Goal: Complete application form: Complete application form

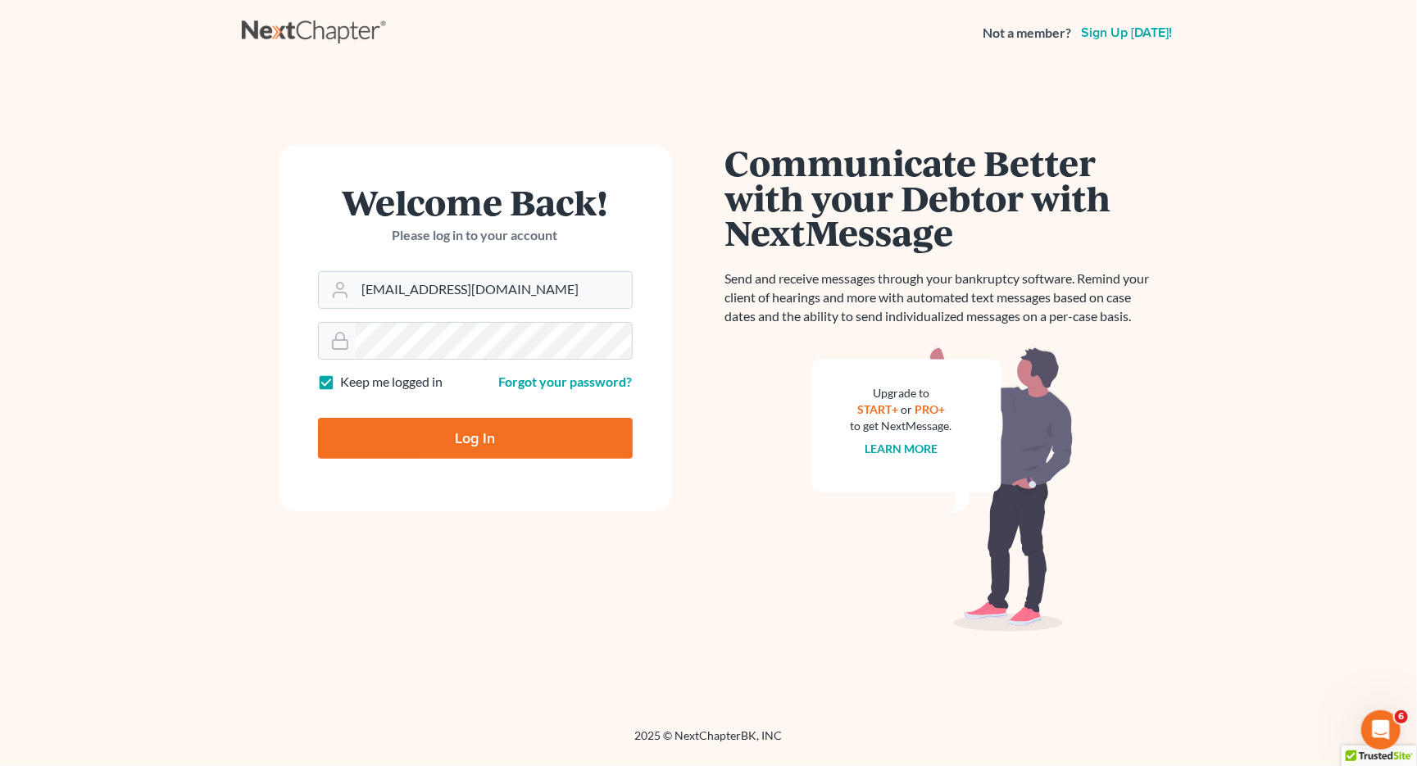
type input "[EMAIL_ADDRESS][DOMAIN_NAME]"
click at [474, 438] on input "Log In" at bounding box center [475, 438] width 315 height 41
type input "Thinking..."
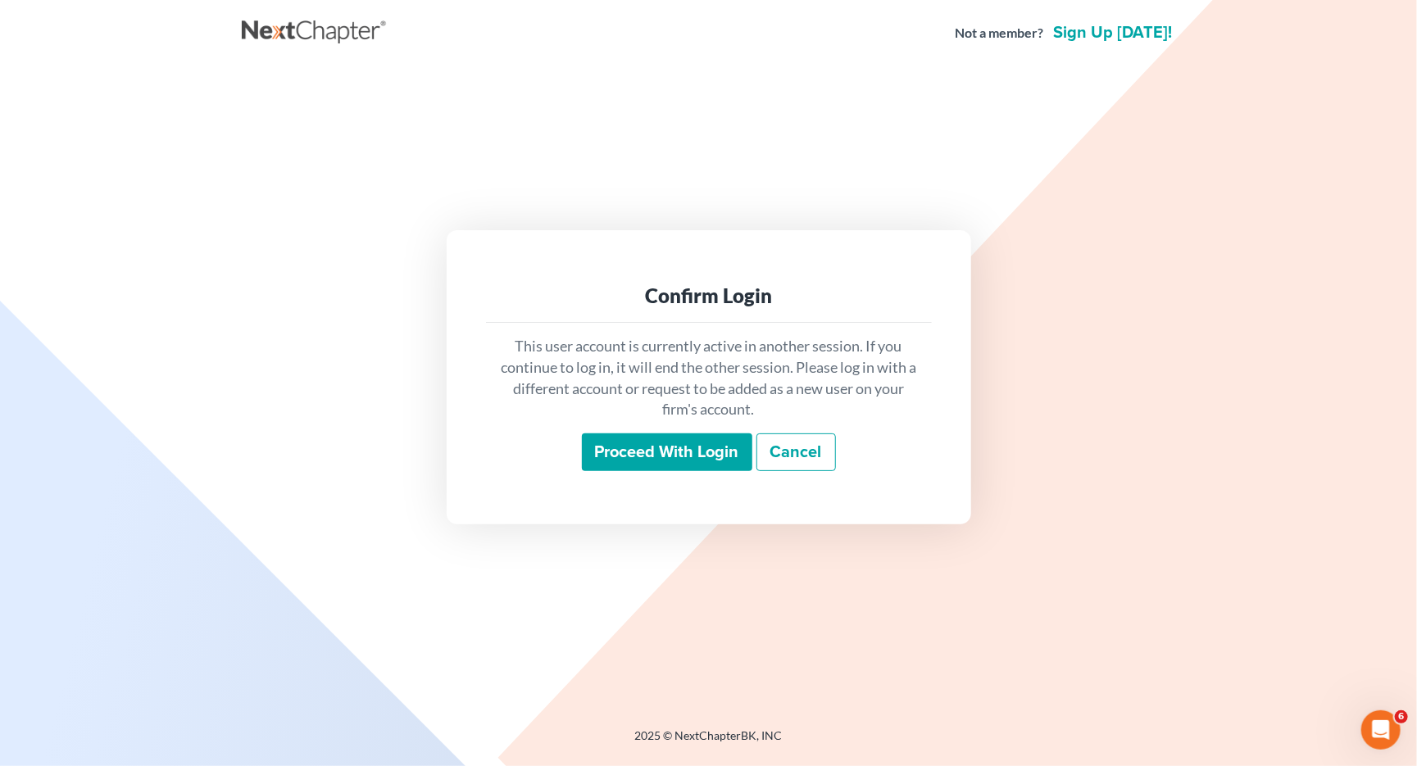
click at [646, 451] on input "Proceed with login" at bounding box center [667, 453] width 170 height 38
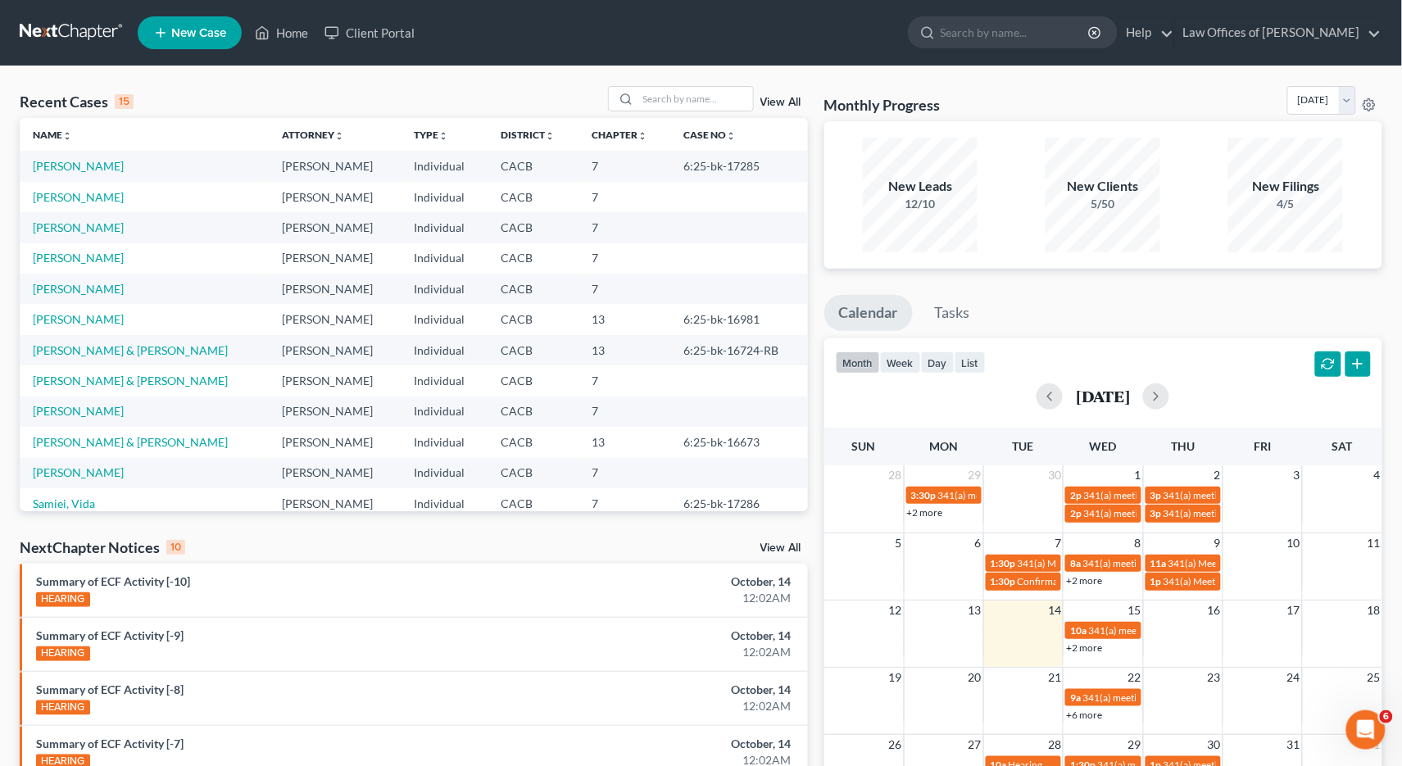
click at [196, 34] on span "New Case" at bounding box center [198, 33] width 55 height 12
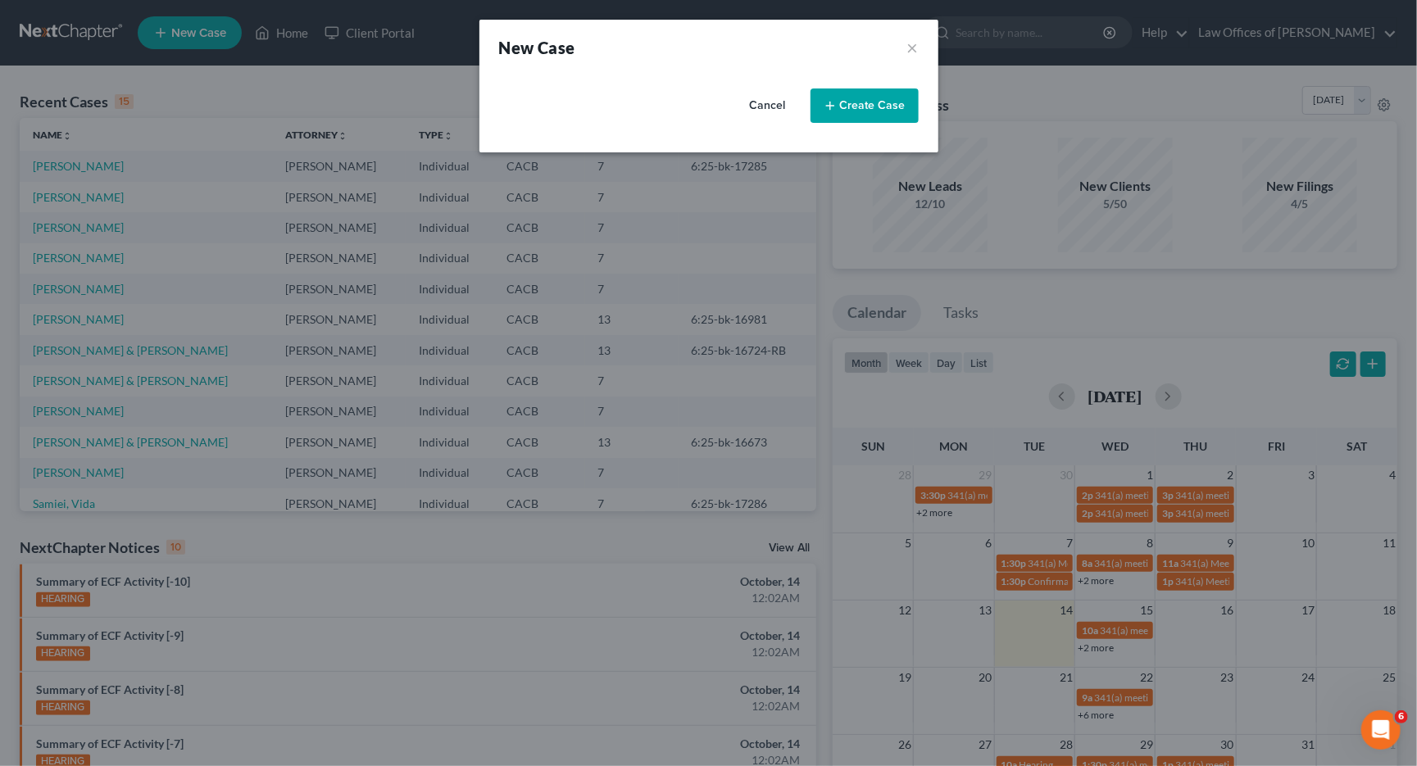
select select "7"
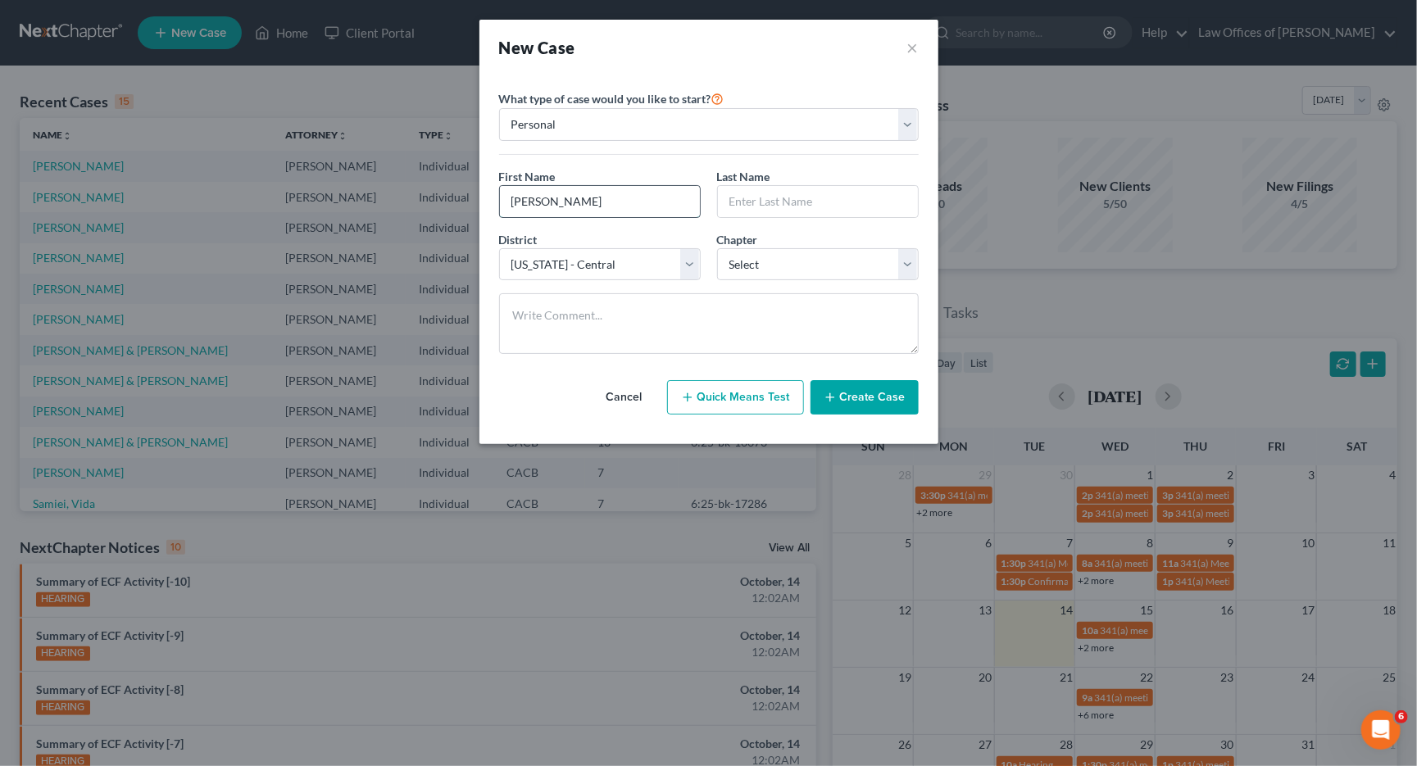
type input "[PERSON_NAME]"
select select "3"
click at [853, 388] on button "Create Case" at bounding box center [864, 397] width 108 height 34
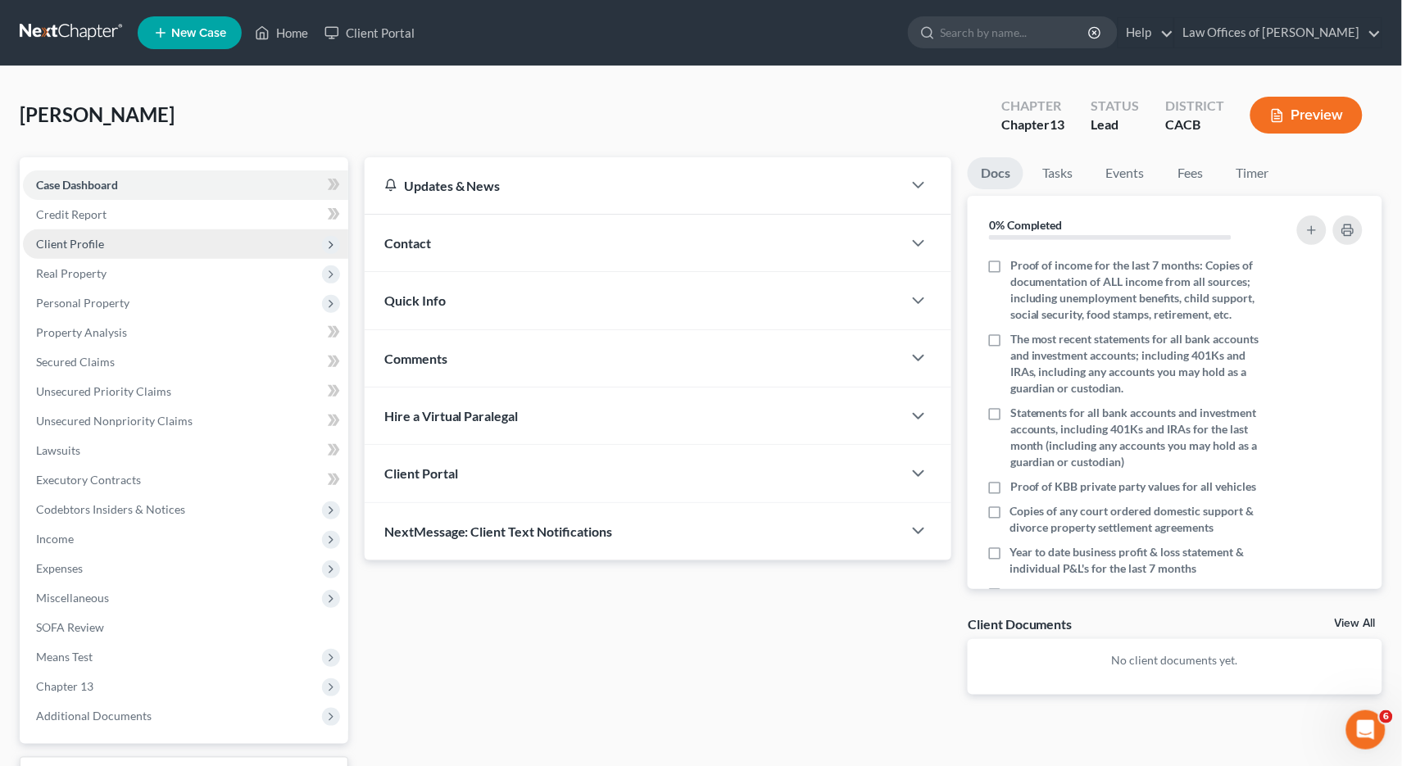
click at [81, 238] on span "Client Profile" at bounding box center [70, 244] width 68 height 14
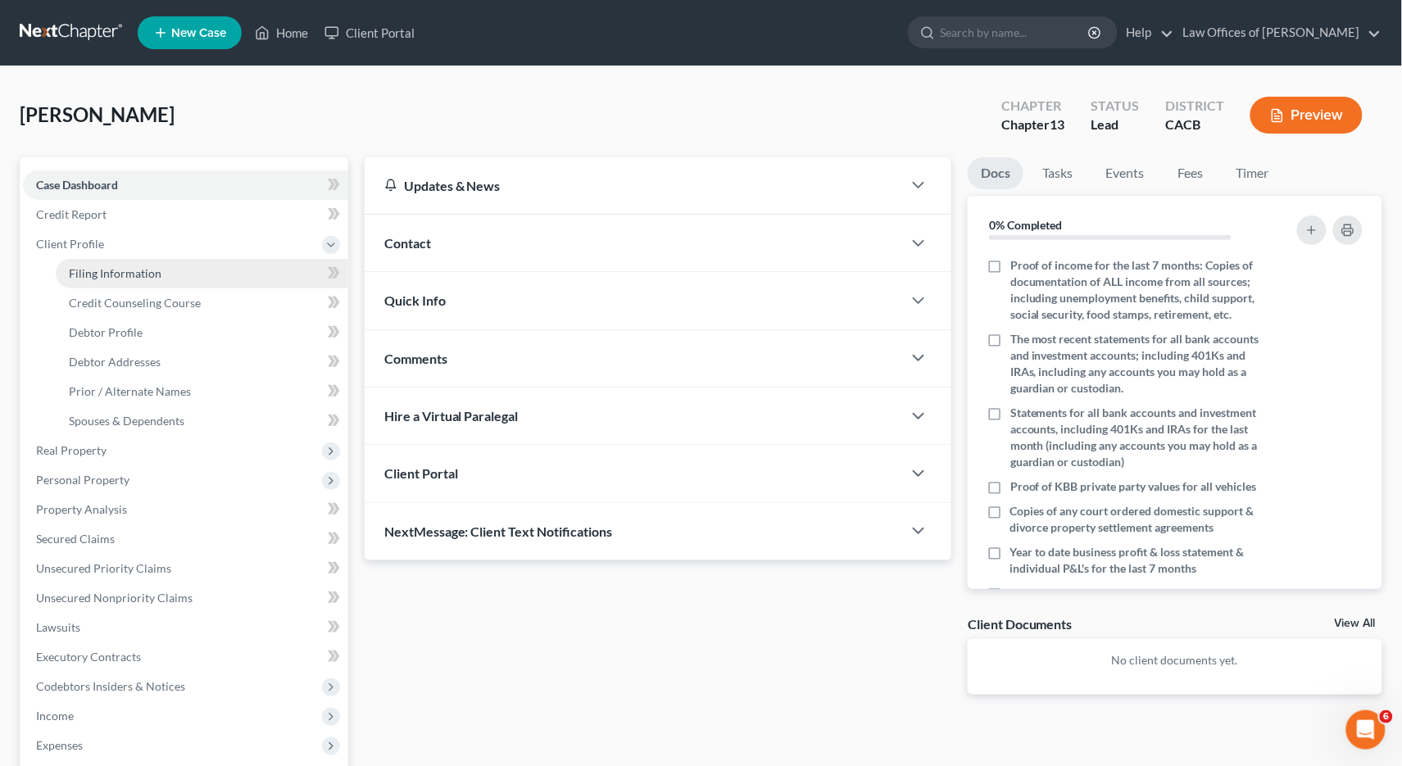
click at [144, 270] on span "Filing Information" at bounding box center [115, 273] width 93 height 14
select select "1"
select select "0"
select select "3"
select select "7"
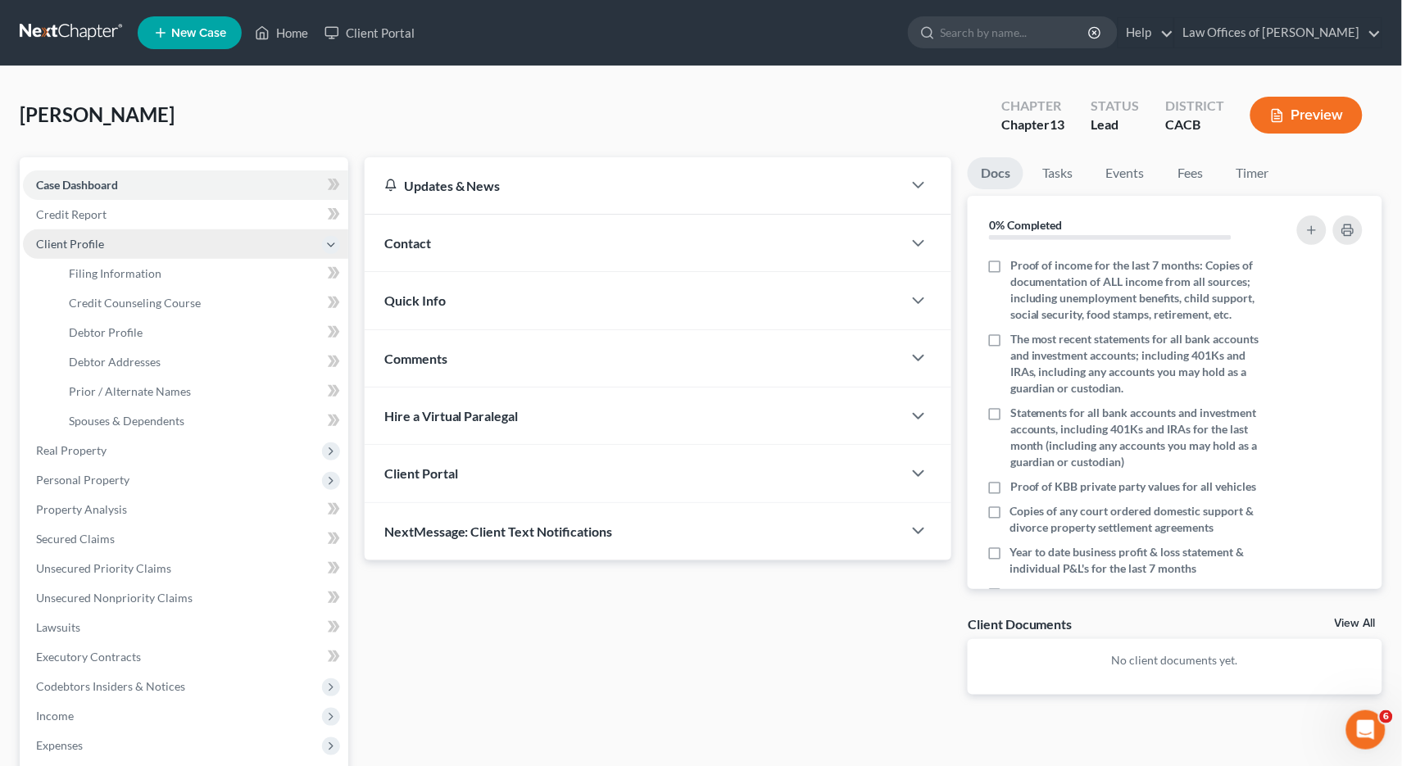
select select "0"
select select "4"
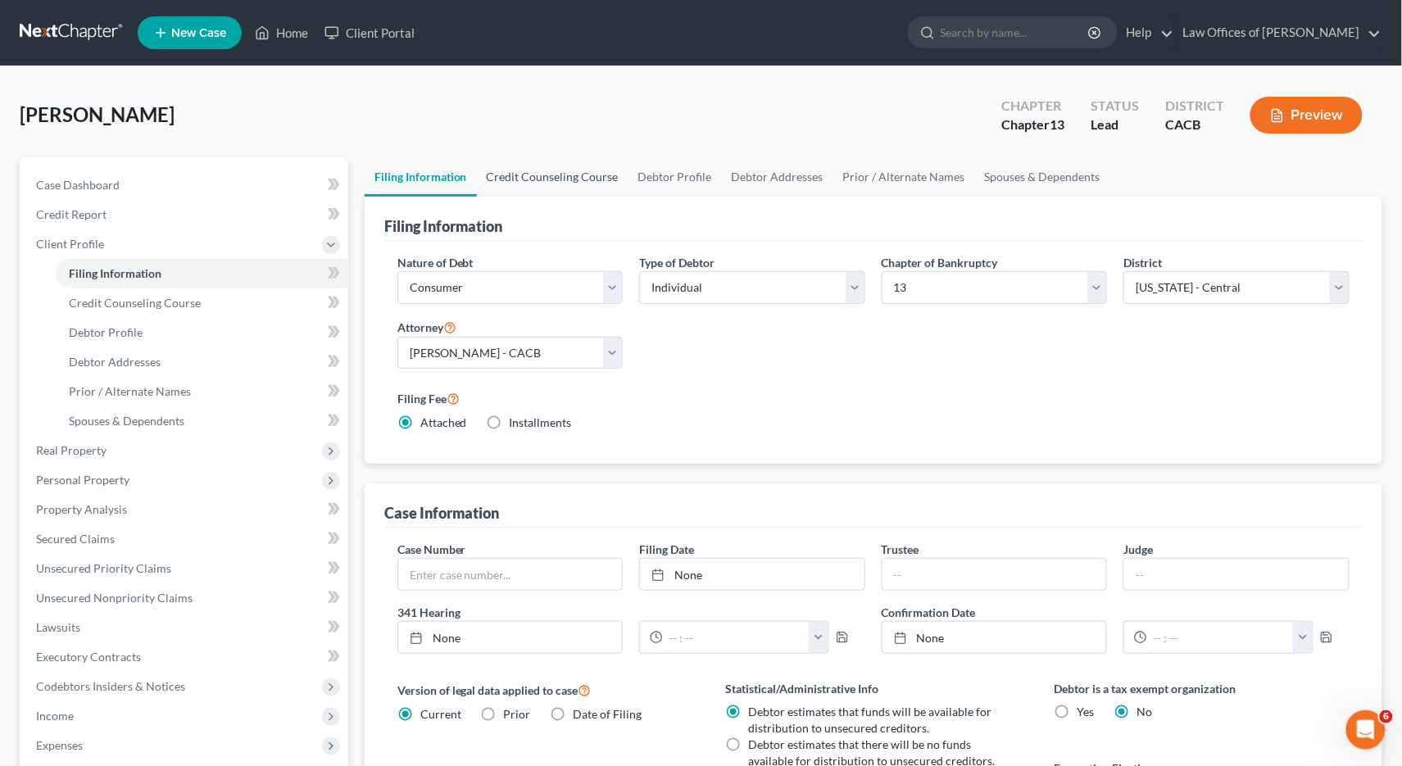
click at [524, 162] on link "Credit Counseling Course" at bounding box center [553, 176] width 152 height 39
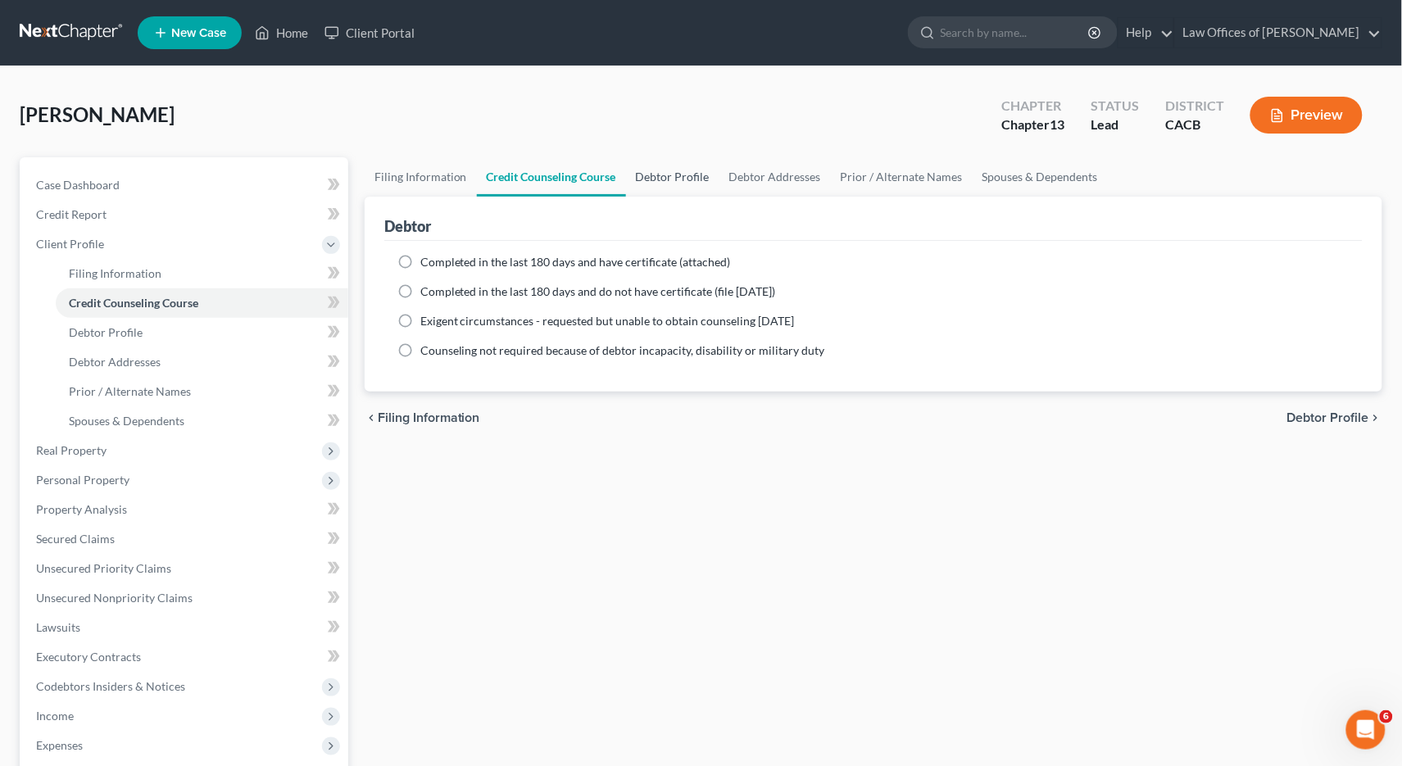
click at [656, 166] on link "Debtor Profile" at bounding box center [672, 176] width 93 height 39
select select "0"
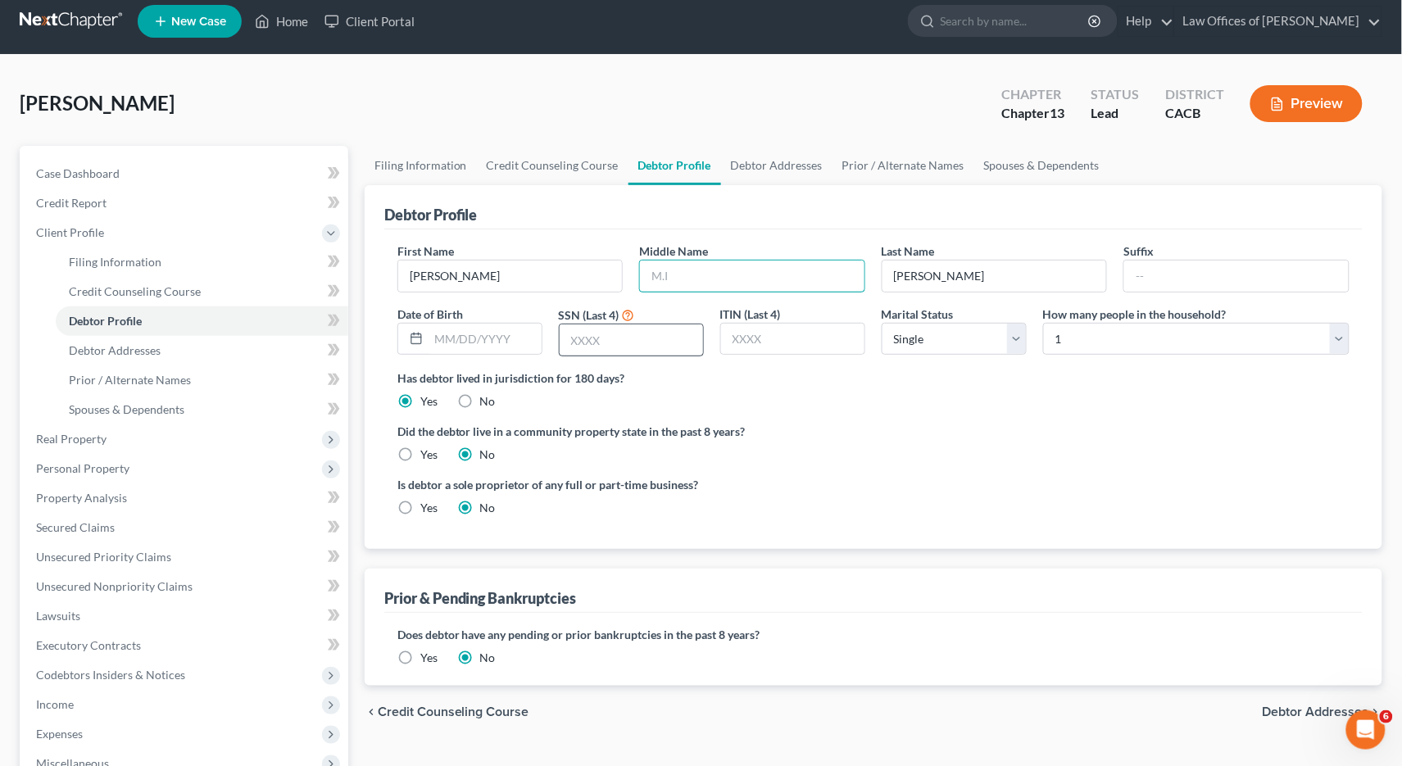
scroll to position [15, 0]
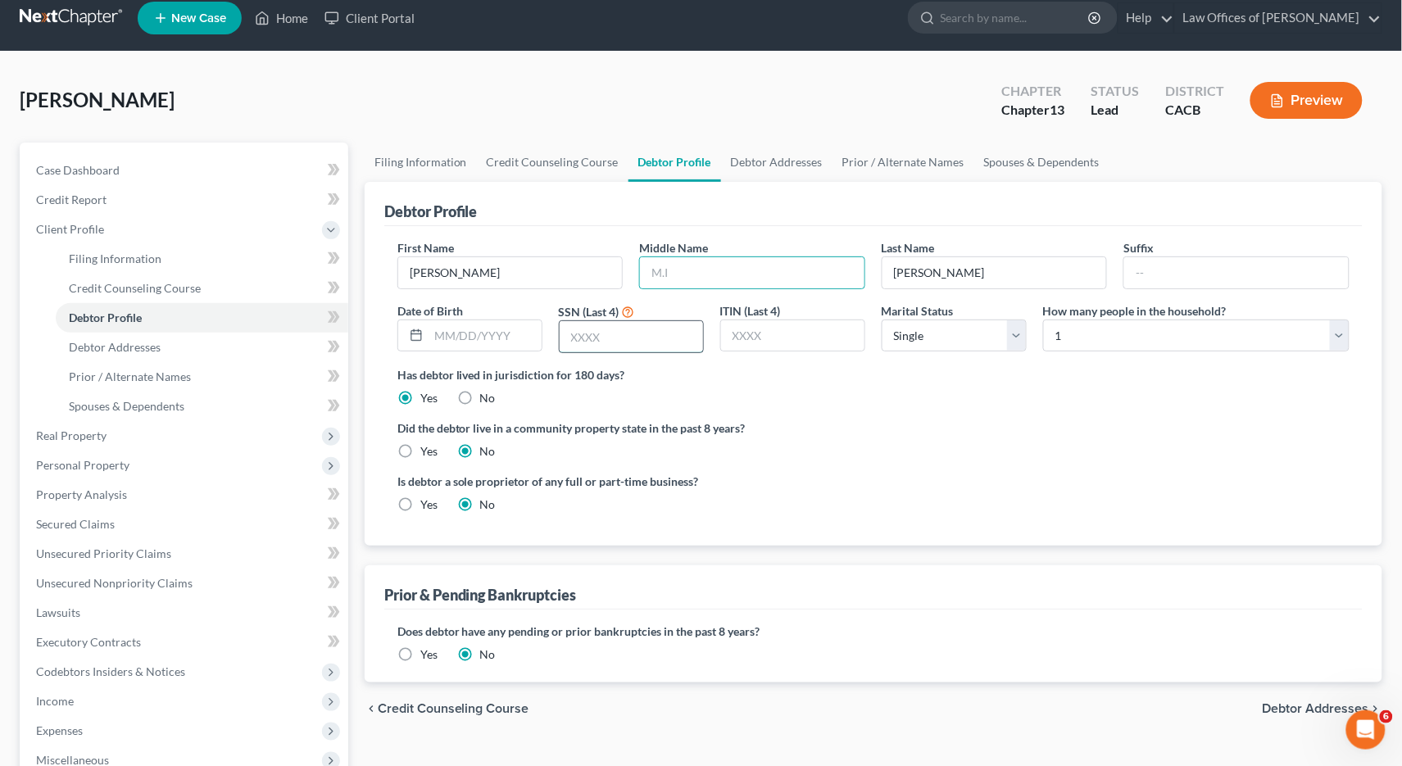
click at [592, 334] on input "text" at bounding box center [631, 336] width 143 height 31
type input "3375"
type input "[DATE]"
click at [801, 161] on link "Debtor Addresses" at bounding box center [776, 162] width 111 height 39
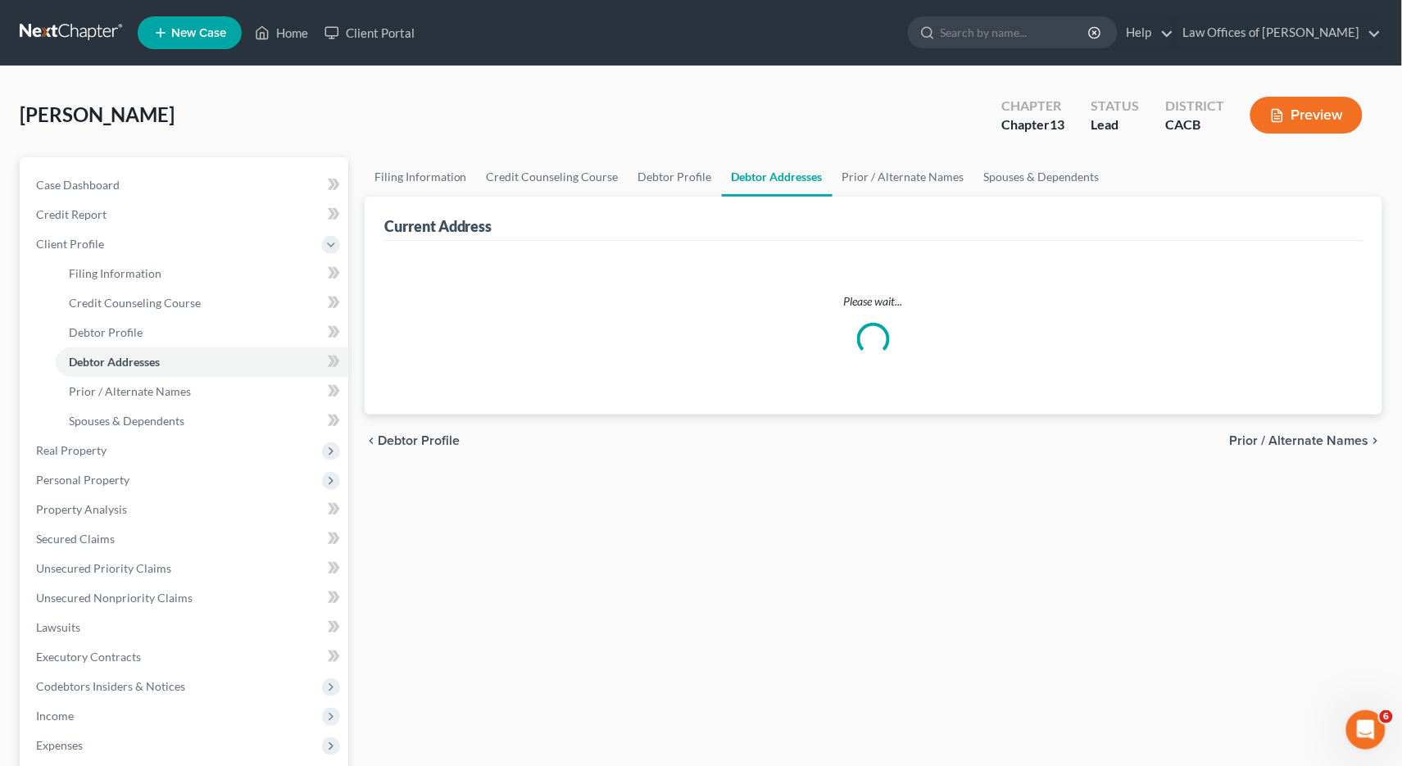
select select "0"
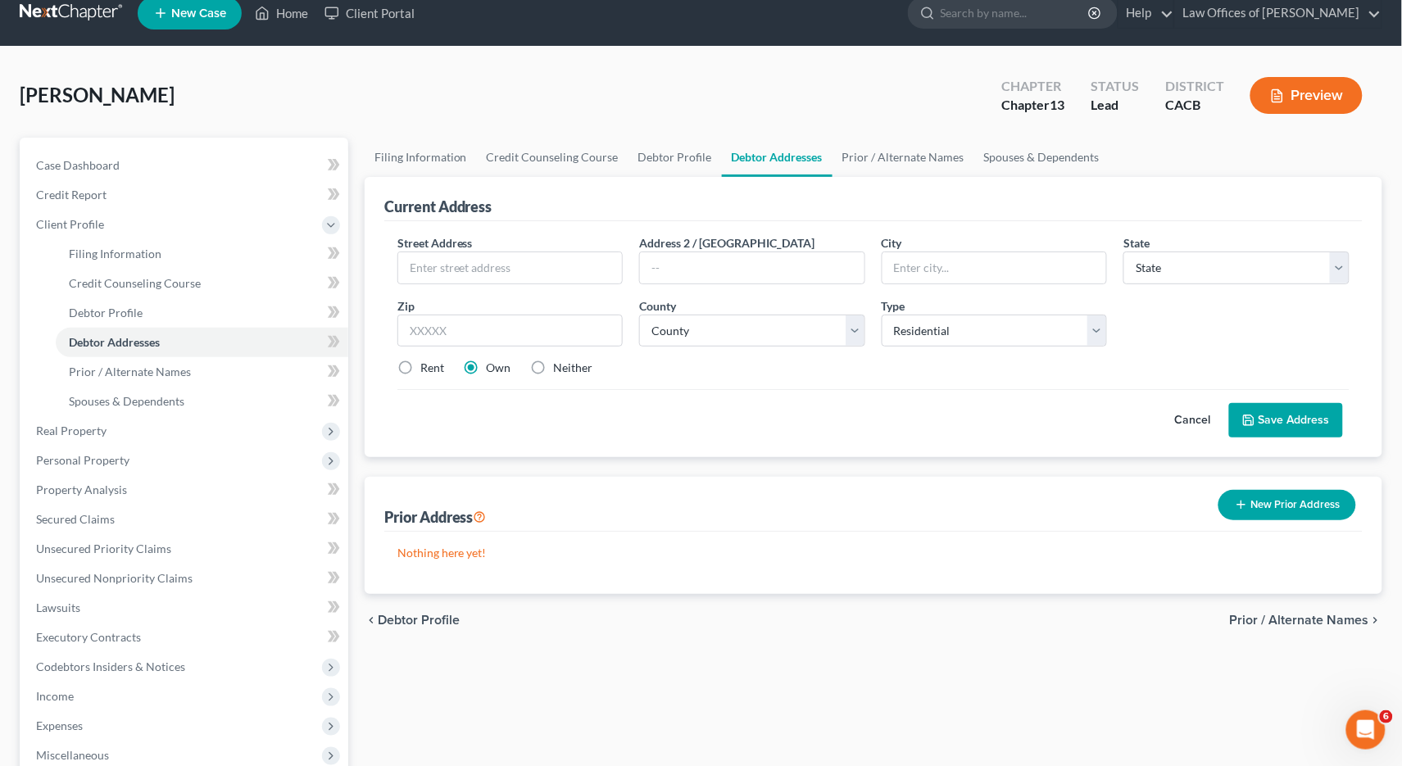
scroll to position [24, 0]
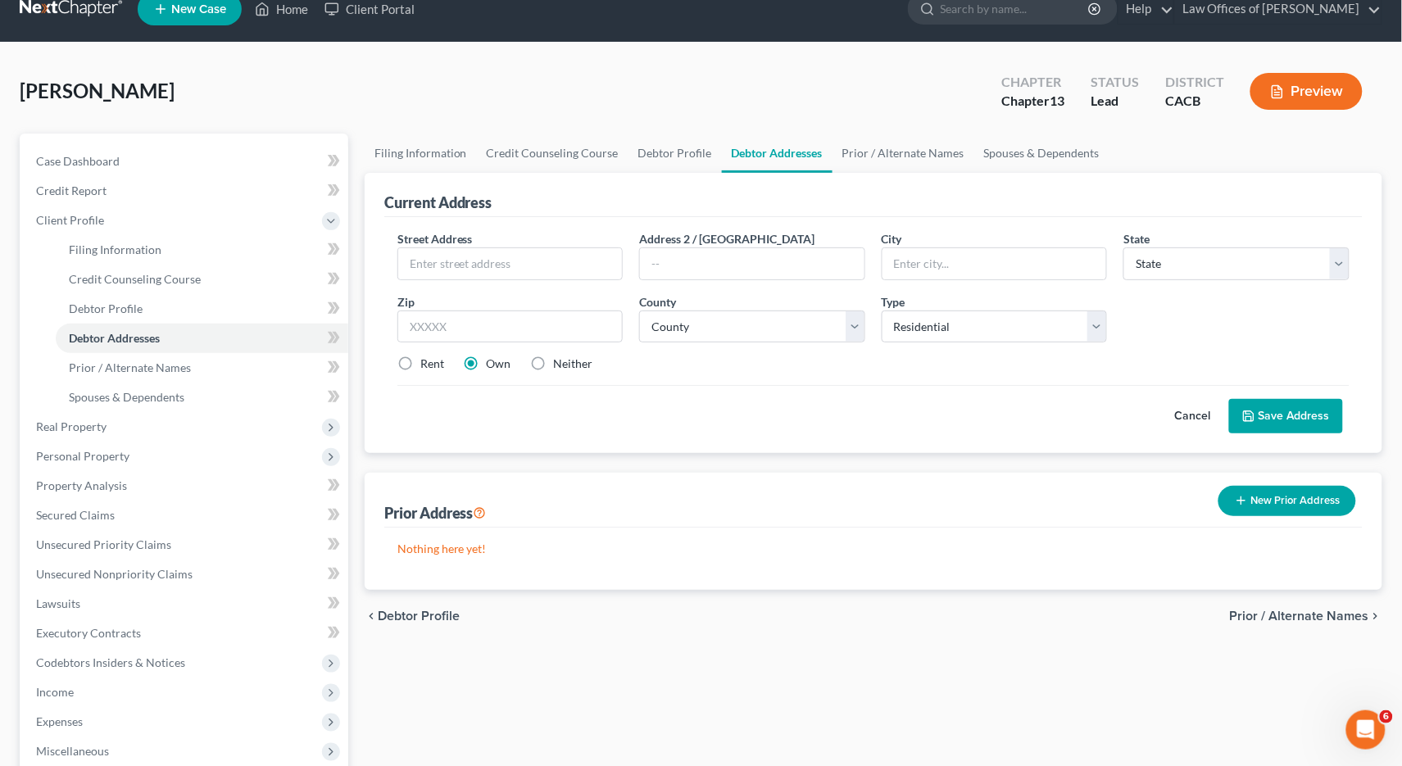
click at [488, 283] on div "Street Address * Address 2 / [GEOGRAPHIC_DATA] * State * State [US_STATE] AK AR…" at bounding box center [873, 308] width 969 height 156
type input "[STREET_ADDRESS]"
type input "91739"
type input "[GEOGRAPHIC_DATA]"
select select "4"
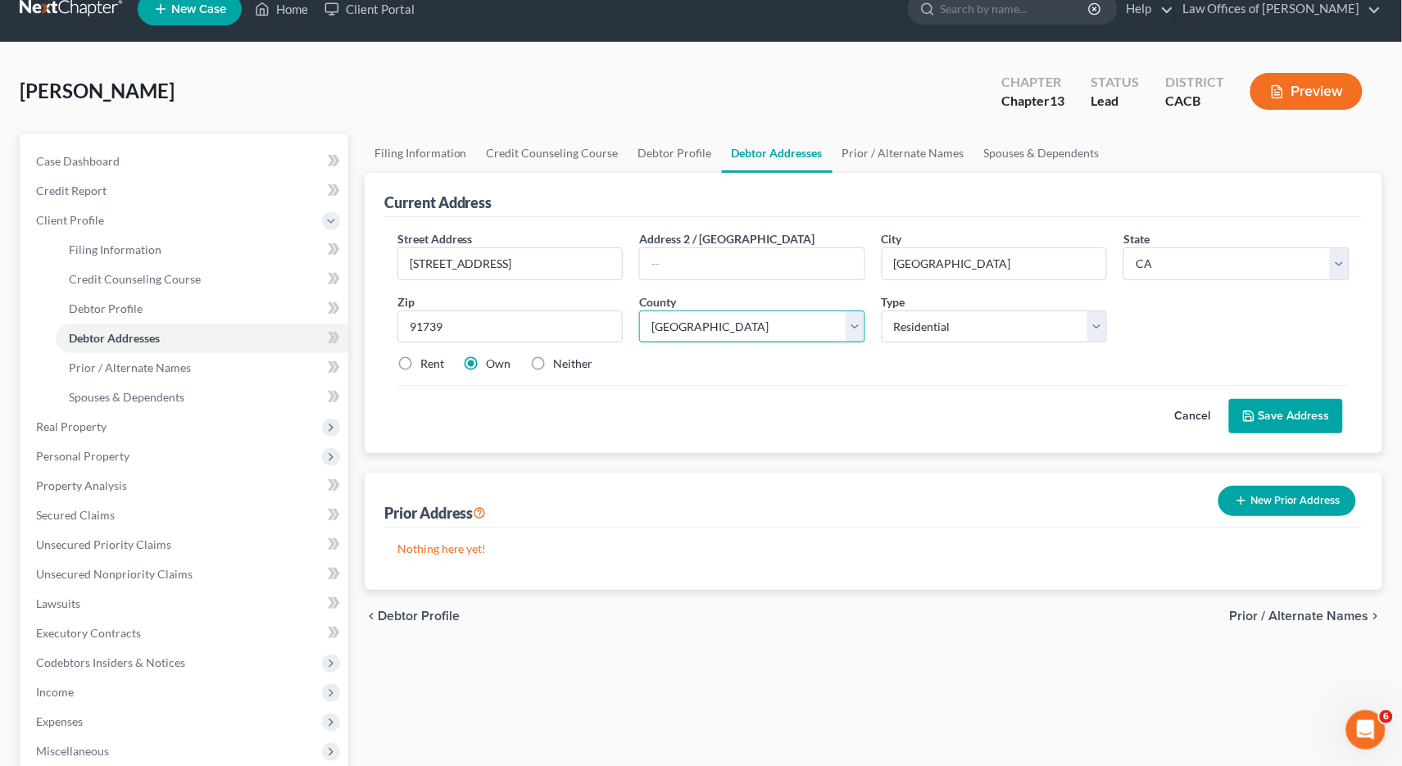
select select "35"
click at [1301, 406] on button "Save Address" at bounding box center [1286, 416] width 114 height 34
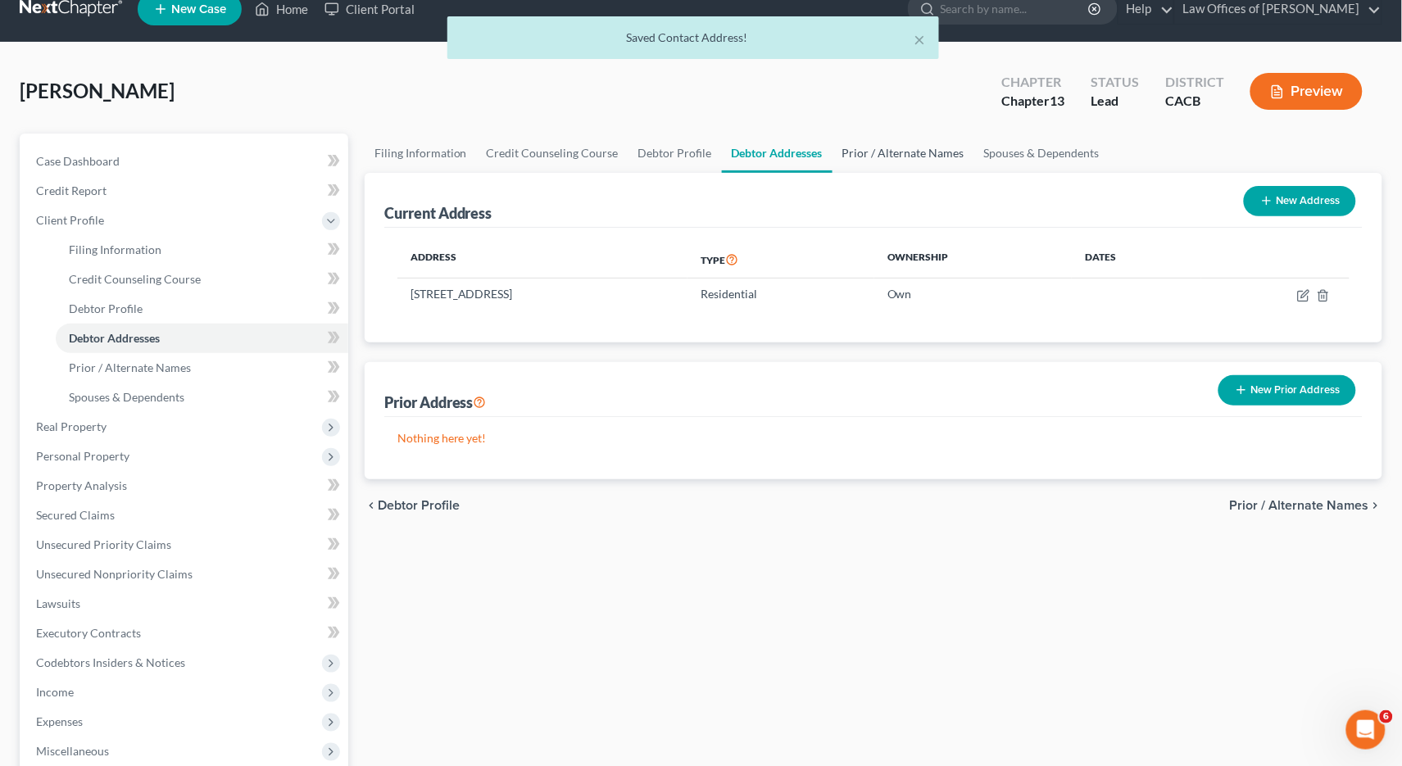
click at [887, 147] on link "Prior / Alternate Names" at bounding box center [904, 153] width 142 height 39
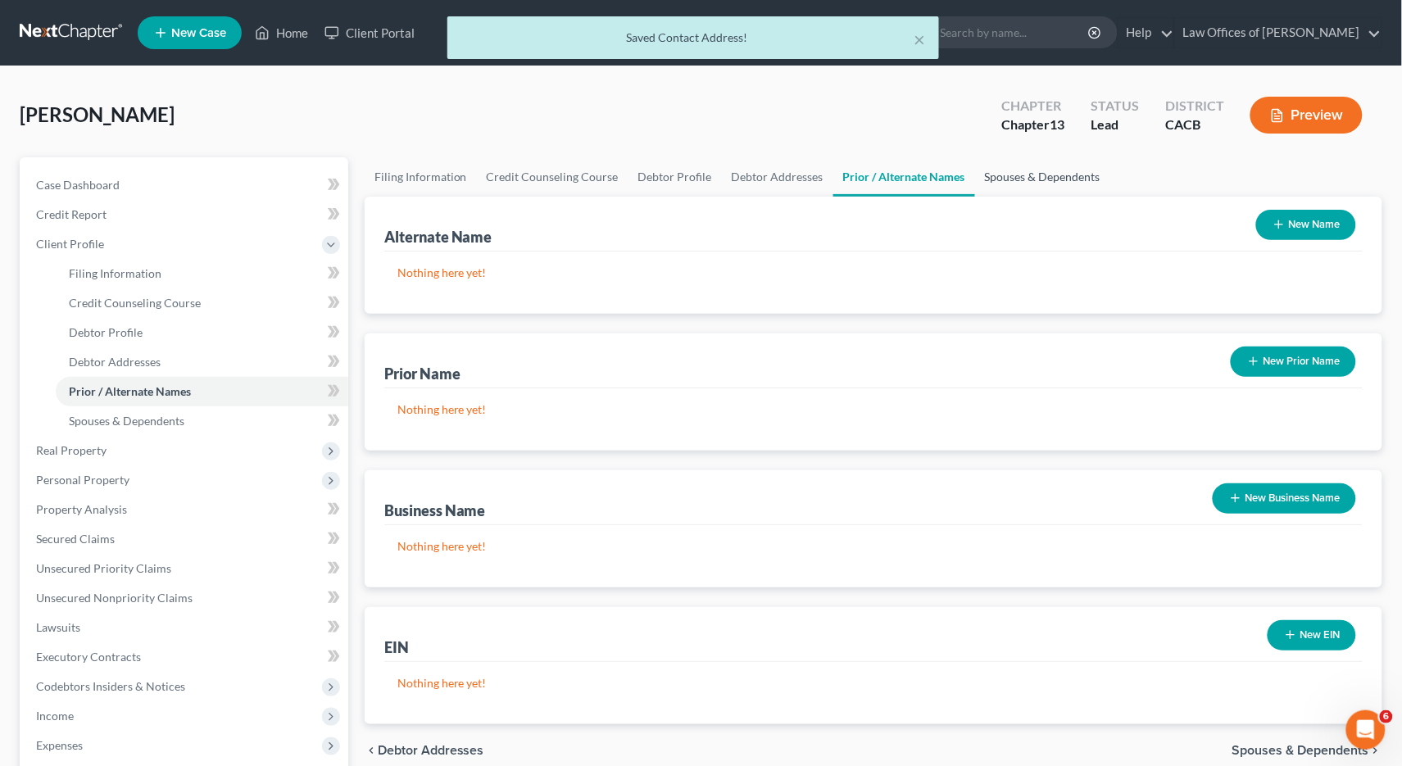
click at [1046, 161] on link "Spouses & Dependents" at bounding box center [1042, 176] width 135 height 39
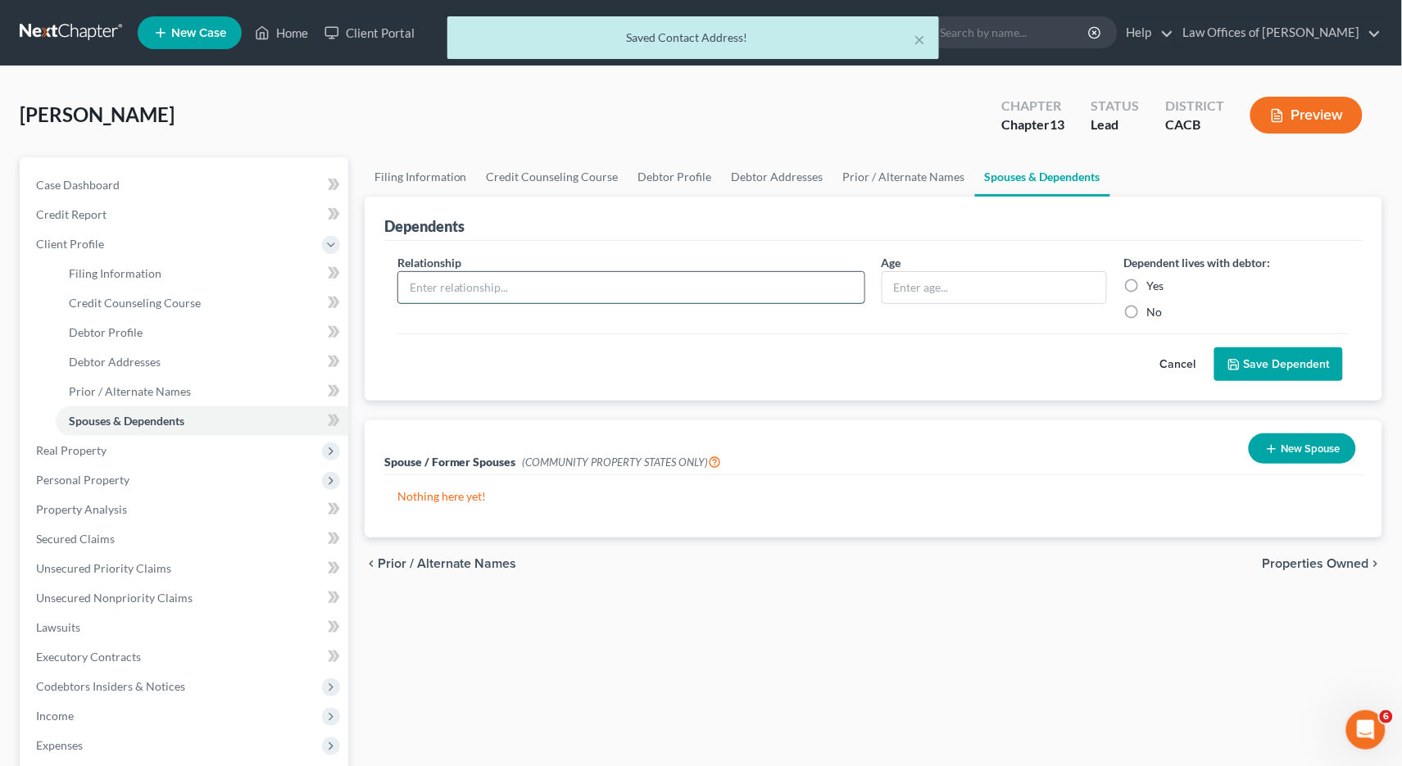
click at [445, 290] on input "text" at bounding box center [631, 287] width 466 height 31
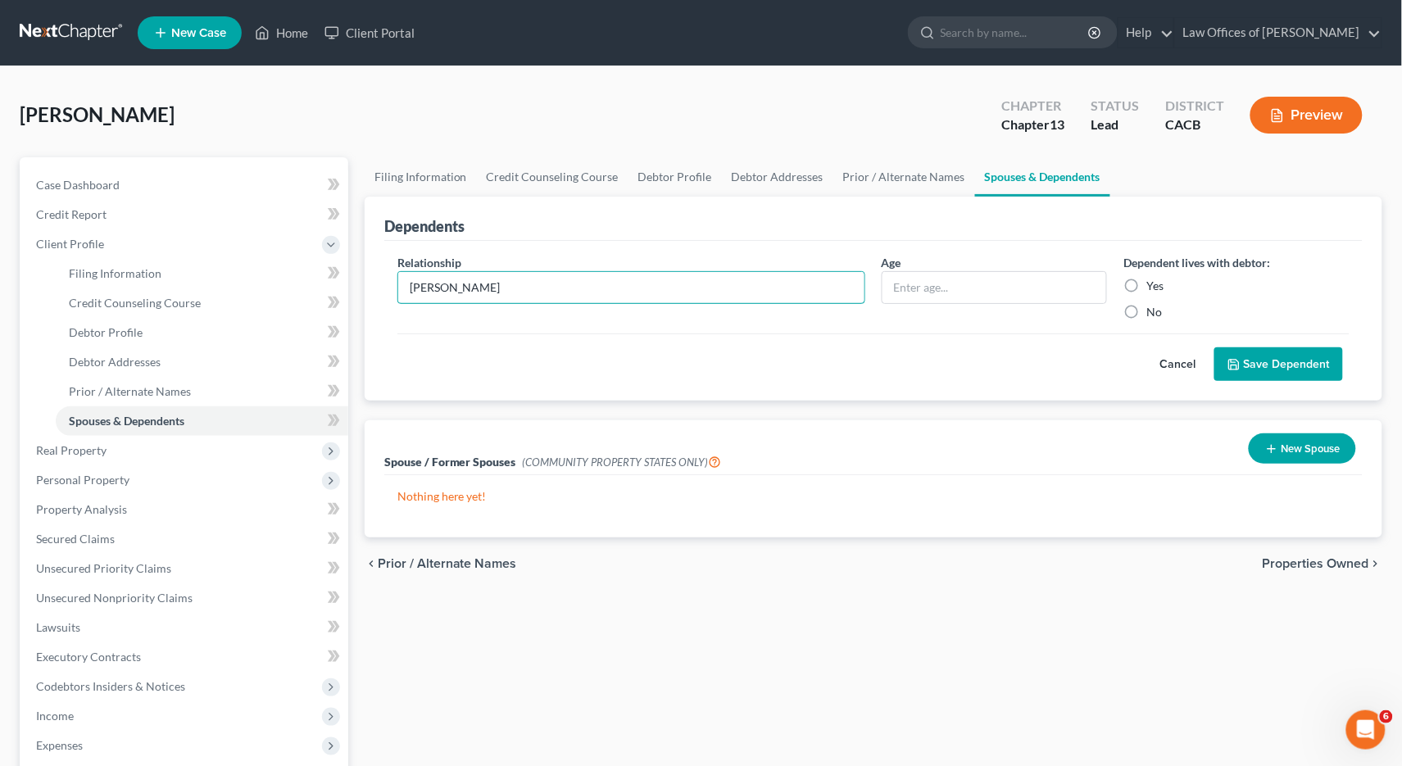
type input "[PERSON_NAME]"
click at [533, 279] on input "[PERSON_NAME]" at bounding box center [631, 287] width 466 height 31
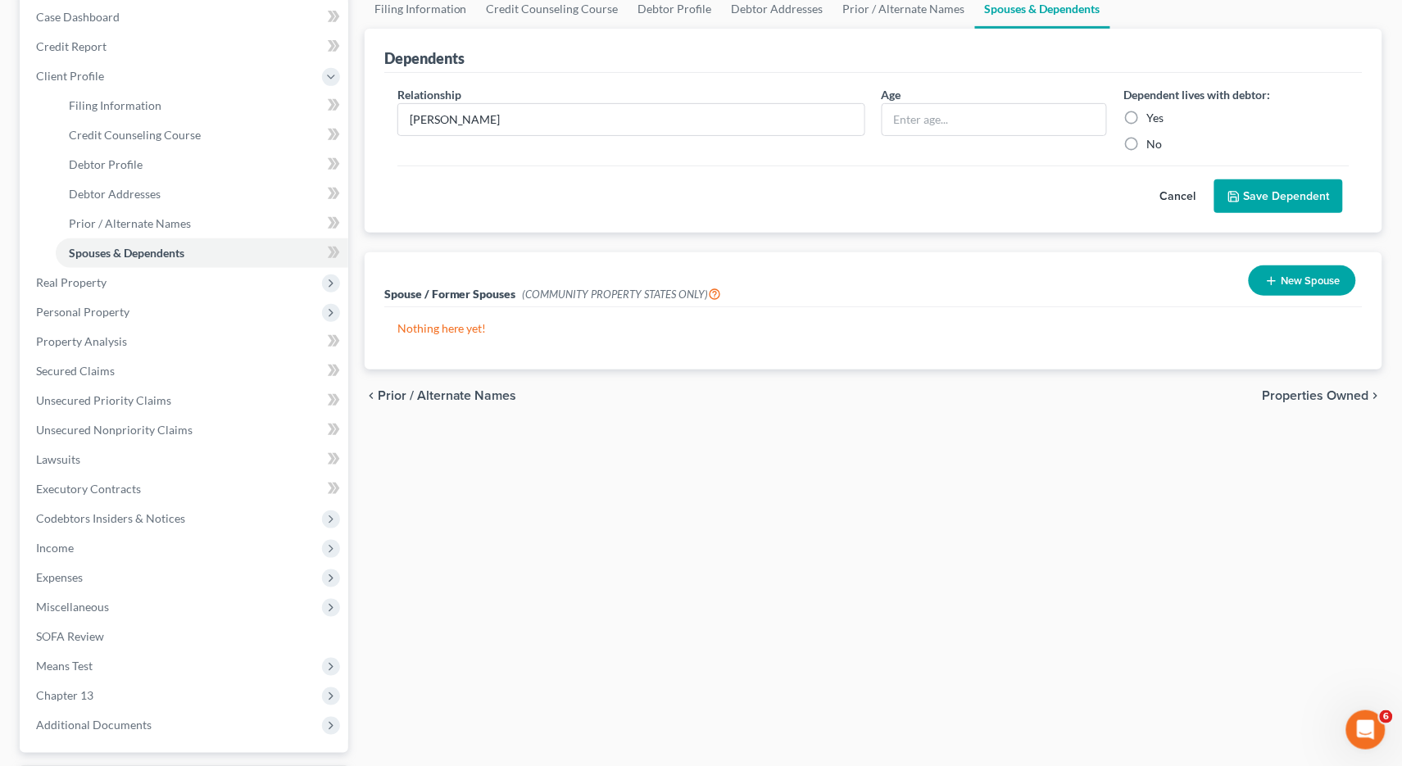
click at [1276, 269] on button "New Spouse" at bounding box center [1302, 281] width 107 height 30
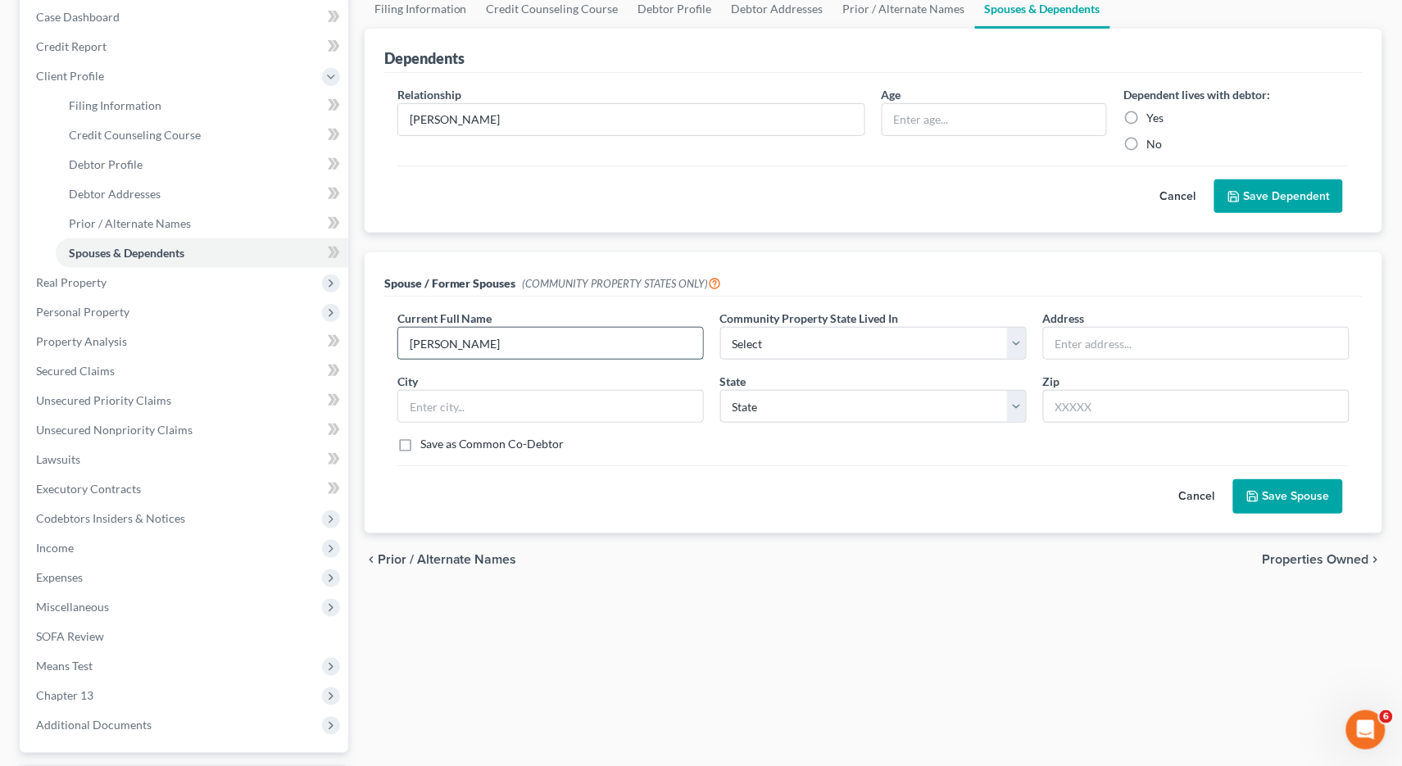
type input "[PERSON_NAME]"
select select "1"
type input "[STREET_ADDRESS]"
type input "91739"
type input "[GEOGRAPHIC_DATA]"
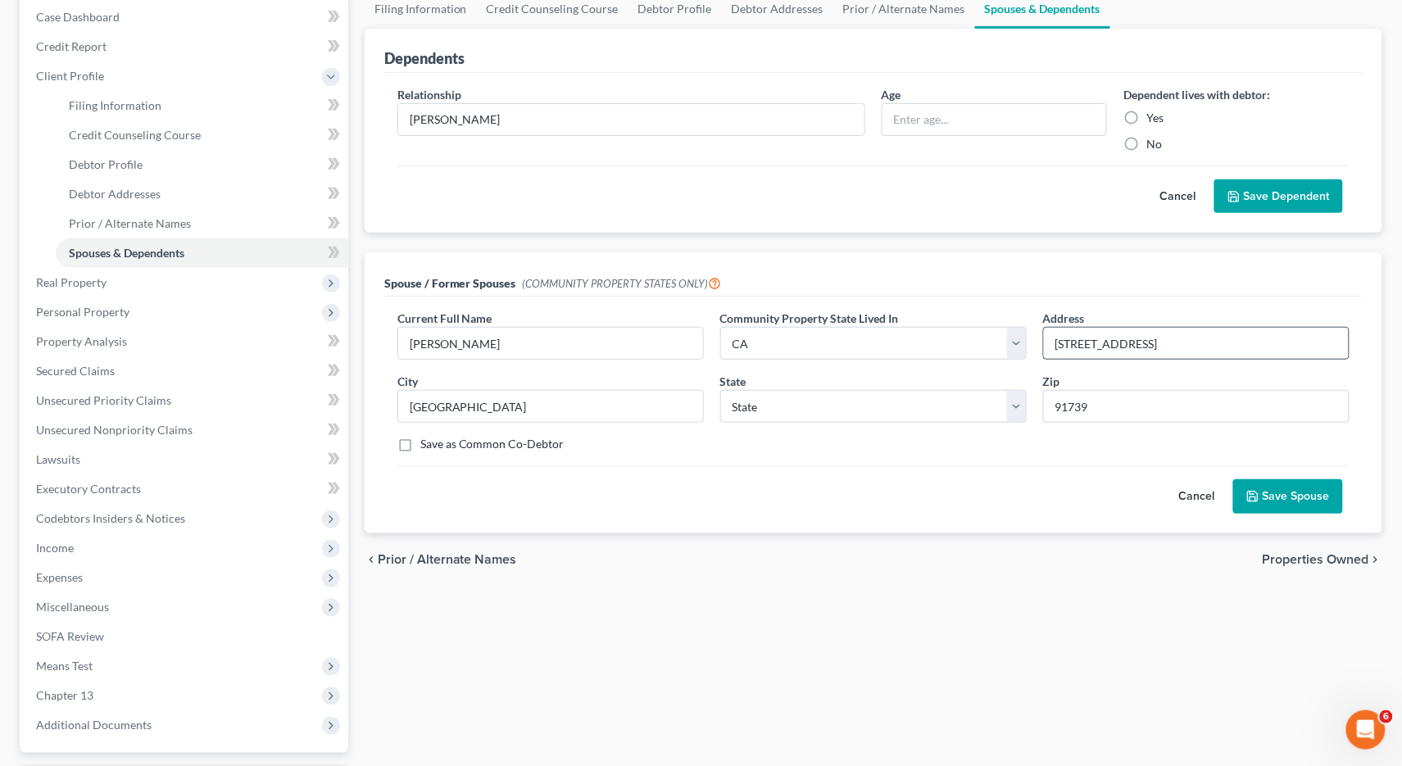
select select "4"
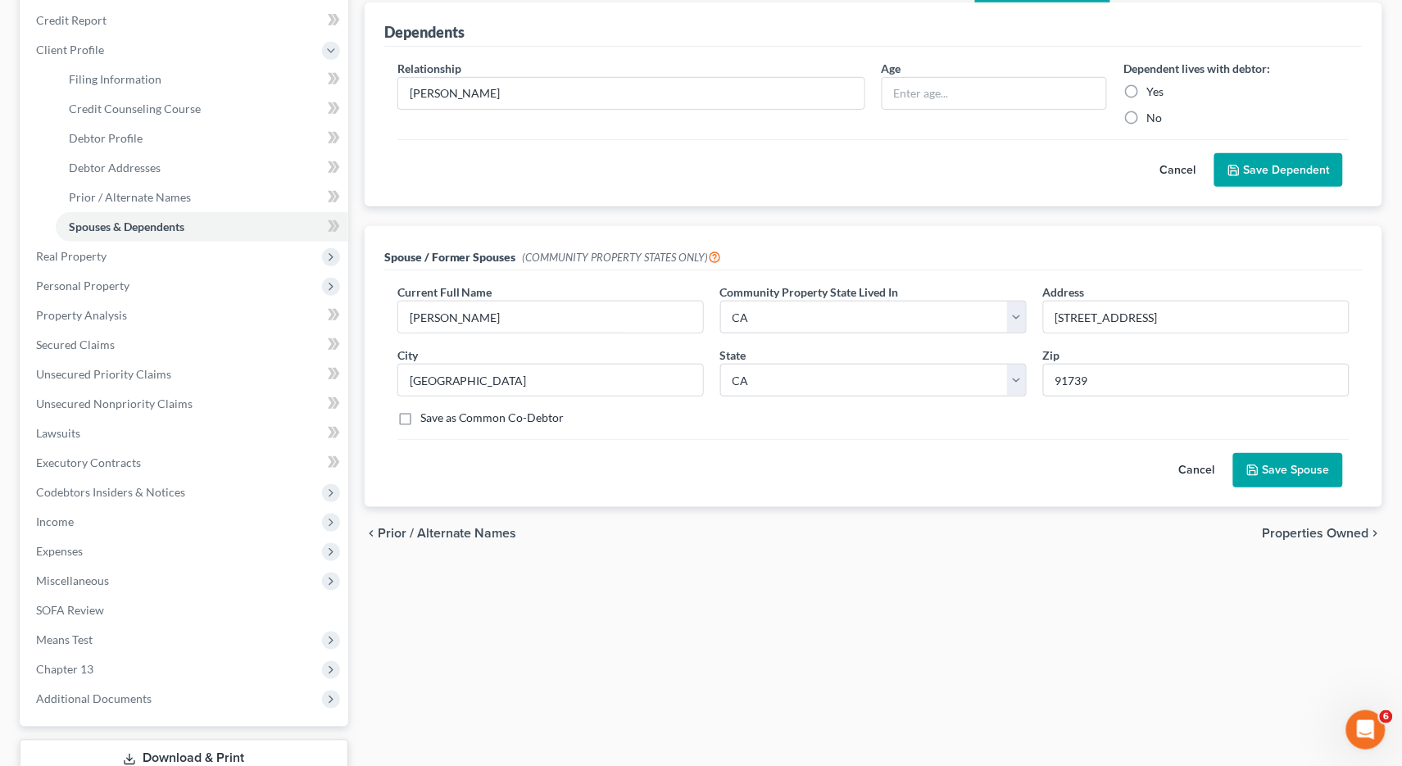
scroll to position [198, 0]
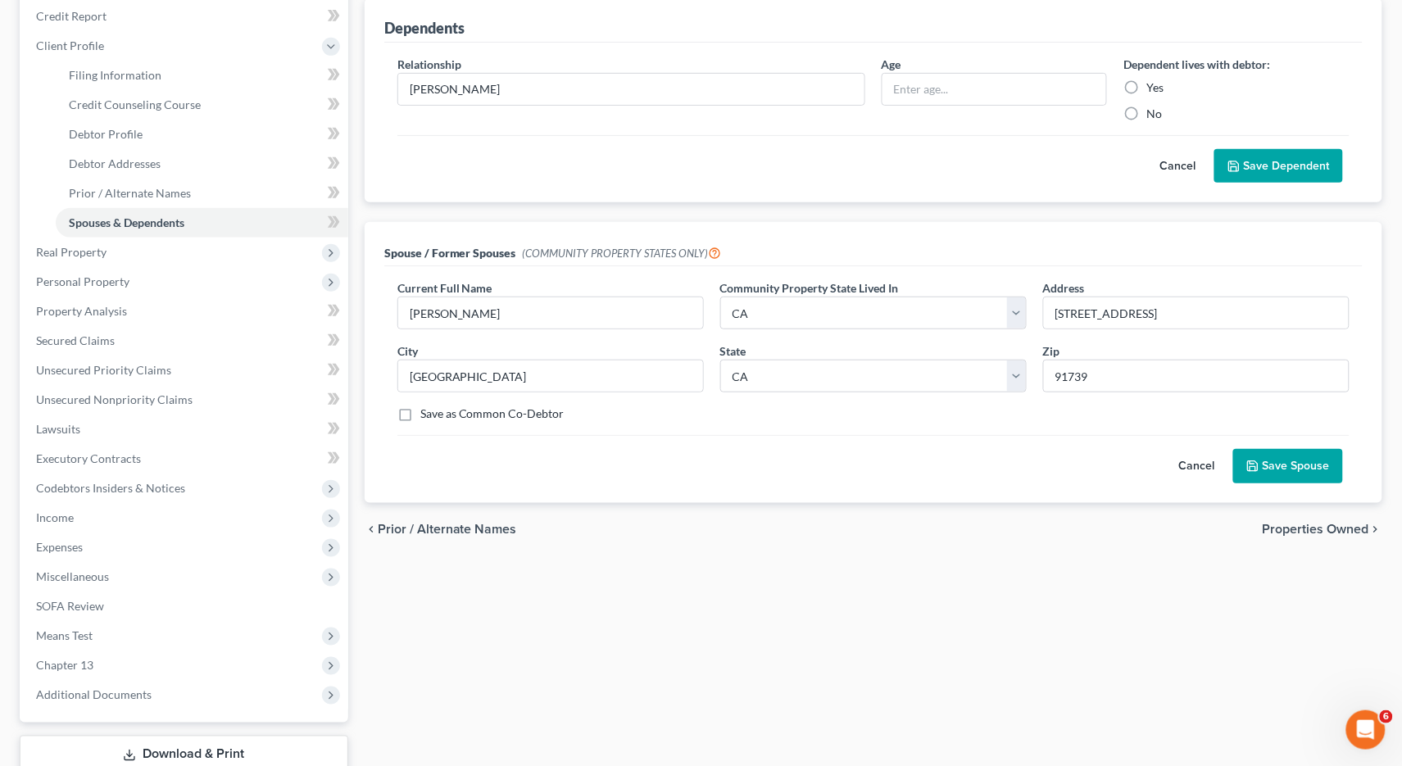
click at [1260, 472] on button "Save Spouse" at bounding box center [1288, 466] width 110 height 34
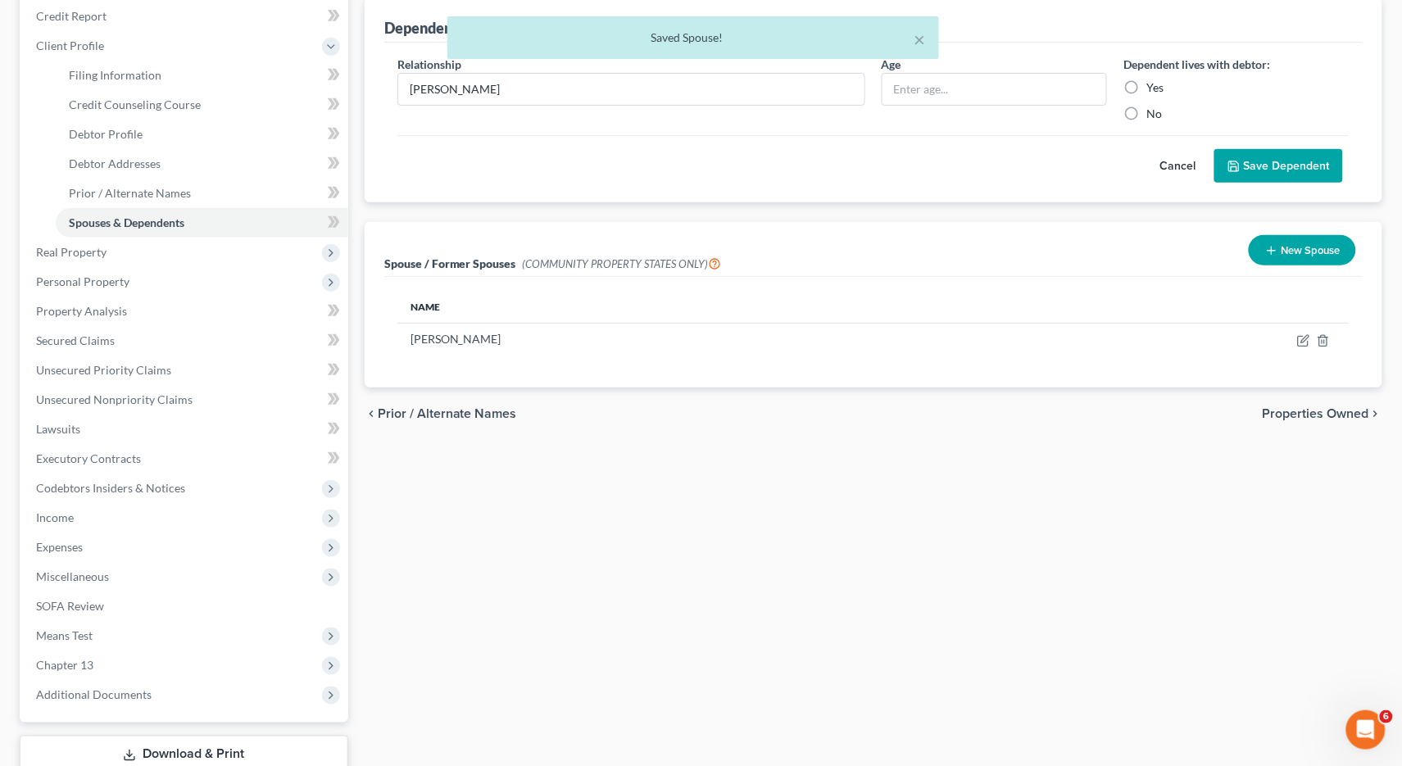
click at [1181, 161] on button "Cancel" at bounding box center [1178, 166] width 72 height 33
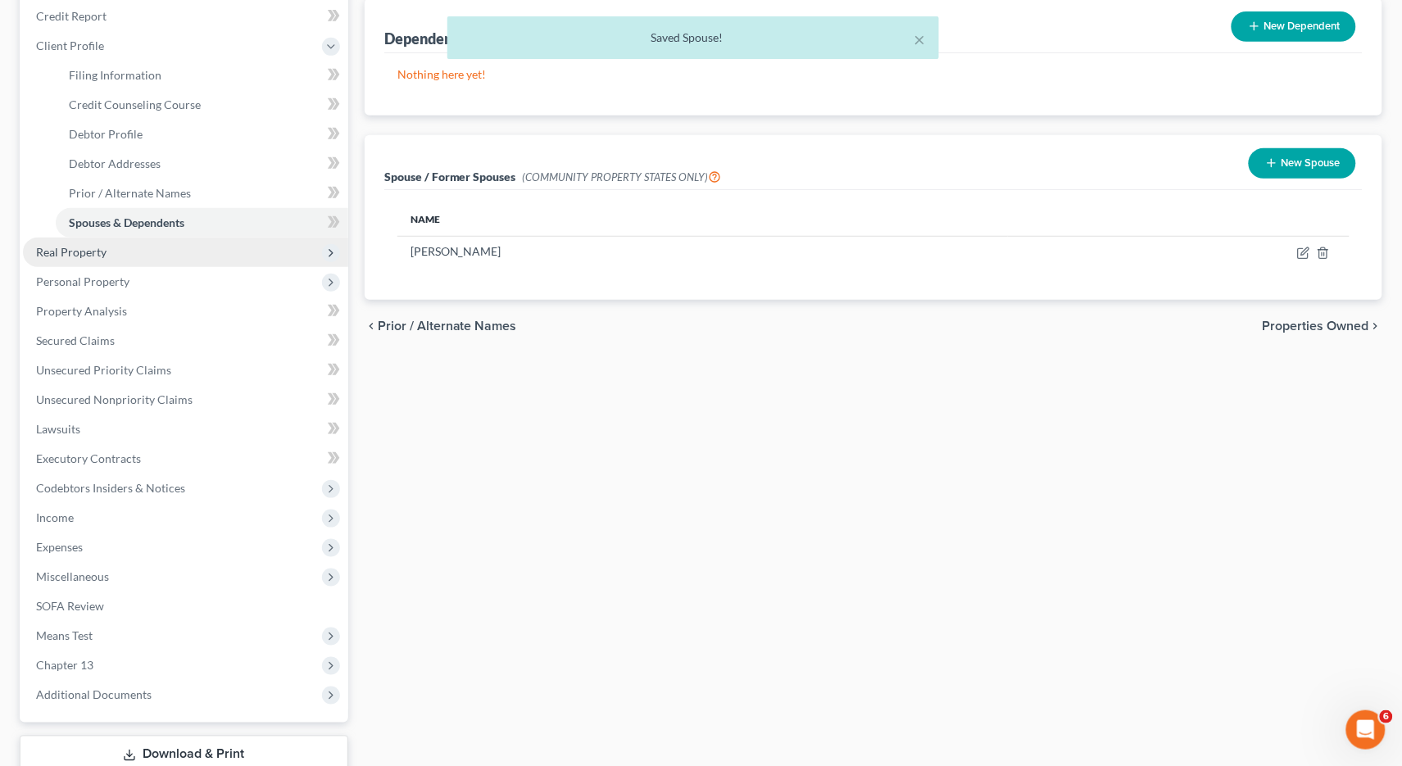
click at [128, 245] on span "Real Property" at bounding box center [185, 253] width 325 height 30
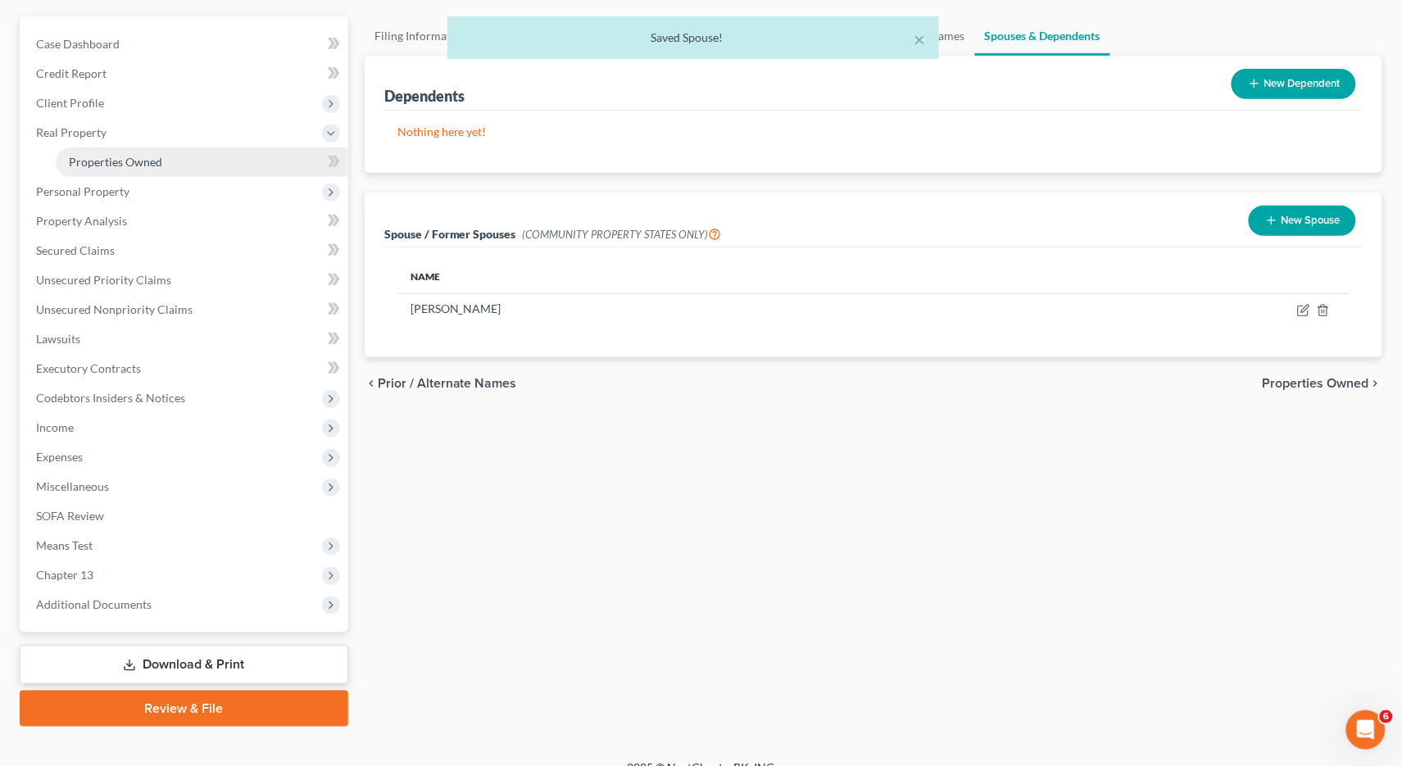
click at [134, 156] on span "Properties Owned" at bounding box center [115, 162] width 93 height 14
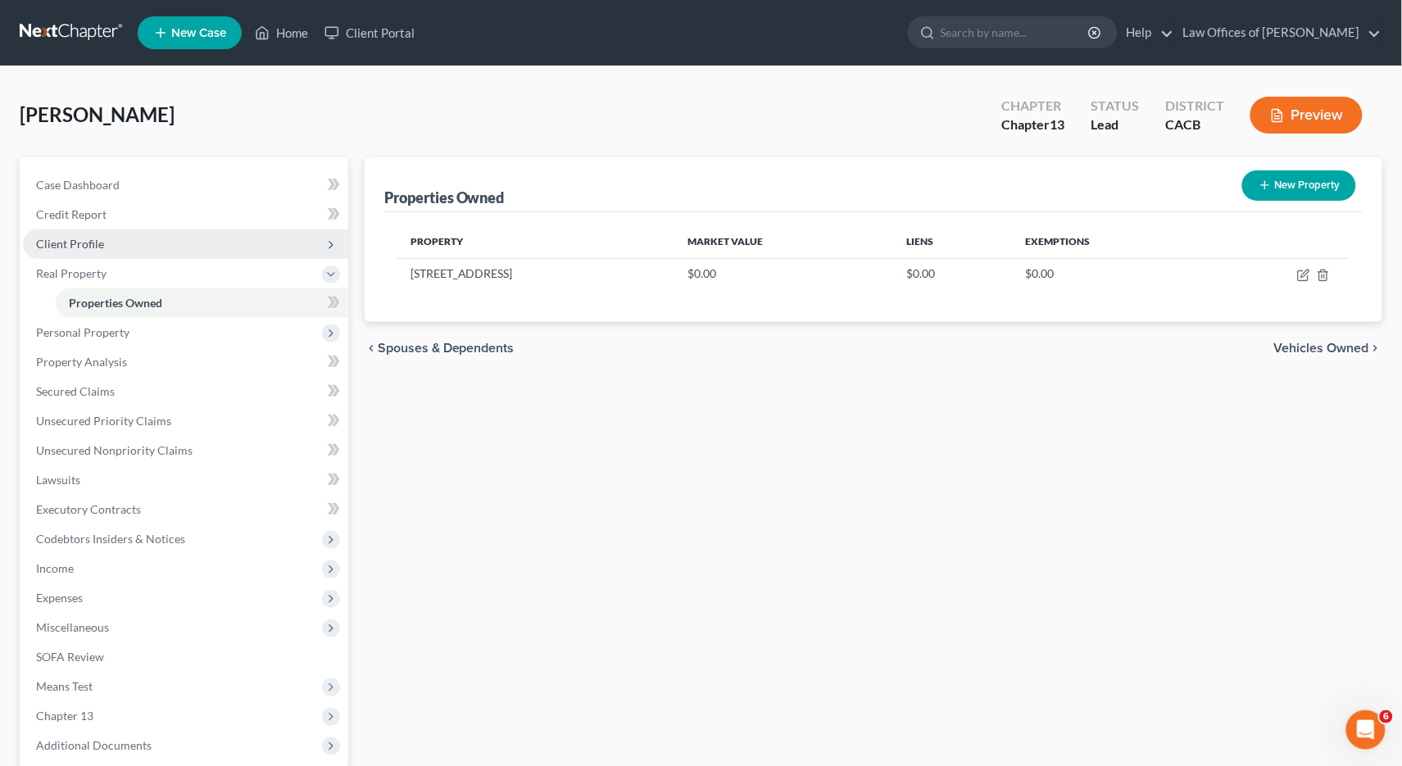
click at [93, 243] on span "Client Profile" at bounding box center [70, 244] width 68 height 14
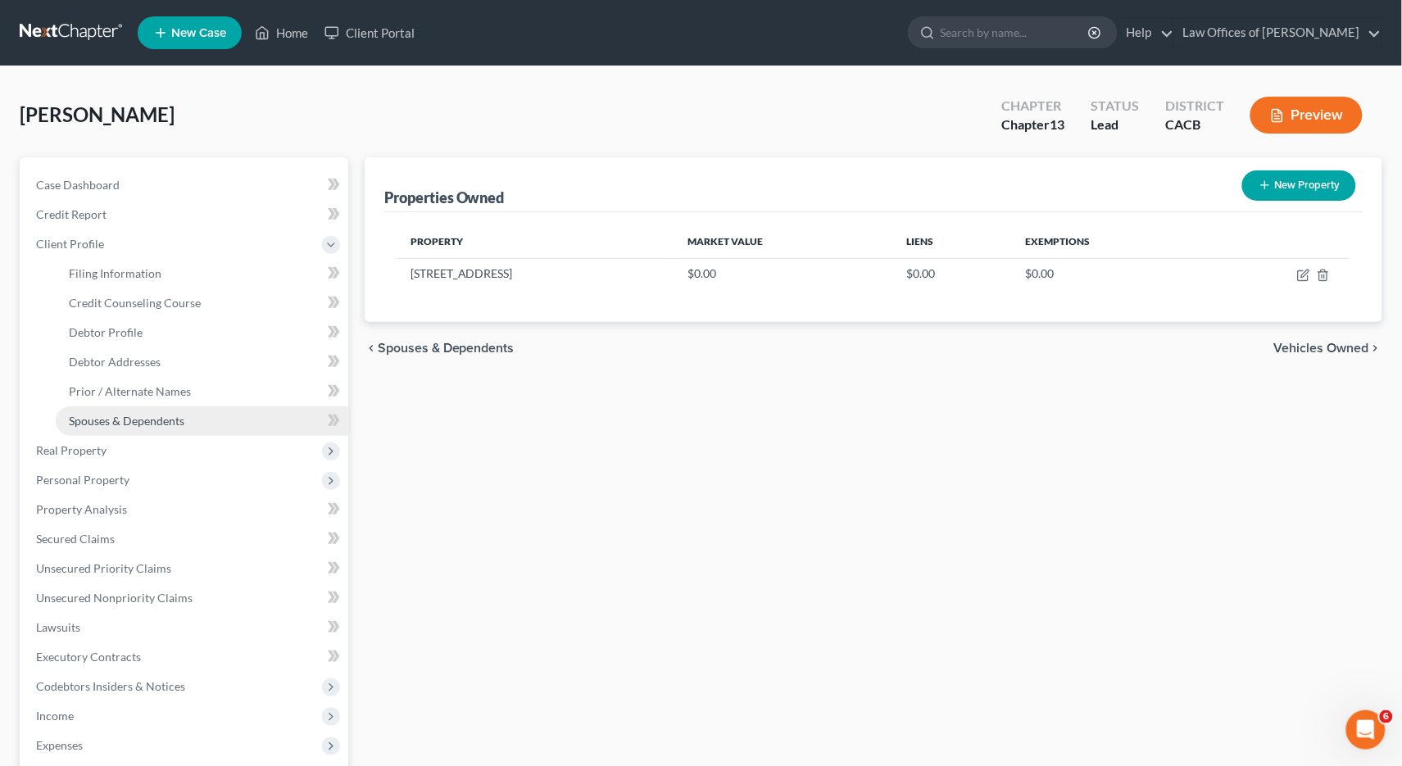
click at [113, 414] on span "Spouses & Dependents" at bounding box center [127, 421] width 116 height 14
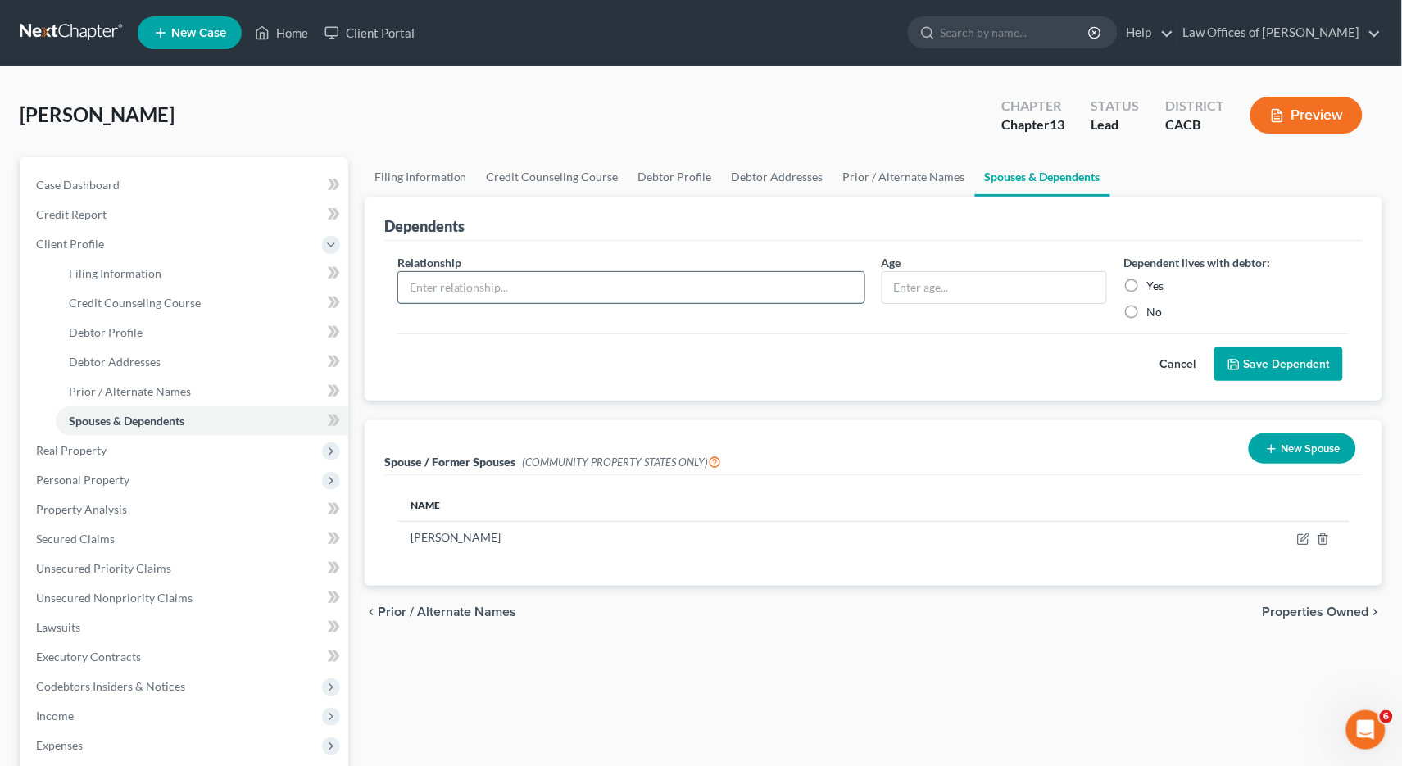
click at [581, 275] on input "text" at bounding box center [631, 287] width 466 height 31
type input "[PERSON_NAME]"
type input "21"
click at [1132, 270] on div "Dependent lives with debtor: Yes No" at bounding box center [1236, 287] width 243 height 66
click at [1146, 278] on label "Yes" at bounding box center [1154, 286] width 17 height 16
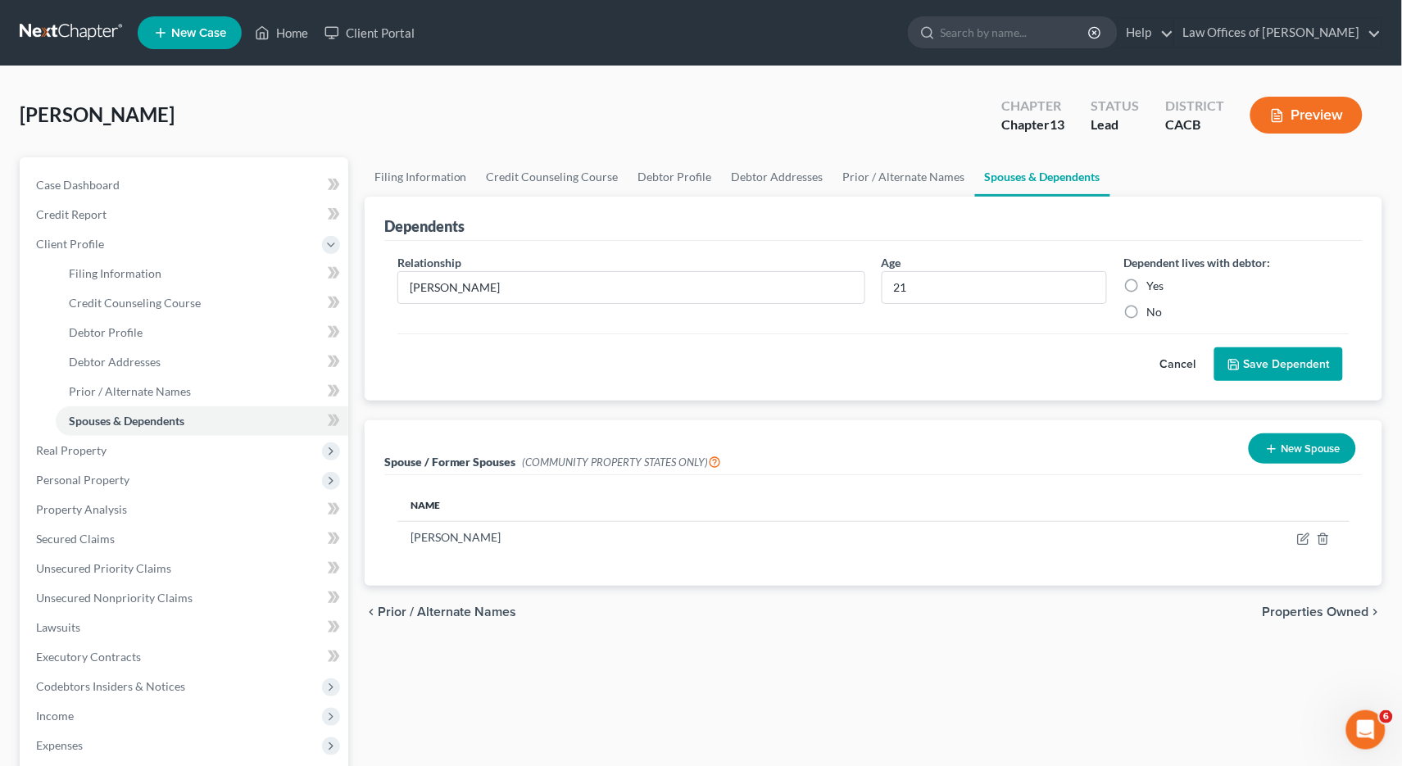
click at [1153, 278] on input "Yes" at bounding box center [1158, 283] width 11 height 11
radio input "true"
click at [1223, 345] on div "Cancel Save Dependent" at bounding box center [873, 358] width 952 height 48
click at [1237, 351] on button "Save Dependent" at bounding box center [1278, 364] width 129 height 34
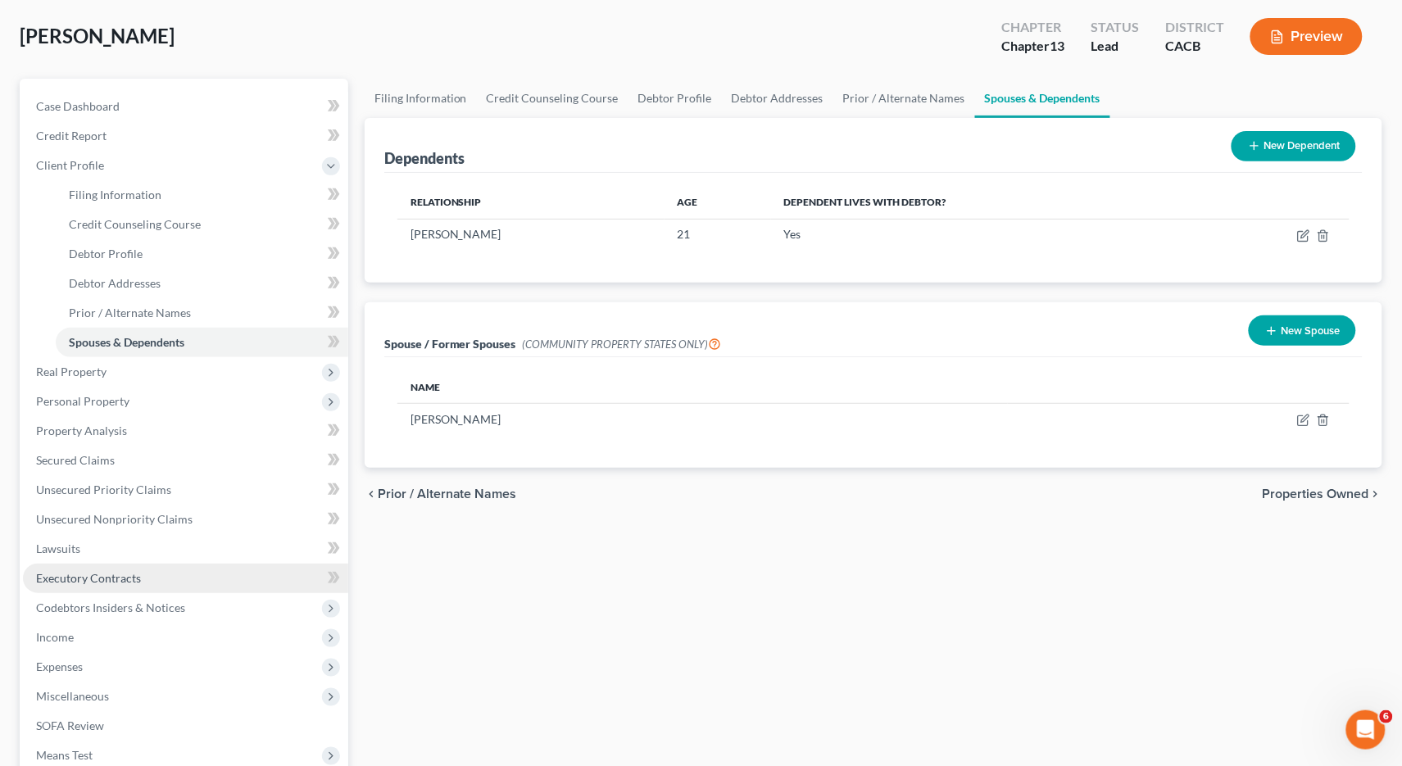
scroll to position [284, 0]
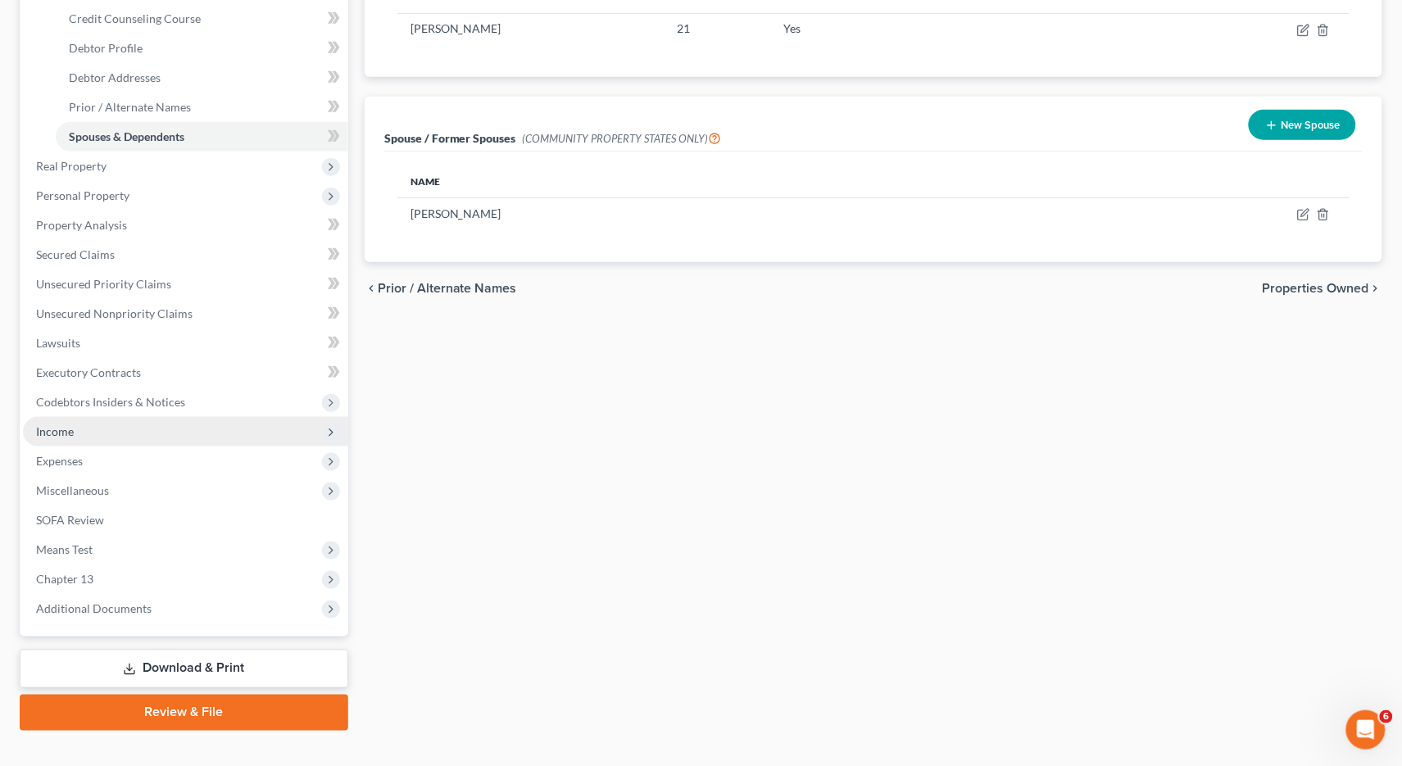
click at [75, 421] on span "Income" at bounding box center [185, 432] width 325 height 30
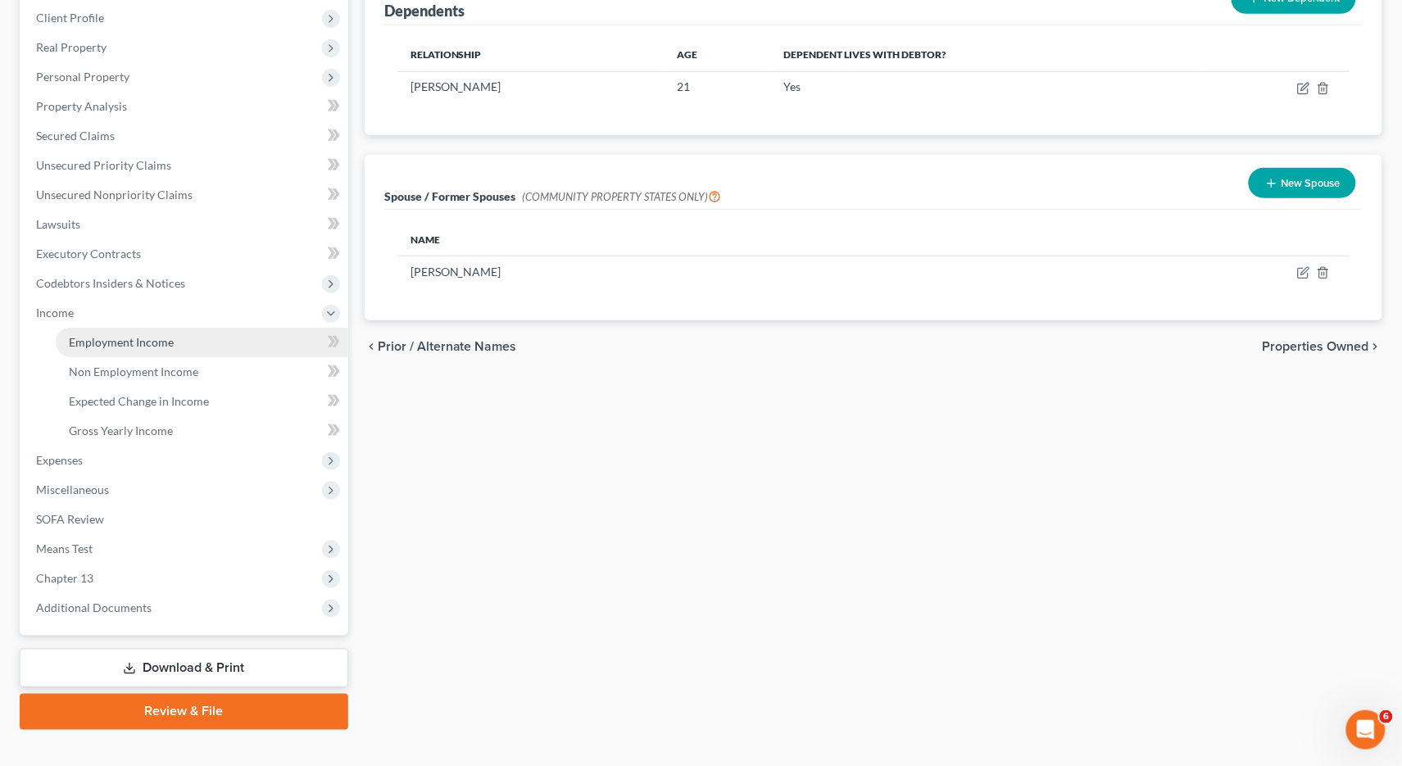
click at [132, 335] on span "Employment Income" at bounding box center [121, 342] width 105 height 14
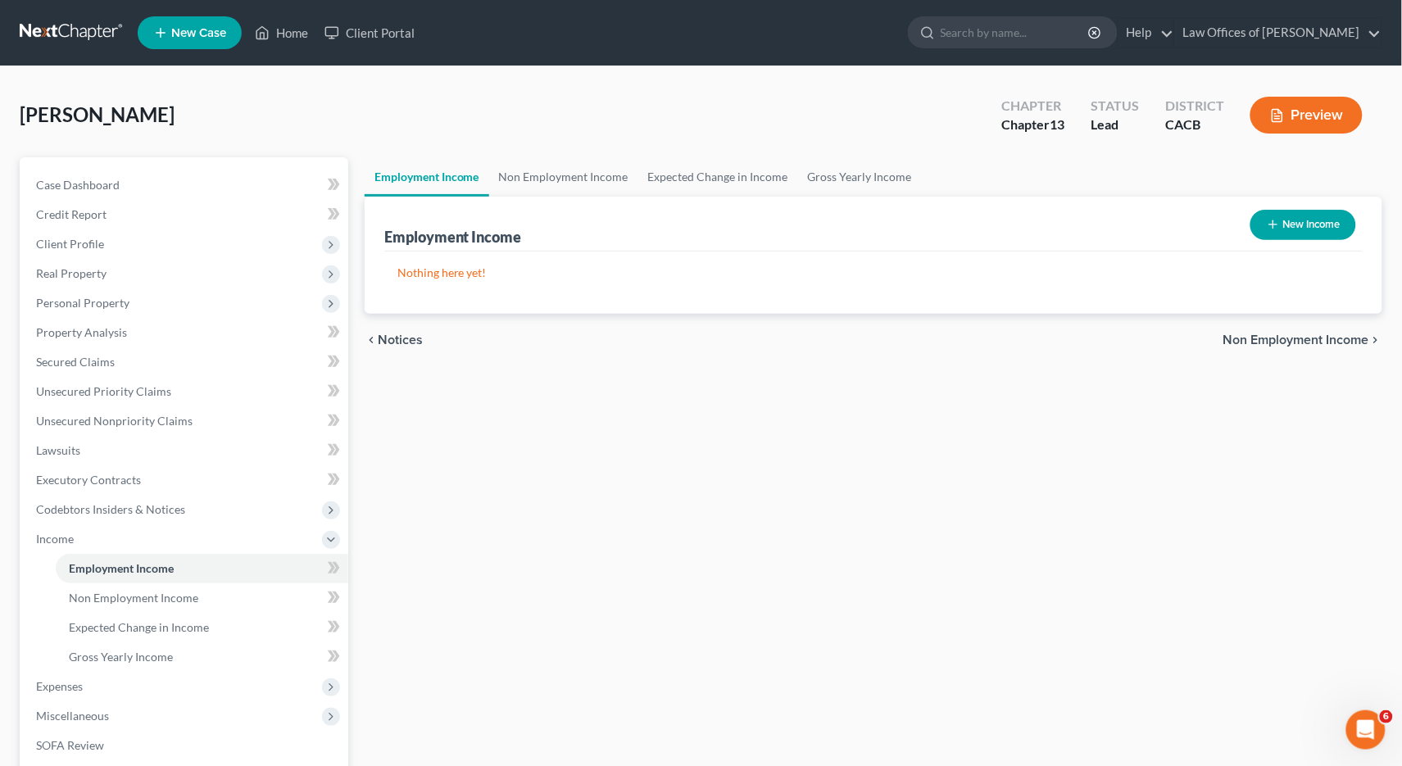
click at [1314, 234] on button "New Income" at bounding box center [1304, 225] width 106 height 30
select select "0"
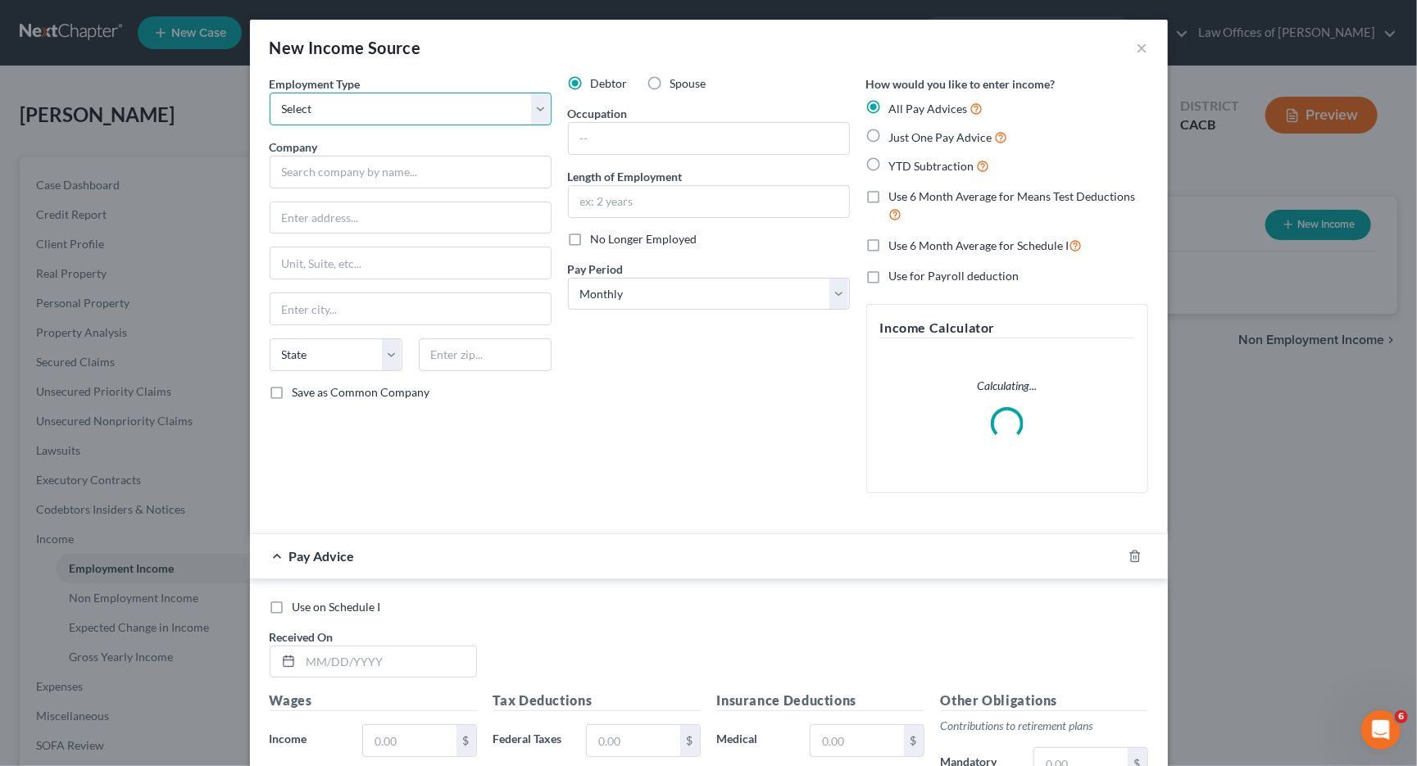
select select "0"
click at [424, 146] on div "Company *" at bounding box center [411, 163] width 282 height 50
click at [422, 156] on input "text" at bounding box center [411, 172] width 282 height 33
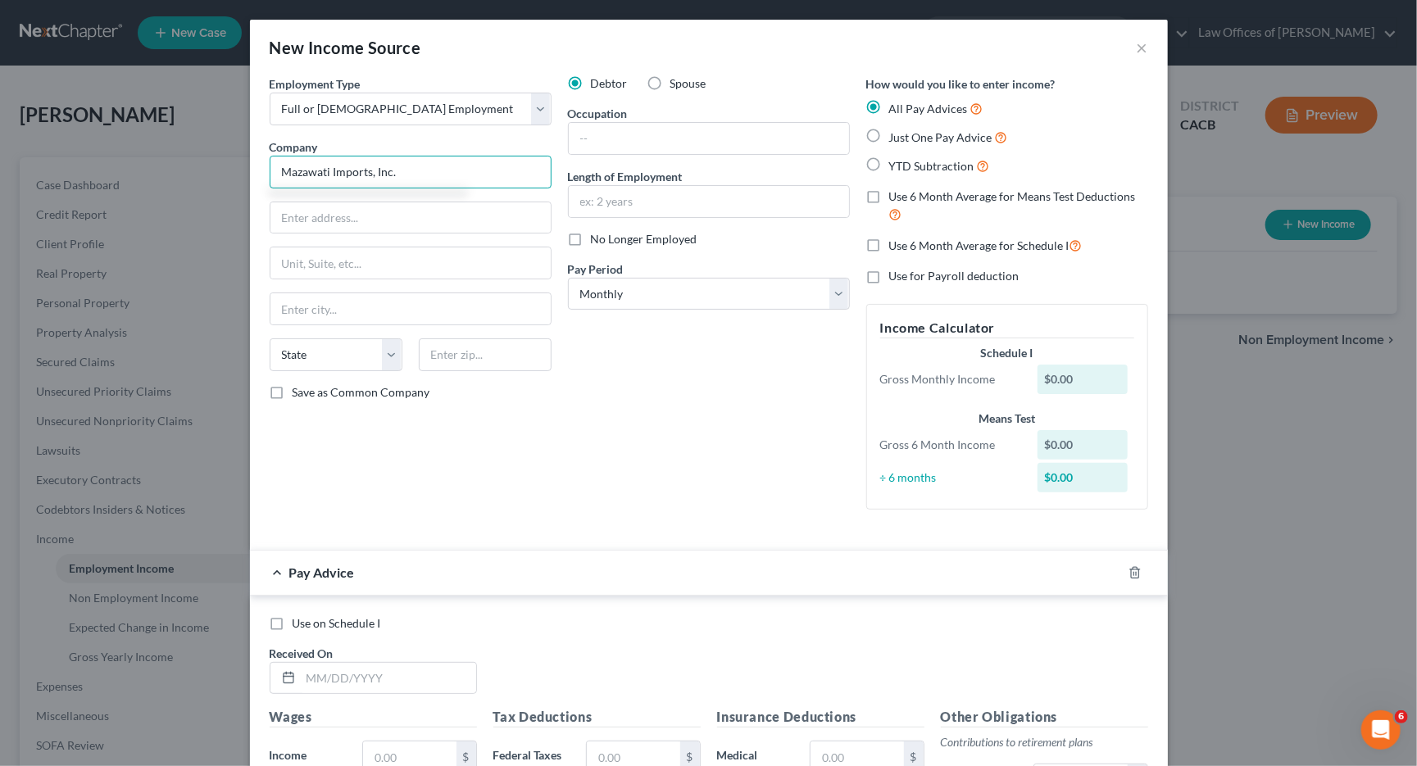
type input "Mazawati Imports, Inc."
type input "926 Via [PERSON_NAME]"
type input "91773"
type input "San Dimas"
select select "4"
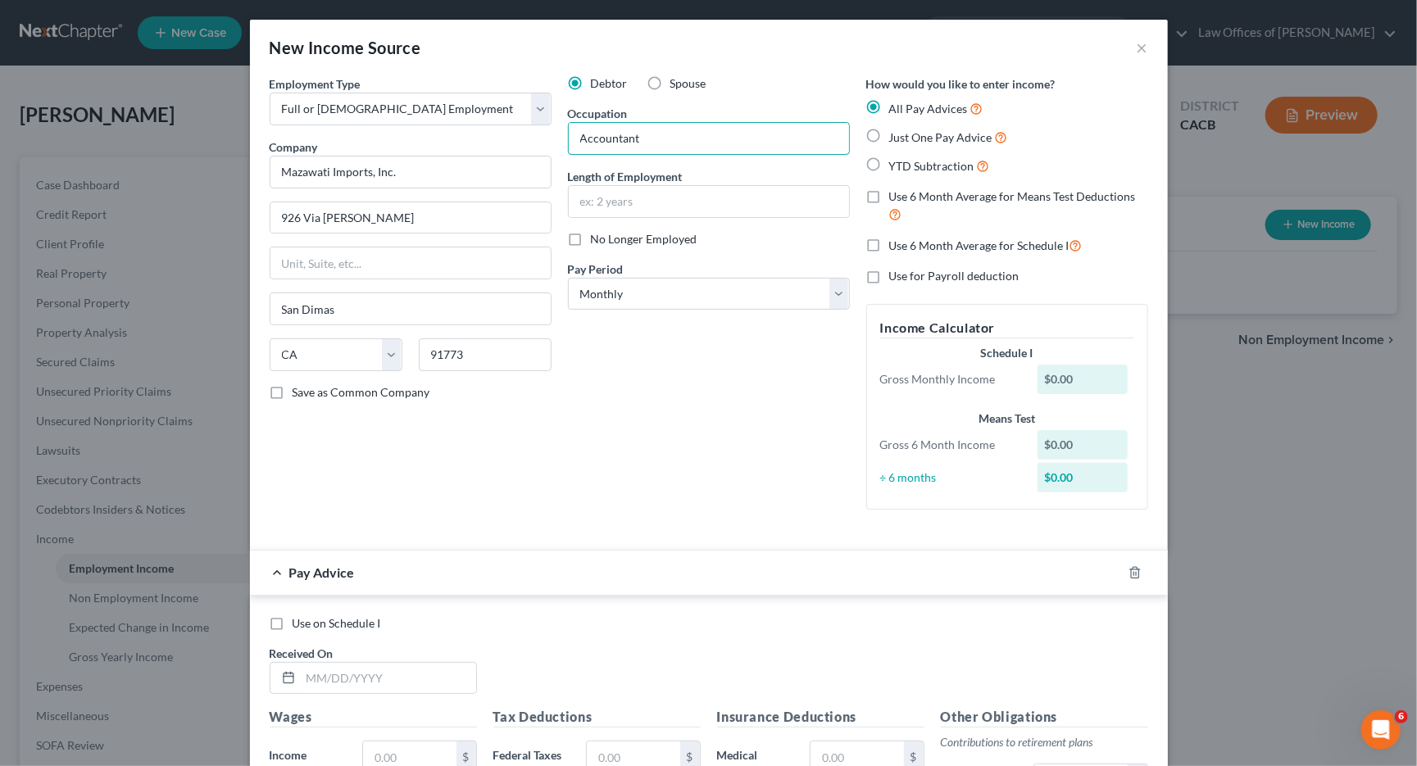
type input "Accountant"
type input "9 Months"
select select "1"
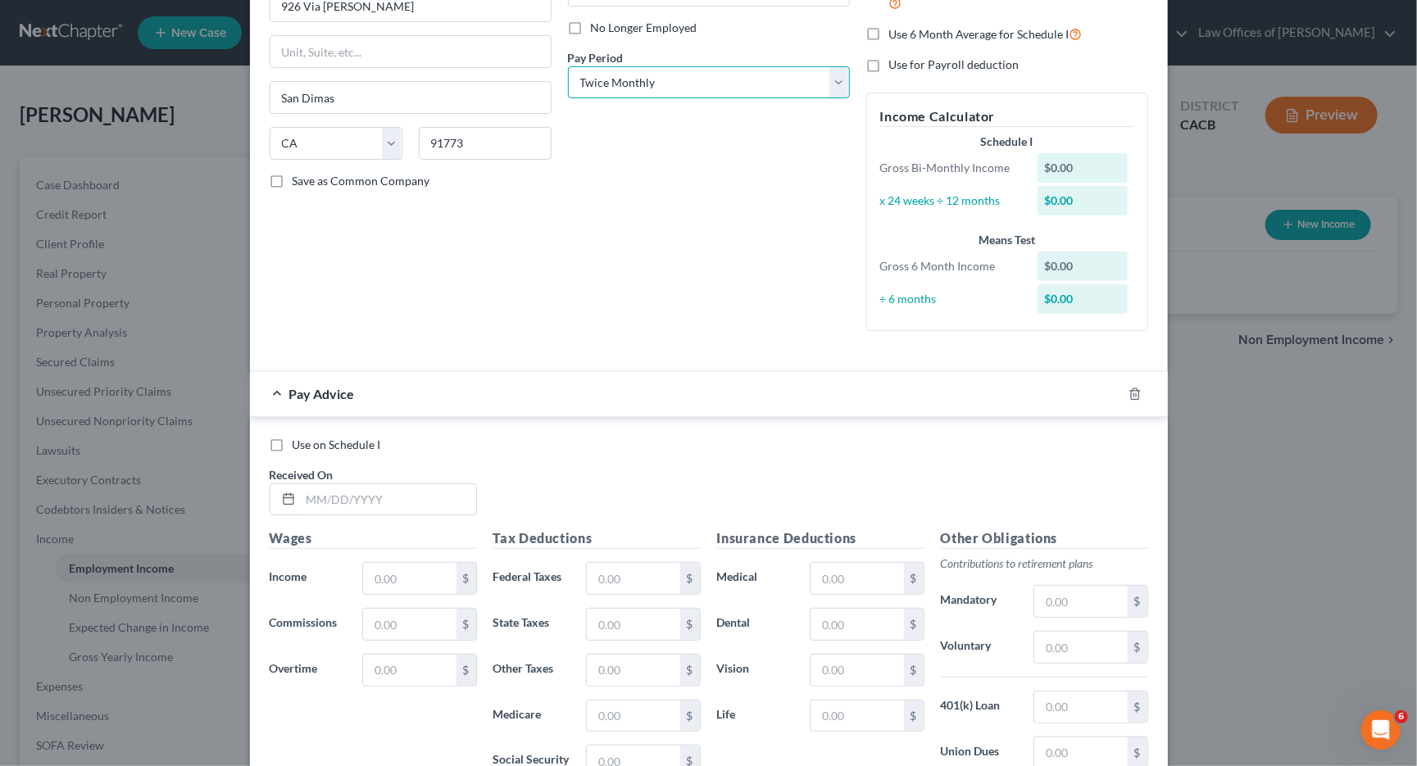
scroll to position [385, 0]
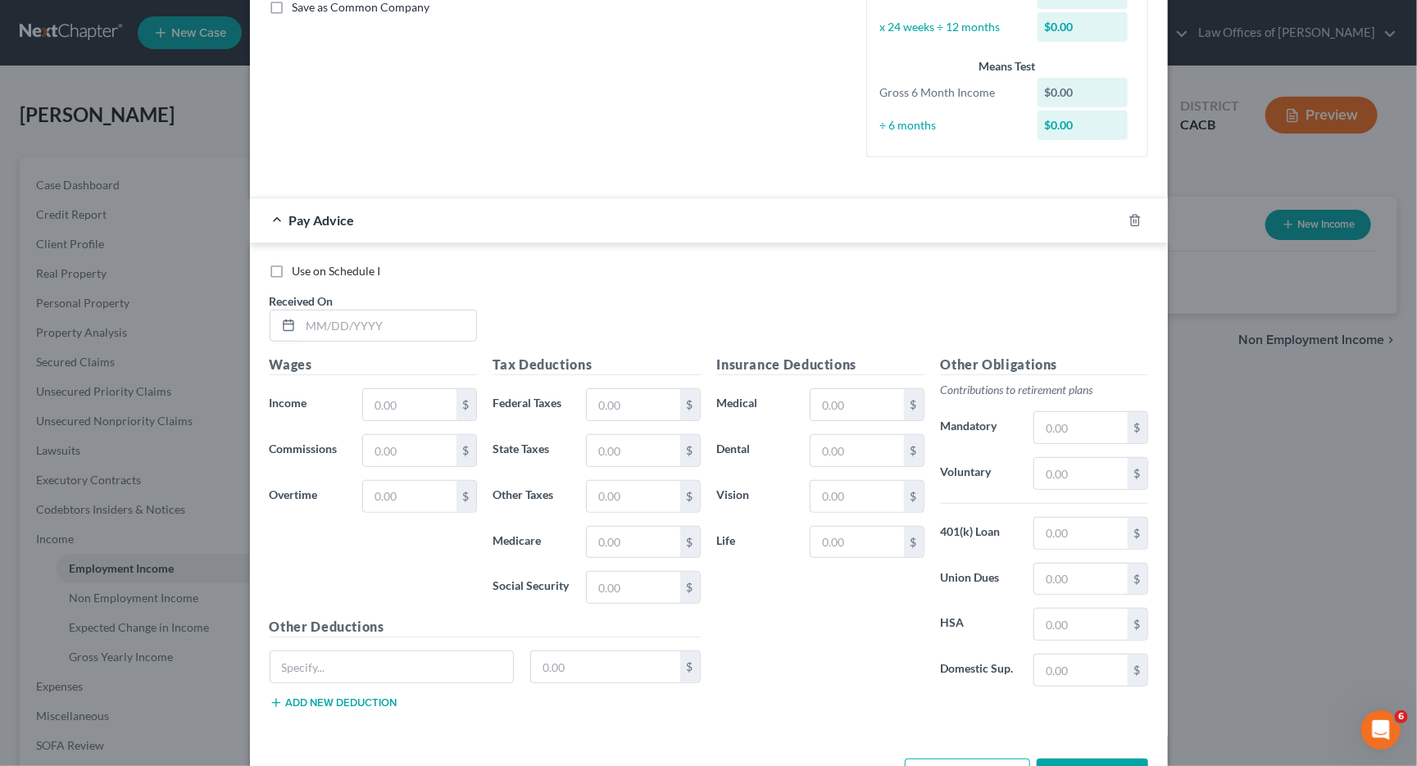
drag, startPoint x: 1142, startPoint y: 206, endPoint x: 1101, endPoint y: 205, distance: 41.8
click at [1142, 207] on div at bounding box center [1145, 220] width 46 height 26
click at [1128, 214] on icon "button" at bounding box center [1134, 220] width 13 height 13
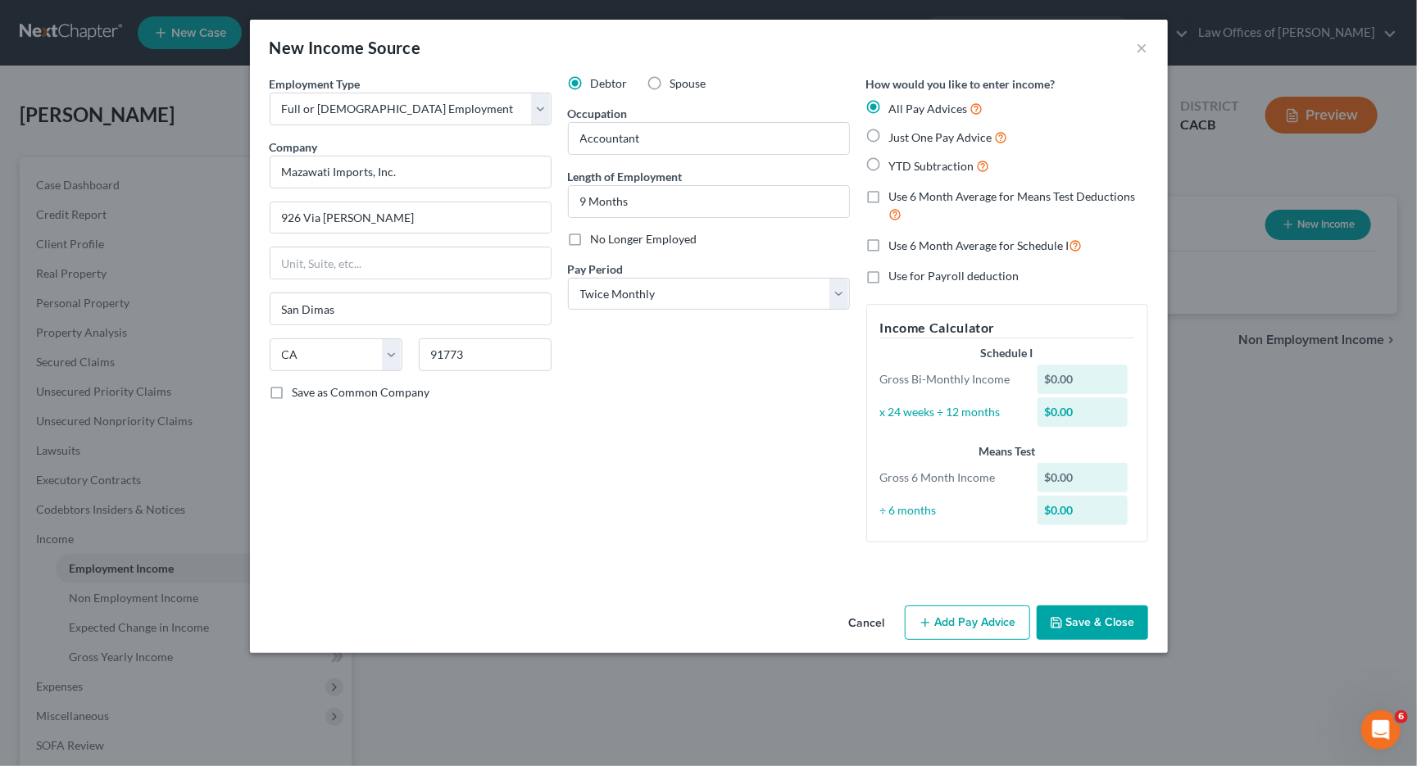
scroll to position [0, 0]
click at [1113, 619] on button "Save & Close" at bounding box center [1092, 623] width 111 height 34
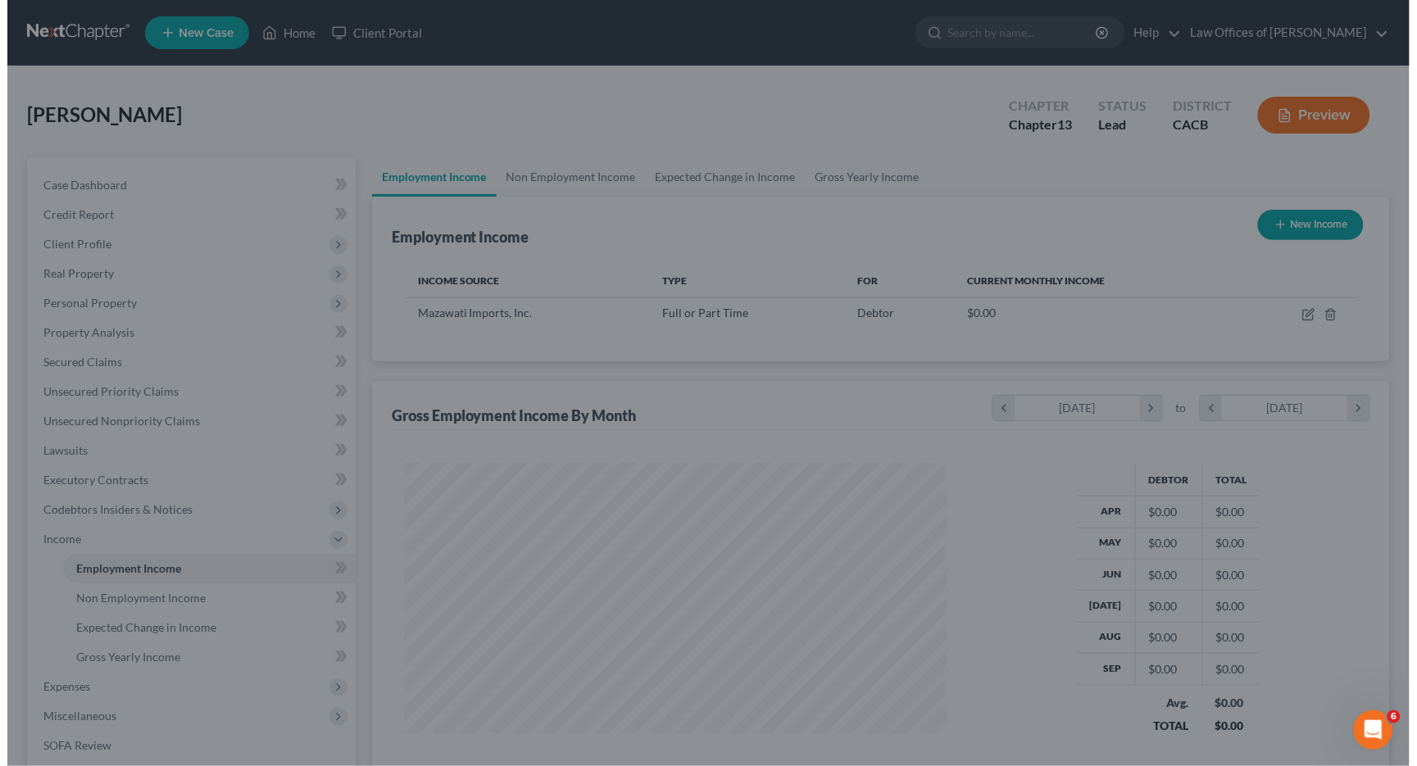
scroll to position [819192, 818904]
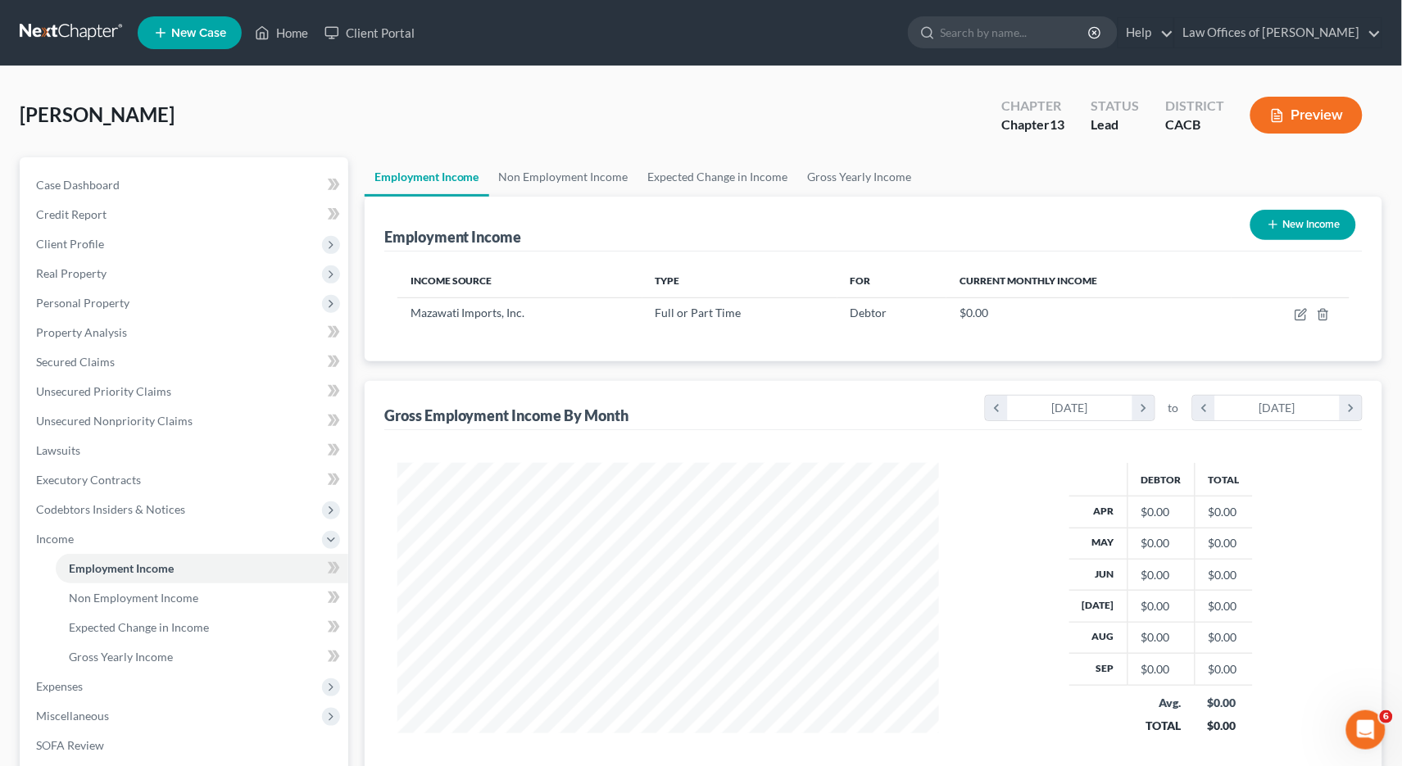
click at [1301, 229] on button "New Income" at bounding box center [1304, 225] width 106 height 30
select select "0"
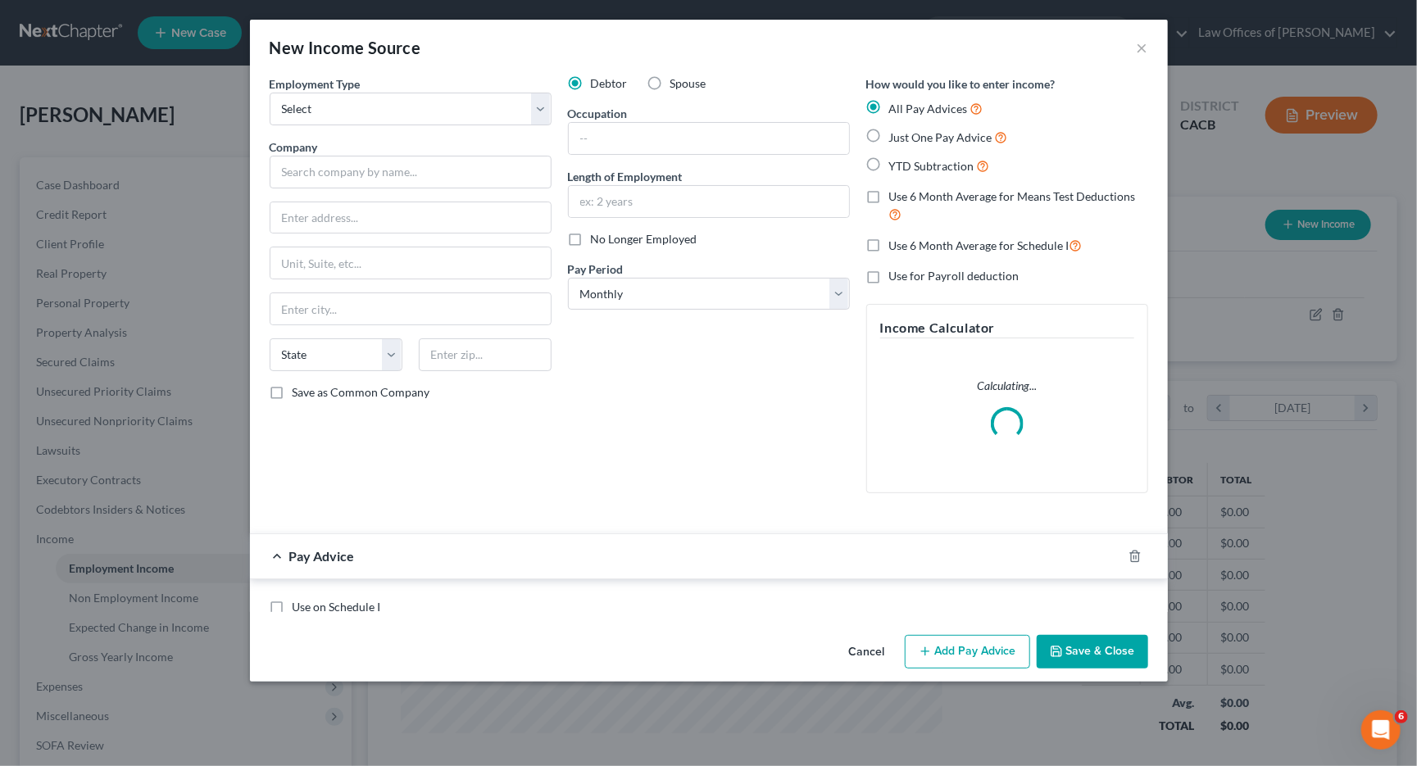
scroll to position [286, 581]
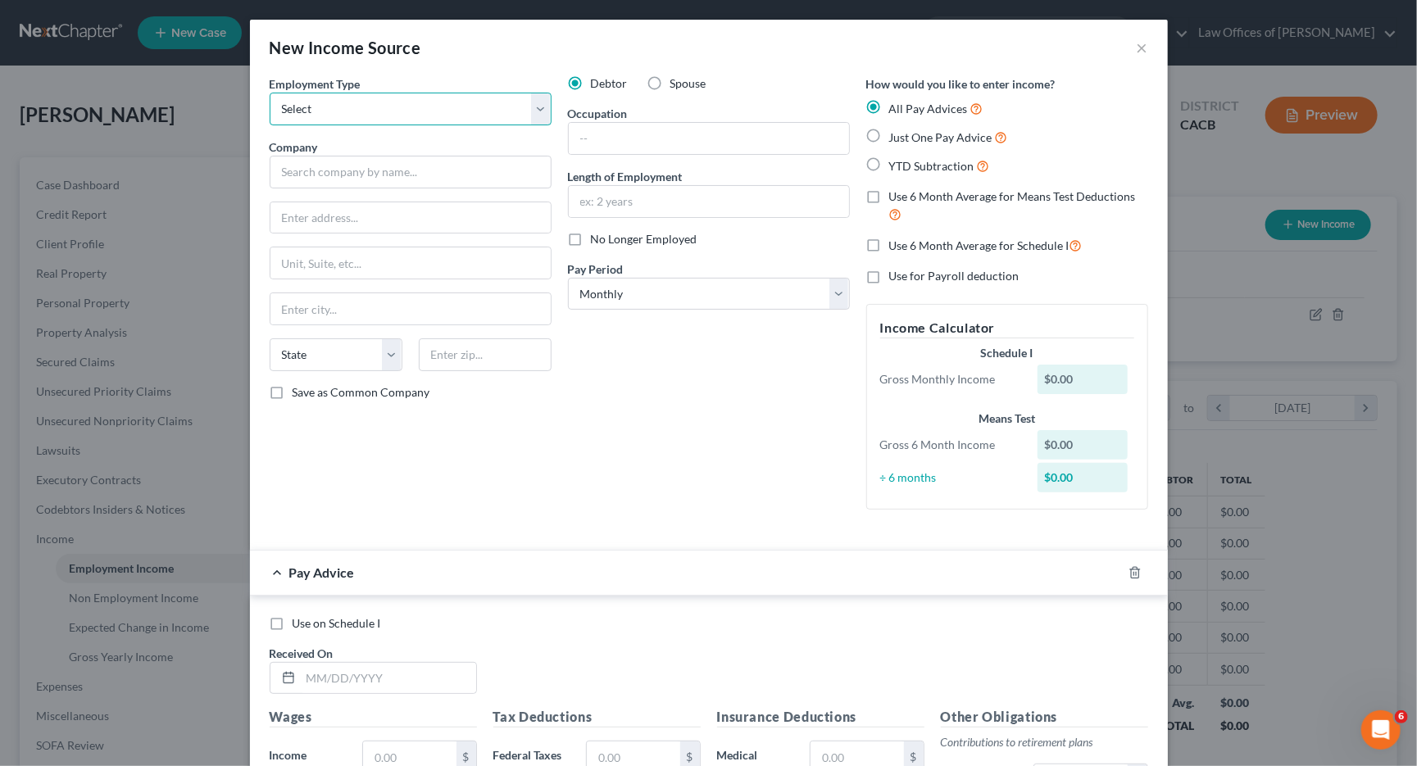
select select "1"
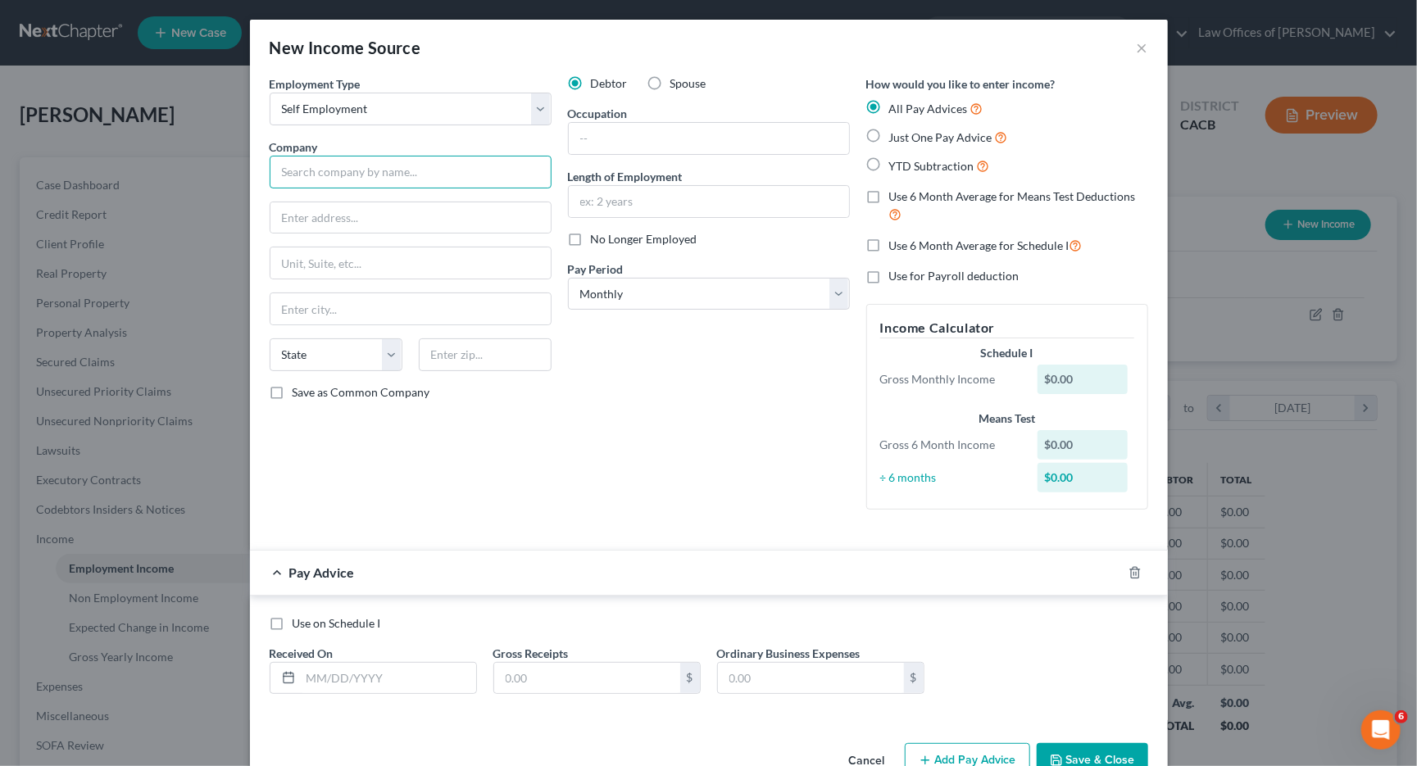
click at [356, 163] on input "text" at bounding box center [411, 172] width 282 height 33
type input "Degenco LLC"
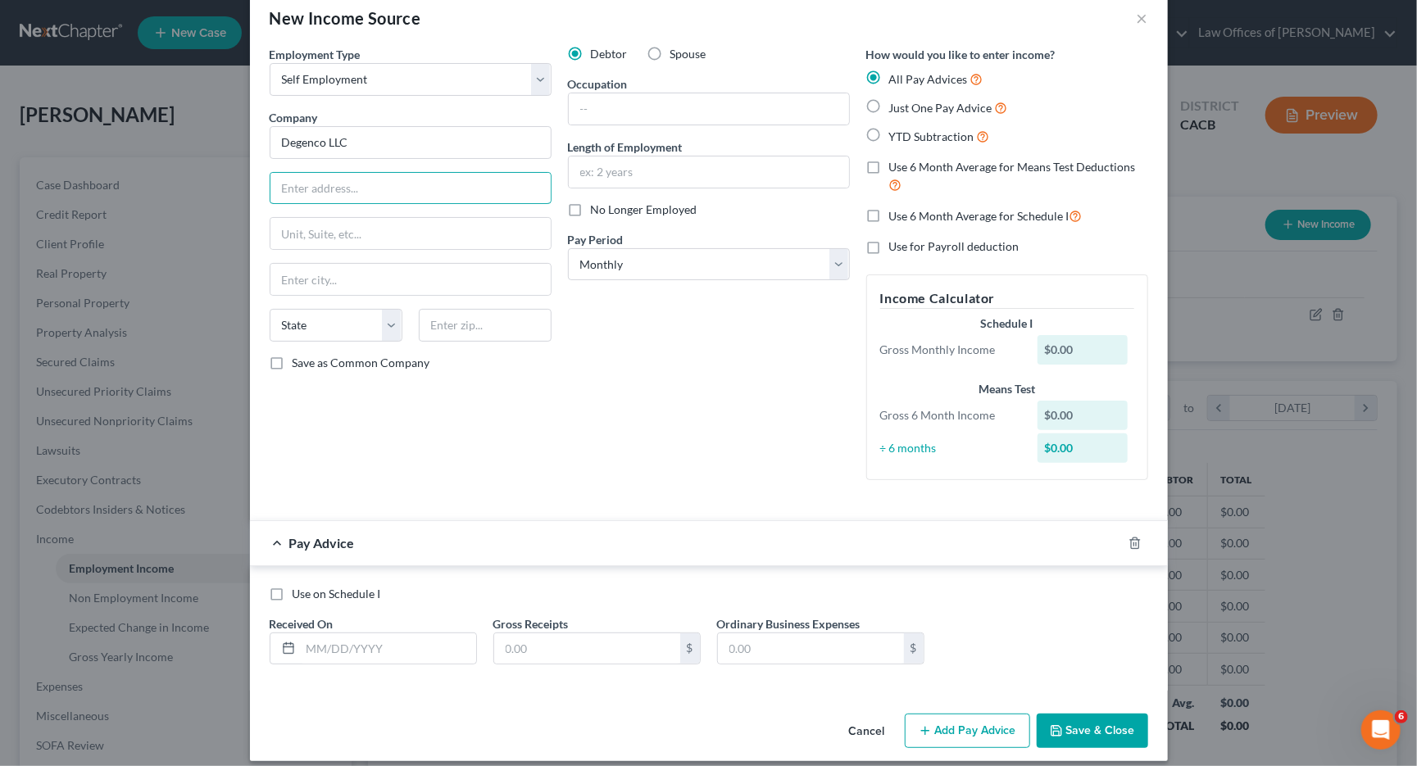
scroll to position [34, 0]
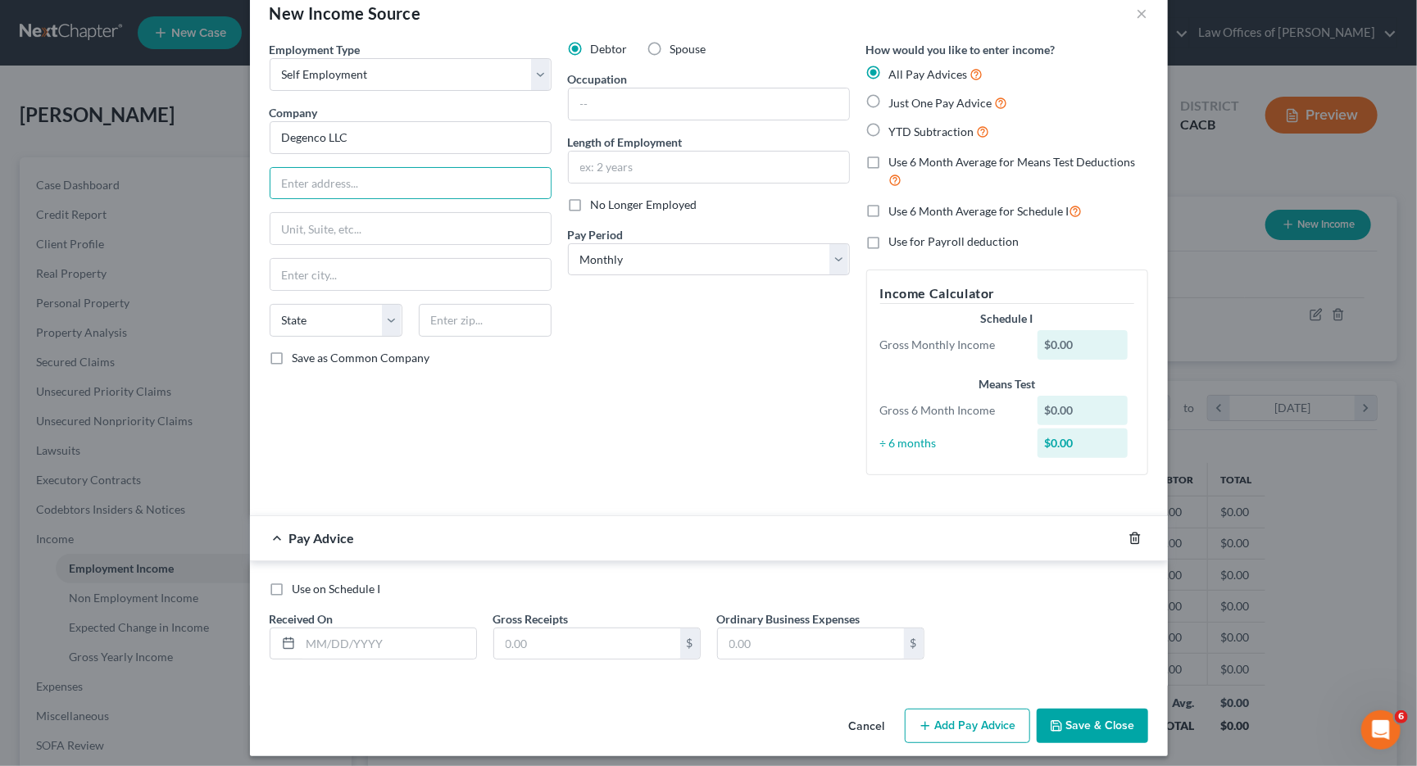
click at [1133, 533] on icon "button" at bounding box center [1134, 538] width 13 height 13
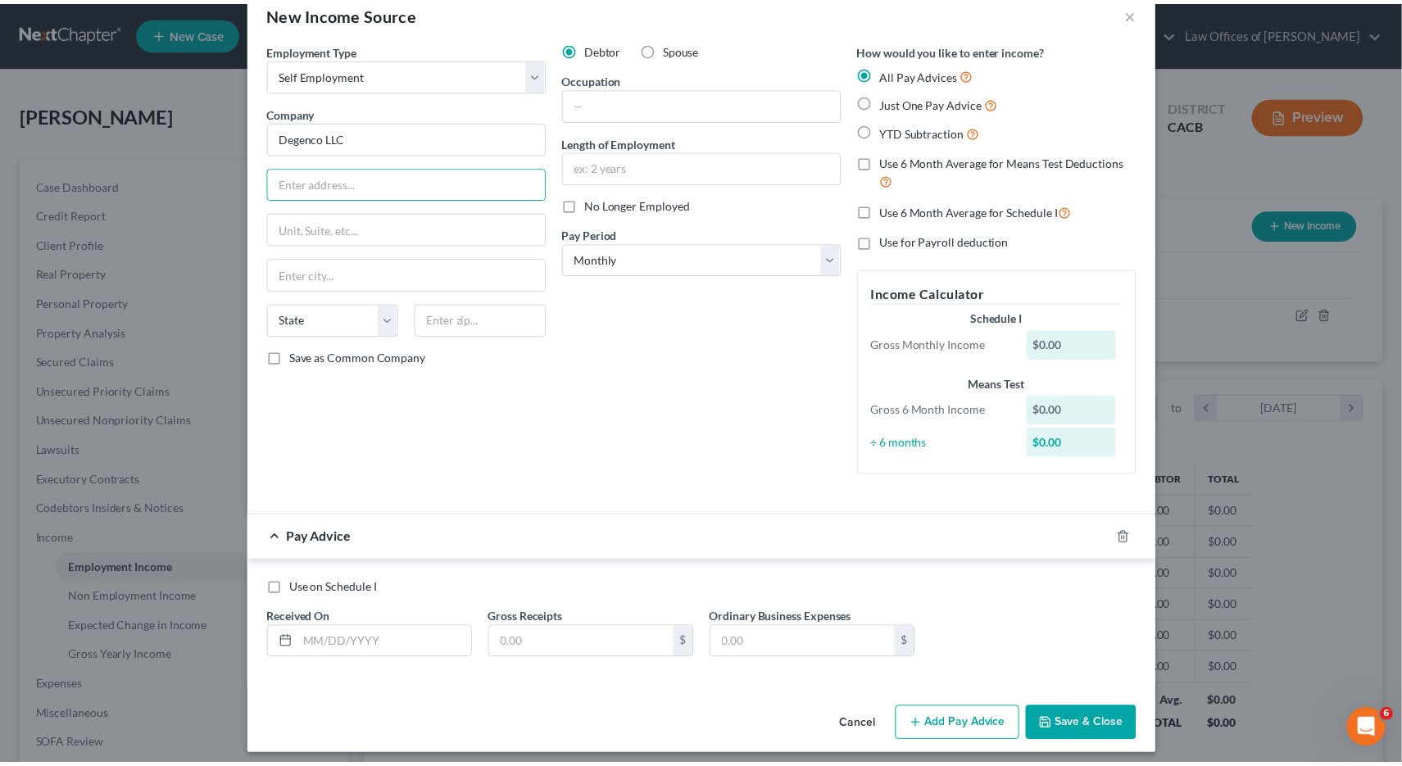
scroll to position [0, 0]
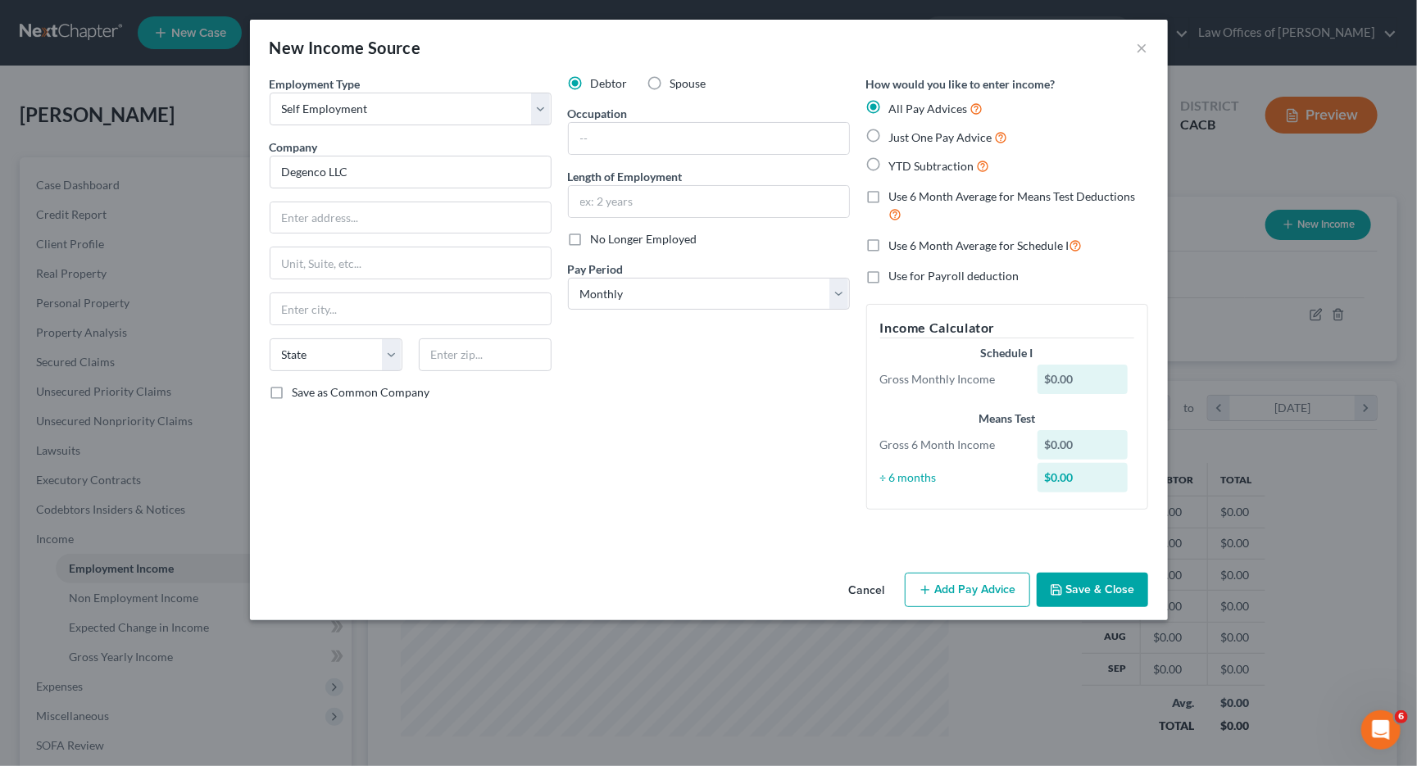
click at [1094, 576] on button "Save & Close" at bounding box center [1092, 590] width 111 height 34
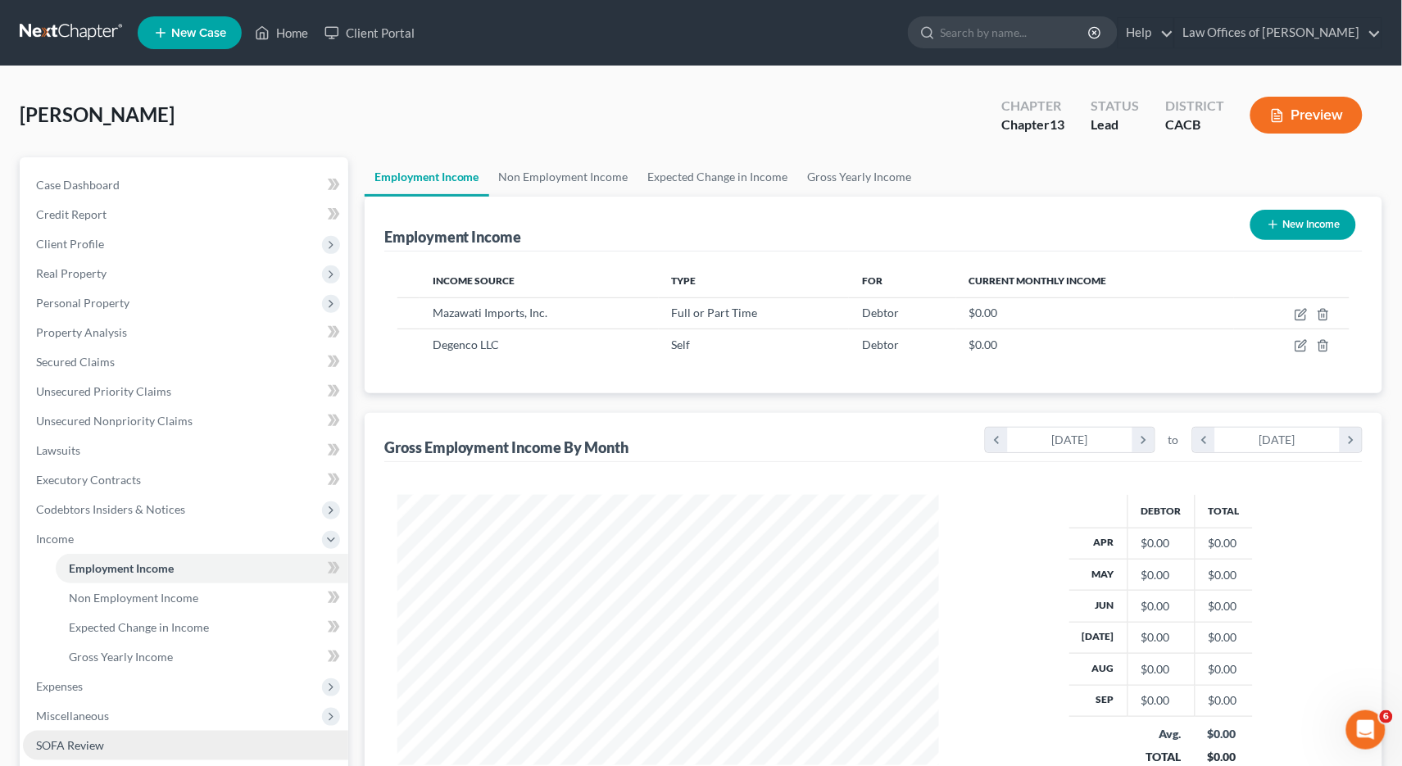
scroll to position [226, 0]
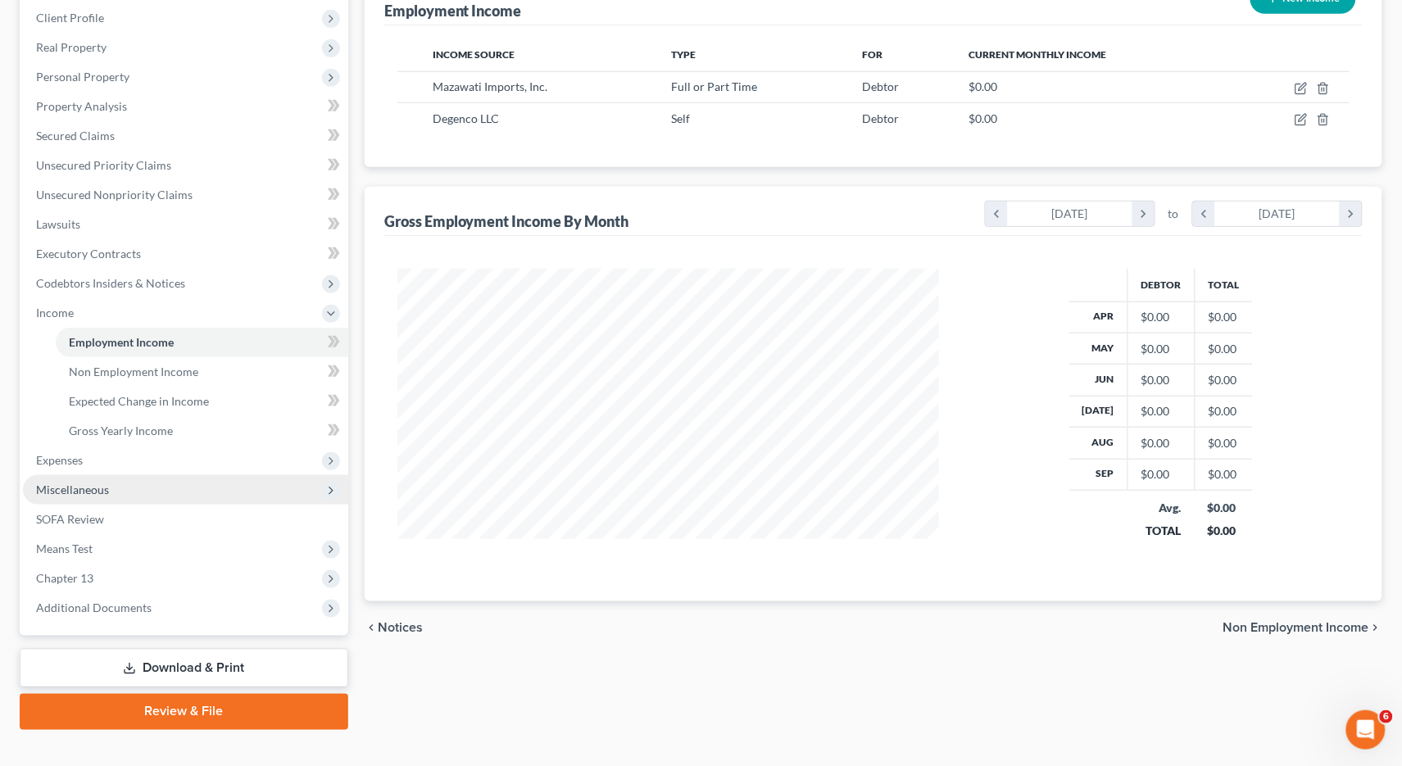
click at [90, 483] on span "Miscellaneous" at bounding box center [72, 490] width 73 height 14
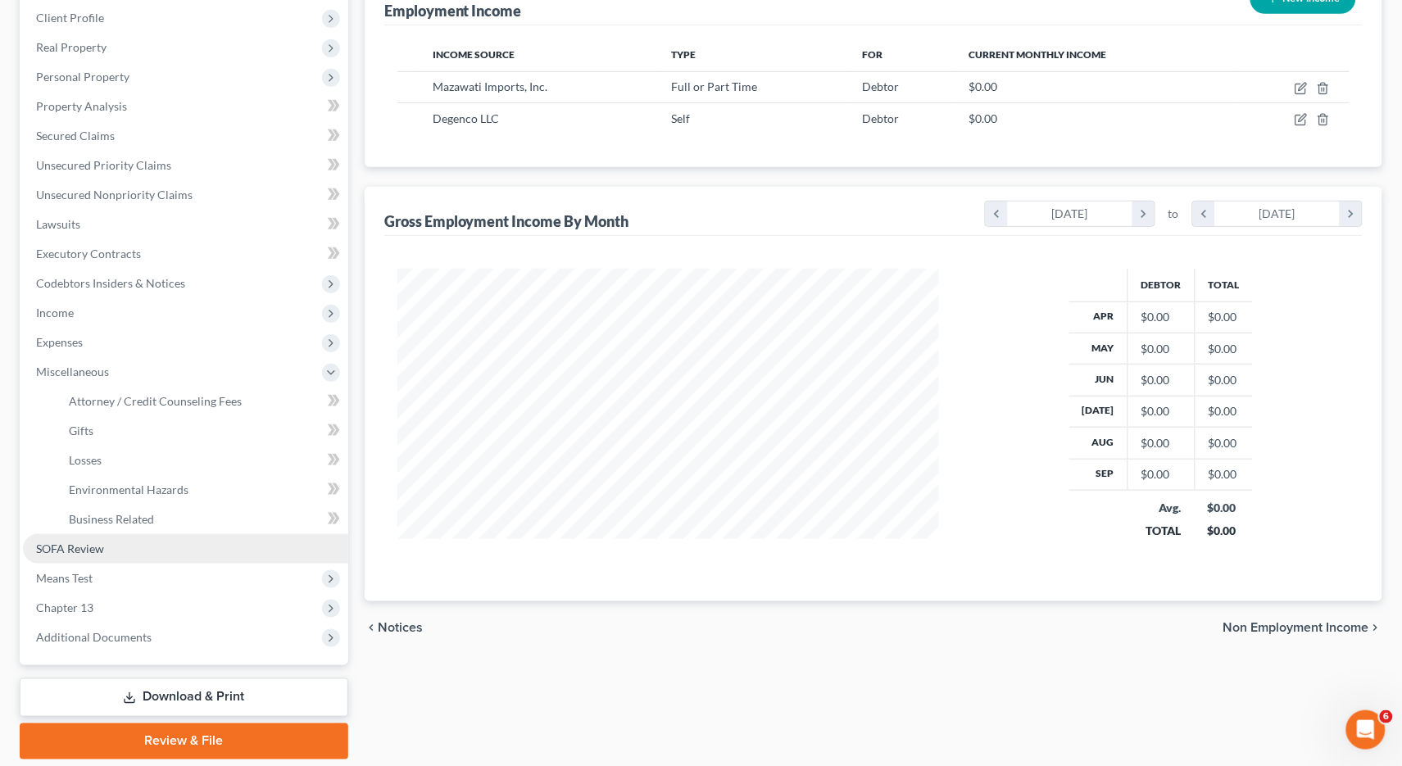
click at [81, 542] on span "SOFA Review" at bounding box center [70, 549] width 68 height 14
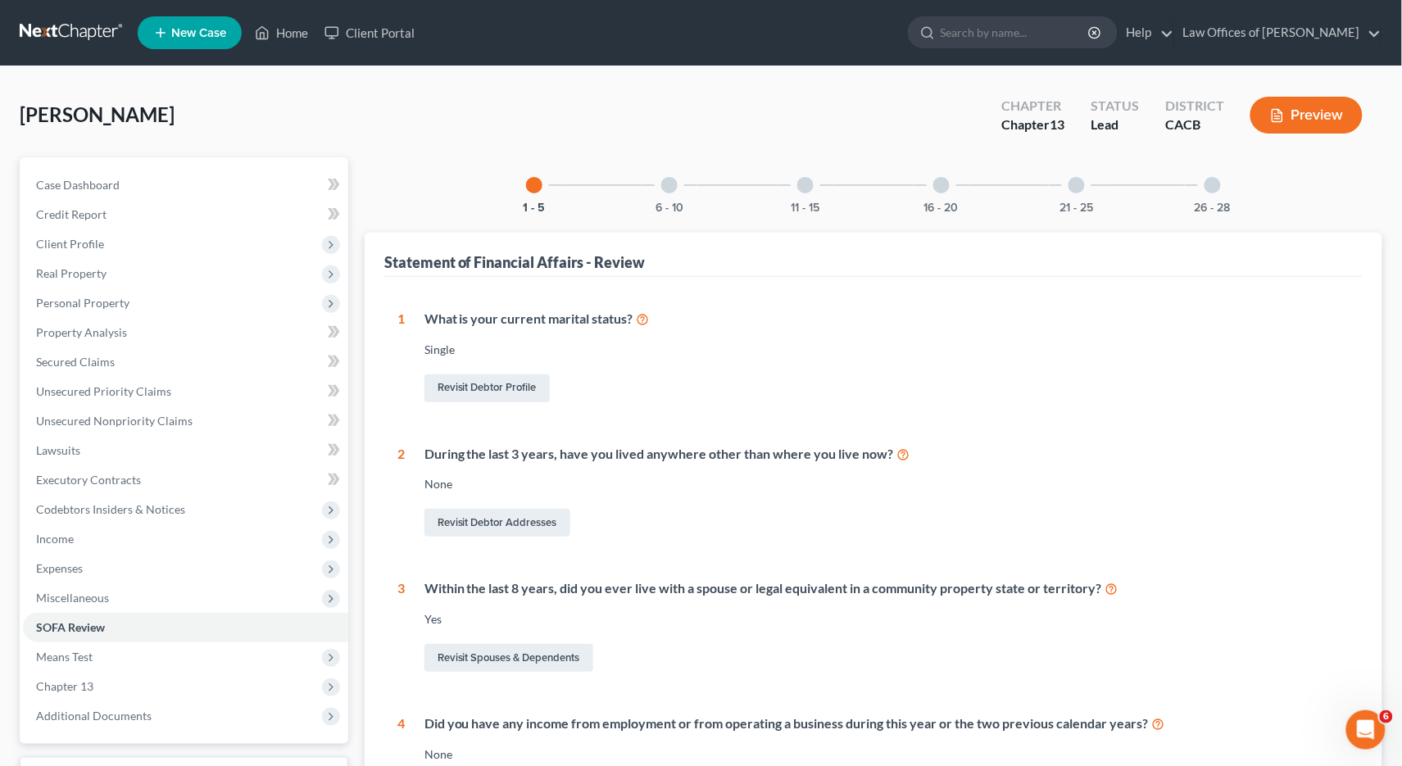
click at [1206, 184] on div at bounding box center [1213, 185] width 16 height 16
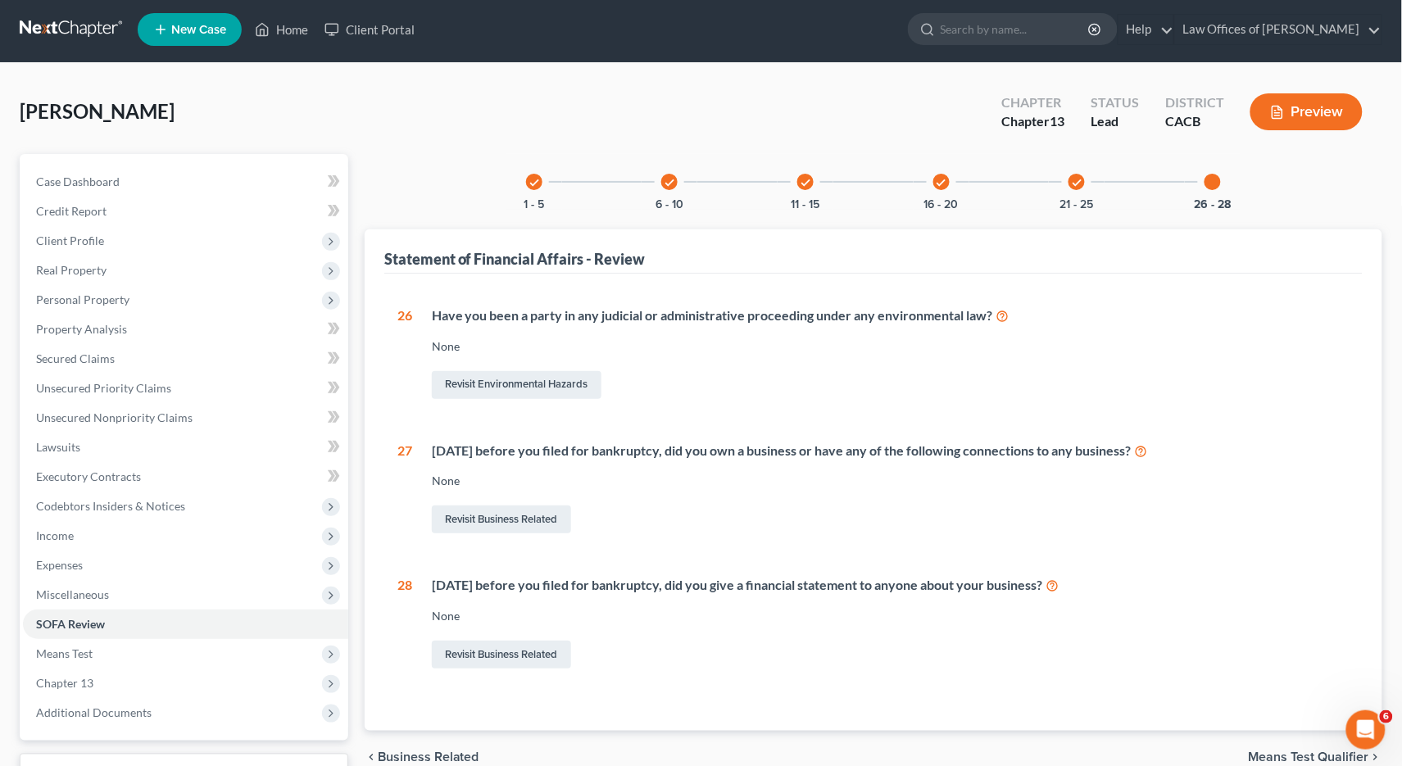
scroll to position [23, 0]
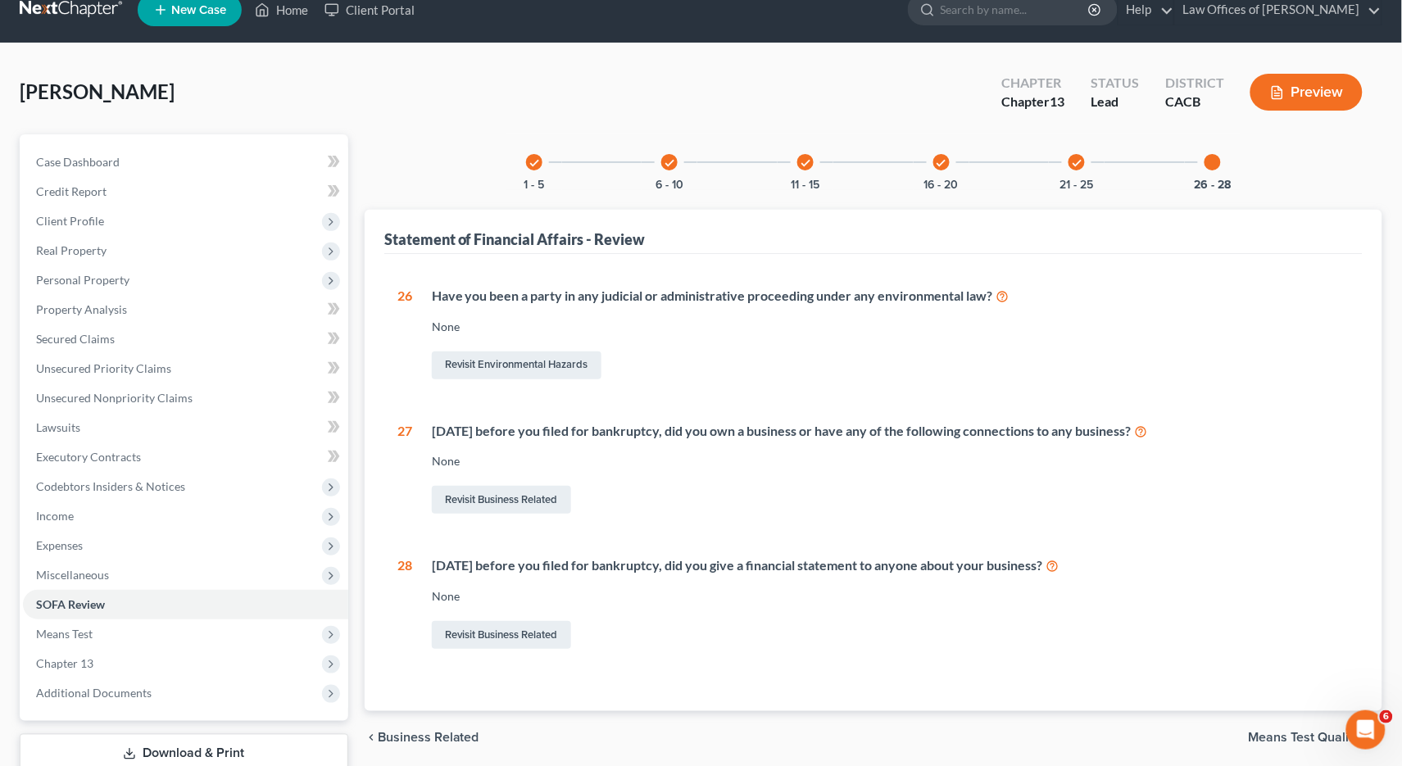
click at [493, 518] on div "26 Have you been a party in any judicial or administrative proceeding under any…" at bounding box center [873, 470] width 952 height 366
click at [485, 502] on link "Revisit Business Related" at bounding box center [501, 500] width 139 height 28
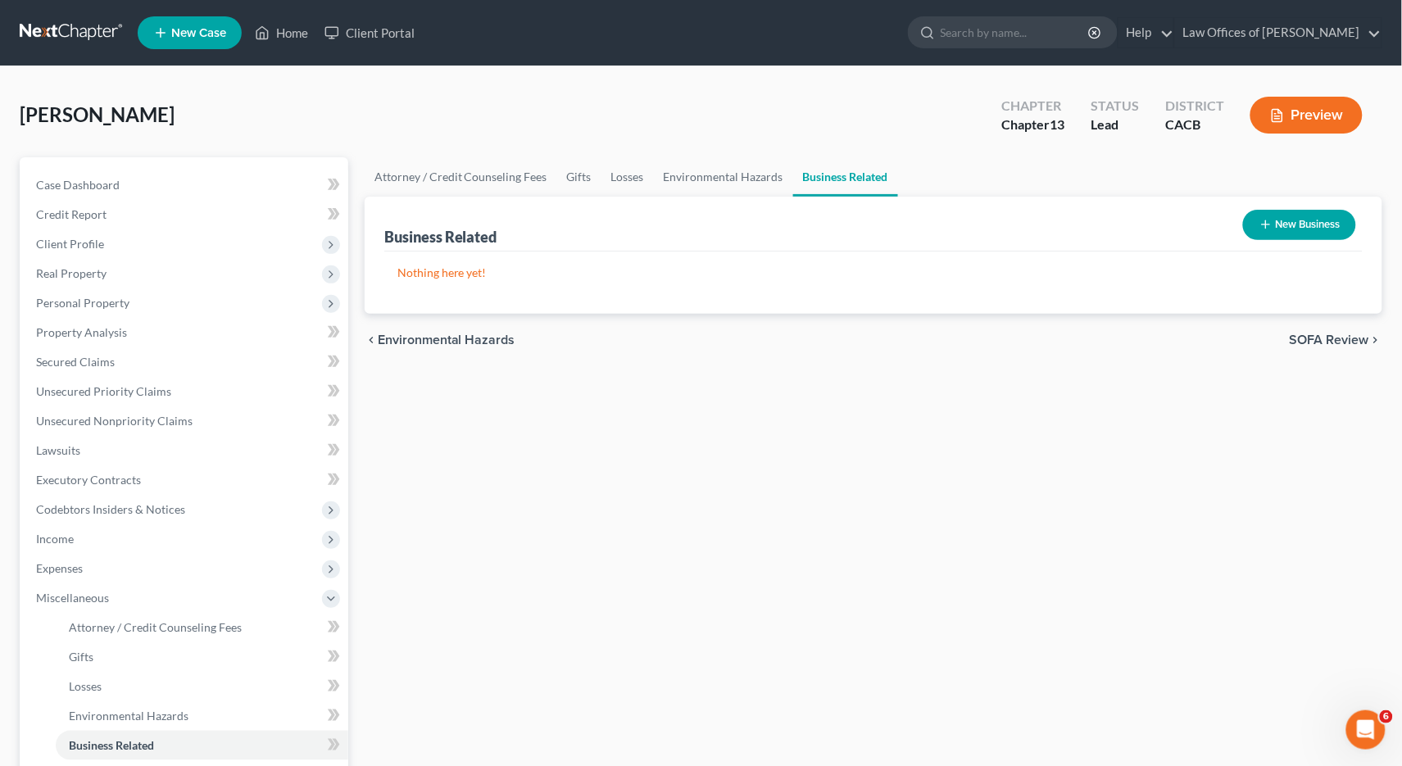
click at [1282, 206] on div "New Business" at bounding box center [1300, 224] width 126 height 43
click at [1279, 227] on button "New Business" at bounding box center [1299, 225] width 113 height 30
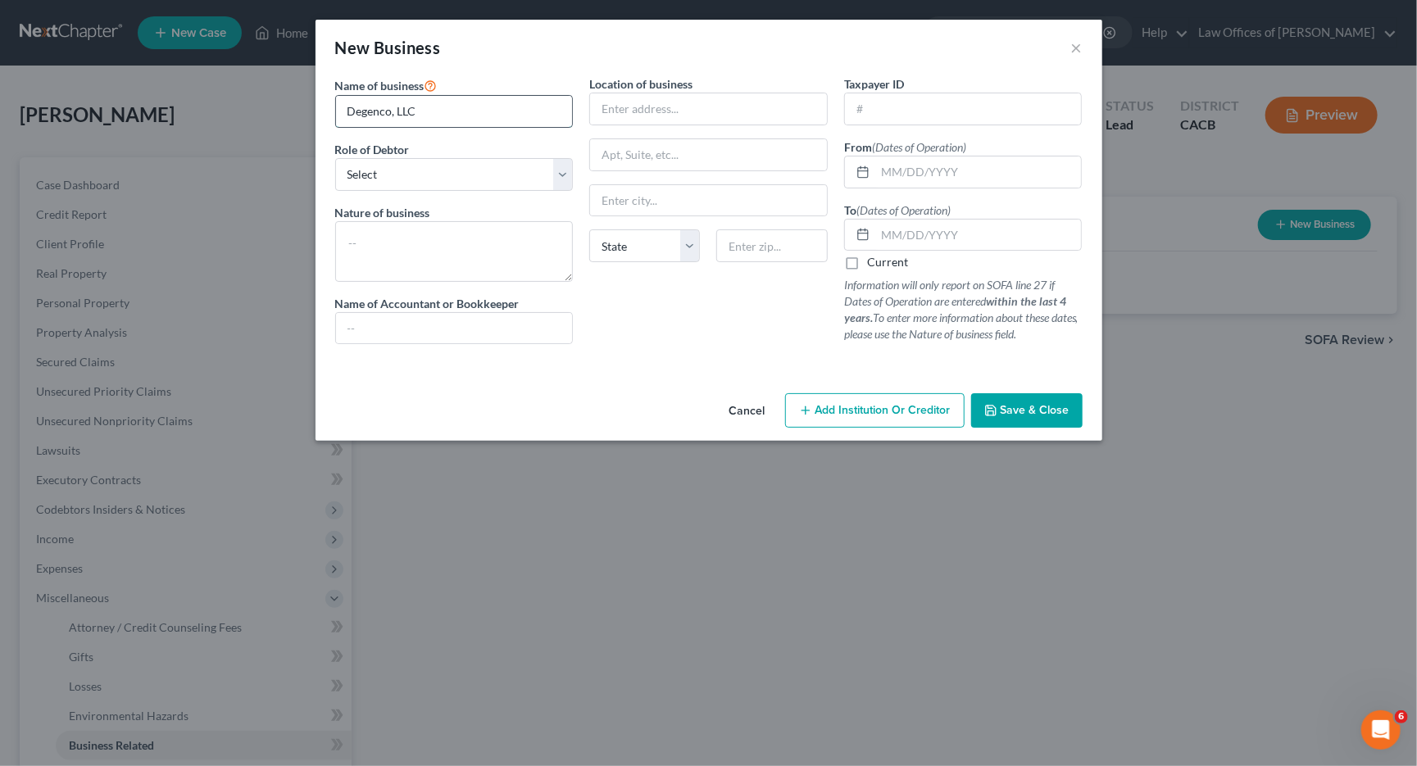
type input "Degenco, LLC"
select select "member"
click at [401, 226] on textarea at bounding box center [454, 251] width 238 height 61
type textarea "Real Estate and Accounting"
click at [884, 170] on input "text" at bounding box center [978, 172] width 207 height 31
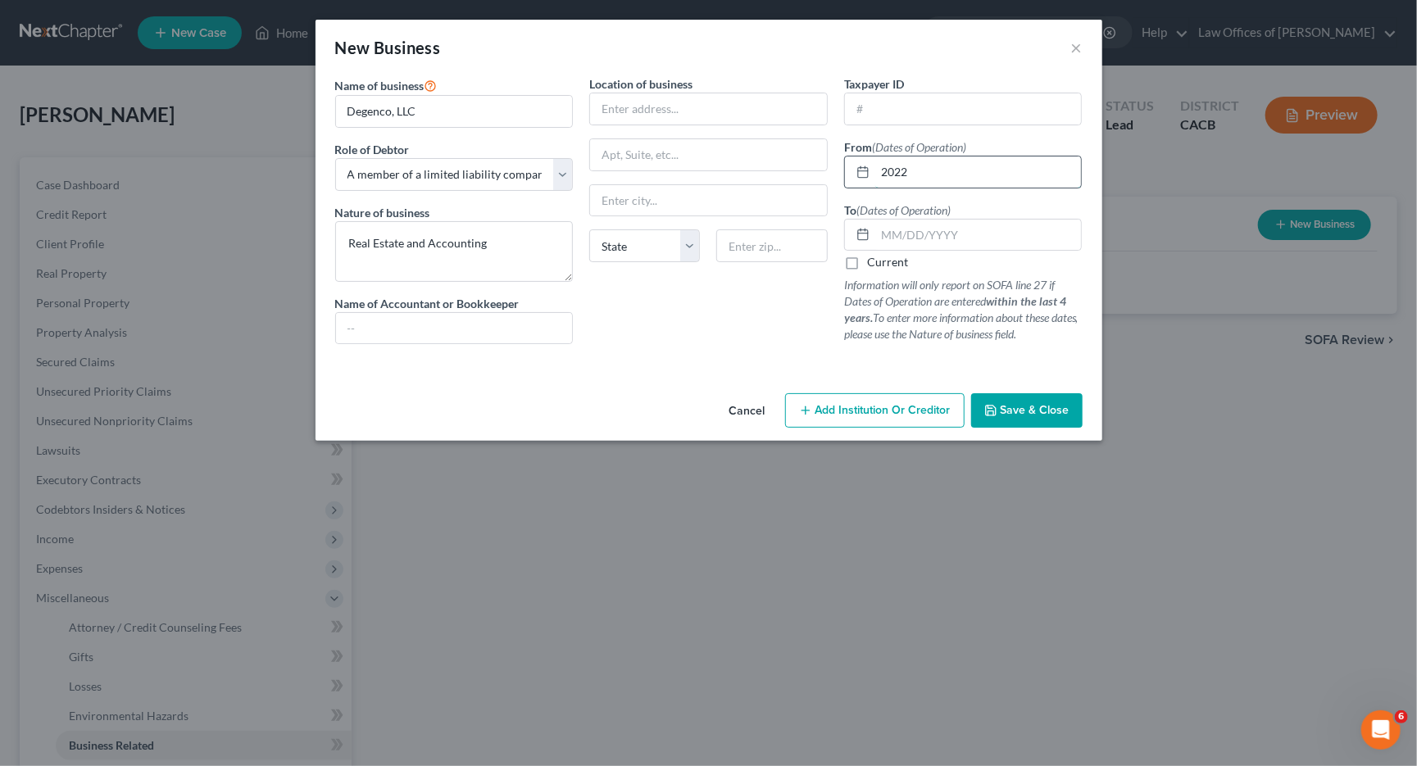
type input "2022"
click at [1013, 417] on button "Save & Close" at bounding box center [1026, 410] width 111 height 34
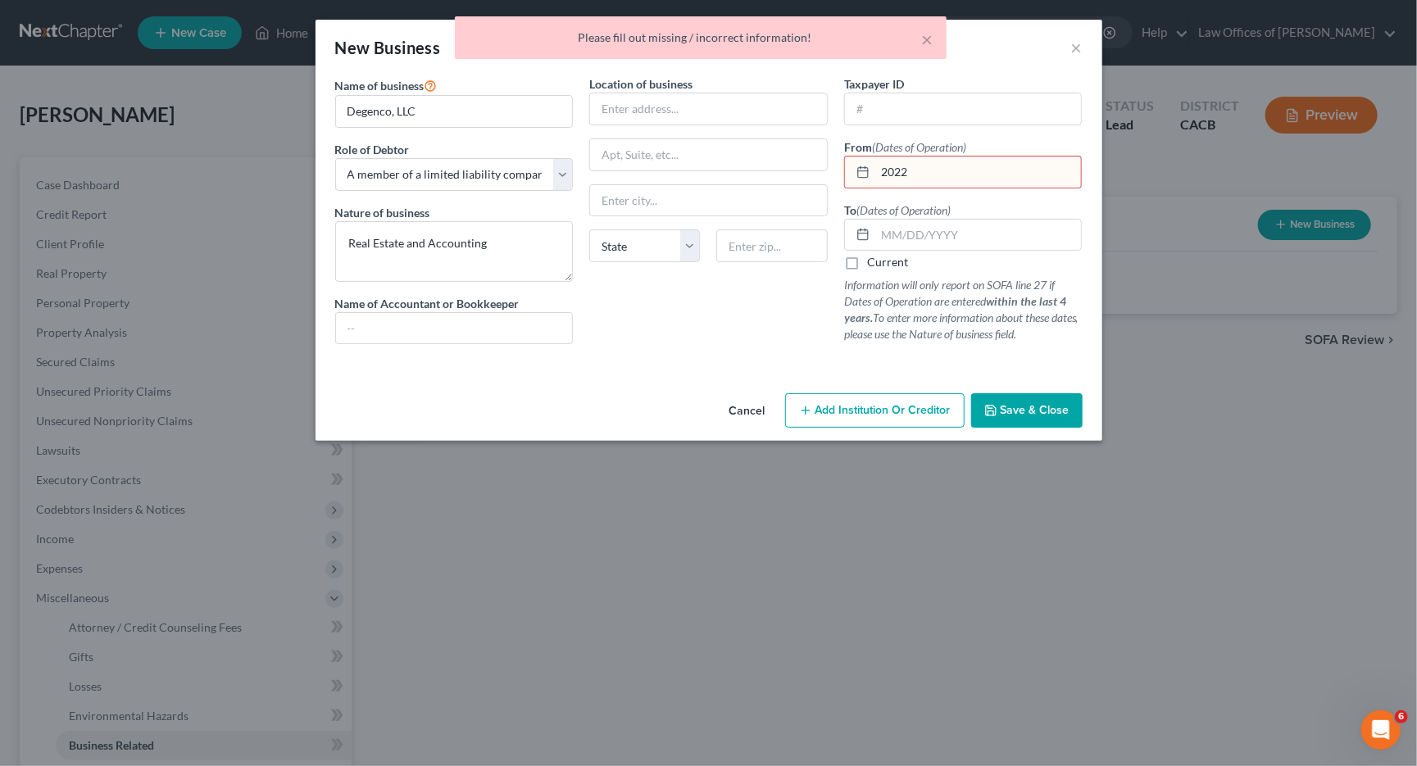
click at [955, 168] on input "2022" at bounding box center [978, 172] width 207 height 31
click at [1024, 406] on span "Save & Close" at bounding box center [1035, 410] width 69 height 14
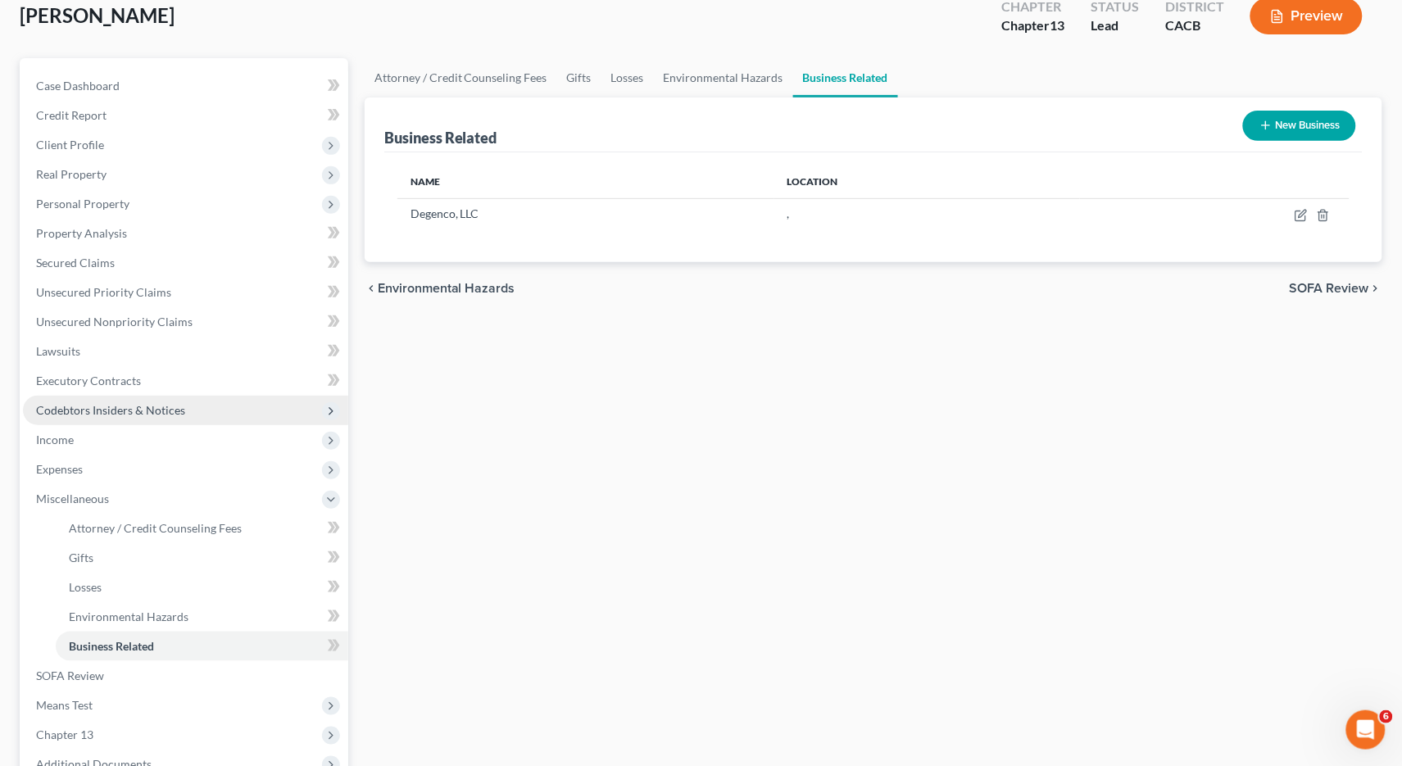
scroll to position [122, 0]
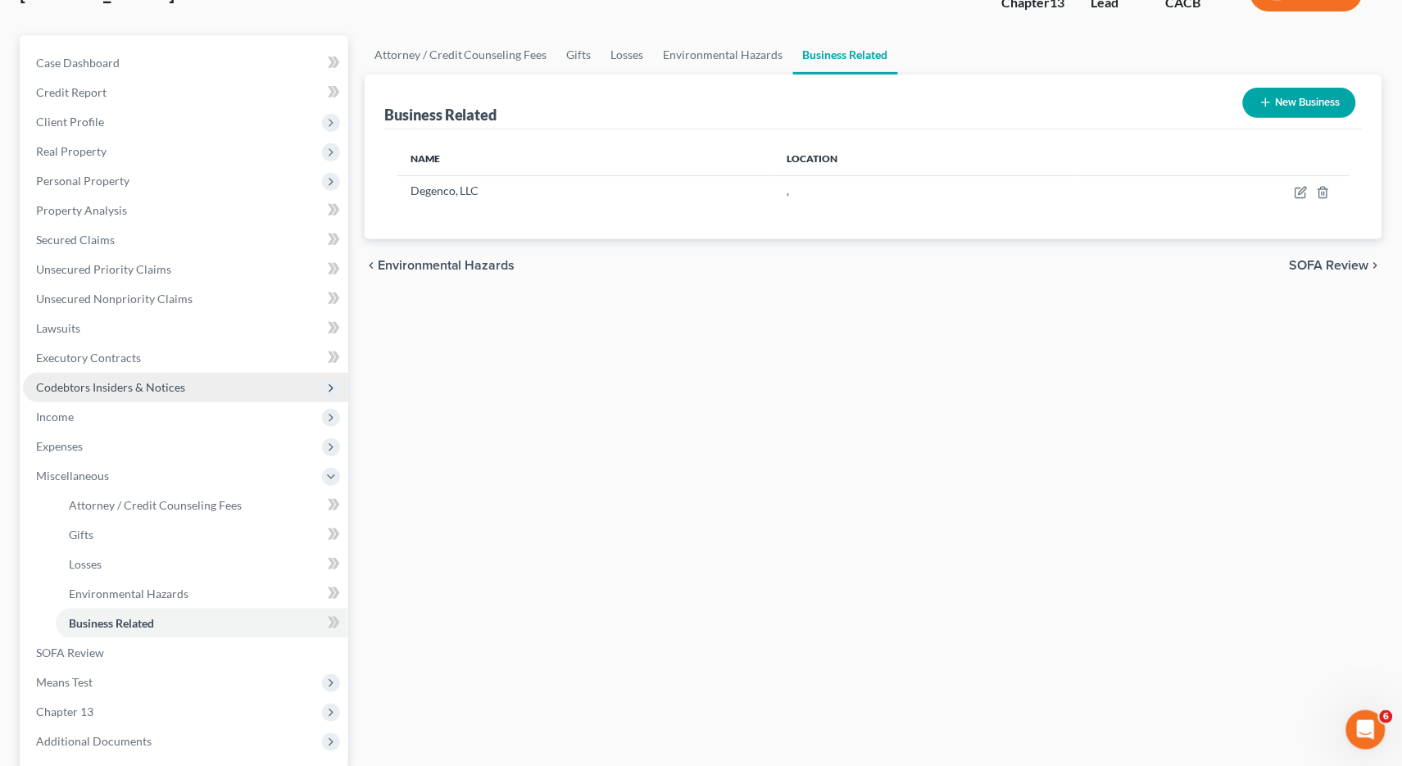
click at [162, 384] on span "Codebtors Insiders & Notices" at bounding box center [185, 388] width 325 height 30
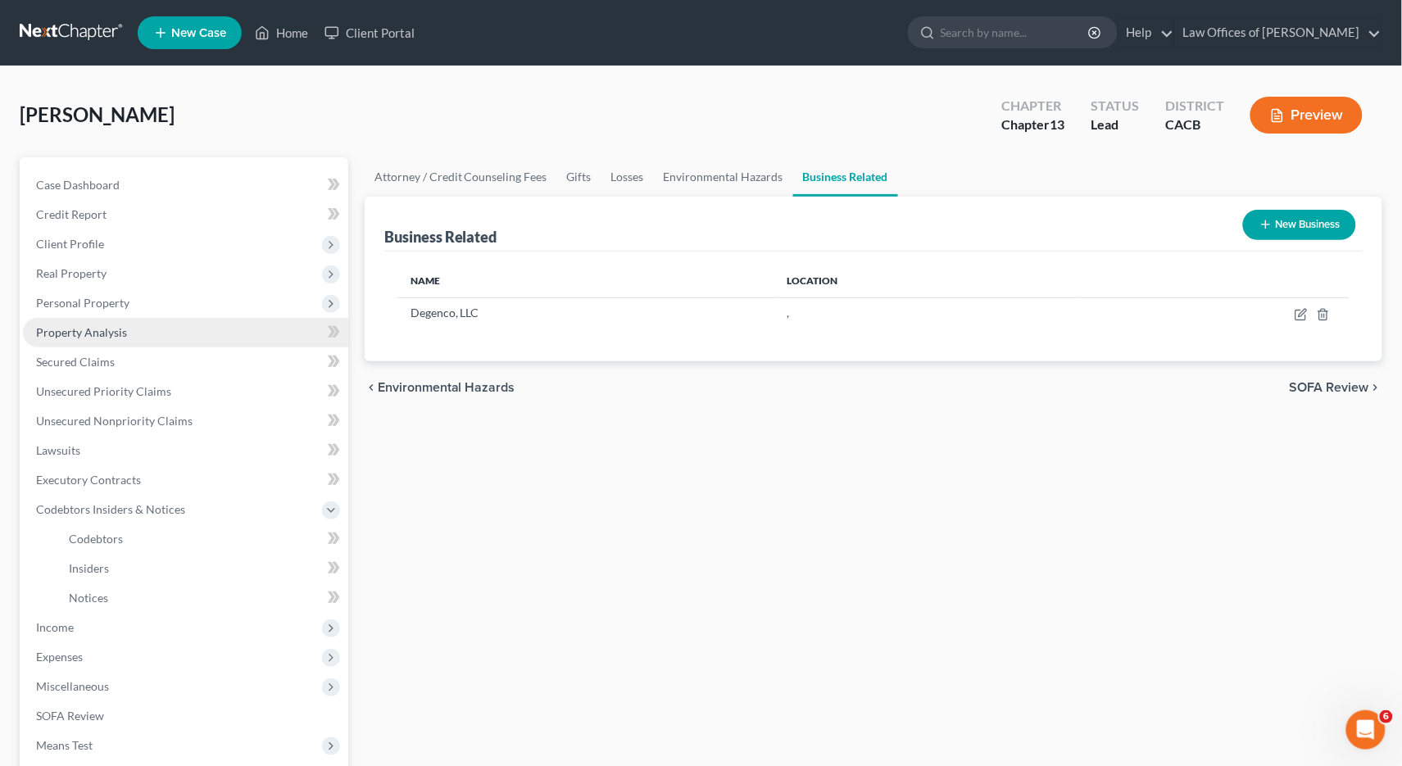
scroll to position [24, 0]
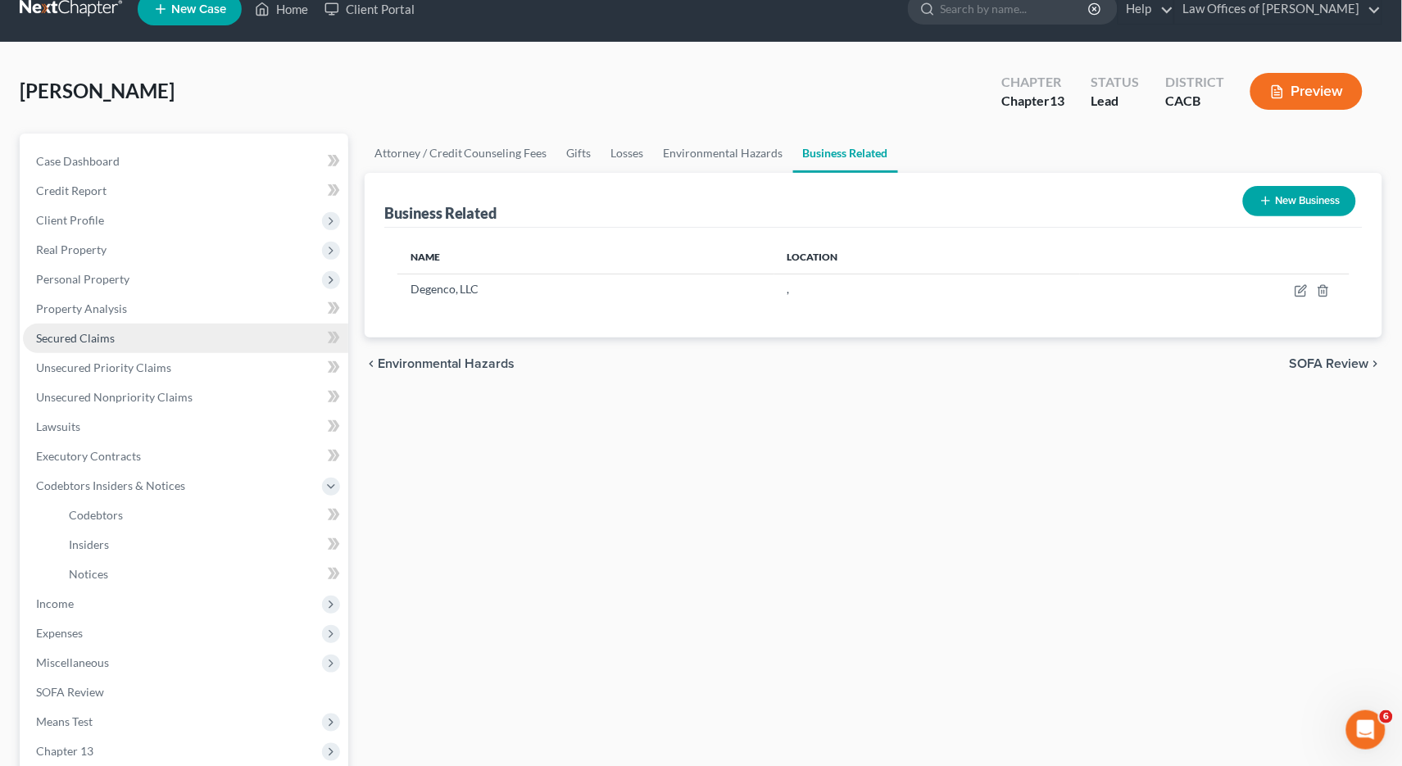
click at [106, 332] on span "Secured Claims" at bounding box center [75, 338] width 79 height 14
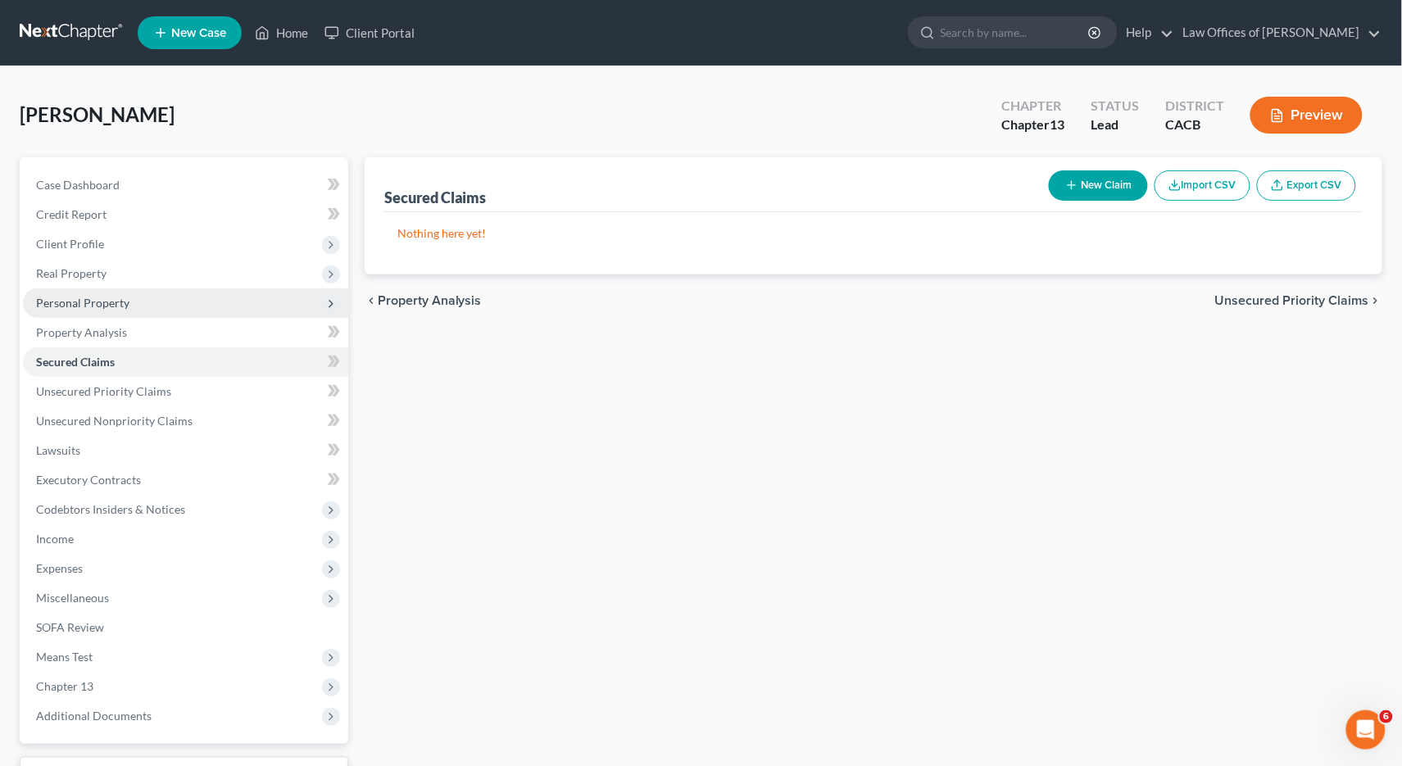
scroll to position [58, 0]
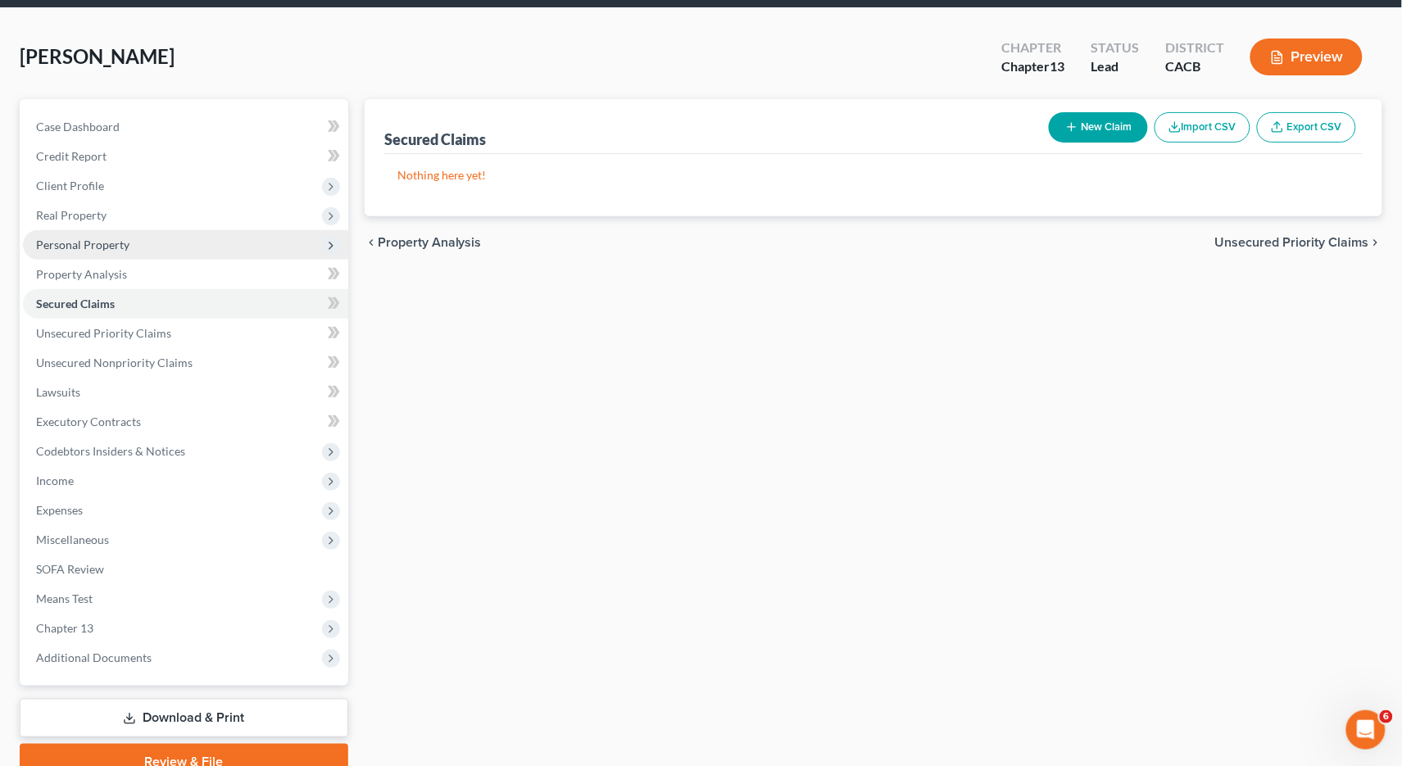
click at [102, 238] on span "Personal Property" at bounding box center [82, 245] width 93 height 14
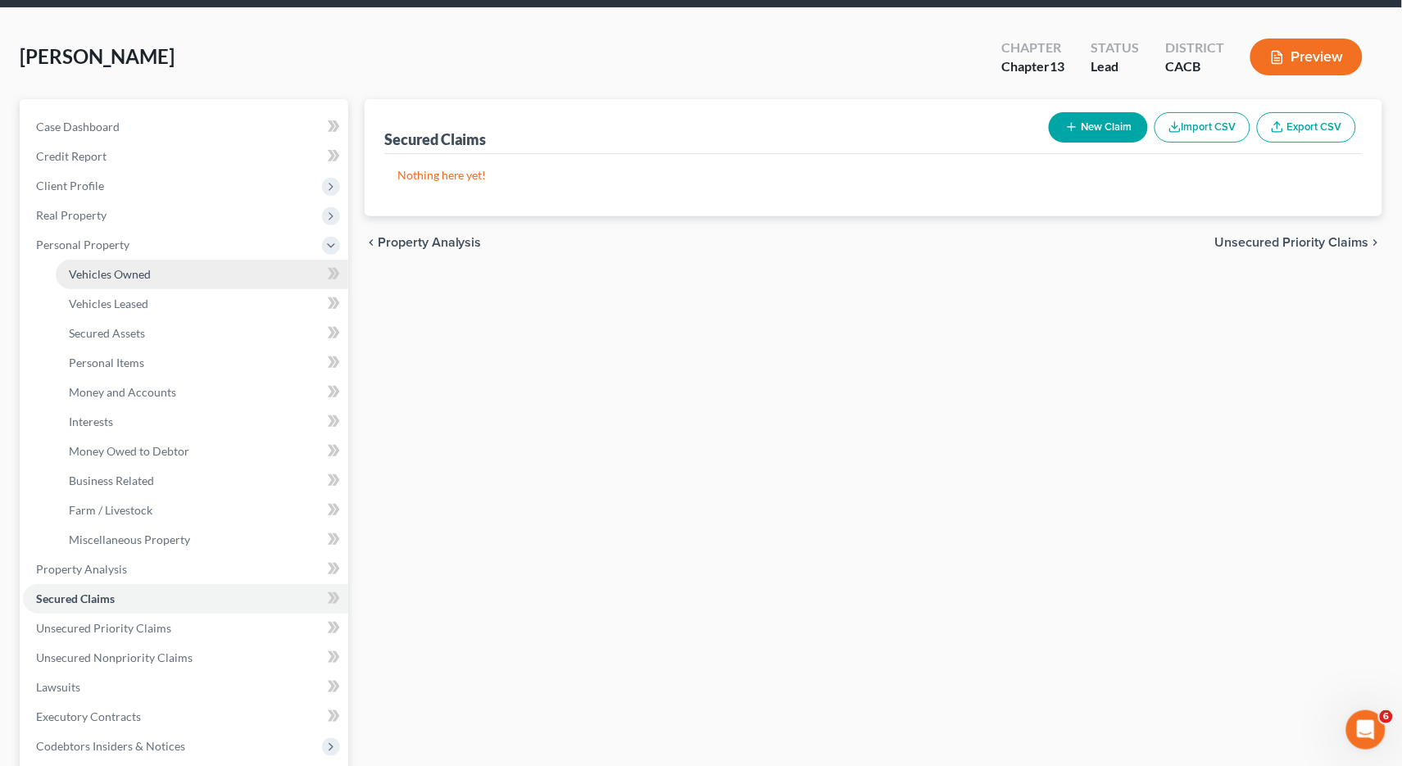
click at [117, 270] on span "Vehicles Owned" at bounding box center [110, 274] width 82 height 14
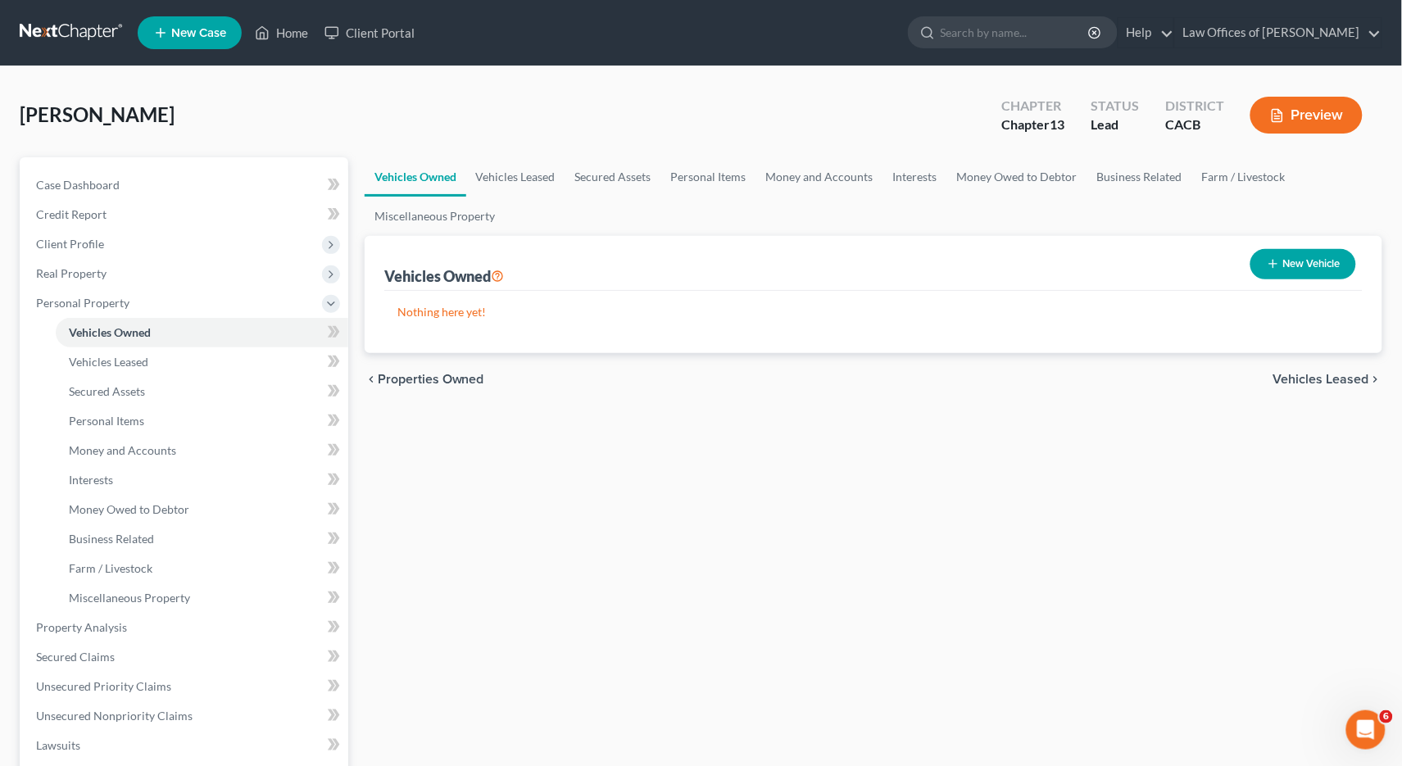
click at [1313, 266] on button "New Vehicle" at bounding box center [1304, 264] width 106 height 30
select select "0"
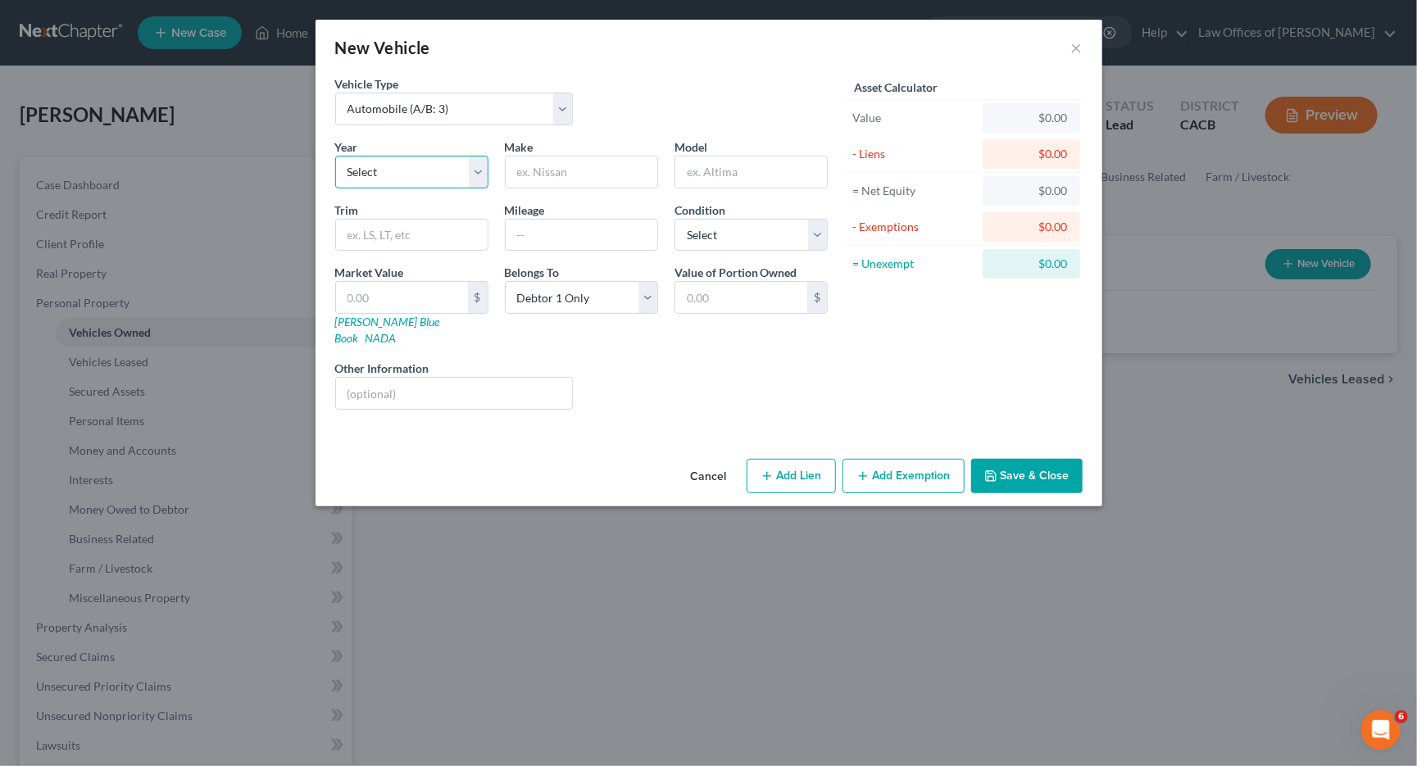
select select "11"
click at [537, 166] on input "text" at bounding box center [582, 172] width 152 height 31
type input "Toyot"
type input "Highlander"
click at [579, 159] on input "Toyot" at bounding box center [582, 172] width 152 height 31
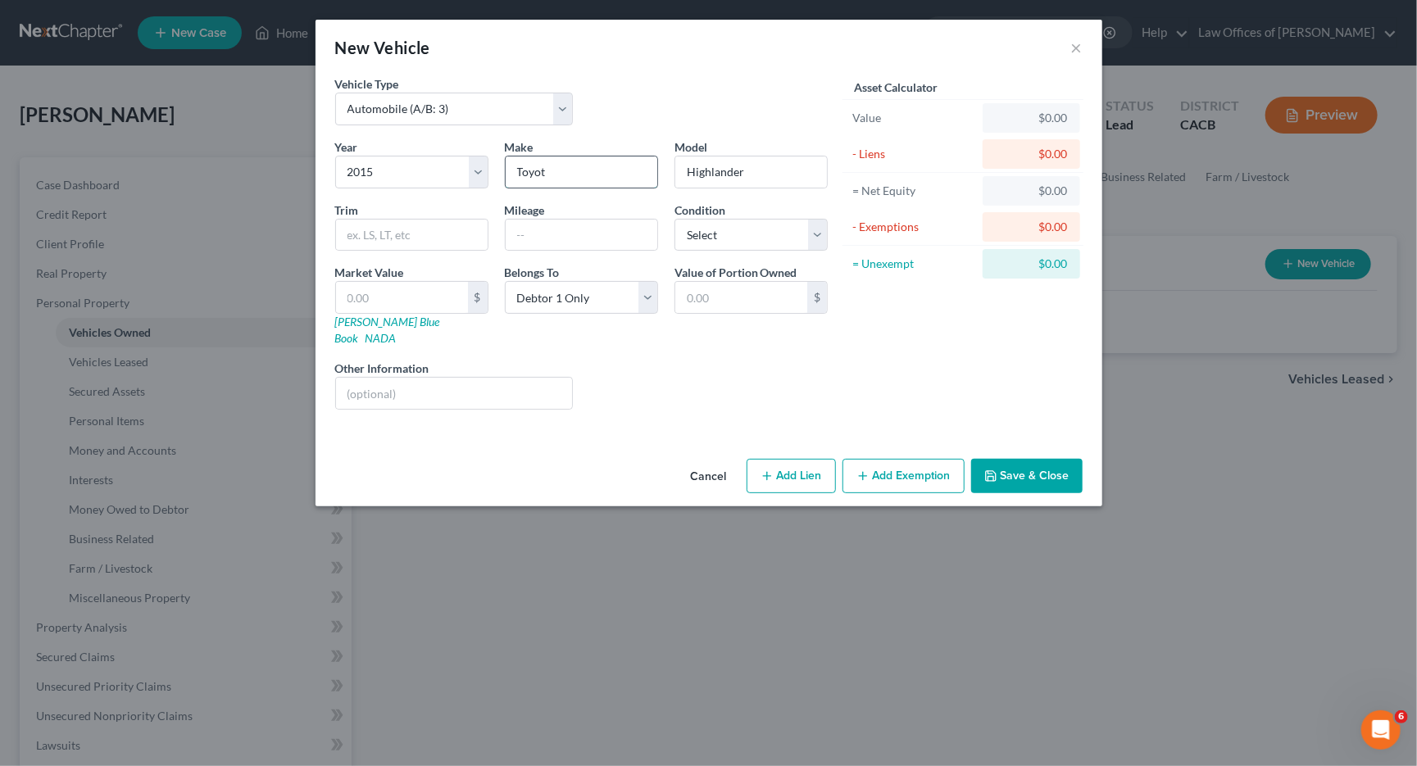
click at [573, 175] on input "Toyot" at bounding box center [582, 172] width 152 height 31
type input "Toyota"
click at [566, 231] on input "text" at bounding box center [582, 235] width 152 height 31
type input "161502"
select select "2"
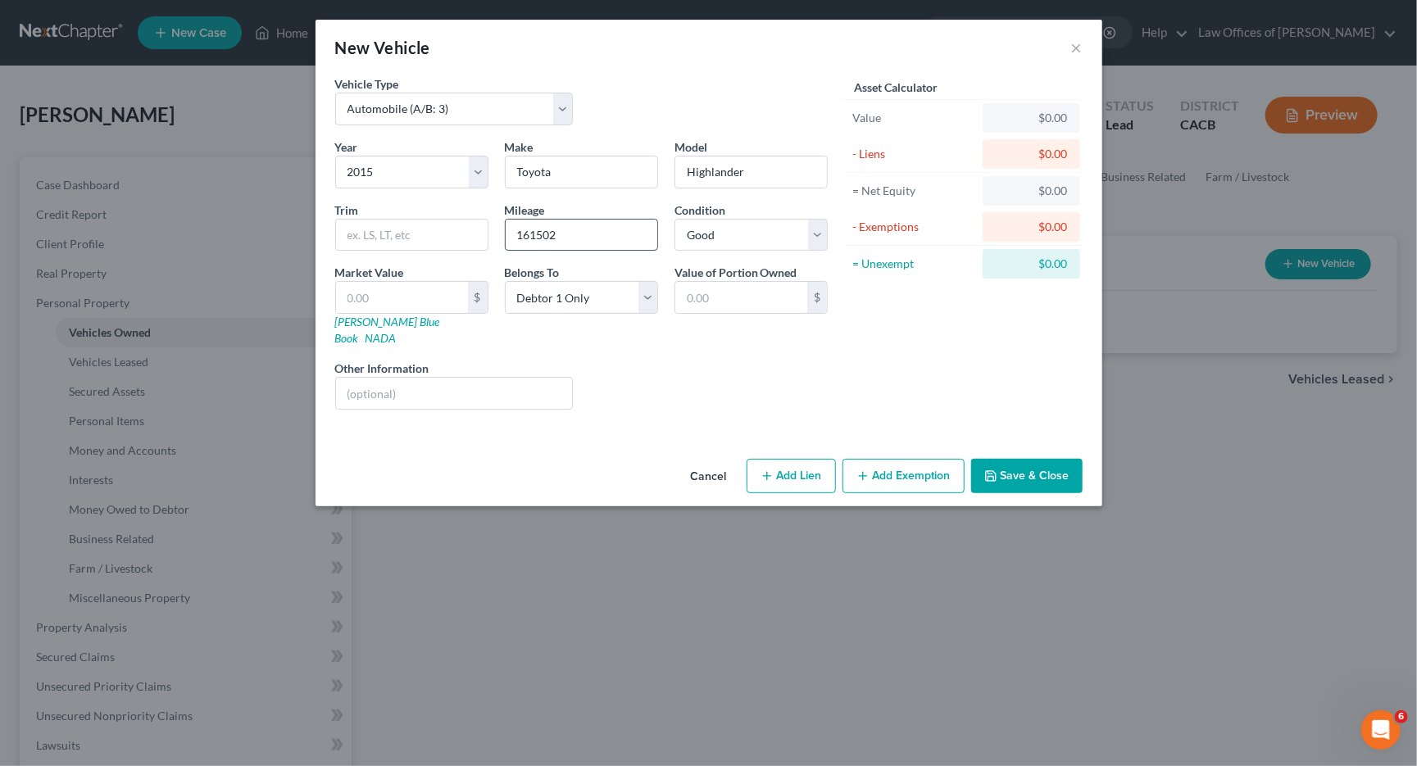
click at [538, 235] on input "161502" at bounding box center [582, 235] width 152 height 31
type input "161,502"
click at [1034, 459] on button "Save & Close" at bounding box center [1026, 476] width 111 height 34
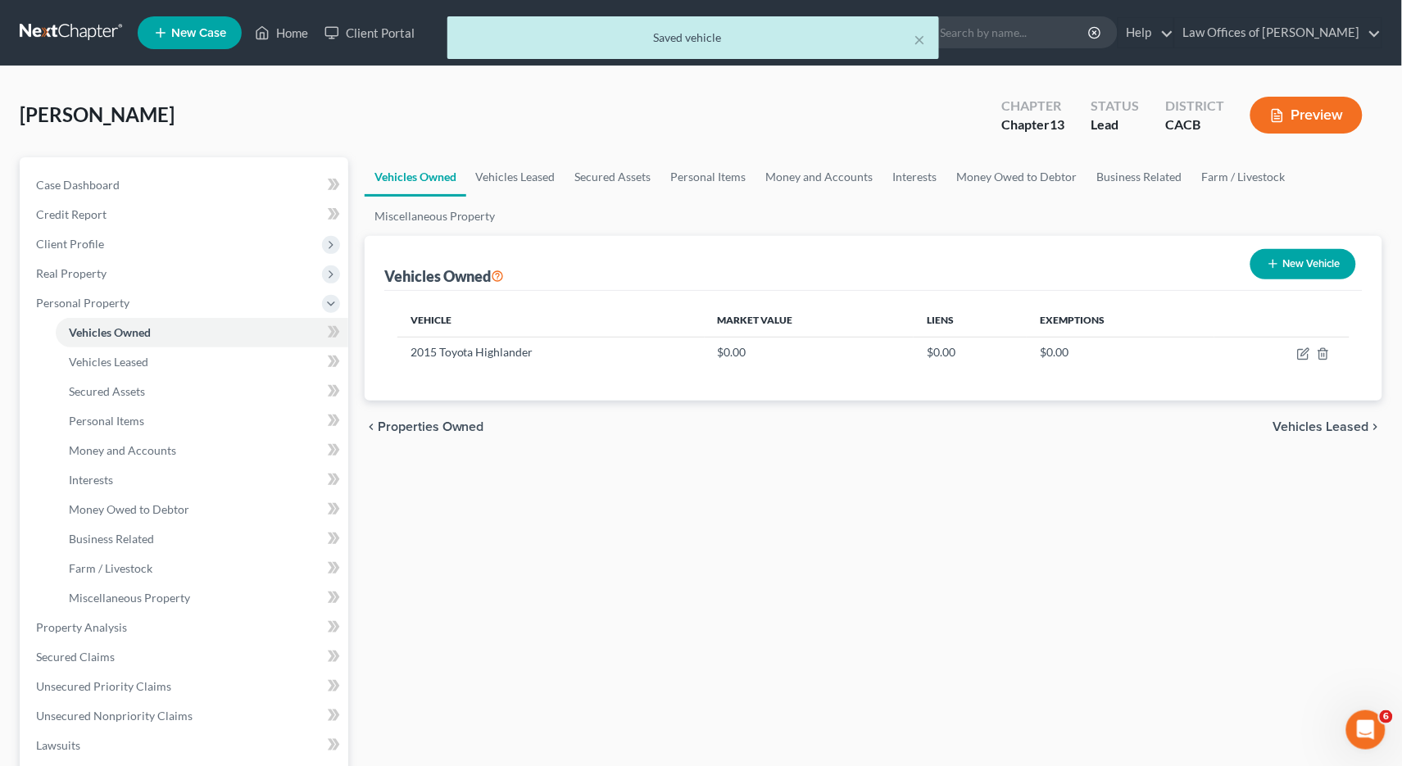
click at [1317, 260] on button "New Vehicle" at bounding box center [1304, 264] width 106 height 30
select select "0"
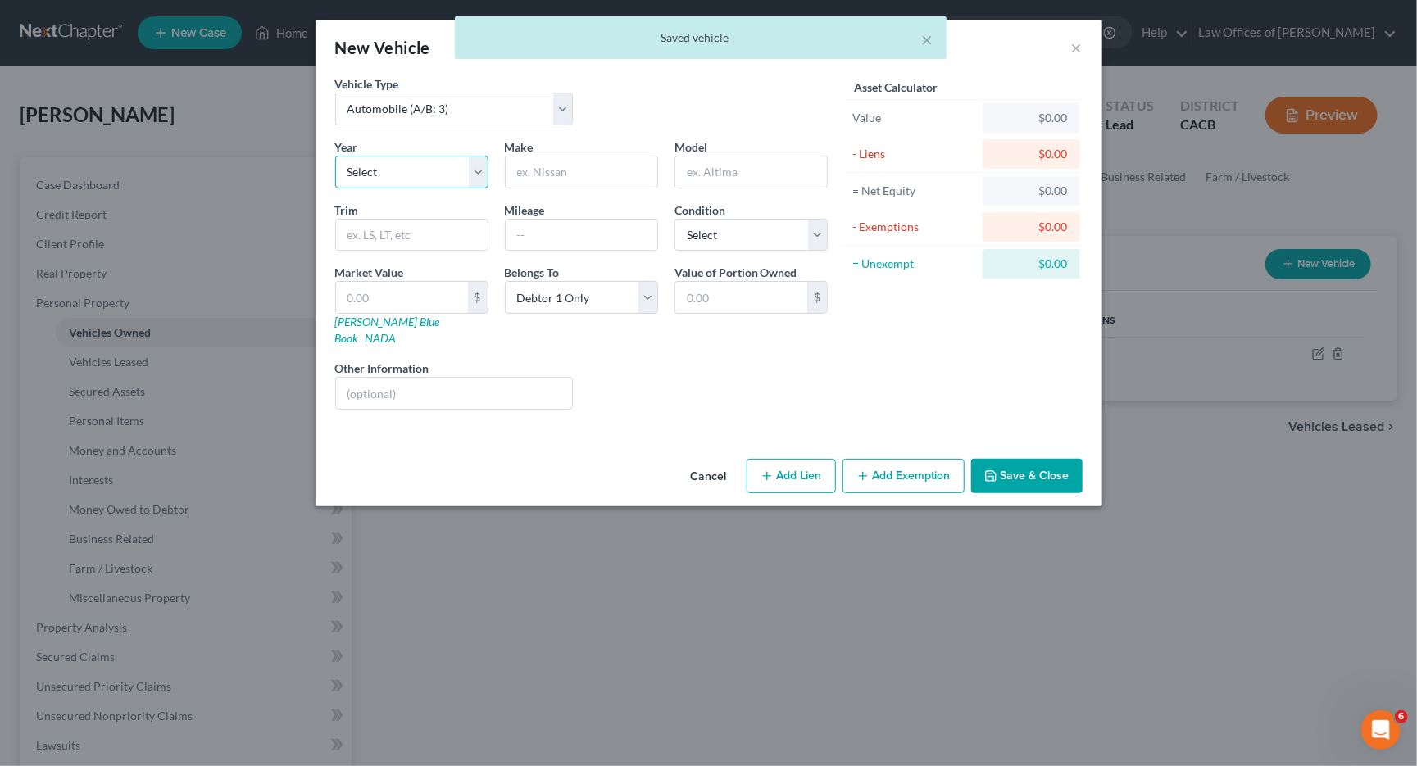
select select "3"
click at [550, 168] on input "text" at bounding box center [582, 172] width 152 height 31
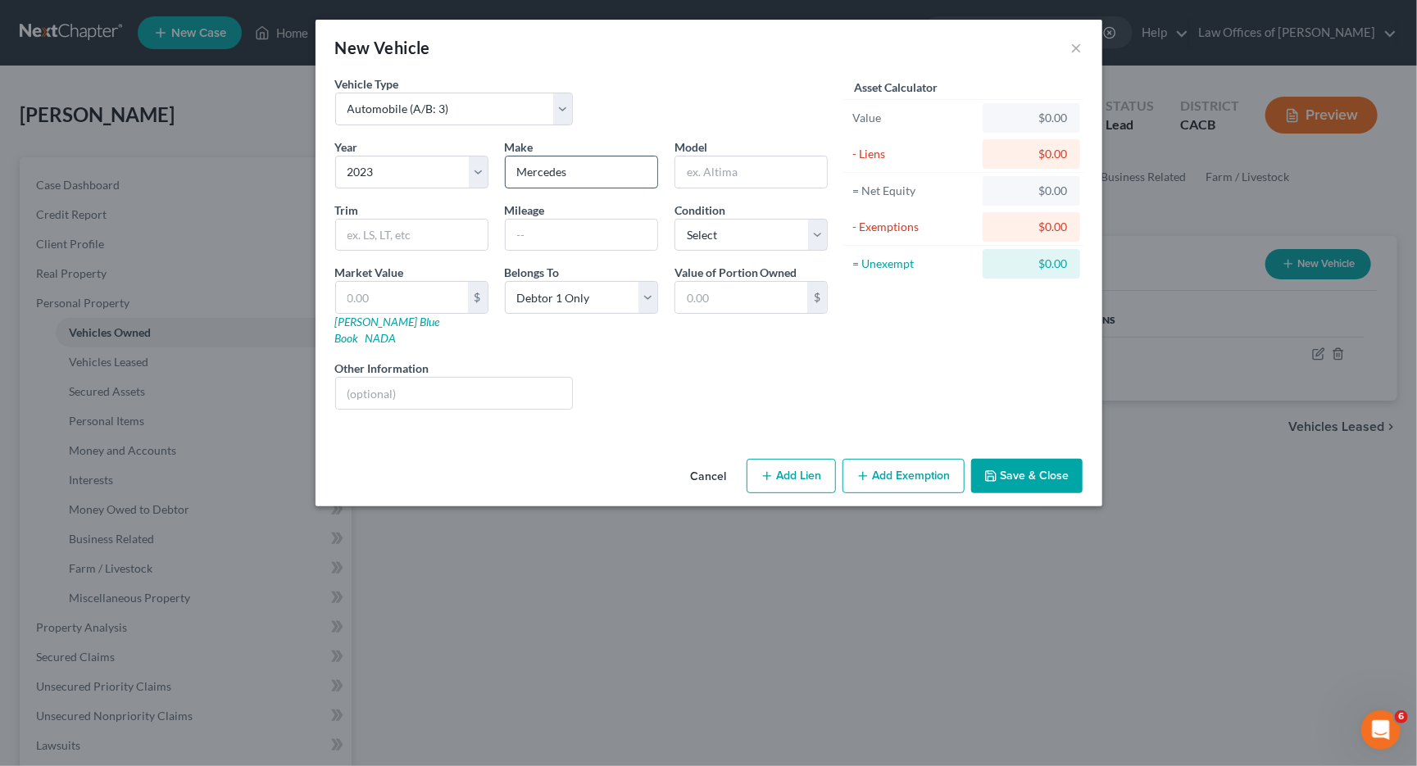
type input "Mercedes"
drag, startPoint x: 745, startPoint y: 170, endPoint x: 695, endPoint y: 170, distance: 50.0
click at [695, 170] on input "C Class" at bounding box center [751, 172] width 152 height 31
click at [697, 171] on input "C Class" at bounding box center [751, 172] width 152 height 31
drag, startPoint x: 697, startPoint y: 170, endPoint x: 727, endPoint y: 170, distance: 29.5
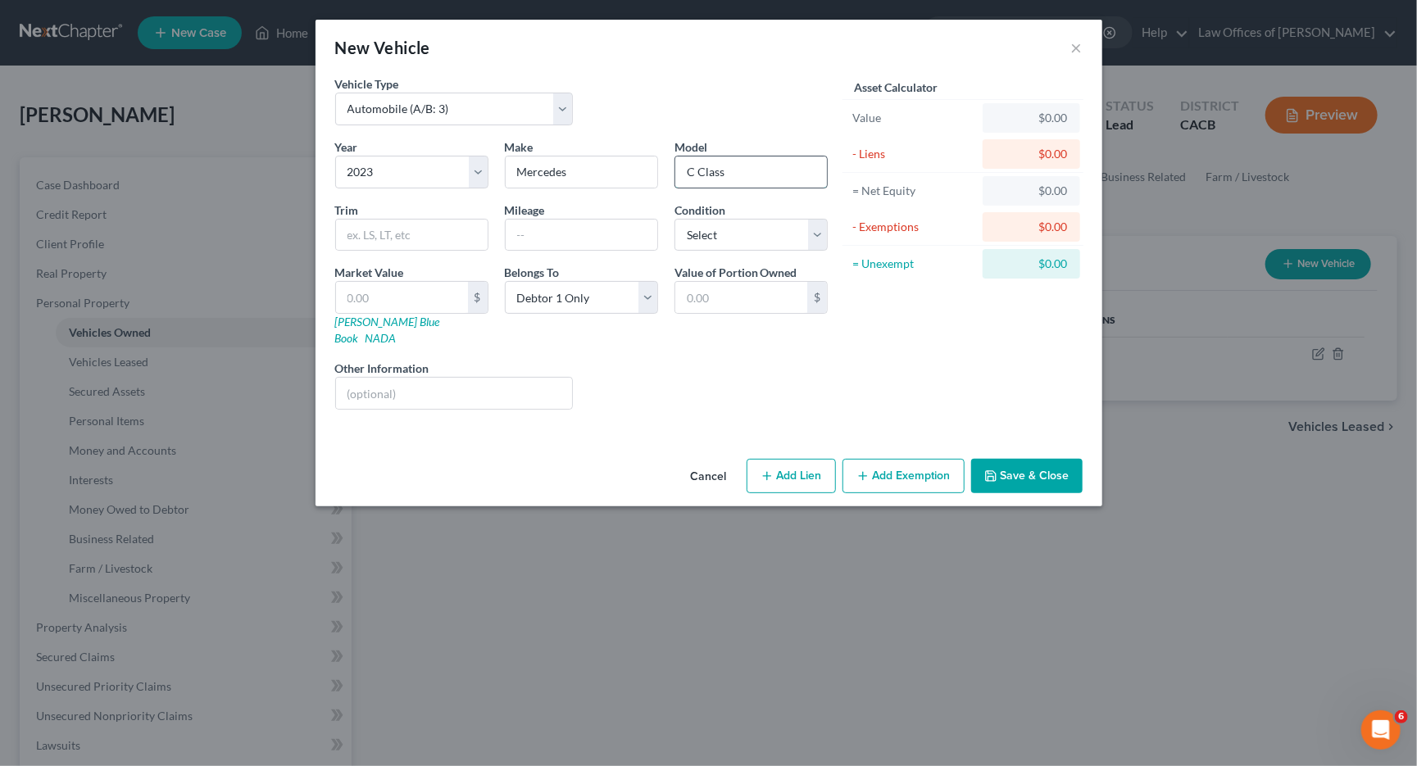
click at [727, 170] on input "C Class" at bounding box center [751, 172] width 152 height 31
type input "C Class"
click at [587, 226] on input "text" at bounding box center [582, 235] width 152 height 31
type input "21,507"
select select "2"
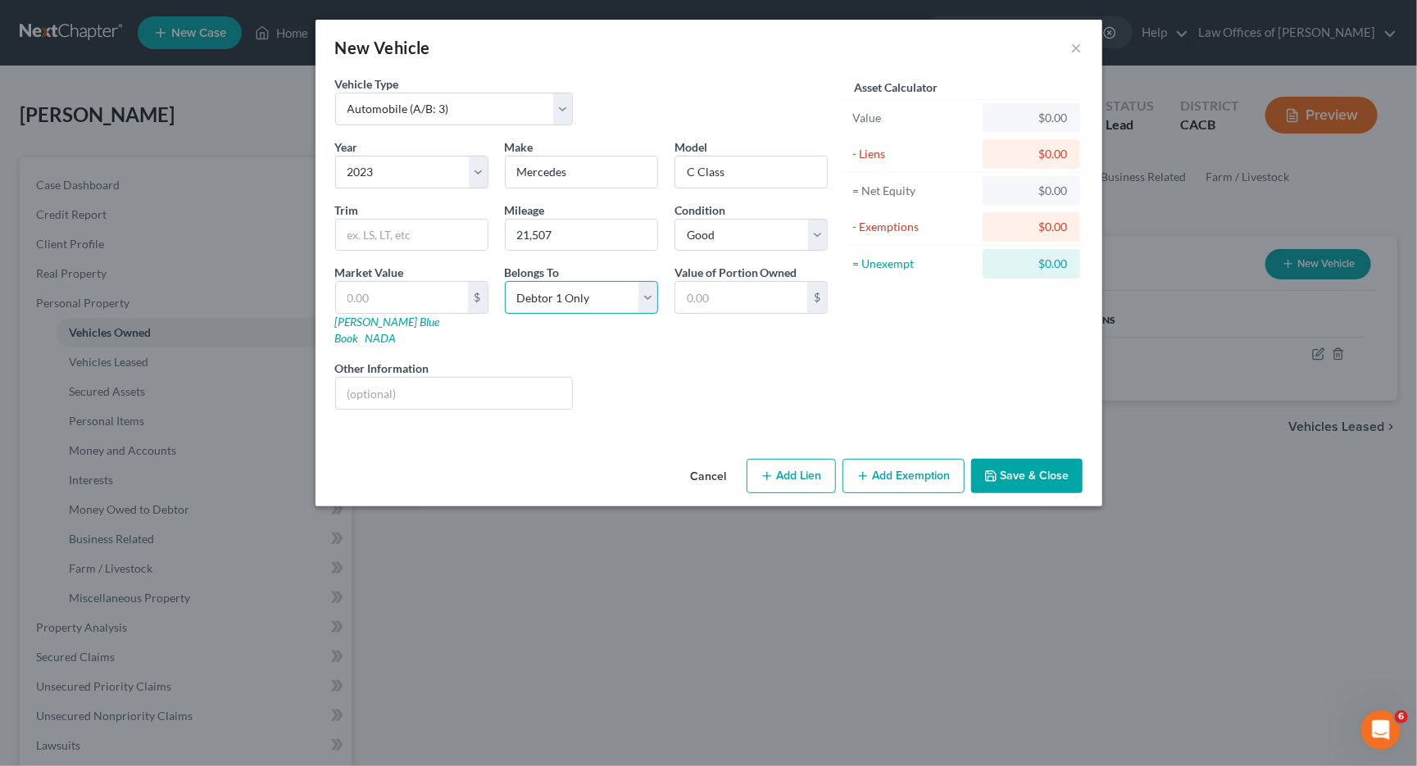
select select "2"
click at [1051, 459] on button "Save & Close" at bounding box center [1026, 476] width 111 height 34
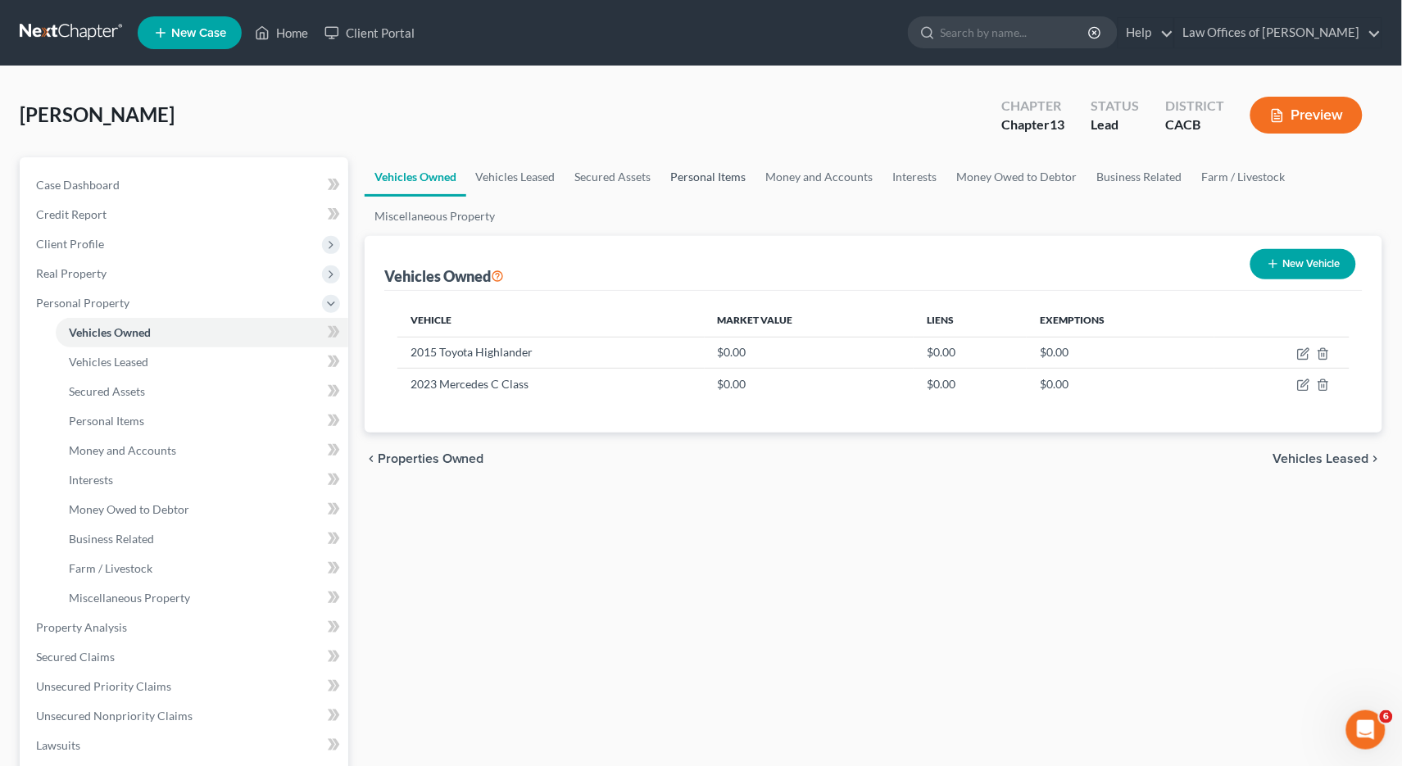
click at [689, 182] on link "Personal Items" at bounding box center [708, 176] width 95 height 39
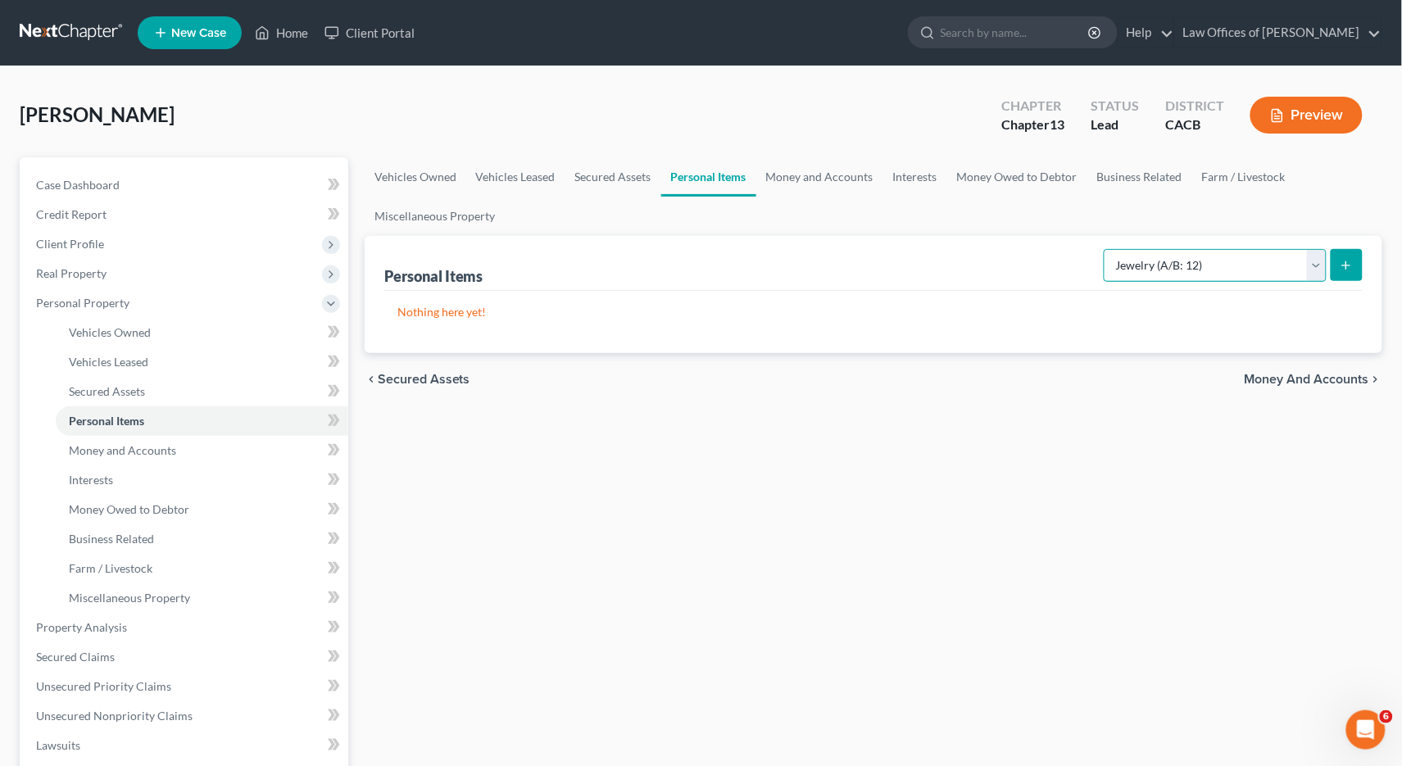
select select "household_goods"
click at [1341, 265] on icon "submit" at bounding box center [1346, 265] width 13 height 13
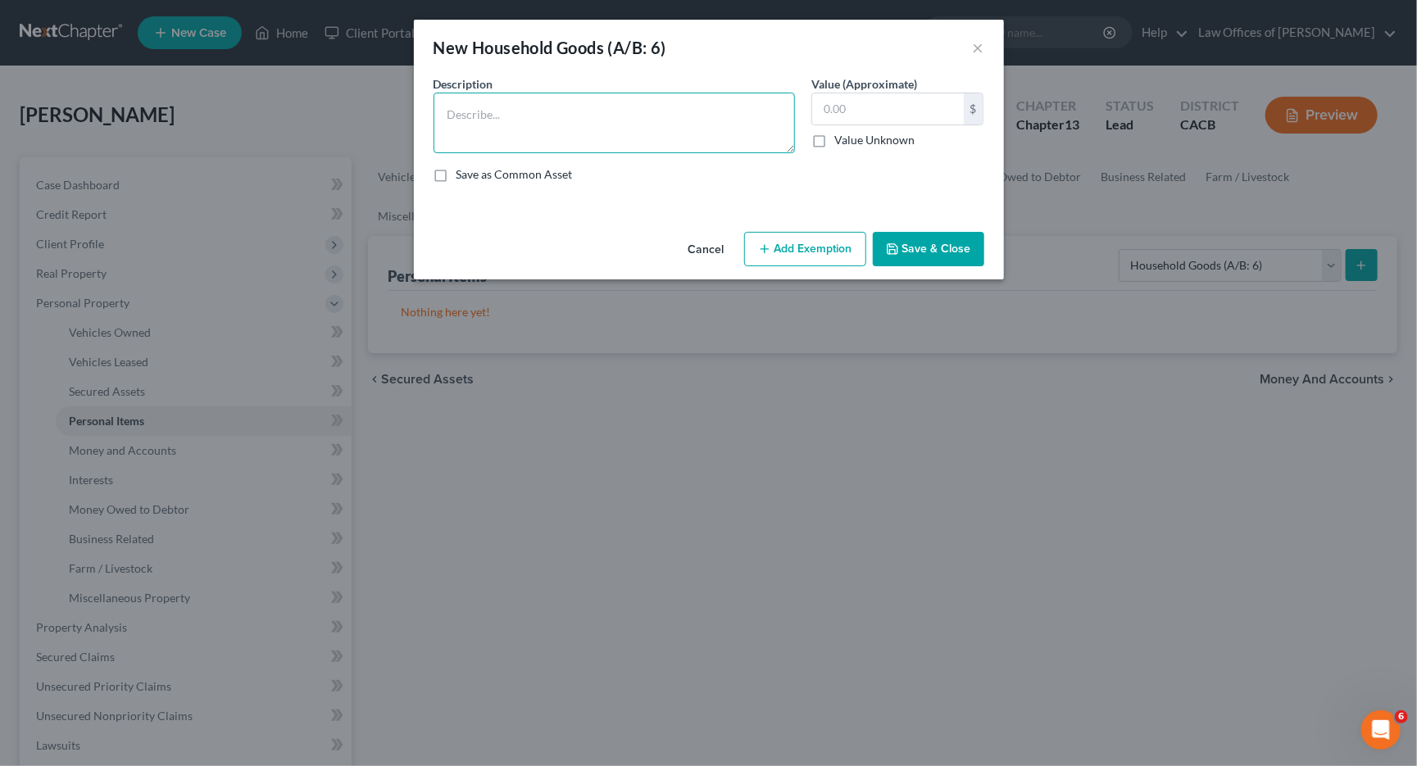
click at [601, 106] on textarea at bounding box center [614, 123] width 361 height 61
type textarea "Misc Household Goods and Furnishings"
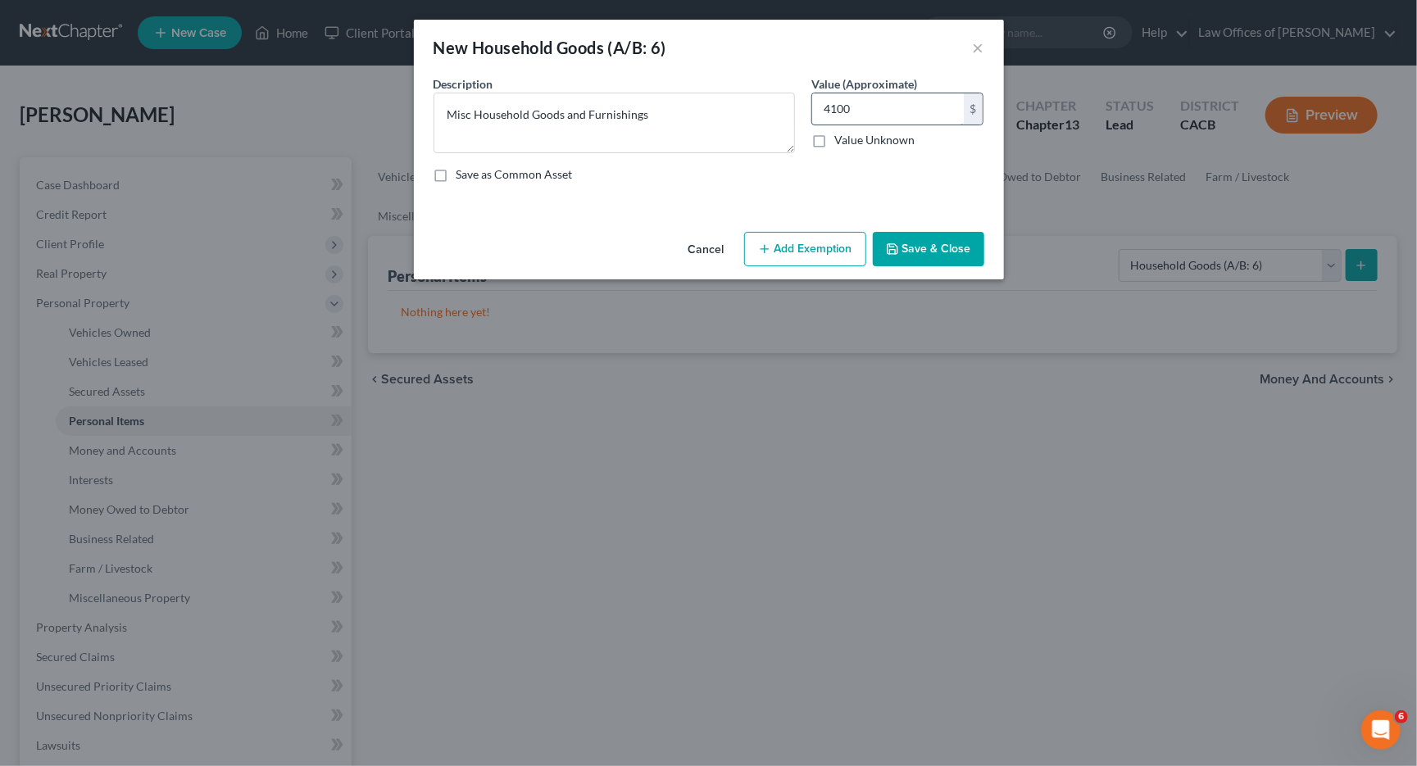
type input "4,100"
click at [909, 250] on button "Save & Close" at bounding box center [928, 249] width 111 height 34
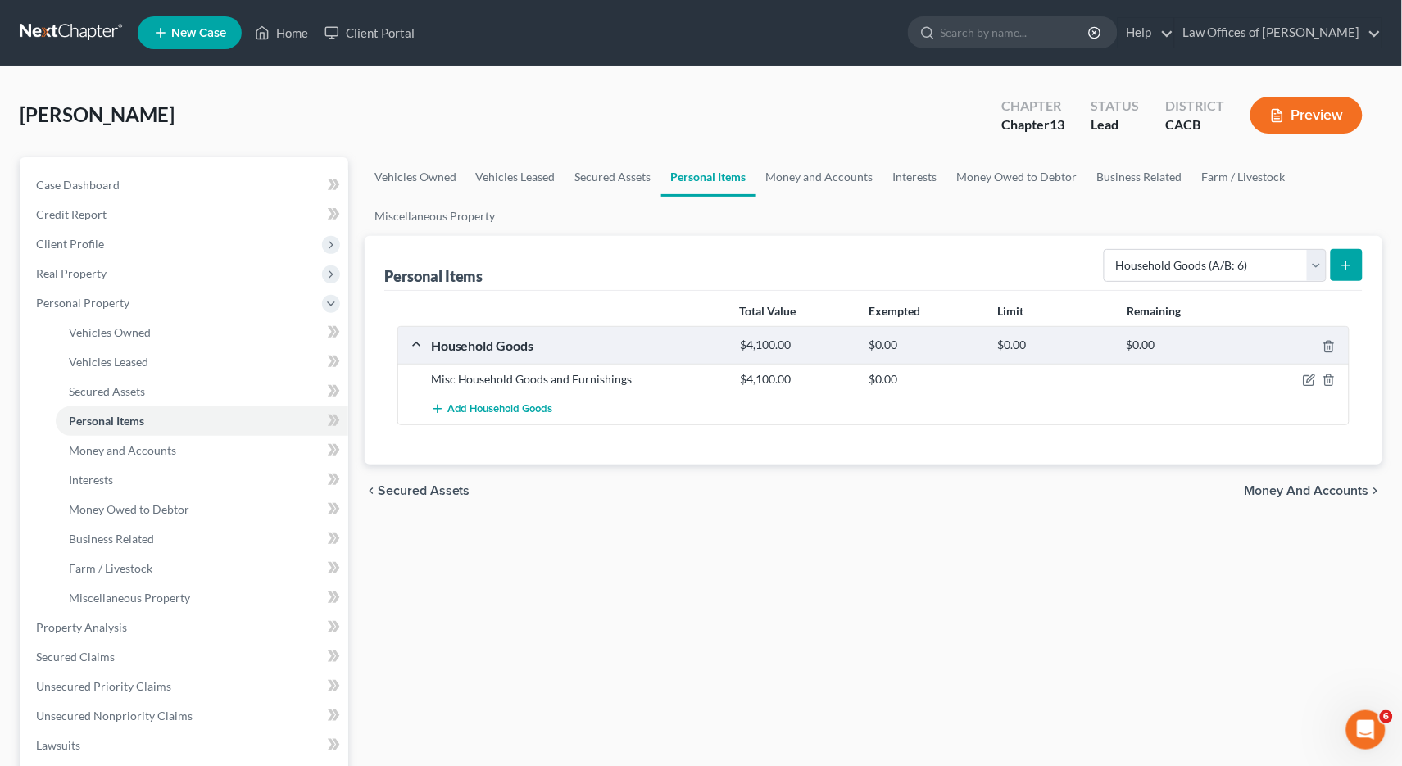
click at [1341, 270] on icon "submit" at bounding box center [1346, 265] width 13 height 13
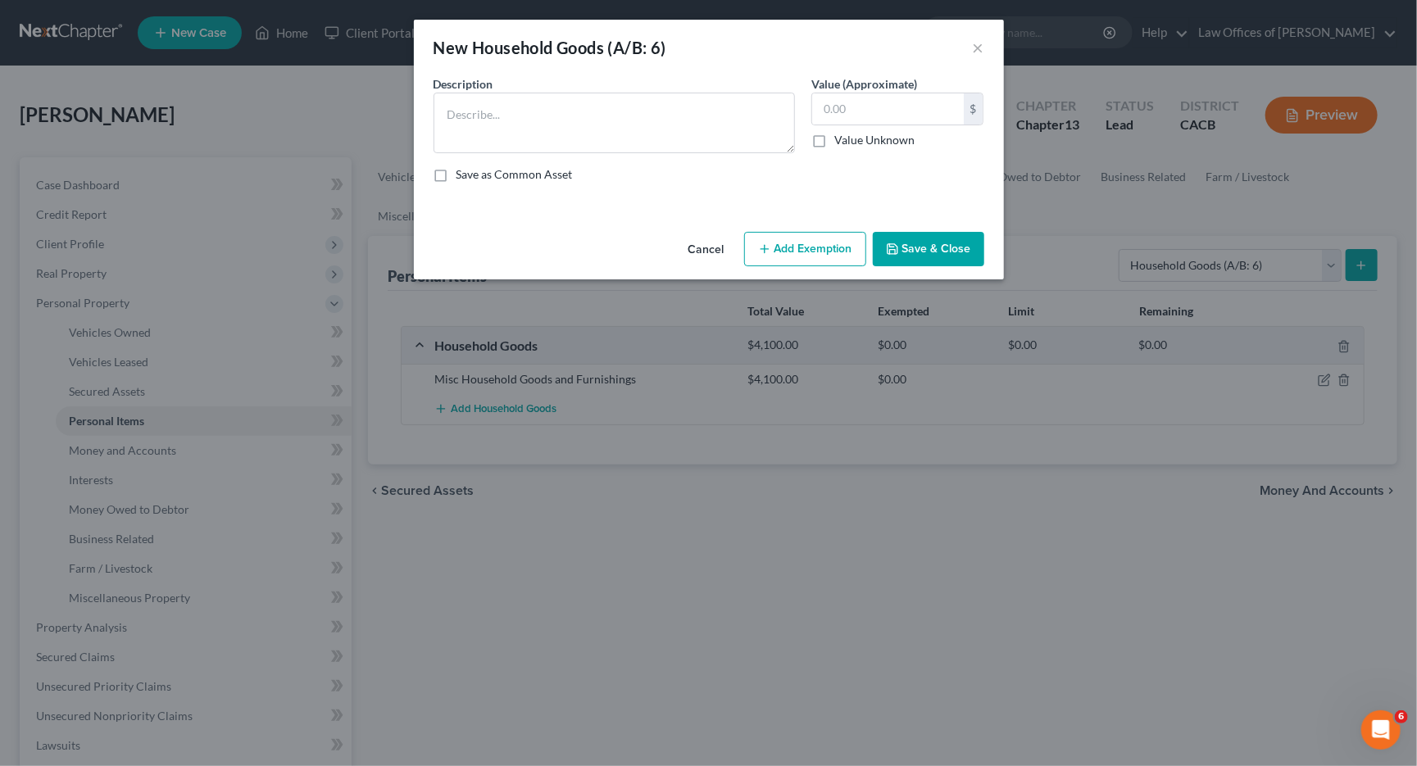
click at [711, 253] on button "Cancel" at bounding box center [706, 250] width 62 height 33
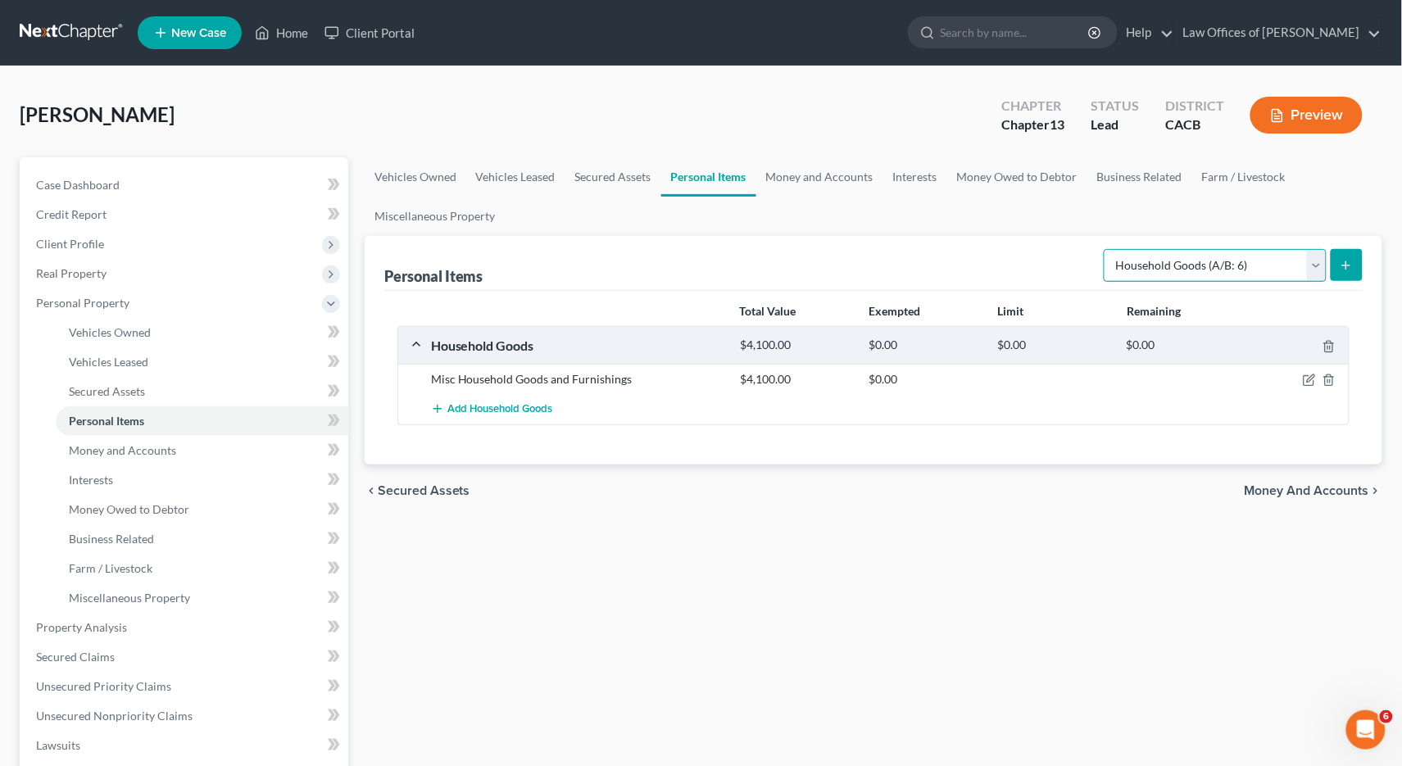
select select "electronics"
click at [1340, 272] on button "submit" at bounding box center [1347, 265] width 32 height 32
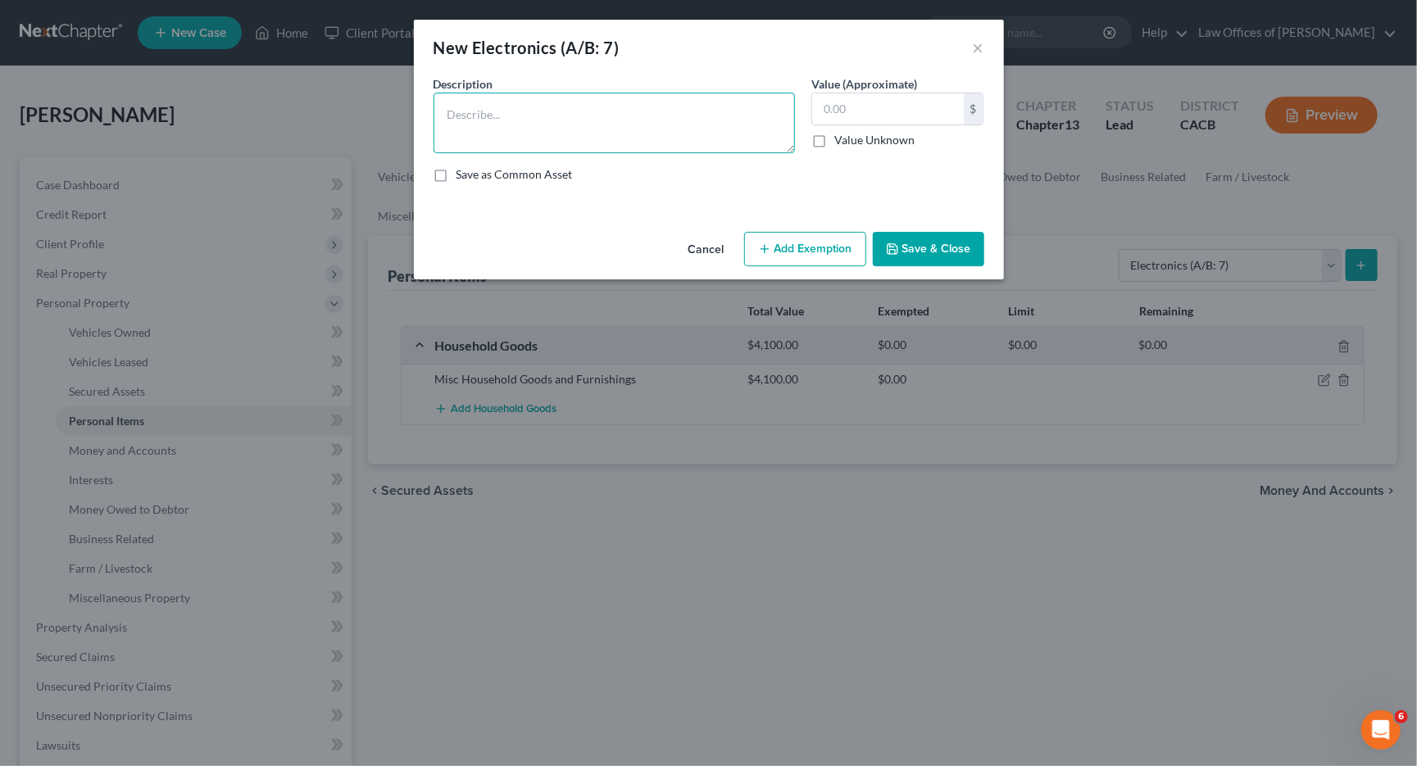
click at [529, 139] on textarea at bounding box center [614, 123] width 361 height 61
type textarea "Misc electronics"
type input "3,000"
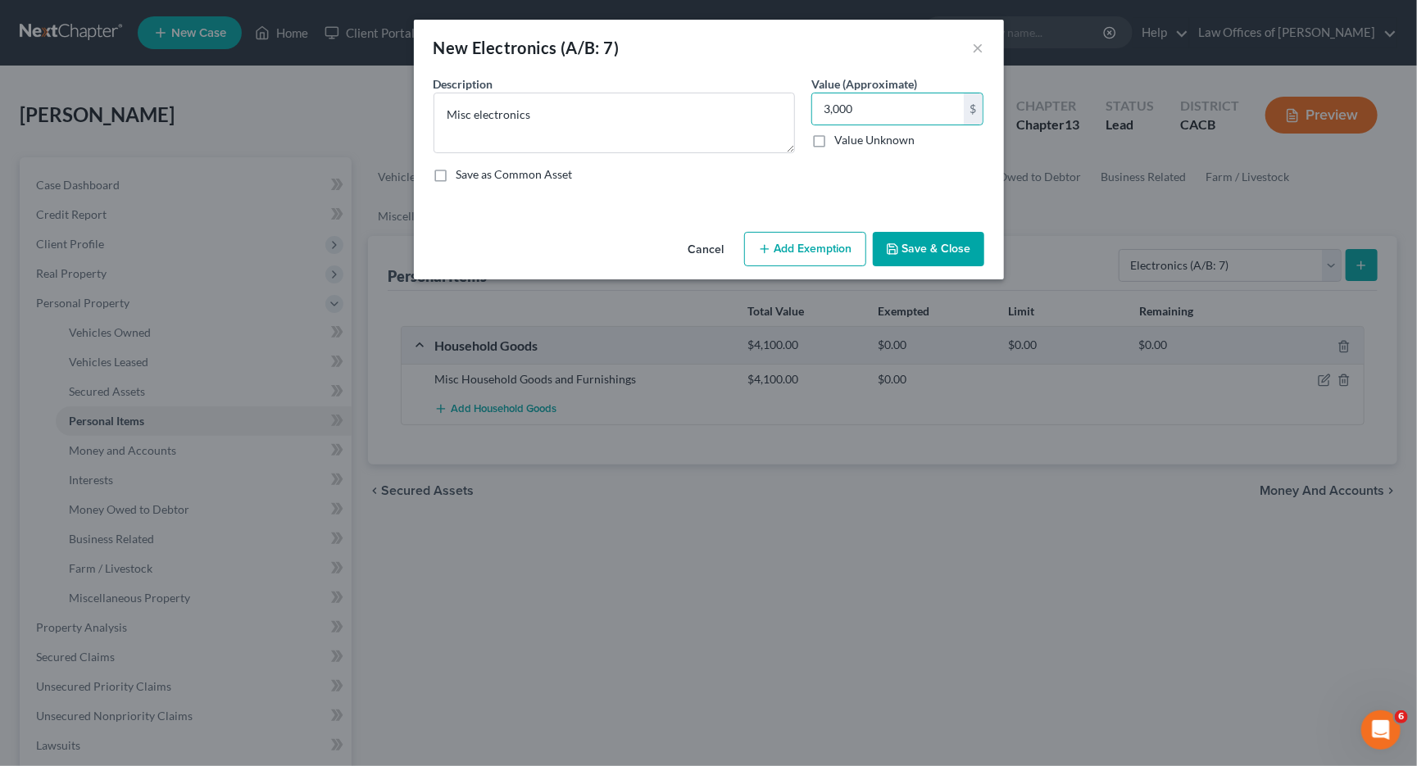
click at [953, 256] on button "Save & Close" at bounding box center [928, 249] width 111 height 34
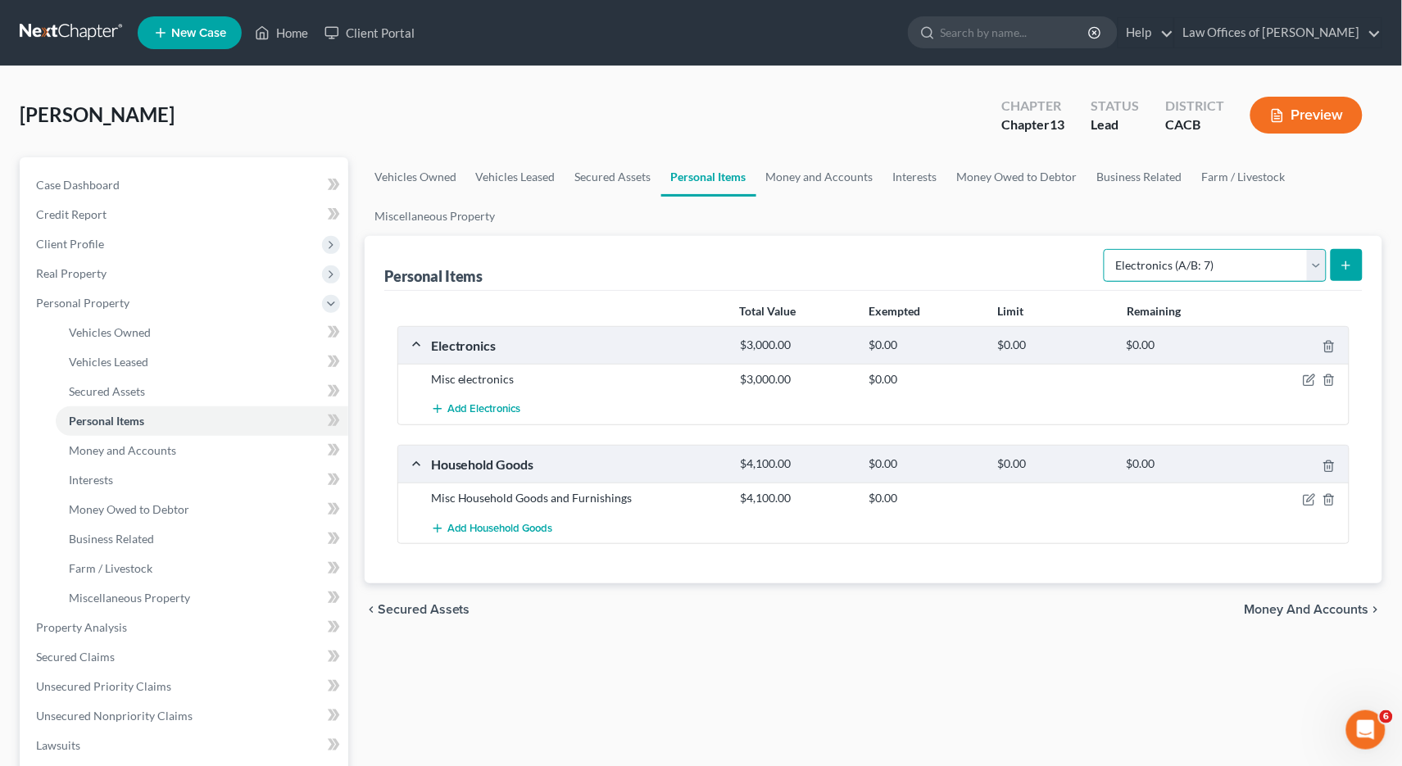
select select "clothing"
click at [1341, 263] on icon "submit" at bounding box center [1346, 265] width 13 height 13
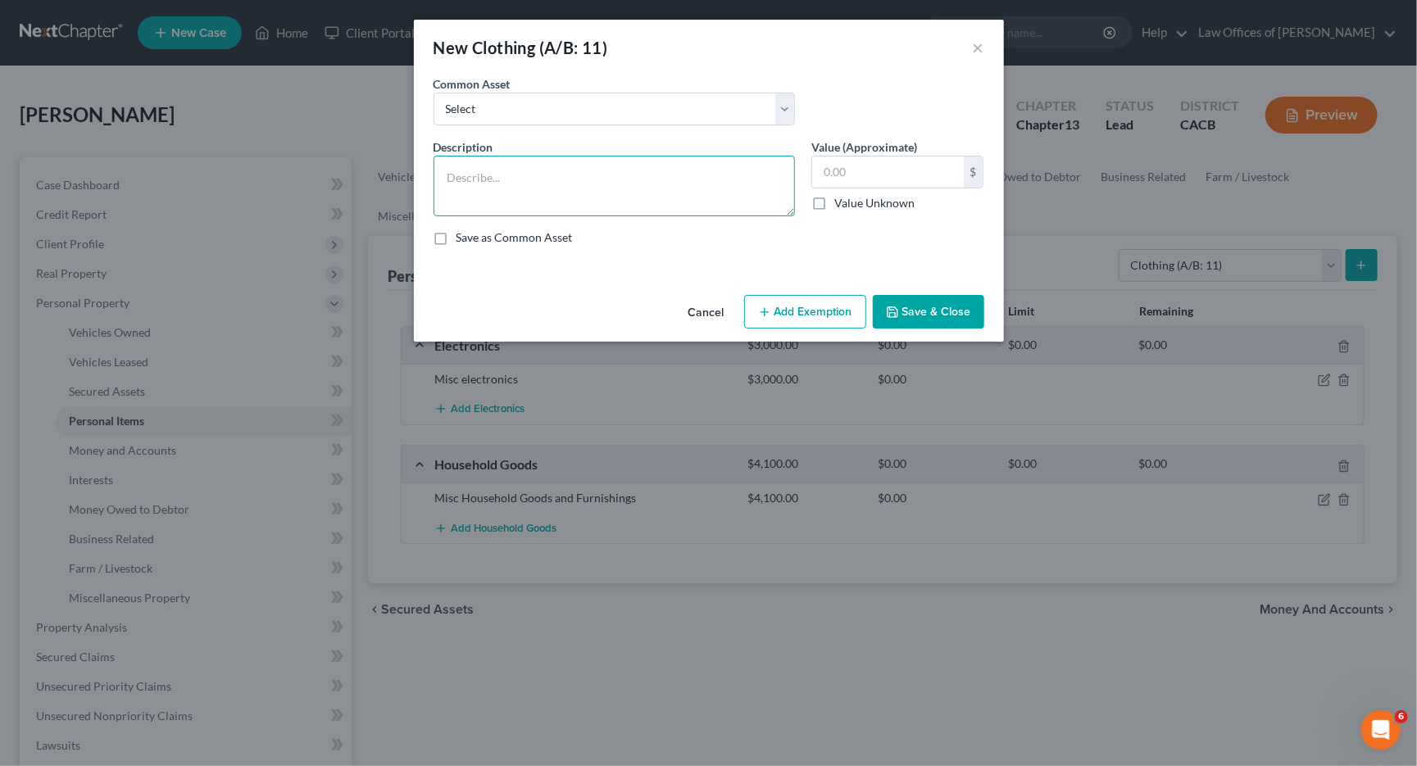
click at [697, 201] on textarea at bounding box center [614, 186] width 361 height 61
type textarea "Clothing"
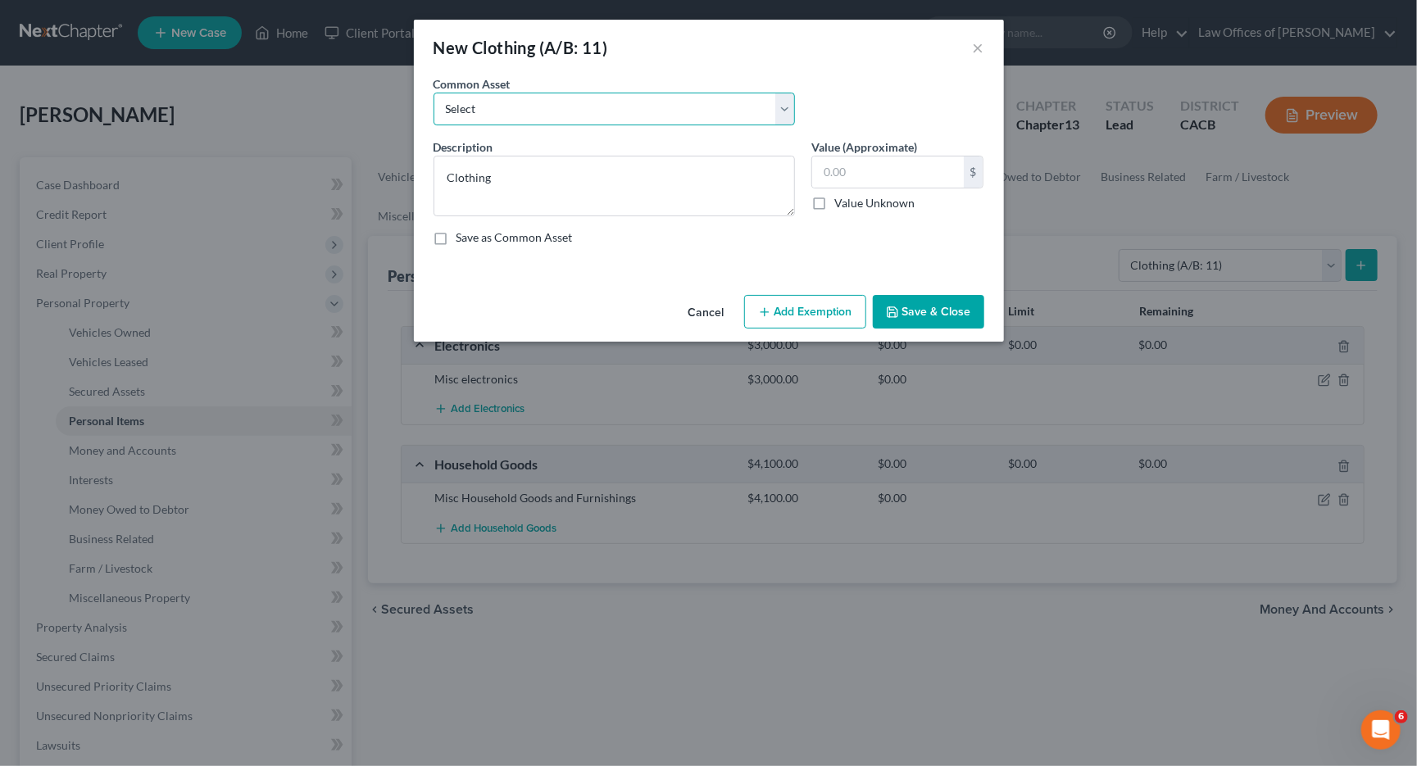
select select "0"
type textarea "Misc clothing"
click at [899, 176] on input "300.00" at bounding box center [888, 172] width 152 height 31
type input "1,000"
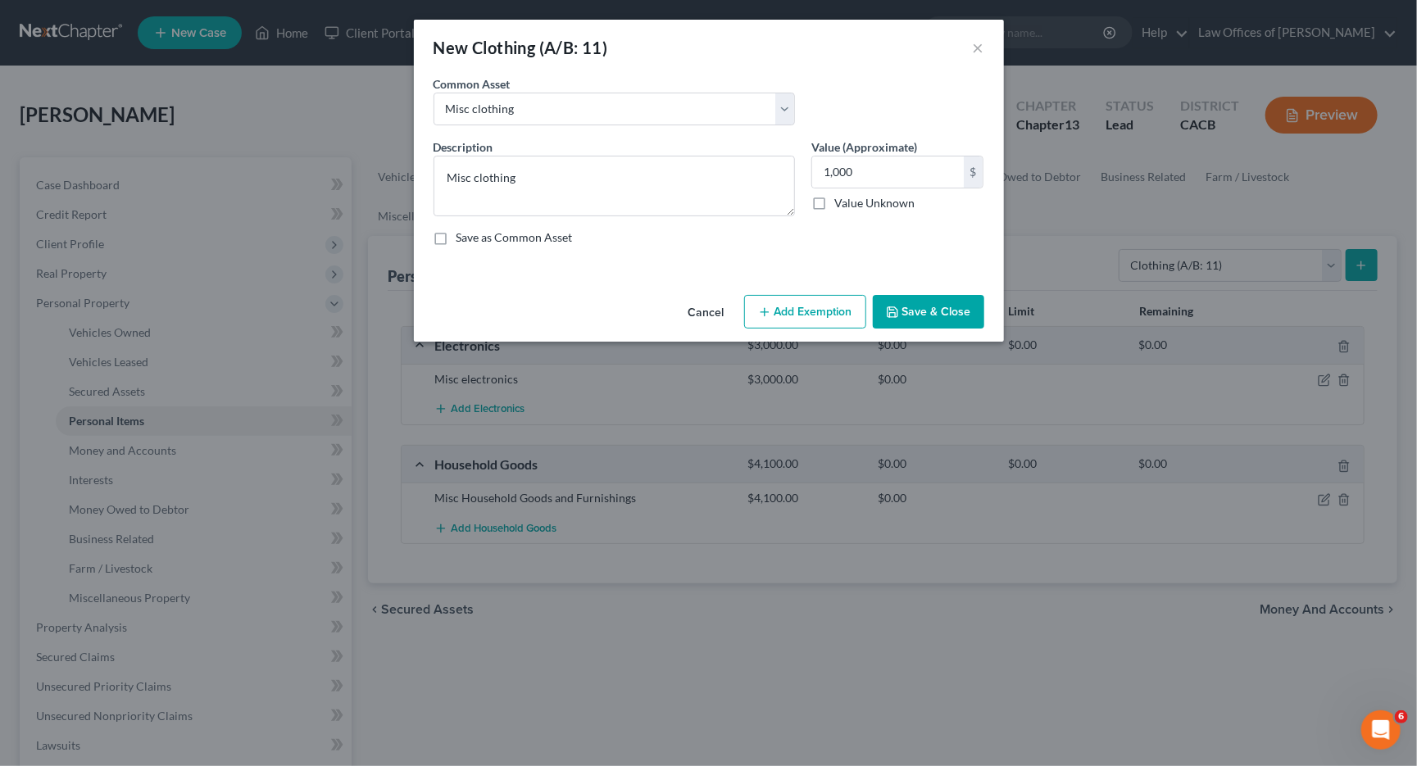
click at [924, 308] on button "Save & Close" at bounding box center [928, 312] width 111 height 34
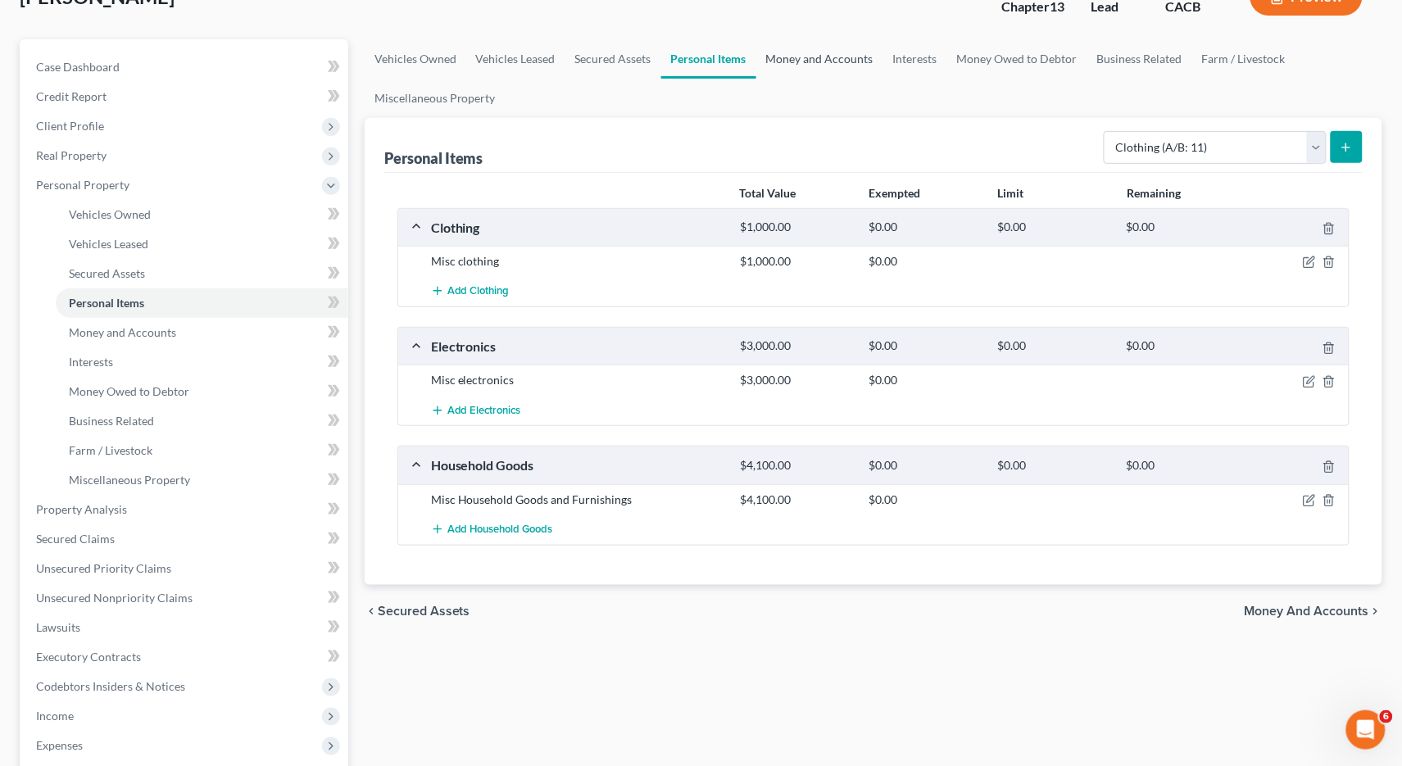
click at [820, 53] on link "Money and Accounts" at bounding box center [819, 58] width 127 height 39
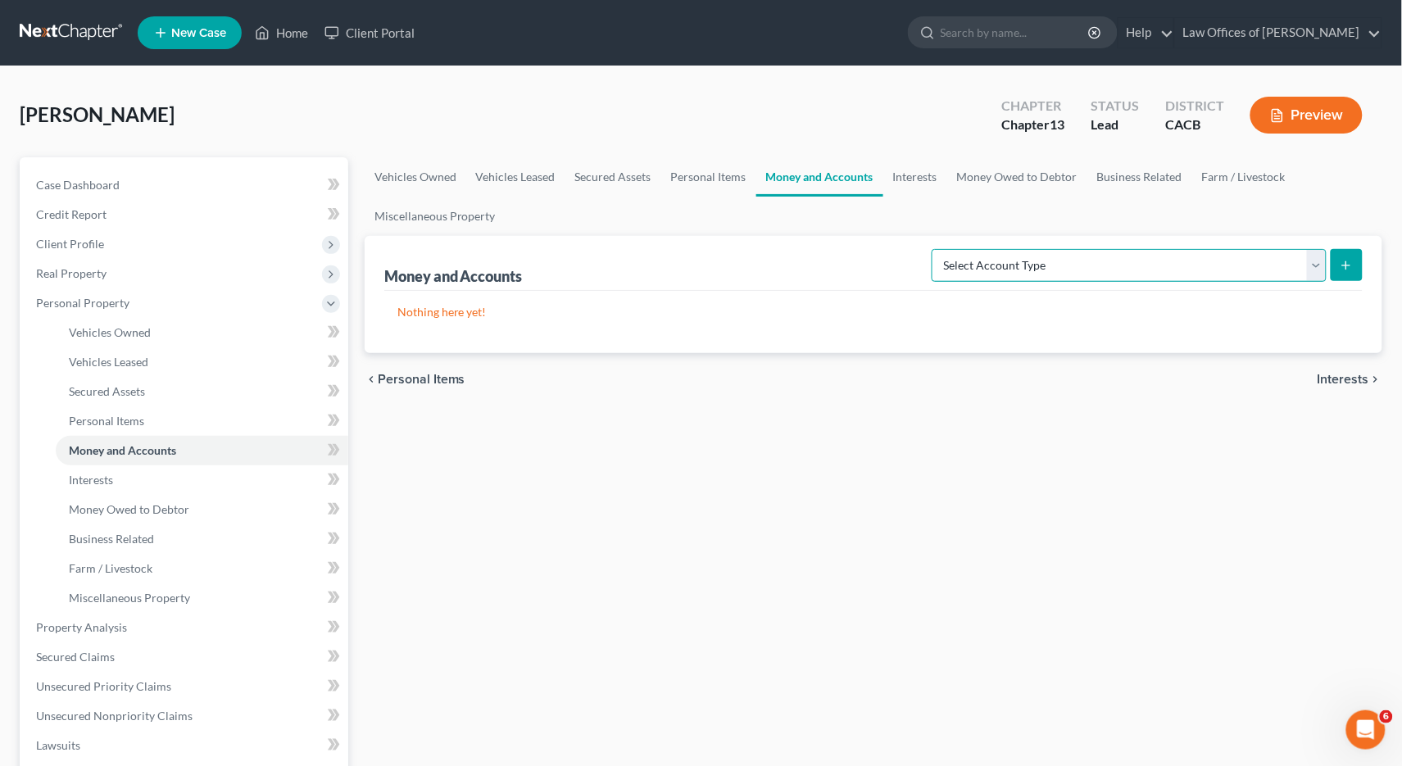
select select "cash_on_hand"
click at [1341, 264] on icon "submit" at bounding box center [1346, 265] width 13 height 13
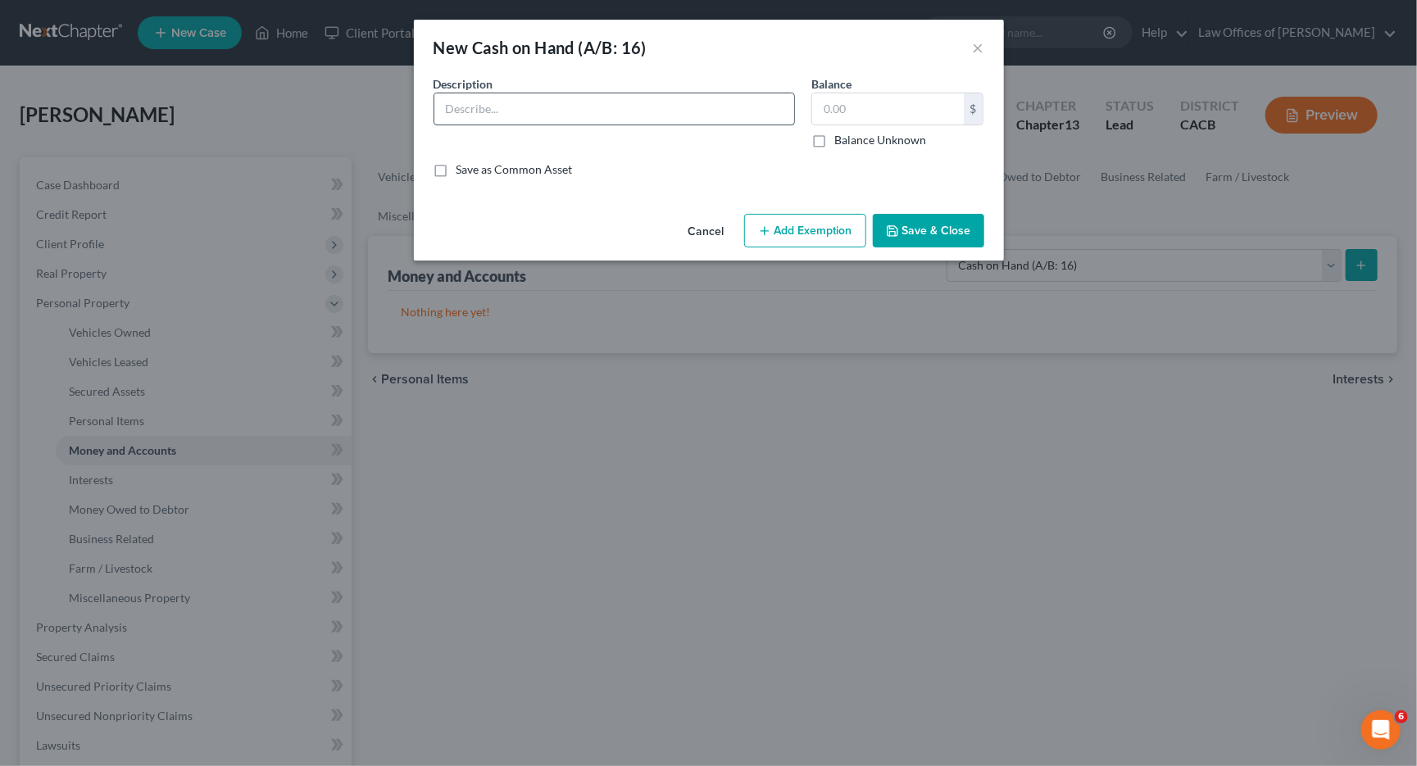
click at [570, 114] on input "text" at bounding box center [614, 108] width 360 height 31
type input "Cash on hand"
type input "0"
type input "1,000"
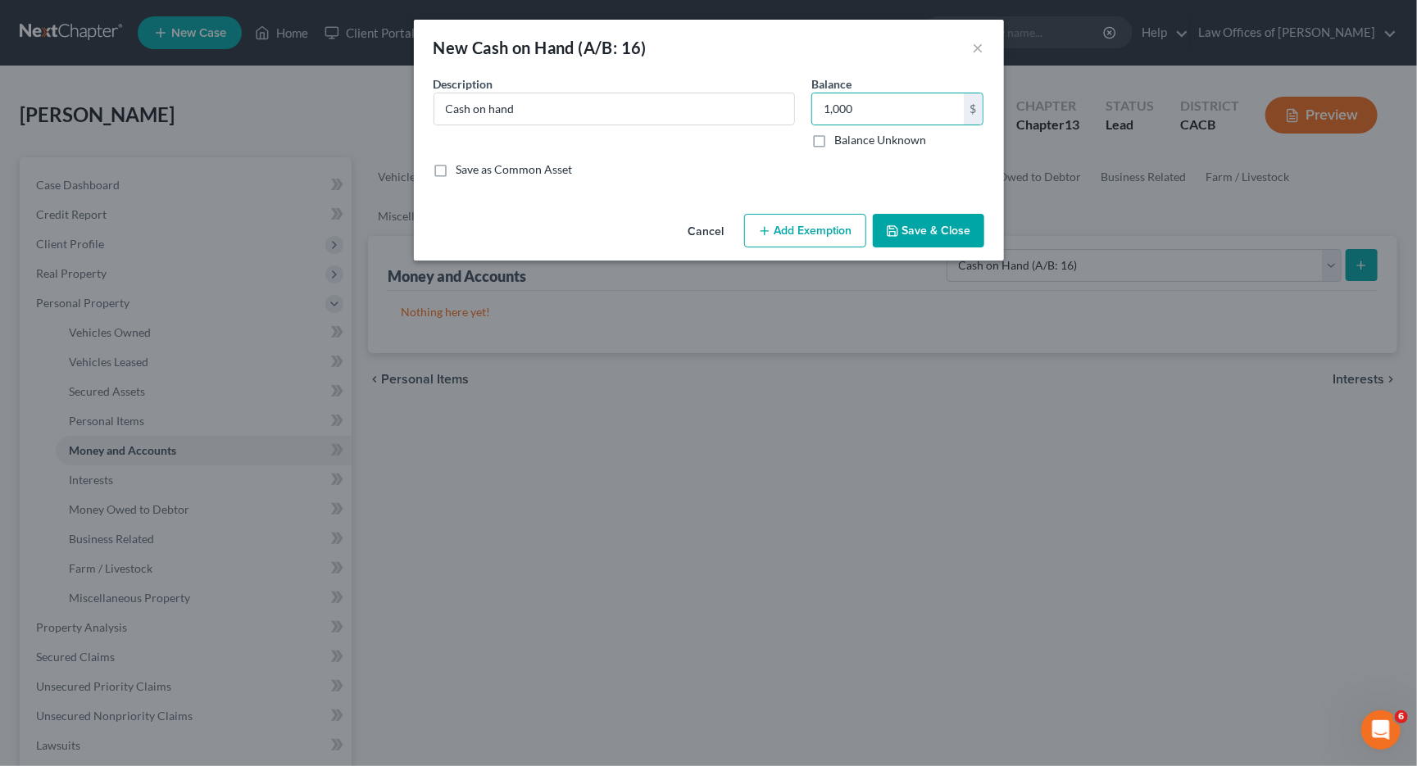
click at [940, 221] on button "Save & Close" at bounding box center [928, 231] width 111 height 34
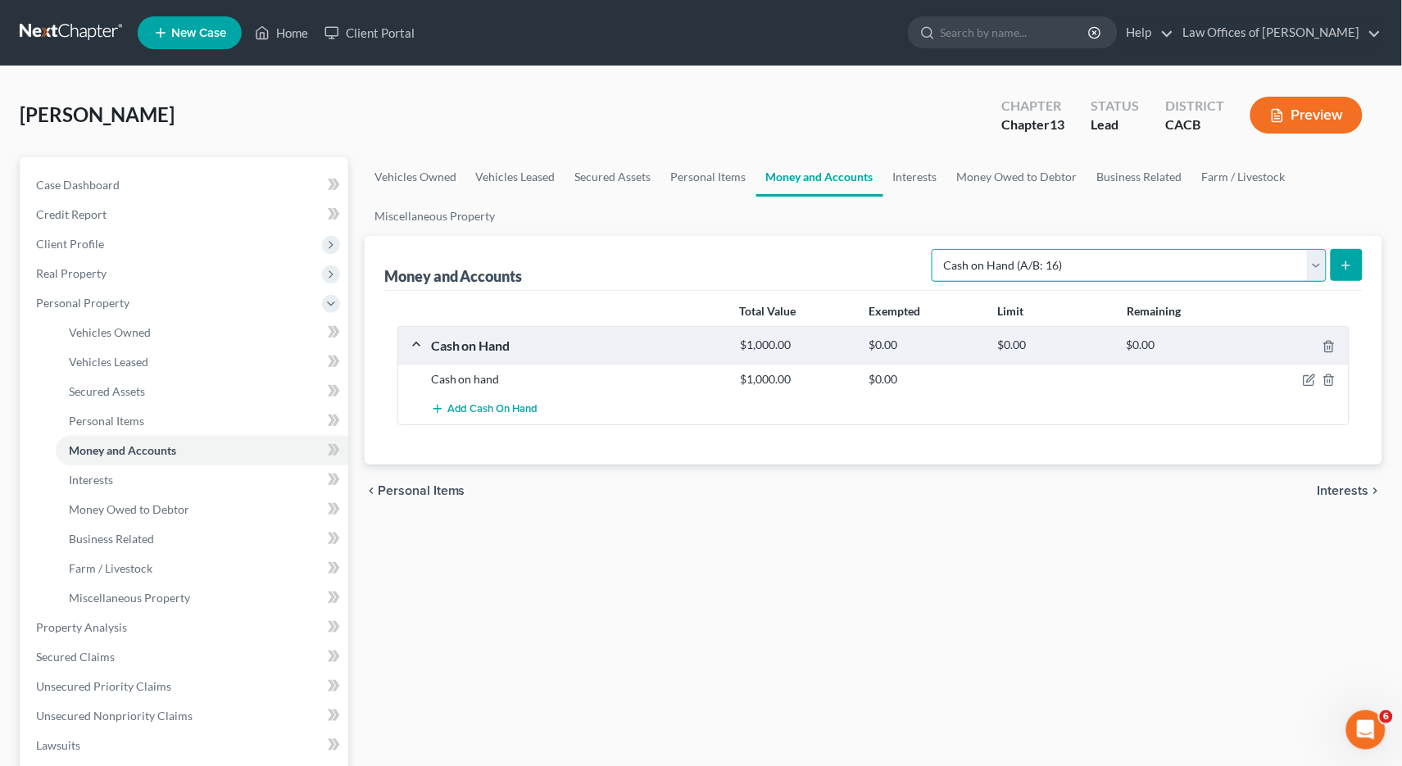
select select "checking"
click at [1341, 260] on icon "submit" at bounding box center [1346, 265] width 13 height 13
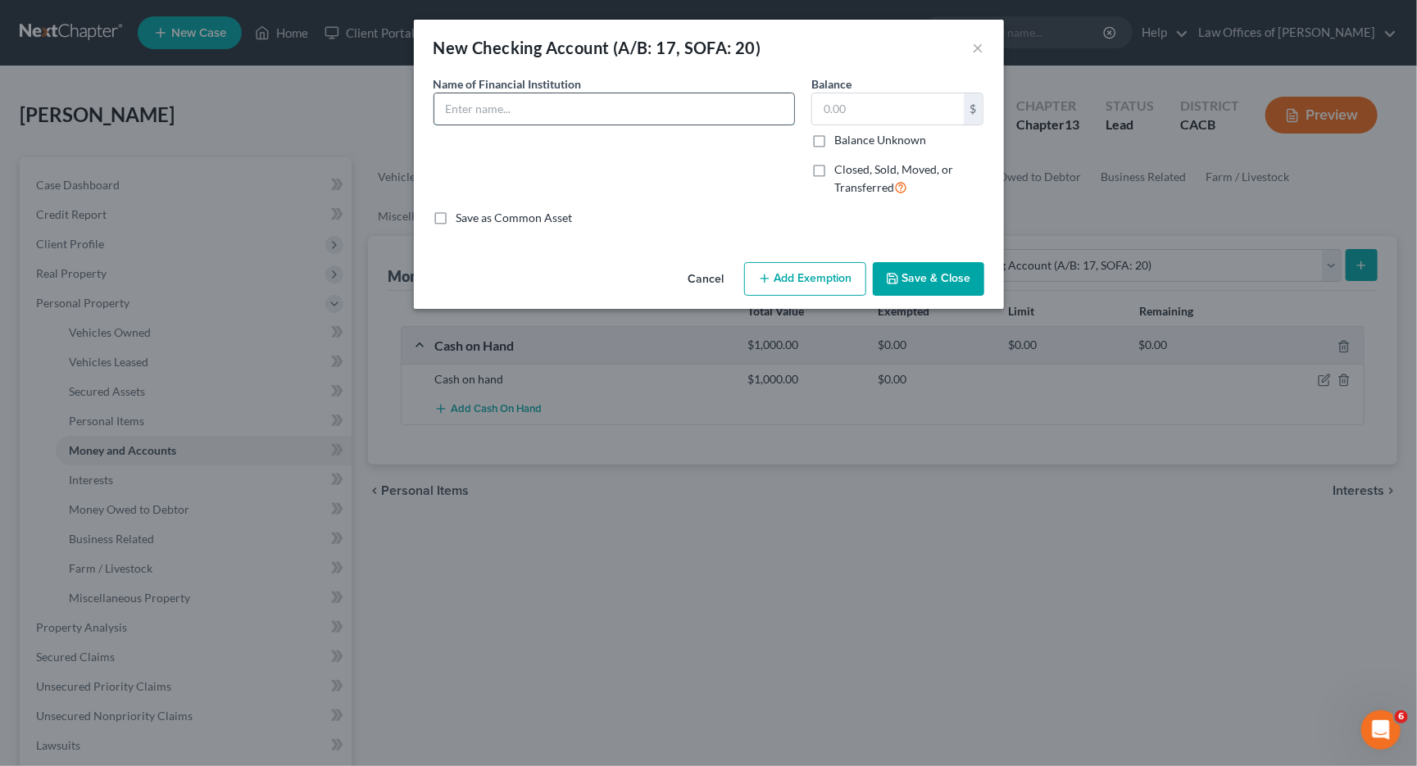
click at [555, 110] on input "text" at bounding box center [614, 108] width 360 height 31
type input "Chase Bank account ending in #1848"
click at [876, 113] on input "text" at bounding box center [888, 108] width 152 height 31
type input "948"
click at [951, 268] on button "Save & Close" at bounding box center [928, 279] width 111 height 34
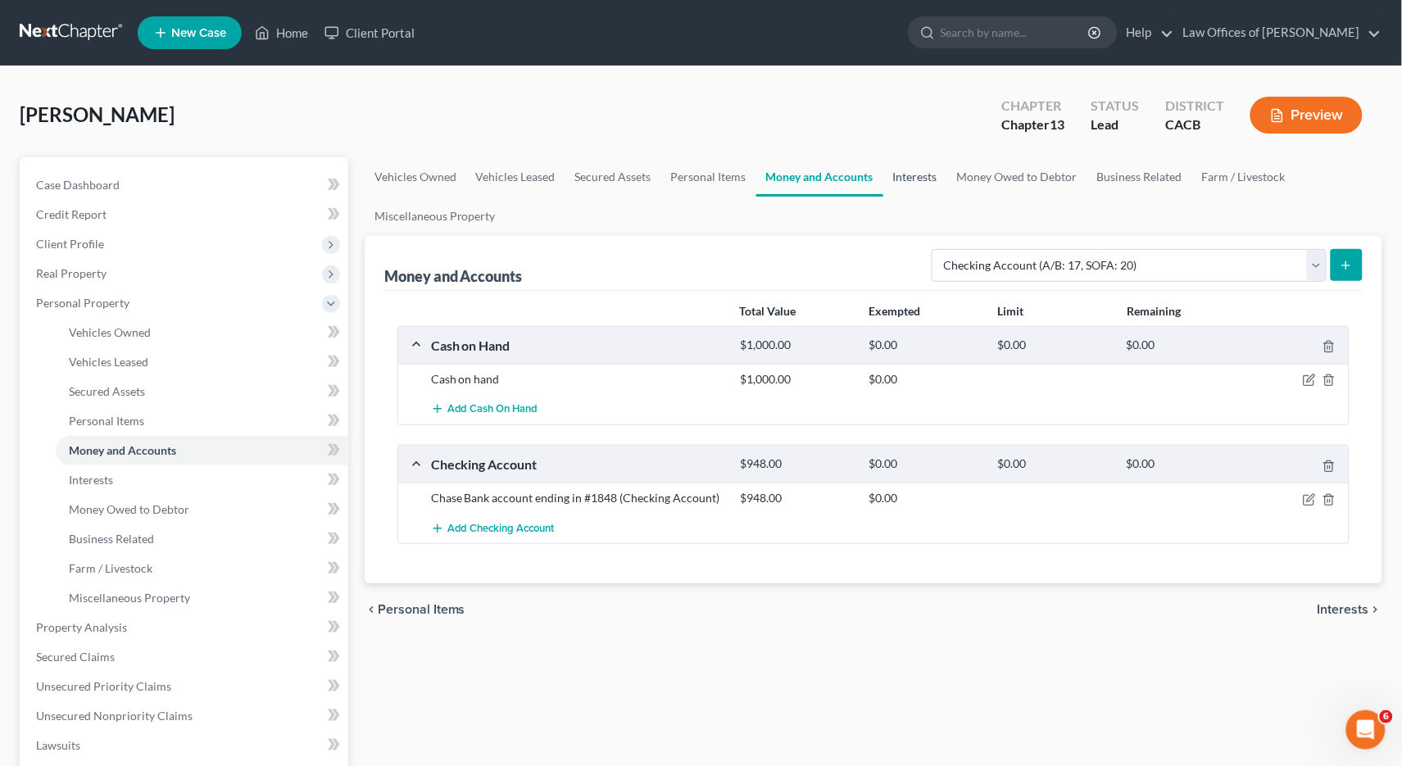
click at [919, 181] on link "Interests" at bounding box center [915, 176] width 64 height 39
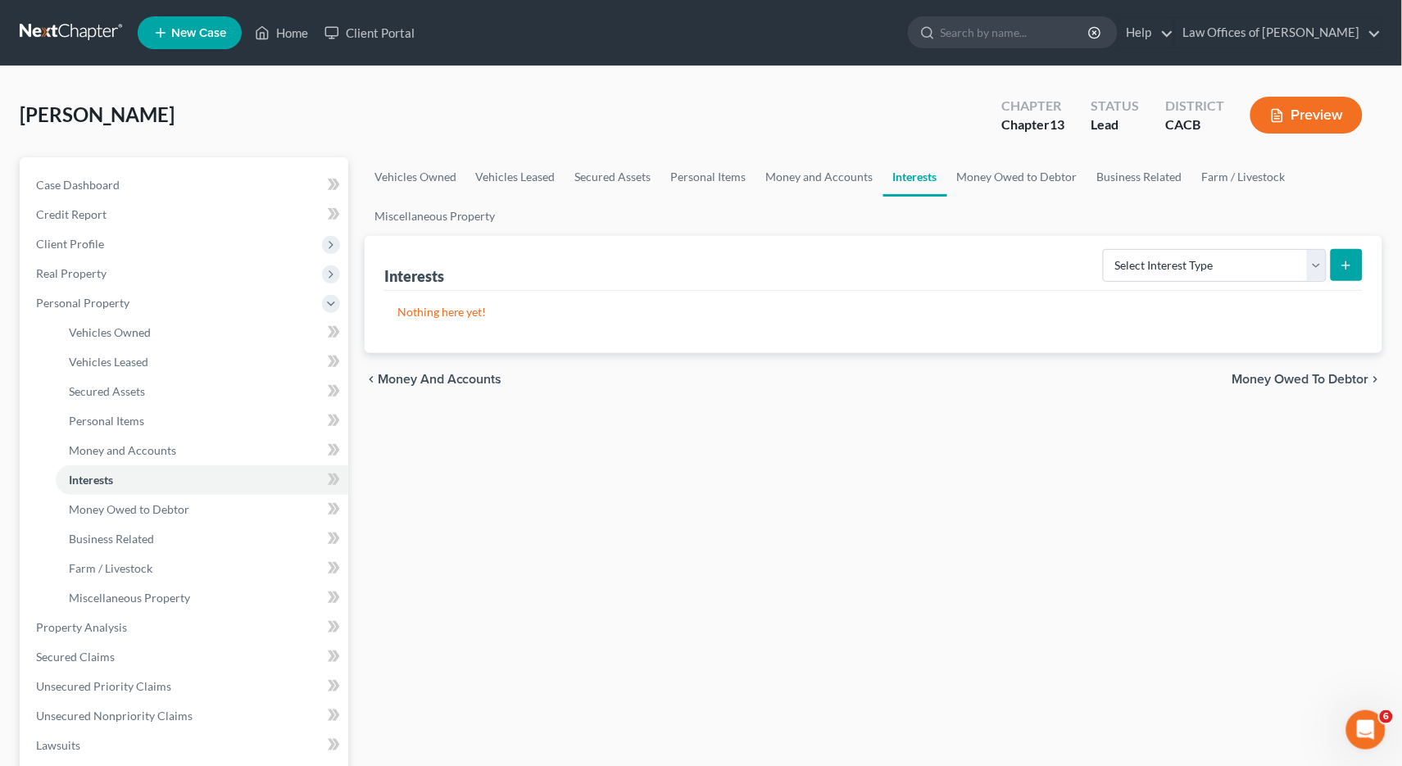
click at [1162, 296] on div "Nothing here yet!" at bounding box center [873, 322] width 978 height 62
select select "401k"
click at [1341, 269] on icon "submit" at bounding box center [1346, 265] width 13 height 13
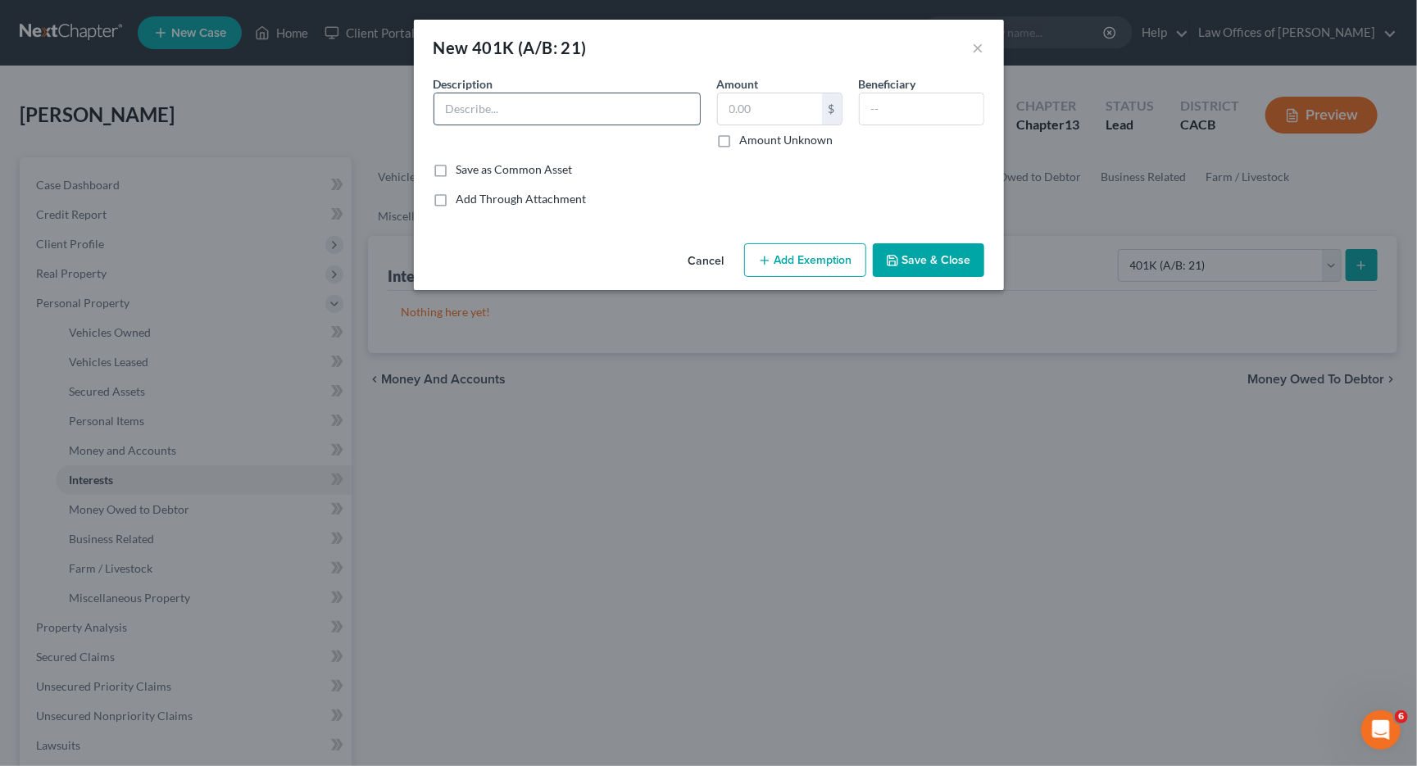
click at [571, 111] on input "text" at bounding box center [567, 108] width 266 height 31
type input "Forrge Trust"
click at [915, 111] on input "text" at bounding box center [922, 108] width 124 height 31
click at [758, 108] on input "text" at bounding box center [770, 108] width 104 height 31
type input "30,000"
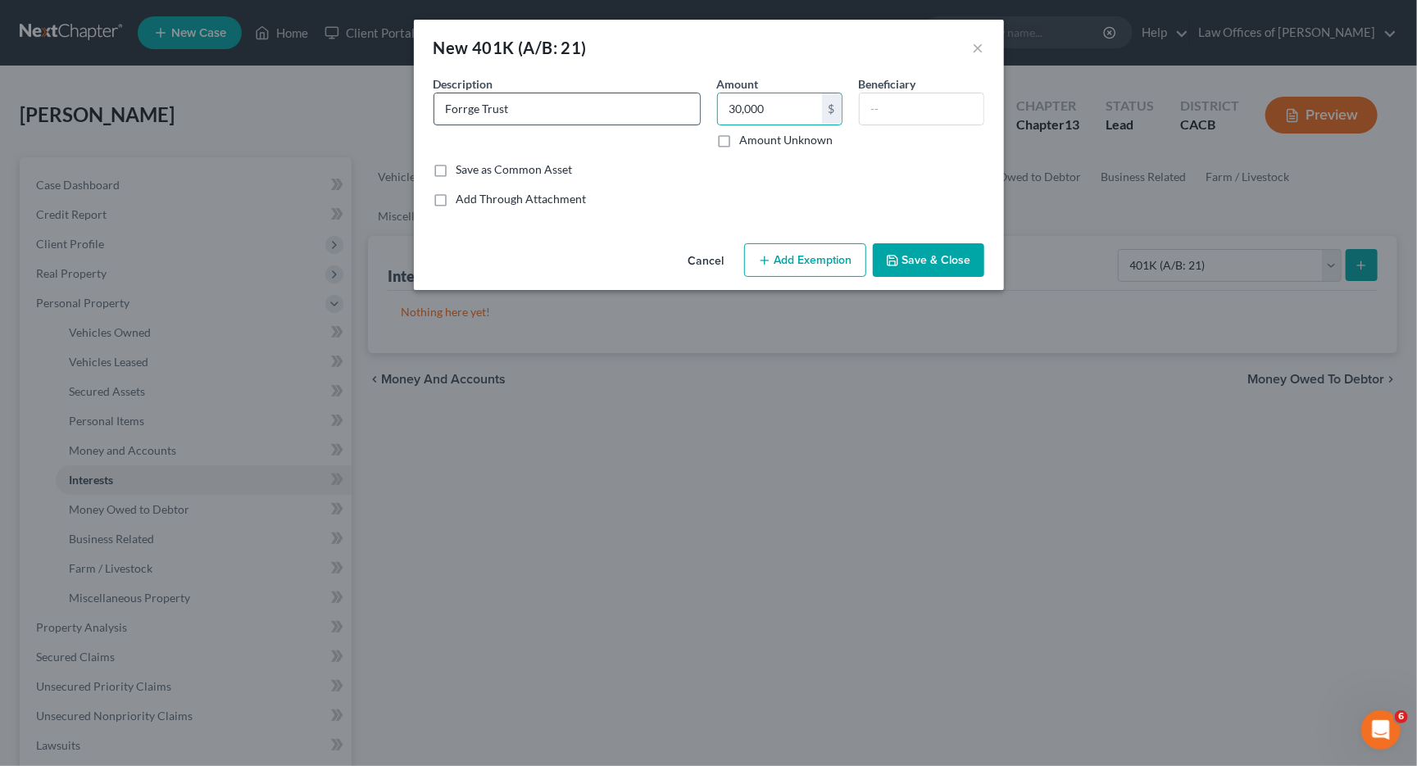
click at [581, 110] on input "Forrge Trust" at bounding box center [567, 108] width 266 height 31
type input "Forrge Trust Sep IRA"
click at [974, 261] on button "Save & Close" at bounding box center [928, 260] width 111 height 34
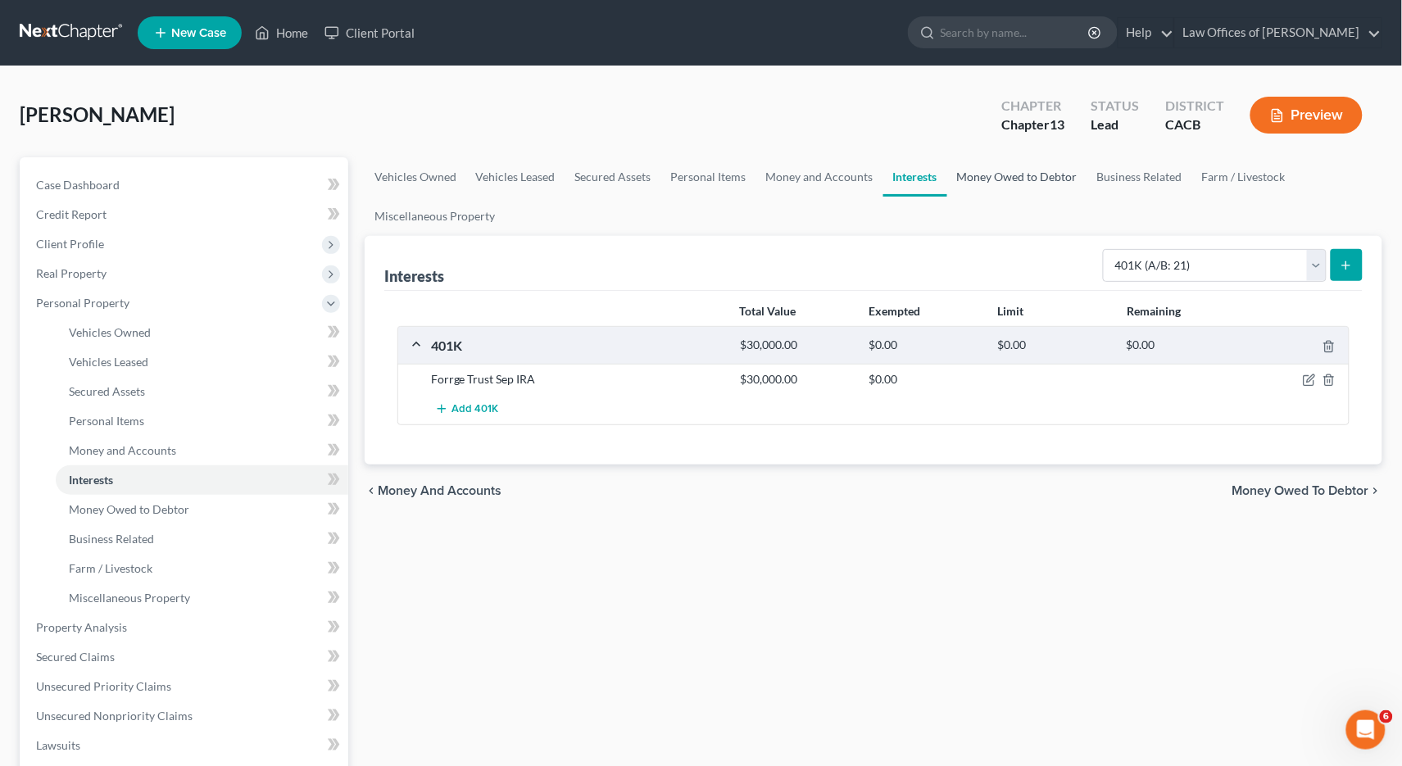
click at [1036, 178] on link "Money Owed to Debtor" at bounding box center [1017, 176] width 140 height 39
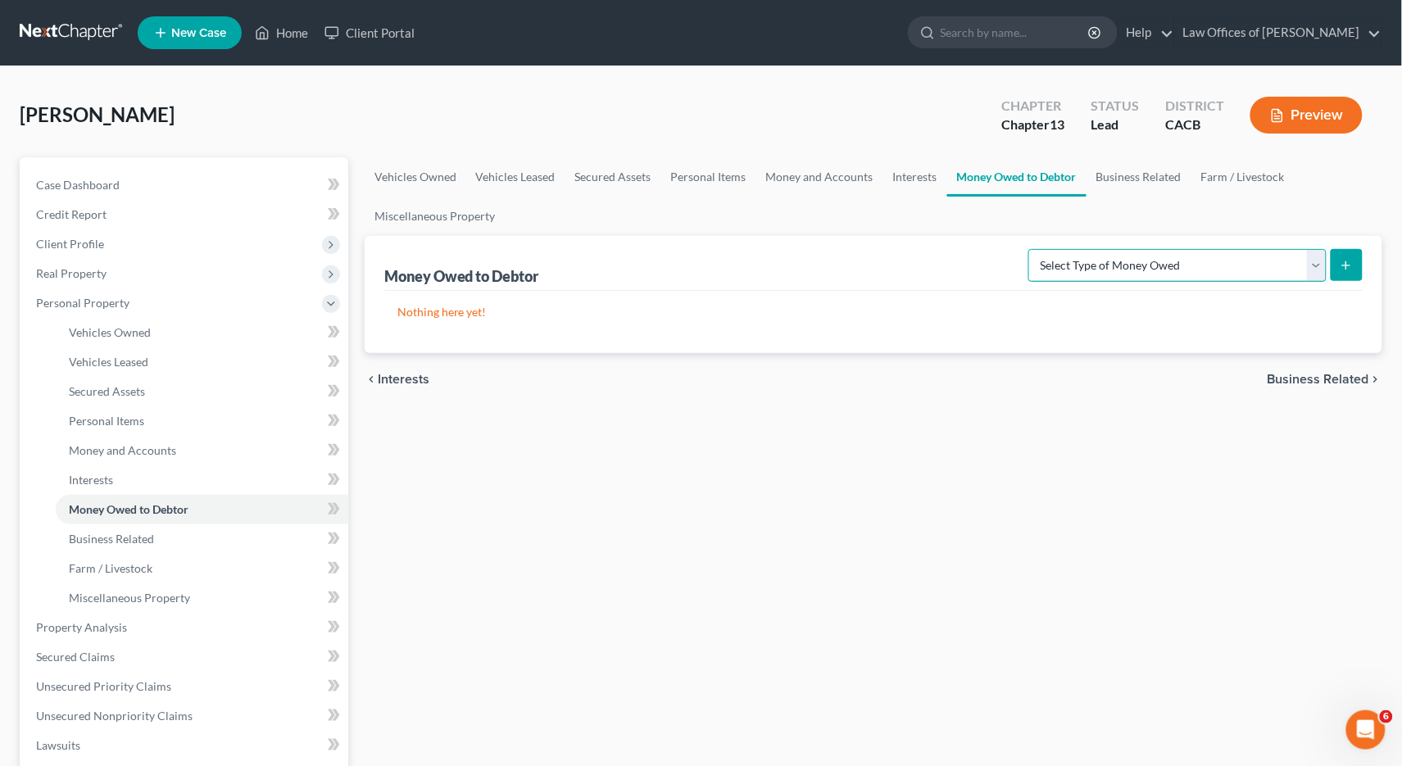
select select "other_contingent_and_unliquidated_claims"
click at [1341, 259] on icon "submit" at bounding box center [1346, 265] width 13 height 13
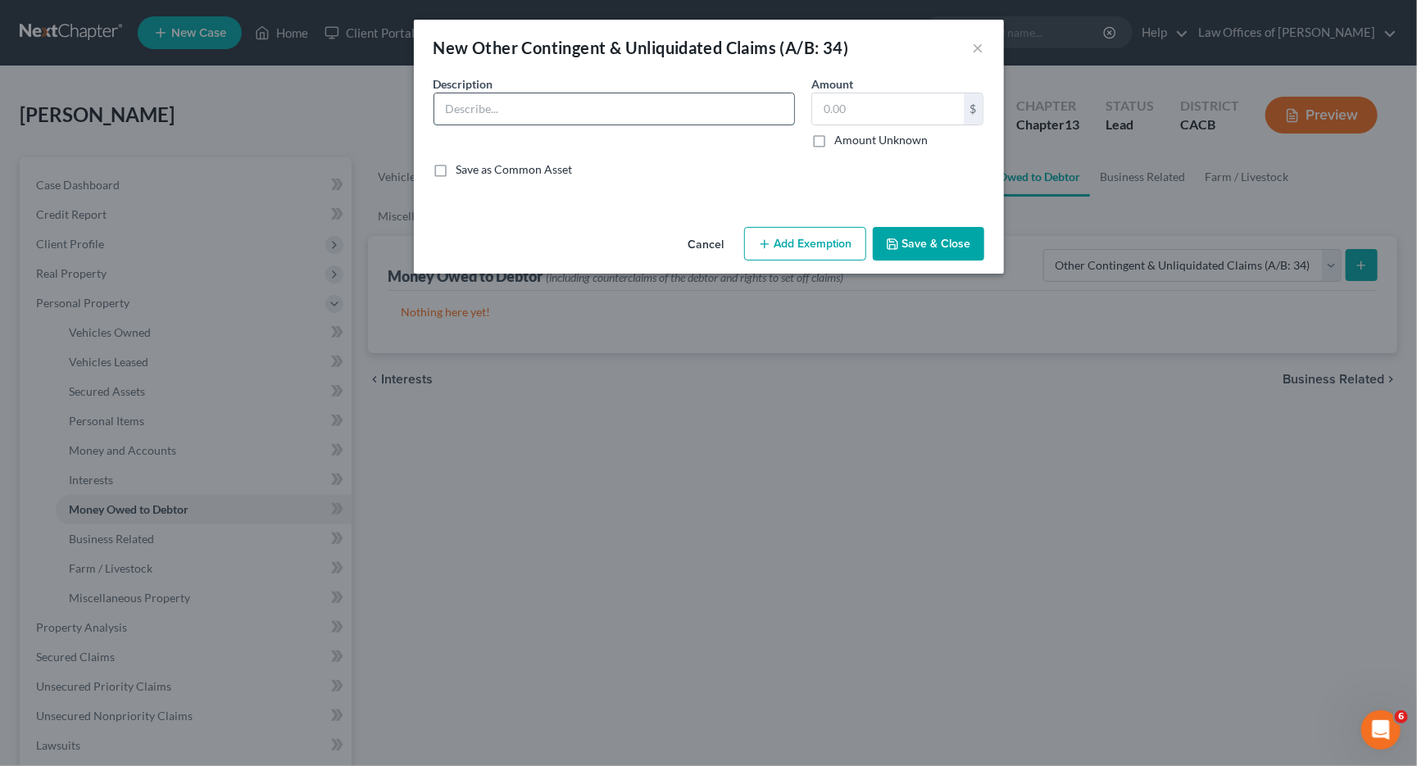
click at [670, 117] on input "text" at bounding box center [614, 108] width 360 height 31
paste input "[STREET_ADDRESS] [PHONE_NUMBER] is currently handling this claim. However, [PER…"
click at [697, 99] on input "Auto Accident attorney retained [PERSON_NAME] [STREET_ADDRESS] [PHONE_NUMBER] i…" at bounding box center [614, 108] width 360 height 31
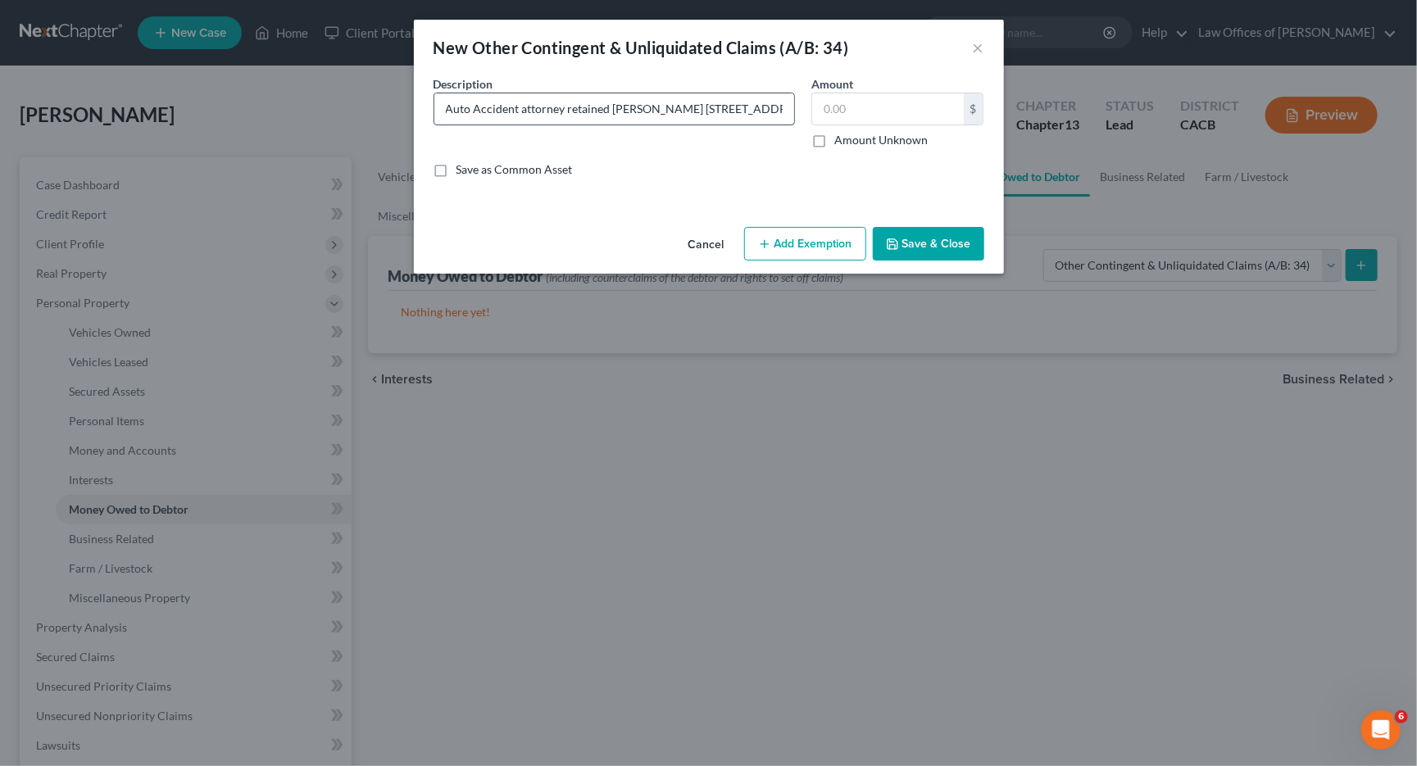
click at [697, 99] on input "Auto Accident attorney retained [PERSON_NAME] [STREET_ADDRESS] [PHONE_NUMBER] i…" at bounding box center [614, 108] width 360 height 31
paste input "Certainly! Here's a revised version of your statement for clarity and professio…"
click at [881, 112] on input "text" at bounding box center [888, 108] width 152 height 31
drag, startPoint x: 441, startPoint y: 107, endPoint x: 570, endPoint y: 112, distance: 129.6
click at [570, 112] on input "Certainly! Here's a revised version of your statement for clarity and professio…" at bounding box center [614, 108] width 360 height 31
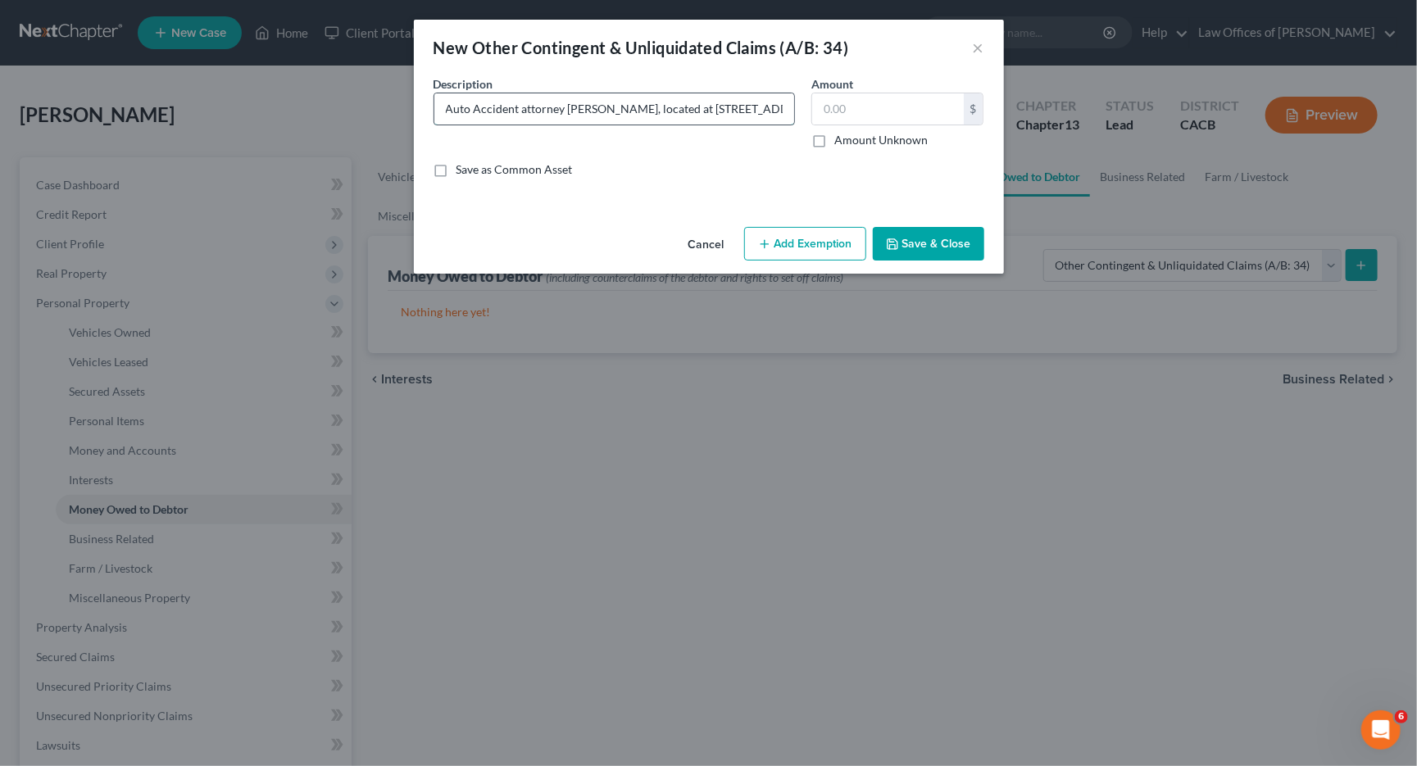
click at [670, 110] on input "Auto Accident attorney [PERSON_NAME], located at [STREET_ADDRESS], [PHONE_NUMBE…" at bounding box center [614, 108] width 360 height 31
type input "Auto Accident attorney [PERSON_NAME], located at [STREET_ADDRESS], [PHONE_NUMBE…"
click at [876, 120] on input "text" at bounding box center [888, 108] width 152 height 31
type input "5,000"
click at [963, 227] on button "Save & Close" at bounding box center [928, 244] width 111 height 34
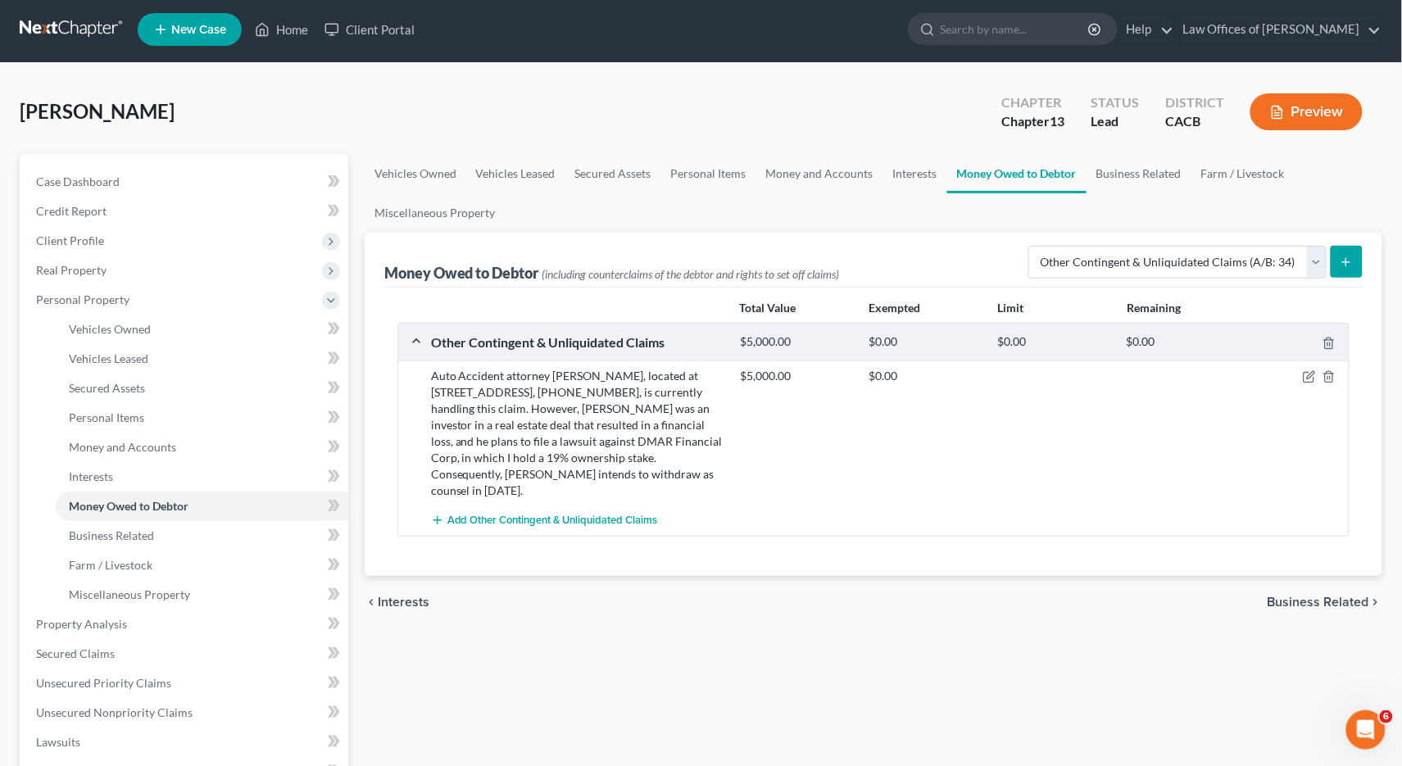
scroll to position [7, 0]
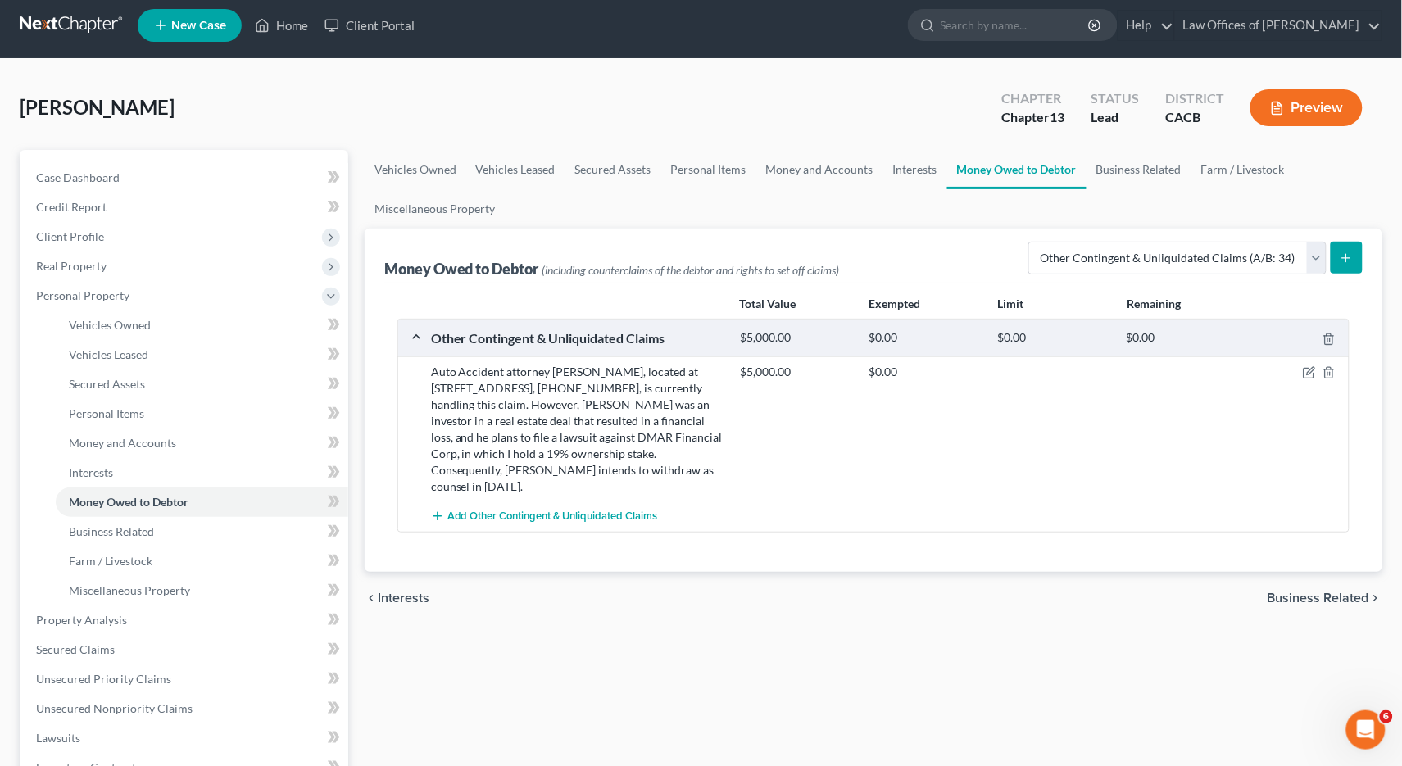
click at [591, 450] on div "Auto Accident attorney [PERSON_NAME], located at [STREET_ADDRESS], [PHONE_NUMBE…" at bounding box center [577, 429] width 309 height 131
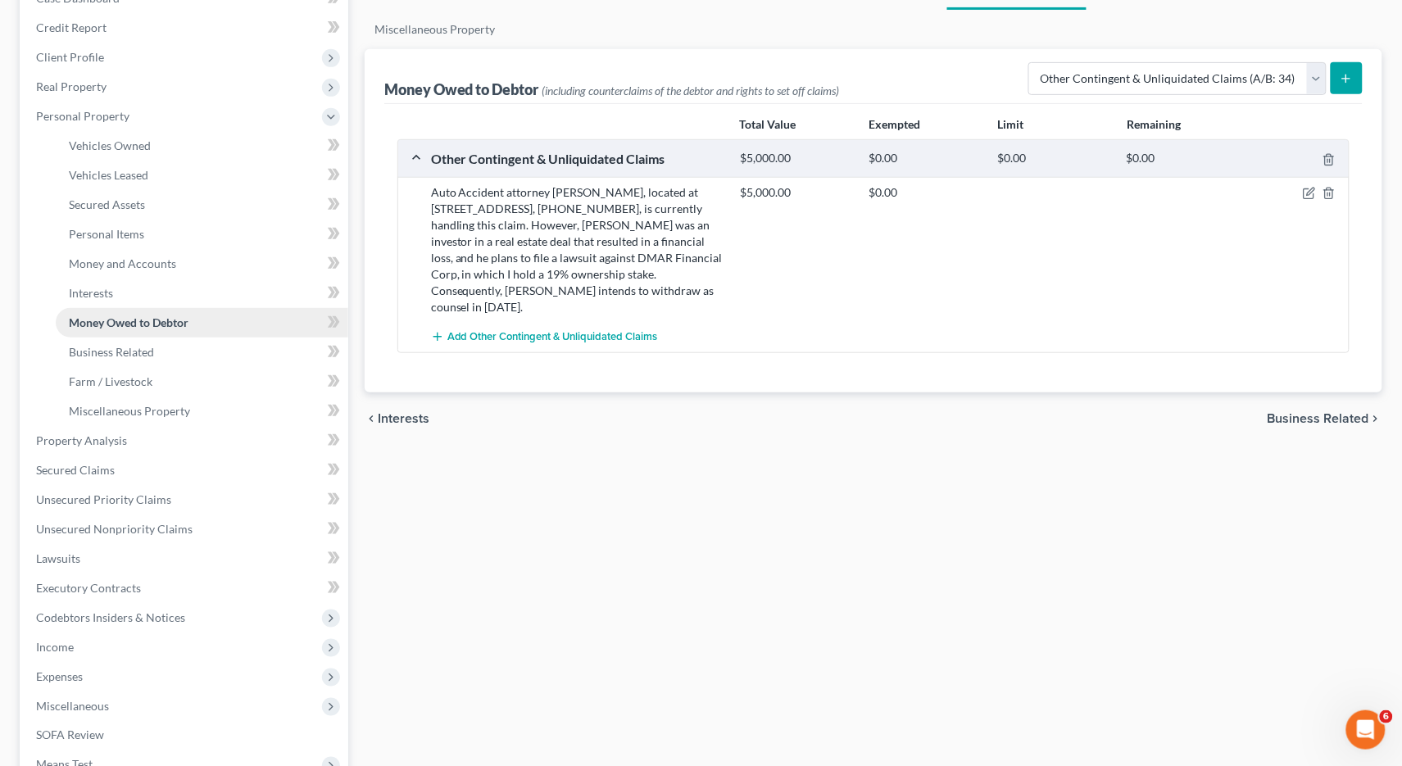
scroll to position [225, 0]
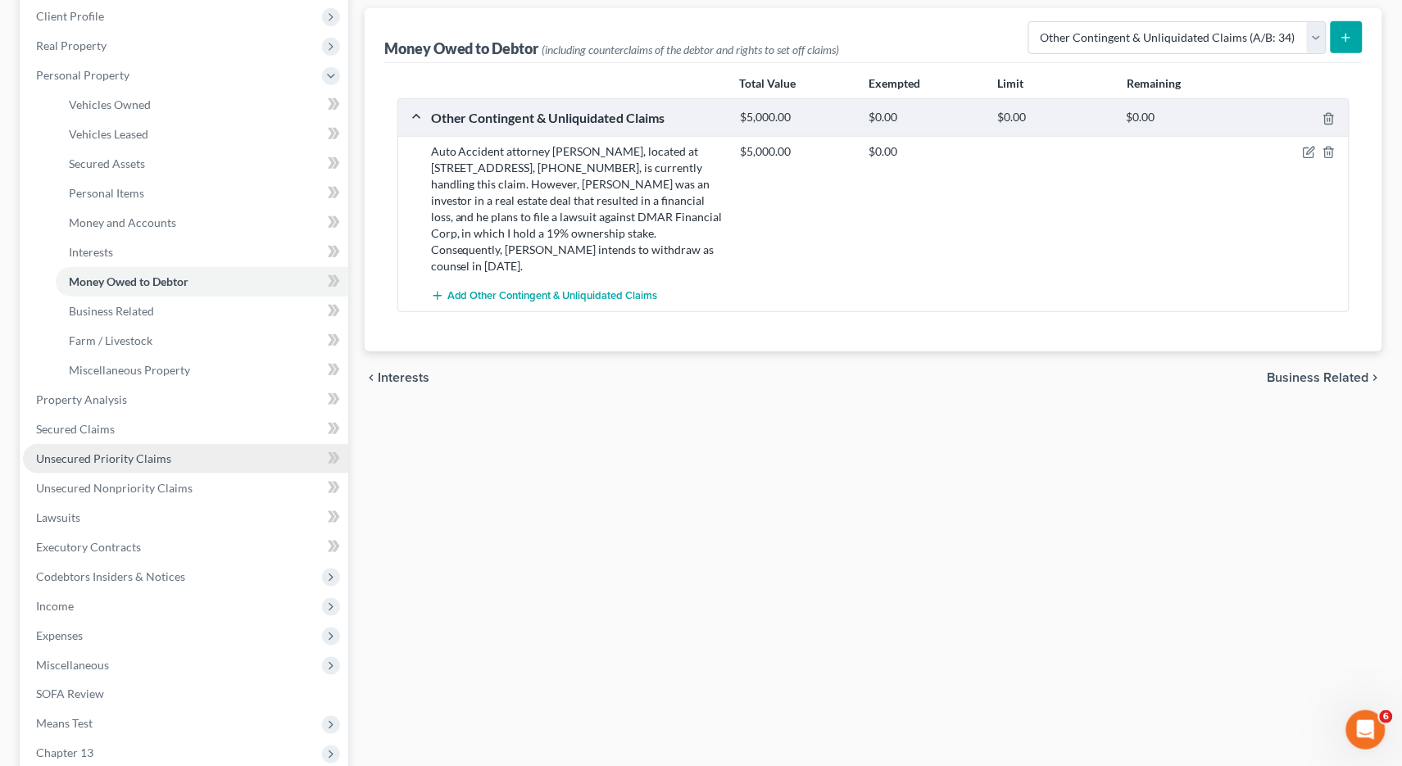
click at [78, 452] on span "Unsecured Priority Claims" at bounding box center [103, 459] width 135 height 14
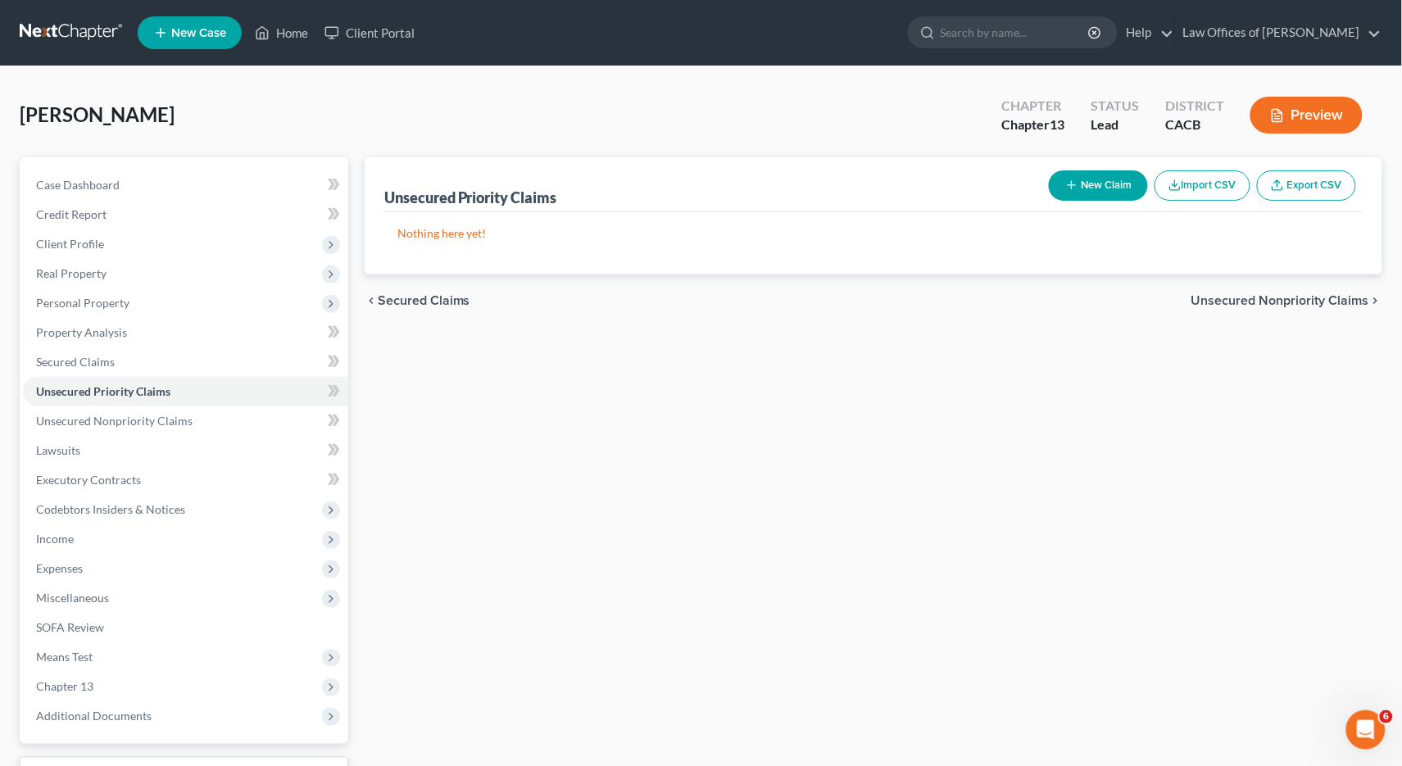
click at [1105, 184] on button "New Claim" at bounding box center [1098, 185] width 99 height 30
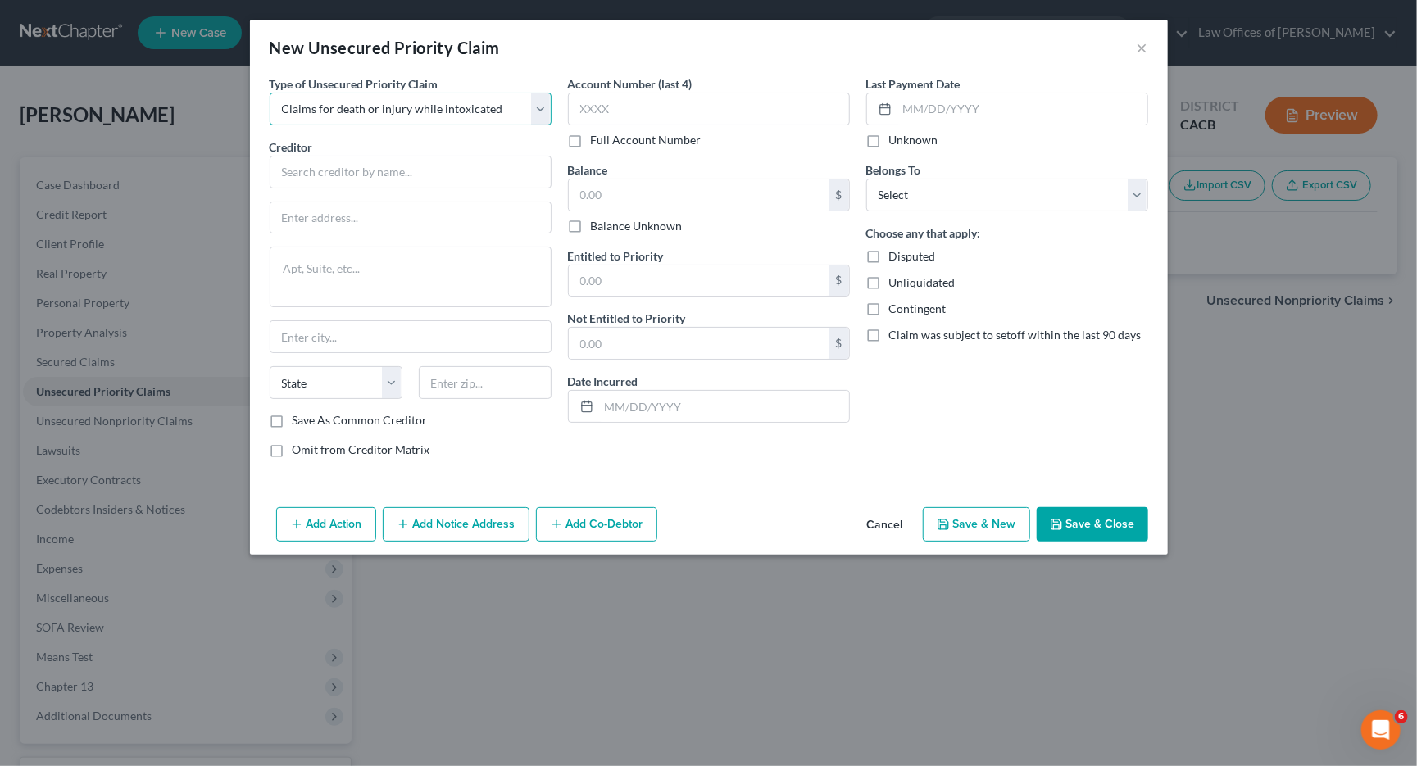
select select "9"
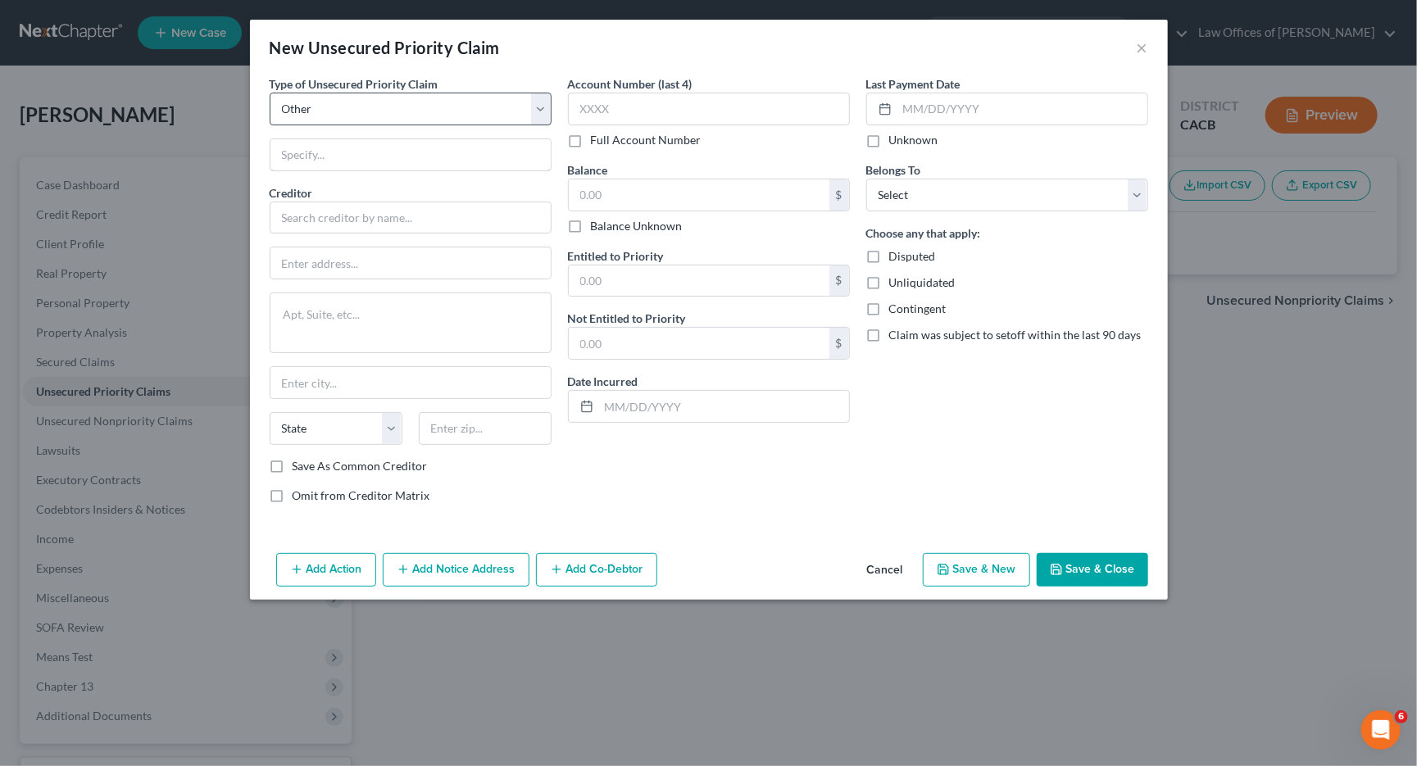
click at [307, 159] on input "text" at bounding box center [410, 154] width 280 height 31
type input "I"
type input "F"
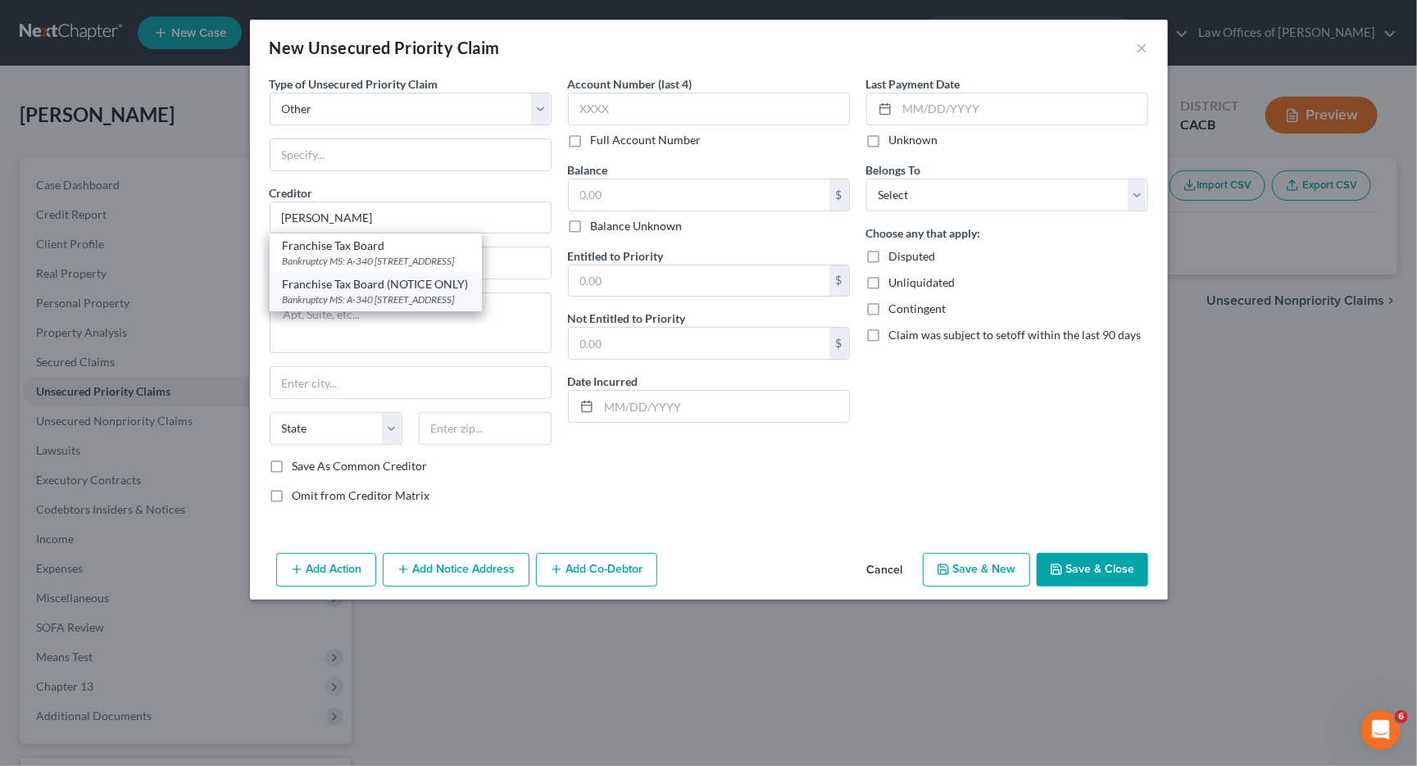
click at [408, 284] on div "Franchise Tax Board (NOTICE ONLY)" at bounding box center [376, 284] width 186 height 16
type input "Franchise Tax Board (NOTICE ONLY)"
type input "Bankruptcy MS: A-340"
type textarea "PO Box 2952"
type input "[GEOGRAPHIC_DATA]"
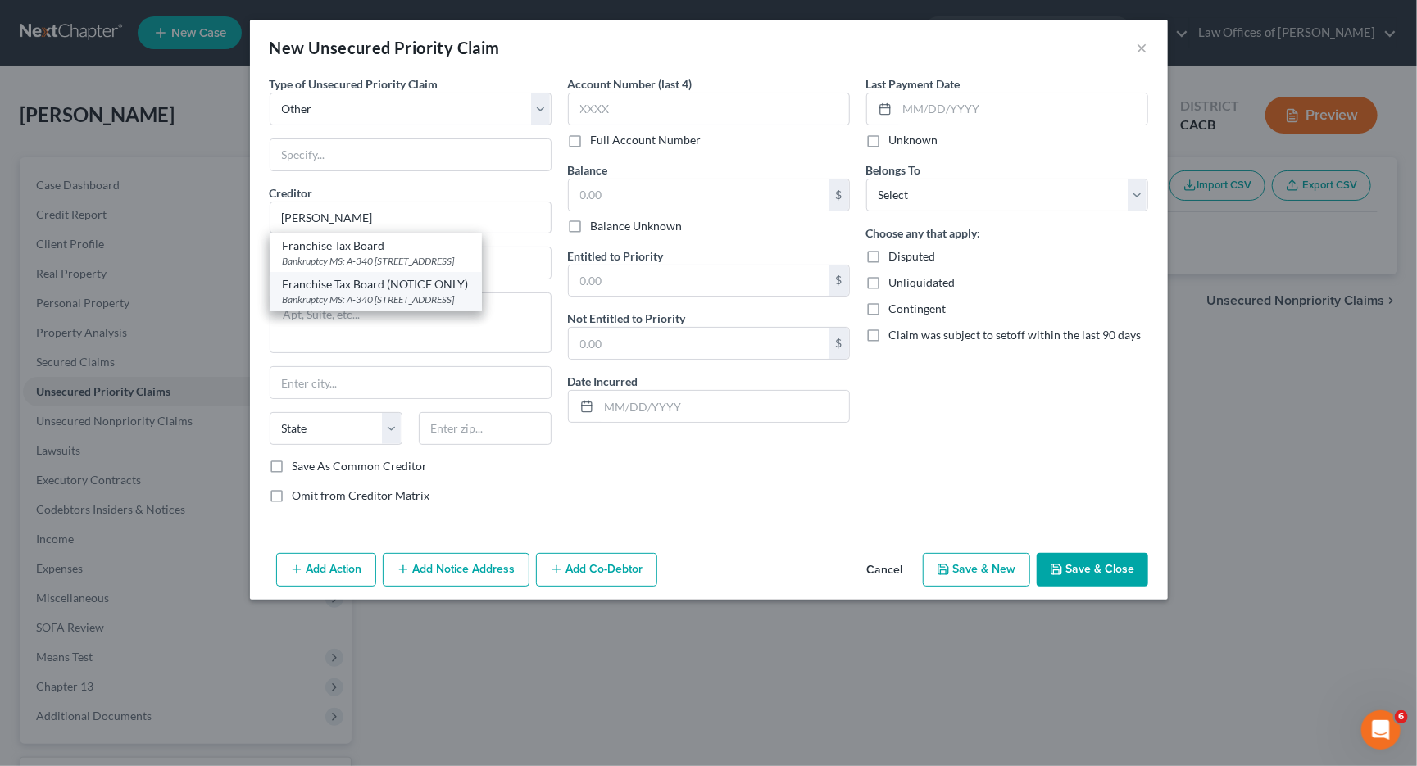
select select "4"
type input "95812"
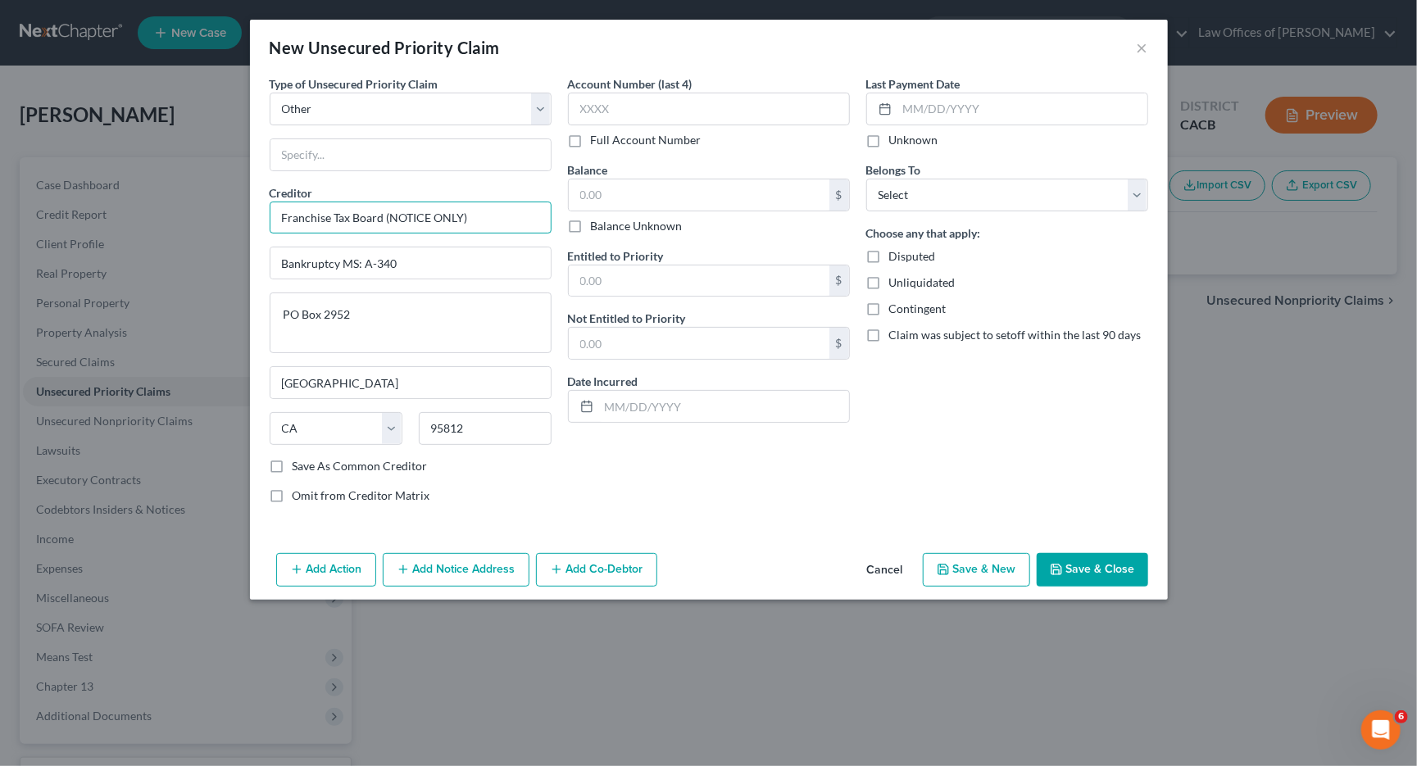
drag, startPoint x: 418, startPoint y: 211, endPoint x: 391, endPoint y: 211, distance: 27.0
click at [384, 212] on input "Franchise Tax Board (NOTICE ONLY)" at bounding box center [411, 218] width 282 height 33
type input "Franchise Tax Board"
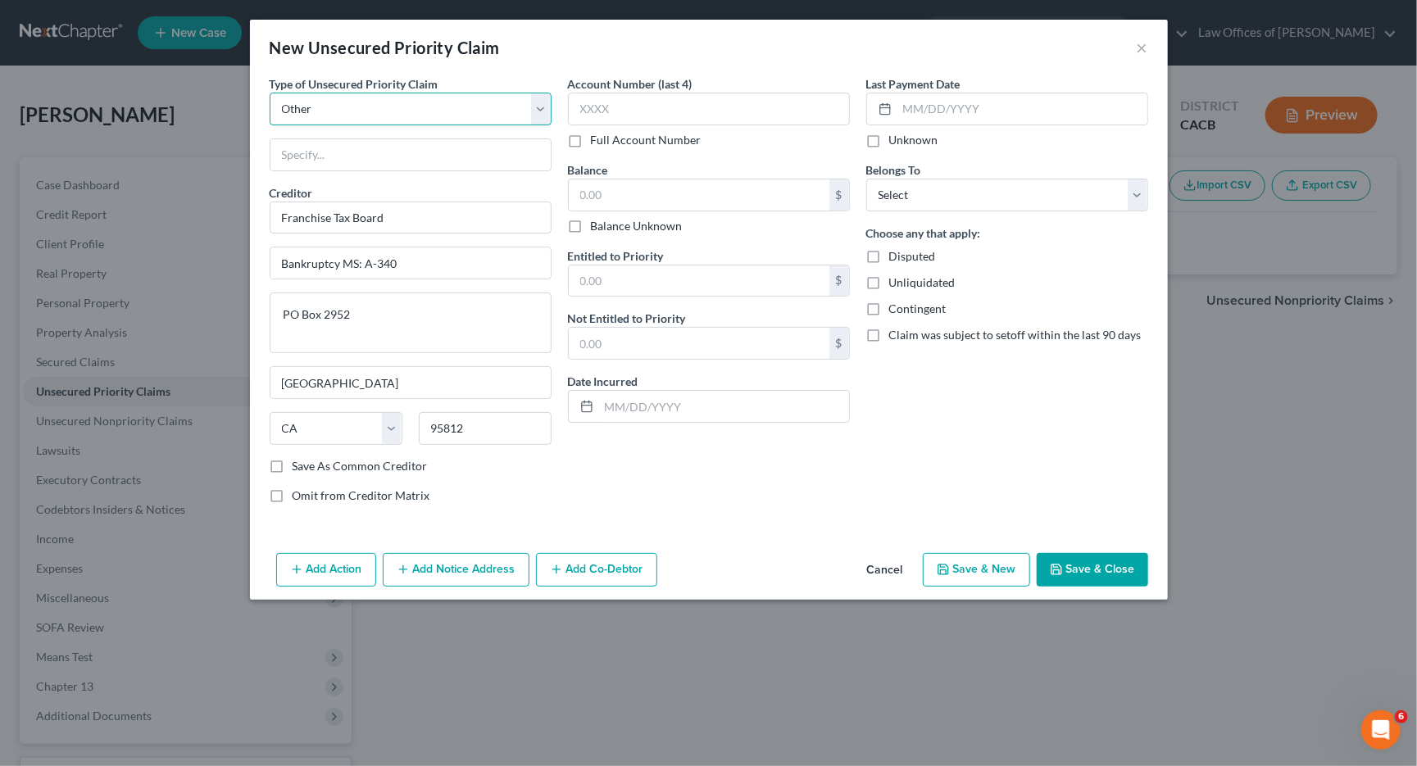
select select "0"
select select "4"
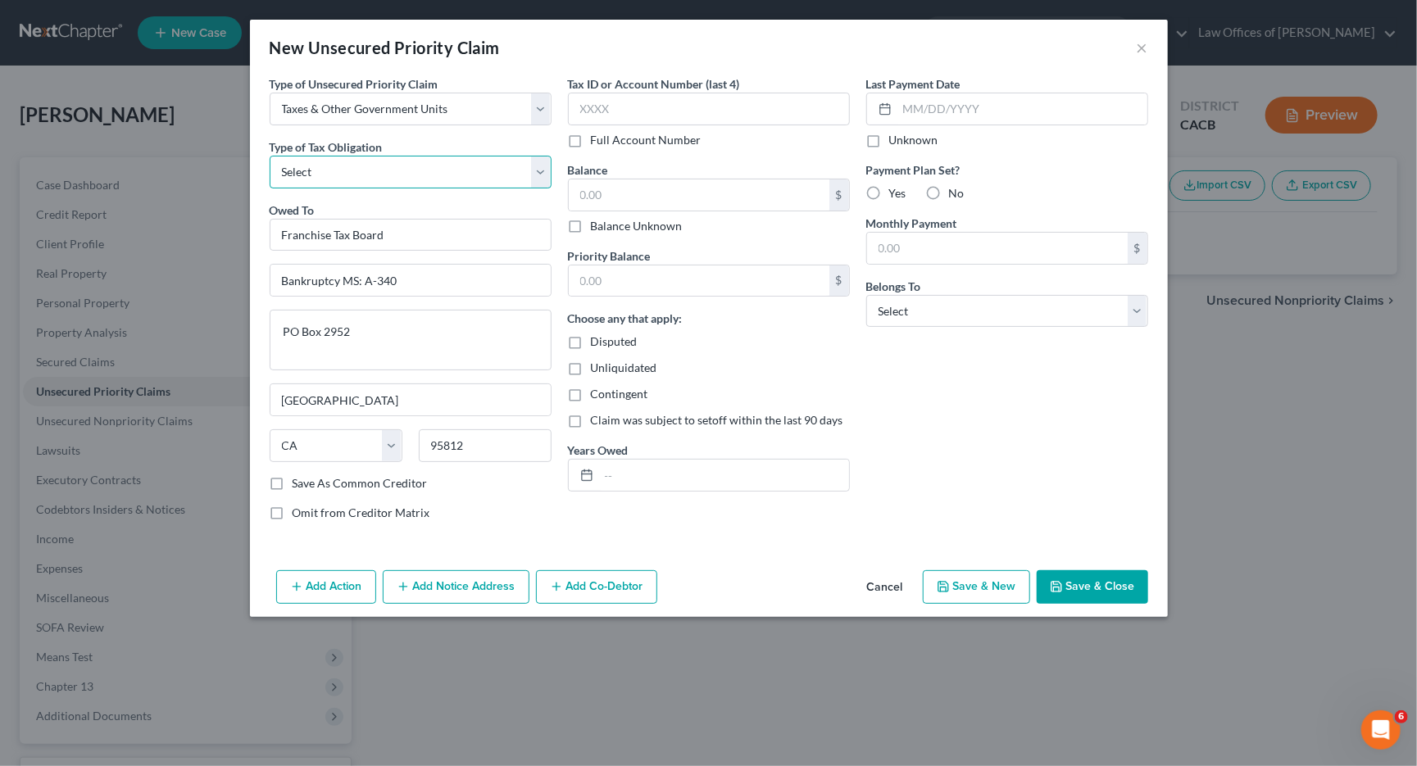
select select "2"
click at [641, 460] on input "text" at bounding box center [724, 475] width 250 height 31
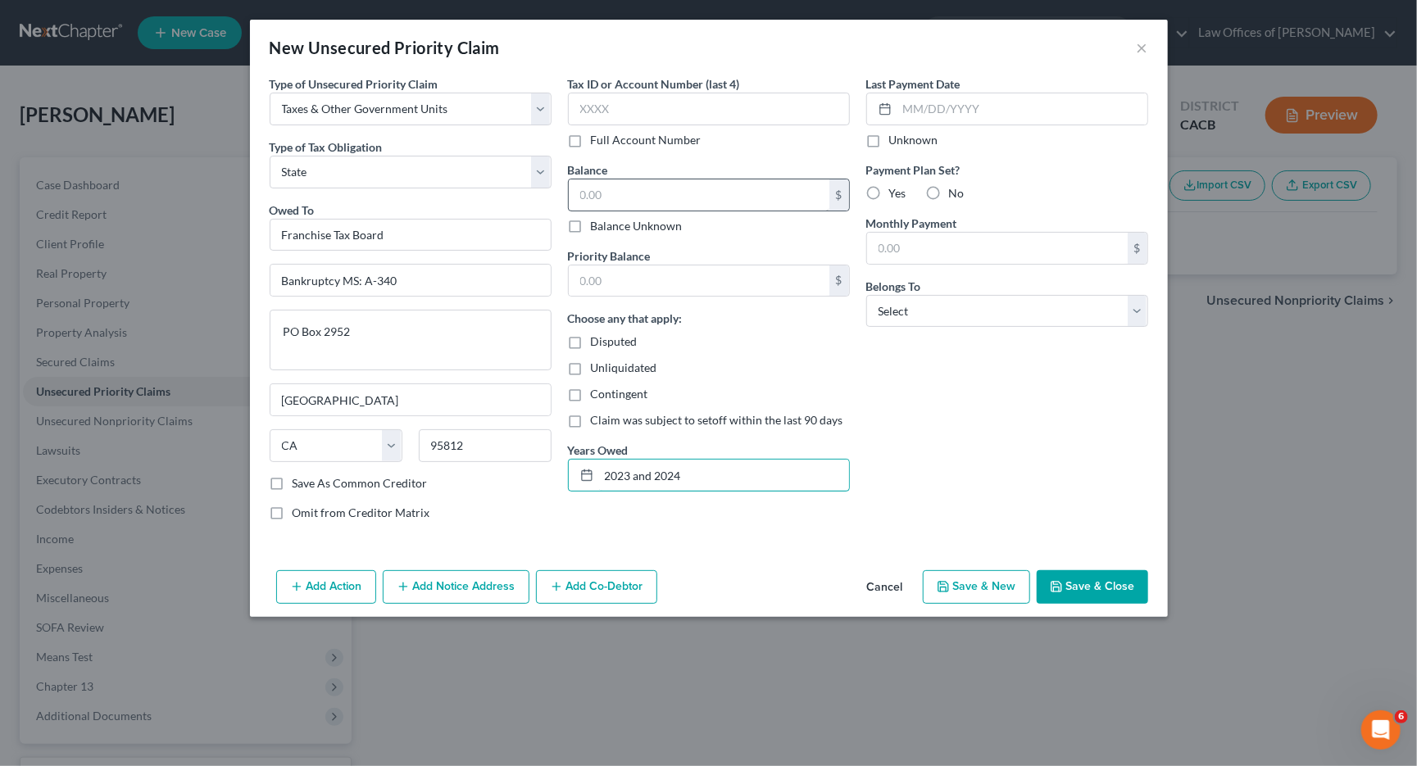
type input "2023 and 2024"
click at [610, 203] on input "text" at bounding box center [699, 194] width 261 height 31
type input "49,000"
click at [949, 190] on label "No" at bounding box center [957, 193] width 16 height 16
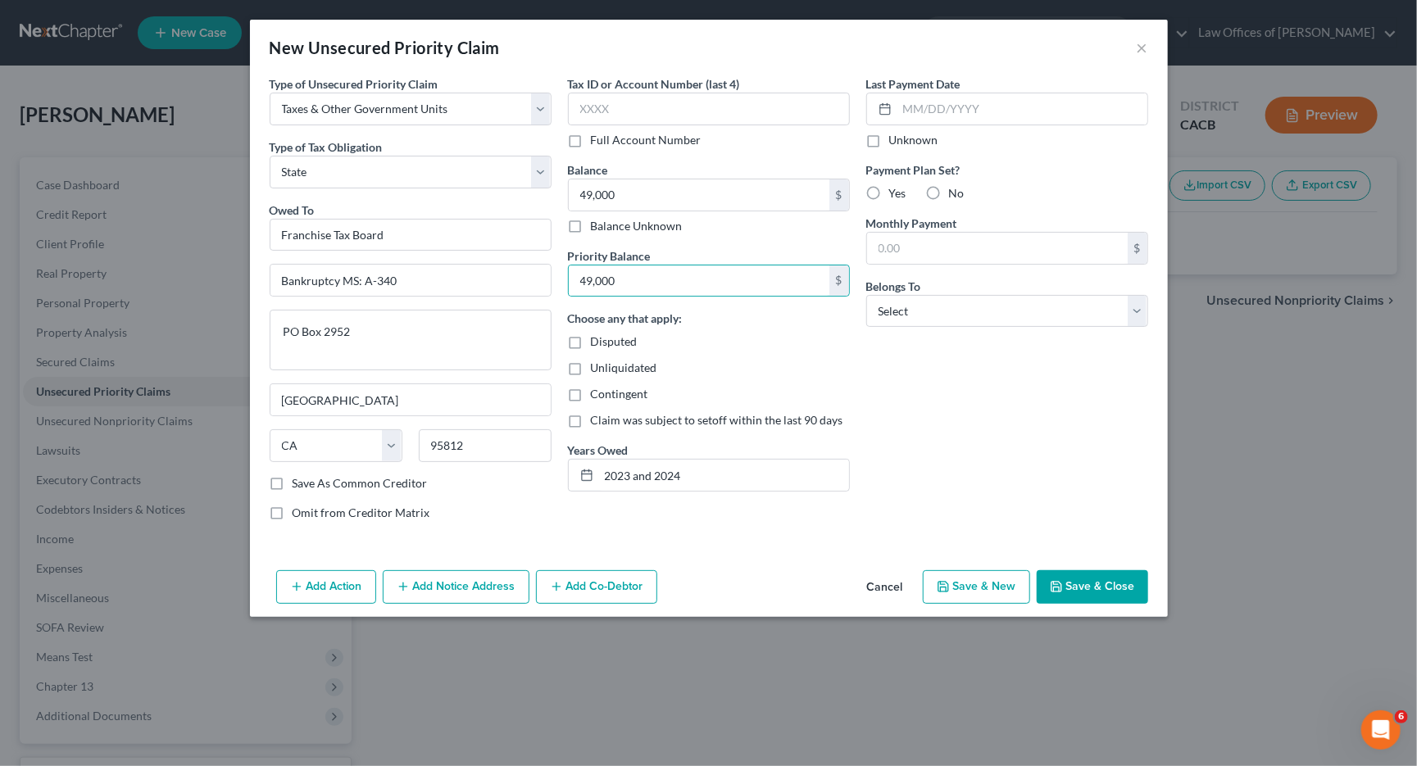
click at [956, 190] on input "No" at bounding box center [961, 190] width 11 height 11
radio input "true"
select select "0"
click at [1091, 587] on button "Save & Close" at bounding box center [1092, 587] width 111 height 34
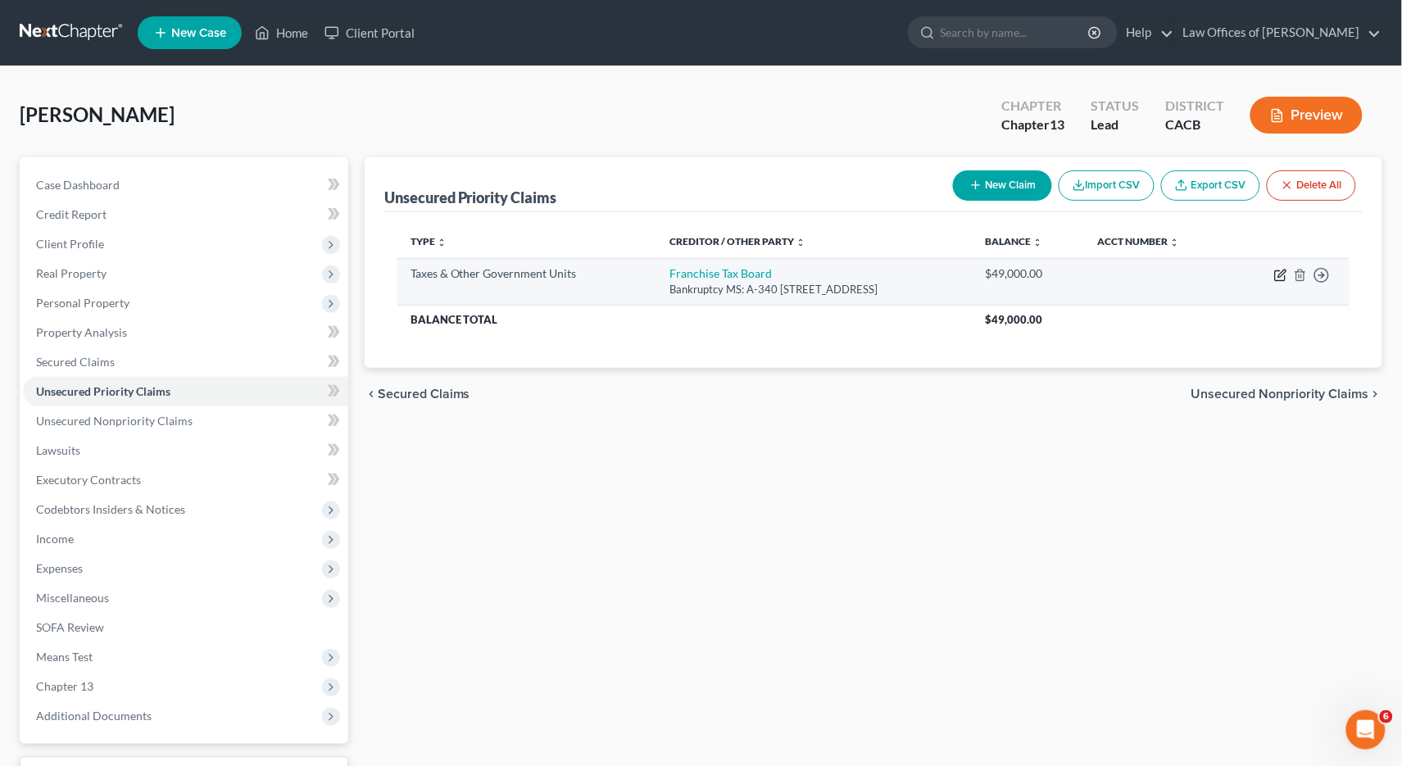
click at [1285, 277] on icon "button" at bounding box center [1280, 275] width 13 height 13
select select "2"
select select "4"
select select "0"
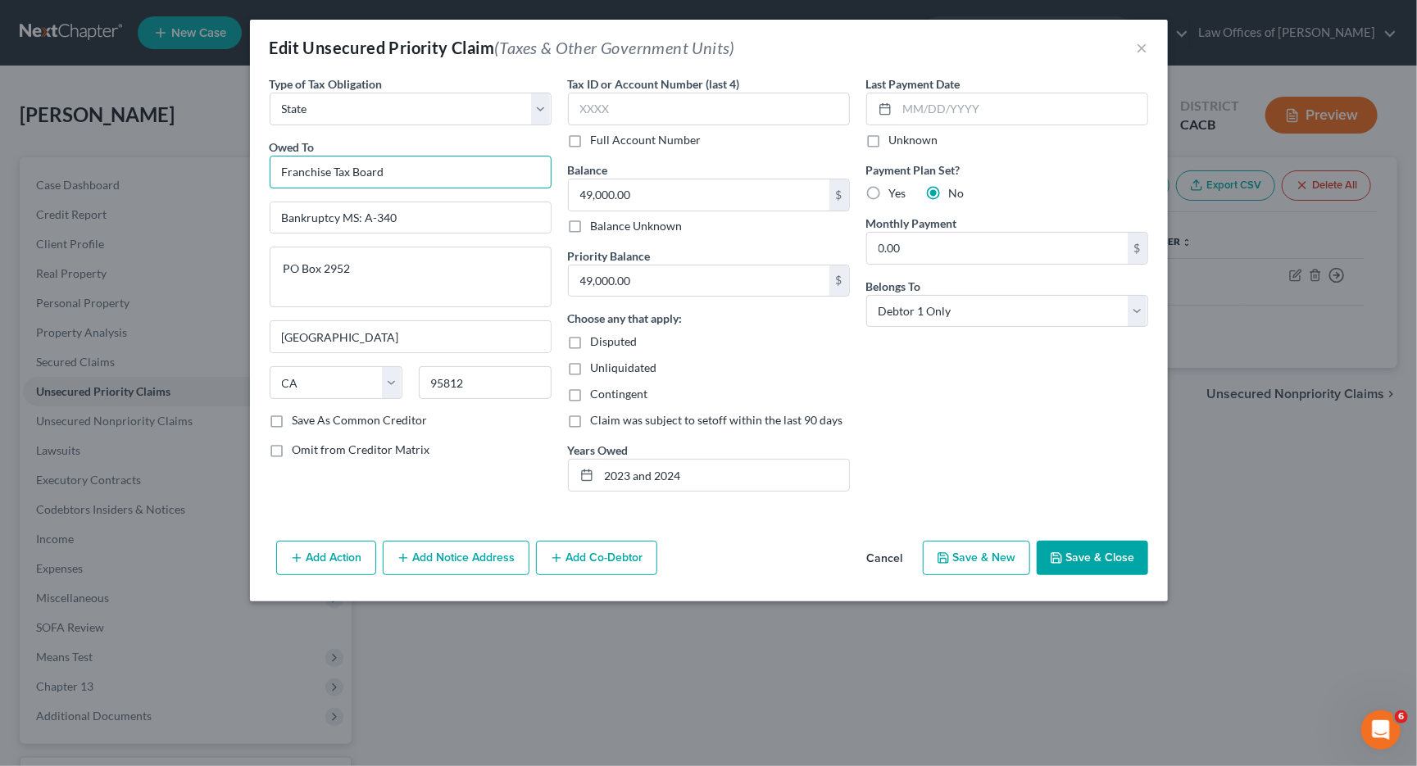
click at [422, 173] on input "Franchise Tax Board" at bounding box center [411, 172] width 282 height 33
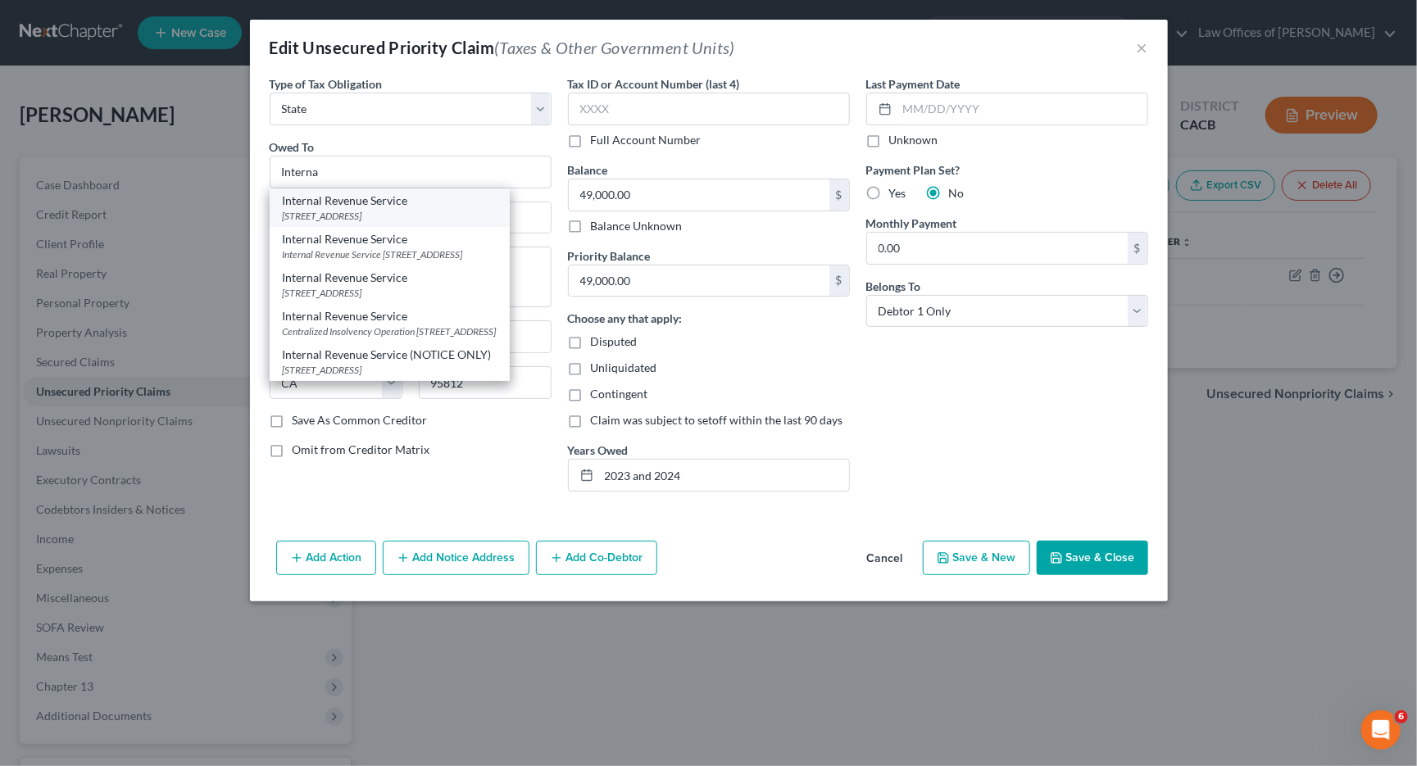
click at [360, 204] on div "Internal Revenue Service" at bounding box center [390, 201] width 214 height 16
type input "Internal Revenue Service"
type input "PO Box 7346"
type input "[GEOGRAPHIC_DATA]"
select select "39"
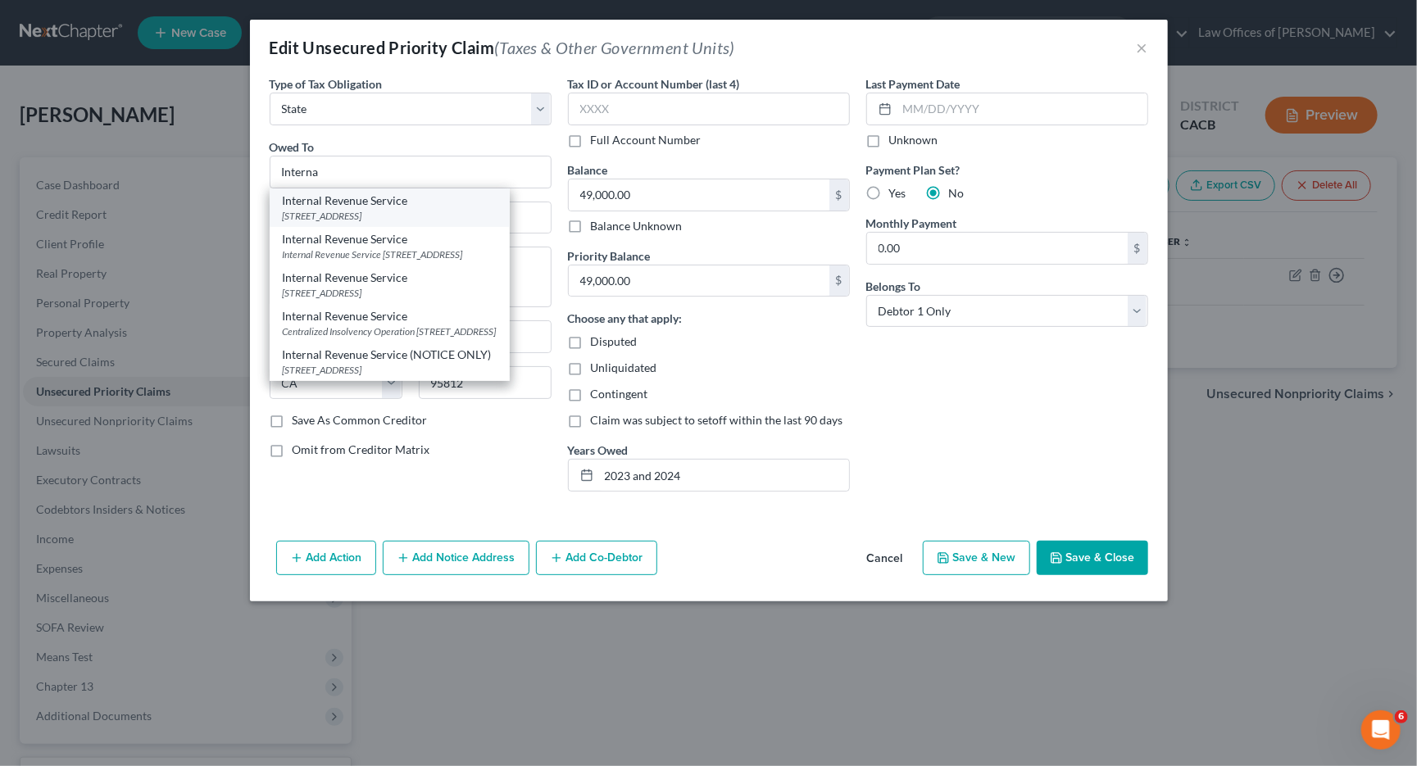
type input "19101"
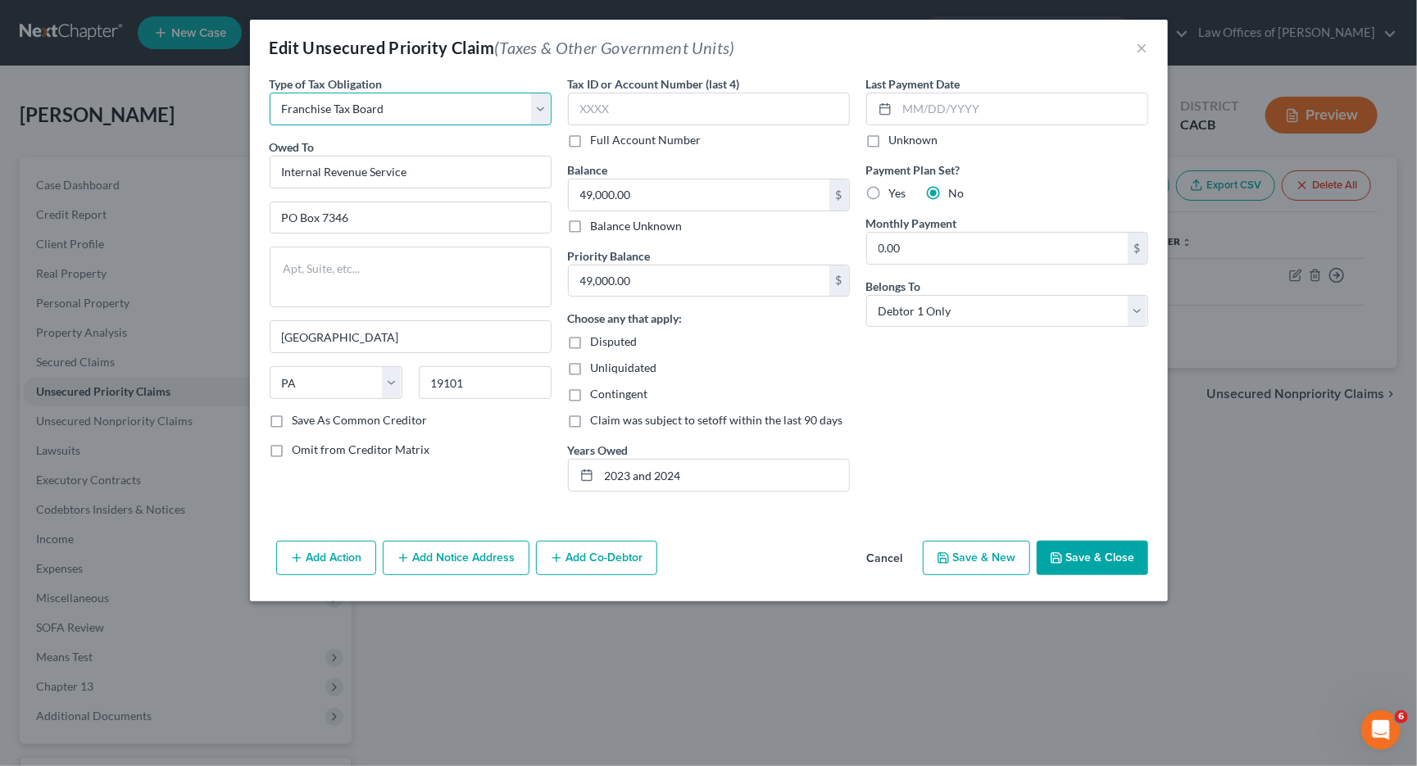
select select "0"
click at [1067, 548] on button "Save & Close" at bounding box center [1092, 558] width 111 height 34
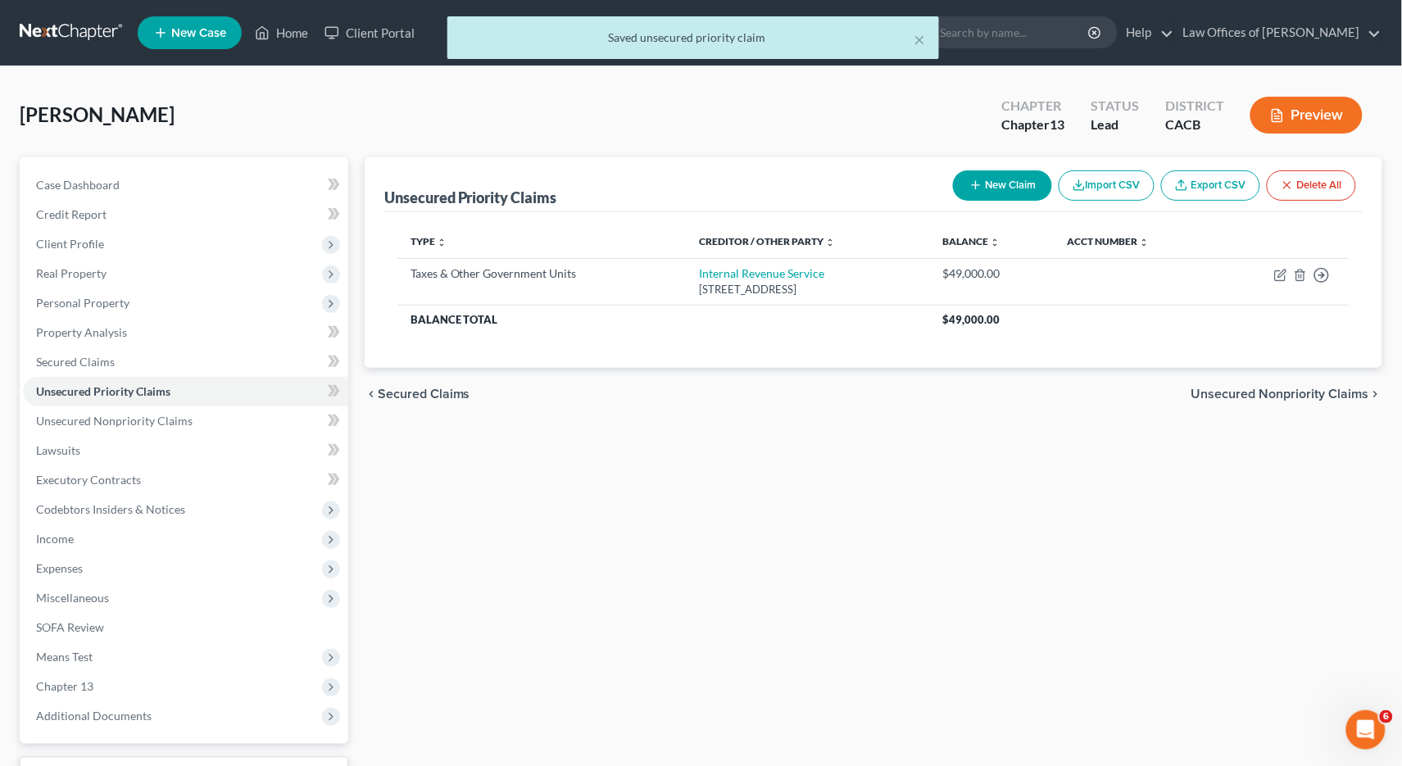
click at [1014, 194] on button "New Claim" at bounding box center [1002, 185] width 99 height 30
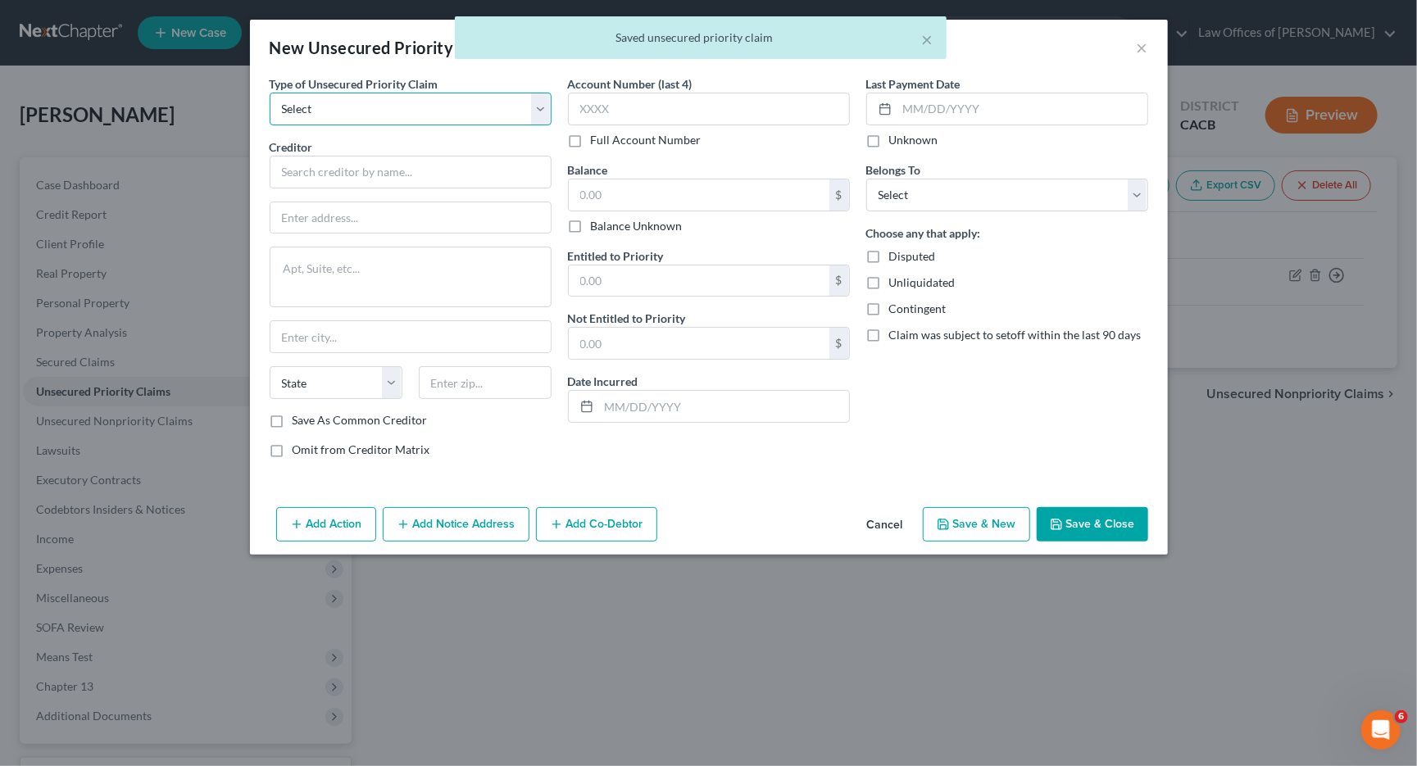
select select "0"
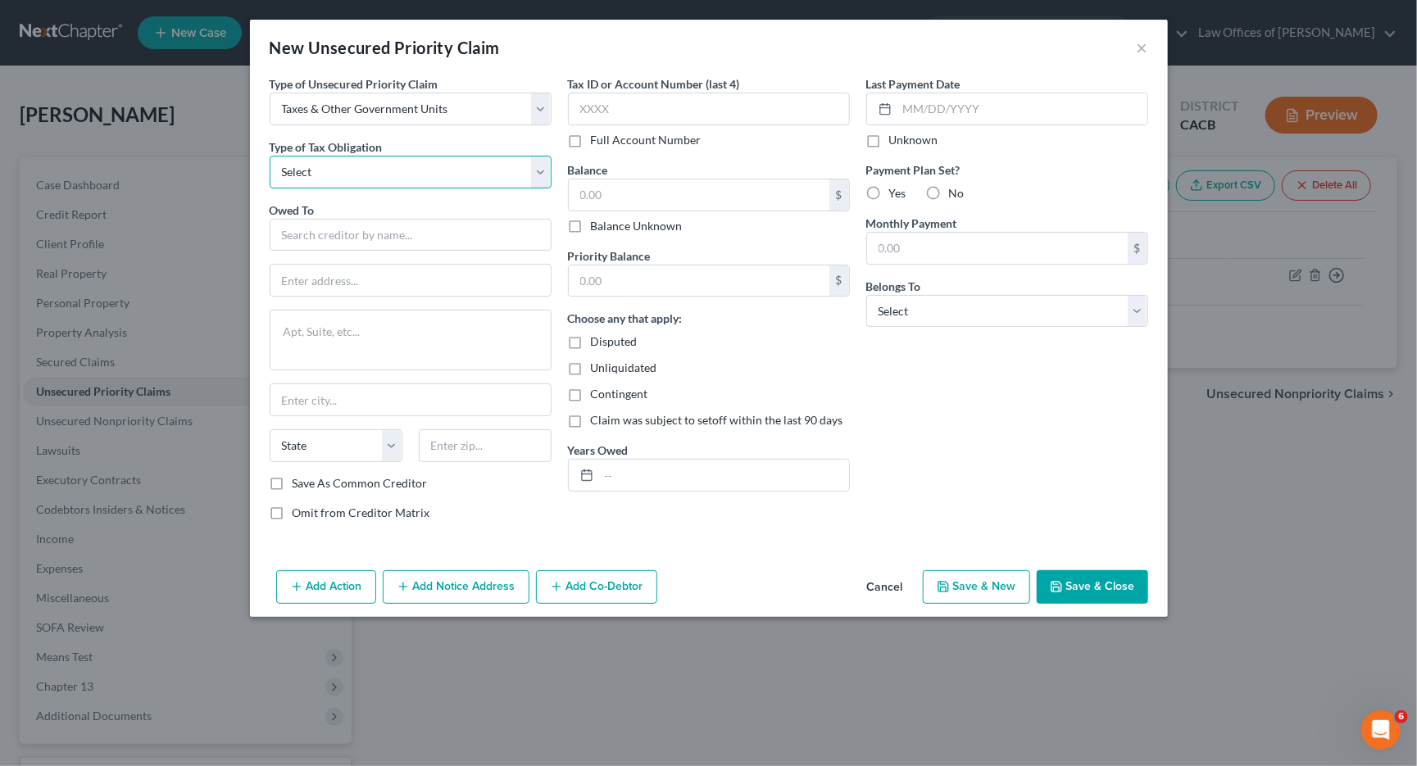
select select "2"
click at [334, 230] on input "text" at bounding box center [411, 235] width 282 height 33
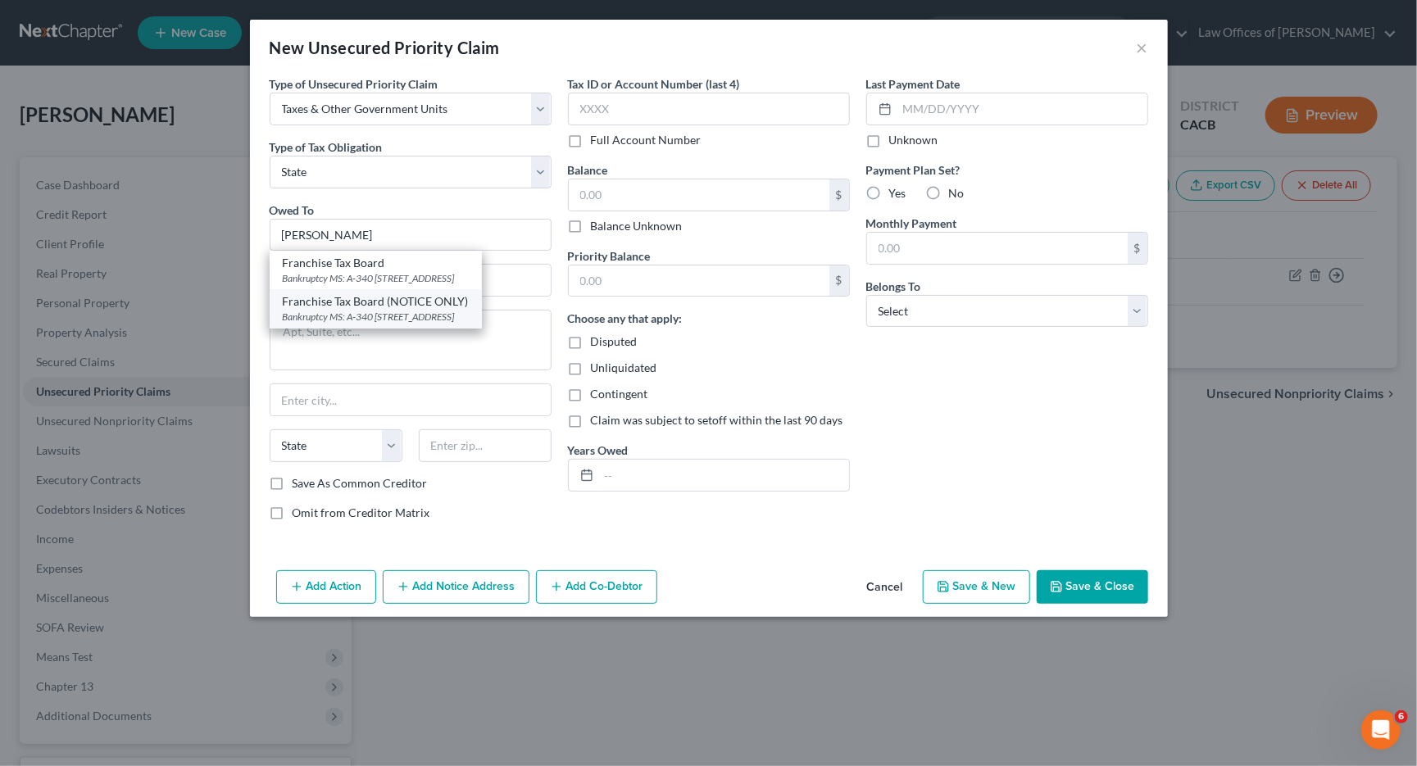
click at [384, 301] on div "Franchise Tax Board (NOTICE ONLY)" at bounding box center [376, 301] width 186 height 16
type input "Franchise Tax Board (NOTICE ONLY)"
type input "Bankruptcy MS: A-340"
type textarea "PO Box 2952"
type input "[GEOGRAPHIC_DATA]"
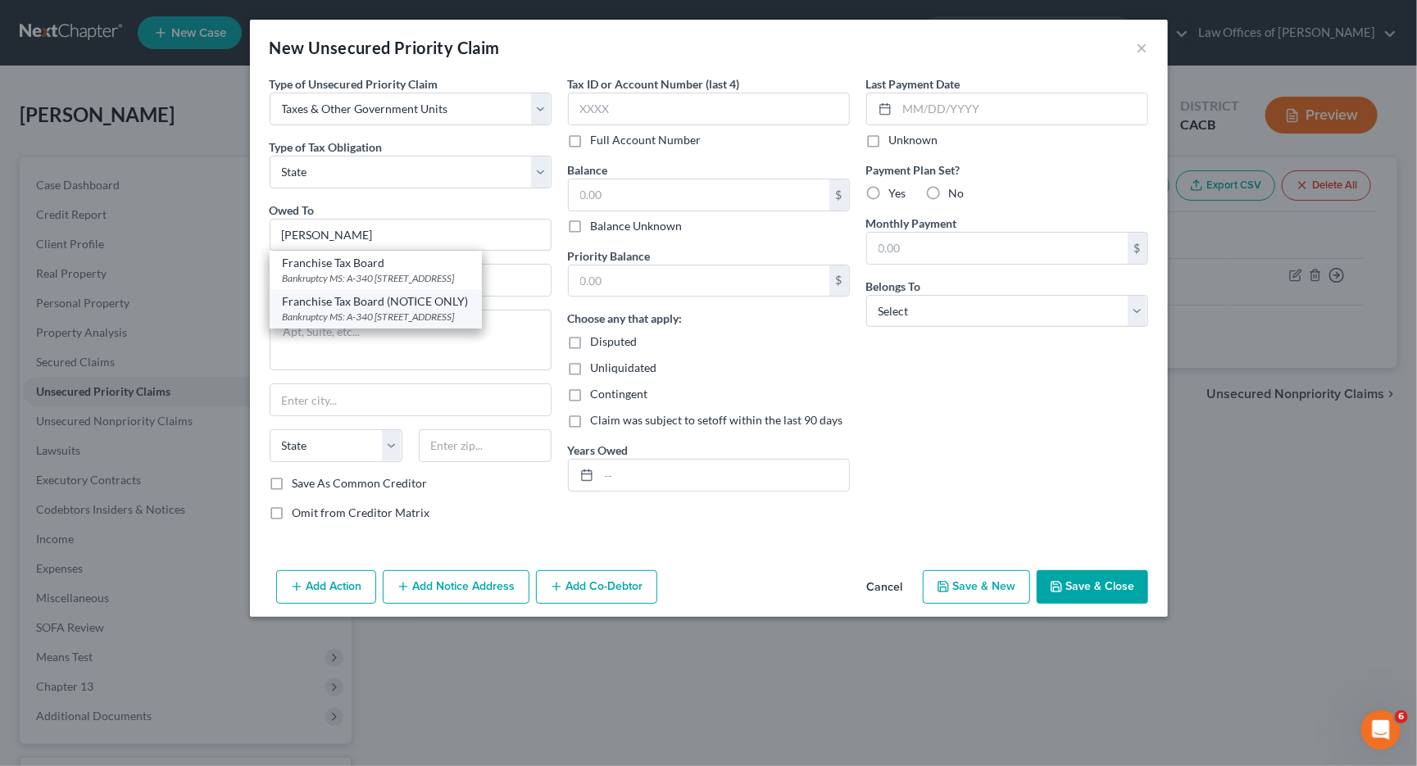
select select "4"
type input "95812"
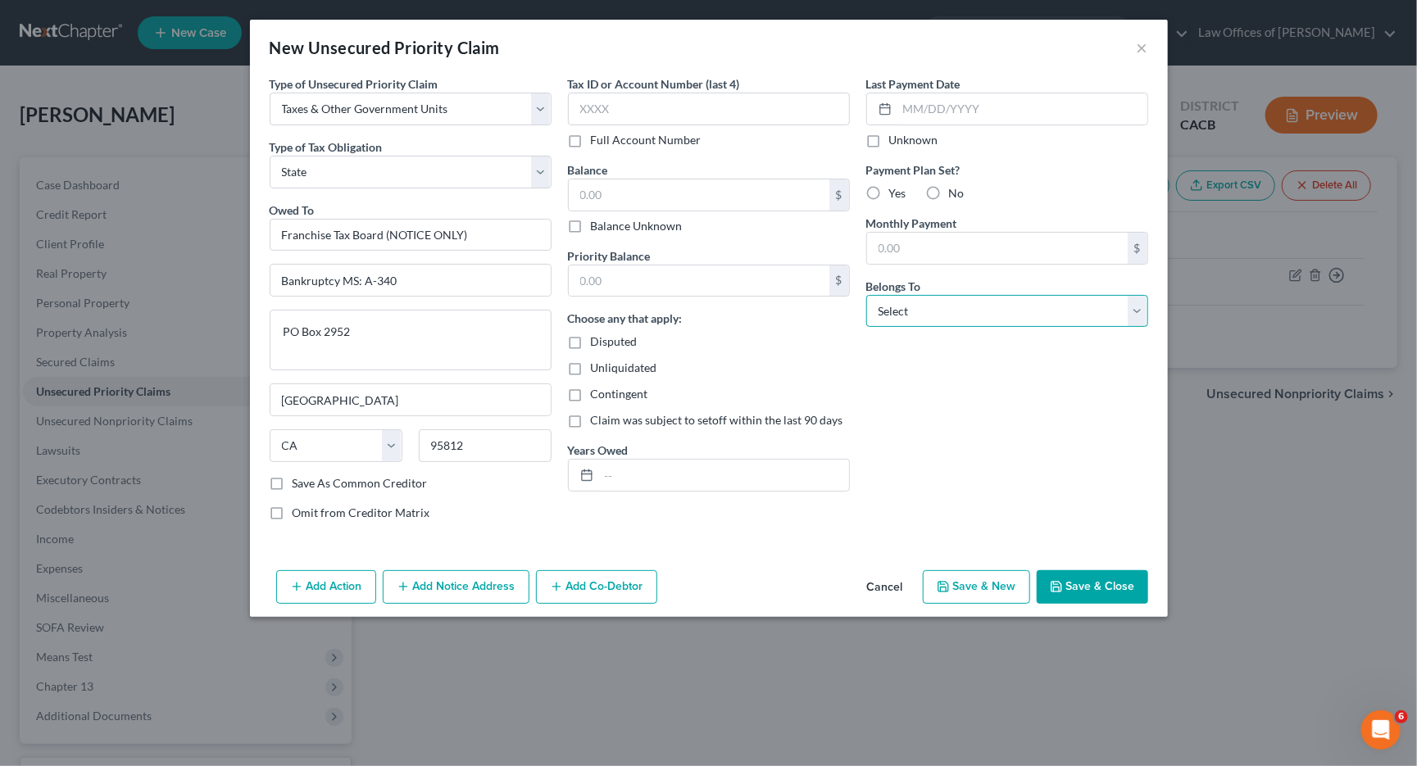
select select "0"
click at [1120, 583] on button "Save & Close" at bounding box center [1092, 587] width 111 height 34
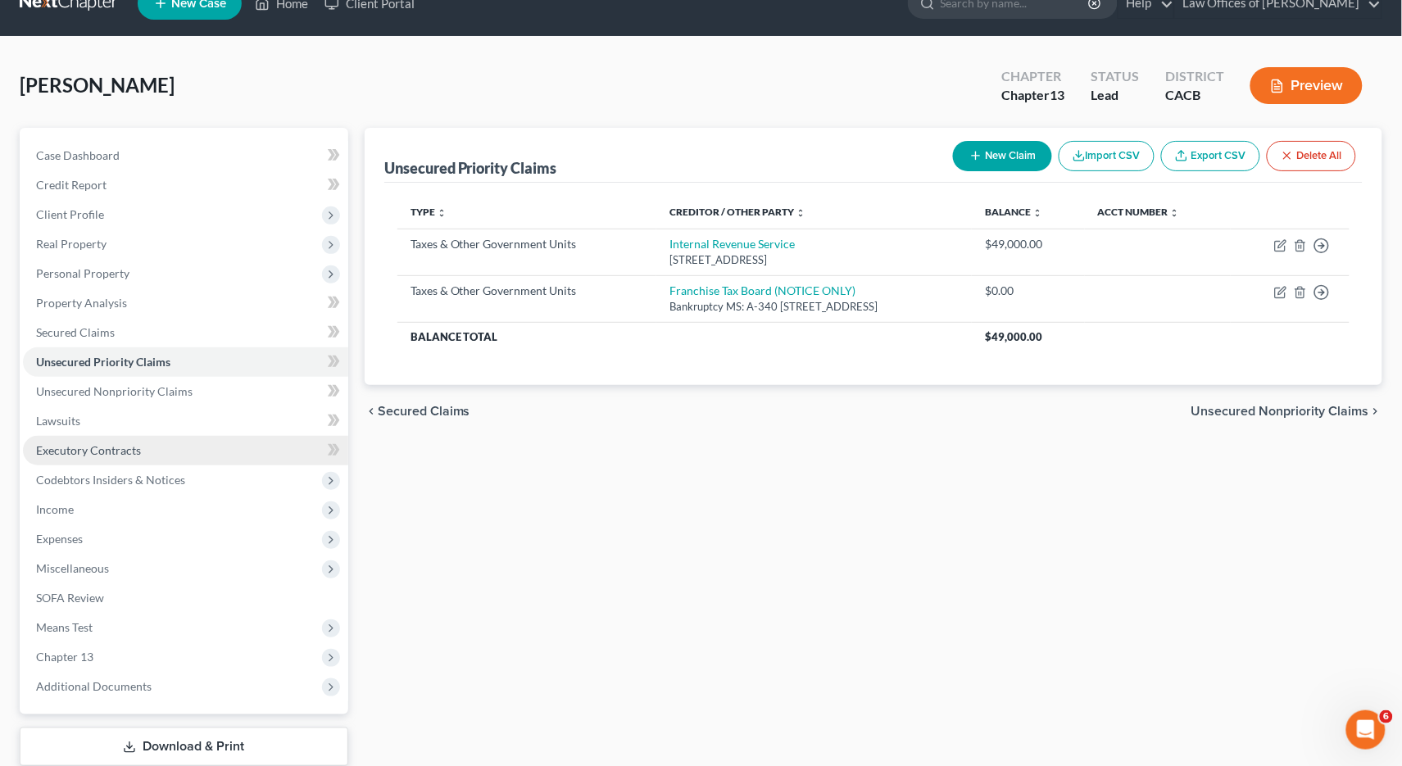
scroll to position [34, 0]
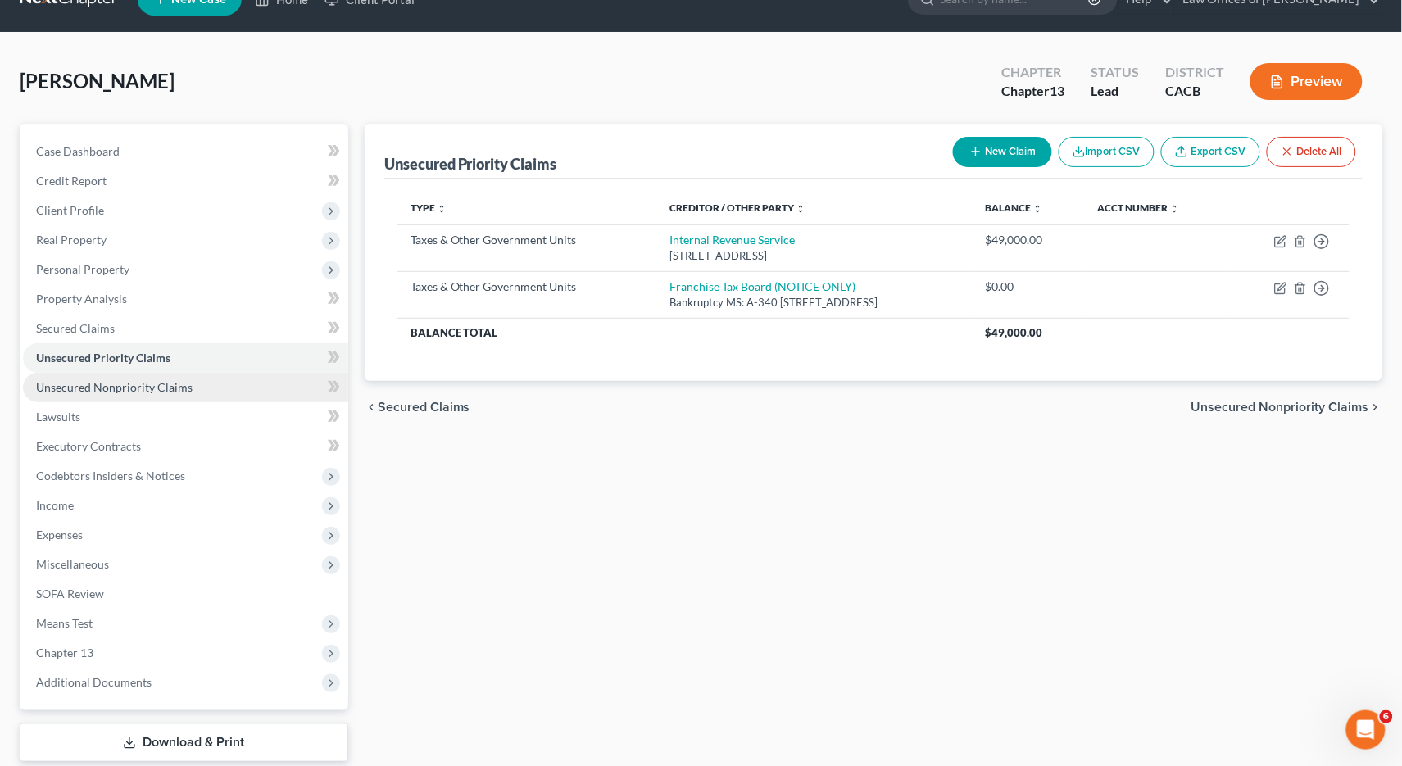
click at [126, 380] on span "Unsecured Nonpriority Claims" at bounding box center [114, 387] width 157 height 14
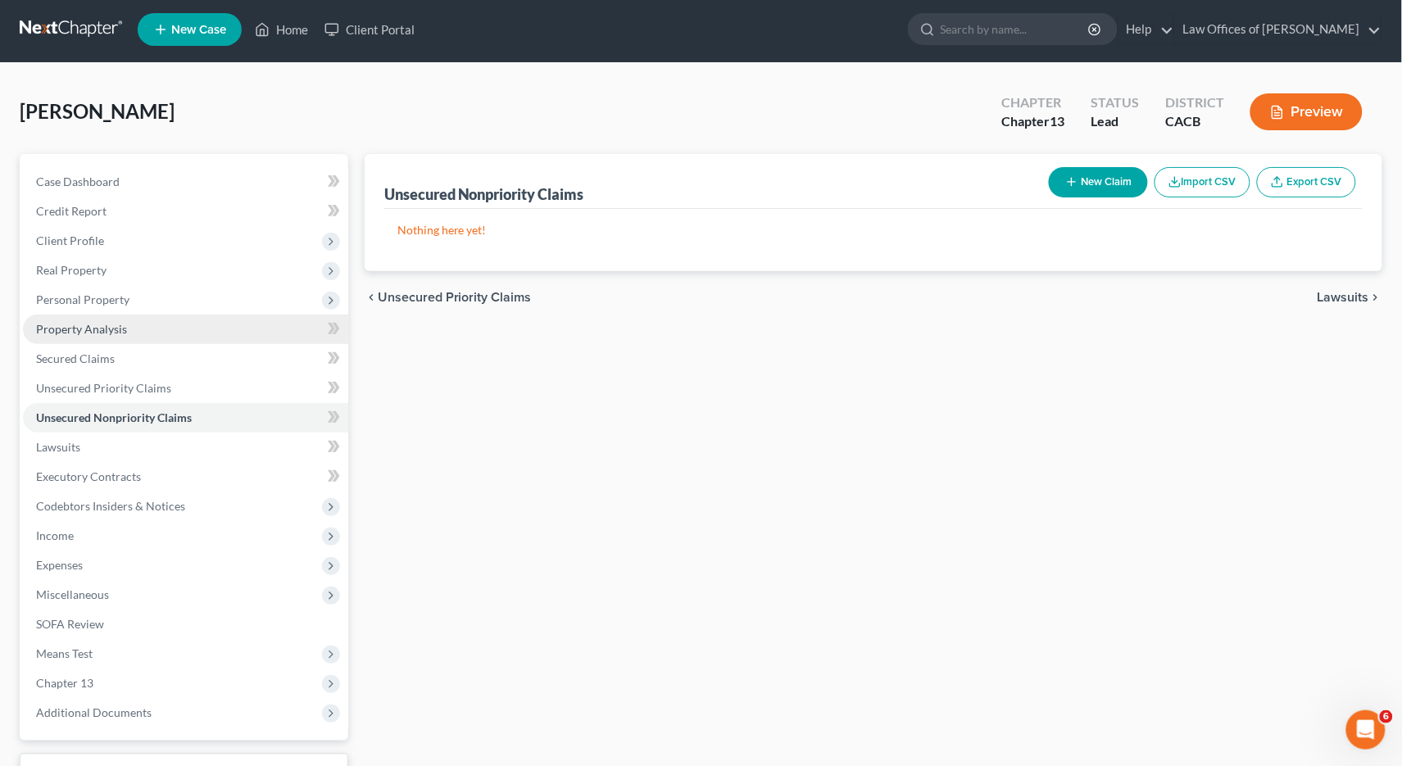
scroll to position [112, 0]
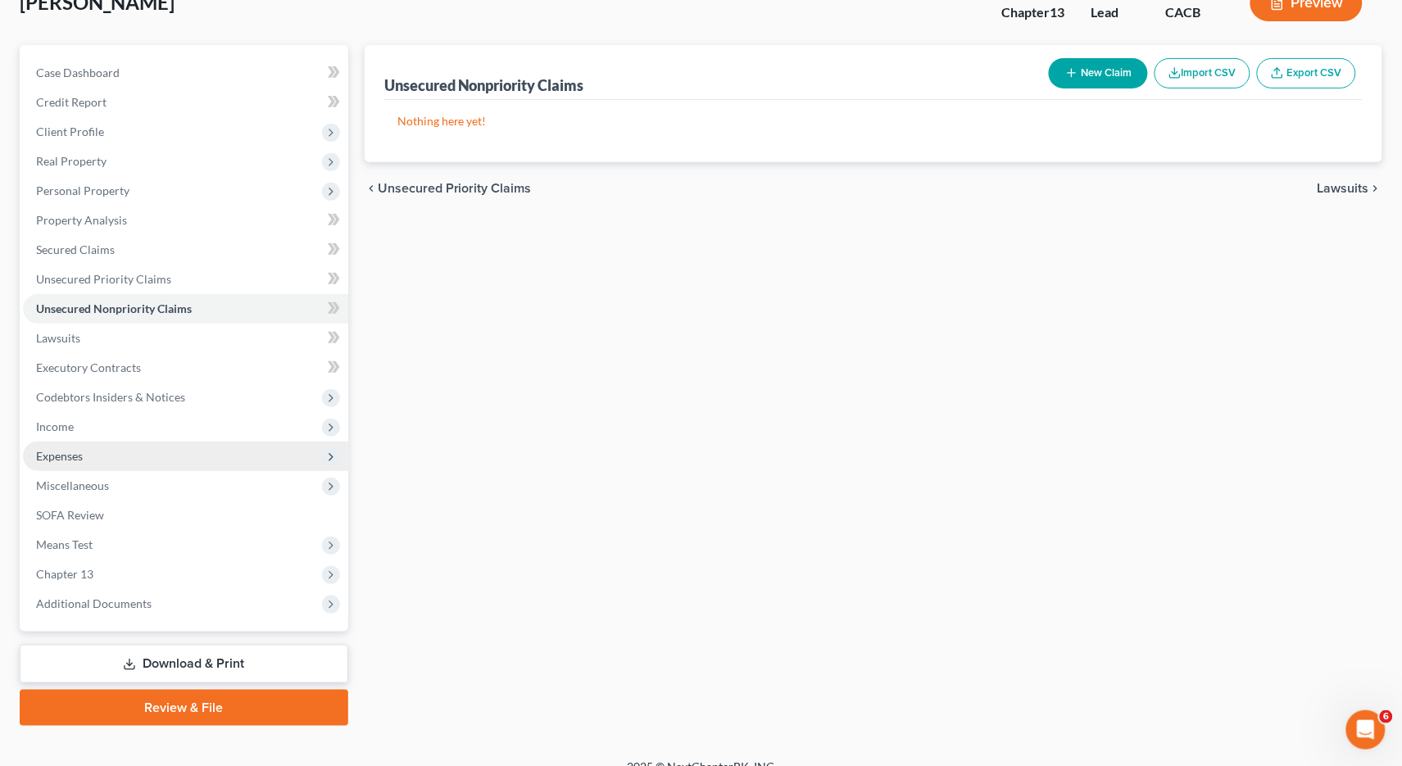
click at [81, 449] on span "Expenses" at bounding box center [59, 456] width 47 height 14
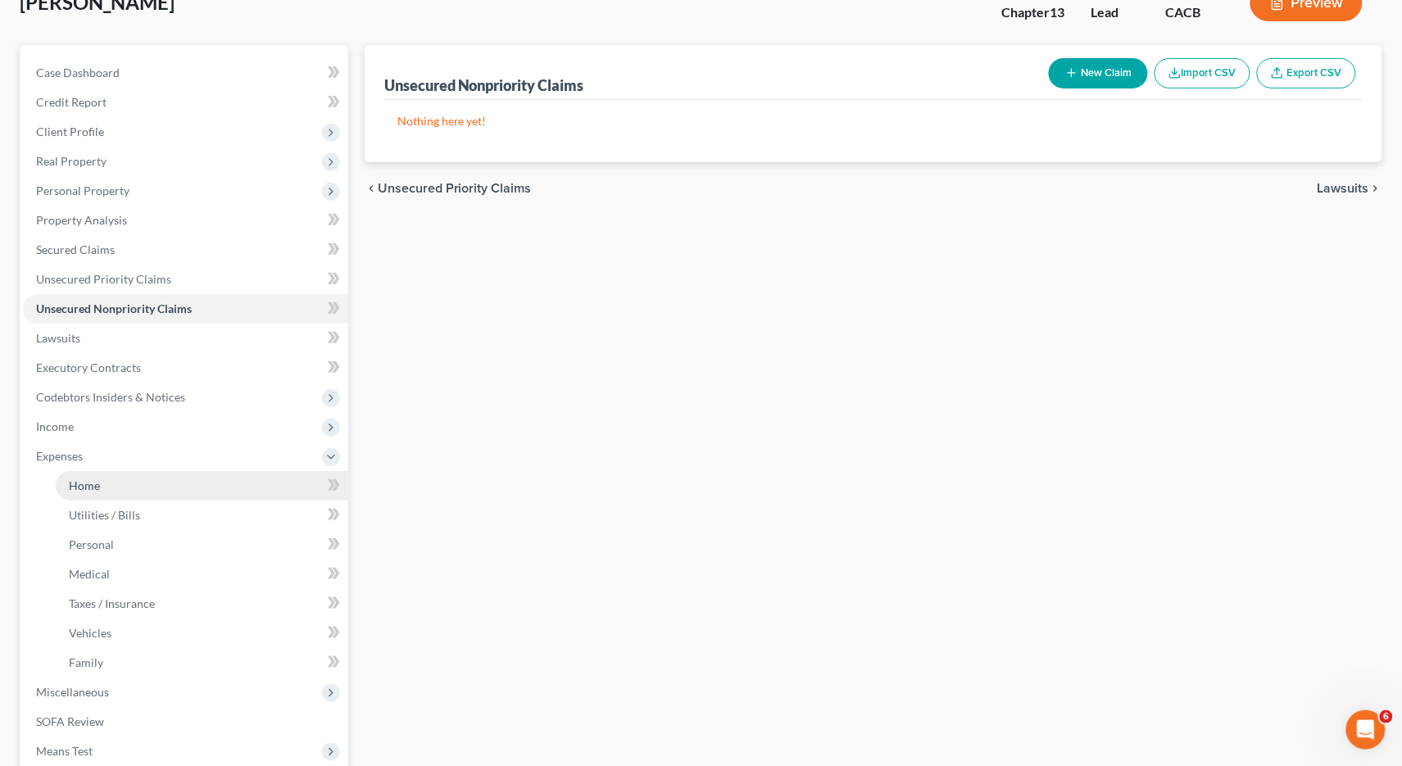
click at [75, 479] on span "Home" at bounding box center [84, 486] width 31 height 14
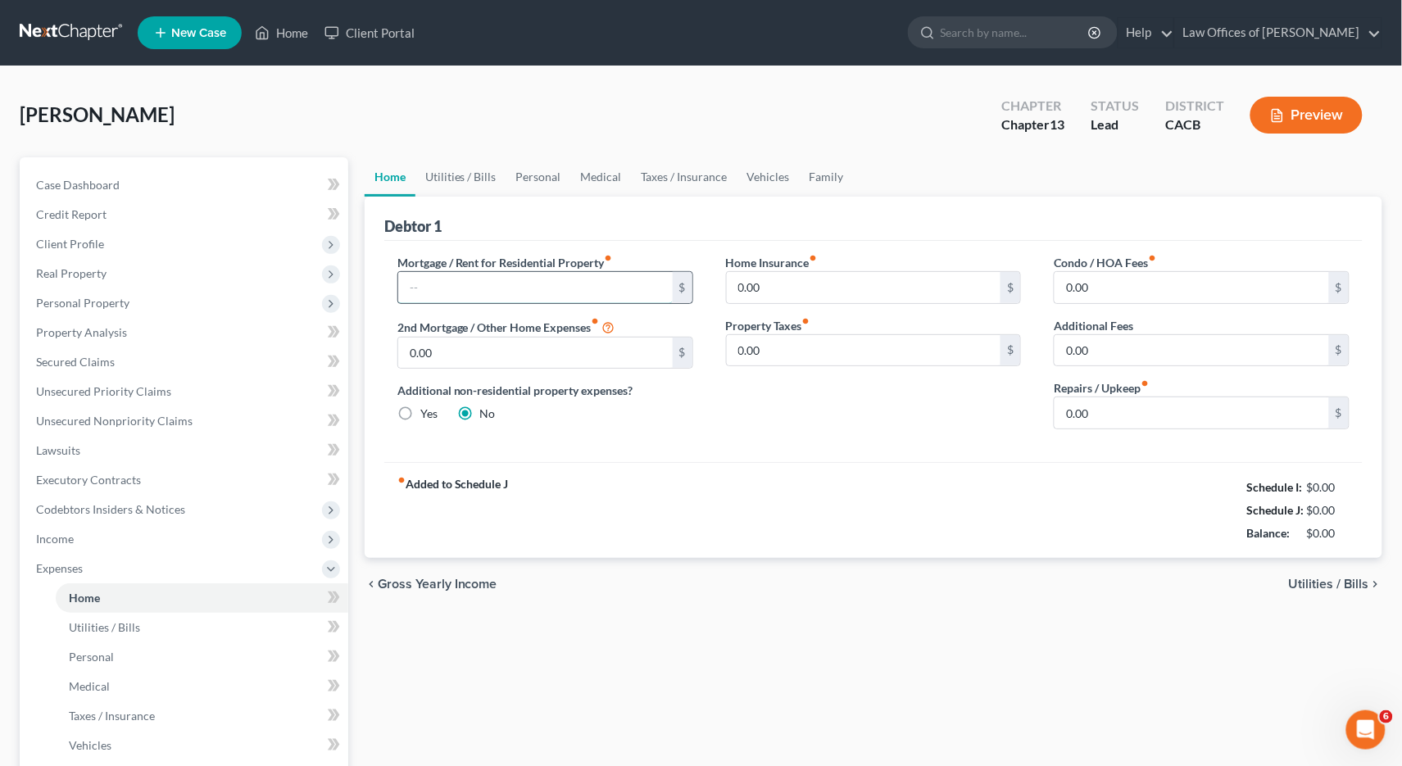
click at [471, 280] on input "text" at bounding box center [535, 287] width 275 height 31
type input "2,009"
click at [765, 285] on input "0.00" at bounding box center [864, 287] width 275 height 31
click at [761, 347] on input "0.00" at bounding box center [864, 350] width 275 height 31
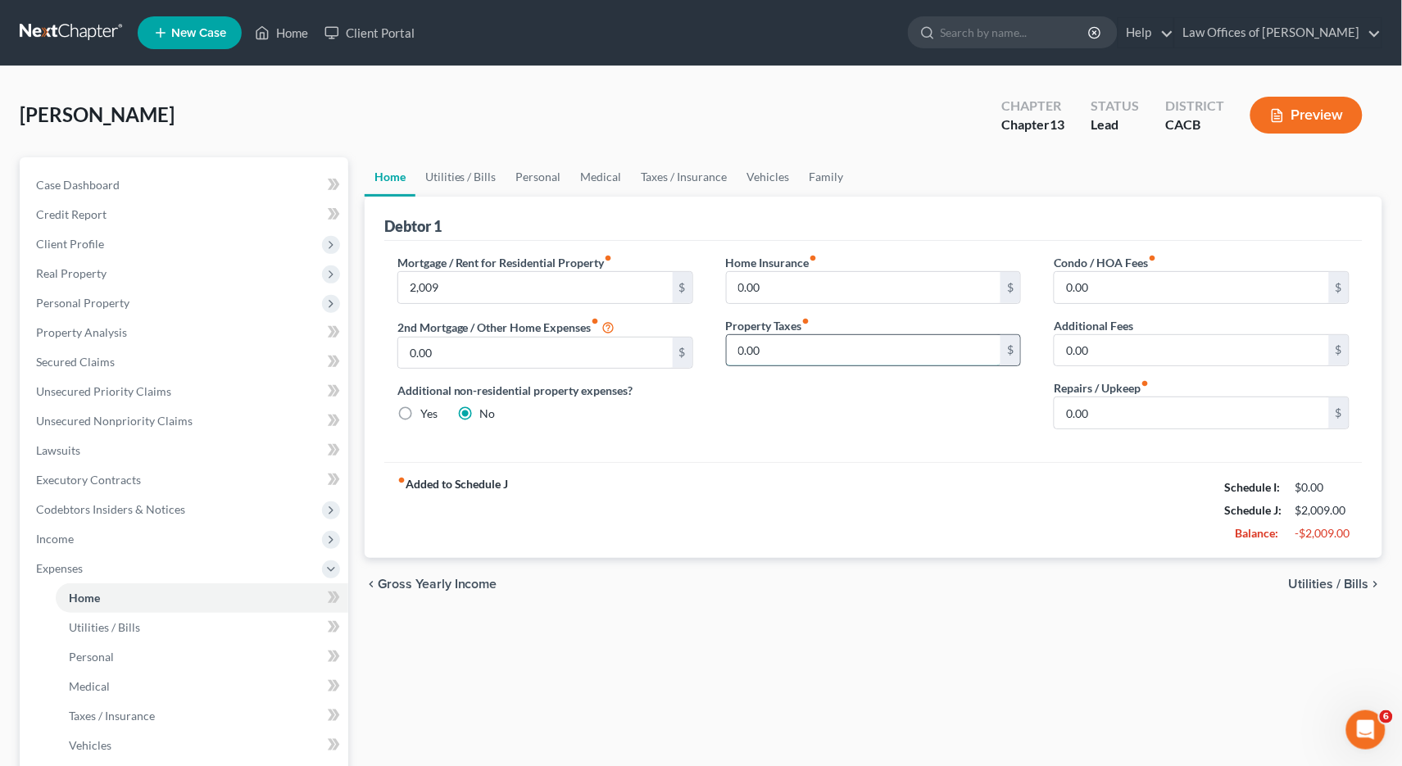
click at [761, 347] on input "0.00" at bounding box center [864, 350] width 275 height 31
type input "500"
click at [778, 299] on input "0.00" at bounding box center [864, 287] width 275 height 31
type input "150"
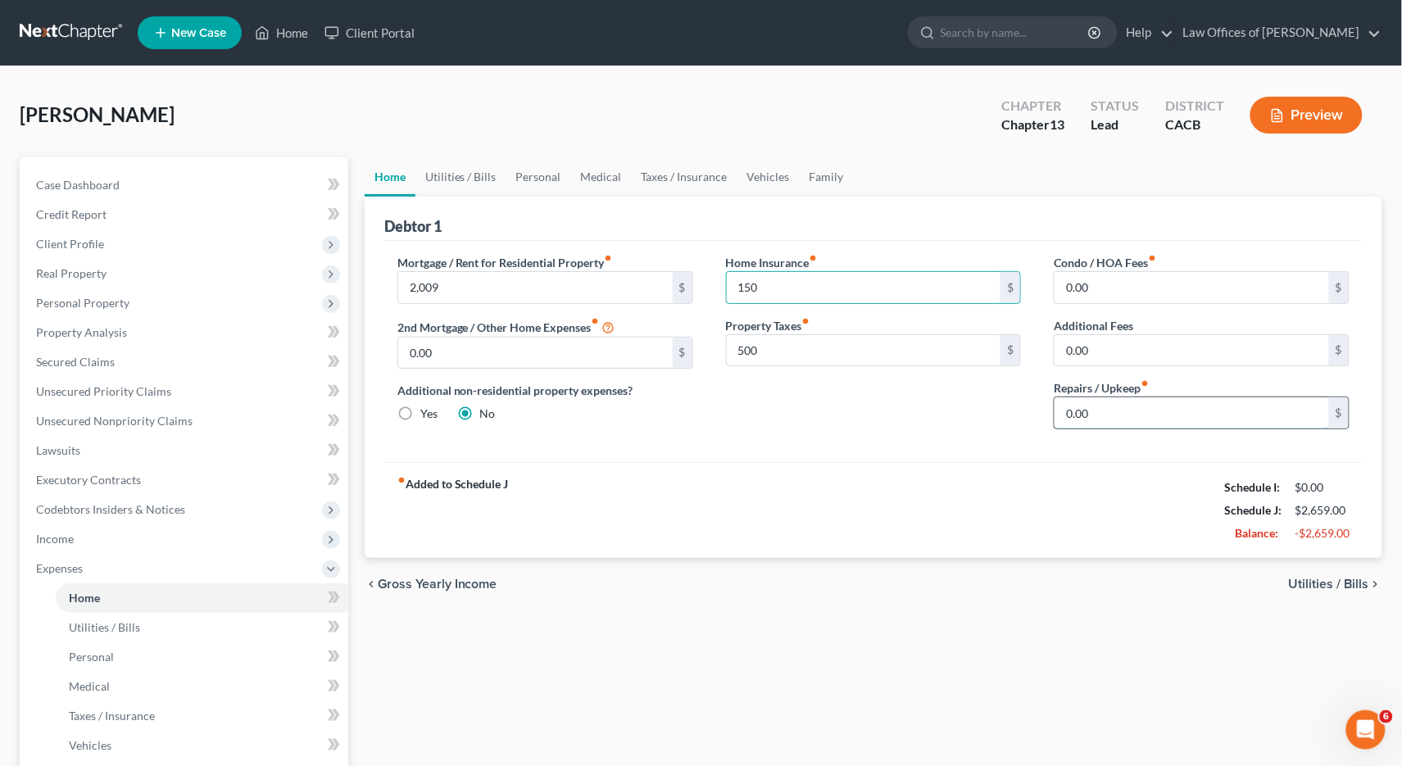
click at [1091, 412] on input "0.00" at bounding box center [1192, 412] width 275 height 31
type input "200"
click at [469, 186] on link "Utilities / Bills" at bounding box center [460, 176] width 91 height 39
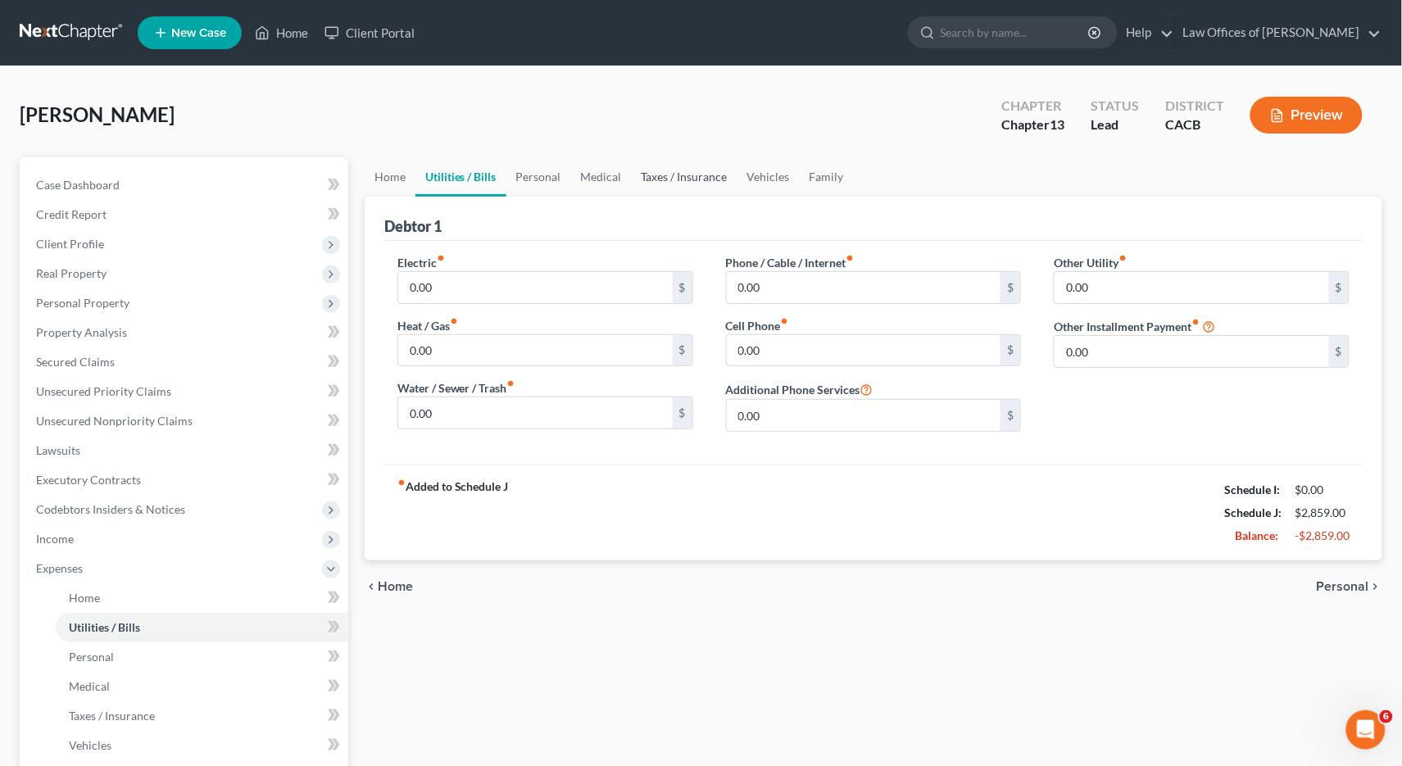
click at [681, 193] on link "Taxes / Insurance" at bounding box center [685, 176] width 106 height 39
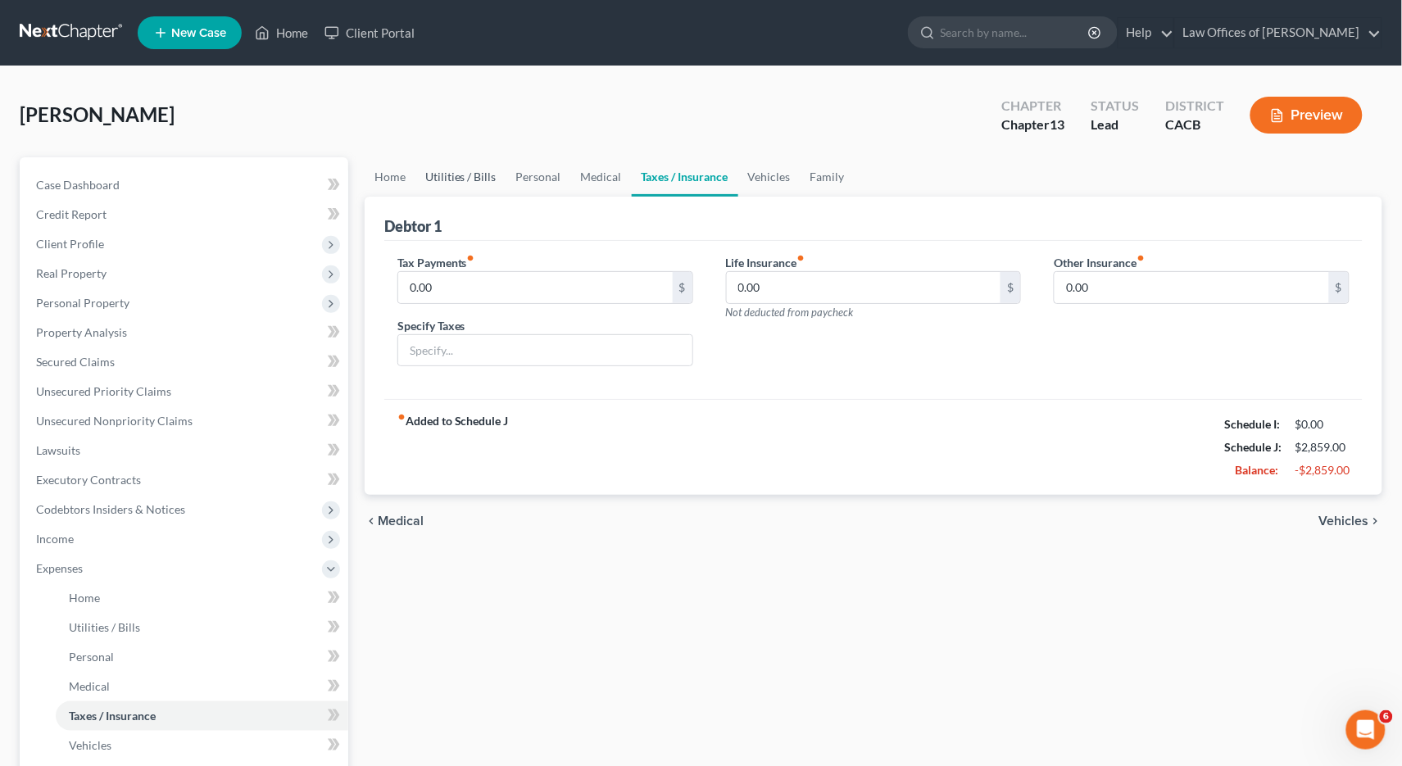
click at [445, 173] on link "Utilities / Bills" at bounding box center [460, 176] width 91 height 39
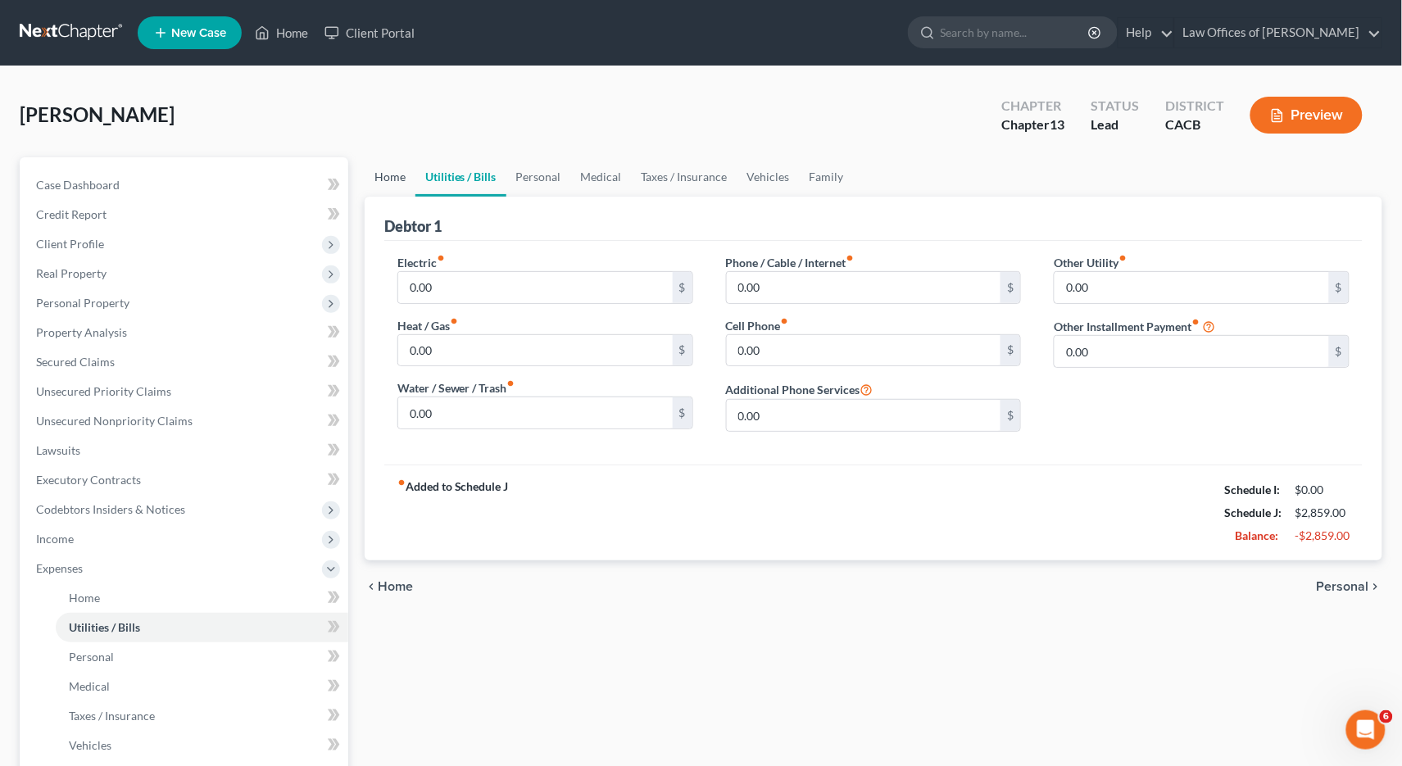
click at [367, 179] on link "Home" at bounding box center [390, 176] width 51 height 39
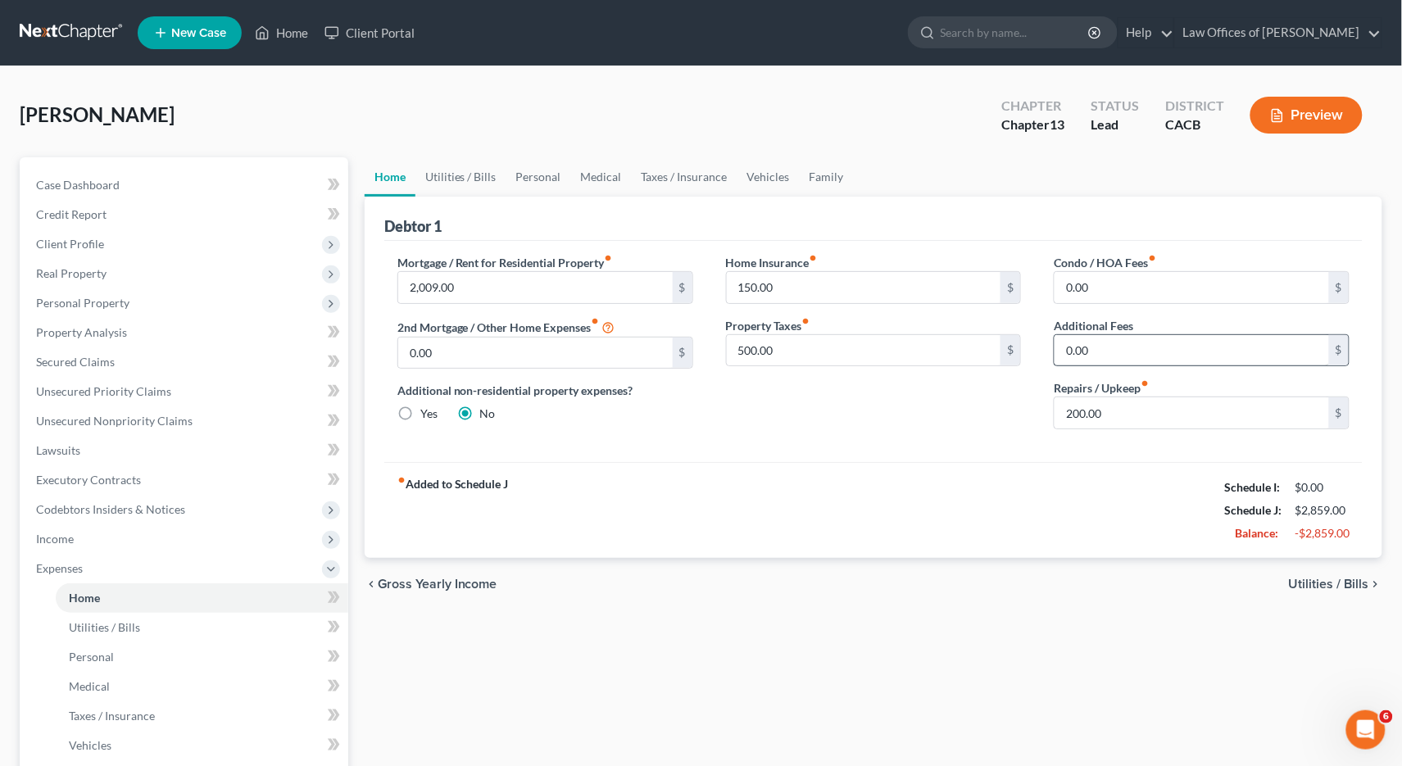
scroll to position [17, 0]
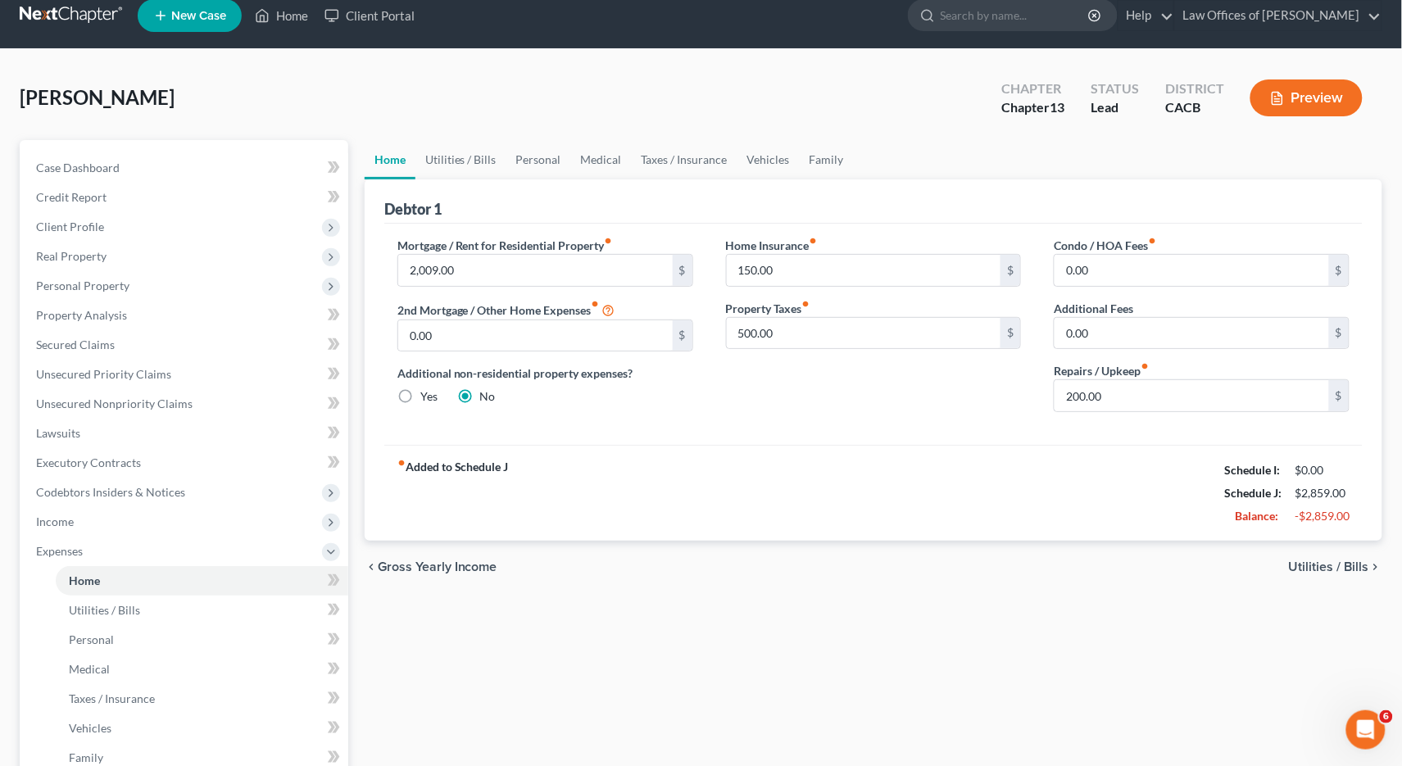
click at [537, 315] on label "2nd Mortgage / Other Home Expenses fiber_manual_record" at bounding box center [506, 310] width 218 height 20
click at [539, 324] on input "0.00" at bounding box center [535, 335] width 275 height 31
type input "1,801"
click at [471, 165] on link "Utilities / Bills" at bounding box center [460, 159] width 91 height 39
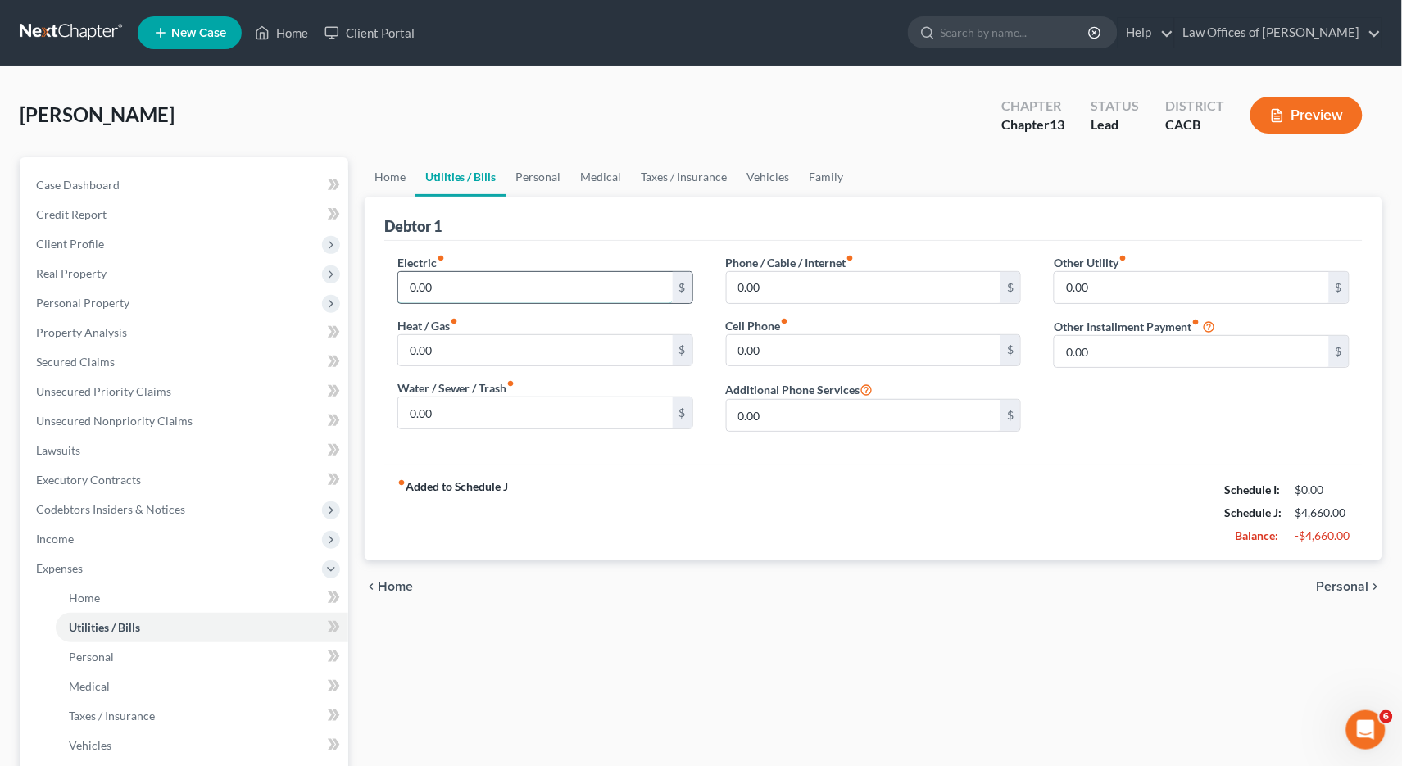
click at [532, 281] on input "0.00" at bounding box center [535, 287] width 275 height 31
type input "505"
click at [454, 400] on input "0.00" at bounding box center [535, 412] width 275 height 31
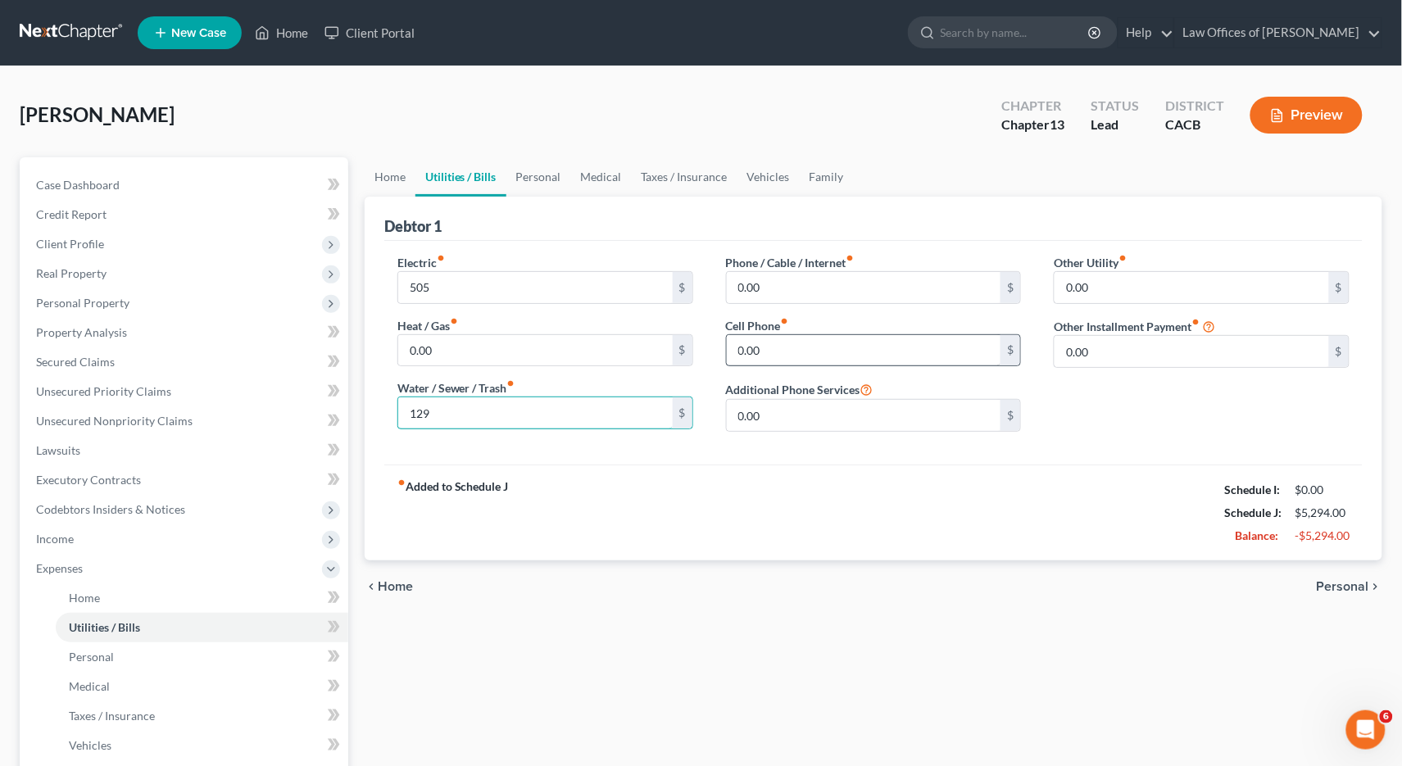
type input "129"
click at [777, 339] on input "0.00" at bounding box center [864, 350] width 275 height 31
type input "200"
click at [526, 179] on link "Personal" at bounding box center [538, 176] width 65 height 39
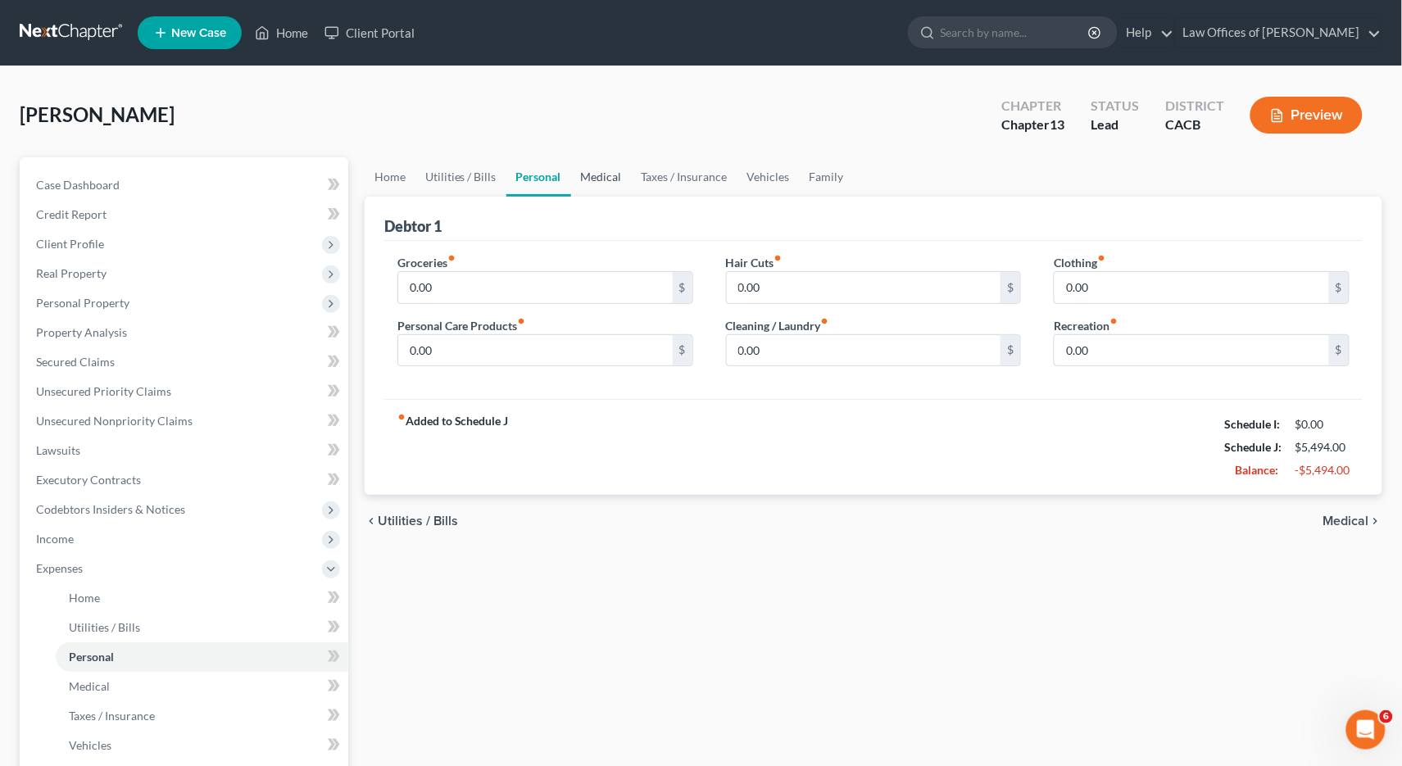
click at [605, 183] on link "Medical" at bounding box center [601, 176] width 61 height 39
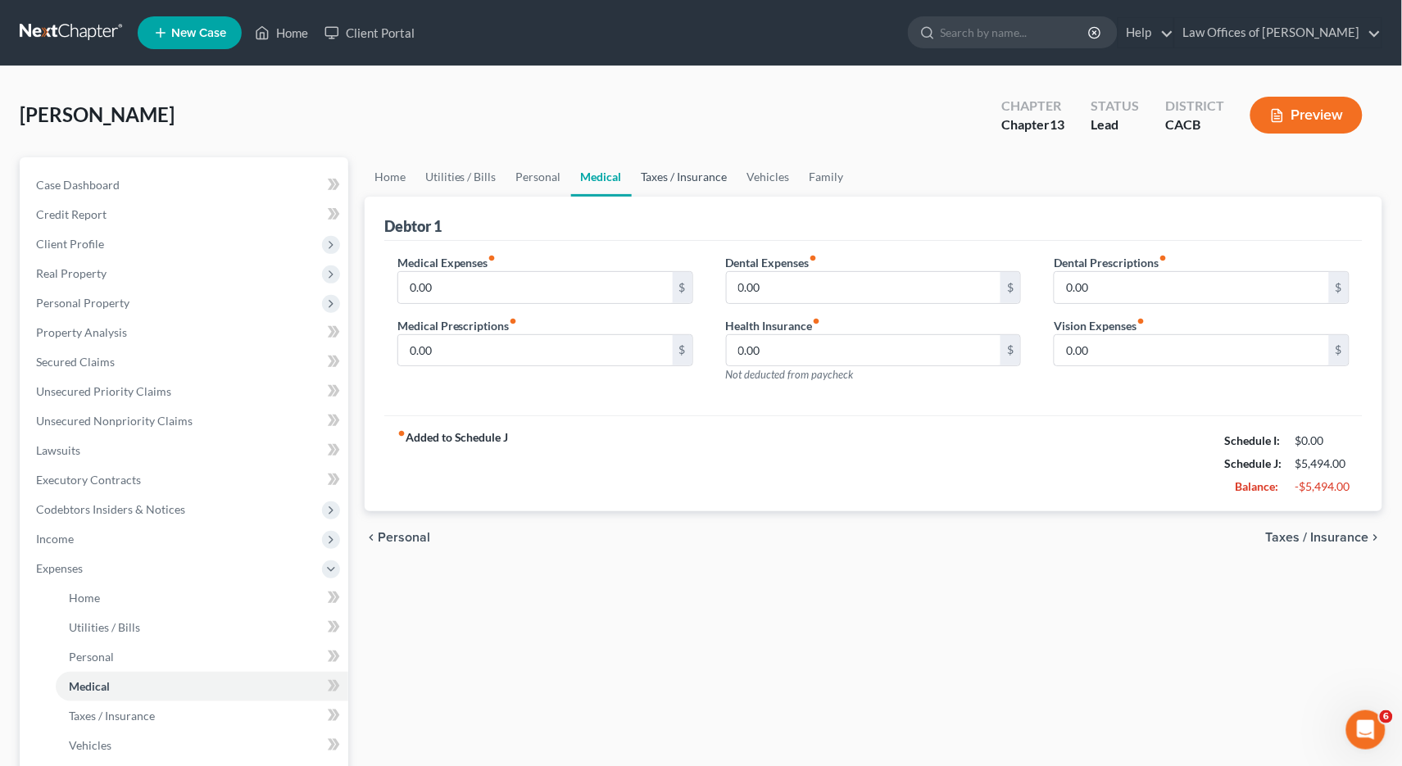
click at [688, 179] on link "Taxes / Insurance" at bounding box center [685, 176] width 106 height 39
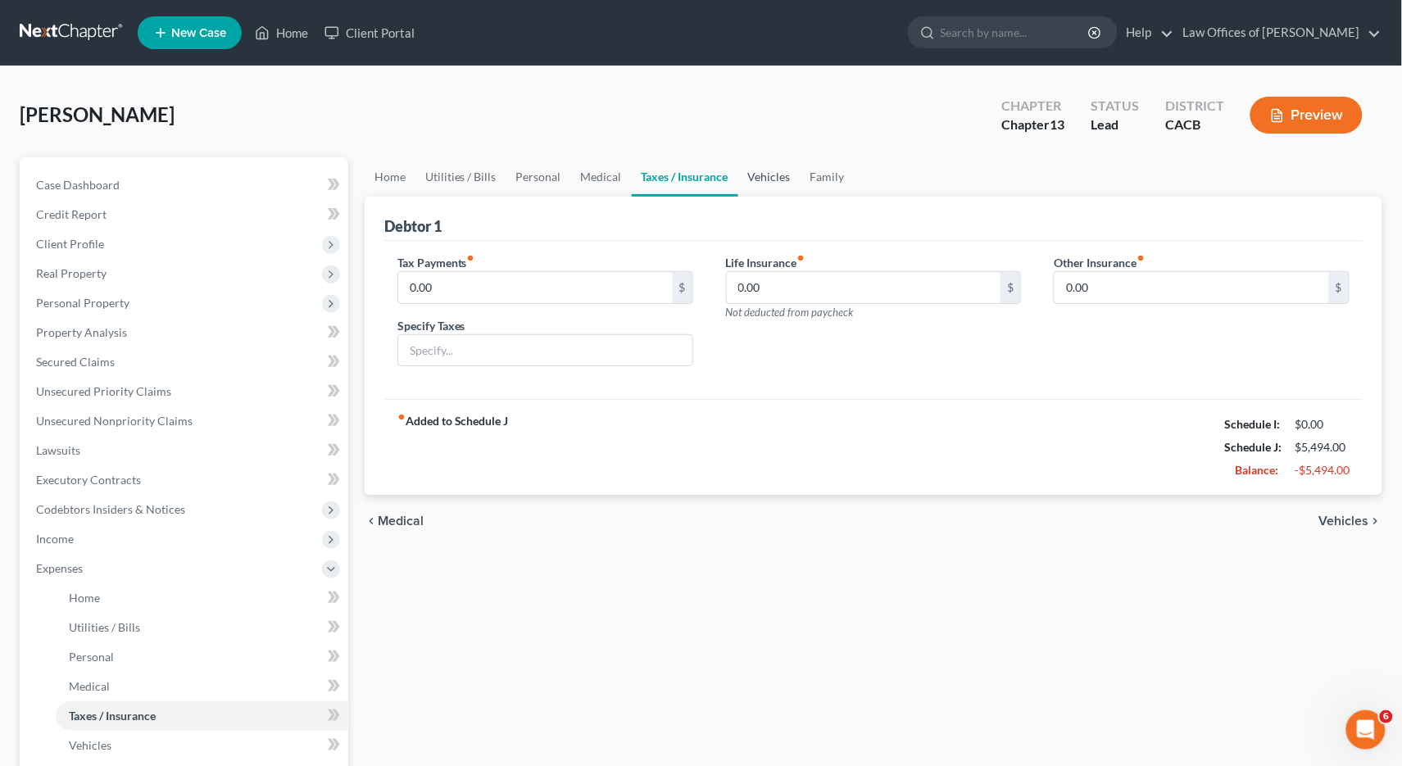
click at [758, 179] on link "Vehicles" at bounding box center [769, 176] width 62 height 39
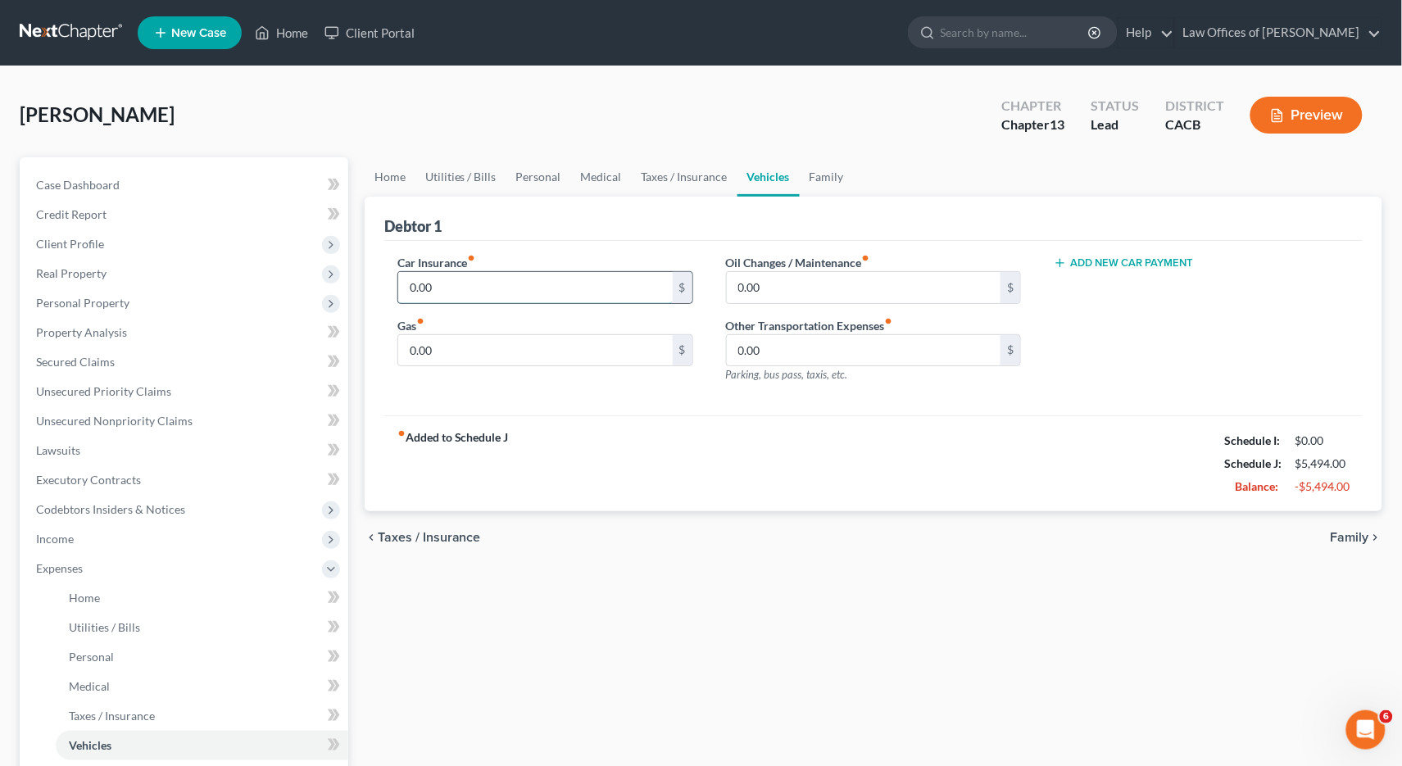
click at [576, 293] on input "0.00" at bounding box center [535, 287] width 275 height 31
click at [515, 364] on div "0.00 $" at bounding box center [545, 350] width 296 height 33
click at [520, 357] on input "0.00" at bounding box center [535, 350] width 275 height 31
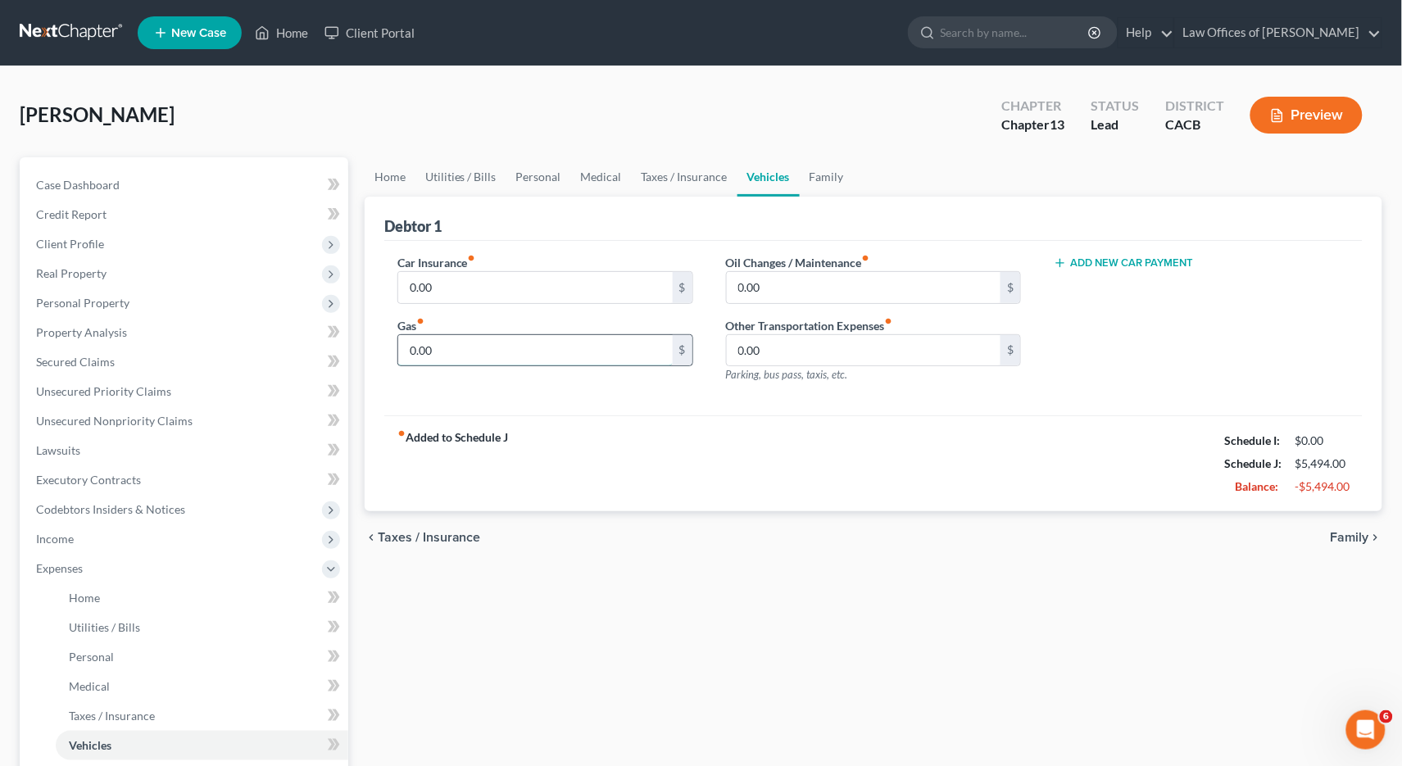
click at [520, 357] on input "0.00" at bounding box center [535, 350] width 275 height 31
type input "400"
click at [553, 299] on input "0.00" at bounding box center [535, 287] width 275 height 31
type input "0"
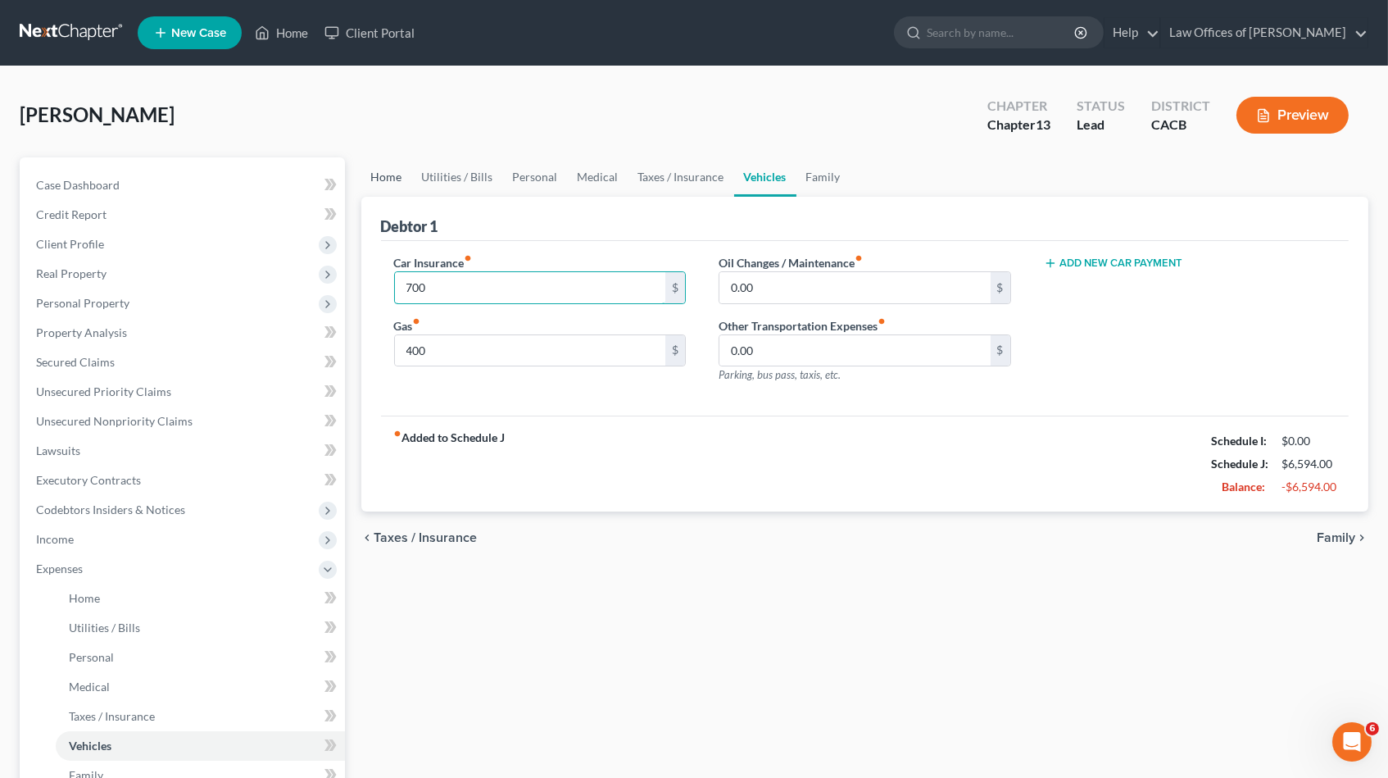
type input "700"
click at [388, 173] on link "Home" at bounding box center [386, 176] width 51 height 39
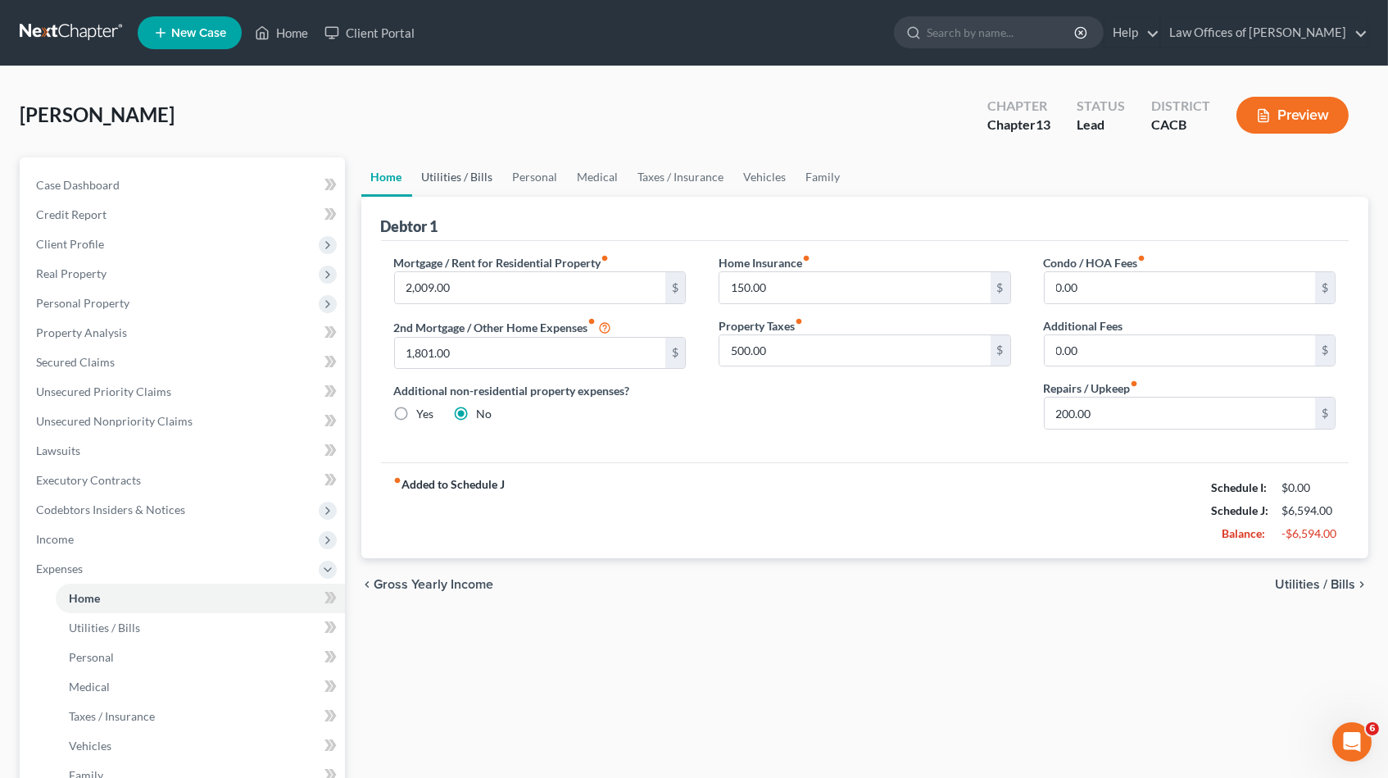
click at [474, 173] on link "Utilities / Bills" at bounding box center [457, 176] width 91 height 39
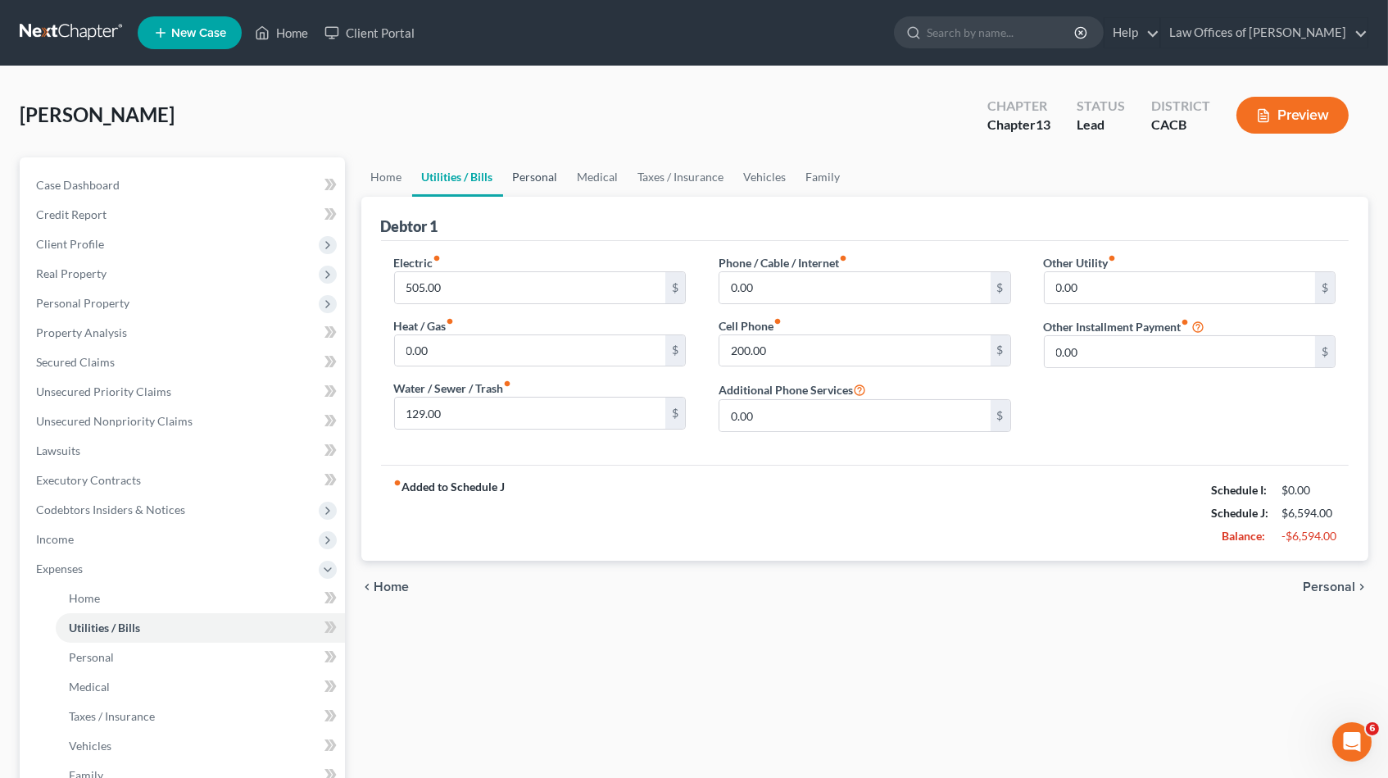
click at [552, 176] on link "Personal" at bounding box center [535, 176] width 65 height 39
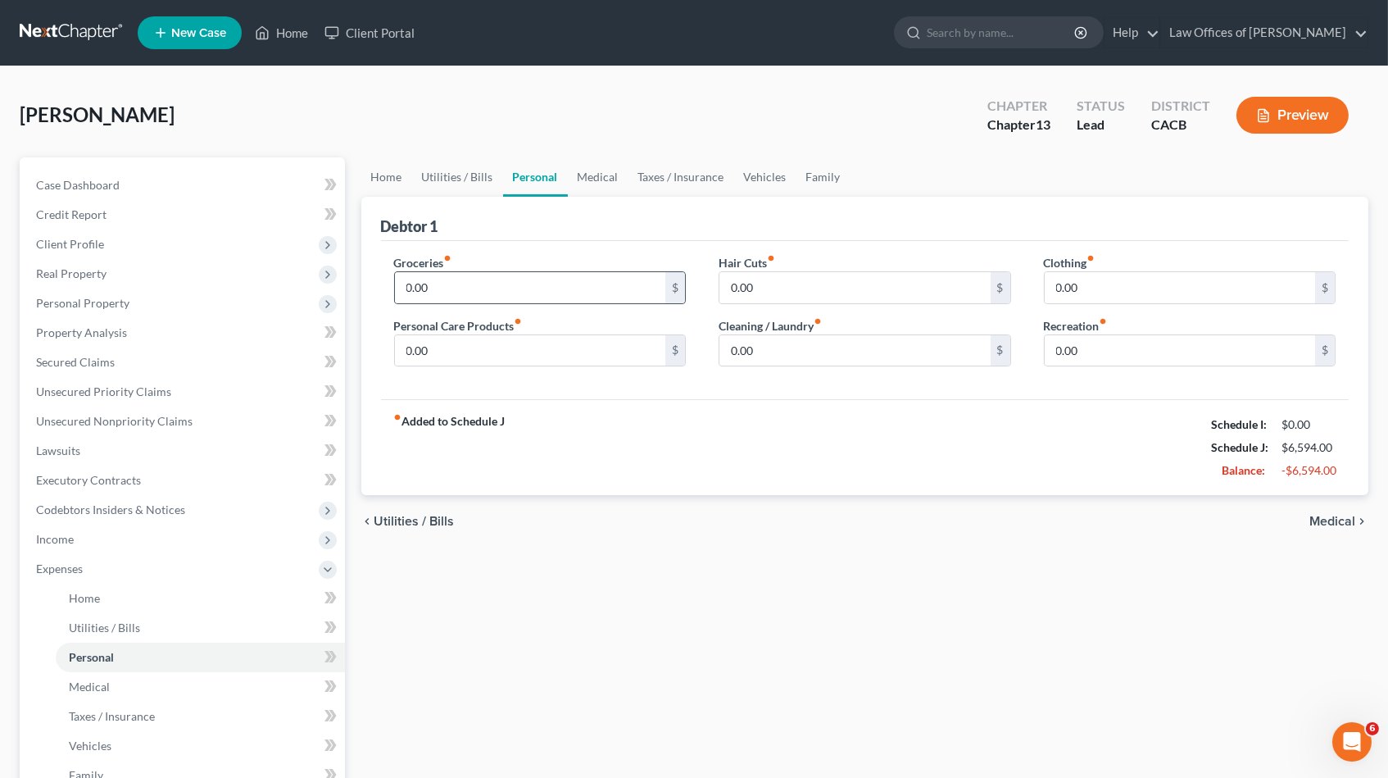
click at [521, 302] on div "0.00 $" at bounding box center [540, 287] width 293 height 33
click at [524, 293] on input "0.00" at bounding box center [530, 287] width 271 height 31
type input "1,068"
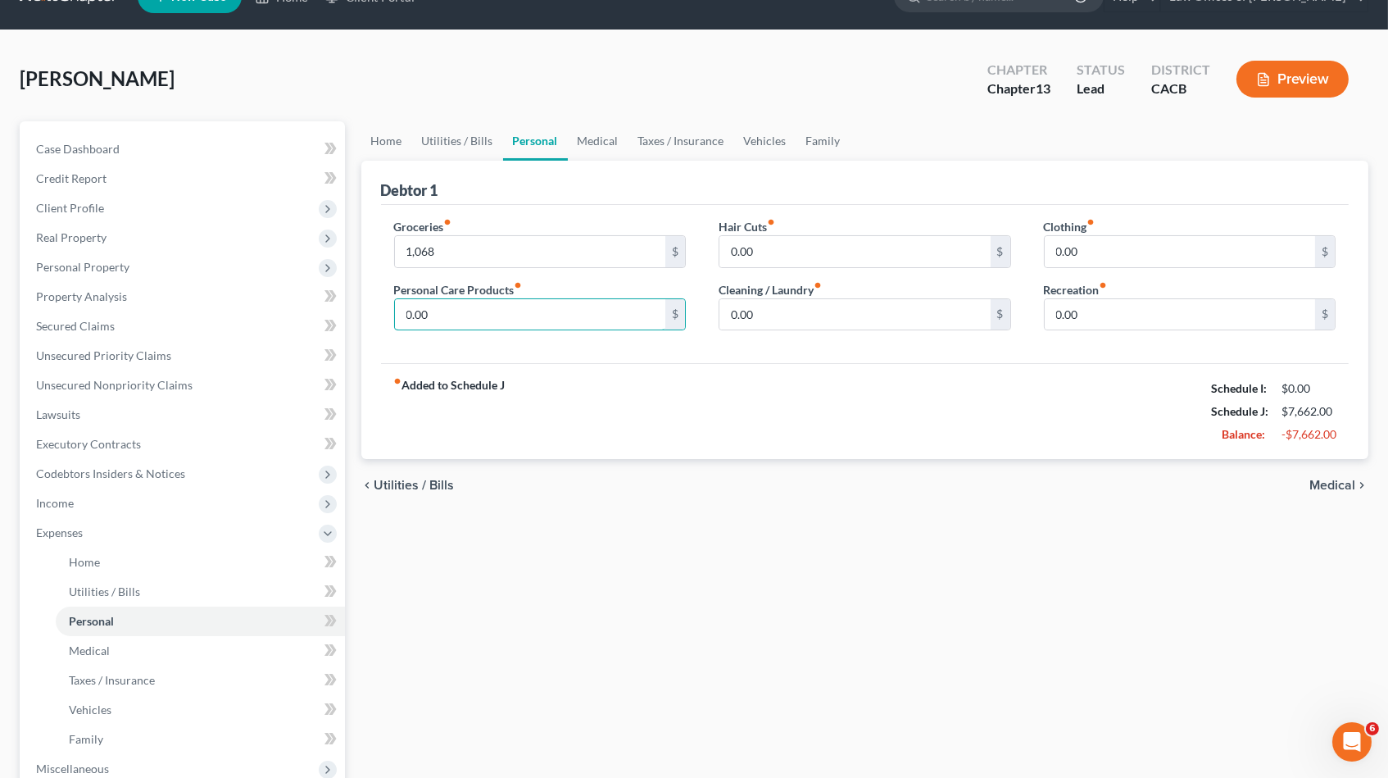
scroll to position [40, 0]
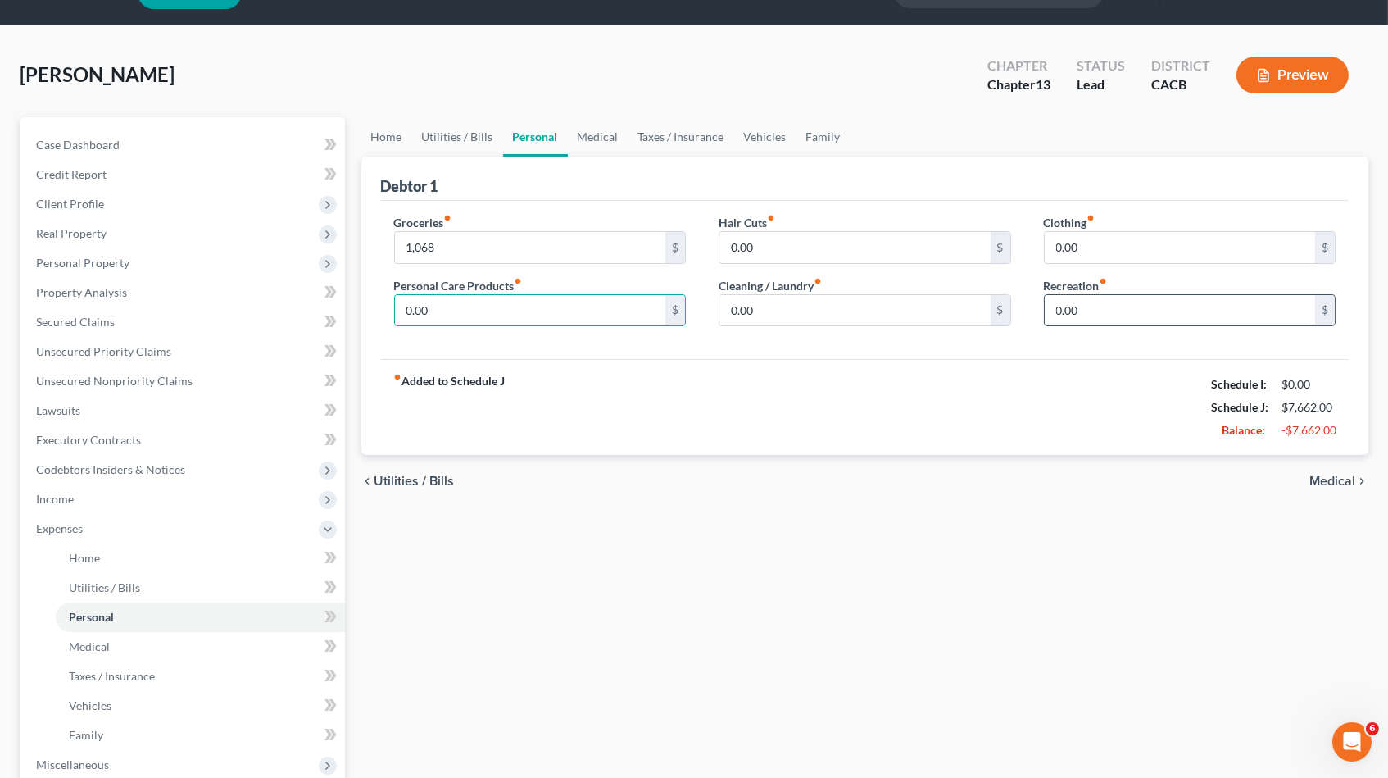
click at [1173, 304] on input "0.00" at bounding box center [1180, 310] width 271 height 31
click at [592, 303] on input "0.00" at bounding box center [530, 310] width 271 height 31
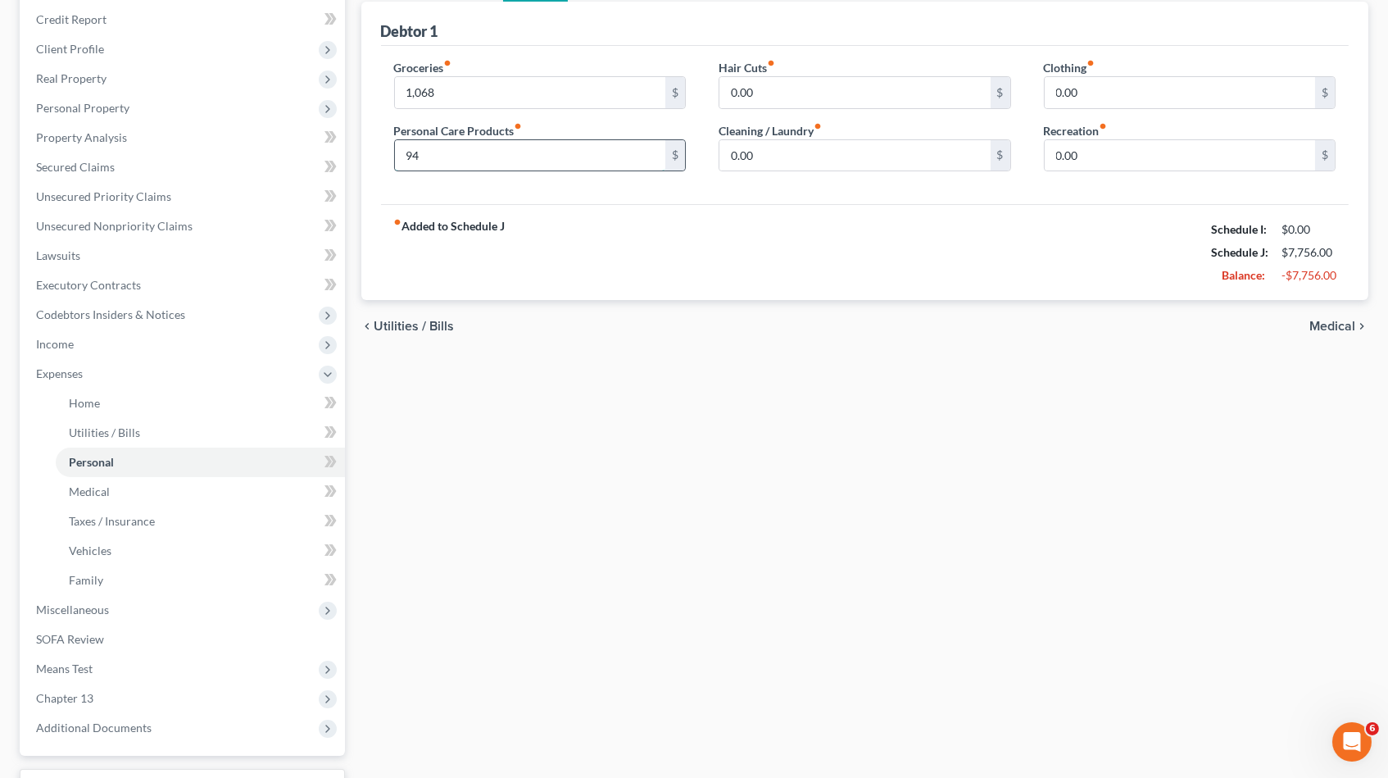
type input "94"
click at [860, 159] on input "0.00" at bounding box center [855, 155] width 271 height 31
drag, startPoint x: 772, startPoint y: 143, endPoint x: 746, endPoint y: 156, distance: 29.0
click at [685, 149] on div "Groceries fiber_manual_record 1,068 $ Personal Care Products fiber_manual_recor…" at bounding box center [865, 122] width 975 height 126
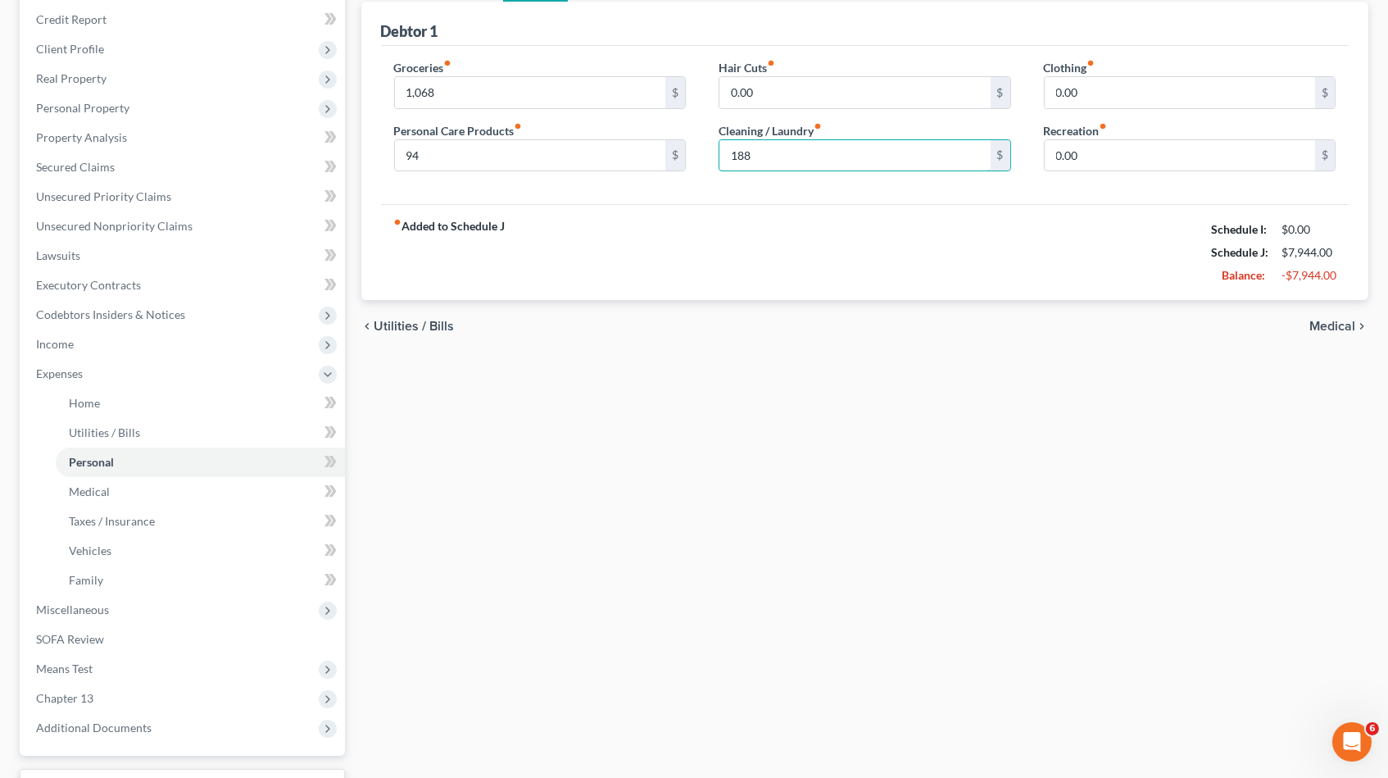
drag, startPoint x: 766, startPoint y: 154, endPoint x: 704, endPoint y: 155, distance: 62.3
click at [704, 155] on div "Hair Cuts fiber_manual_record 0.00 $ Cleaning / Laundry fiber_manual_record 188…" at bounding box center [864, 122] width 325 height 126
type input "188"
click at [1063, 77] on input "0.00" at bounding box center [1180, 92] width 271 height 31
click at [1081, 90] on input "0.00" at bounding box center [1180, 92] width 271 height 31
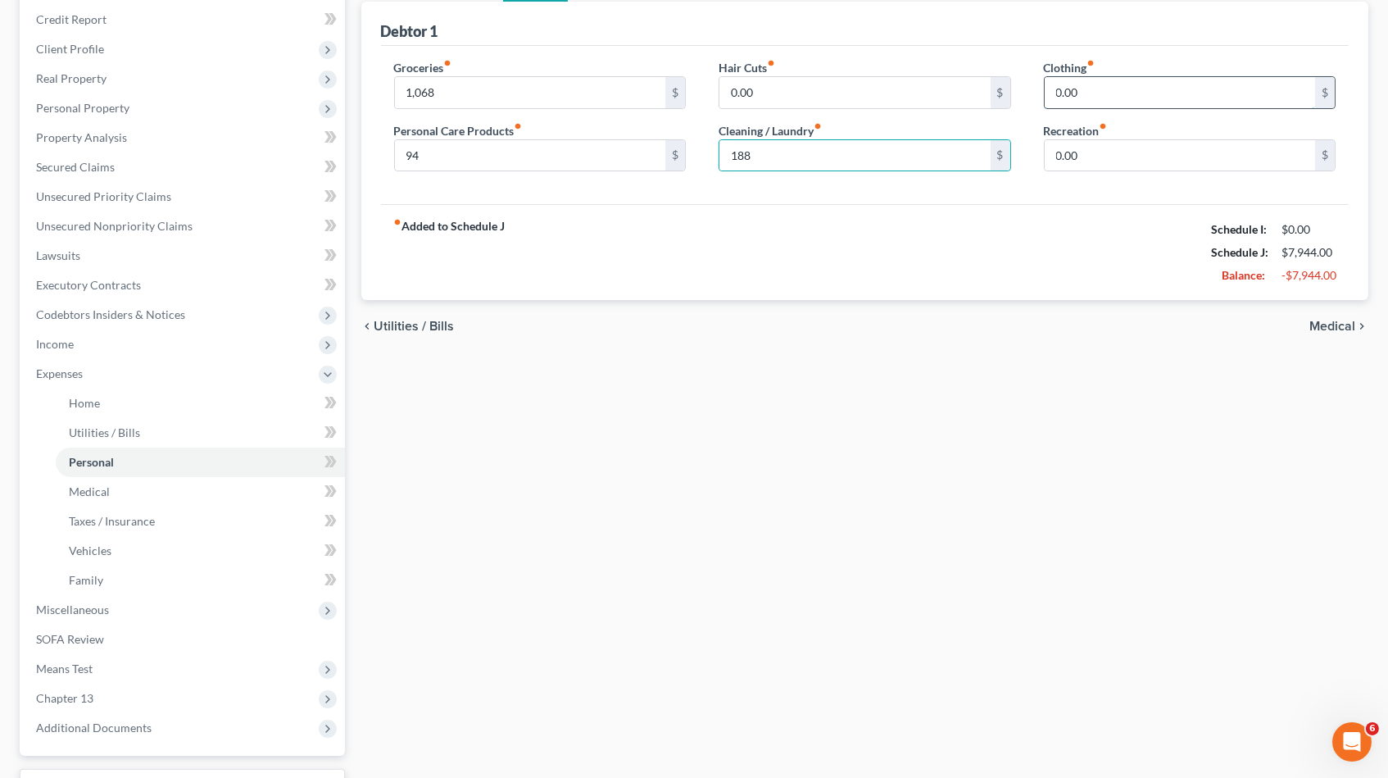
click at [1081, 90] on input "0.00" at bounding box center [1180, 92] width 271 height 31
type input "188"
click at [856, 147] on input "188" at bounding box center [855, 155] width 271 height 31
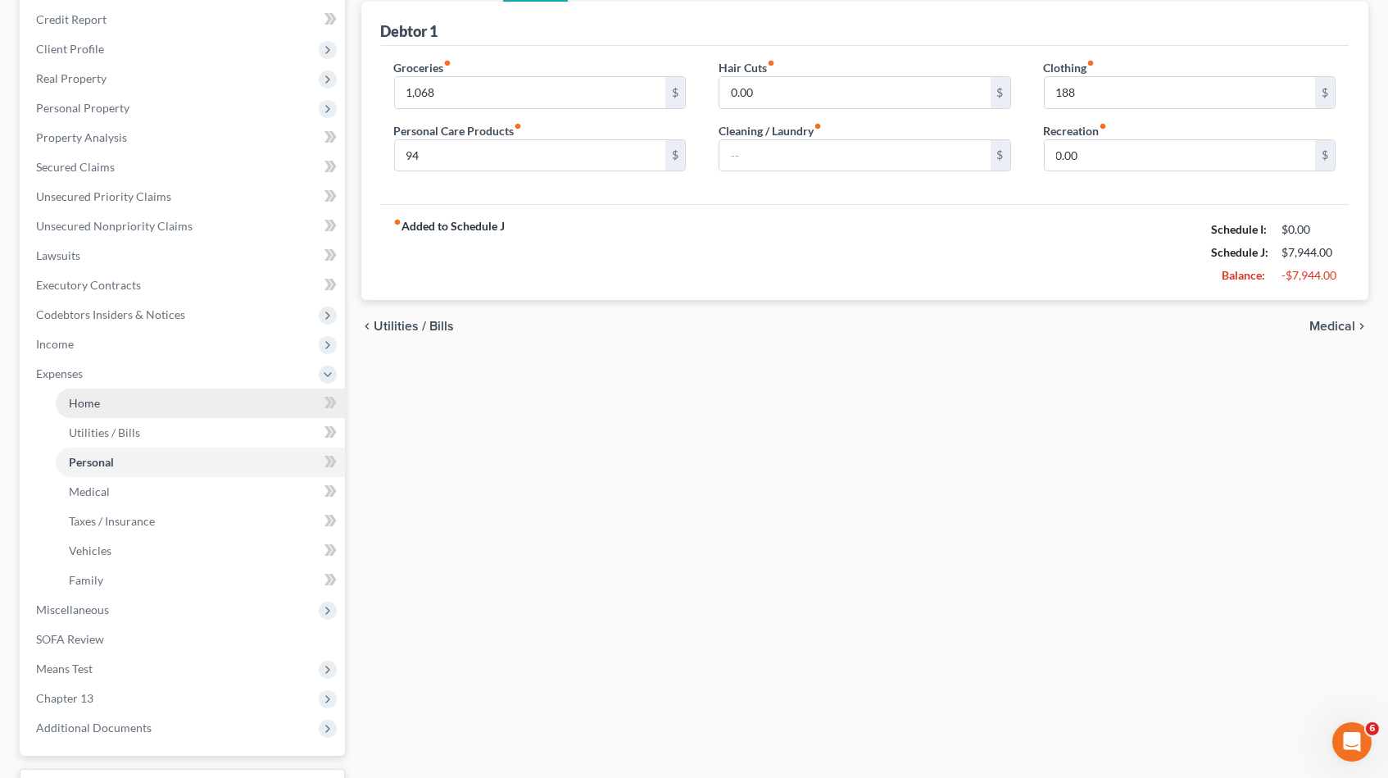
click at [111, 388] on link "Home" at bounding box center [200, 403] width 289 height 30
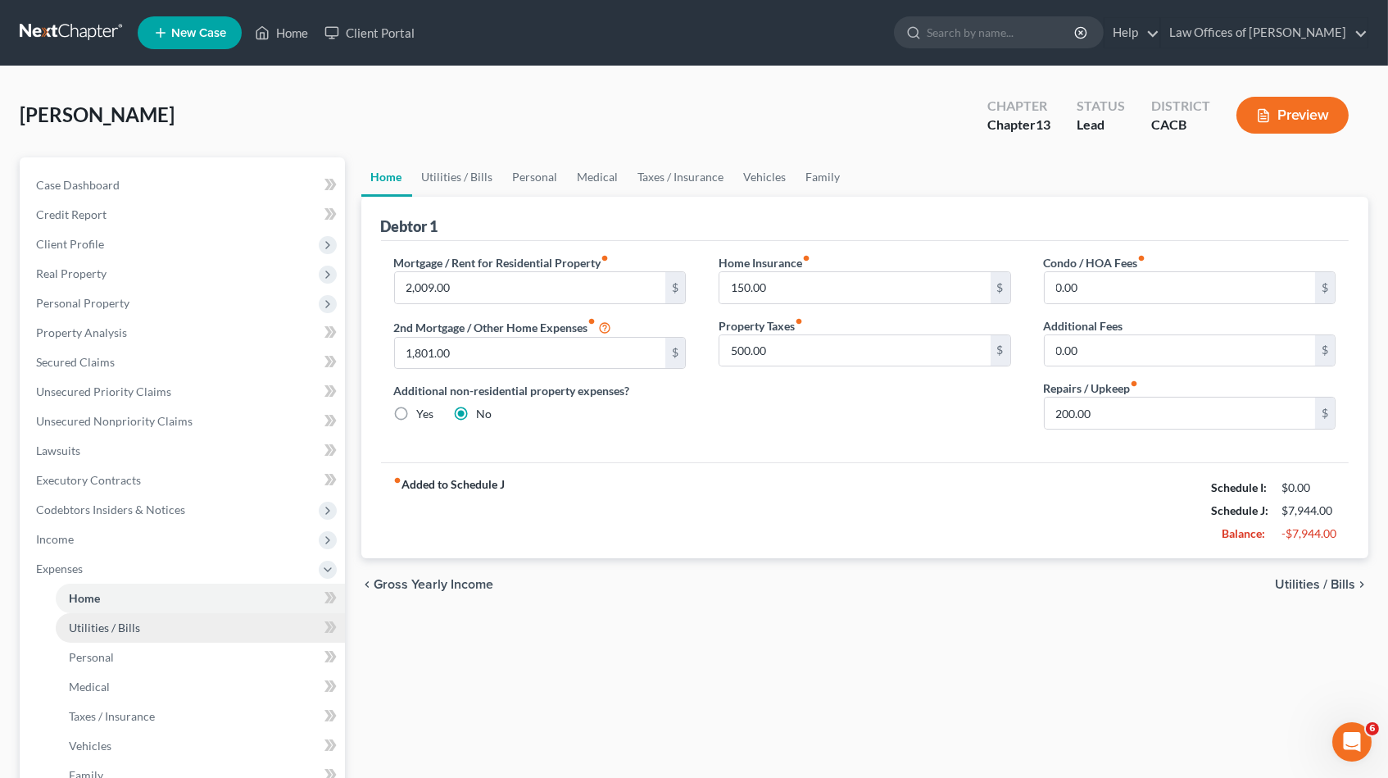
click at [134, 613] on link "Utilities / Bills" at bounding box center [200, 628] width 289 height 30
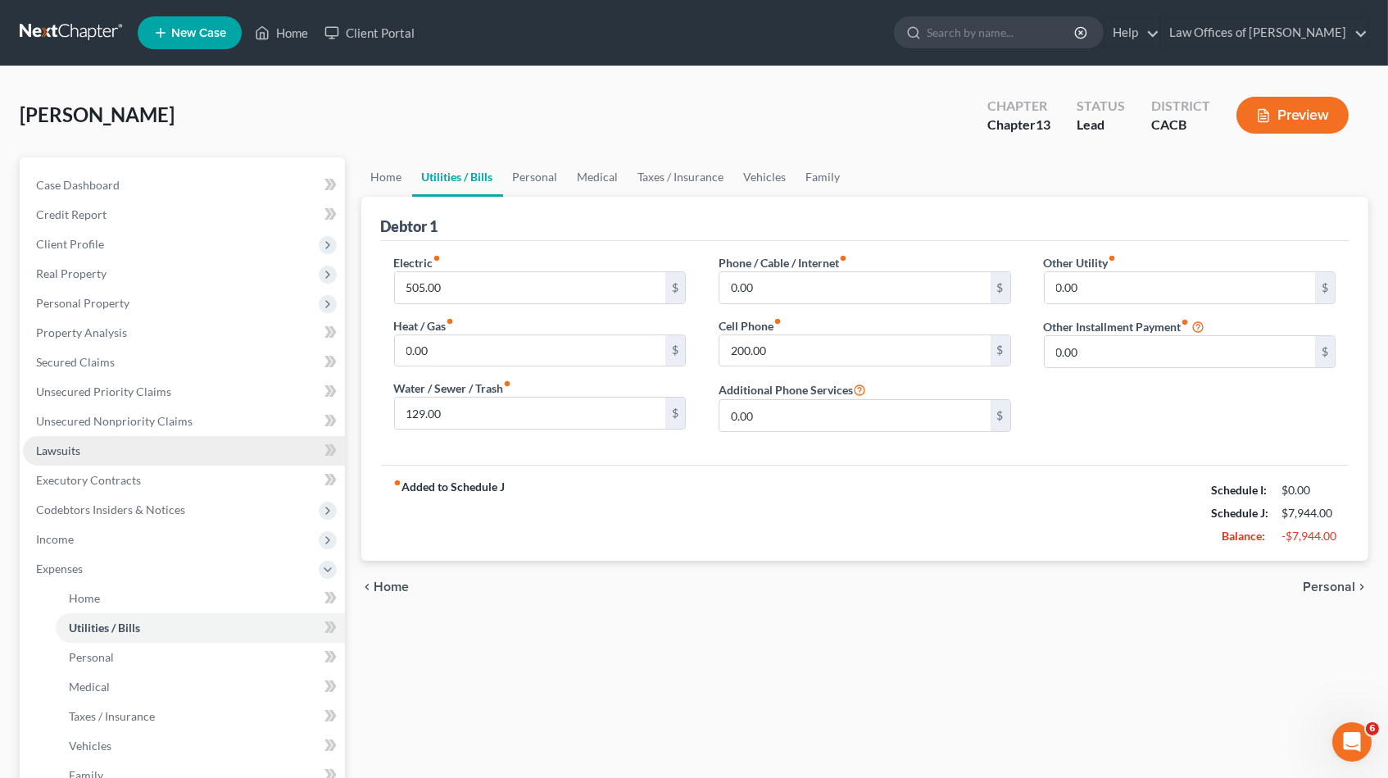
scroll to position [3, 0]
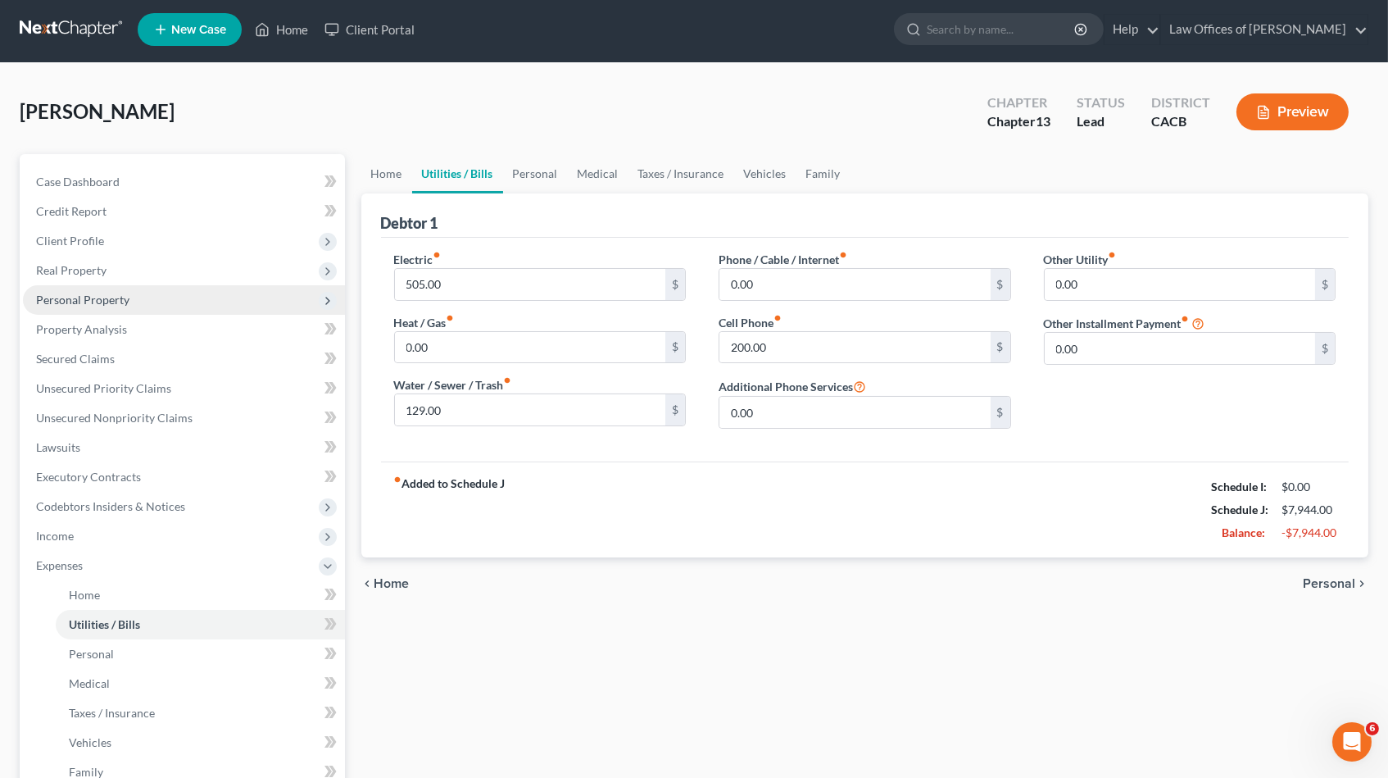
click at [84, 293] on span "Personal Property" at bounding box center [82, 300] width 93 height 14
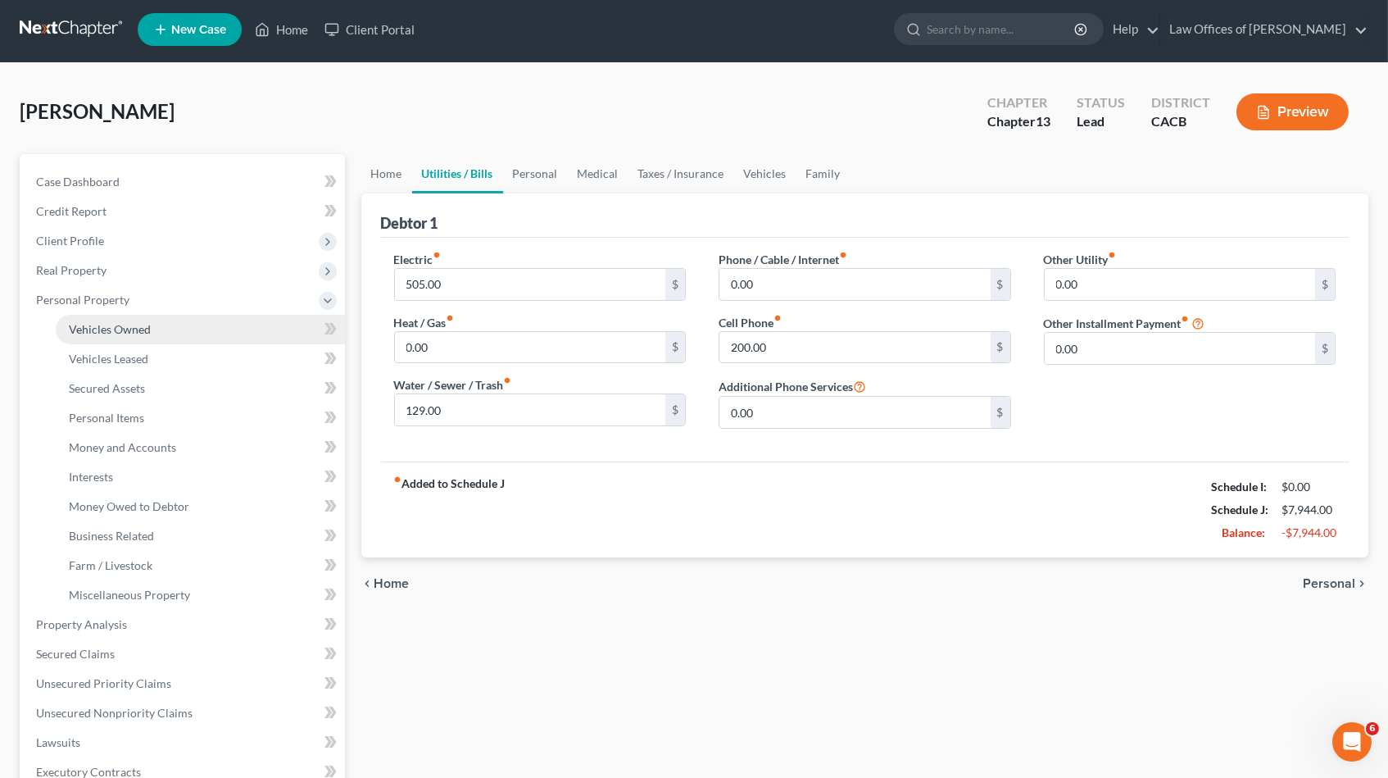
click at [129, 322] on span "Vehicles Owned" at bounding box center [110, 329] width 82 height 14
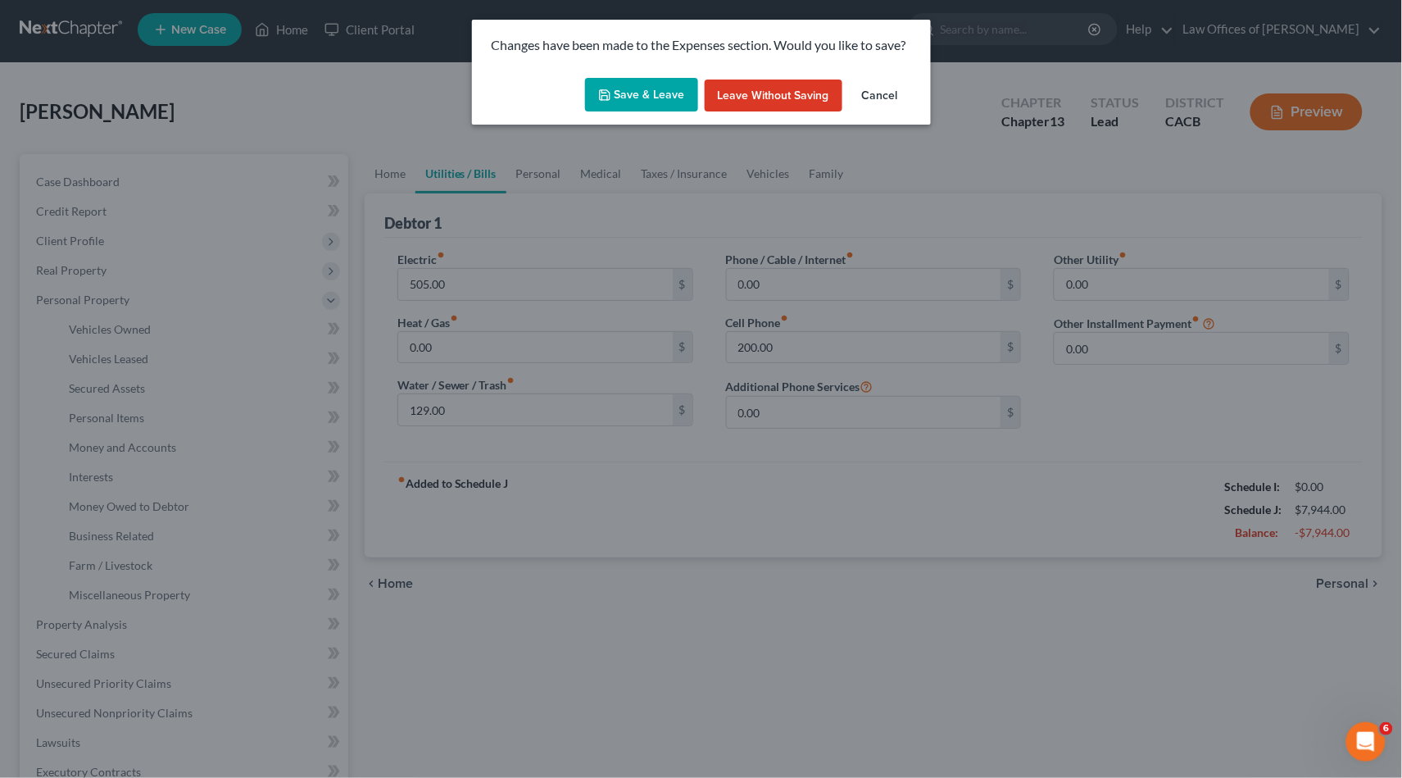
click at [596, 98] on button "Save & Leave" at bounding box center [641, 95] width 113 height 34
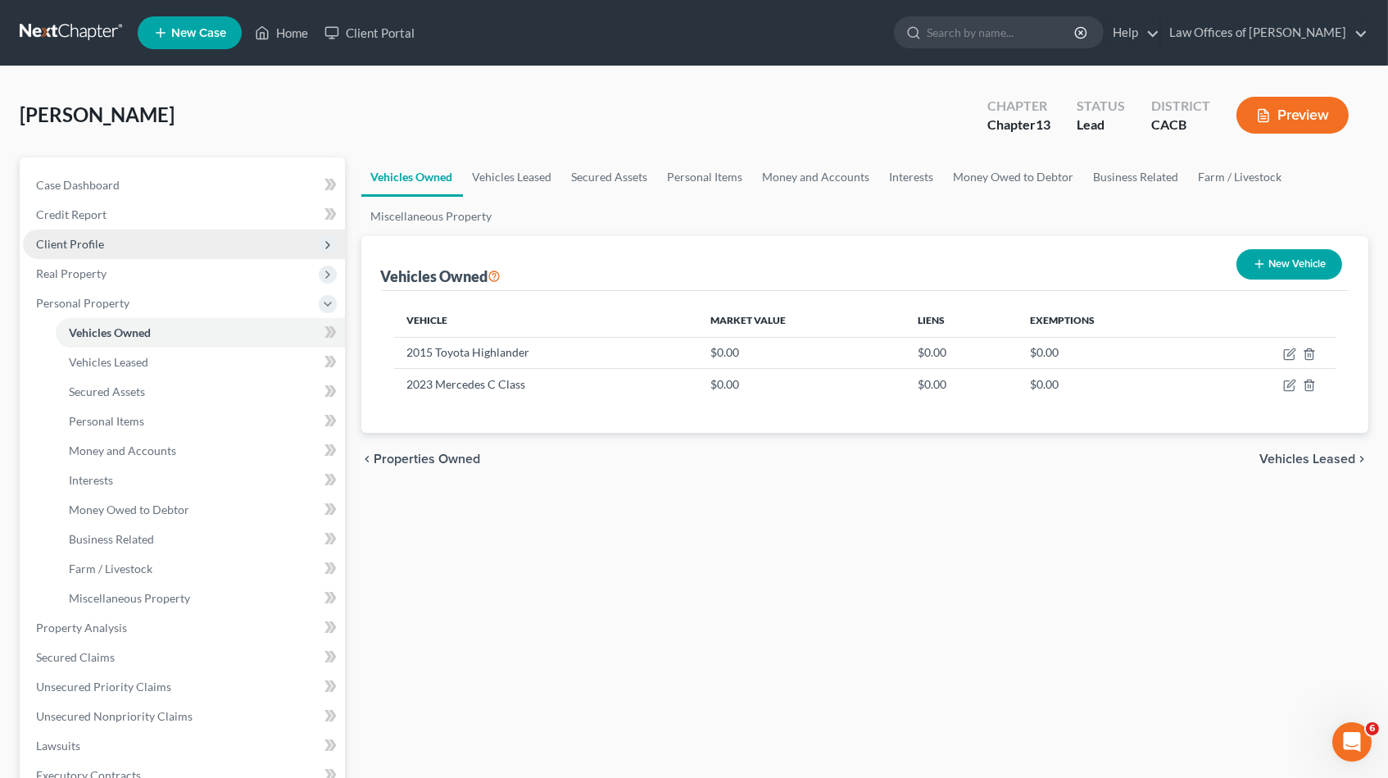
click at [91, 237] on span "Client Profile" at bounding box center [70, 244] width 68 height 14
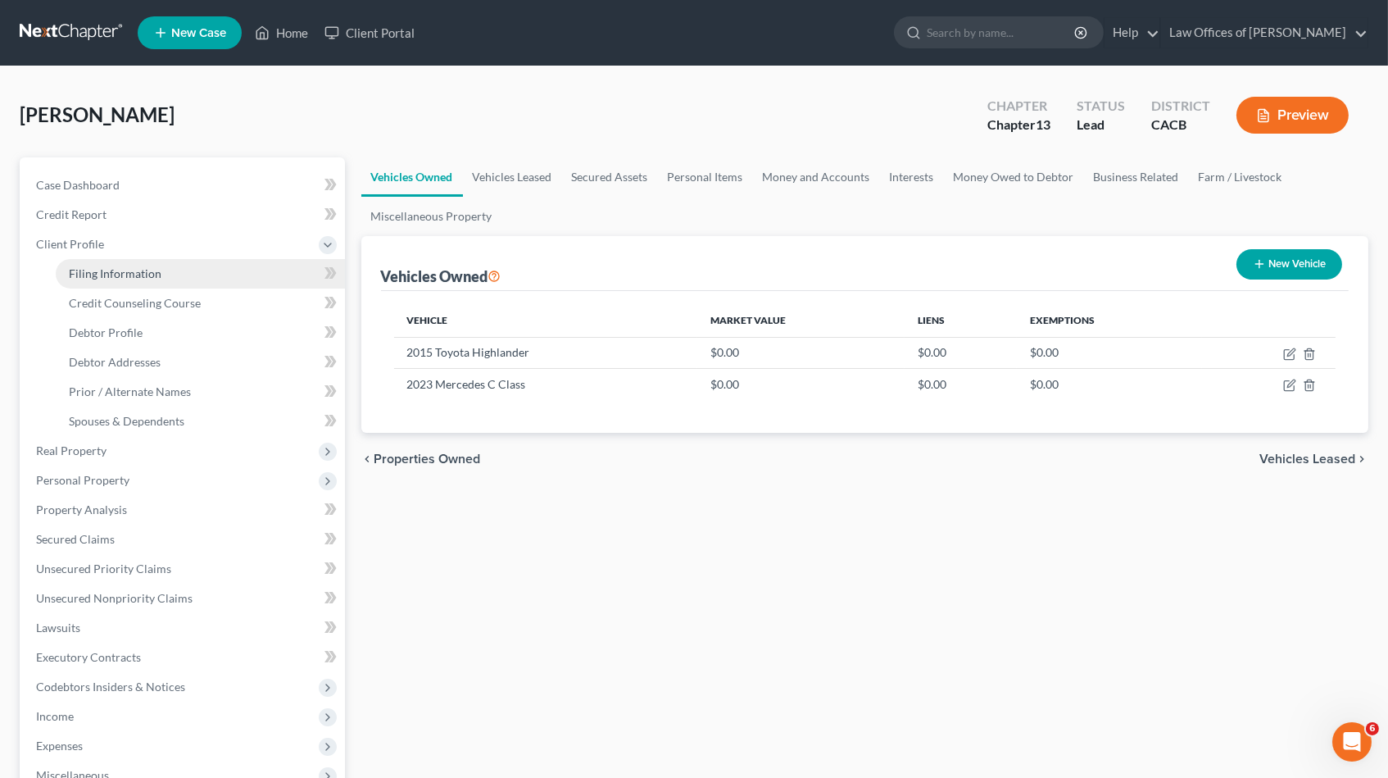
click at [111, 266] on span "Filing Information" at bounding box center [115, 273] width 93 height 14
select select "1"
select select "0"
select select "3"
select select "7"
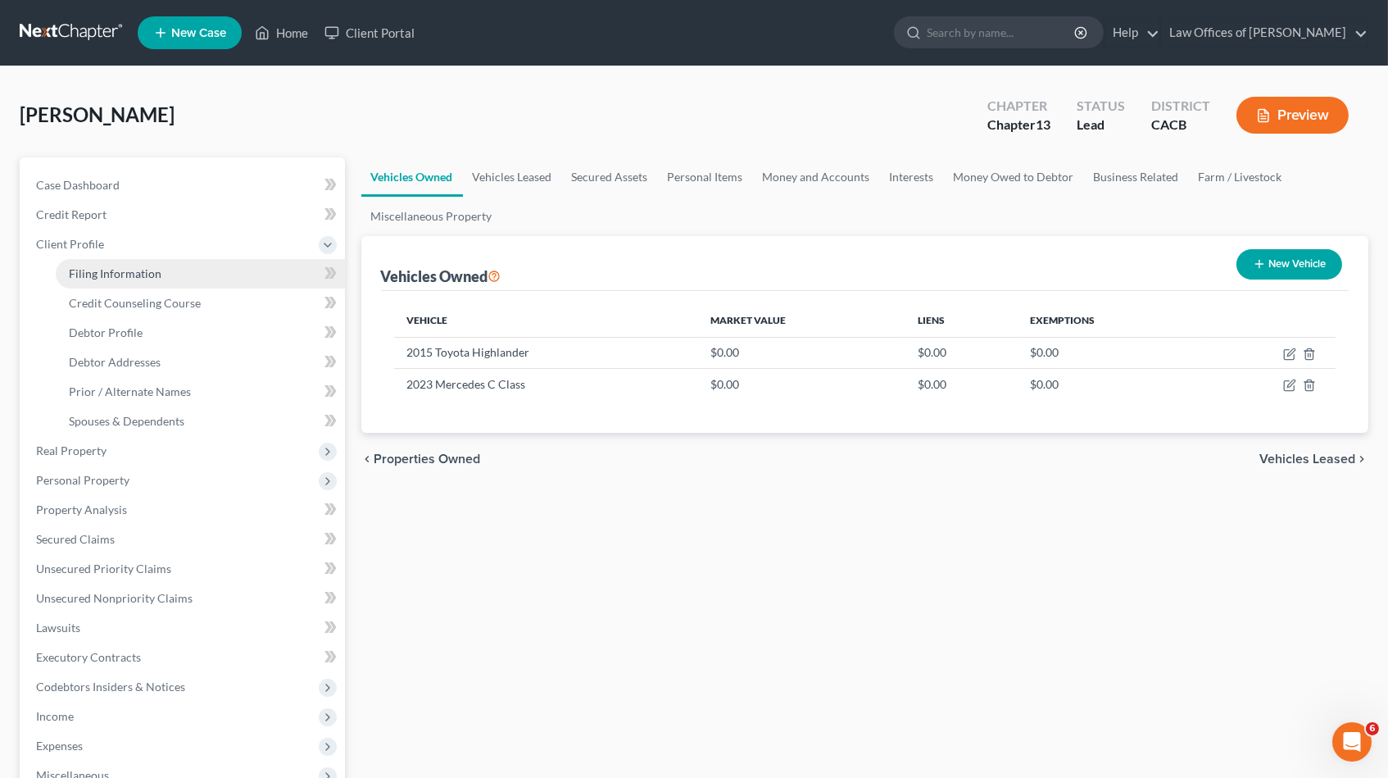
select select "0"
select select "4"
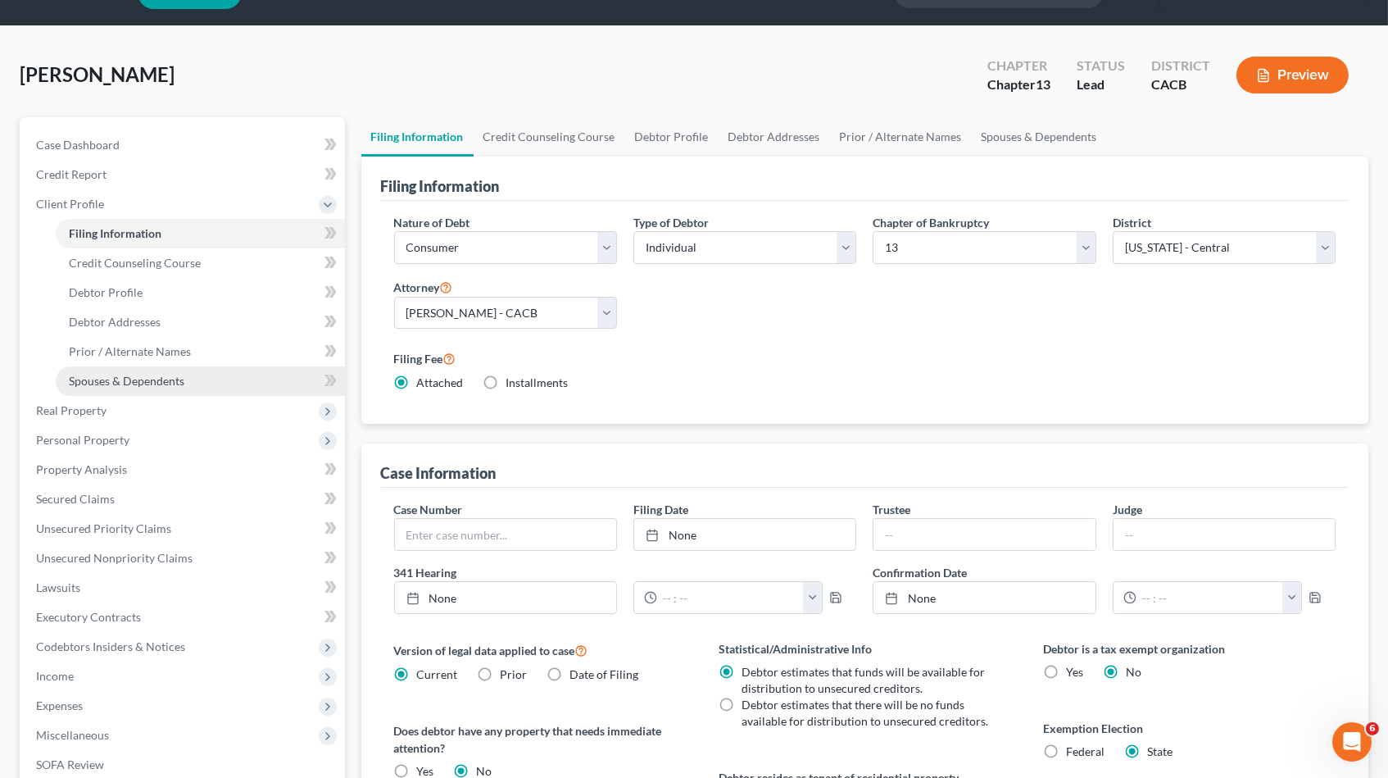
scroll to position [44, 0]
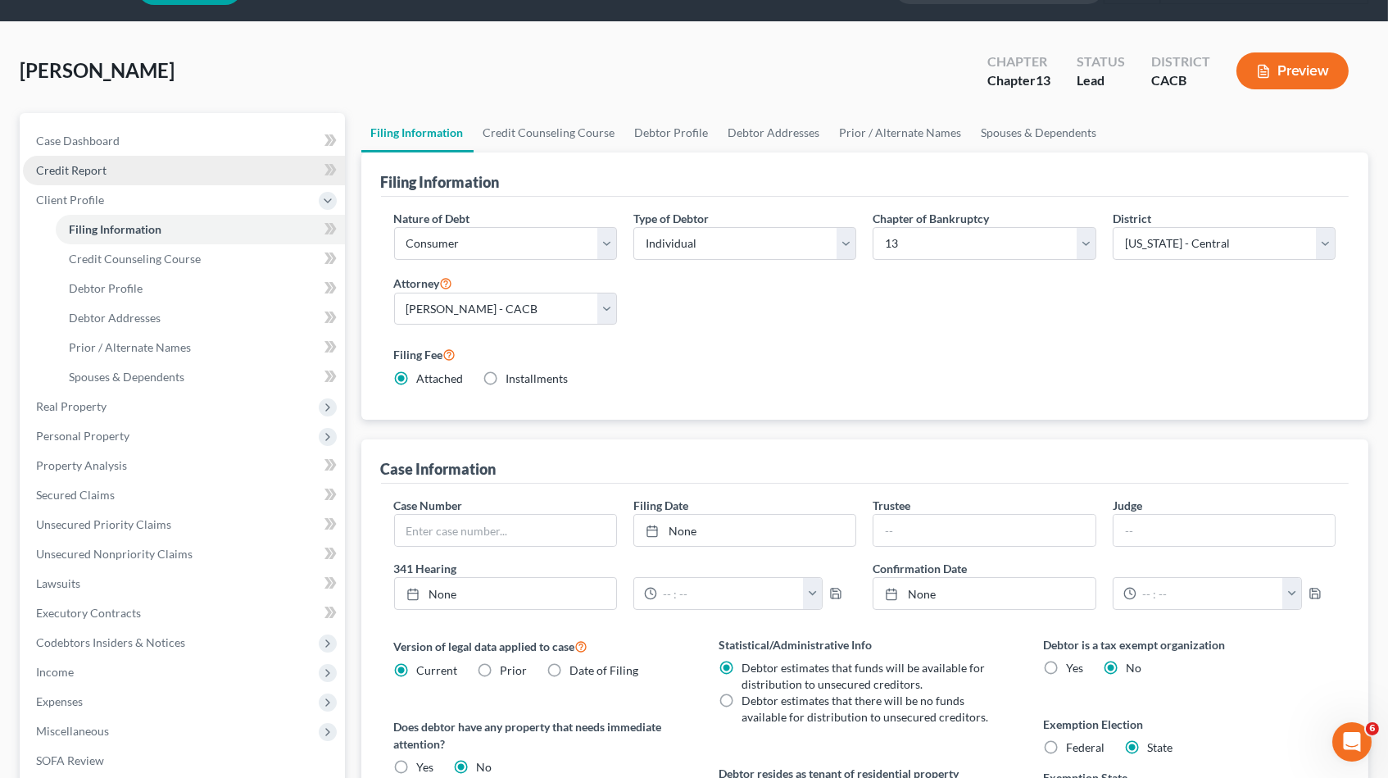
click at [98, 165] on span "Credit Report" at bounding box center [71, 170] width 70 height 14
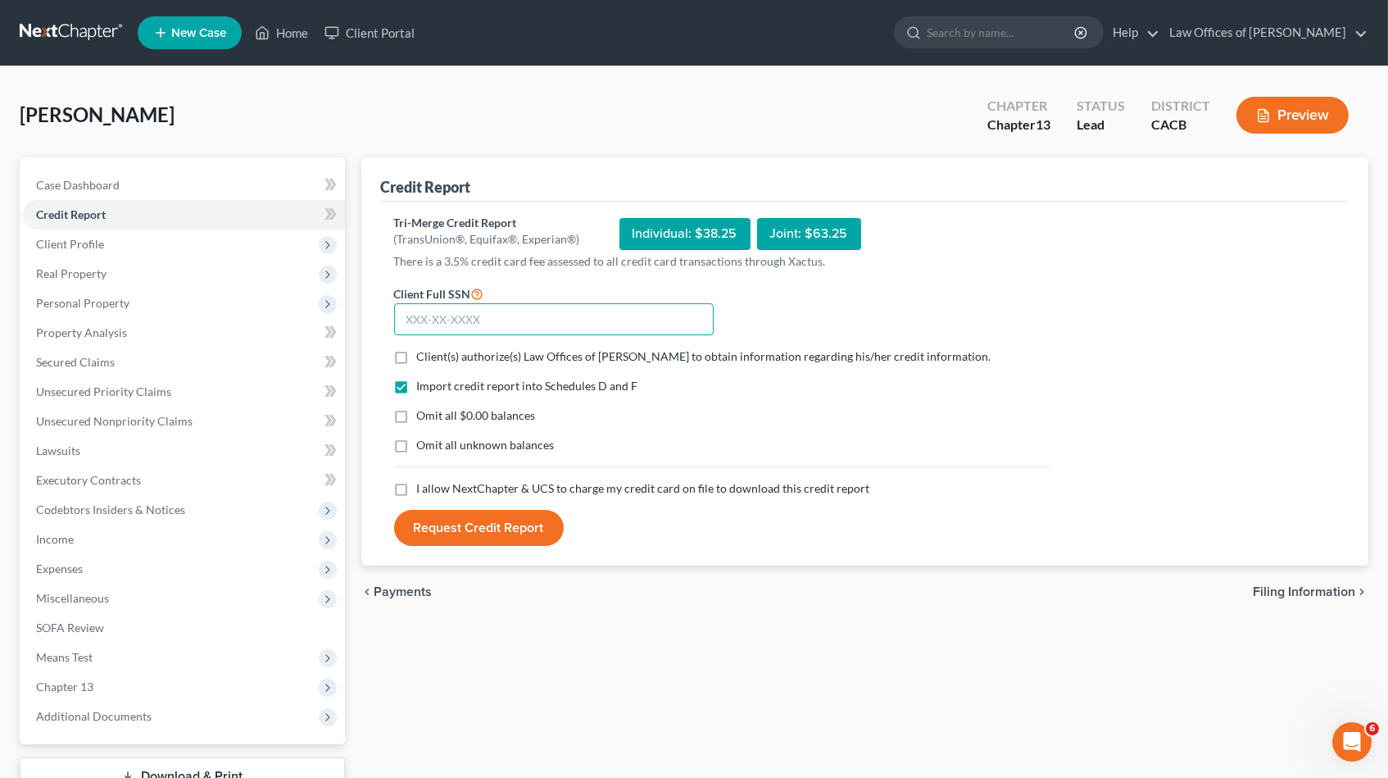
click at [501, 317] on input "text" at bounding box center [554, 319] width 320 height 33
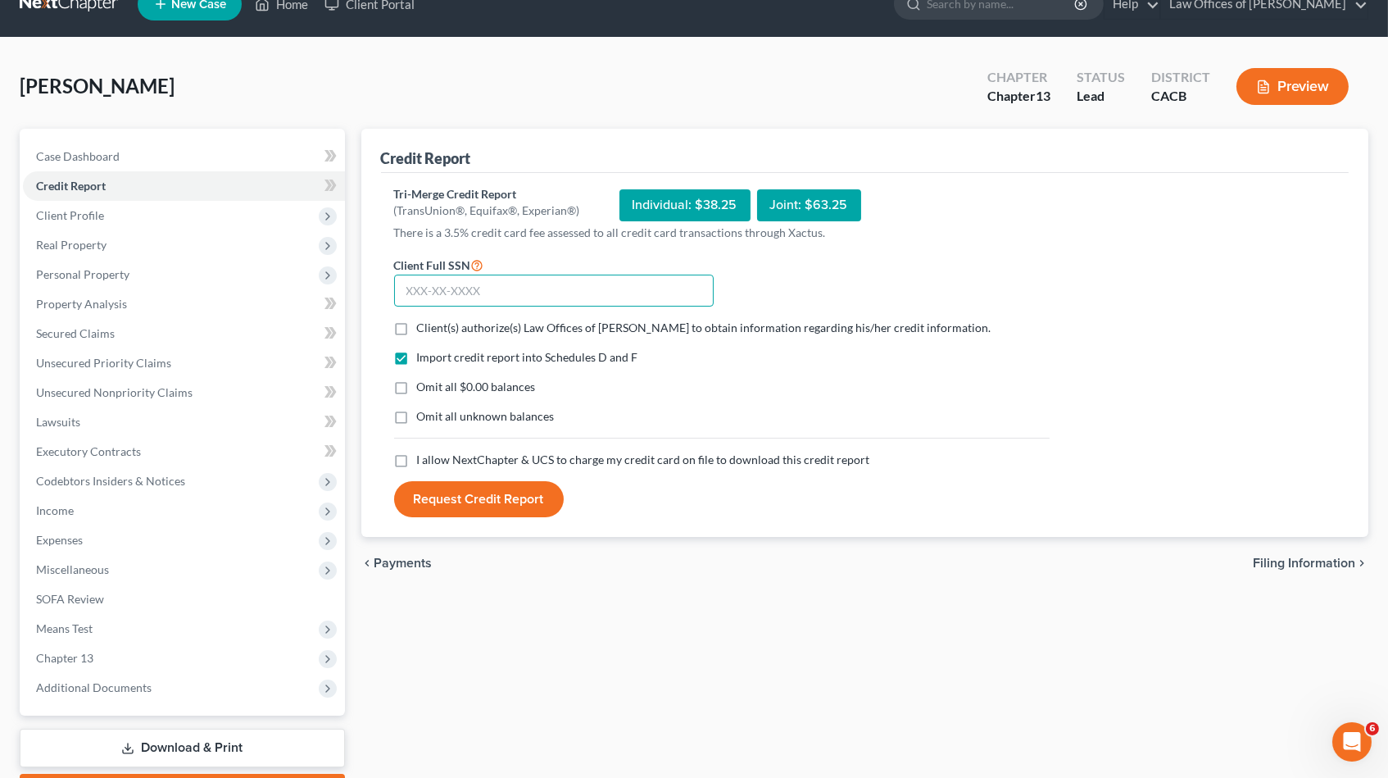
scroll to position [64, 0]
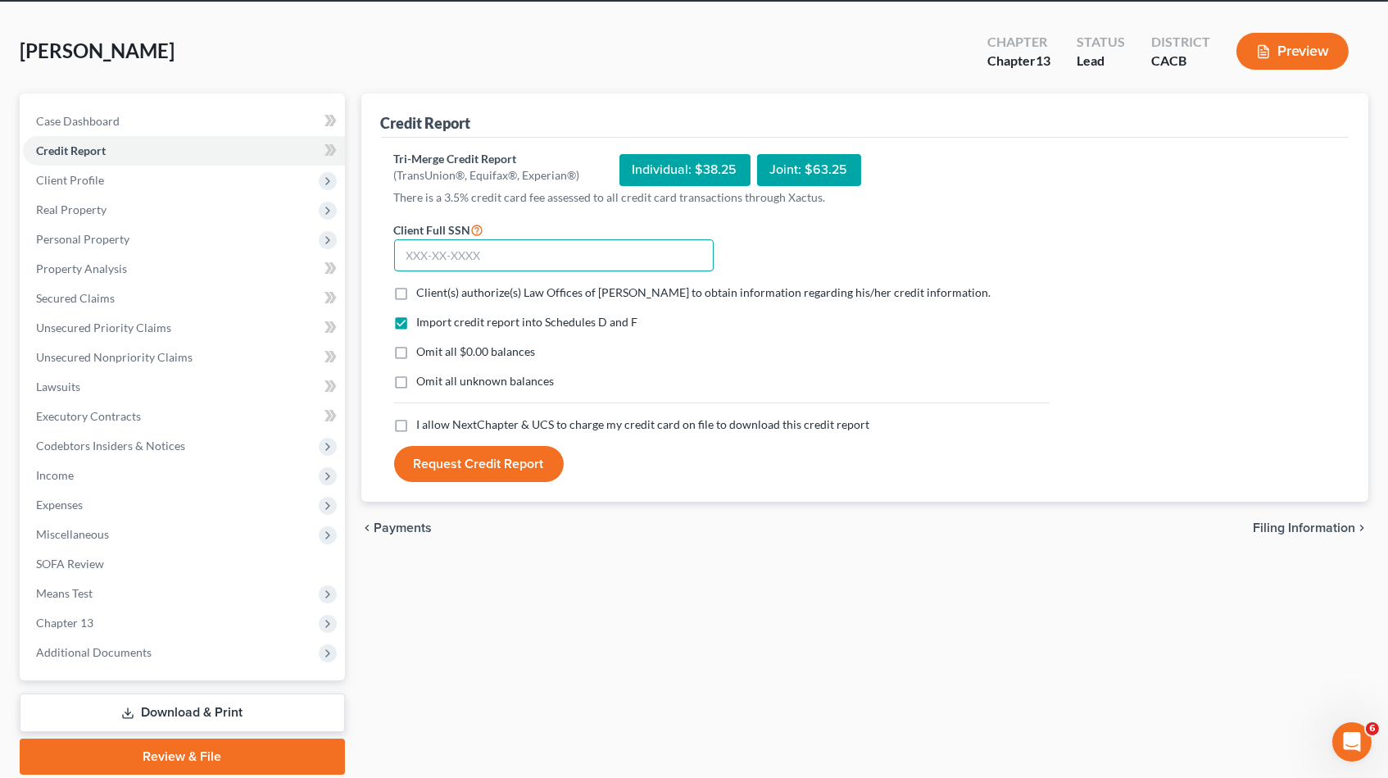
click at [465, 253] on input "text" at bounding box center [554, 255] width 320 height 33
type input "570-83-3375"
click at [417, 286] on label "Client(s) authorize(s) Law Offices of [PERSON_NAME] to obtain information regar…" at bounding box center [704, 292] width 574 height 16
click at [424, 286] on input "Client(s) authorize(s) Law Offices of [PERSON_NAME] to obtain information regar…" at bounding box center [429, 289] width 11 height 11
checkbox input "true"
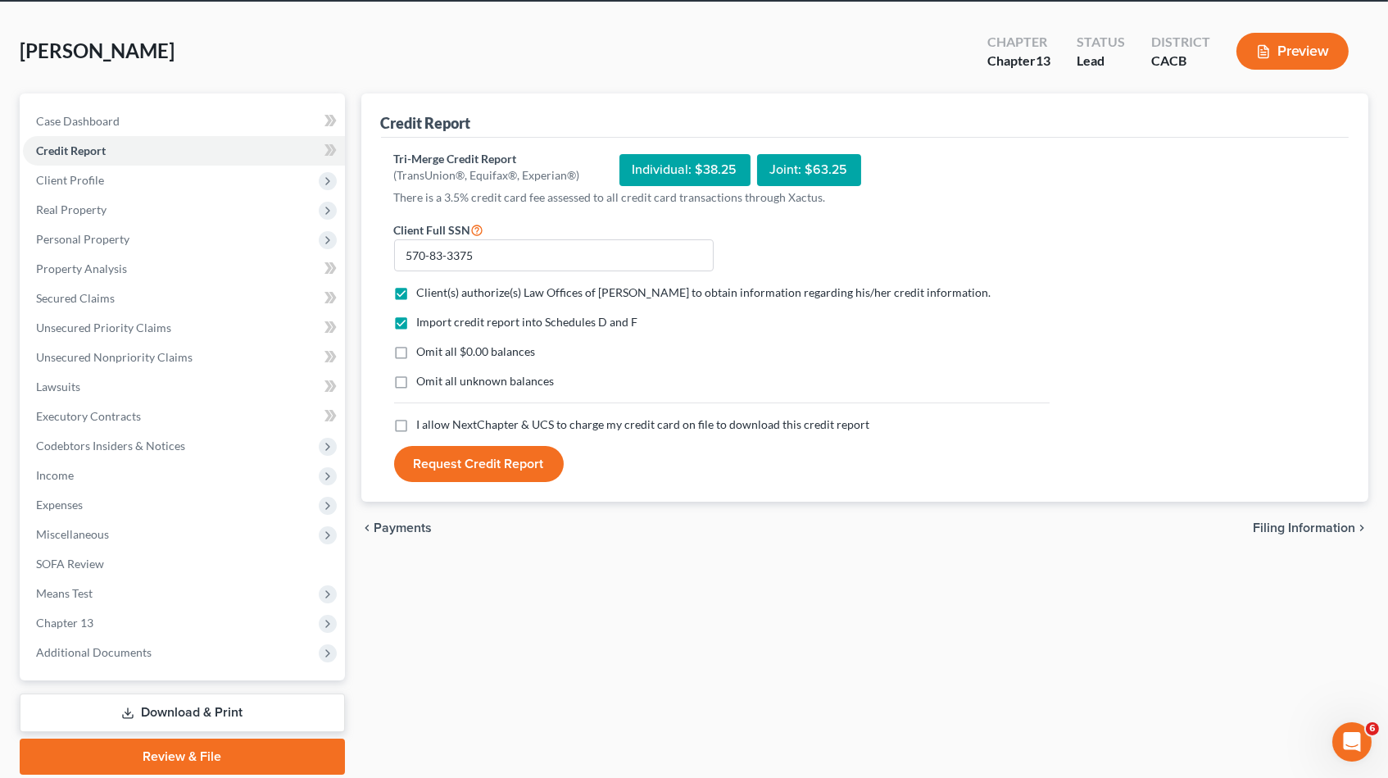
click at [417, 343] on label "Omit all $0.00 balances" at bounding box center [476, 351] width 119 height 16
click at [424, 343] on input "Omit all $0.00 balances" at bounding box center [429, 348] width 11 height 11
checkbox input "true"
click at [417, 381] on label "Omit all unknown balances" at bounding box center [486, 381] width 138 height 16
click at [424, 381] on input "Omit all unknown balances" at bounding box center [429, 378] width 11 height 11
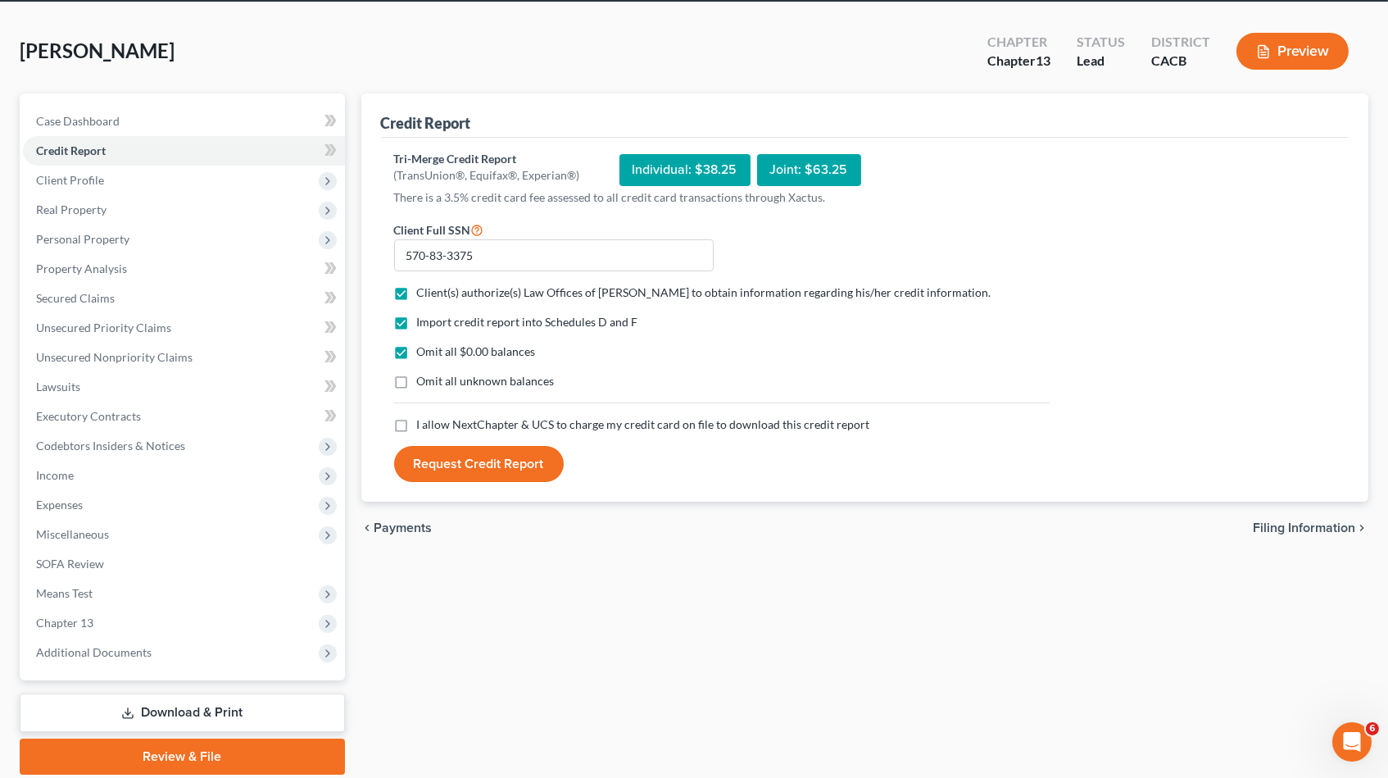
checkbox input "true"
click at [417, 422] on label "I allow NextChapter & UCS to charge my credit card on file to download this cre…" at bounding box center [643, 424] width 453 height 16
click at [424, 422] on input "I allow NextChapter & UCS to charge my credit card on file to download this cre…" at bounding box center [429, 421] width 11 height 11
checkbox input "true"
click at [463, 376] on span "Omit all unknown balances" at bounding box center [486, 381] width 138 height 14
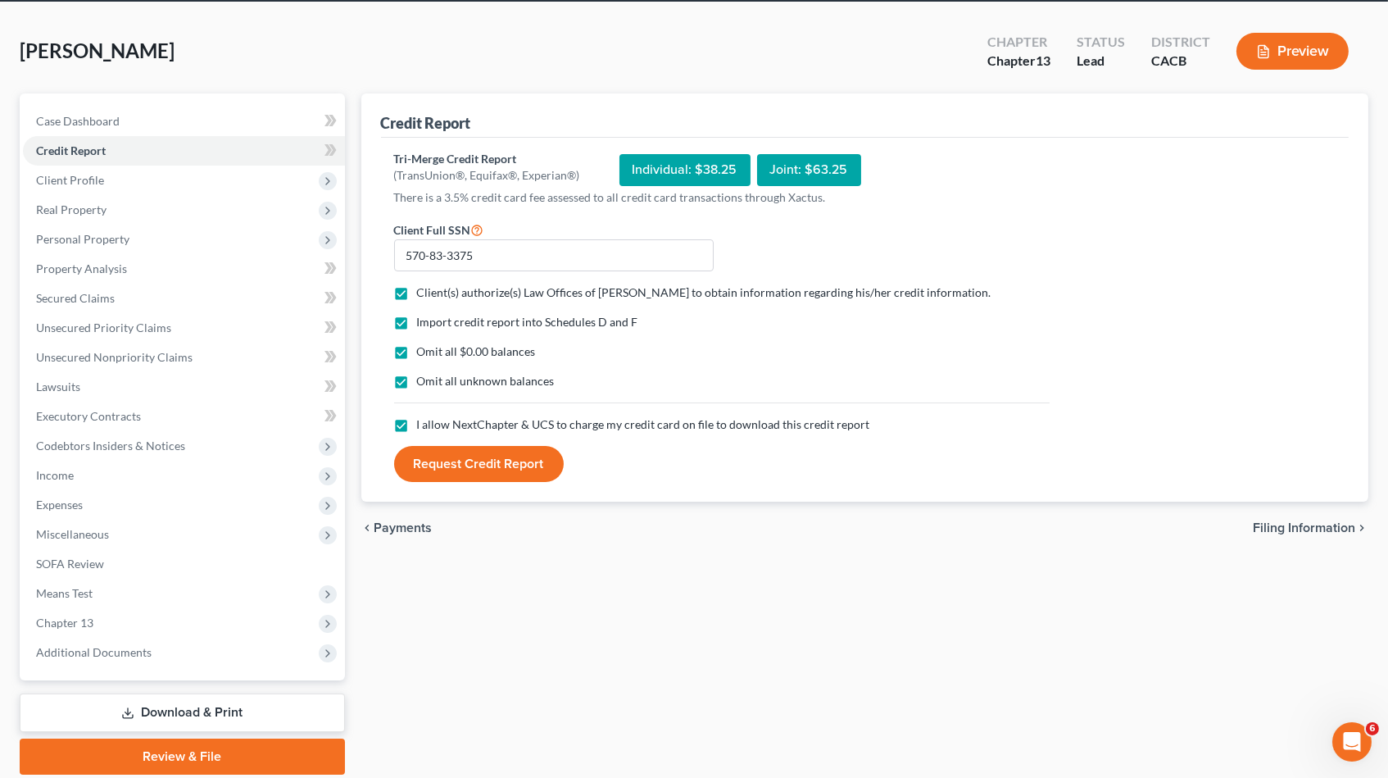
click at [434, 376] on input "Omit all unknown balances" at bounding box center [429, 378] width 11 height 11
checkbox input "false"
click at [442, 474] on button "Request Credit Report" at bounding box center [479, 464] width 170 height 36
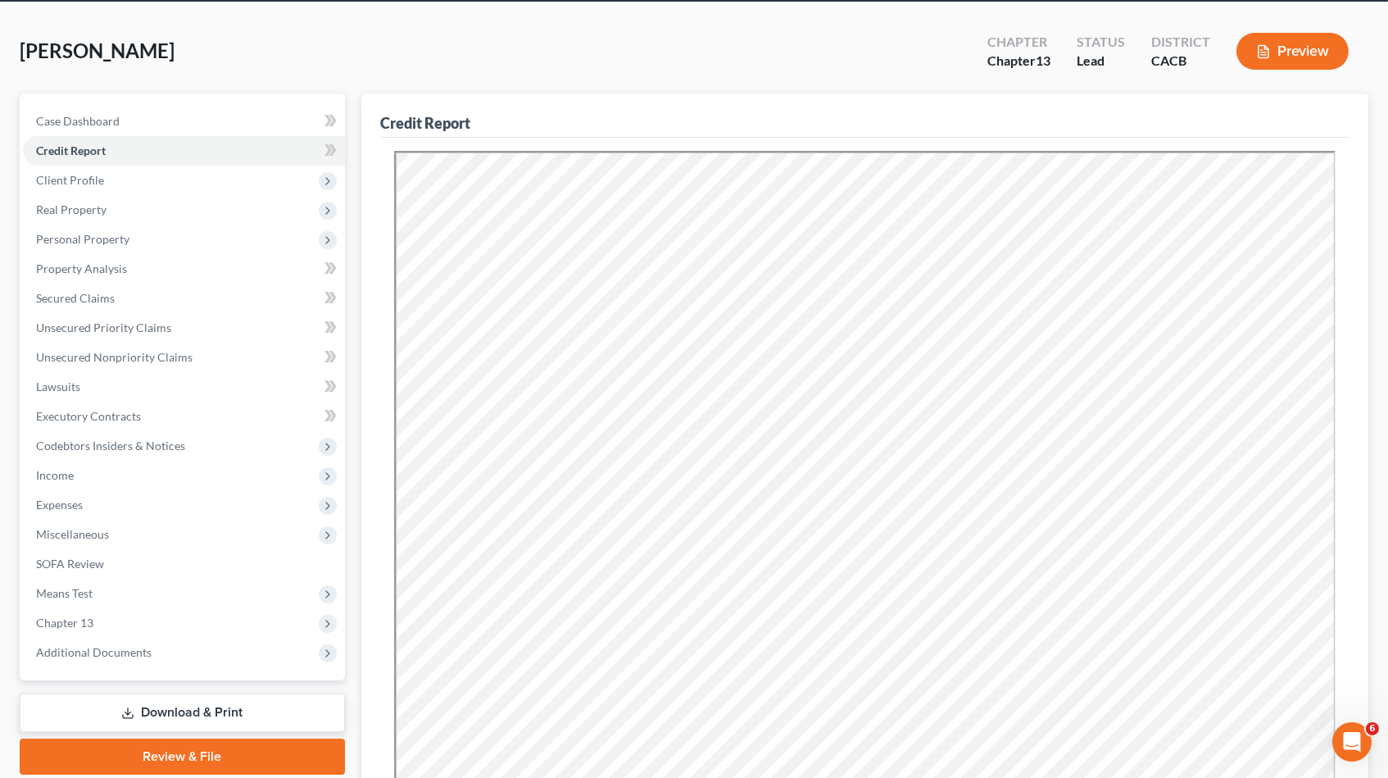
scroll to position [0, 0]
click at [75, 291] on span "Secured Claims" at bounding box center [75, 298] width 79 height 14
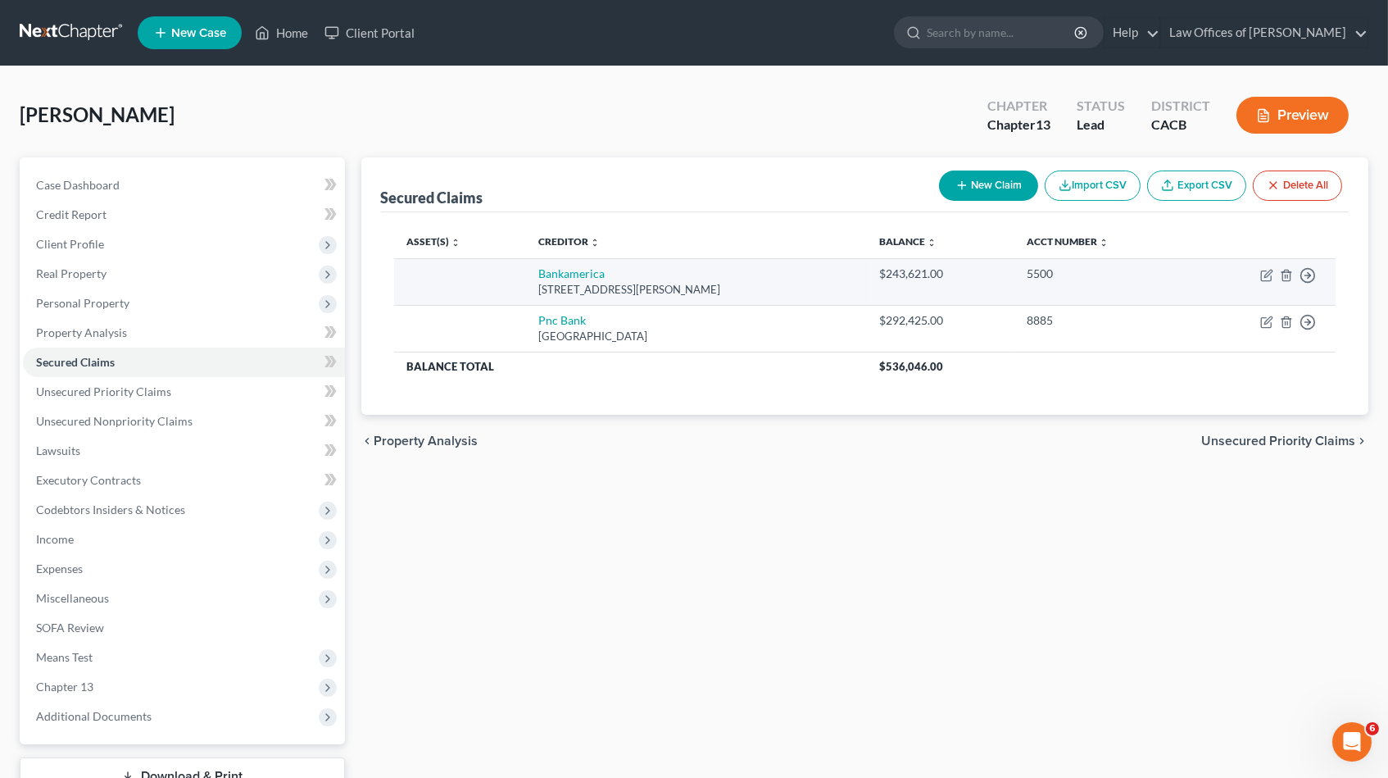
click at [1258, 270] on td "Move to E Move to F Move to G Move to Notice Only" at bounding box center [1263, 281] width 145 height 47
click at [1268, 274] on icon "button" at bounding box center [1266, 275] width 13 height 13
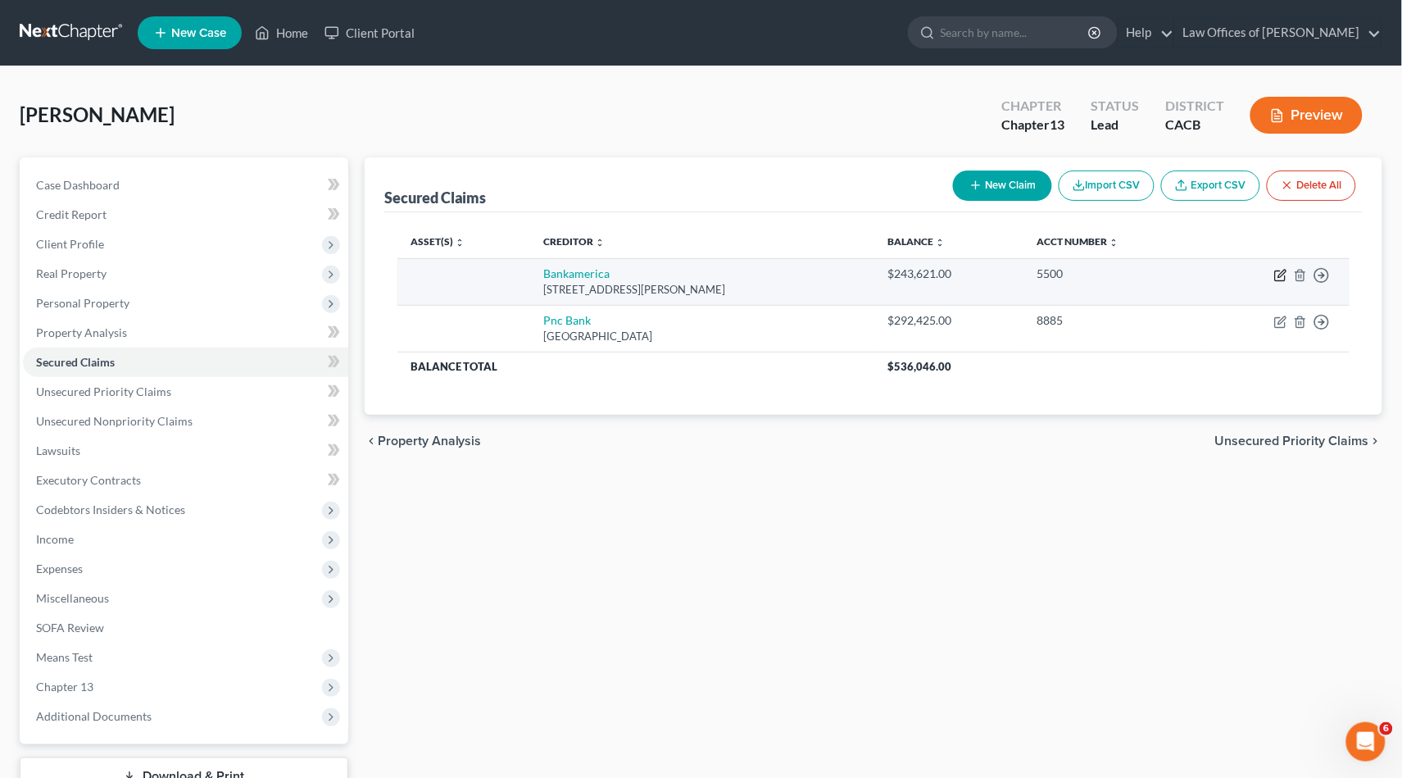
select select "9"
select select "0"
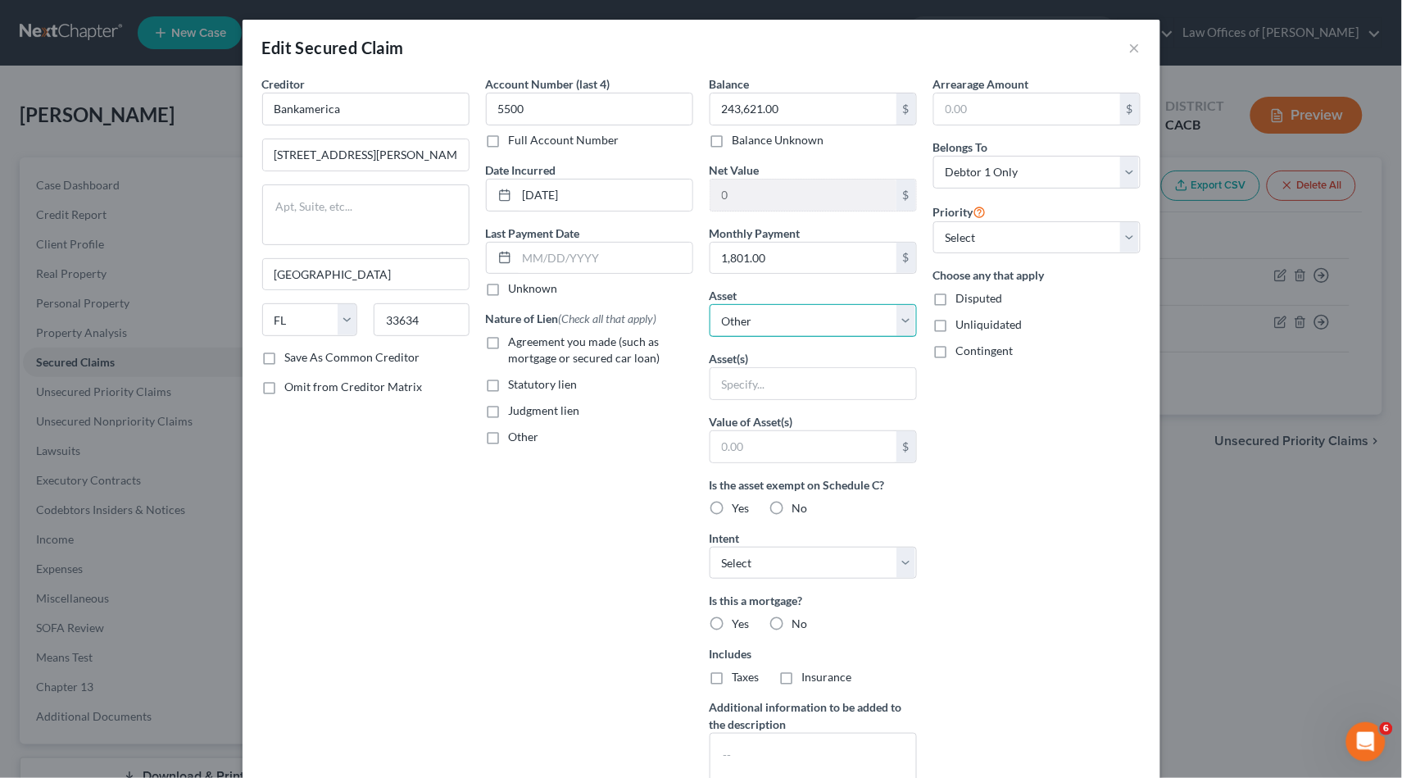
scroll to position [170, 0]
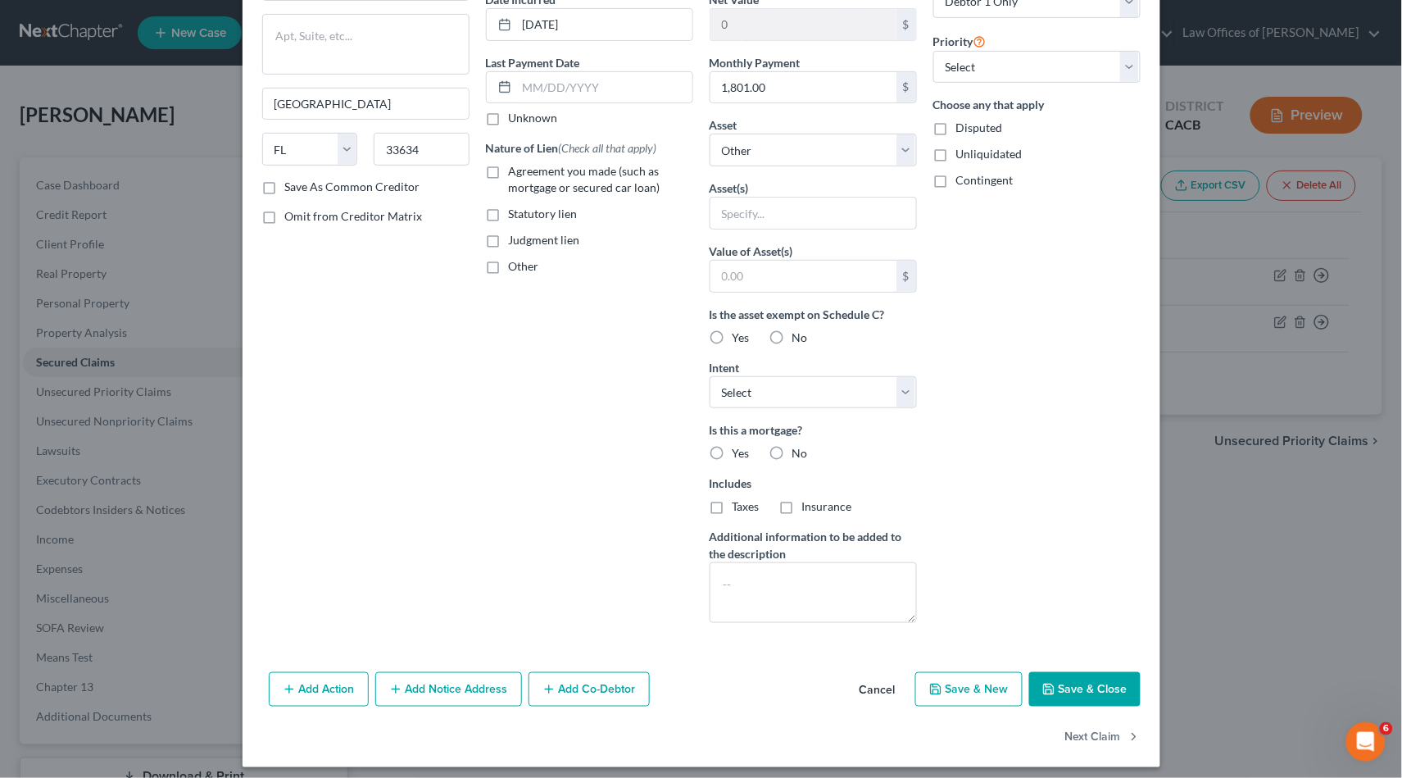
click at [1059, 672] on button "Save & Close" at bounding box center [1084, 689] width 111 height 34
select select
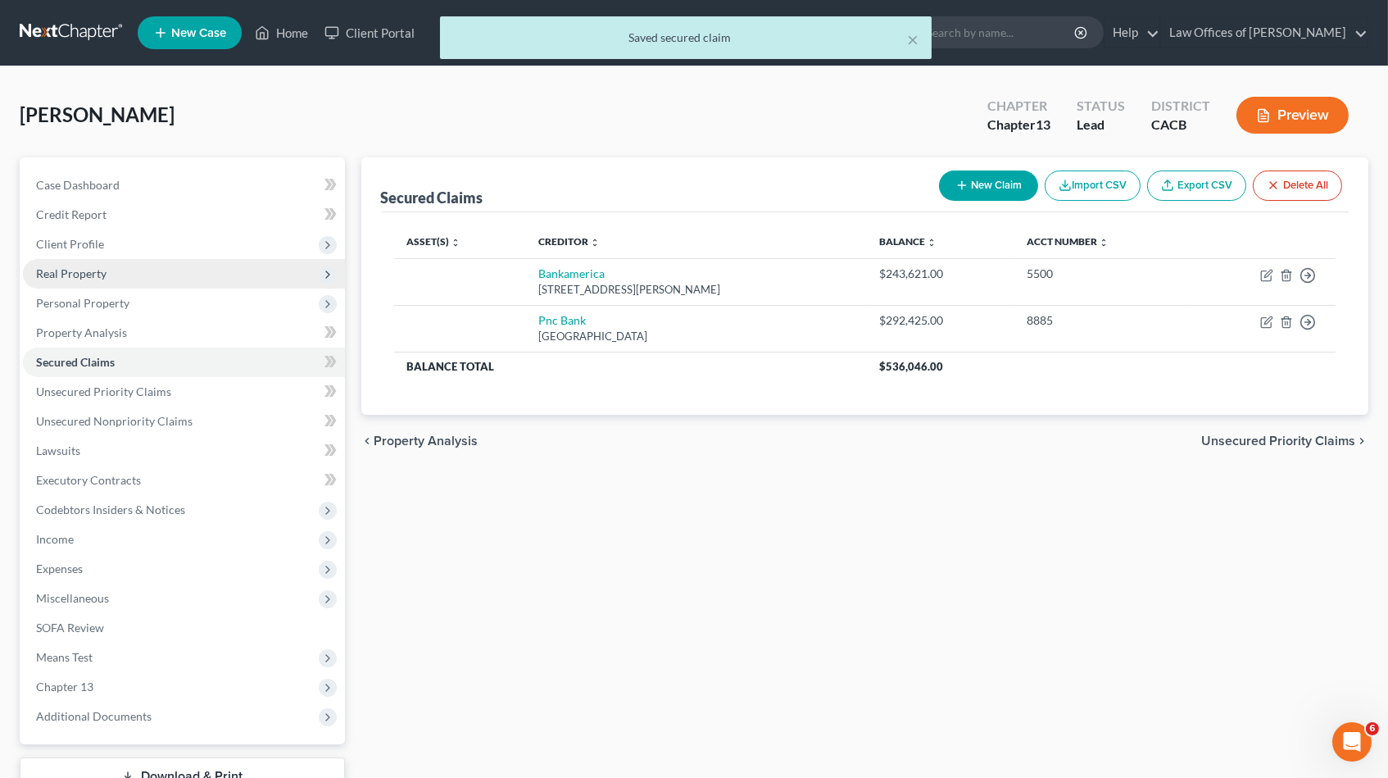
click at [90, 271] on span "Real Property" at bounding box center [71, 273] width 70 height 14
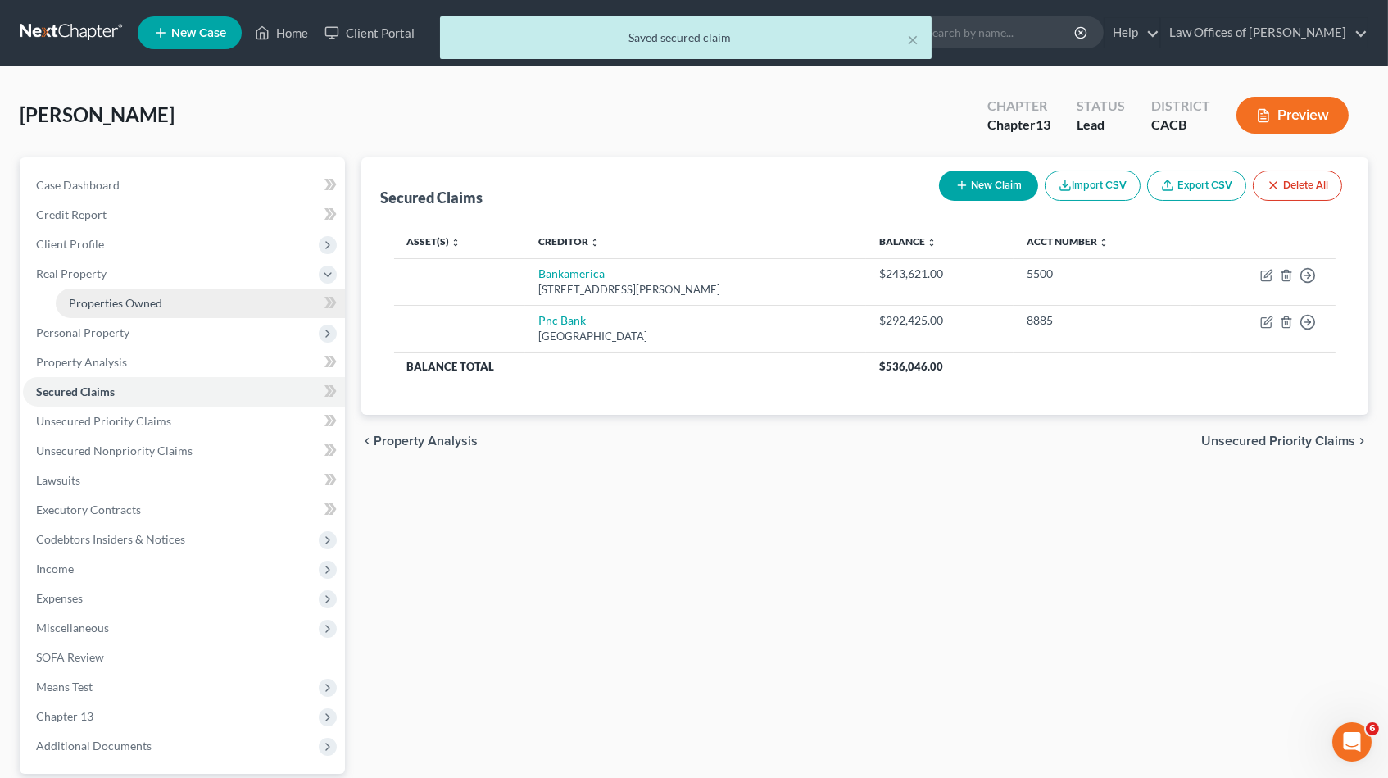
click at [138, 296] on span "Properties Owned" at bounding box center [115, 303] width 93 height 14
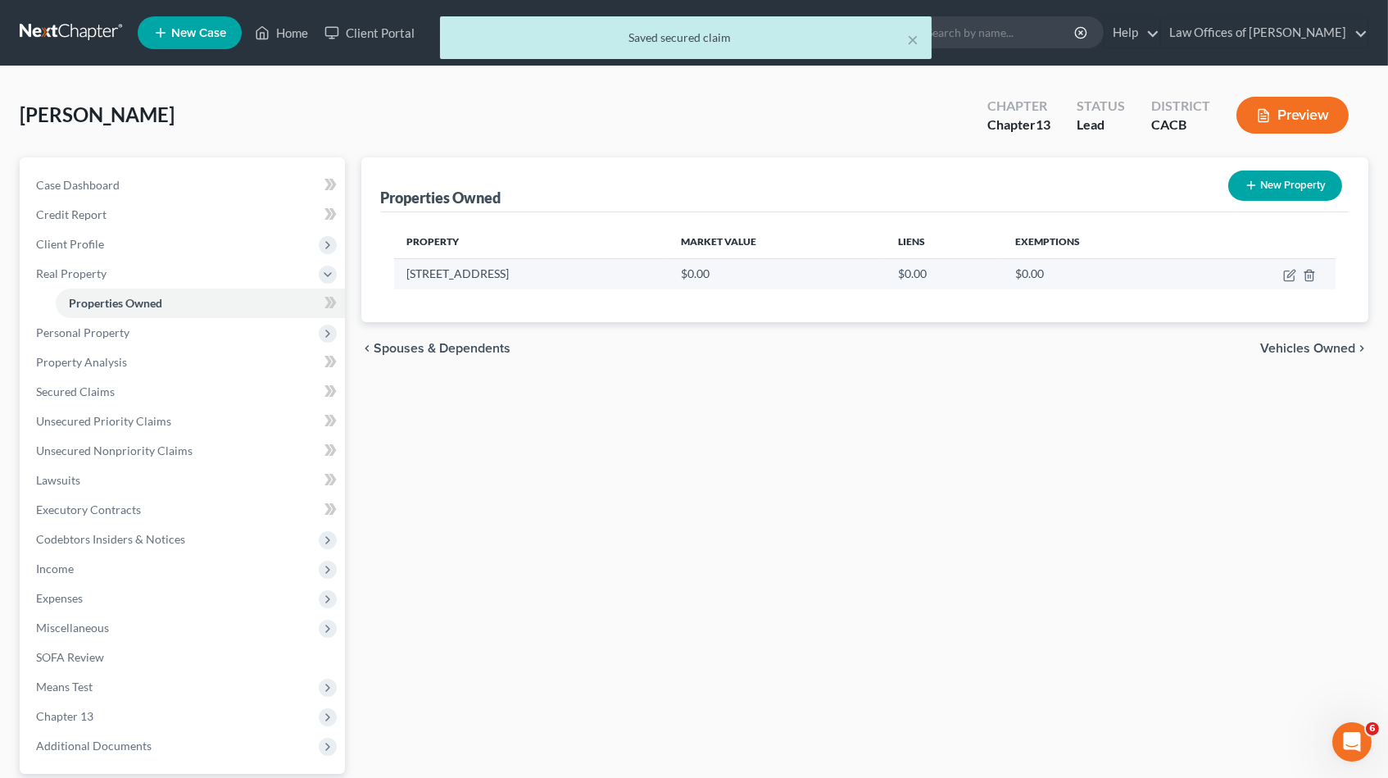
click at [1286, 280] on td at bounding box center [1266, 273] width 140 height 31
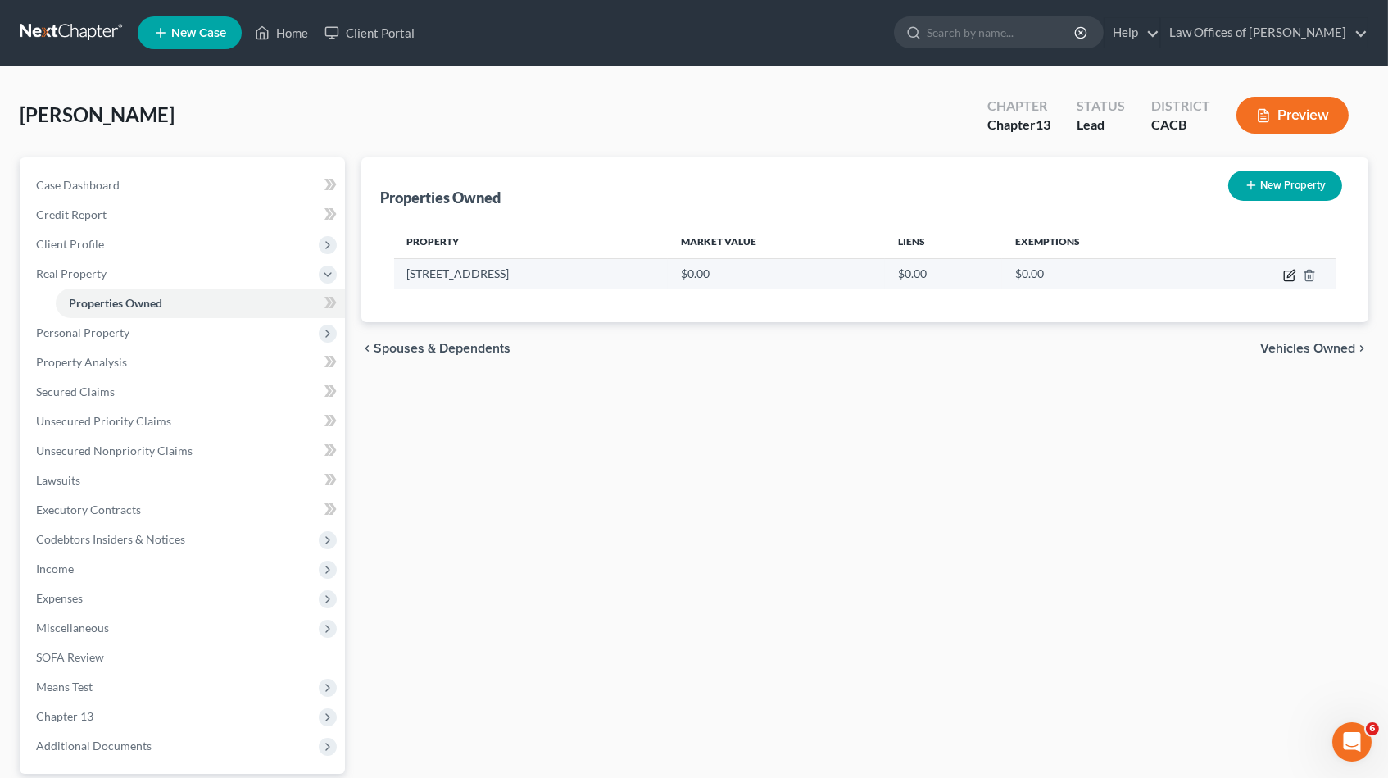
click at [1287, 274] on icon "button" at bounding box center [1289, 275] width 13 height 13
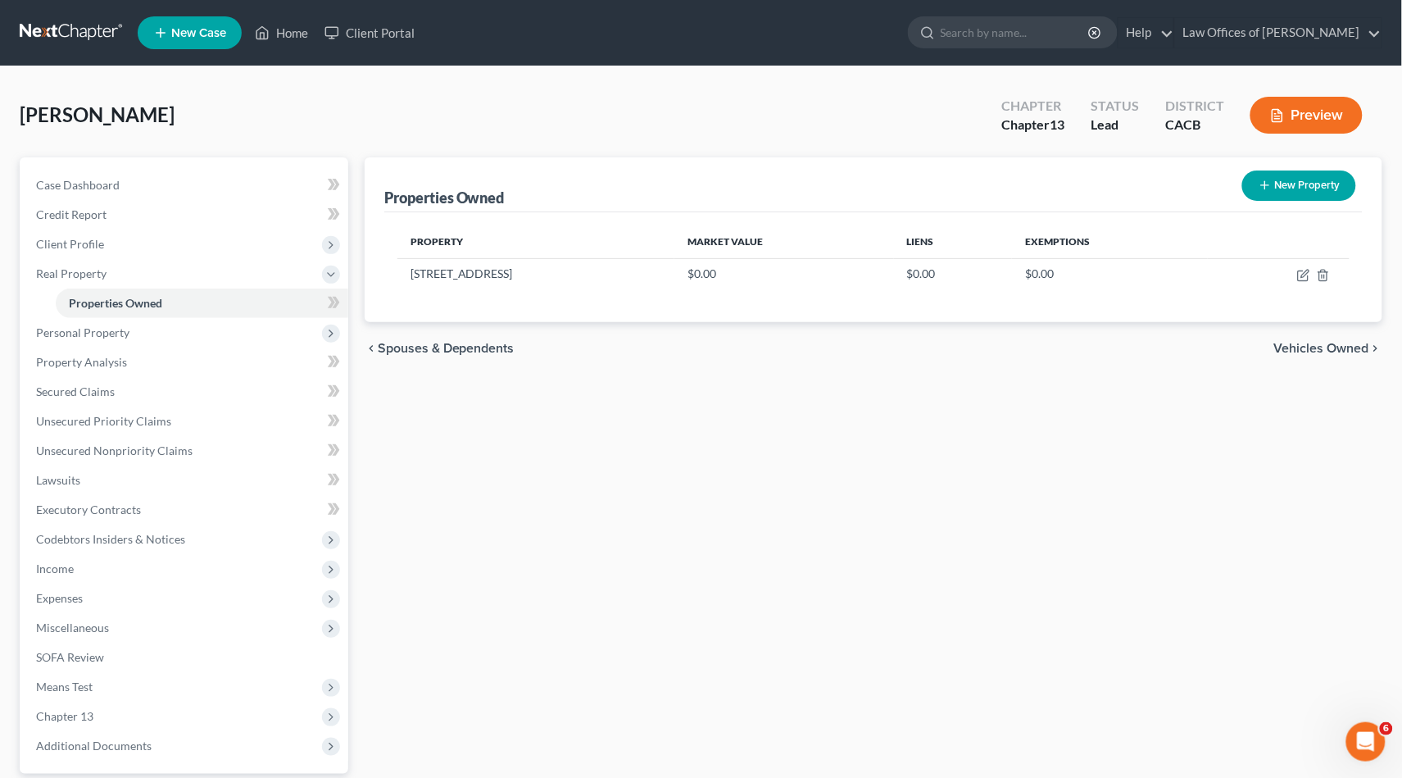
select select "4"
select select "35"
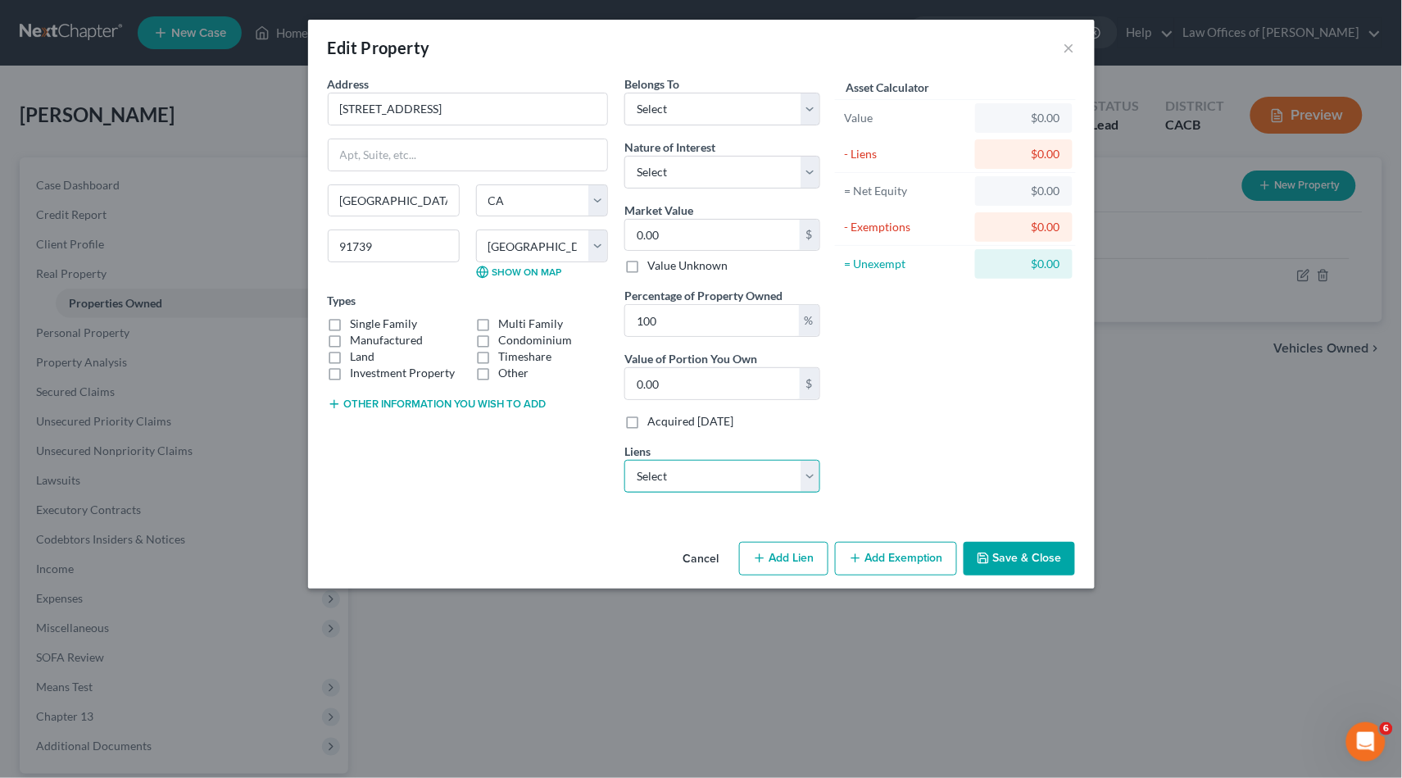
select select "0"
select select
select select "36"
select select "0"
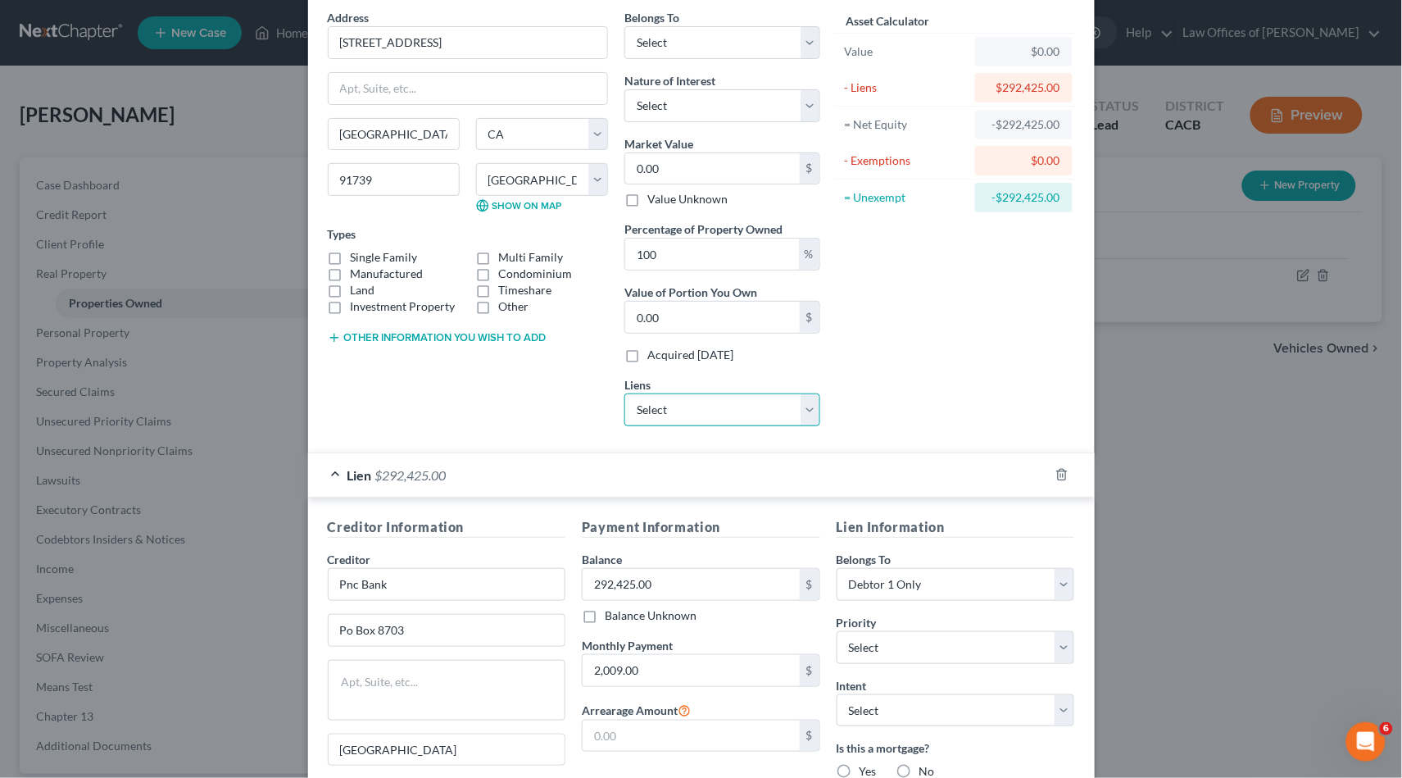
scroll to position [242, 0]
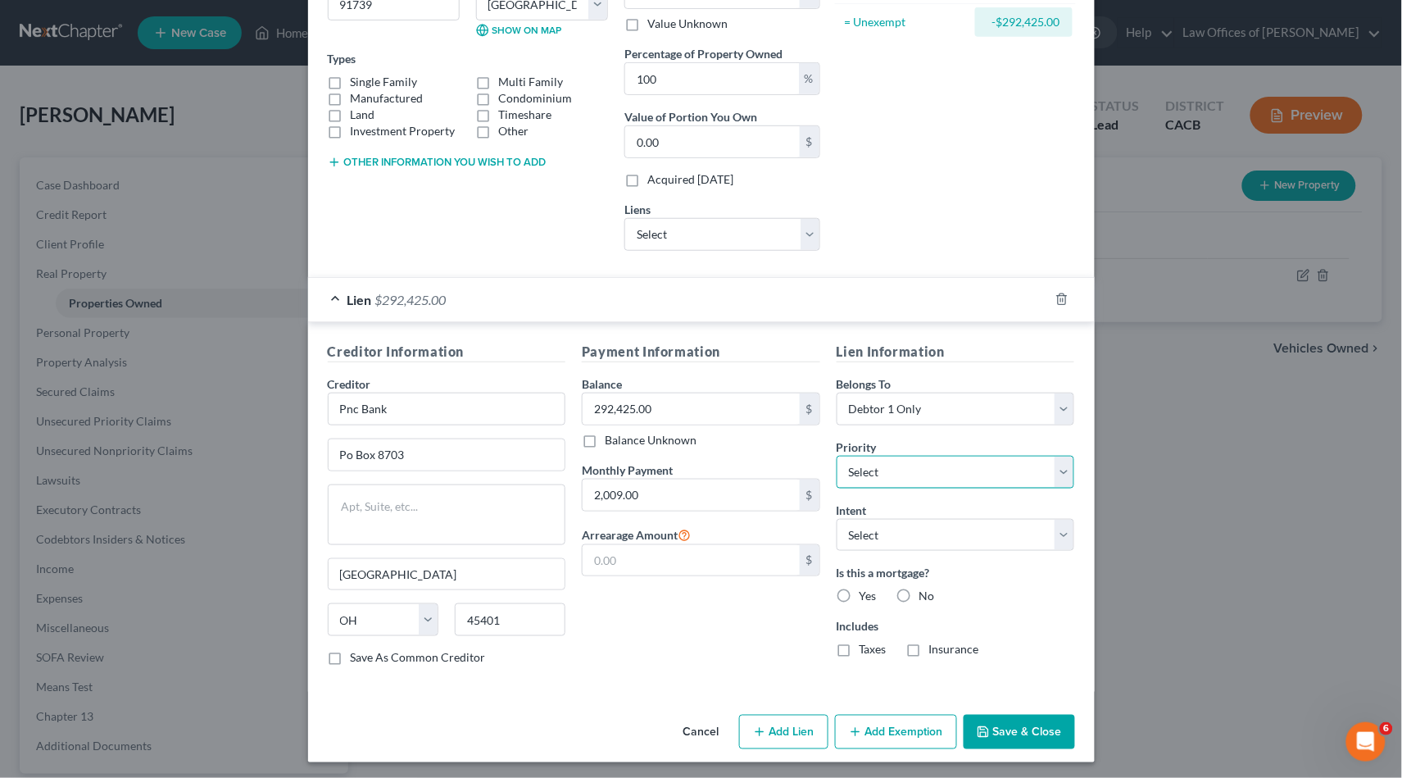
select select "0"
select select "1"
click at [860, 592] on label "Yes" at bounding box center [868, 596] width 17 height 16
click at [866, 592] on input "Yes" at bounding box center [871, 593] width 11 height 11
radio input "true"
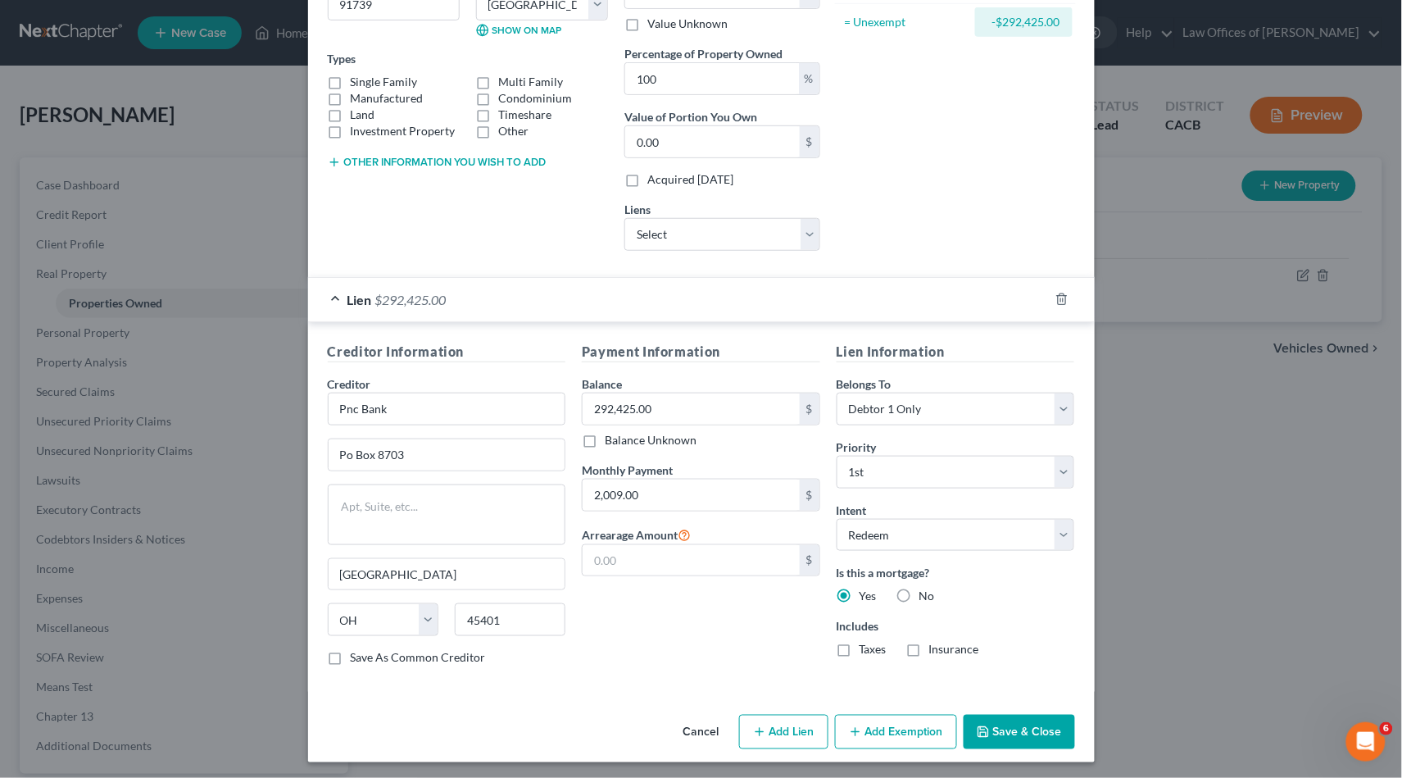
scroll to position [238, 0]
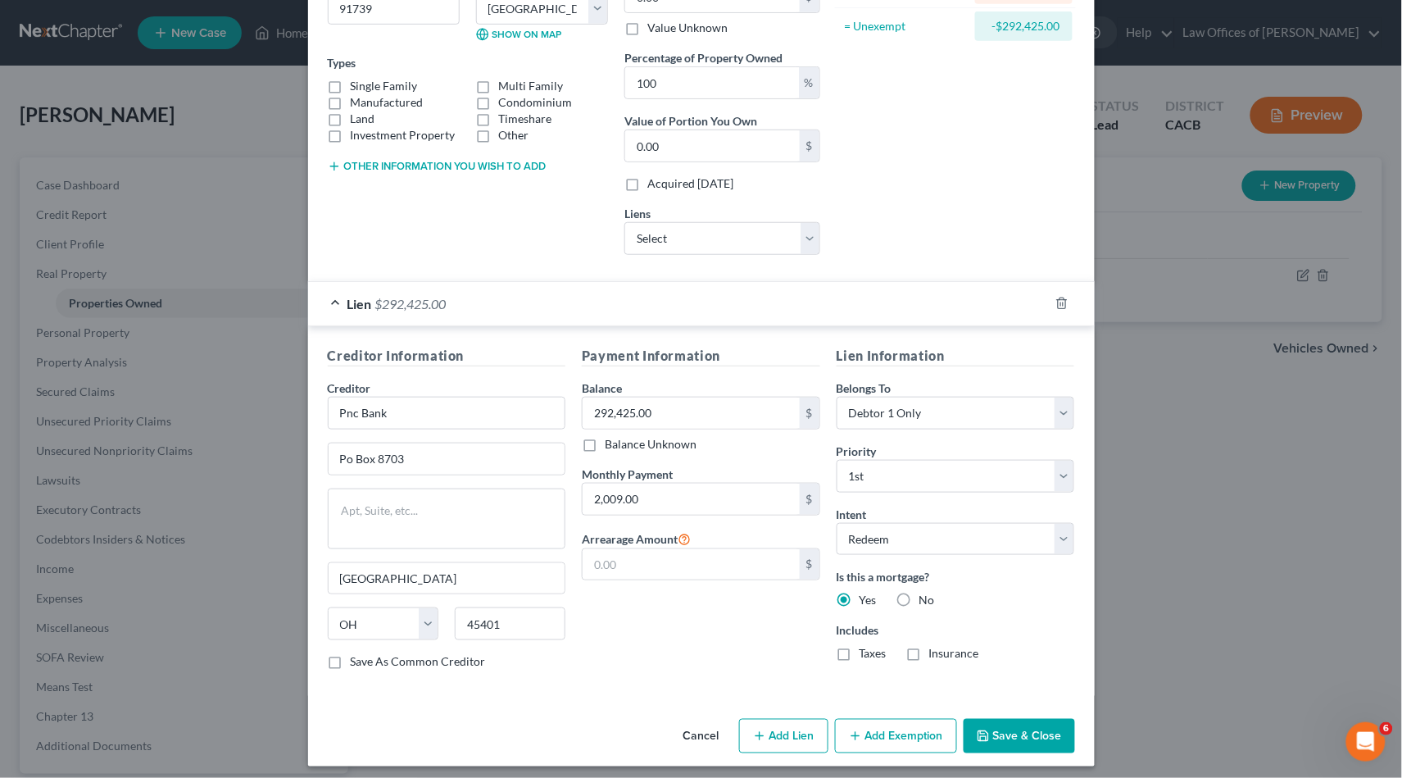
click at [984, 733] on button "Save & Close" at bounding box center [1019, 736] width 111 height 34
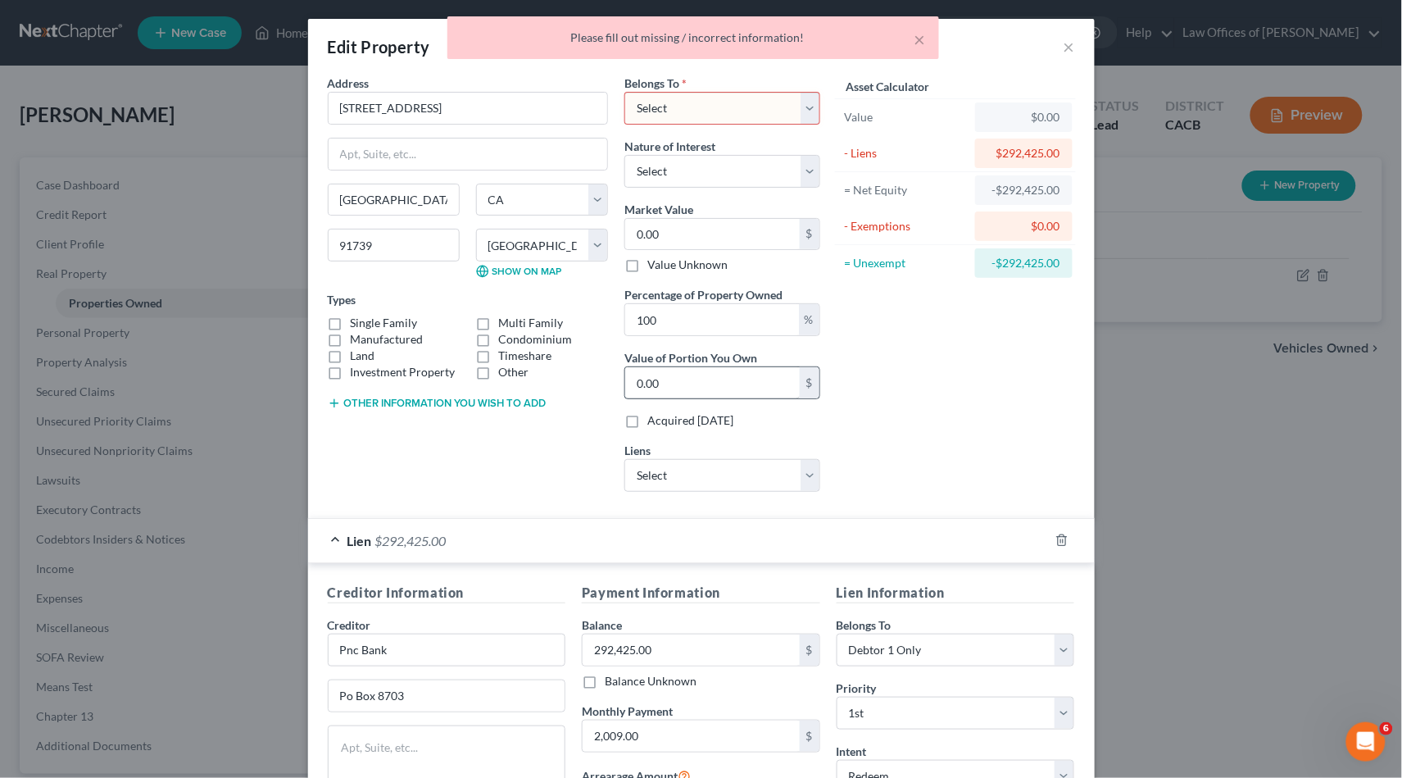
scroll to position [0, 0]
select select "2"
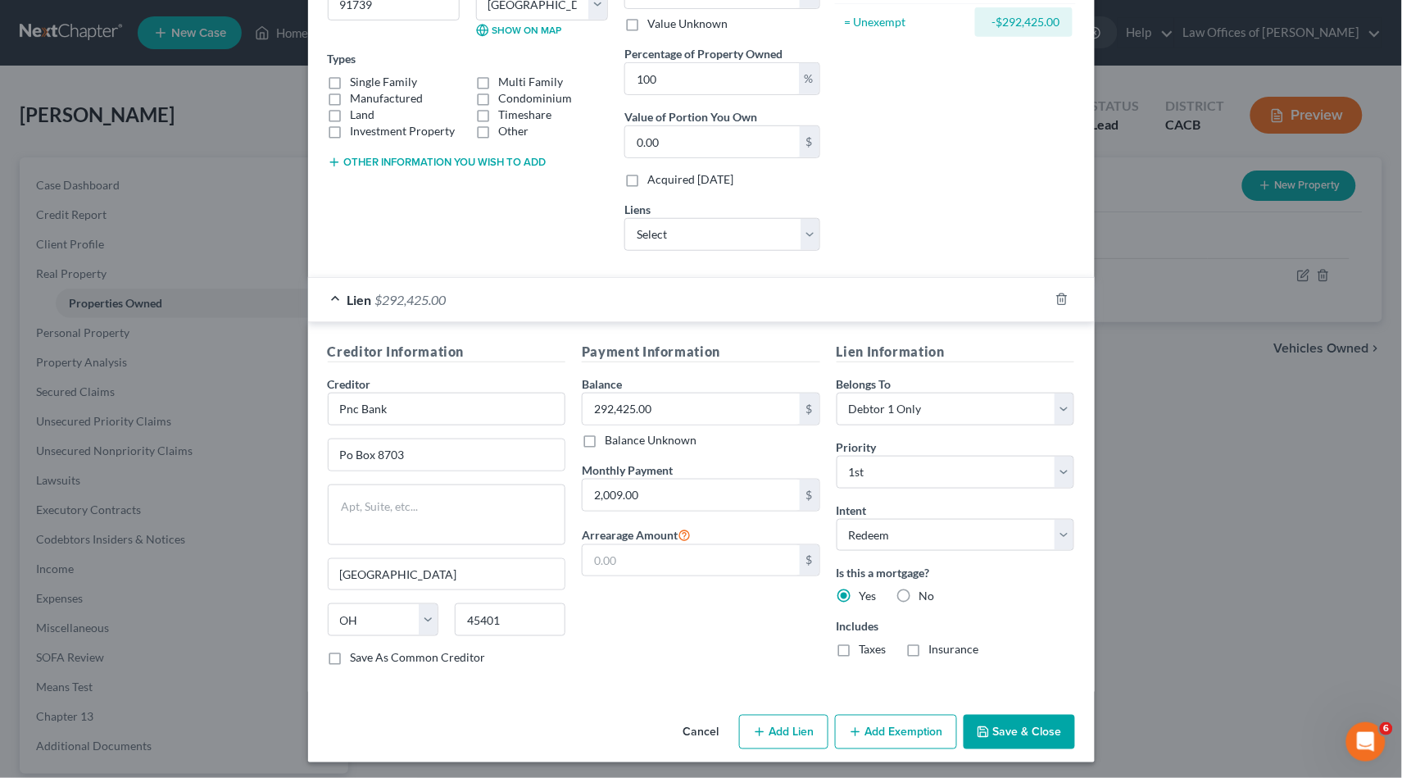
click at [1033, 742] on button "Save & Close" at bounding box center [1019, 732] width 111 height 34
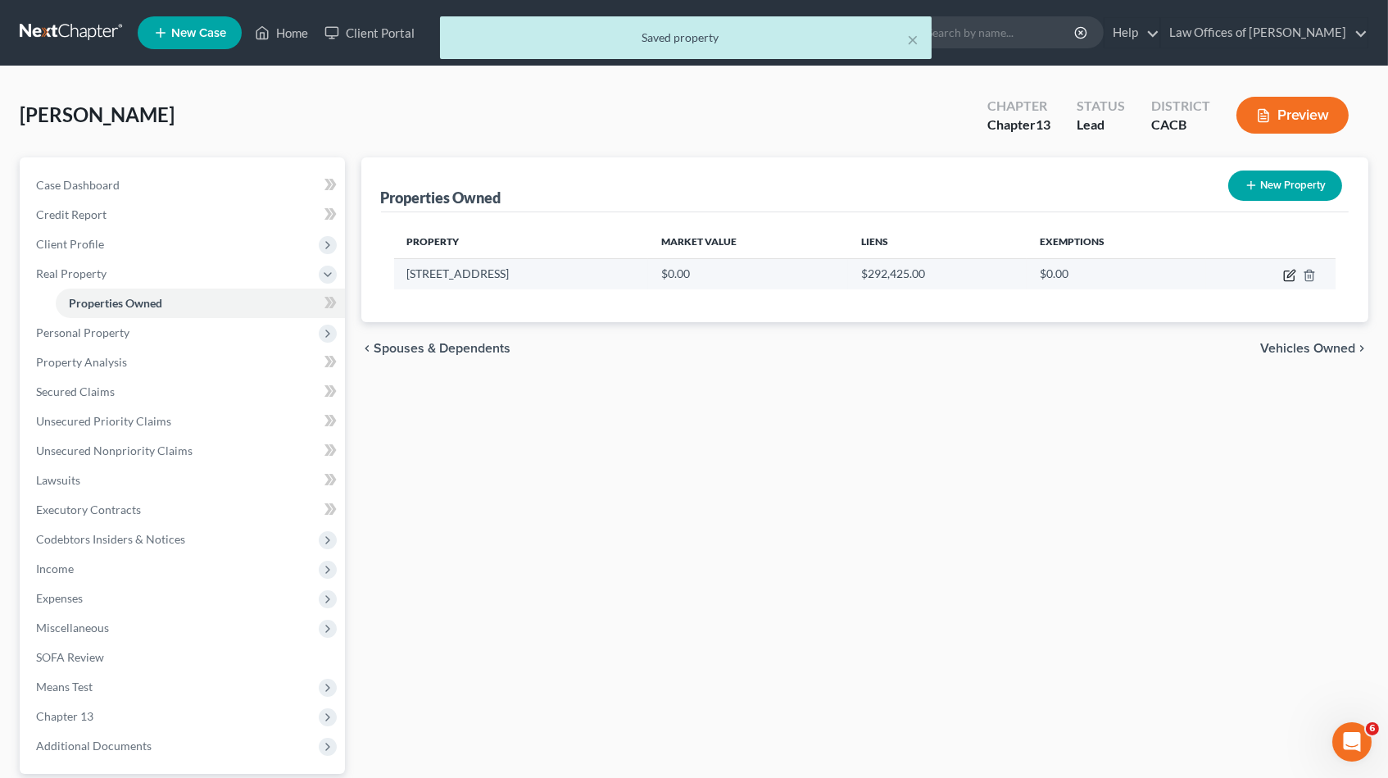
click at [1287, 276] on icon "button" at bounding box center [1289, 275] width 13 height 13
select select "4"
select select "35"
select select "2"
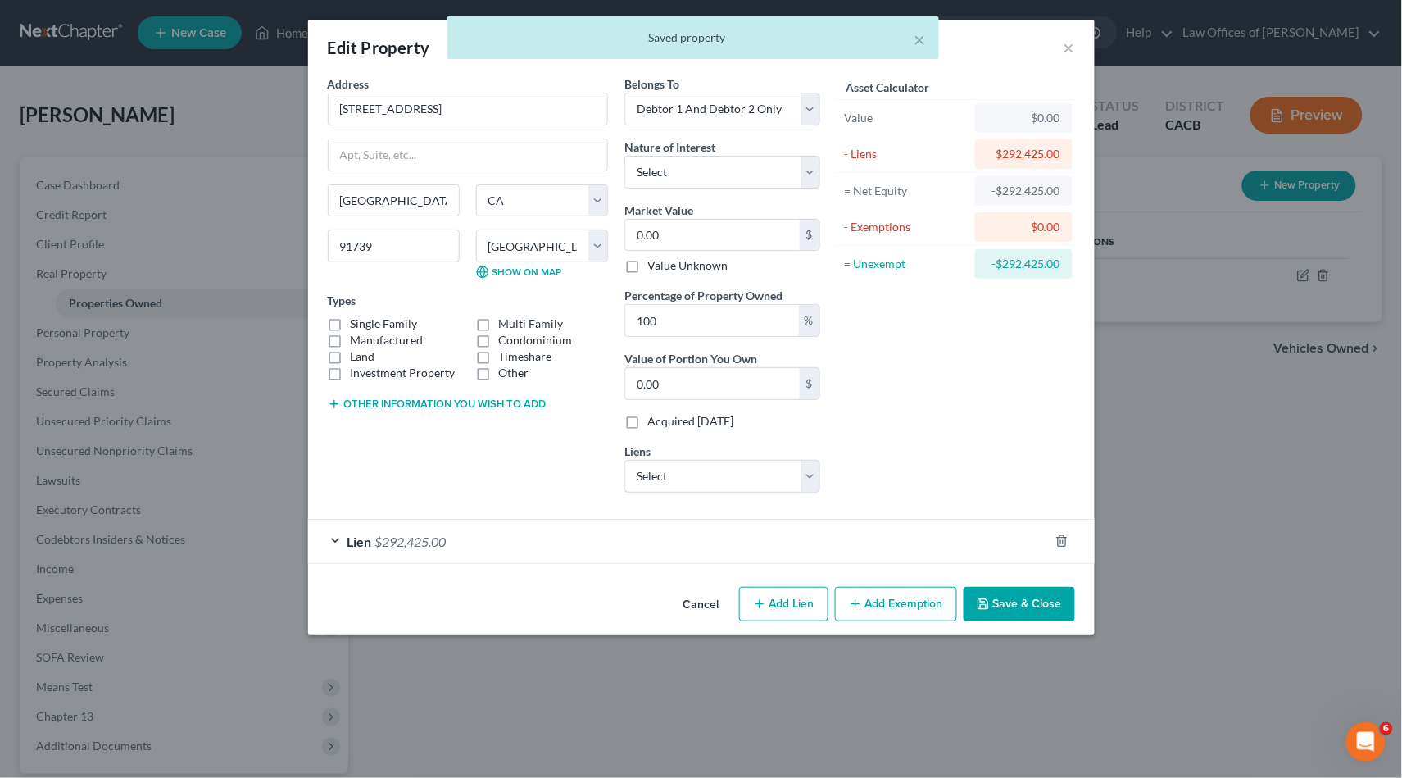
select select "9"
select select "0"
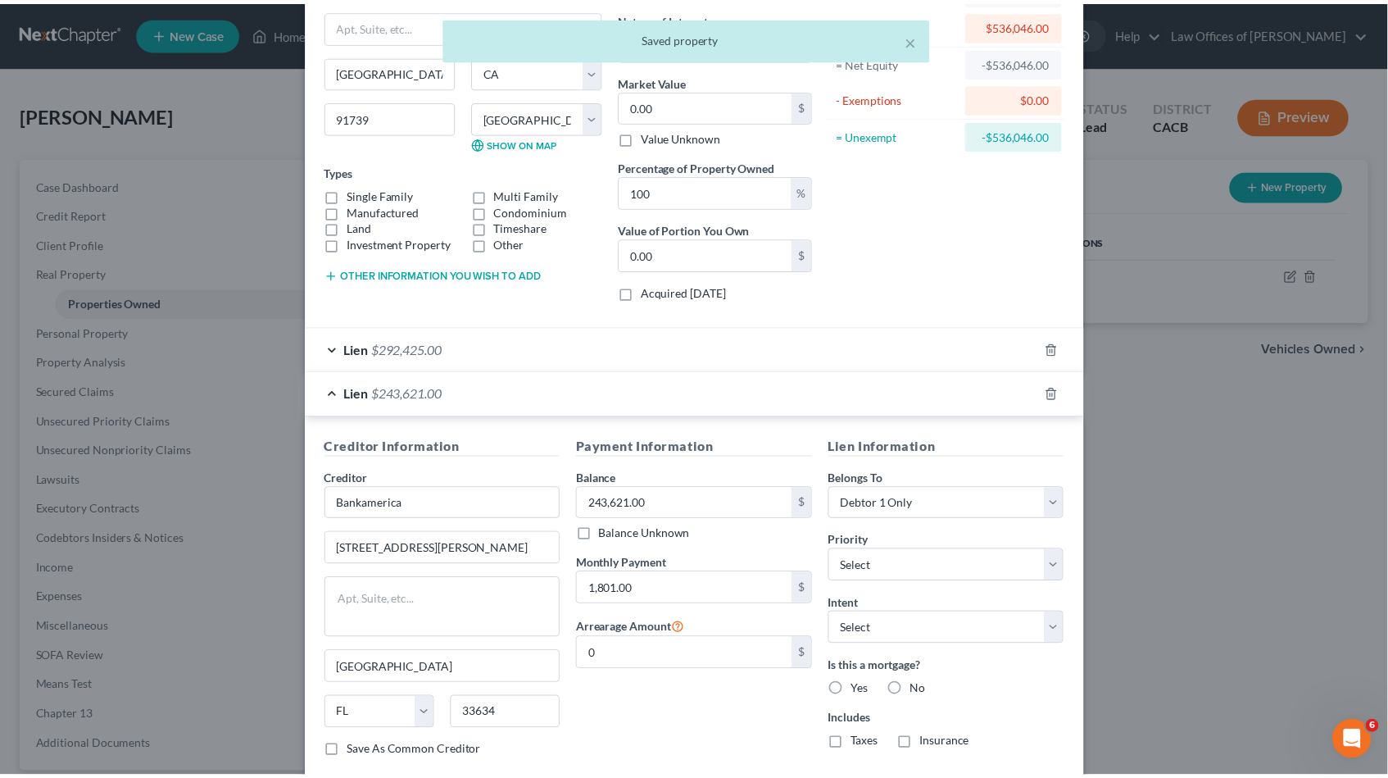
scroll to position [223, 0]
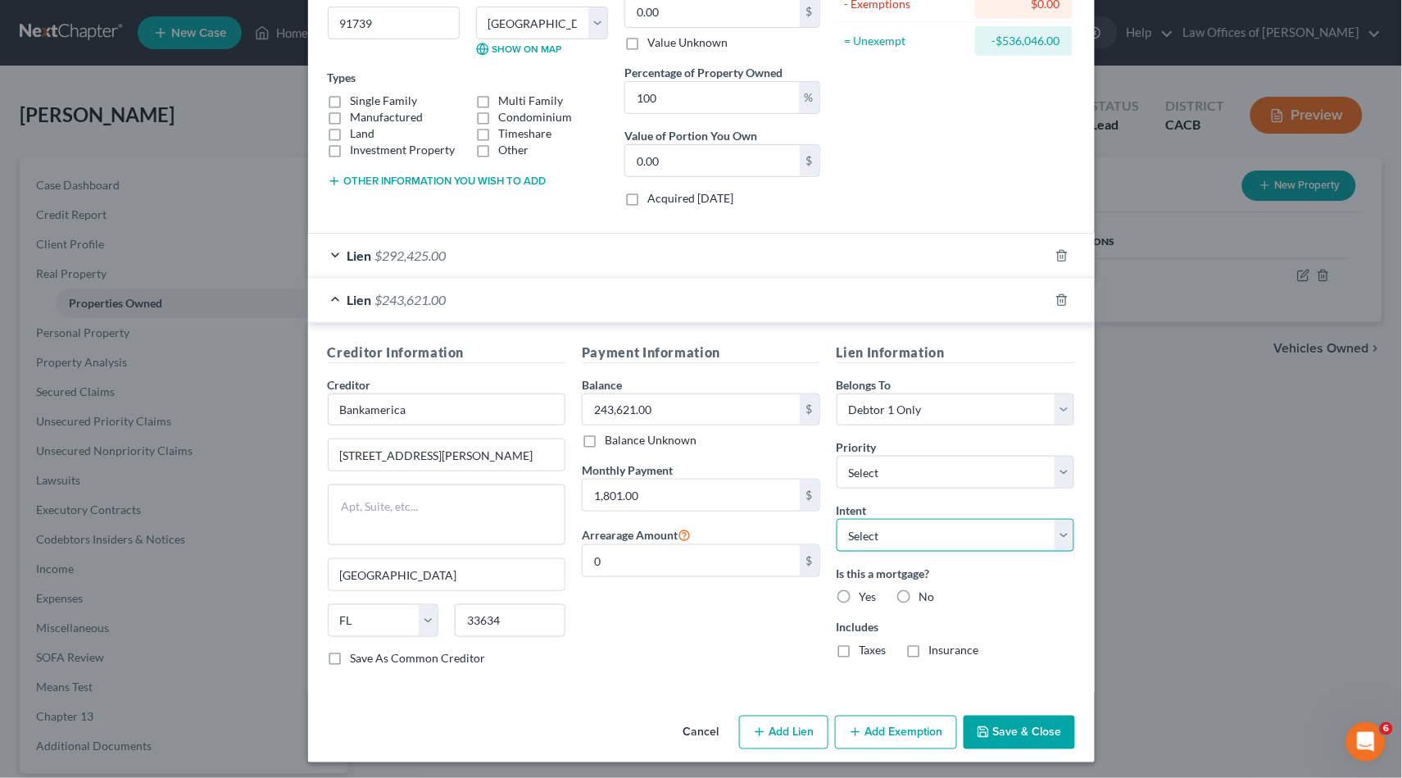
select select "1"
select select "0"
click at [860, 588] on label "Yes" at bounding box center [868, 596] width 17 height 16
click at [866, 588] on input "Yes" at bounding box center [871, 593] width 11 height 11
radio input "true"
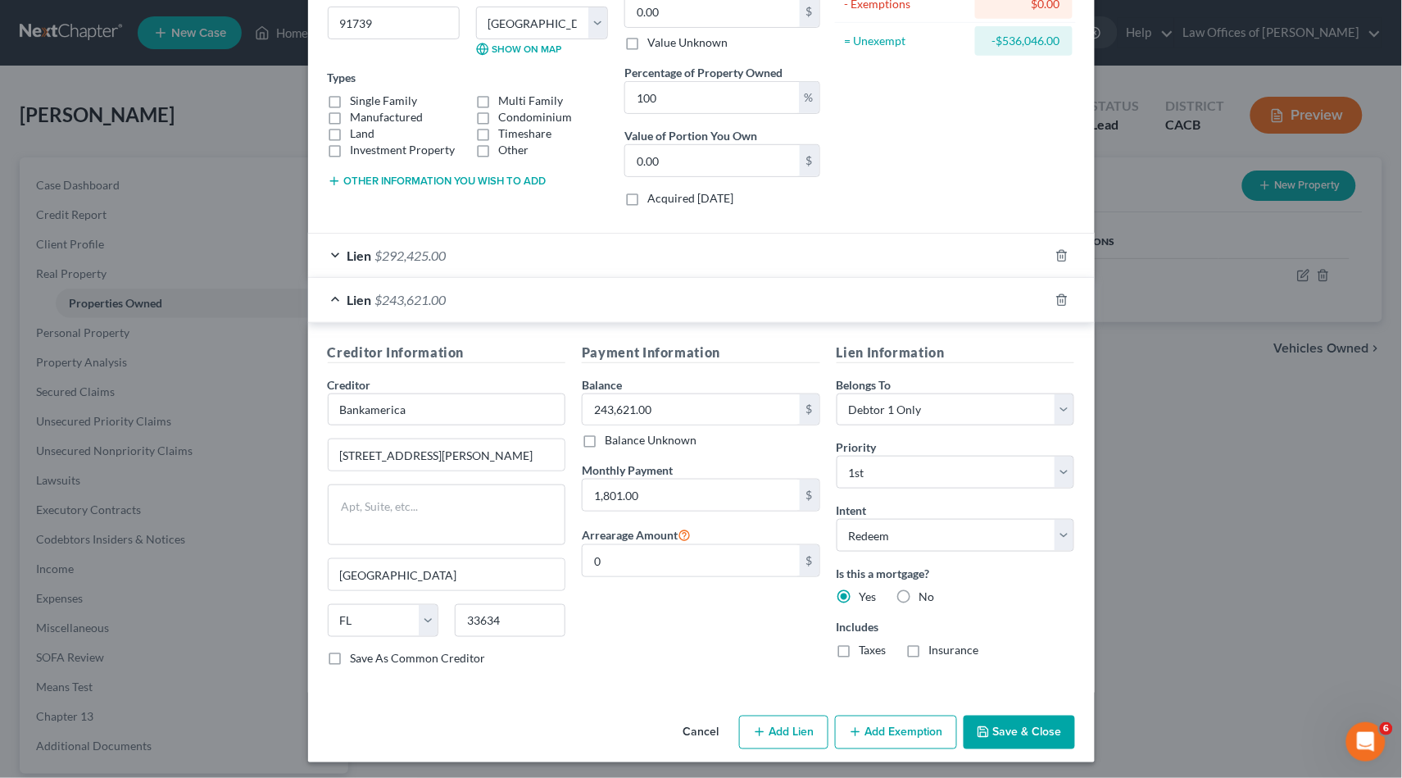
click at [351, 97] on label "Single Family" at bounding box center [384, 101] width 67 height 16
click at [357, 97] on input "Single Family" at bounding box center [362, 98] width 11 height 11
checkbox input "true"
click at [1032, 723] on button "Save & Close" at bounding box center [1019, 732] width 111 height 34
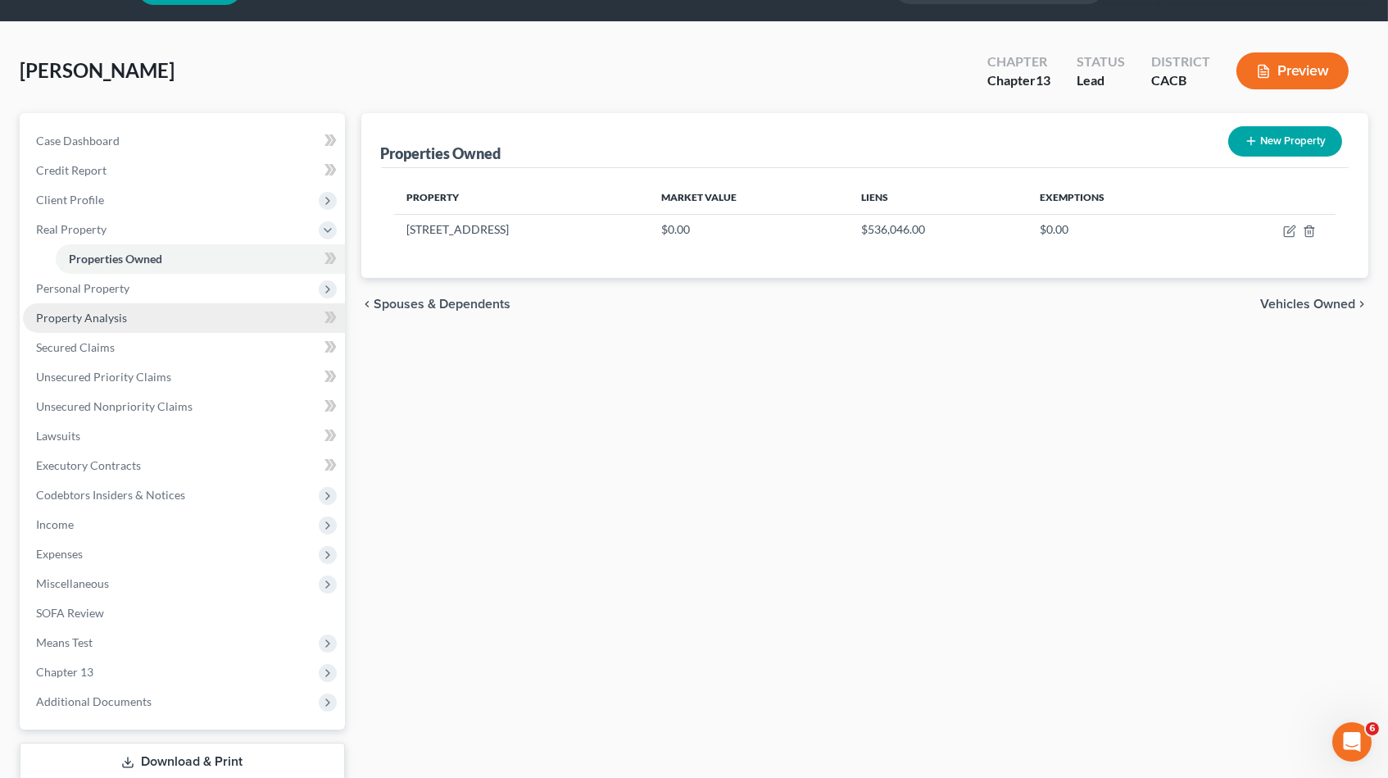
scroll to position [73, 0]
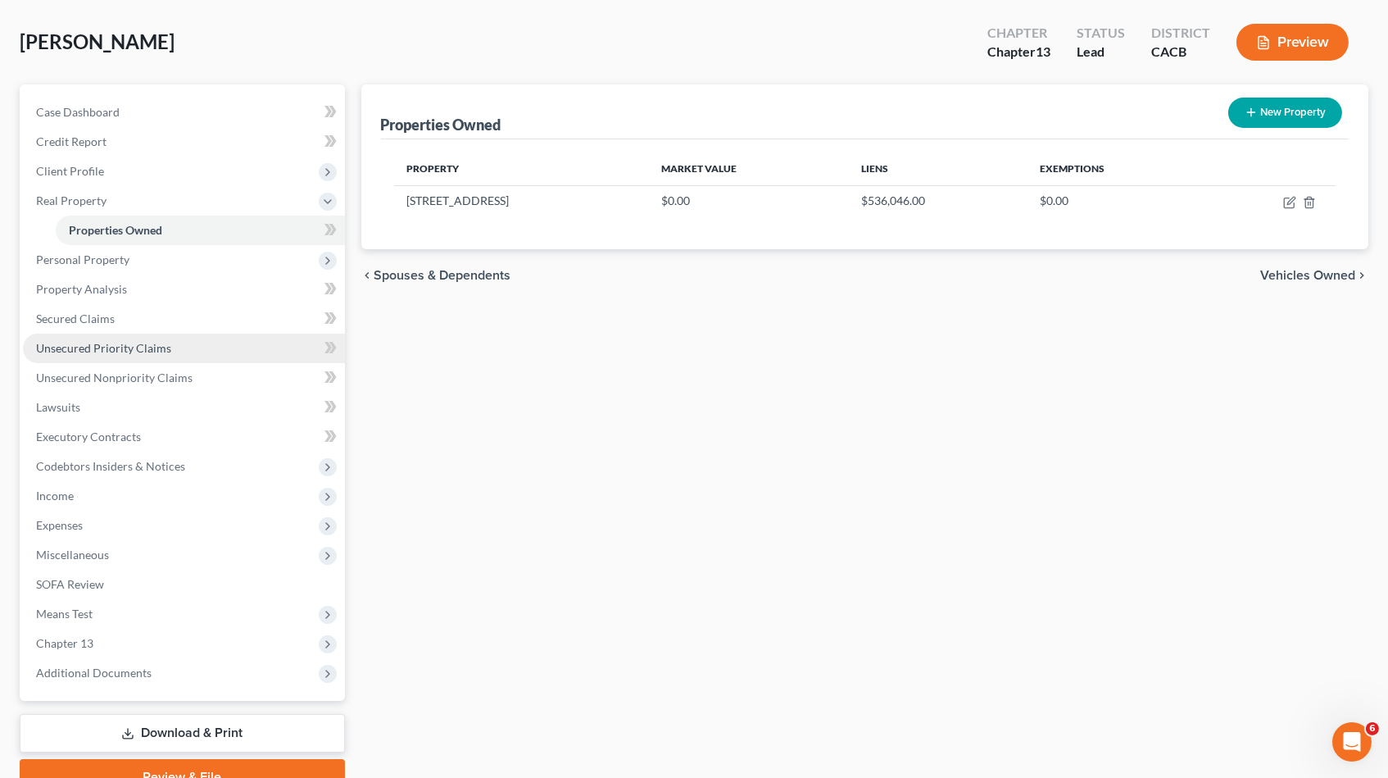
click at [181, 338] on link "Unsecured Priority Claims" at bounding box center [184, 349] width 322 height 30
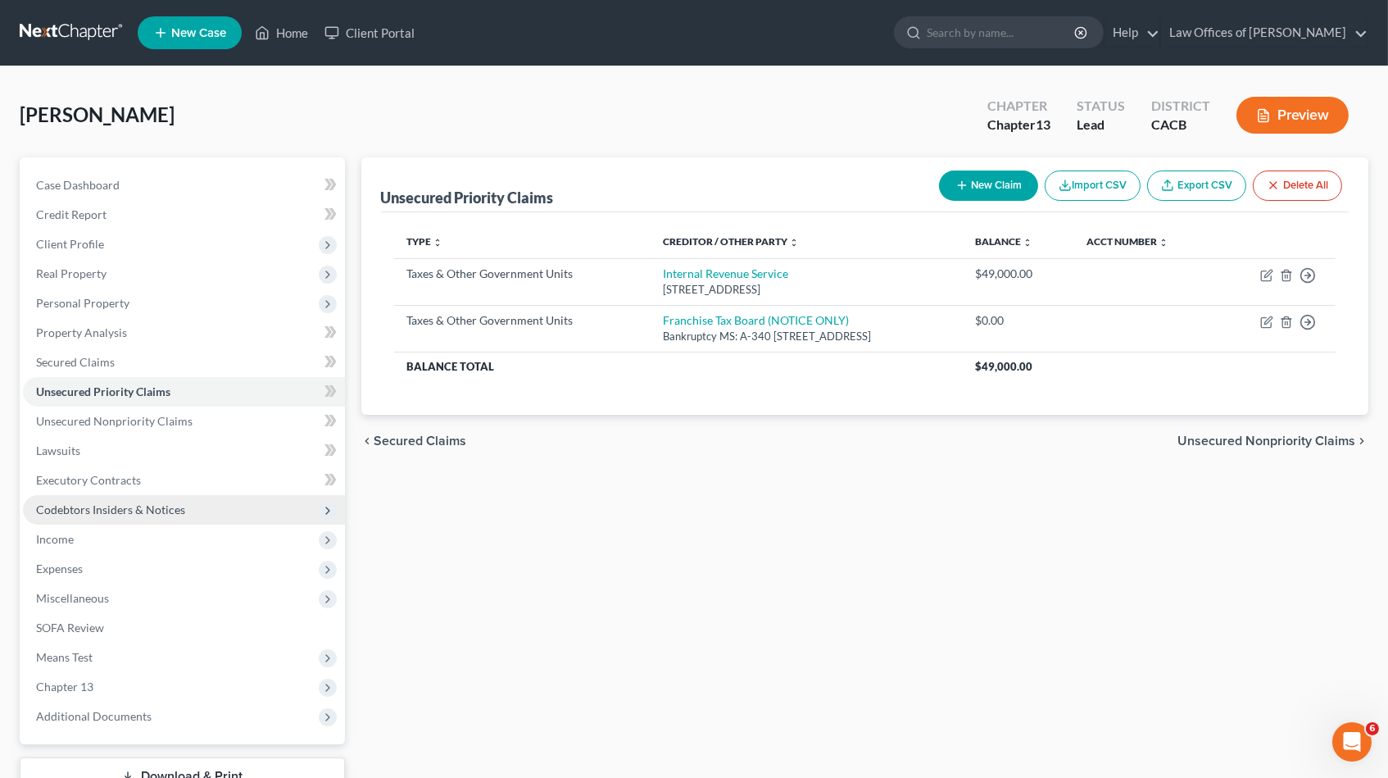
scroll to position [37, 0]
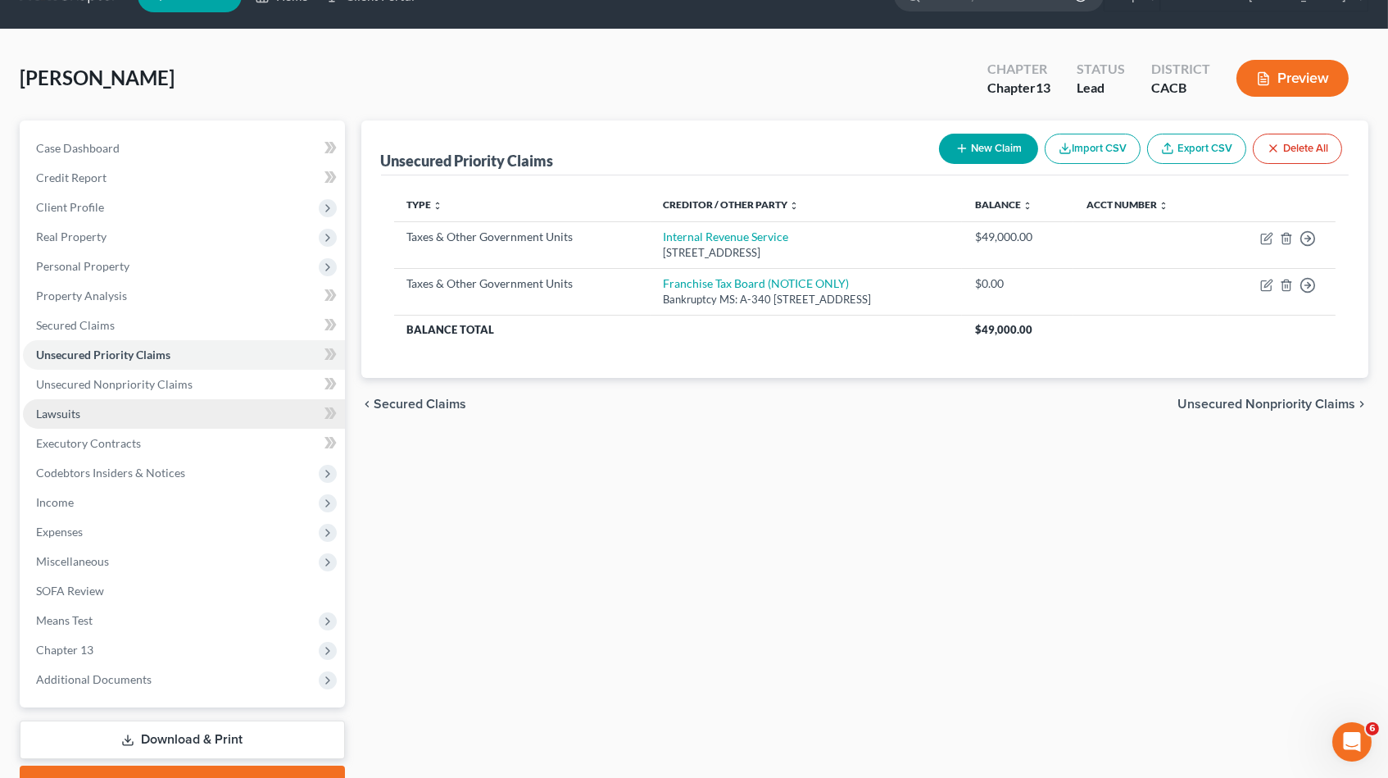
click at [138, 399] on link "Lawsuits" at bounding box center [184, 414] width 322 height 30
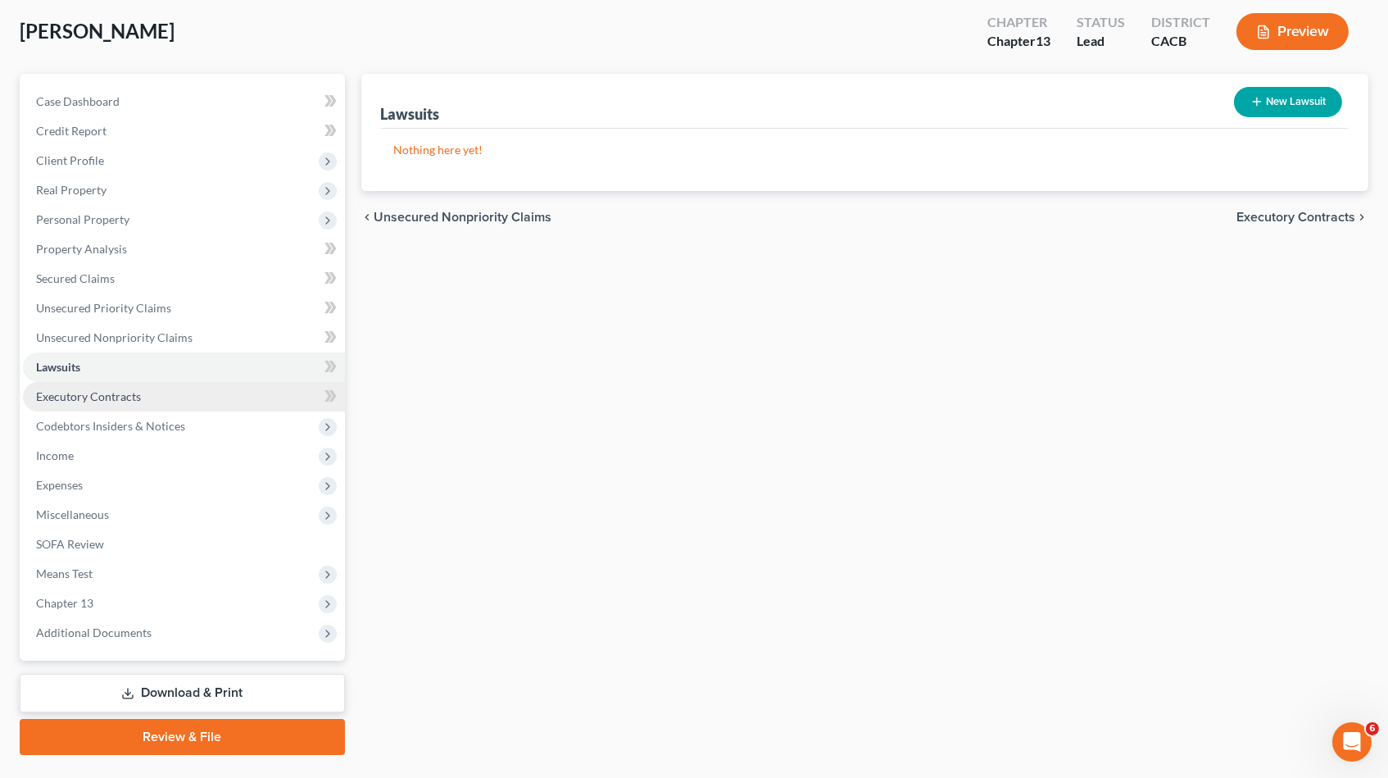
click at [69, 389] on span "Executory Contracts" at bounding box center [88, 396] width 105 height 14
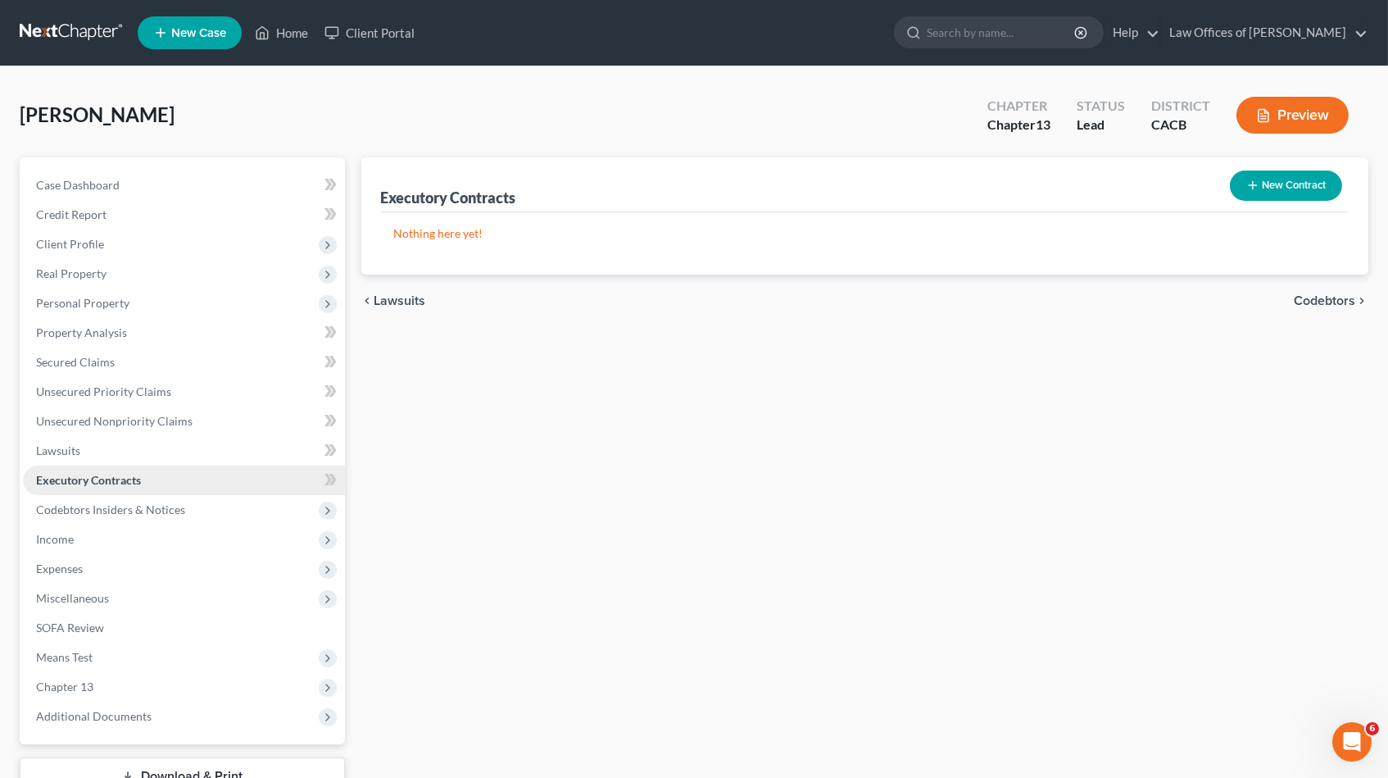
scroll to position [3, 0]
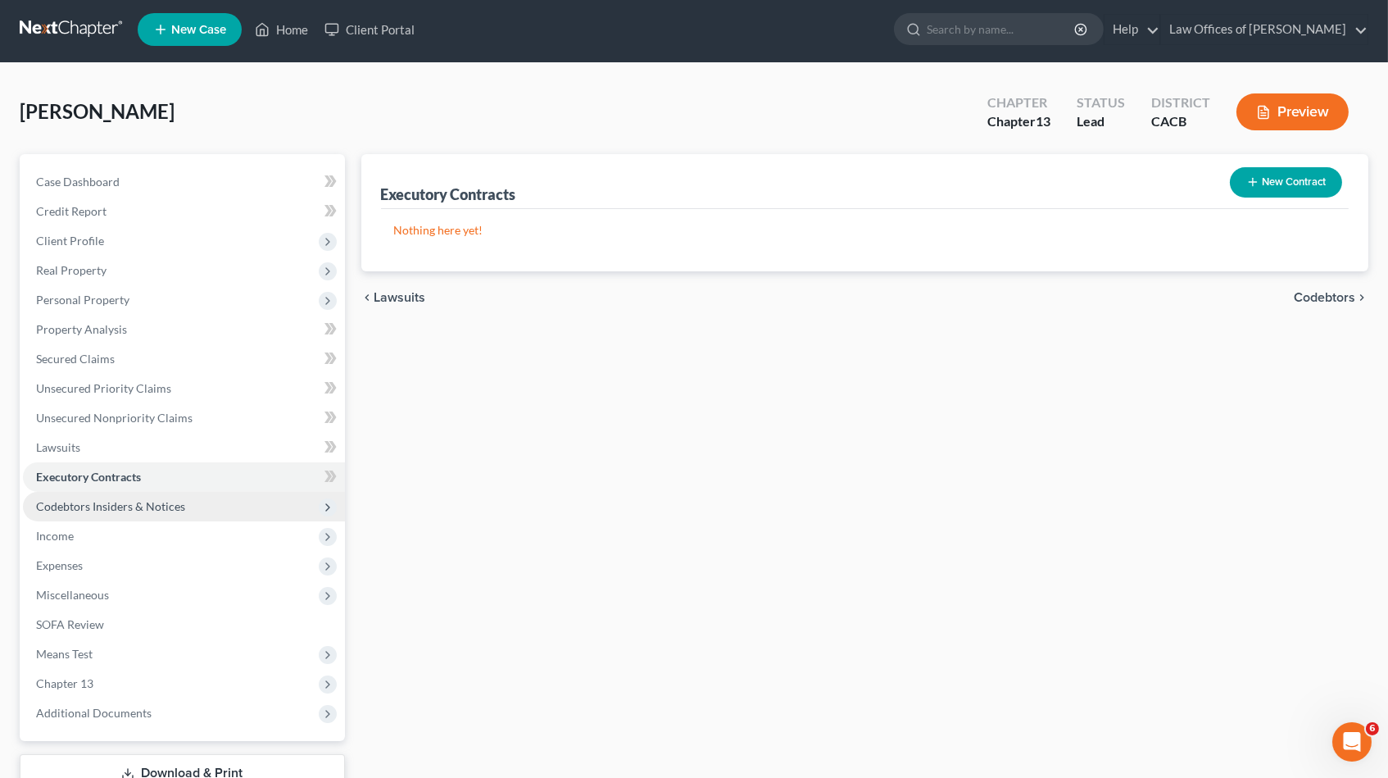
click at [143, 500] on span "Codebtors Insiders & Notices" at bounding box center [110, 506] width 149 height 14
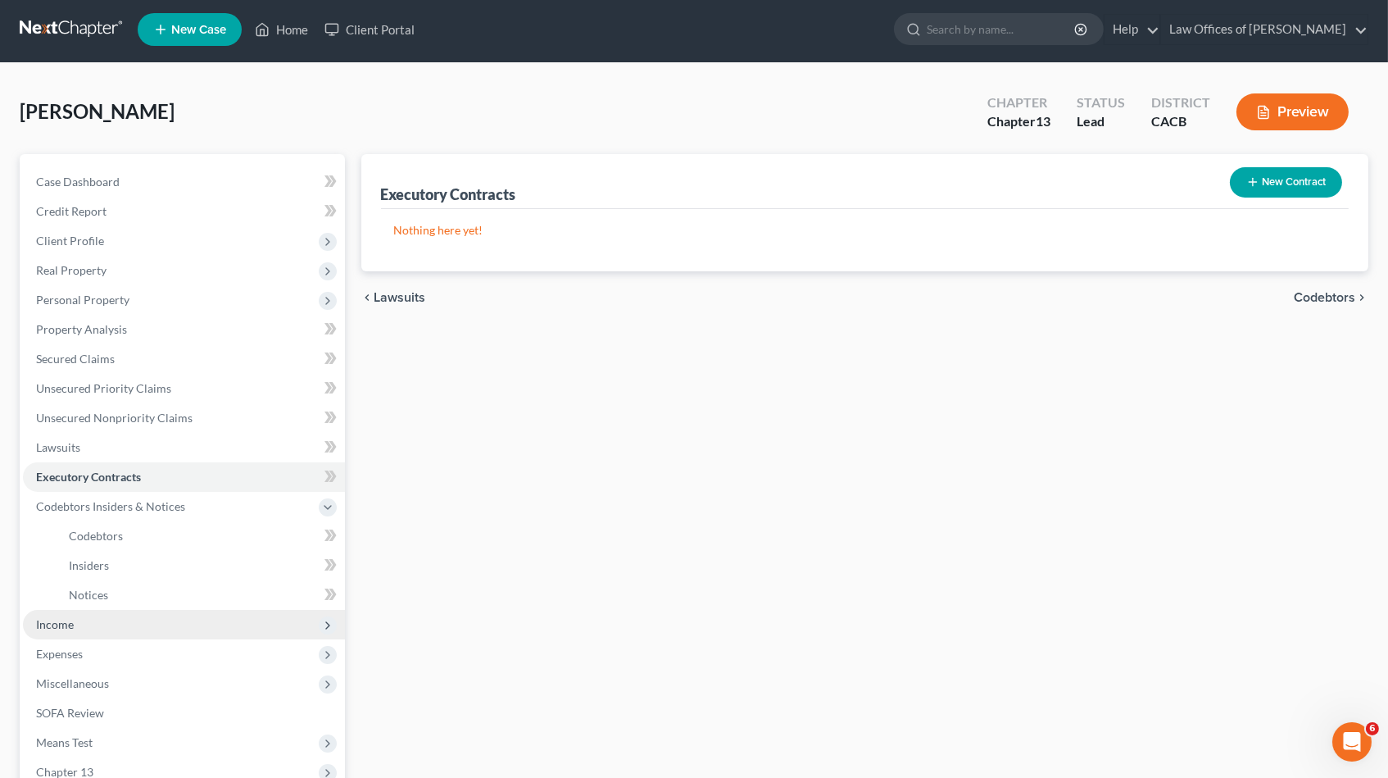
click at [58, 617] on span "Income" at bounding box center [55, 624] width 38 height 14
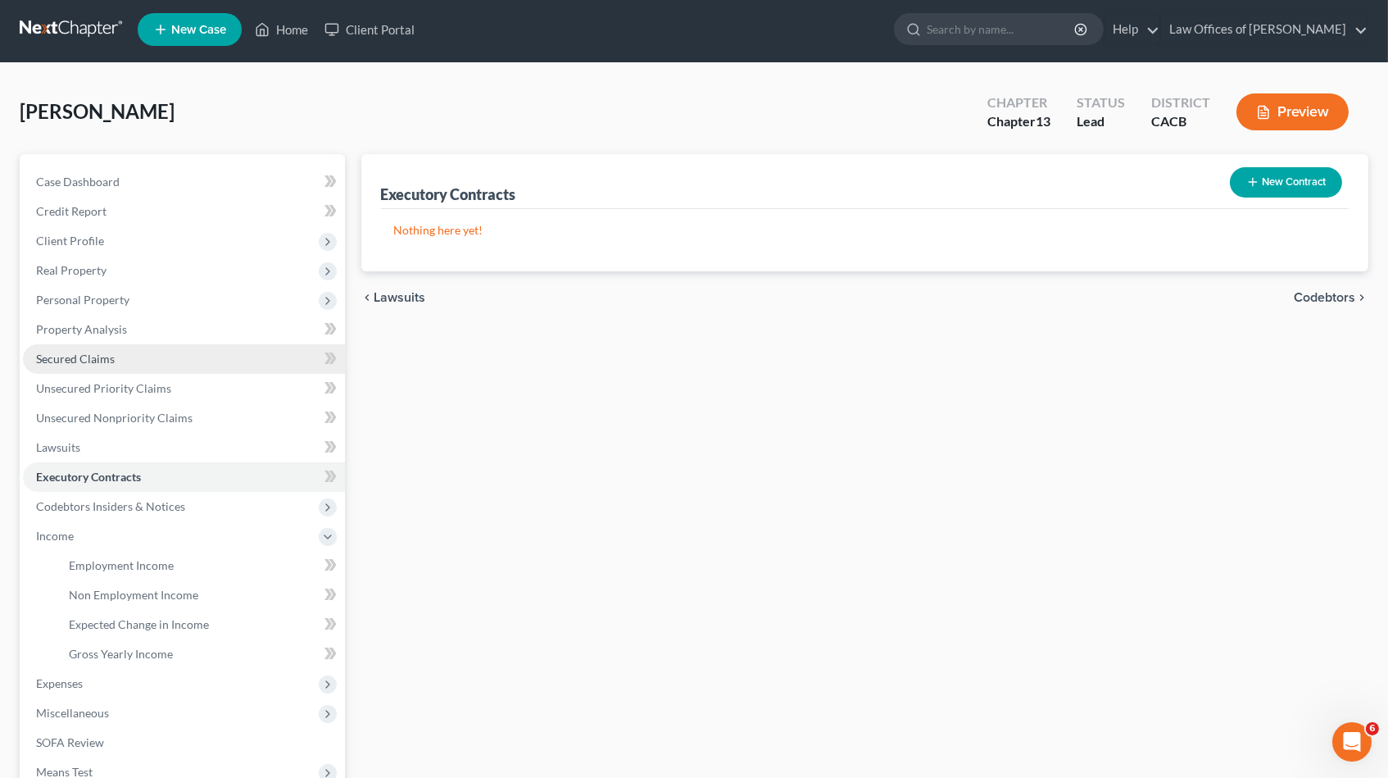
click at [130, 358] on link "Secured Claims" at bounding box center [184, 359] width 322 height 30
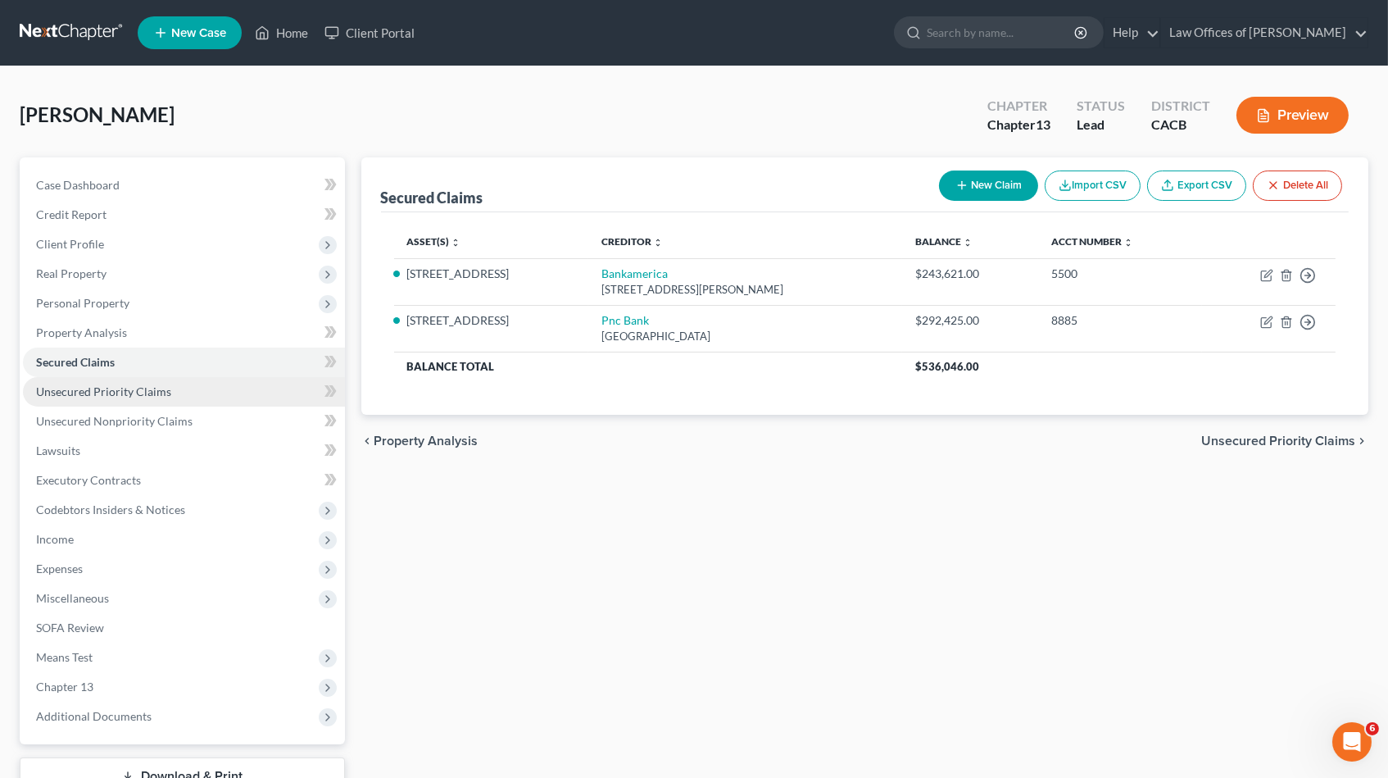
click at [153, 393] on link "Unsecured Priority Claims" at bounding box center [184, 392] width 322 height 30
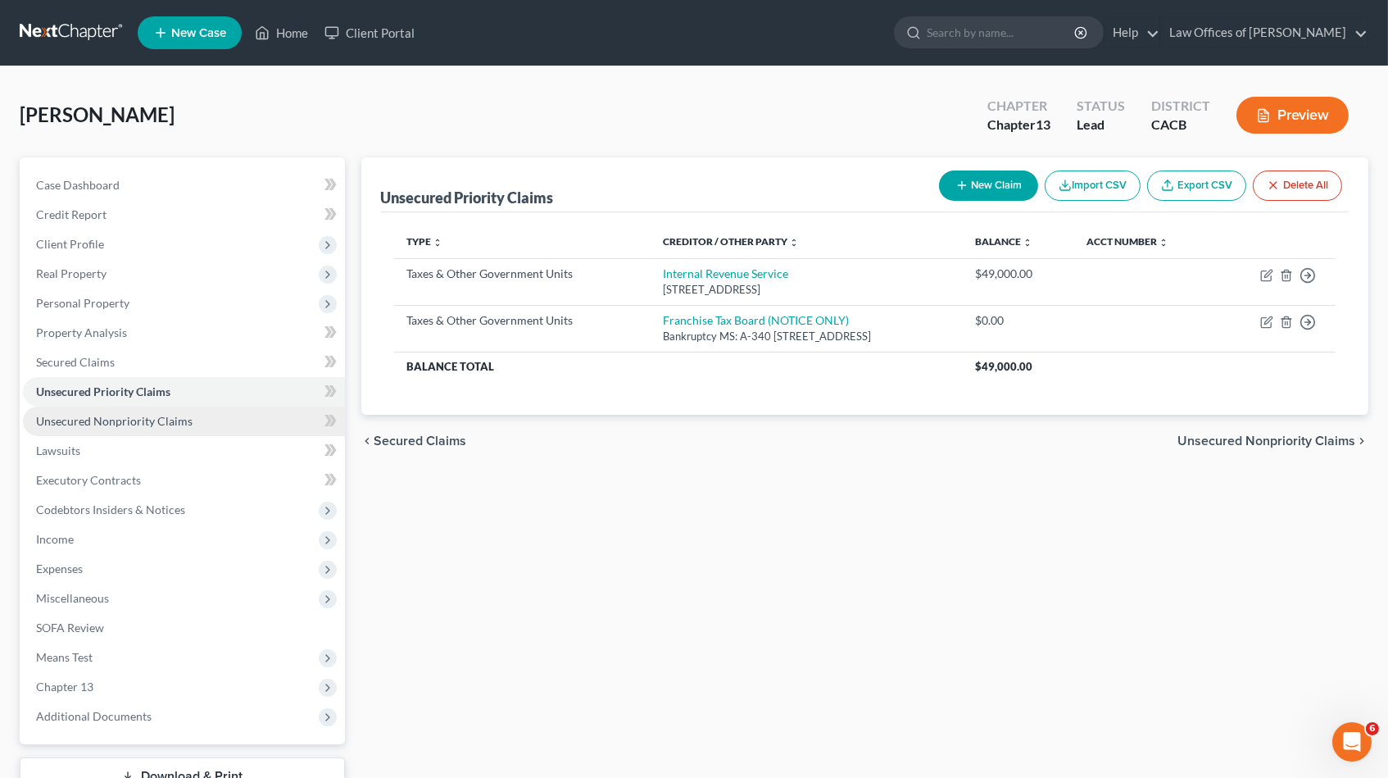
click at [222, 424] on link "Unsecured Nonpriority Claims" at bounding box center [184, 421] width 322 height 30
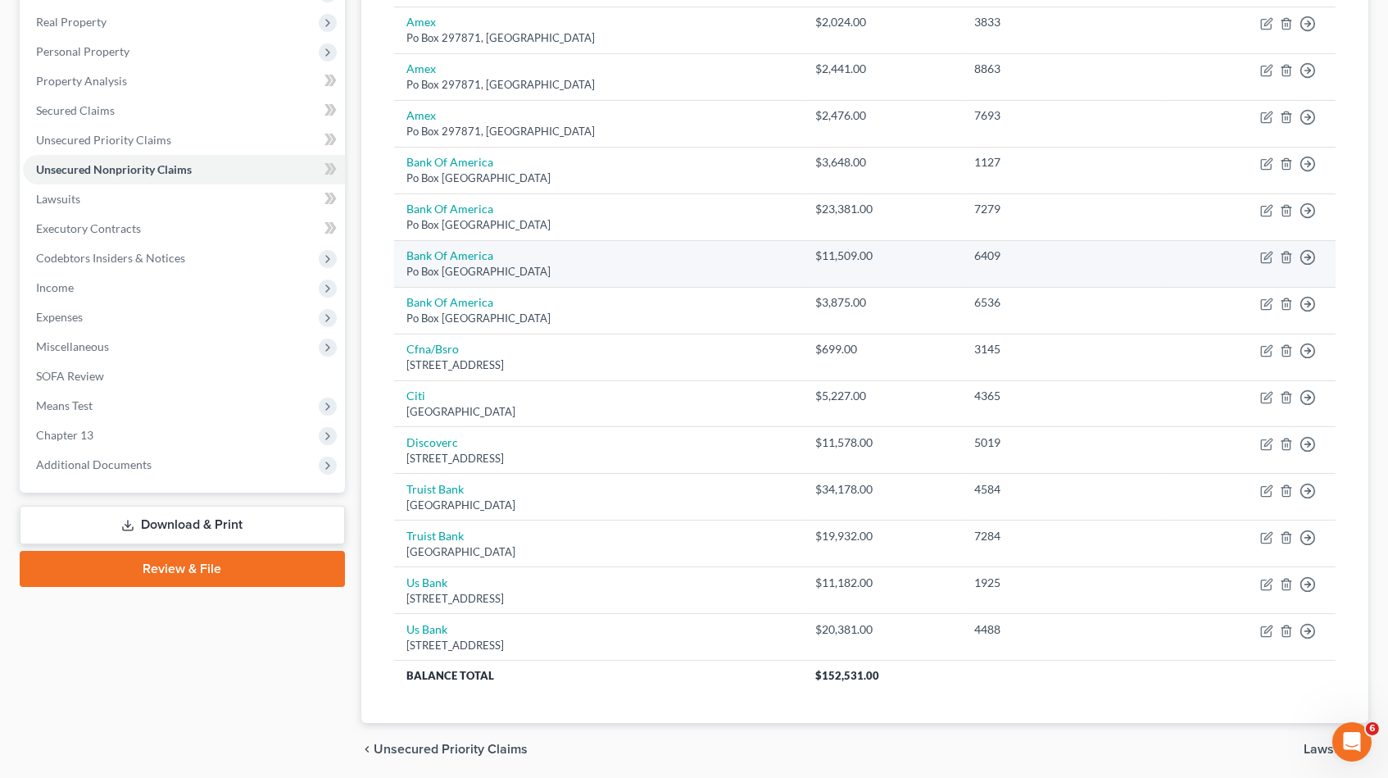
scroll to position [287, 0]
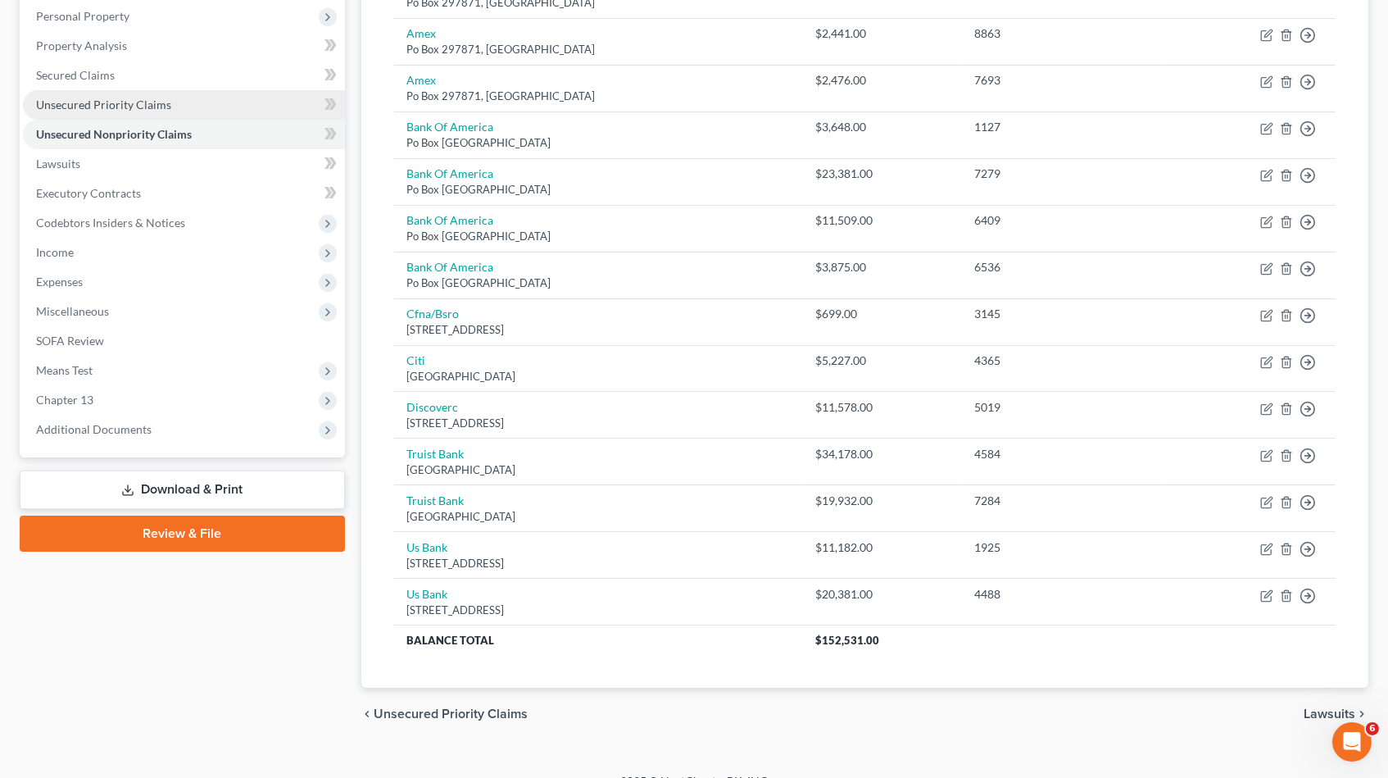
click at [105, 105] on link "Unsecured Priority Claims" at bounding box center [184, 105] width 322 height 30
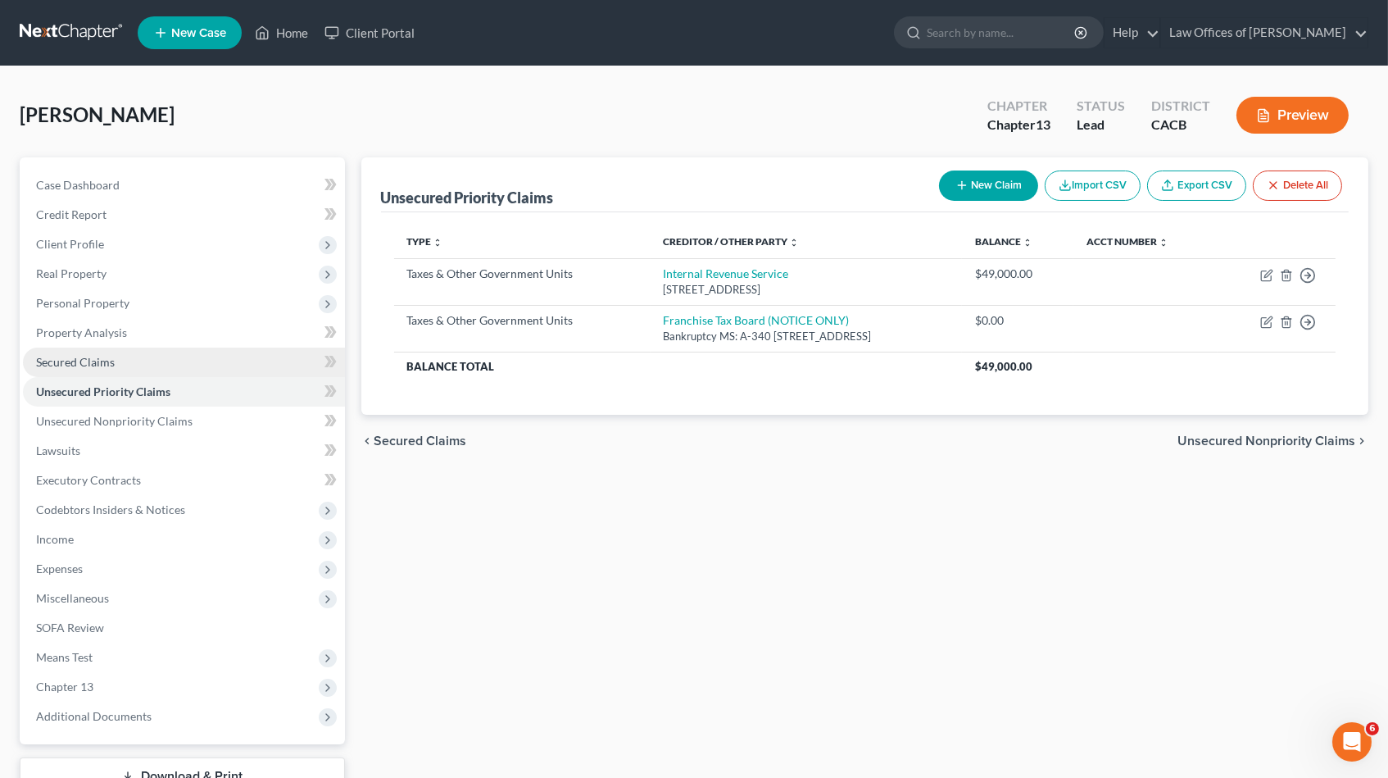
drag, startPoint x: 85, startPoint y: 353, endPoint x: 175, endPoint y: 352, distance: 90.2
click at [86, 355] on span "Secured Claims" at bounding box center [75, 362] width 79 height 14
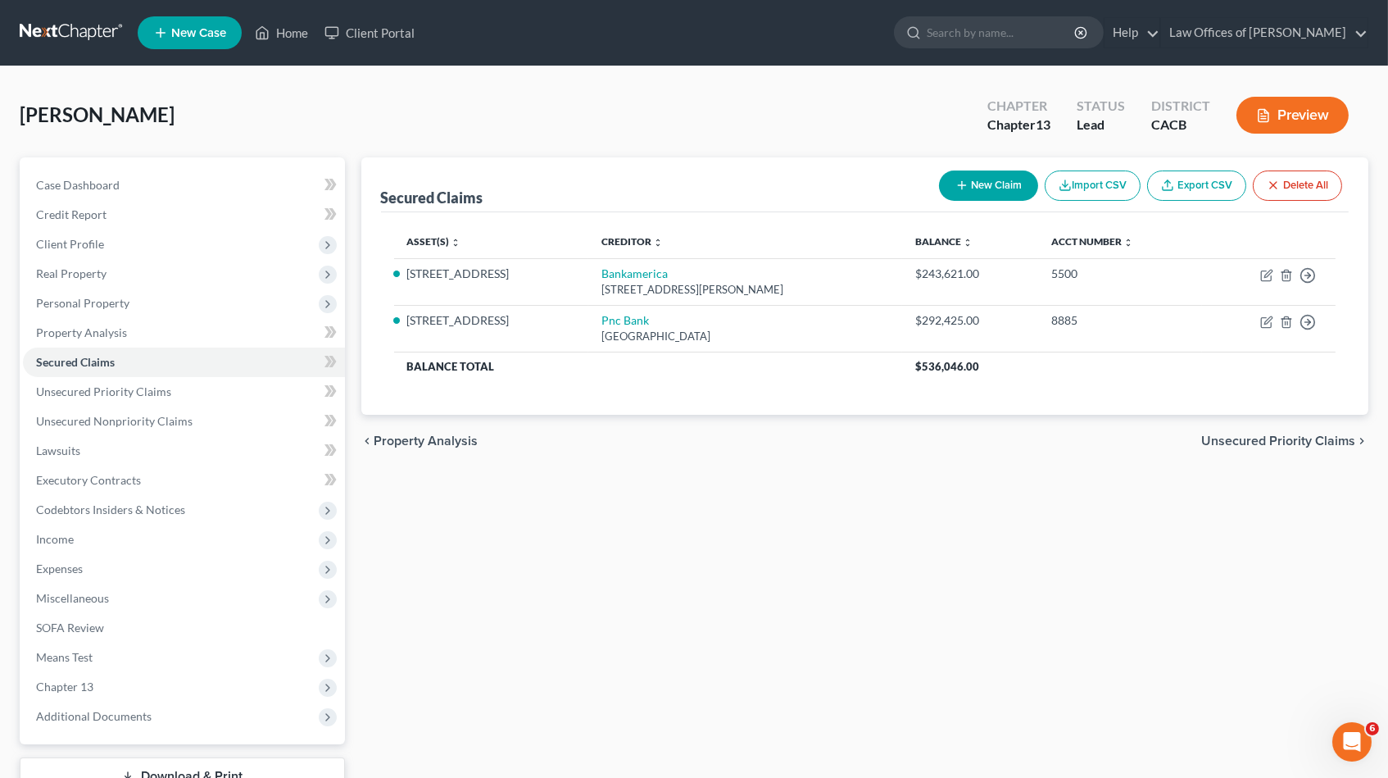
click at [998, 178] on button "New Claim" at bounding box center [988, 185] width 99 height 30
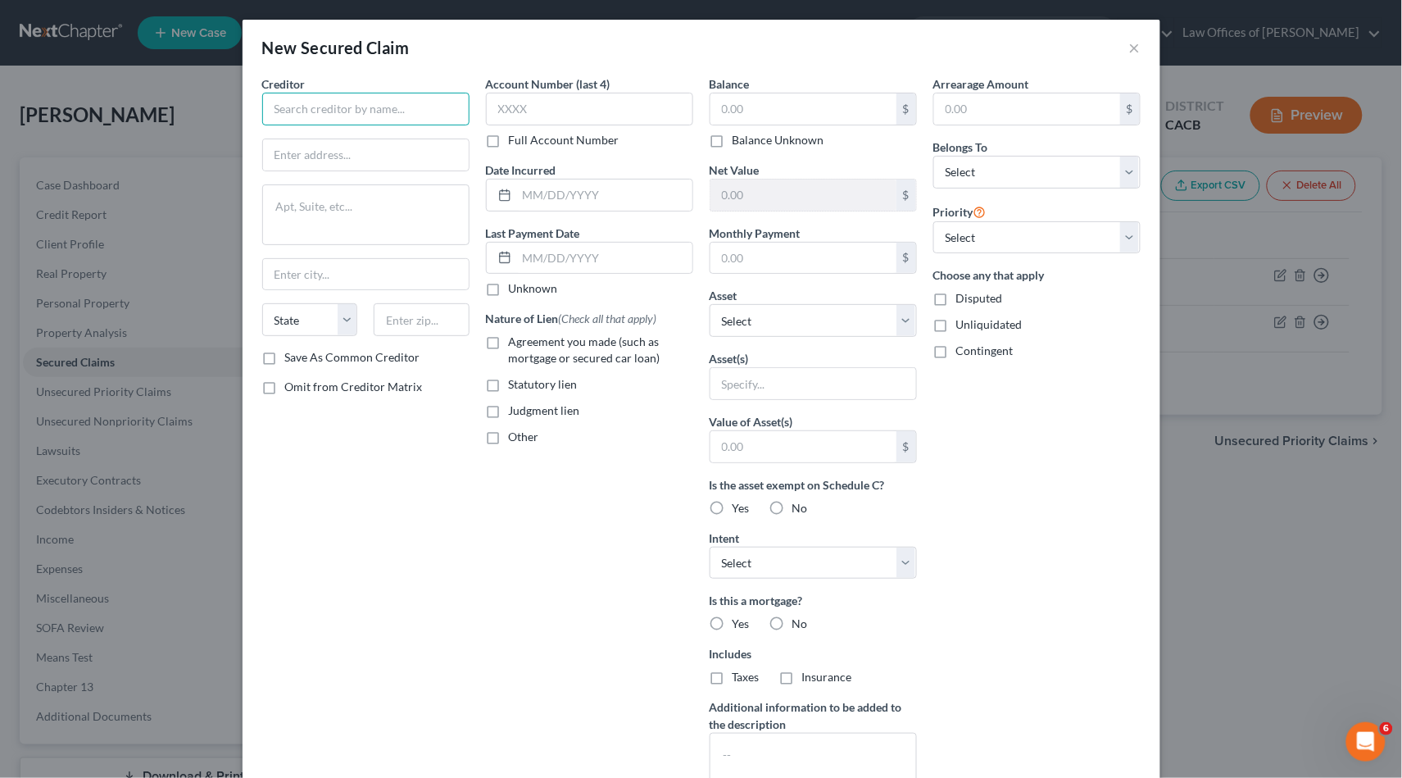
click at [375, 111] on input "text" at bounding box center [365, 109] width 207 height 33
type input "C"
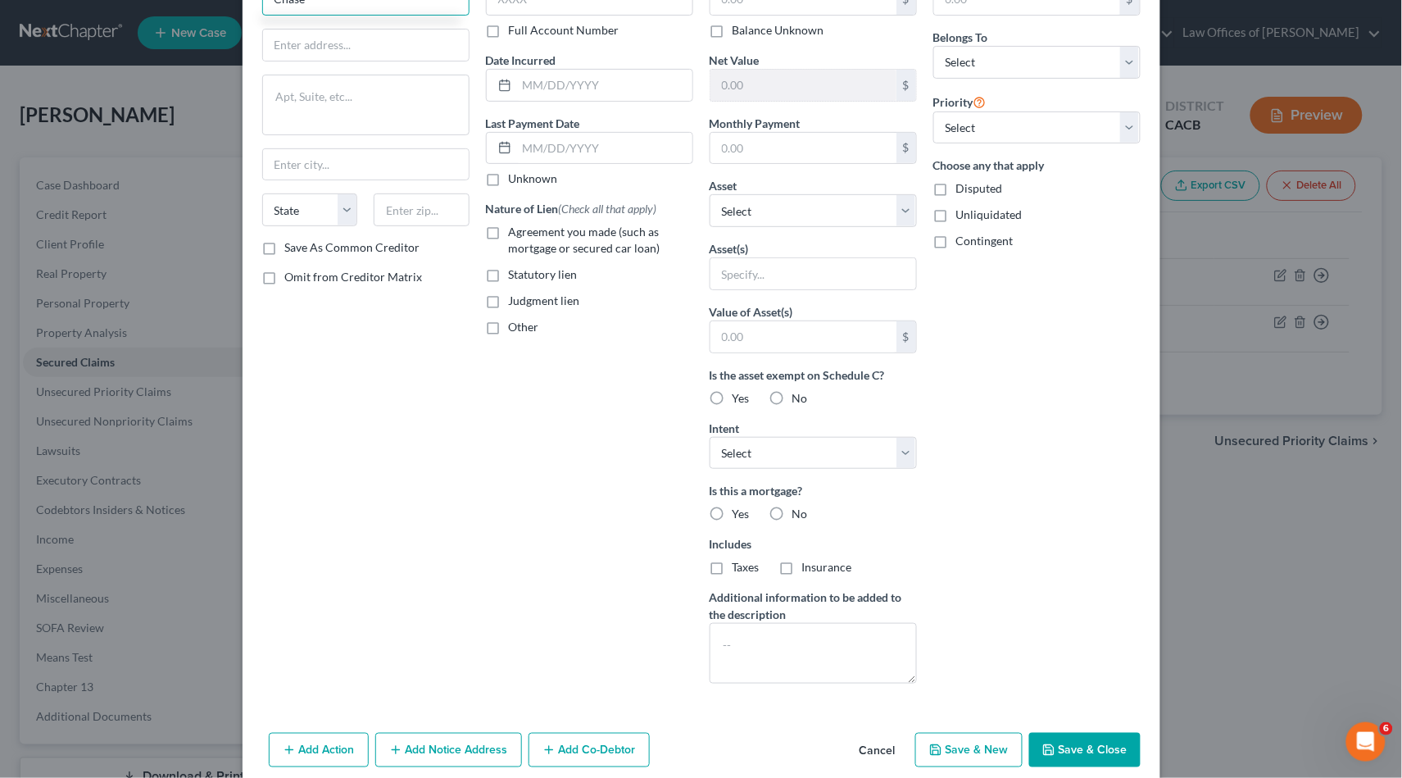
scroll to position [123, 0]
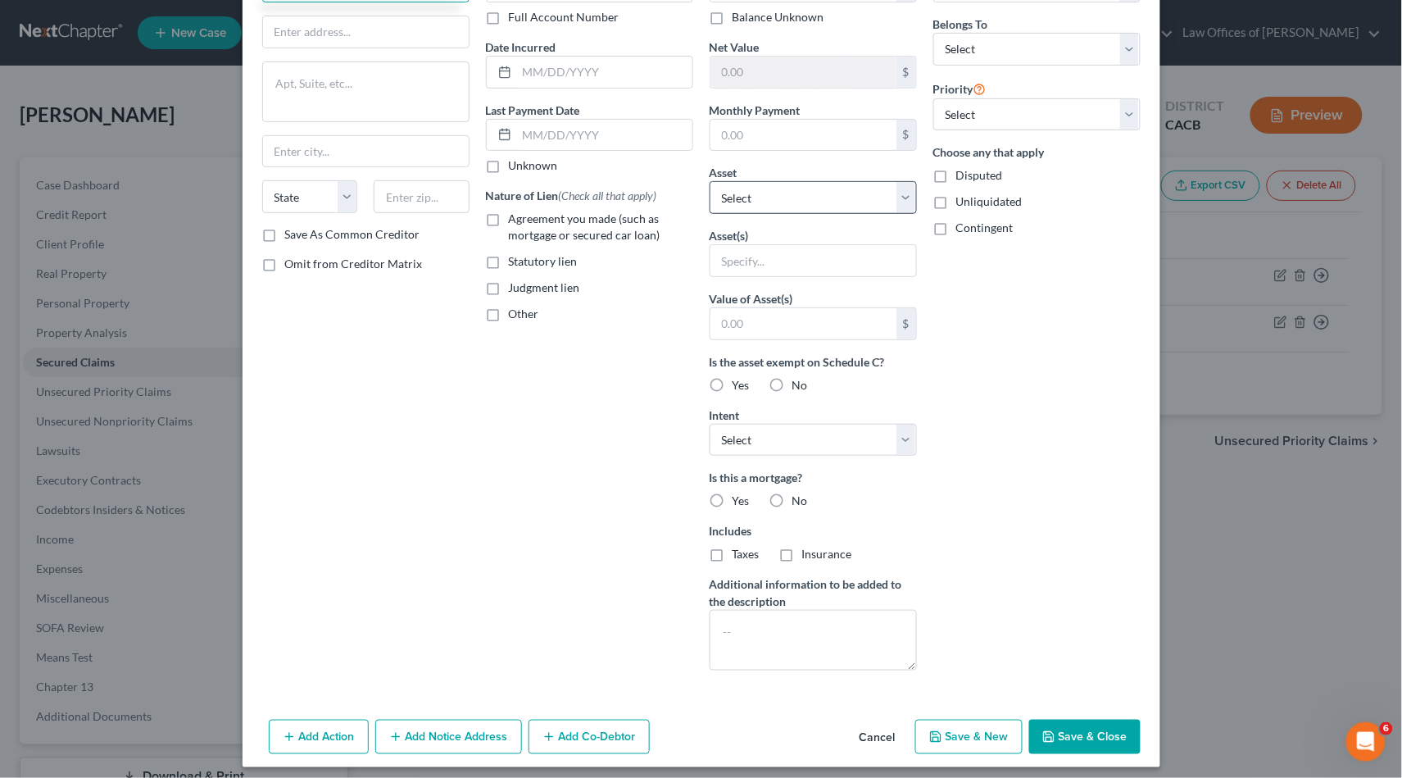
type input "Chase"
select select "8"
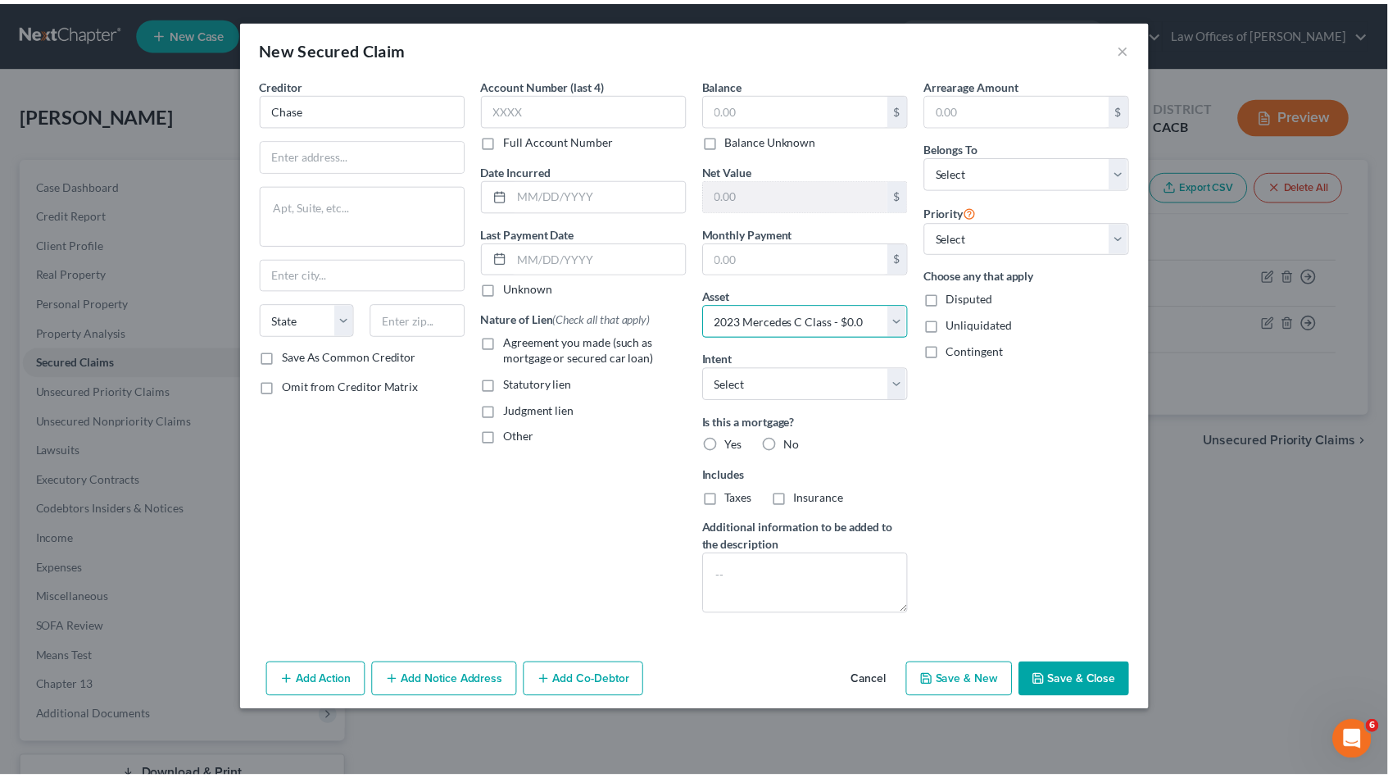
scroll to position [0, 0]
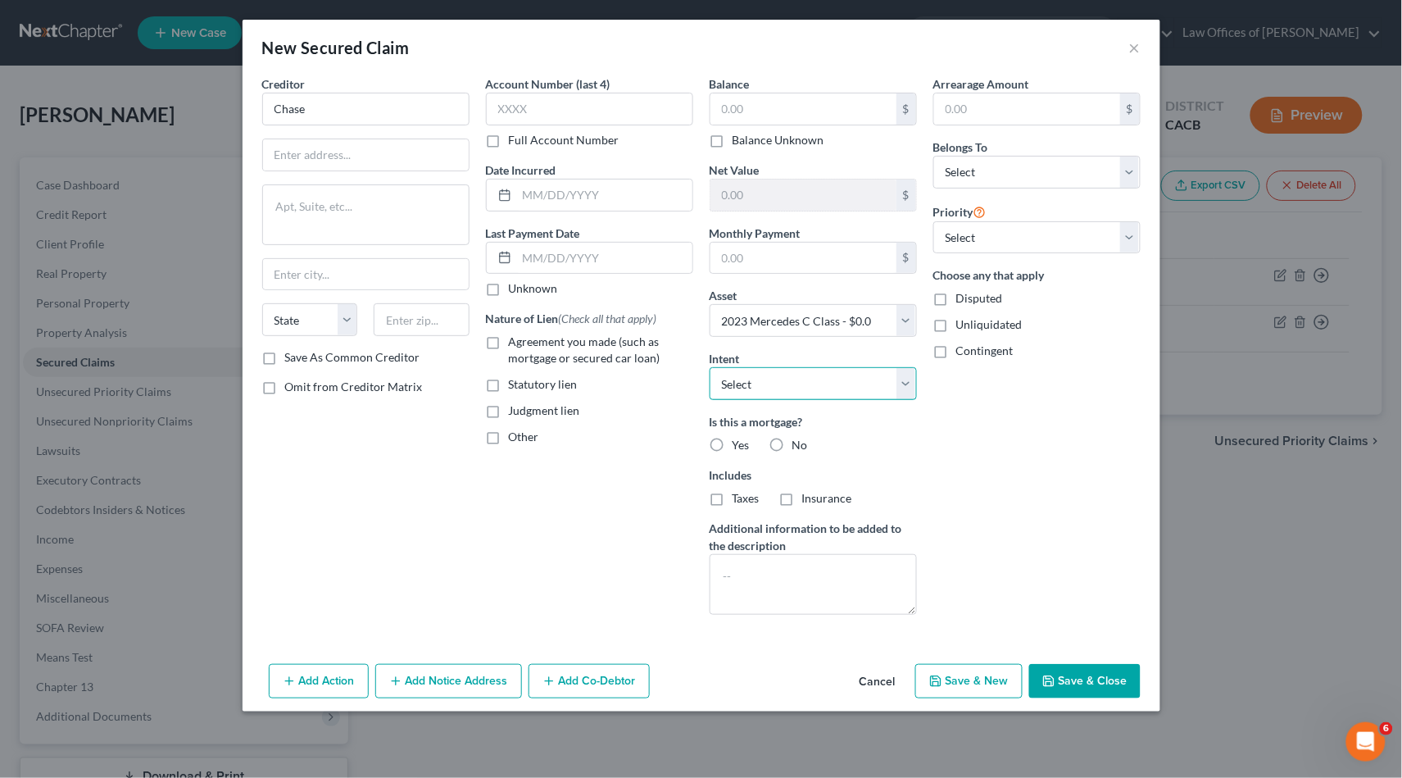
select select "1"
click at [792, 439] on label "No" at bounding box center [800, 445] width 16 height 16
click at [799, 439] on input "No" at bounding box center [804, 442] width 11 height 11
radio input "true"
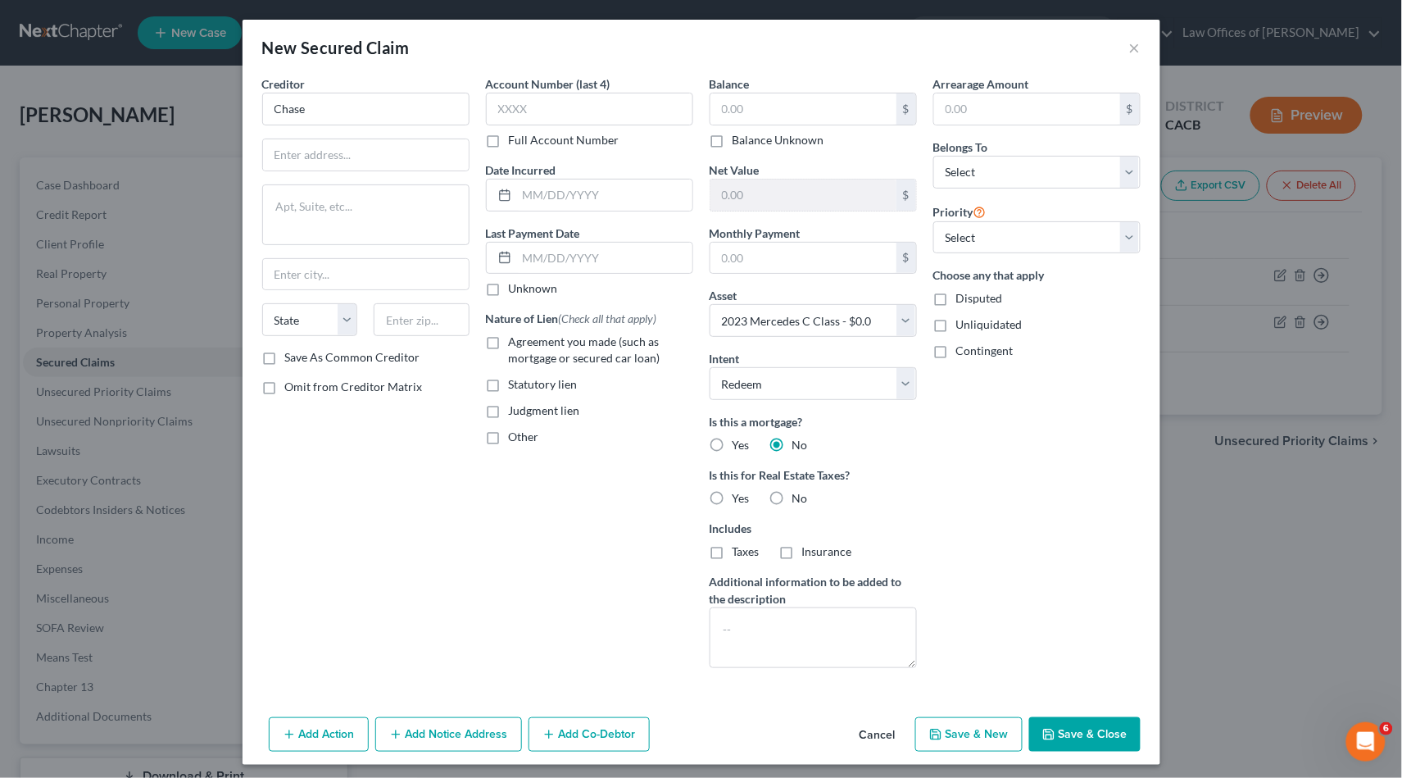
click at [792, 490] on label "No" at bounding box center [800, 498] width 16 height 16
click at [799, 490] on input "No" at bounding box center [804, 495] width 11 height 11
radio input "true"
click at [1069, 717] on button "Save & Close" at bounding box center [1084, 734] width 111 height 34
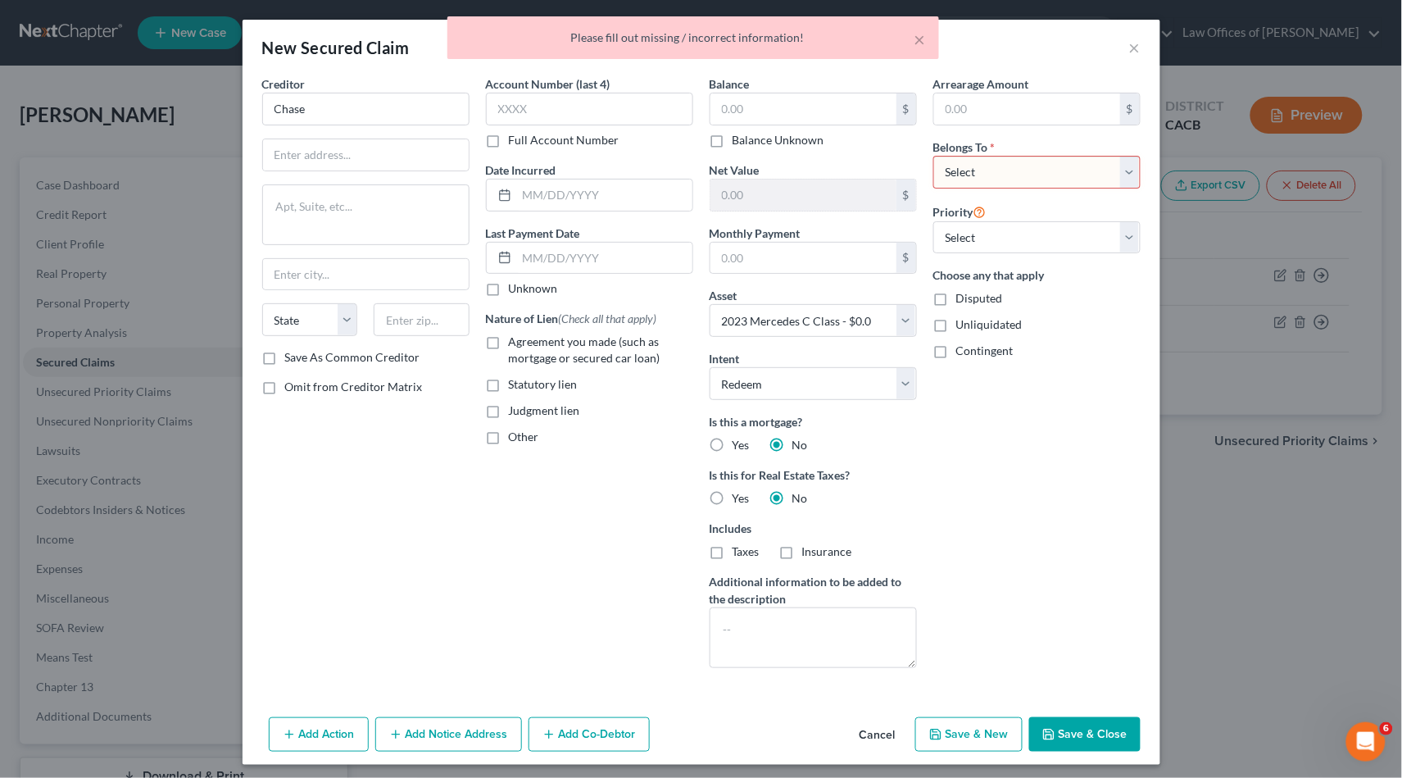
click at [1012, 150] on div "Belongs To * Select Debtor 1 Only Debtor 2 Only Debtor 1 And Debtor 2 Only At L…" at bounding box center [1036, 163] width 207 height 50
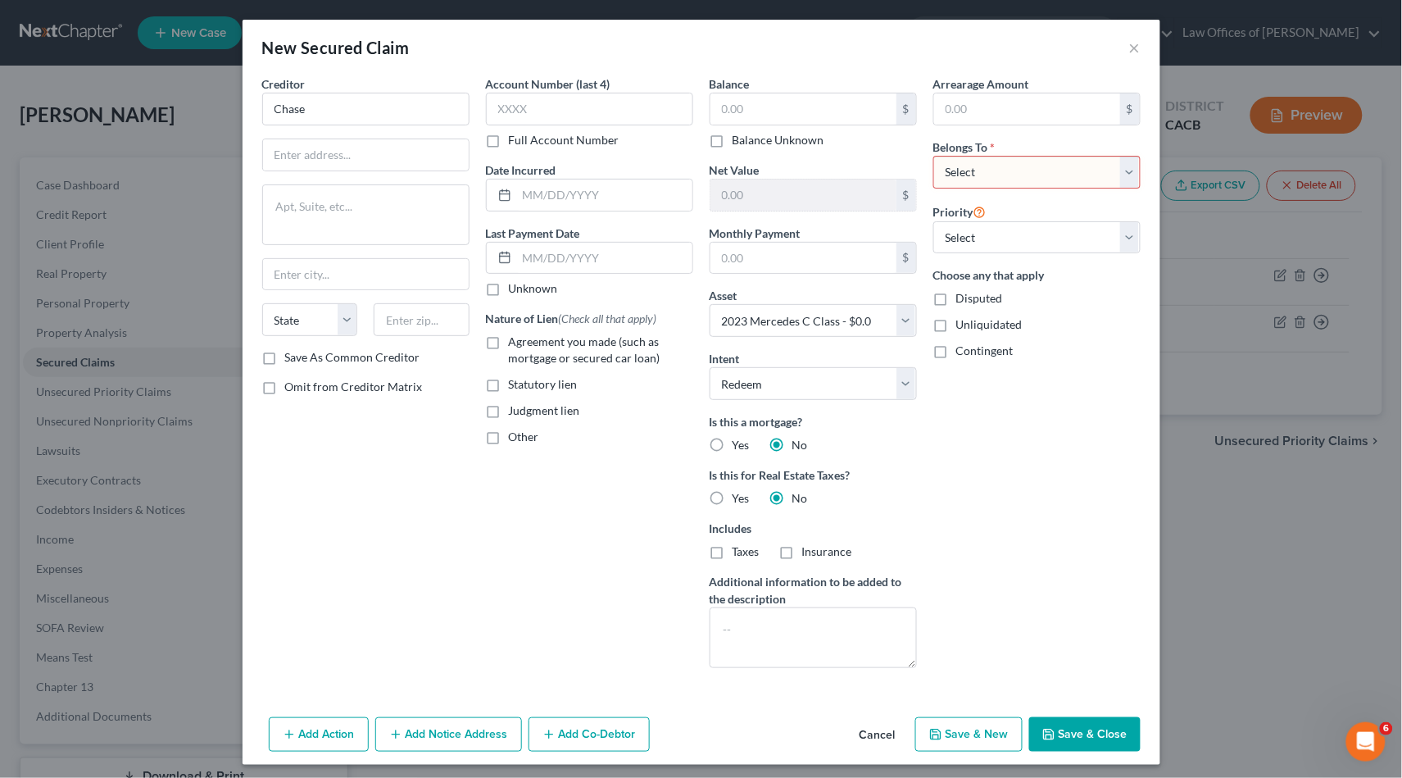
select select "4"
click at [1079, 731] on button "Save & Close" at bounding box center [1084, 734] width 111 height 34
select select
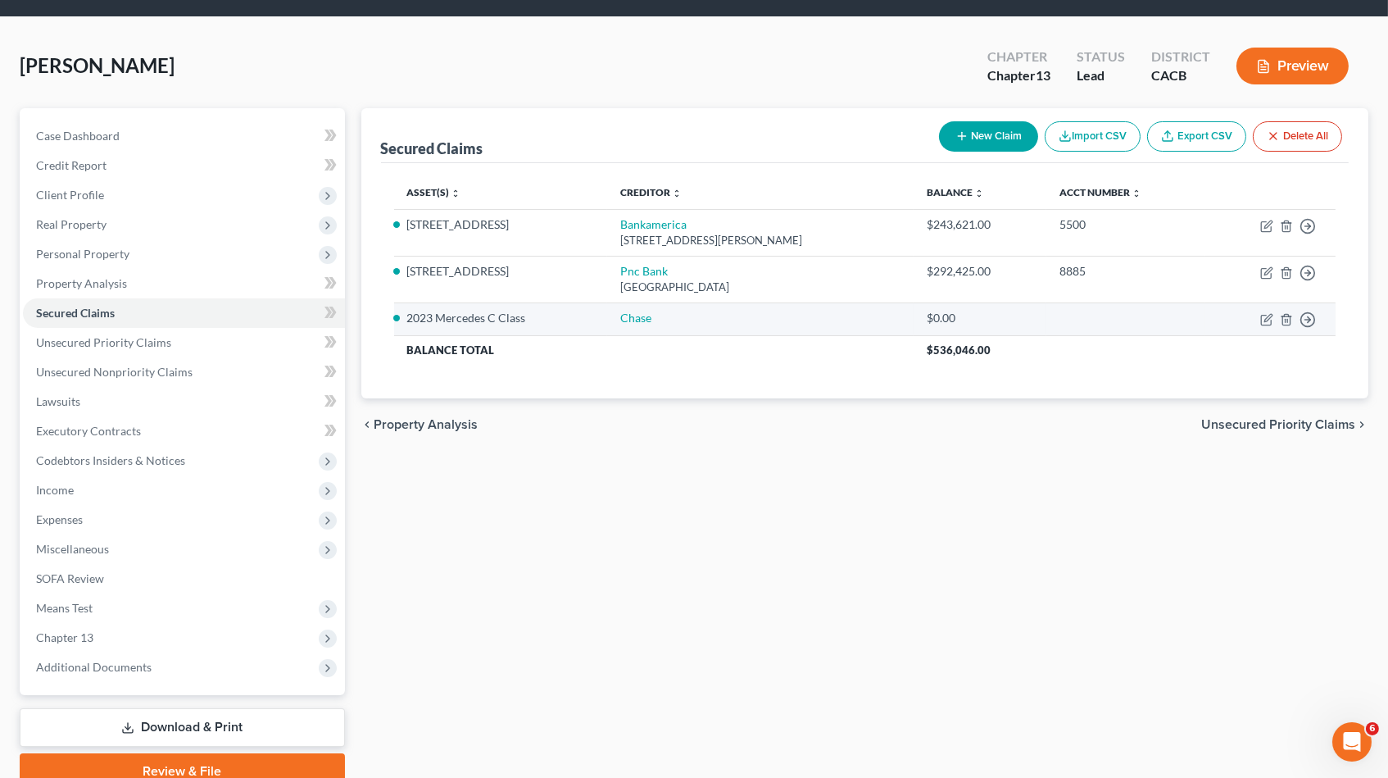
scroll to position [101, 0]
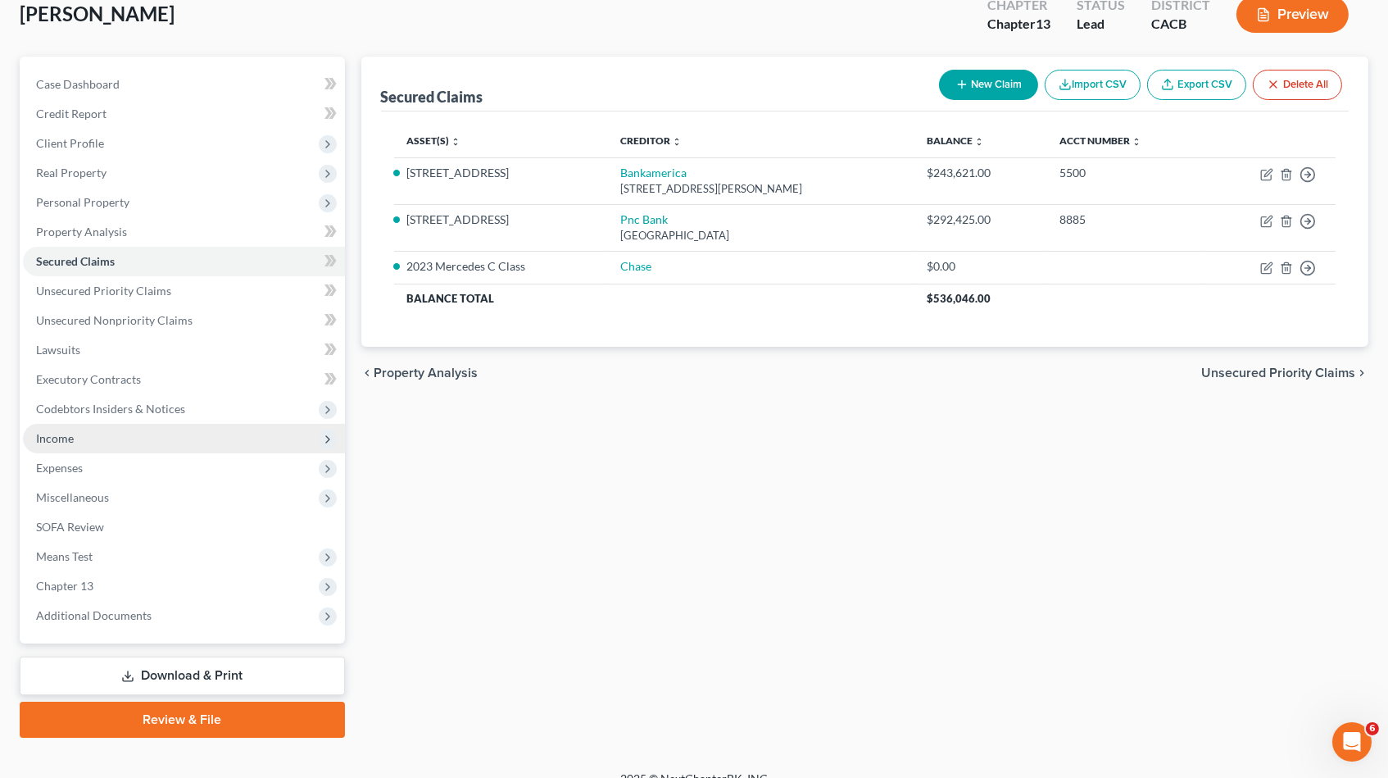
click at [78, 430] on span "Income" at bounding box center [184, 439] width 322 height 30
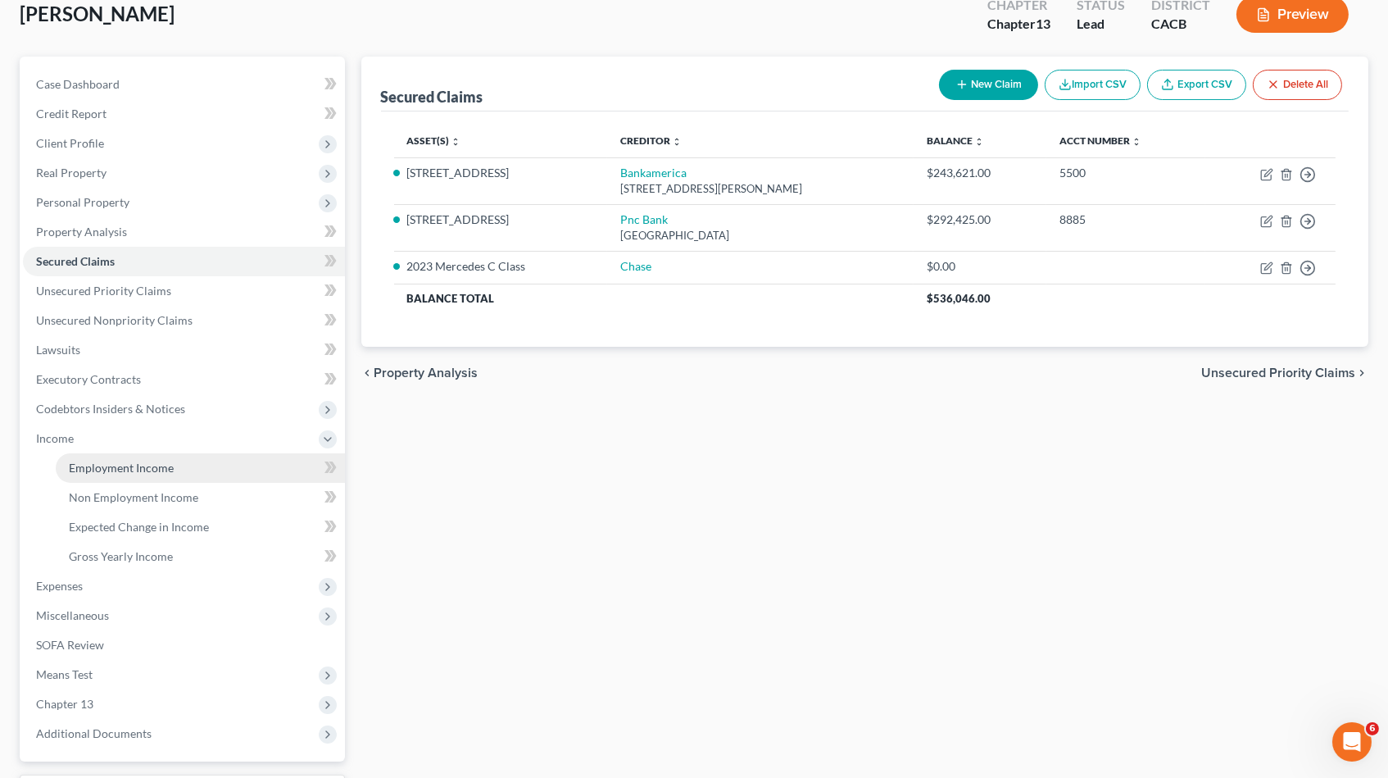
click at [104, 461] on span "Employment Income" at bounding box center [121, 468] width 105 height 14
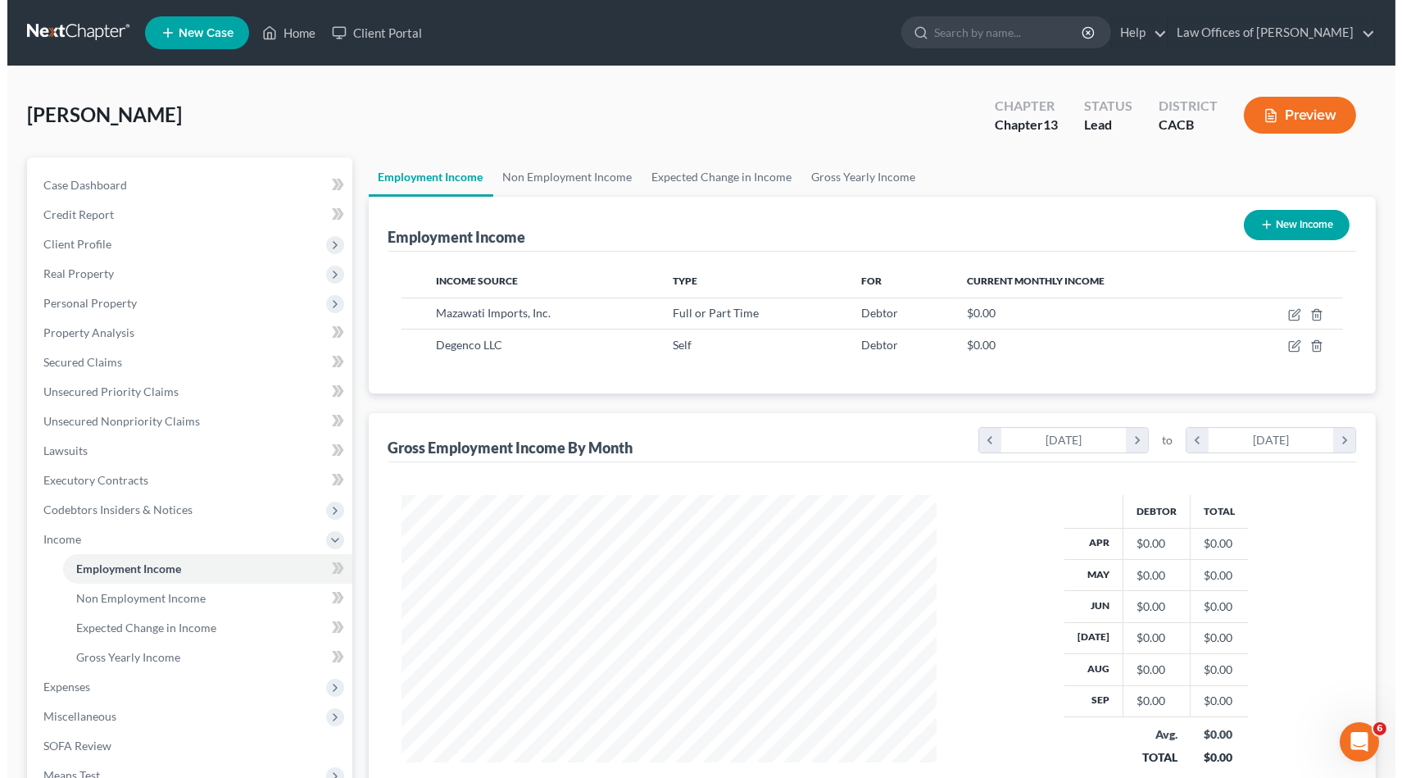
scroll to position [286, 569]
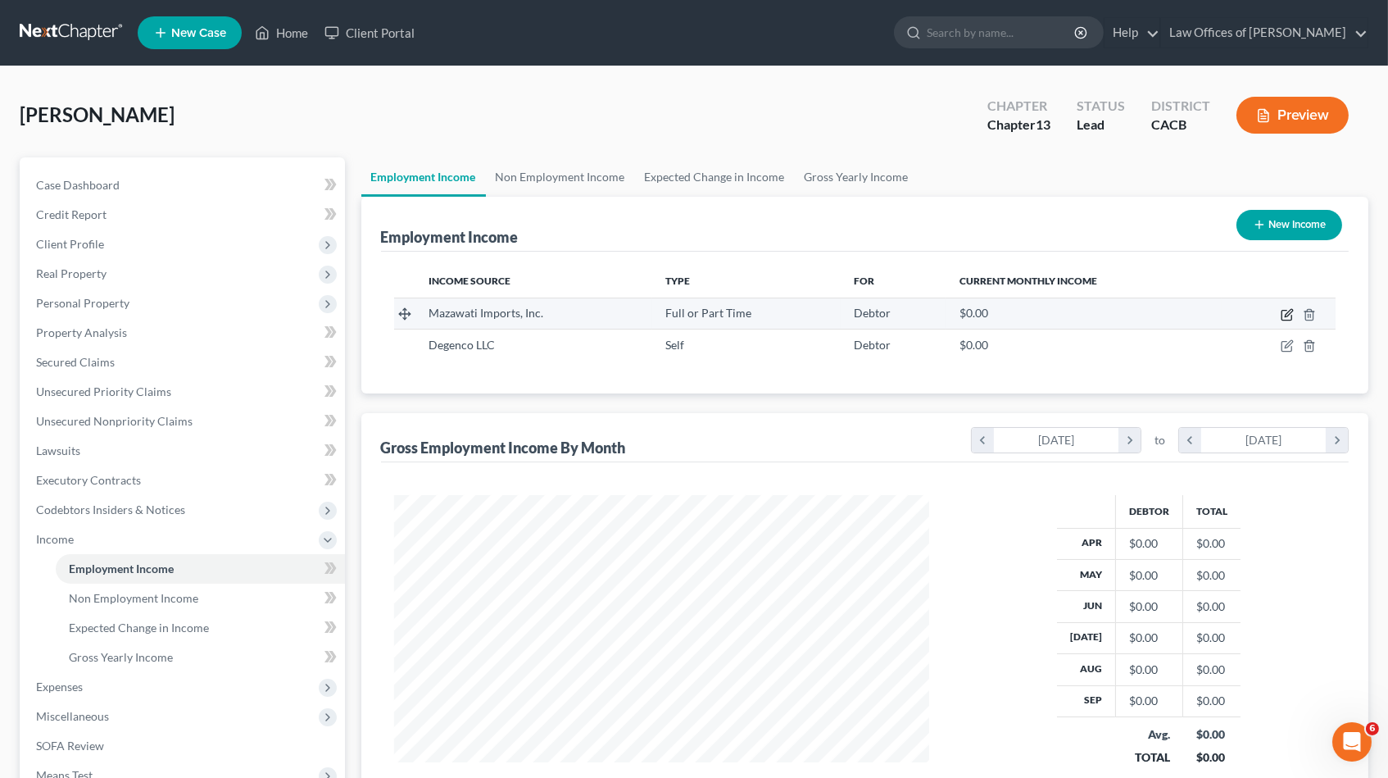
click at [1282, 314] on icon "button" at bounding box center [1287, 316] width 10 height 10
select select "0"
select select "4"
select select "1"
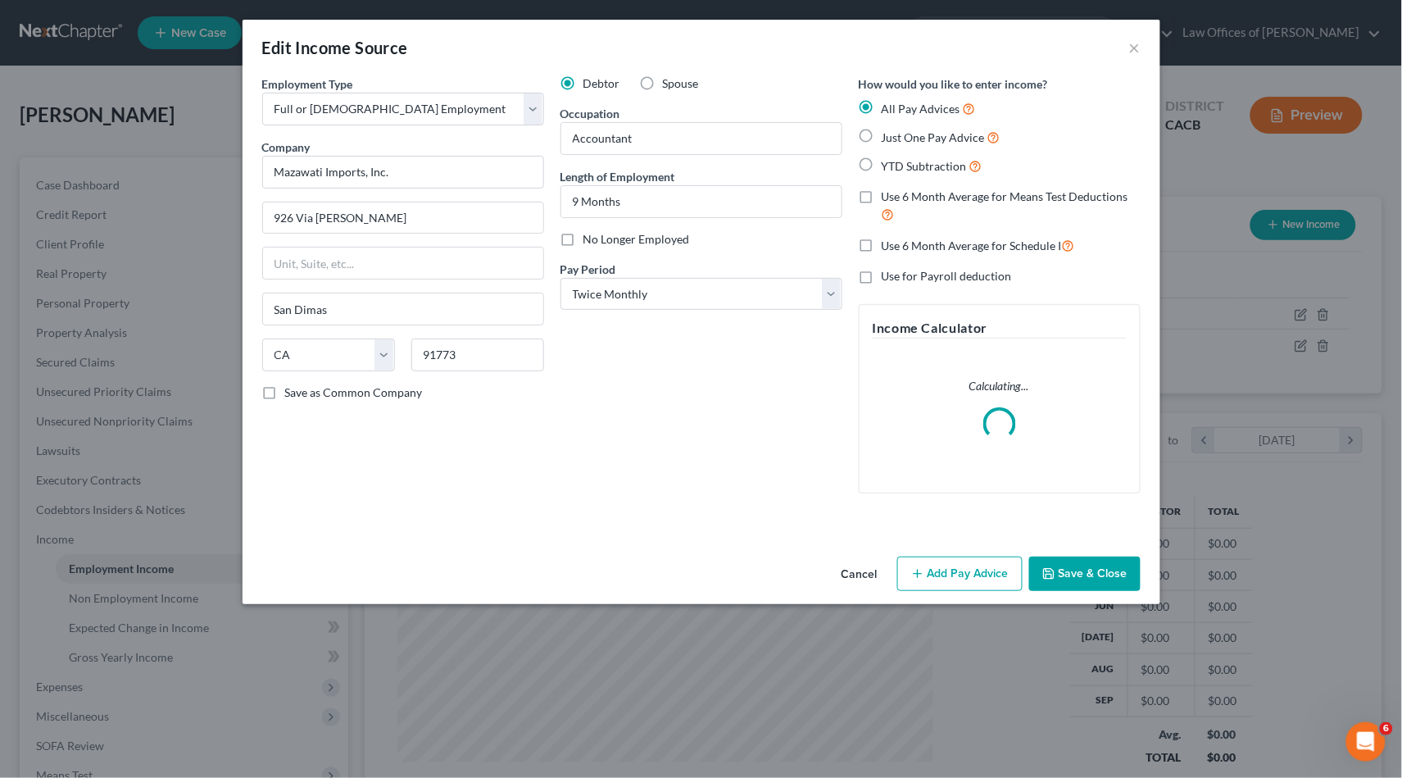
scroll to position [286, 575]
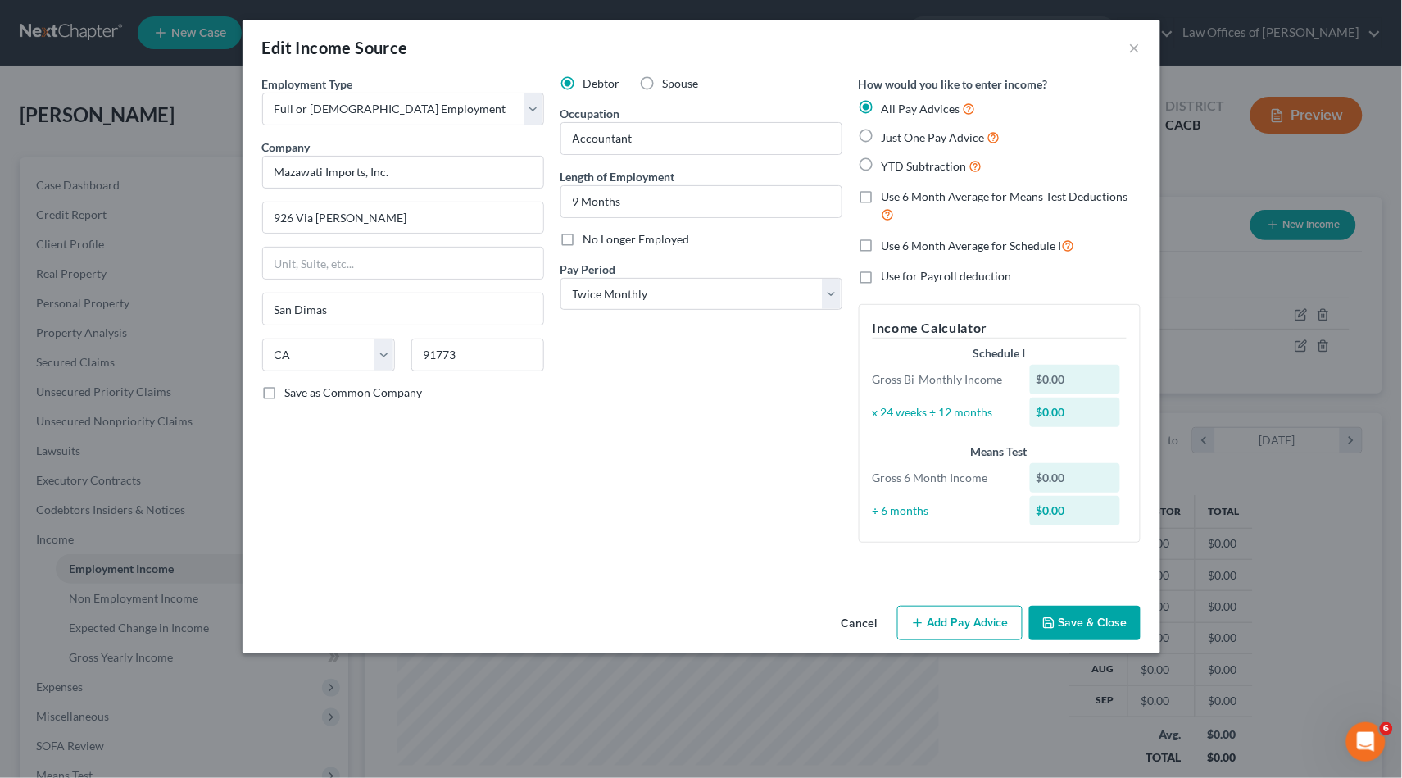
click at [955, 606] on button "Add Pay Advice" at bounding box center [959, 623] width 125 height 34
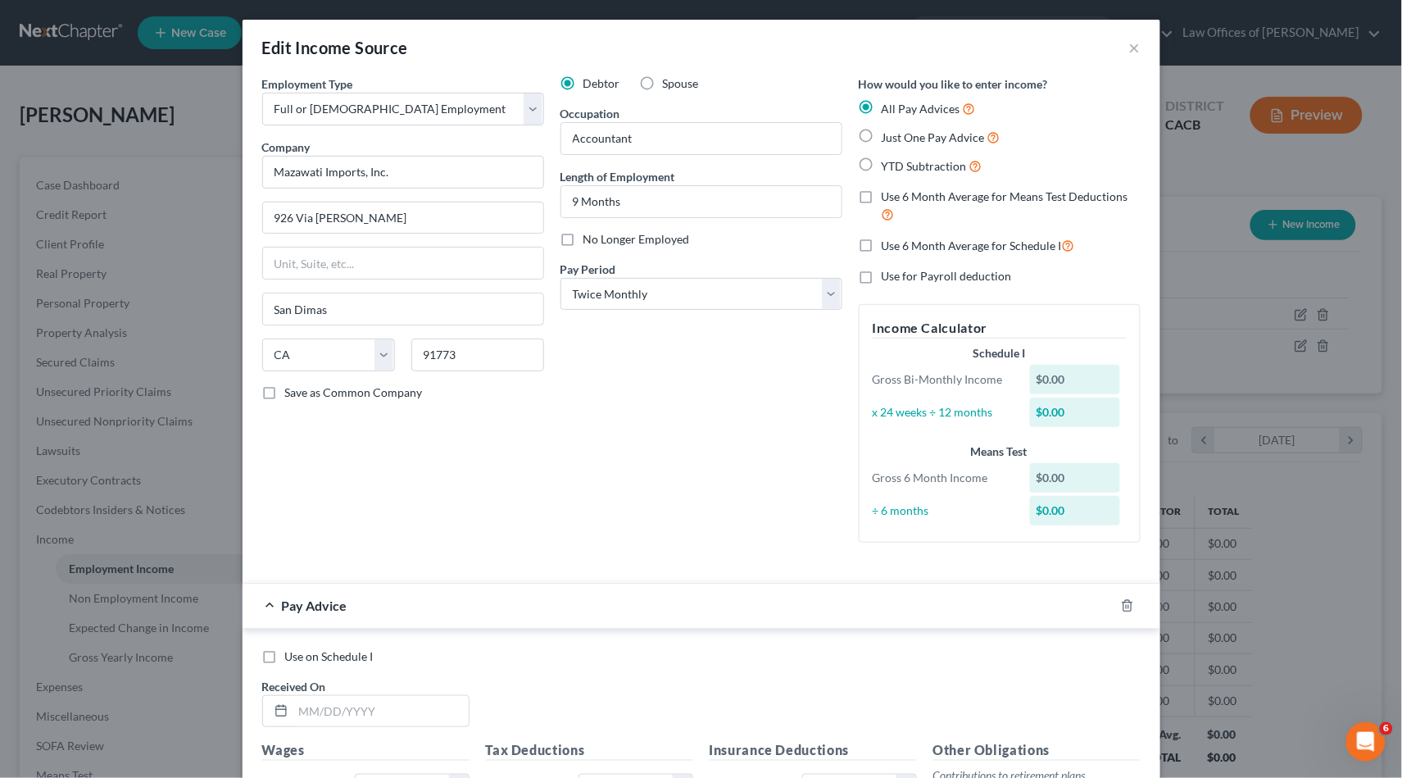
scroll to position [77, 0]
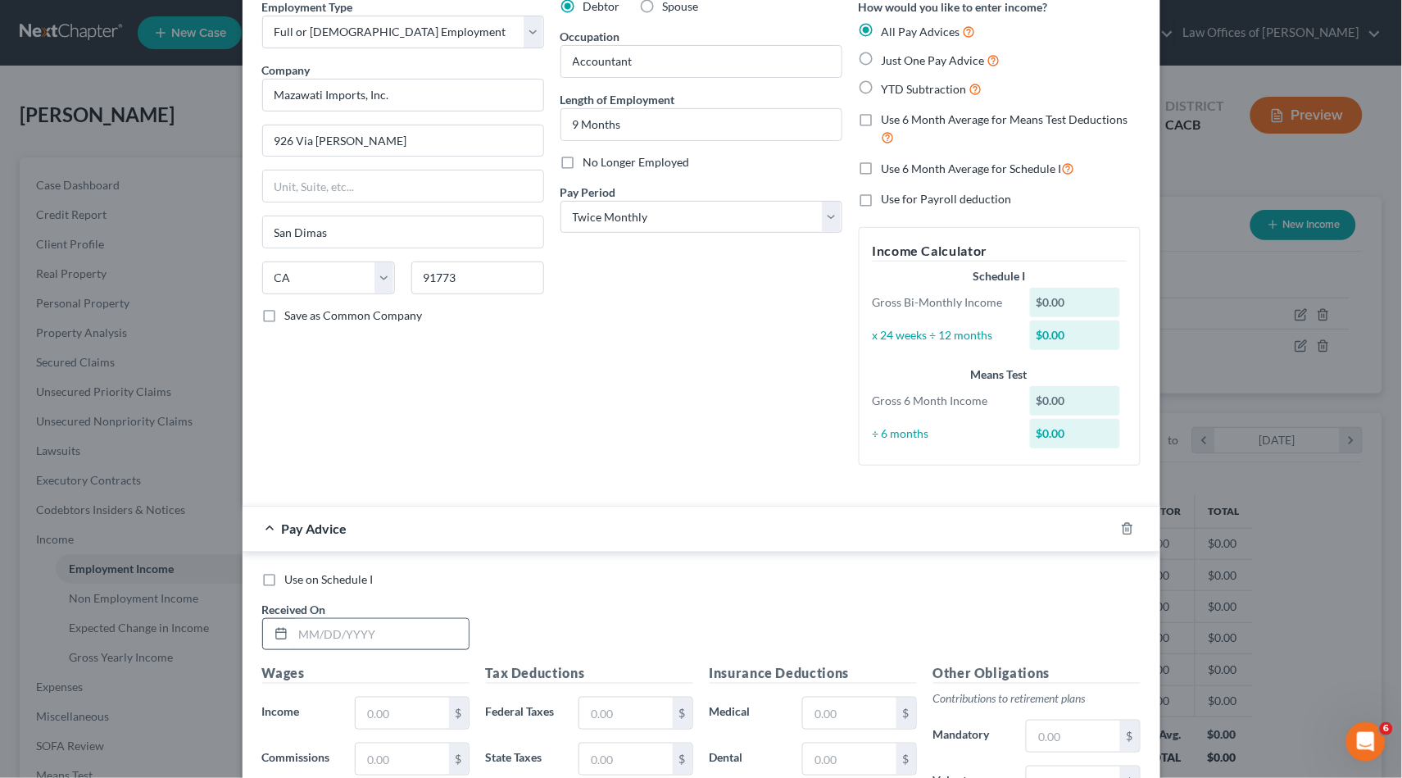
click at [363, 627] on input "text" at bounding box center [380, 634] width 175 height 31
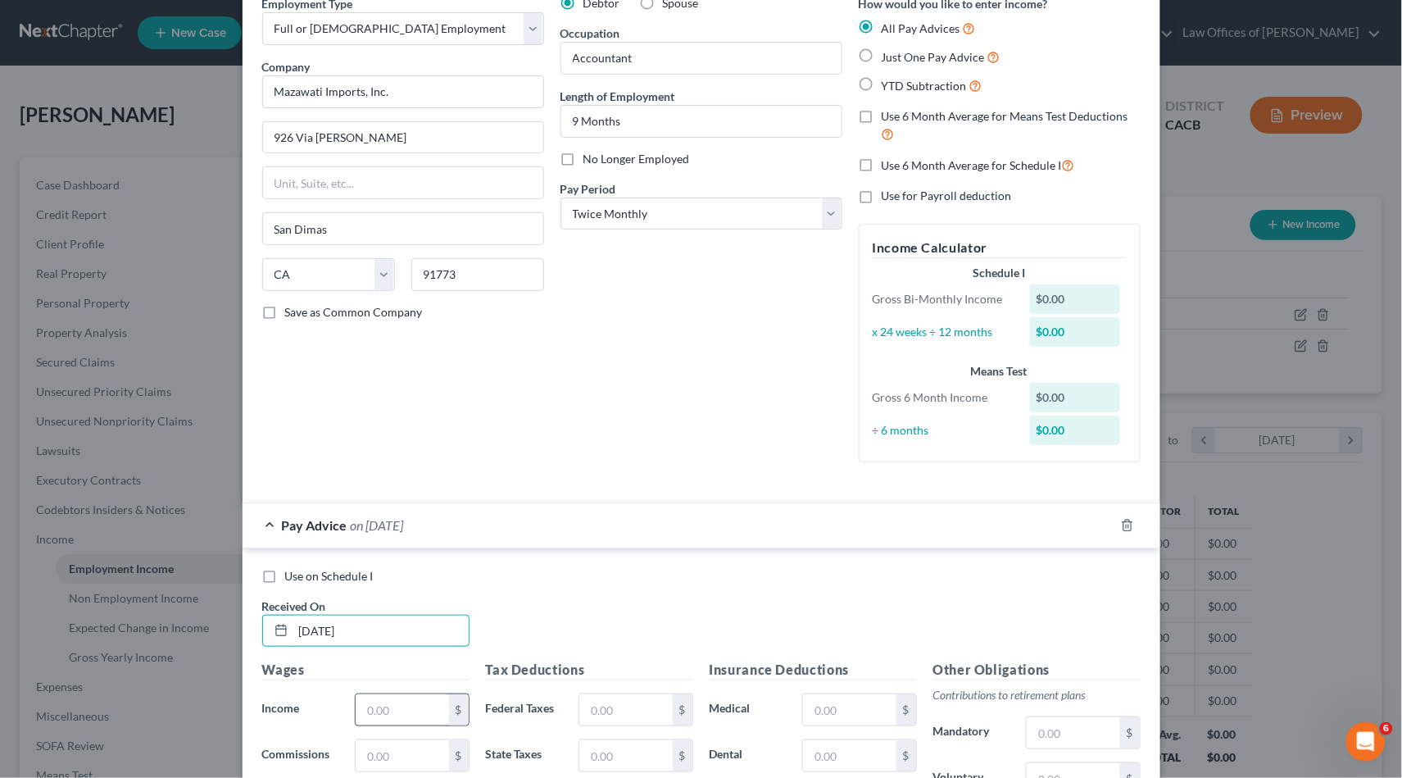
type input "[DATE]"
click at [395, 698] on input "text" at bounding box center [402, 709] width 93 height 31
type input "5,340"
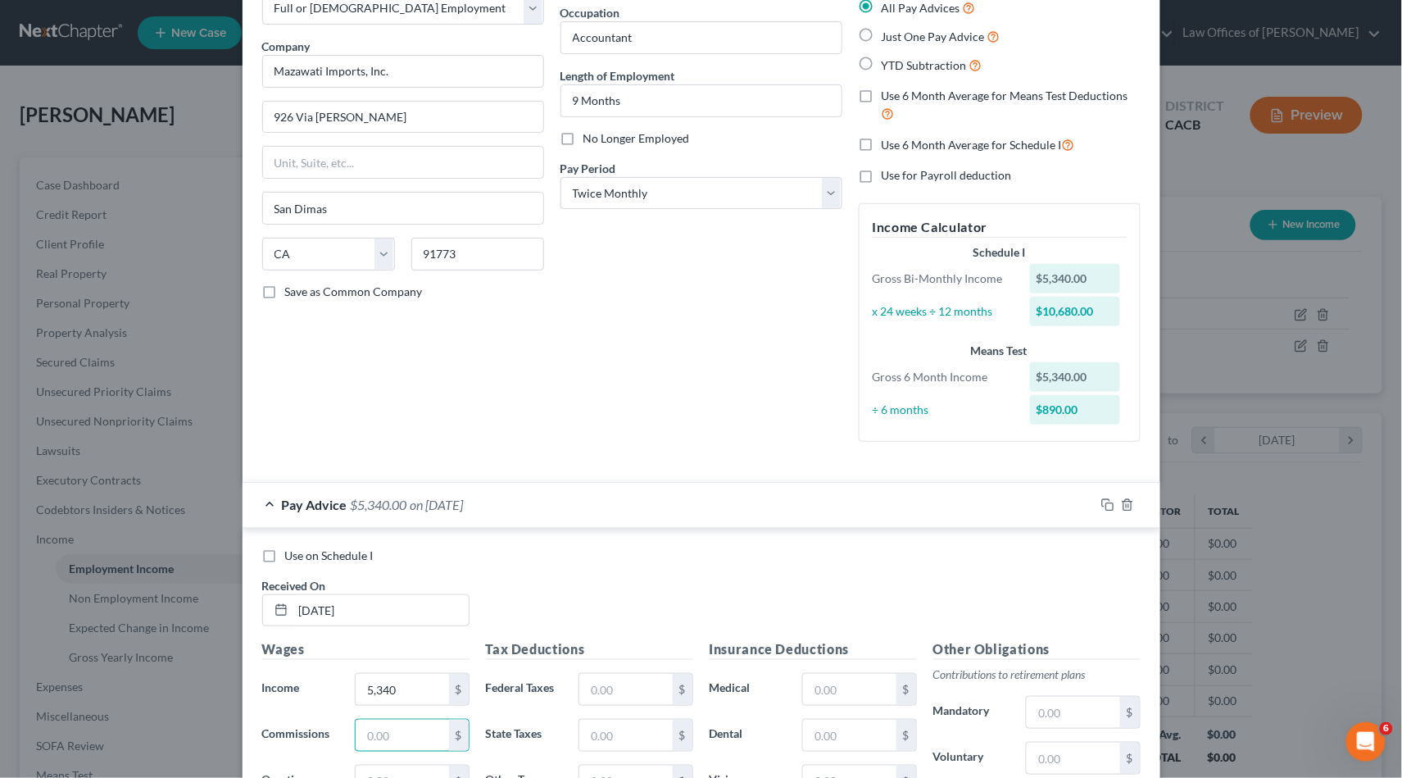
scroll to position [105, 0]
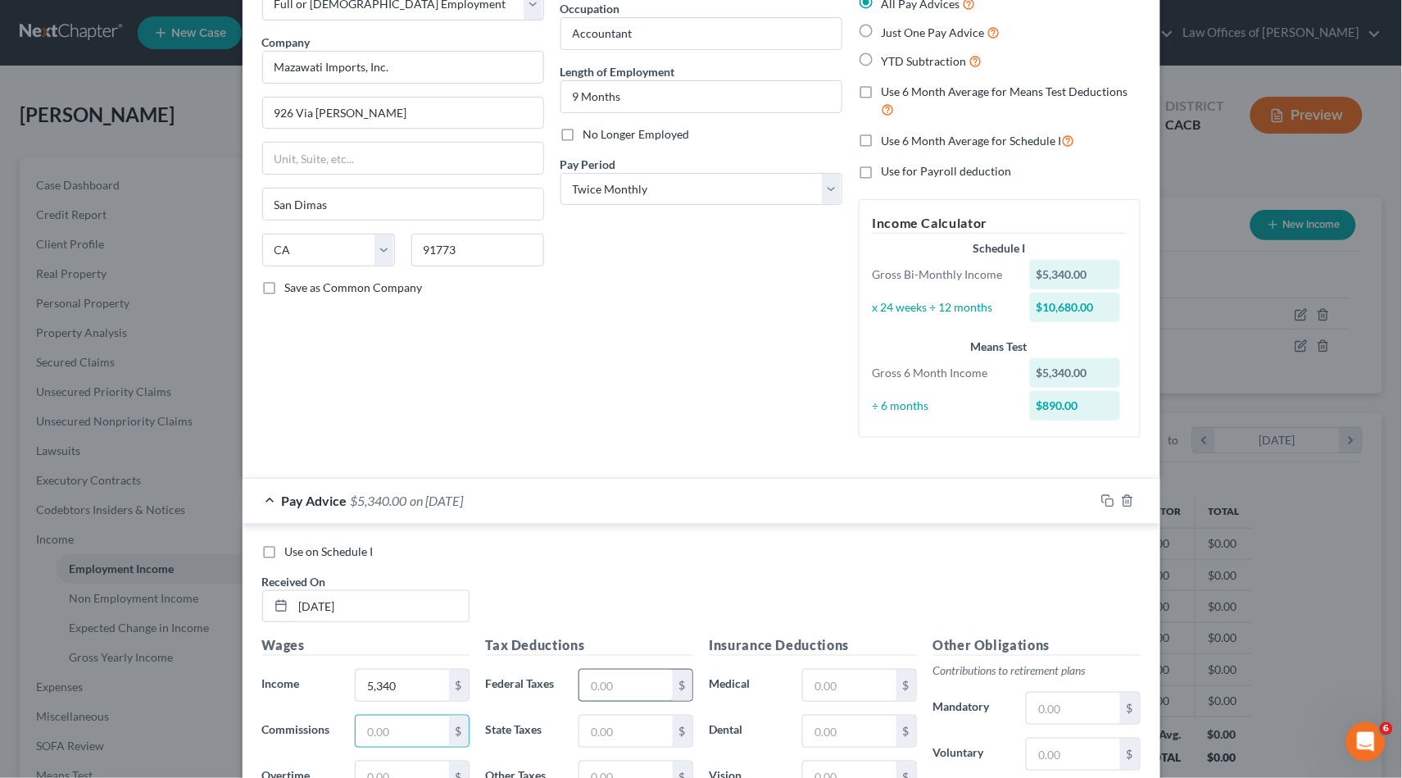
click at [601, 670] on input "text" at bounding box center [625, 685] width 93 height 31
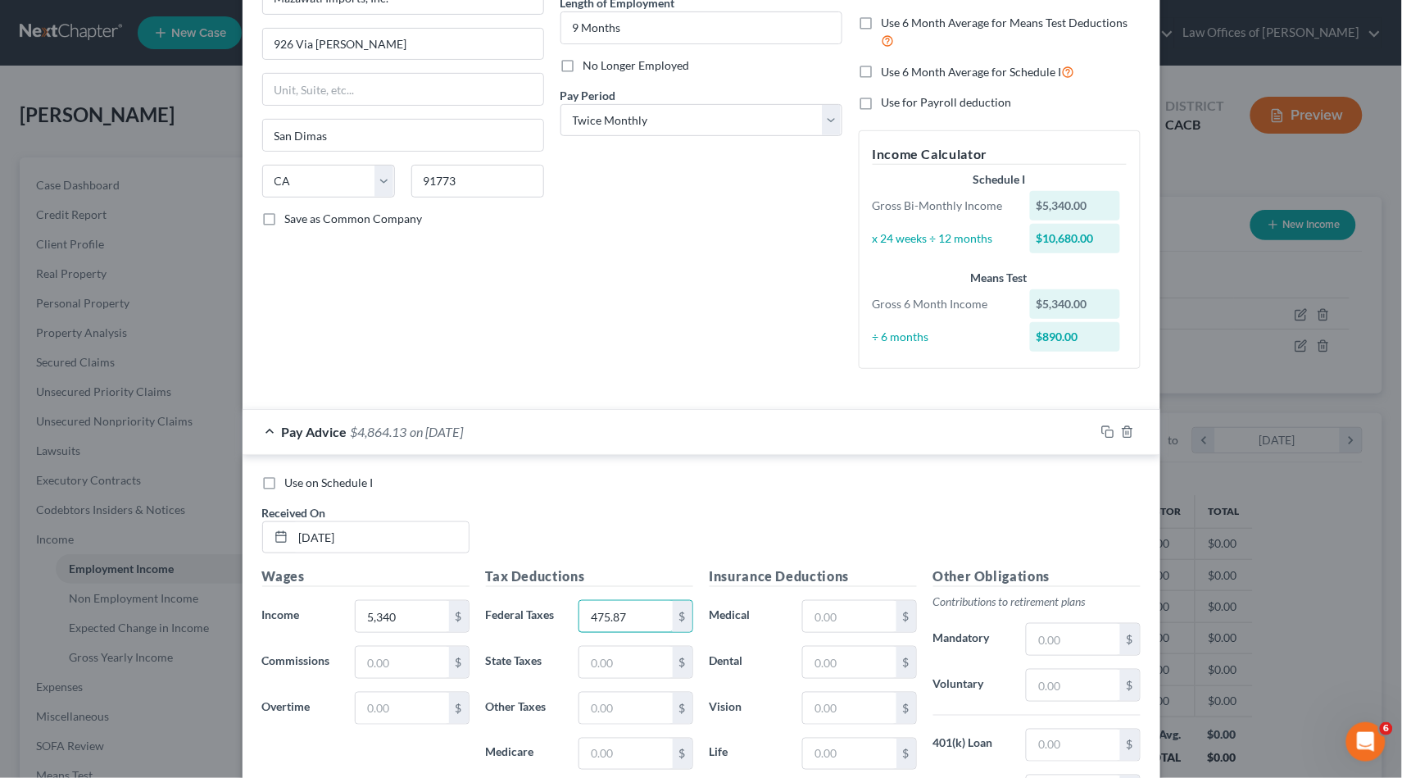
scroll to position [178, 0]
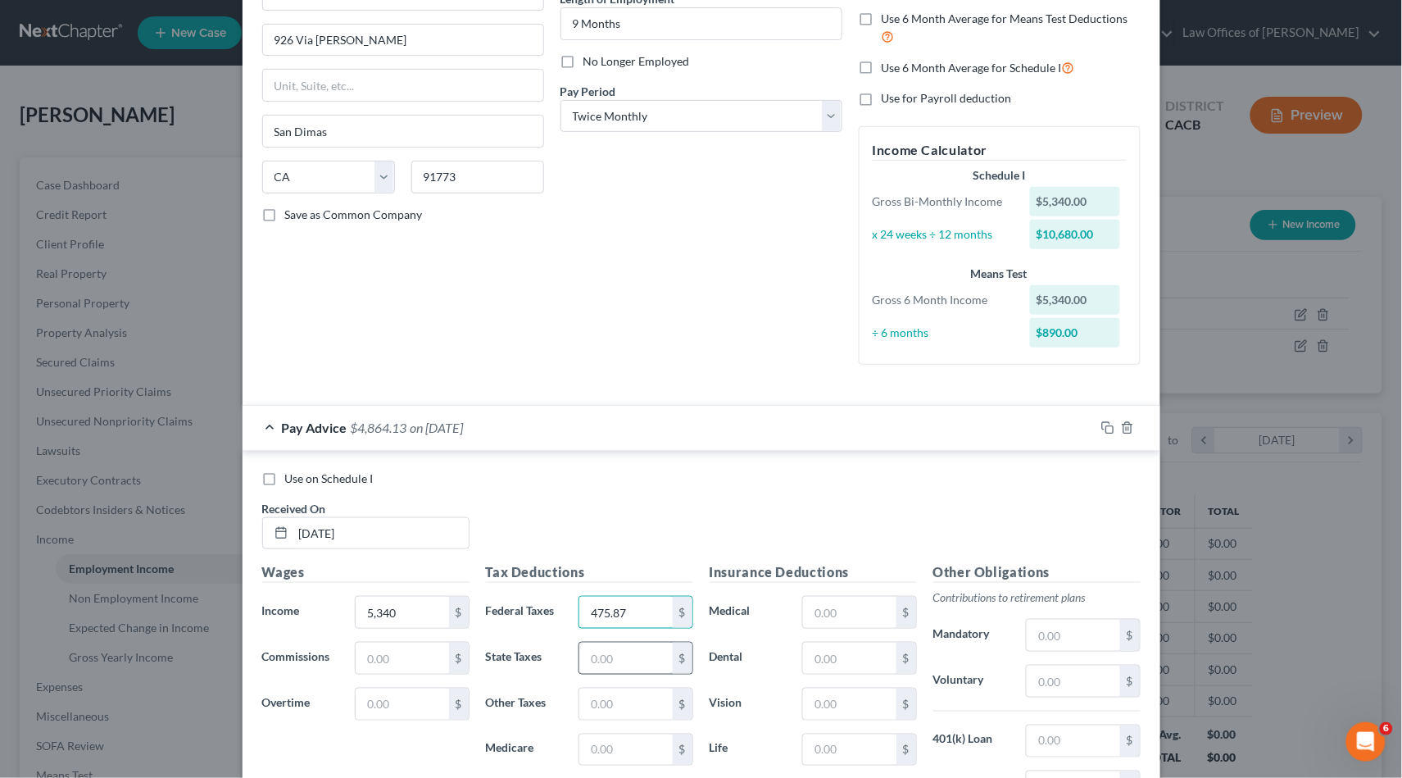
type input "475.87"
click at [649, 642] on input "text" at bounding box center [625, 657] width 93 height 31
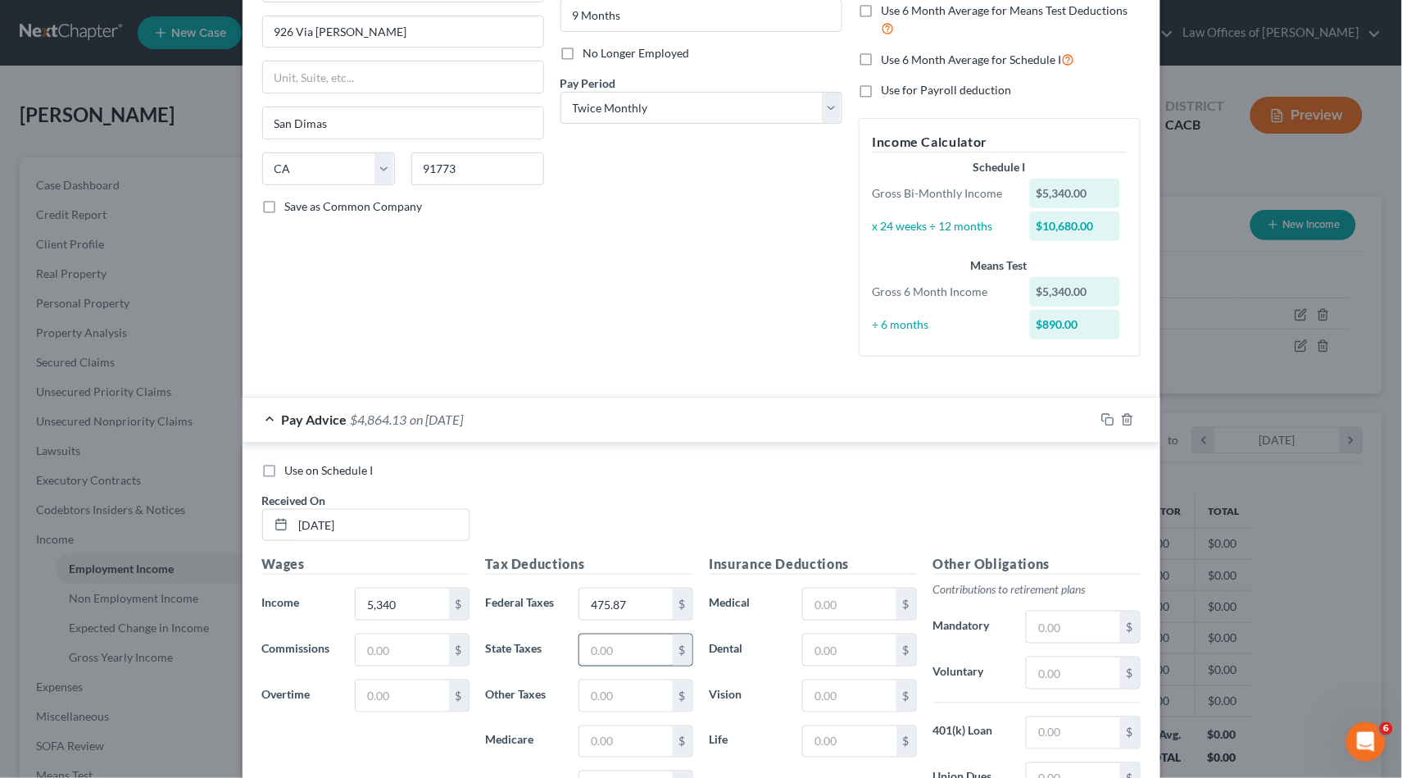
scroll to position [306, 0]
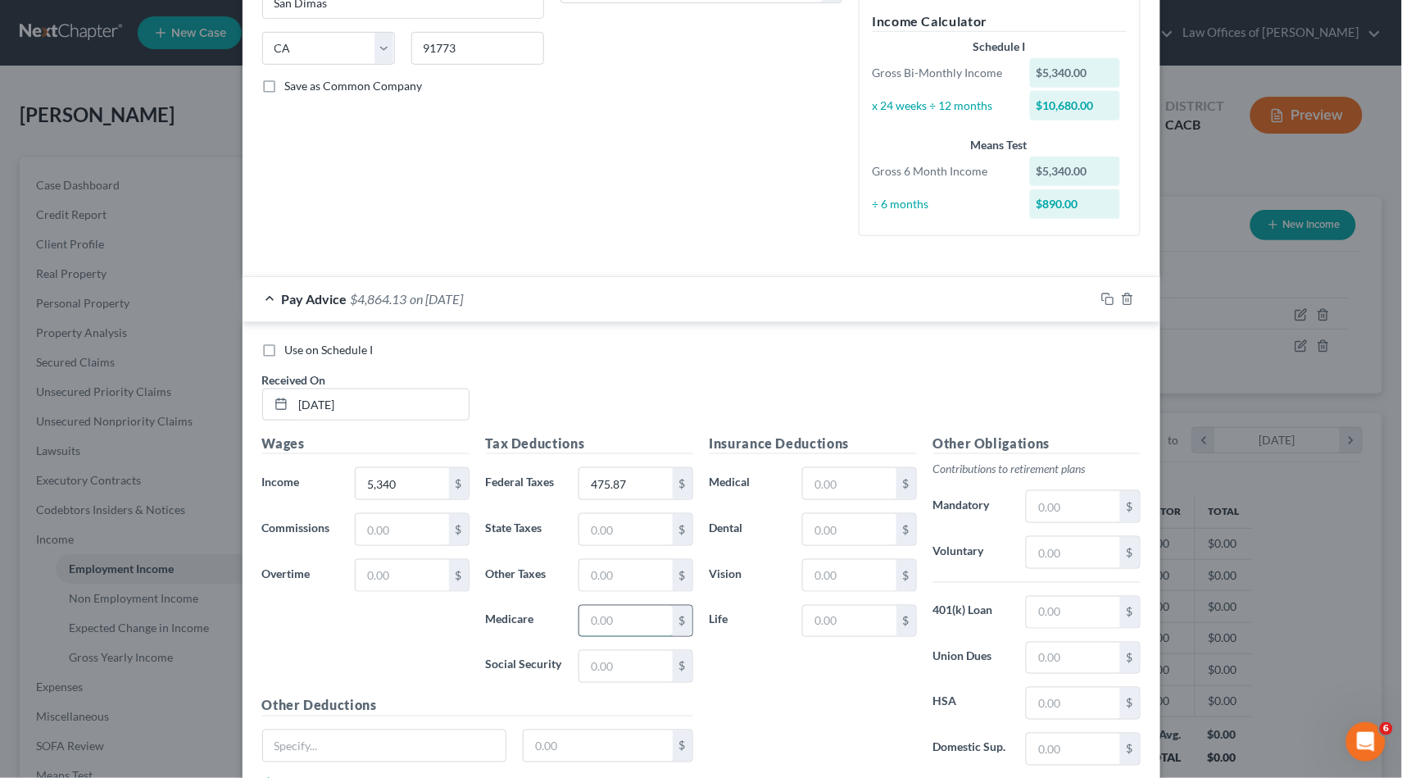
click at [624, 613] on input "text" at bounding box center [625, 621] width 93 height 31
type input "77.43"
click at [594, 518] on input "text" at bounding box center [625, 529] width 93 height 31
type input "555.96"
click at [612, 652] on input "text" at bounding box center [625, 666] width 93 height 31
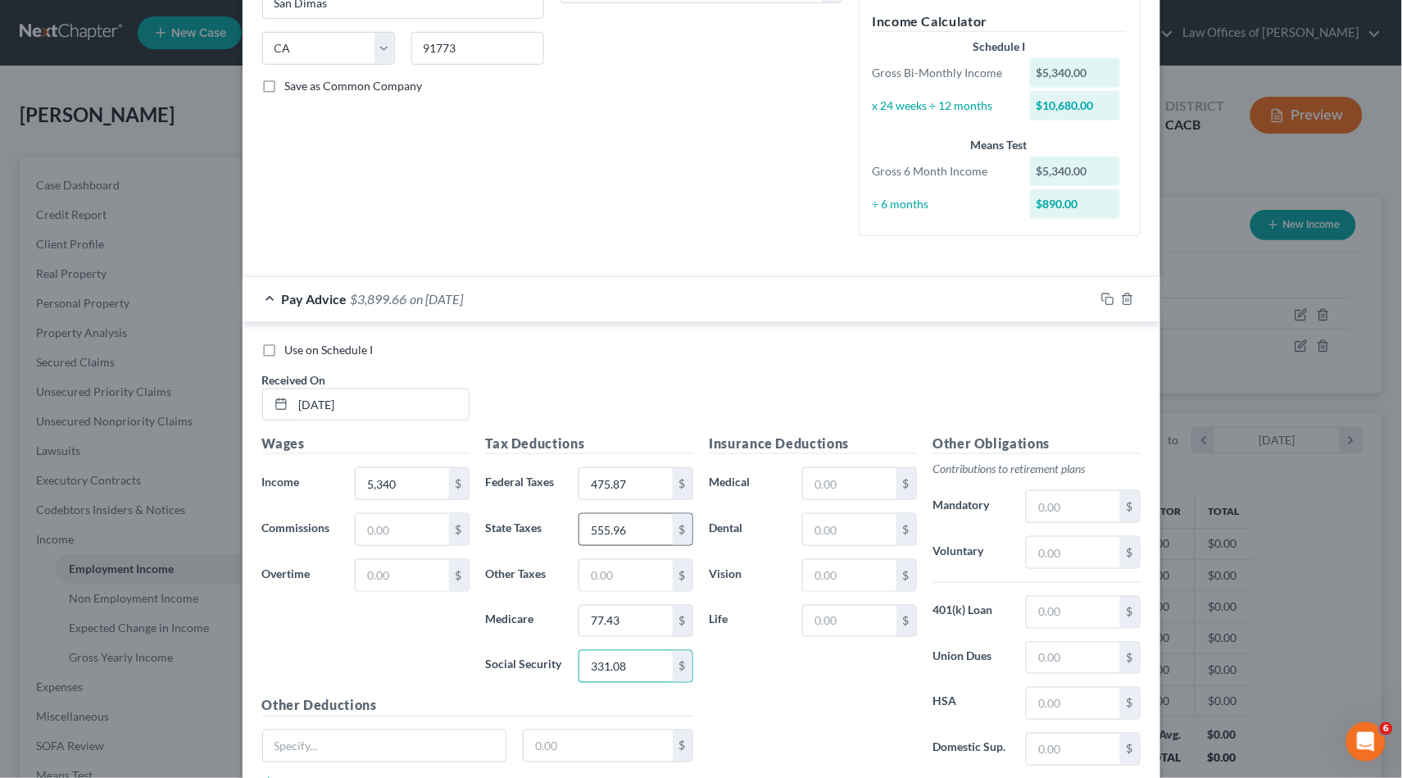
scroll to position [336, 0]
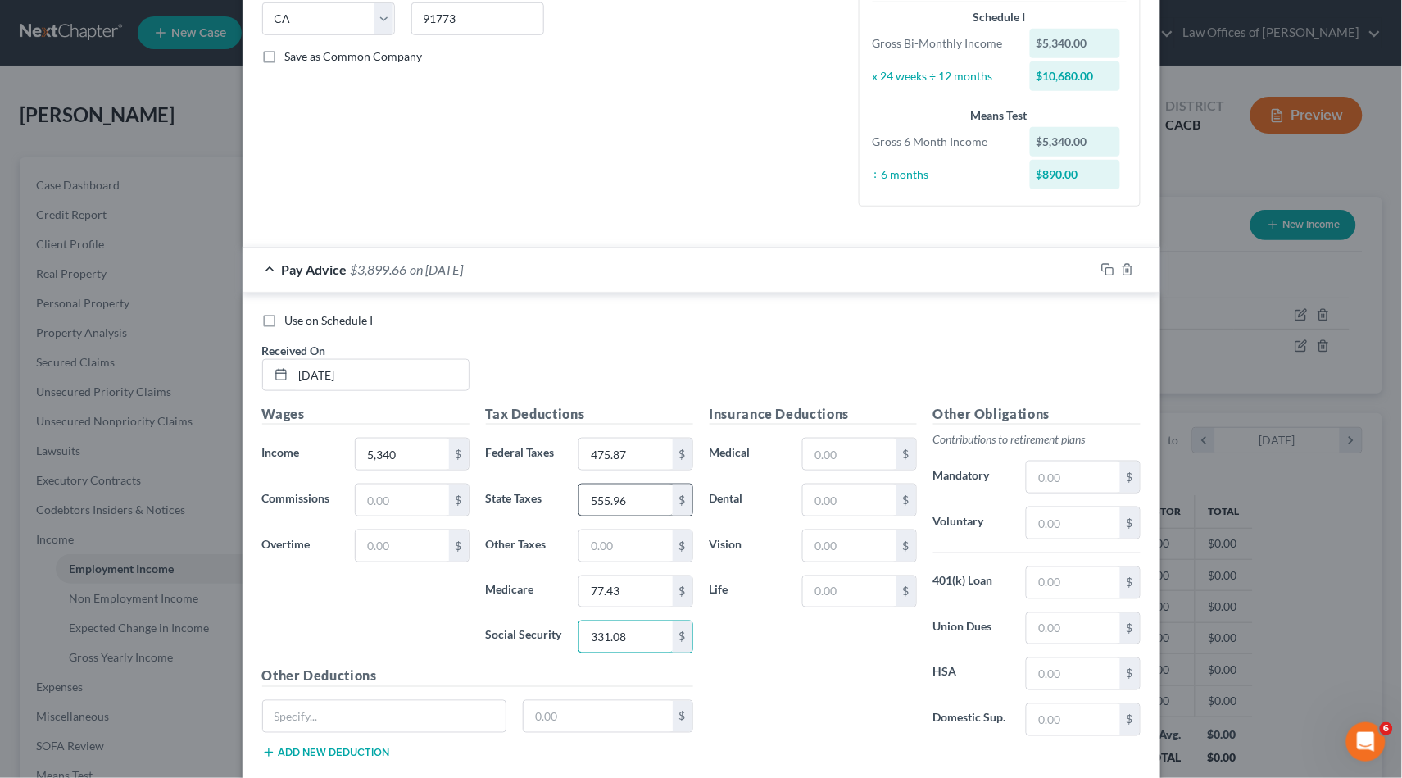
type input "331.08"
click at [624, 495] on input "555.96" at bounding box center [625, 499] width 93 height 31
click at [627, 624] on input "331.08" at bounding box center [625, 636] width 93 height 31
click at [610, 496] on input "text" at bounding box center [625, 499] width 93 height 31
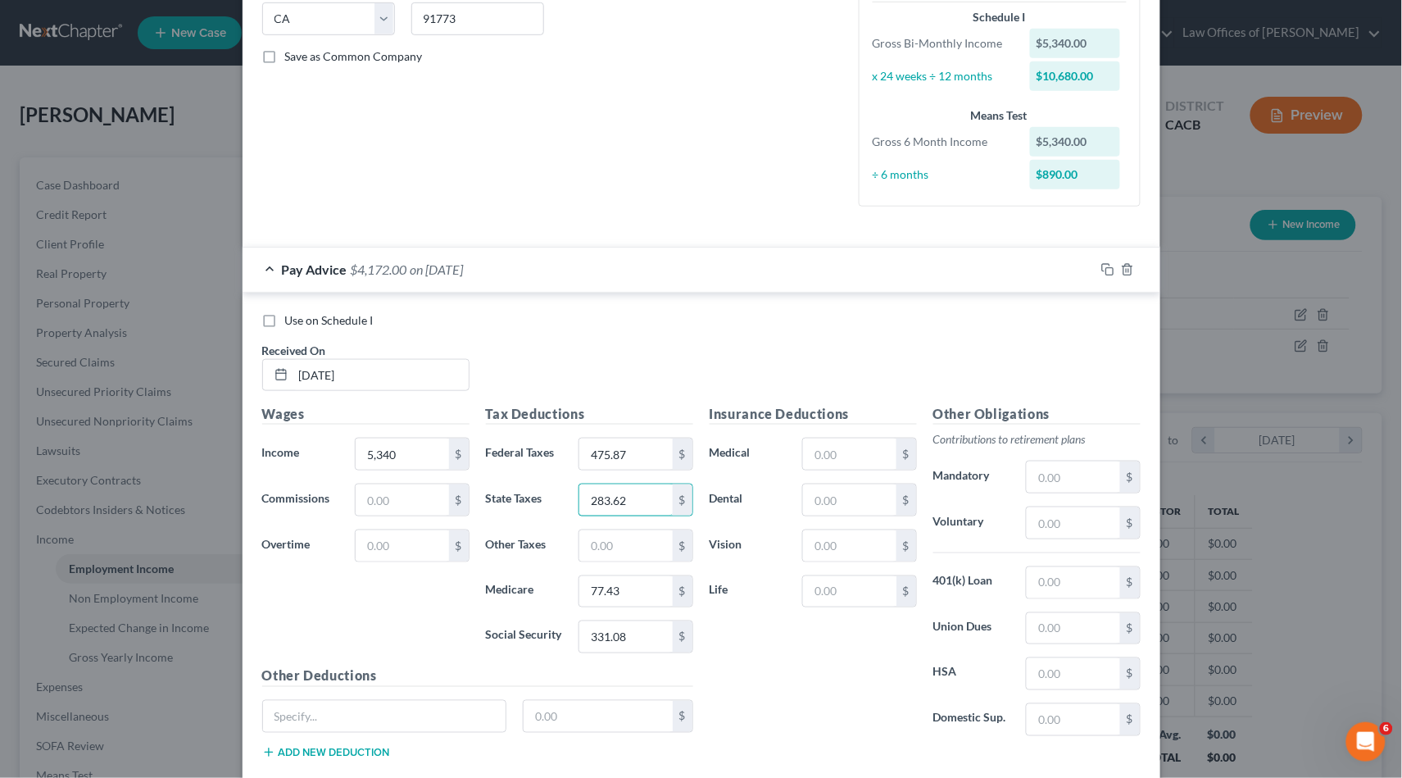
type input "283.62"
click at [594, 364] on div "Use on Schedule I Received On * [DATE]" at bounding box center [701, 358] width 895 height 93
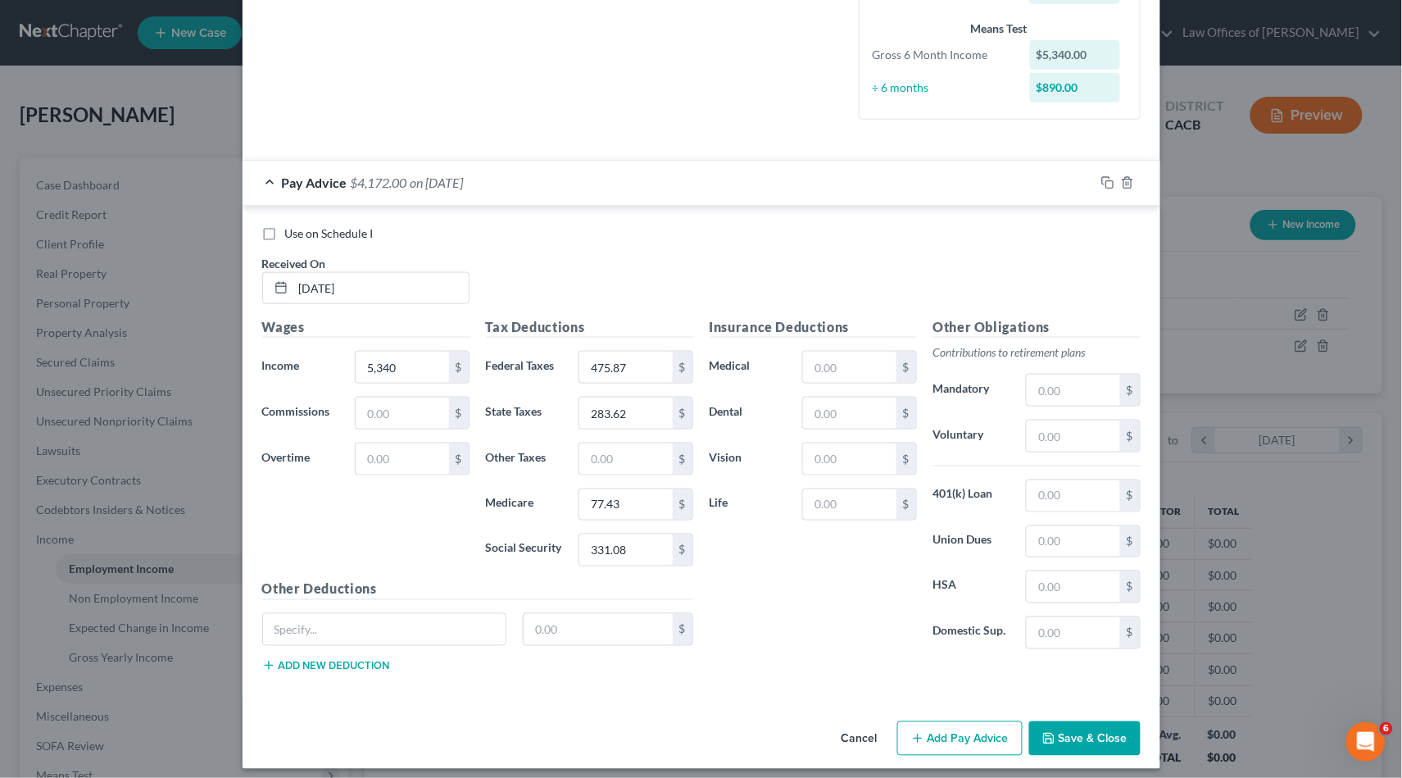
click at [951, 734] on button "Add Pay Advice" at bounding box center [959, 738] width 125 height 34
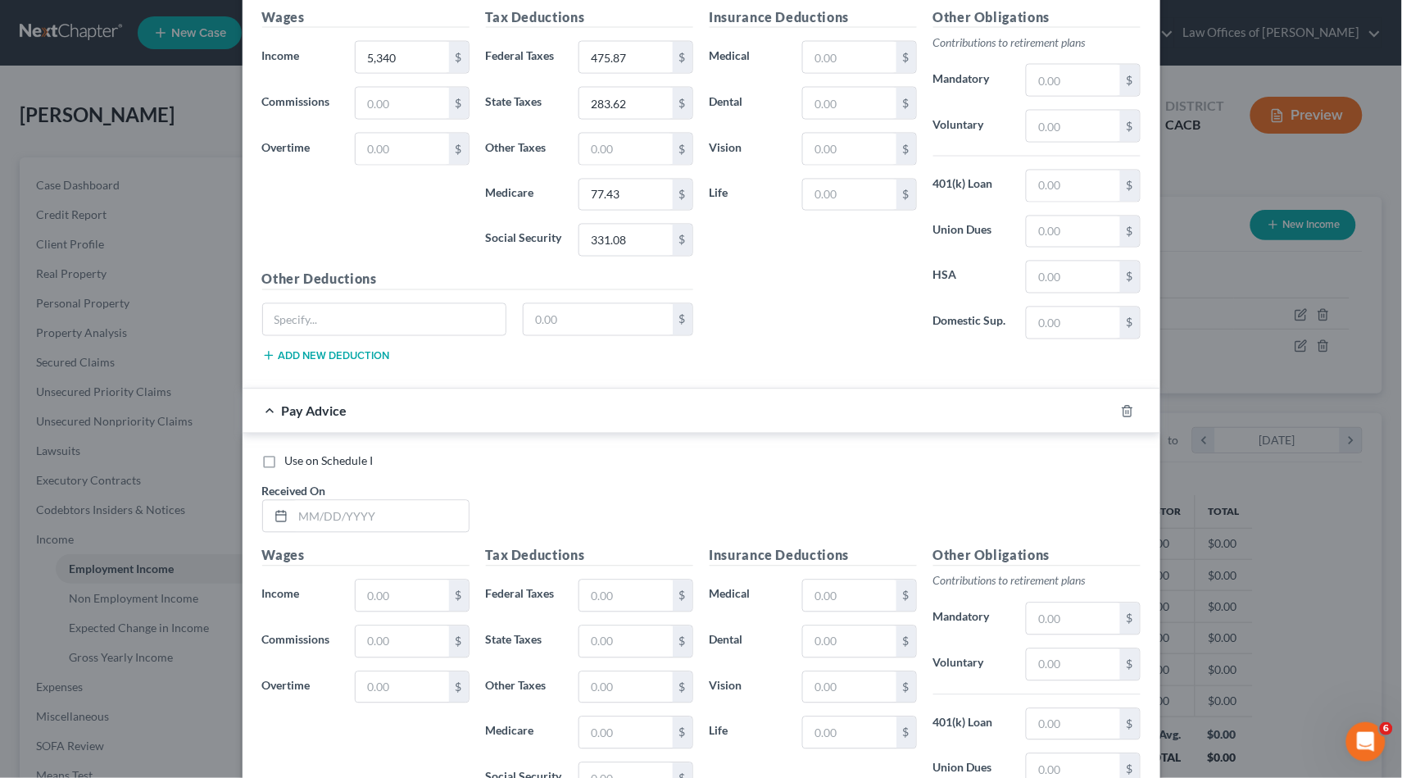
scroll to position [962, 0]
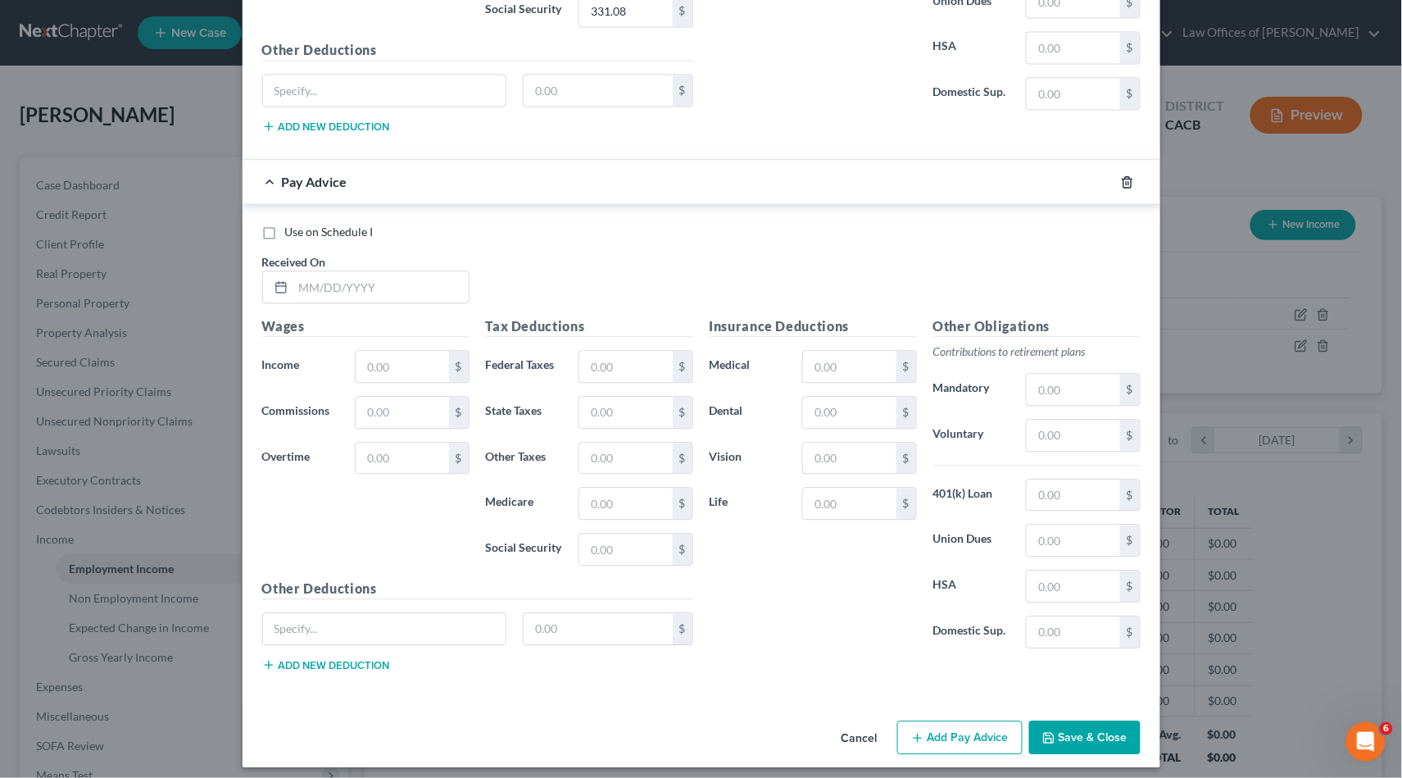
click at [1121, 175] on icon "button" at bounding box center [1127, 181] width 13 height 13
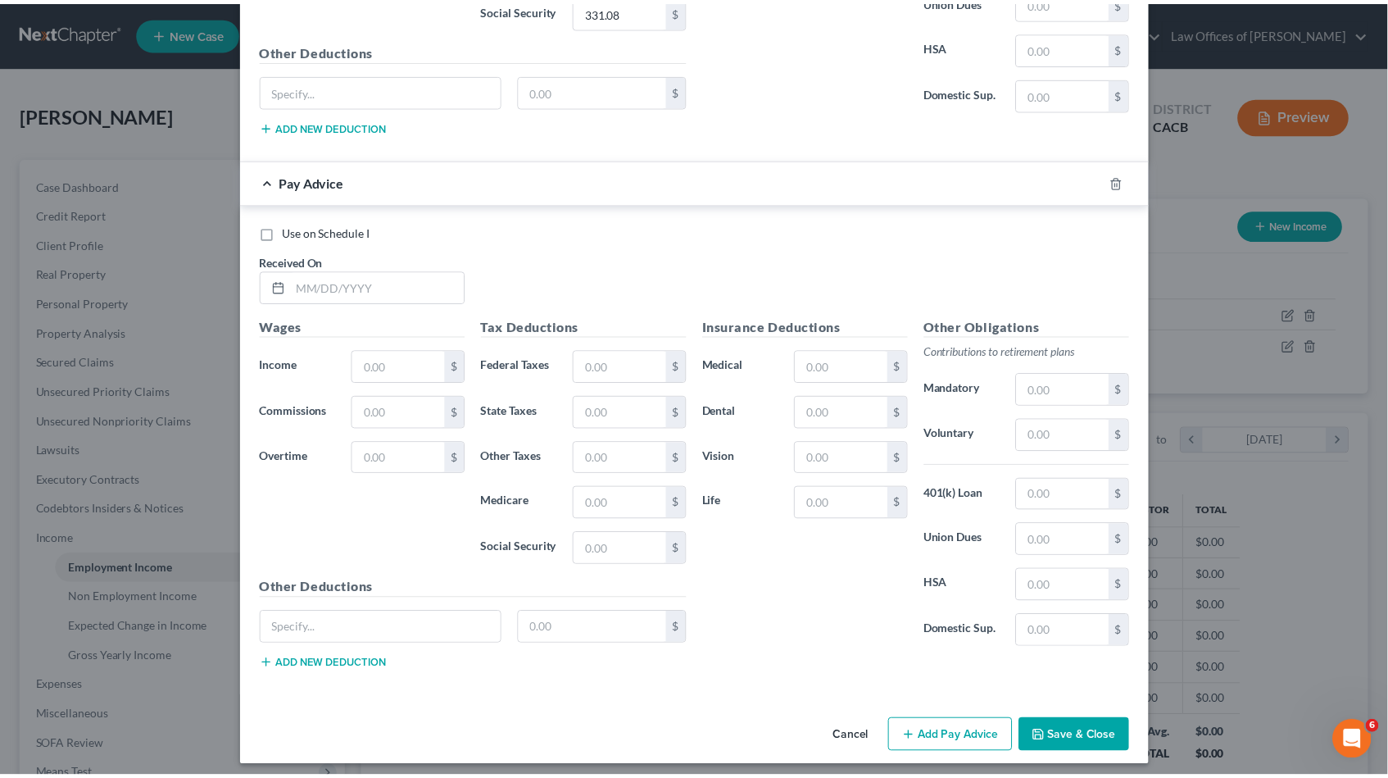
scroll to position [423, 0]
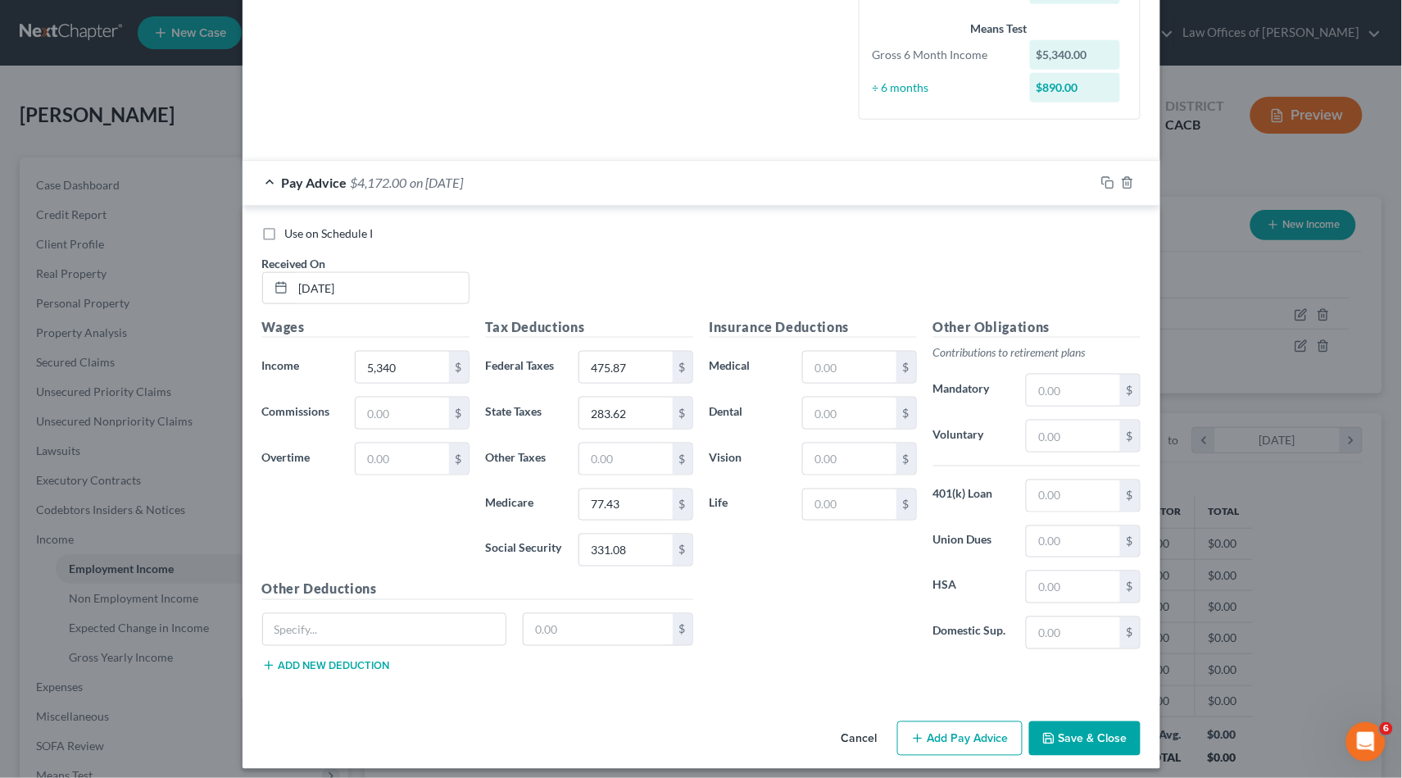
click at [1069, 743] on button "Save & Close" at bounding box center [1084, 738] width 111 height 34
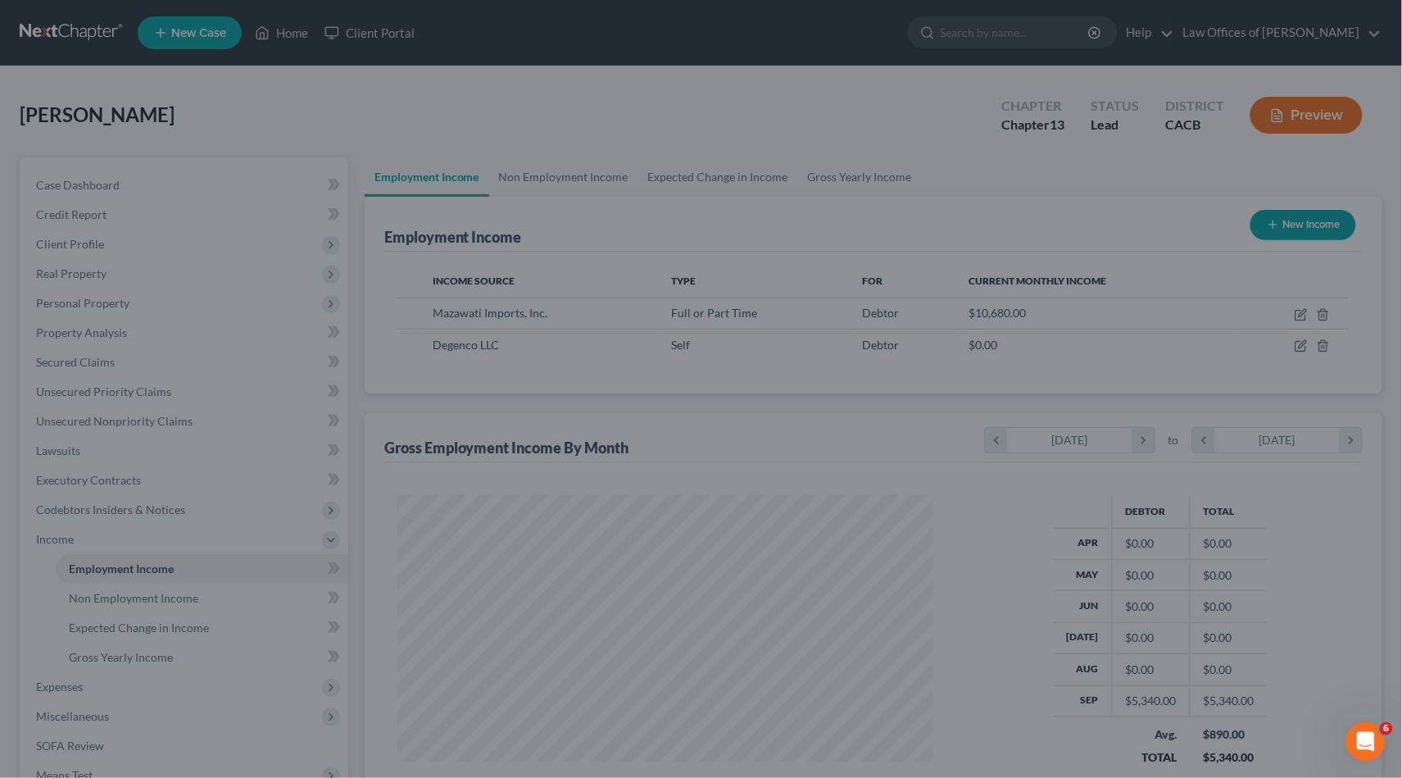
scroll to position [819192, 818910]
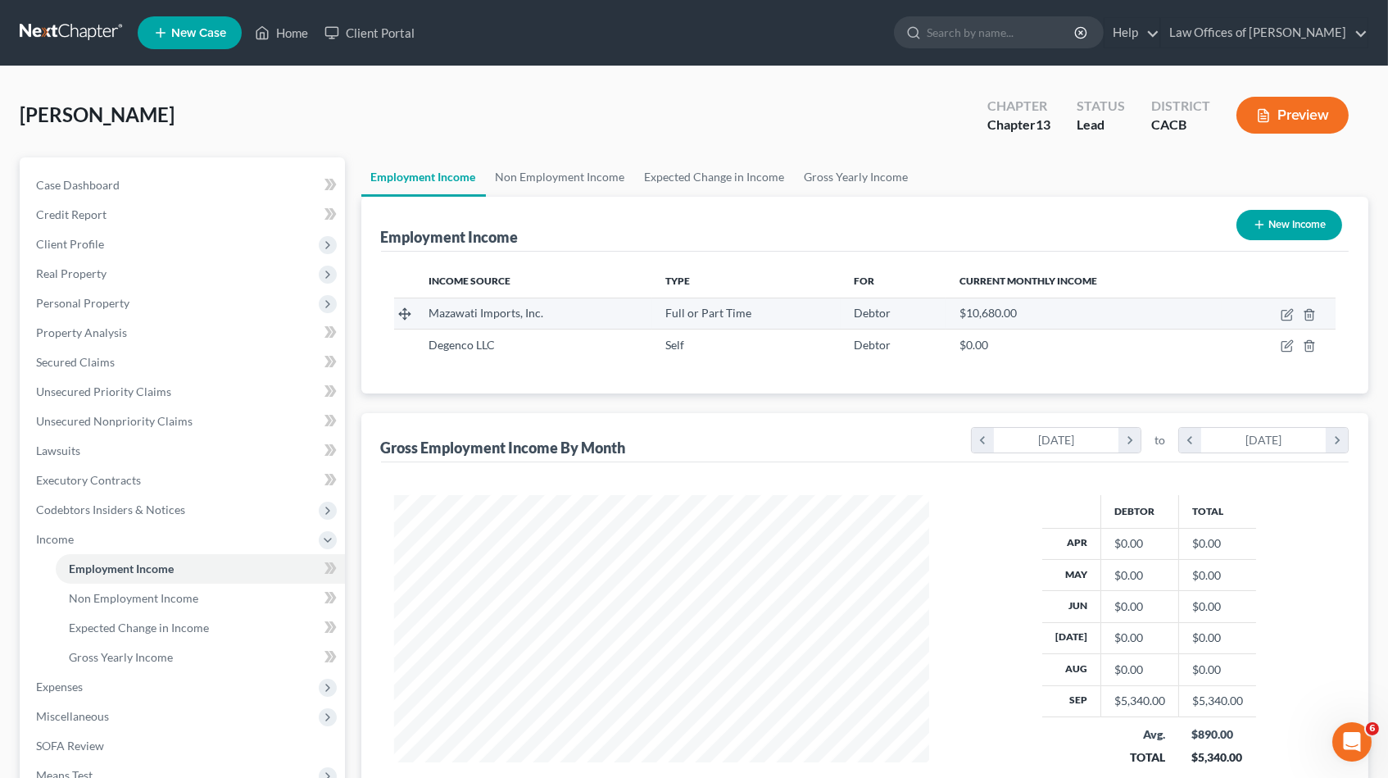
click at [1292, 304] on td at bounding box center [1279, 312] width 114 height 31
click at [1288, 313] on icon "button" at bounding box center [1288, 312] width 7 height 7
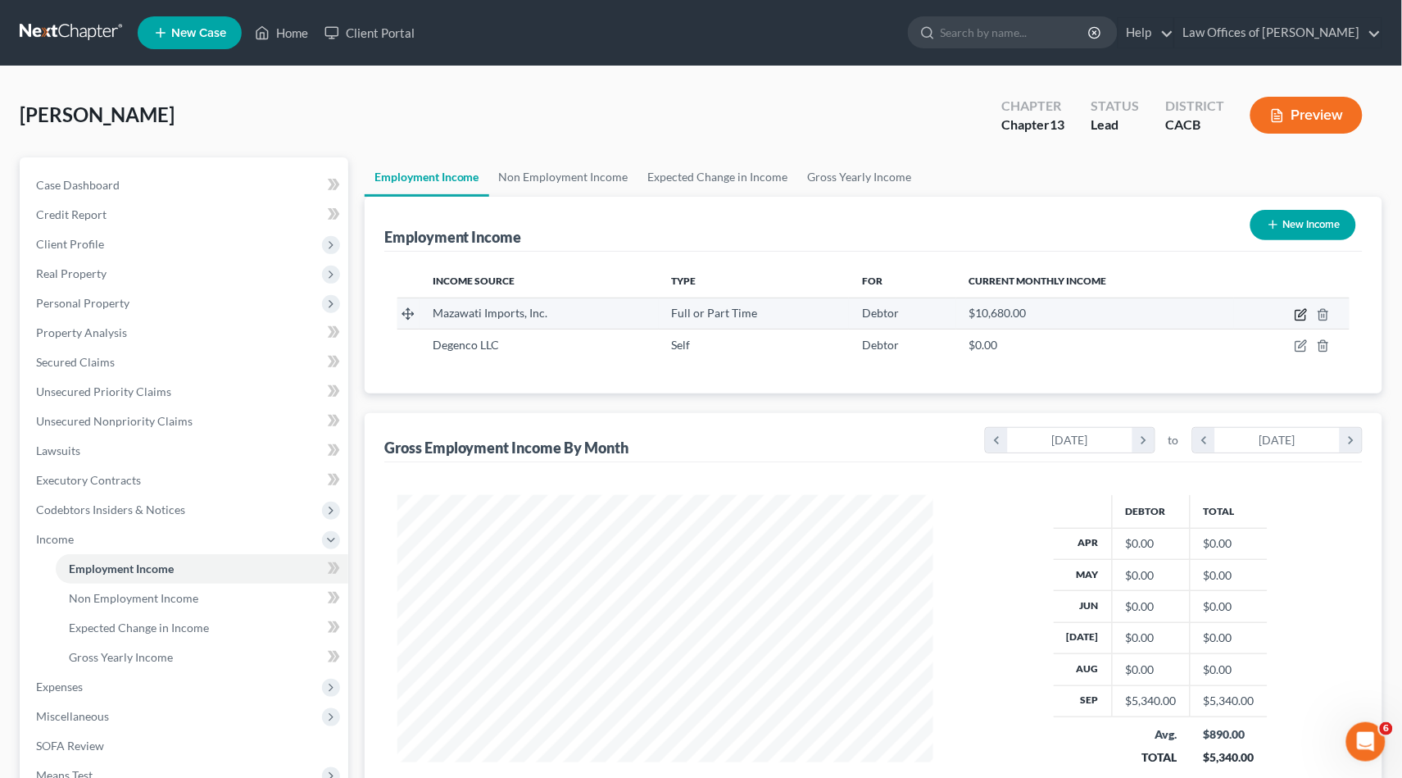
scroll to position [286, 575]
select select "0"
select select "4"
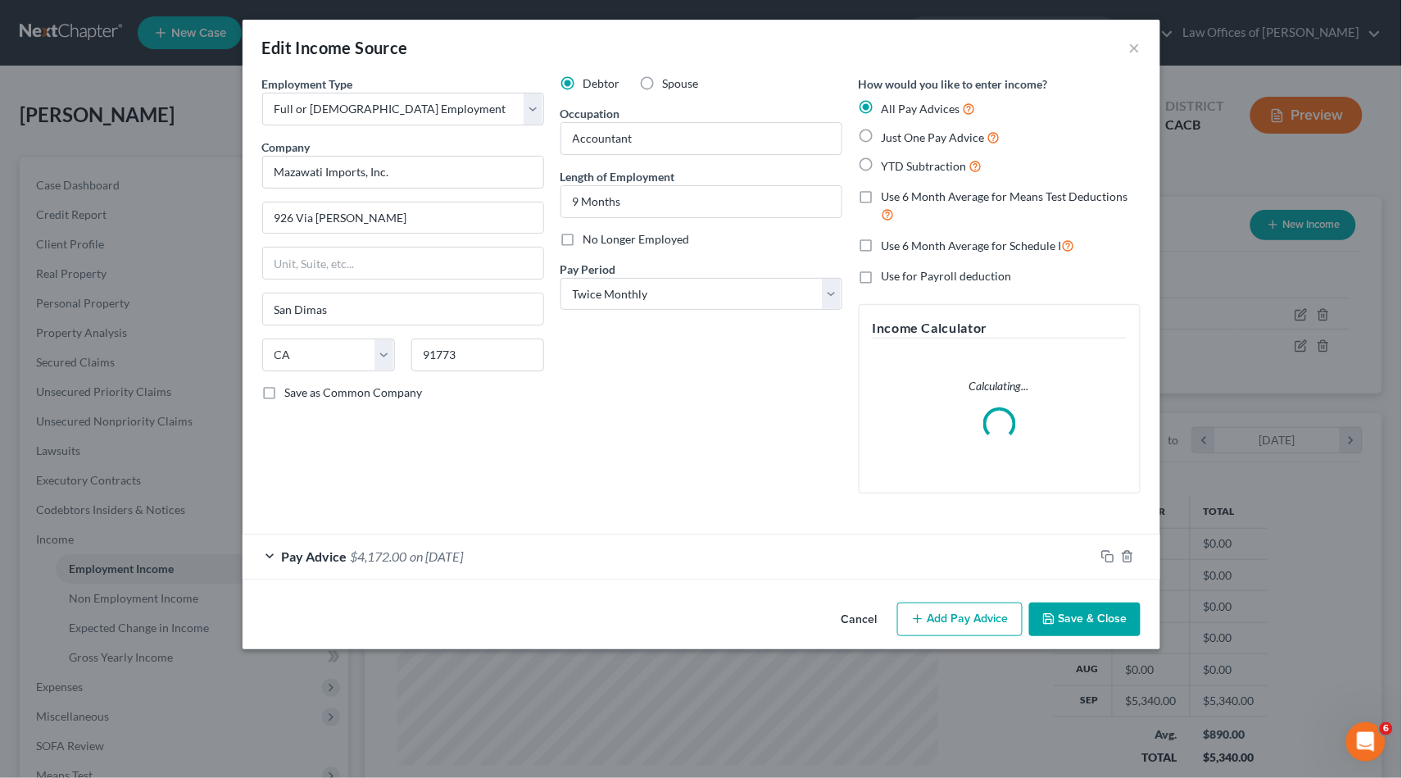
click at [813, 580] on div "Employment Type * Select Full or [DEMOGRAPHIC_DATA] Employment Self Employment …" at bounding box center [702, 335] width 918 height 520
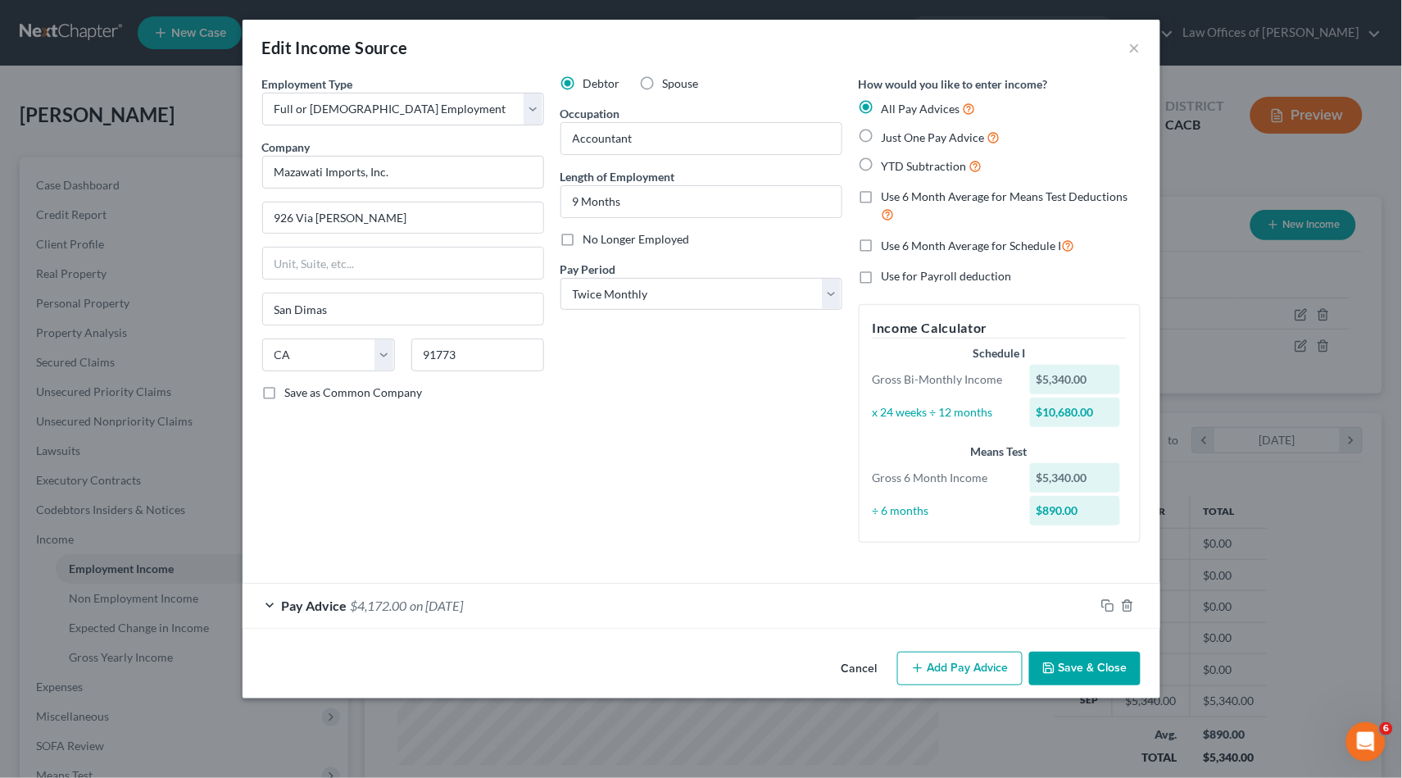
click at [774, 570] on form "Employment Type * Select Full or [DEMOGRAPHIC_DATA] Employment Self Employment …" at bounding box center [701, 351] width 878 height 553
click at [494, 614] on div "Pay Advice $4,172.00 on [DATE]" at bounding box center [669, 604] width 852 height 43
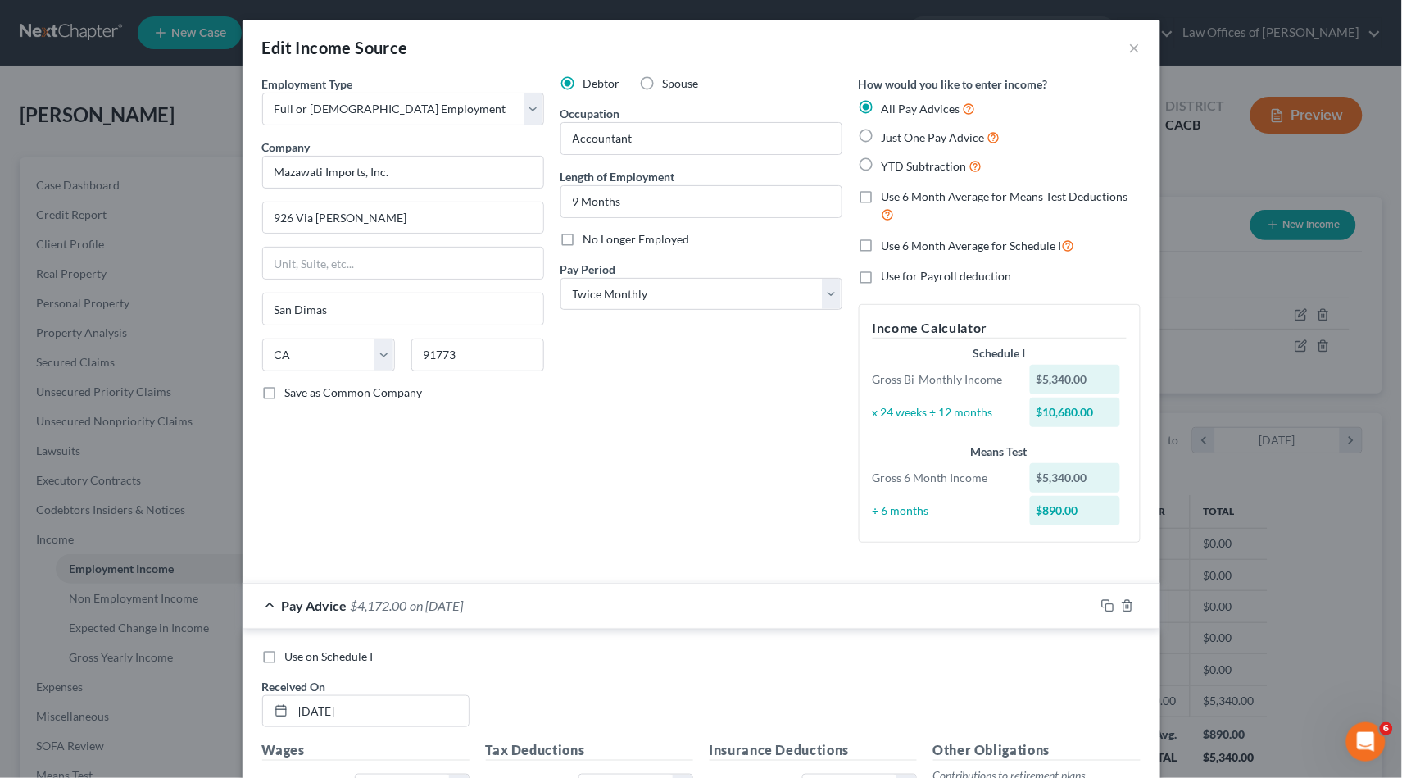
scroll to position [3, 0]
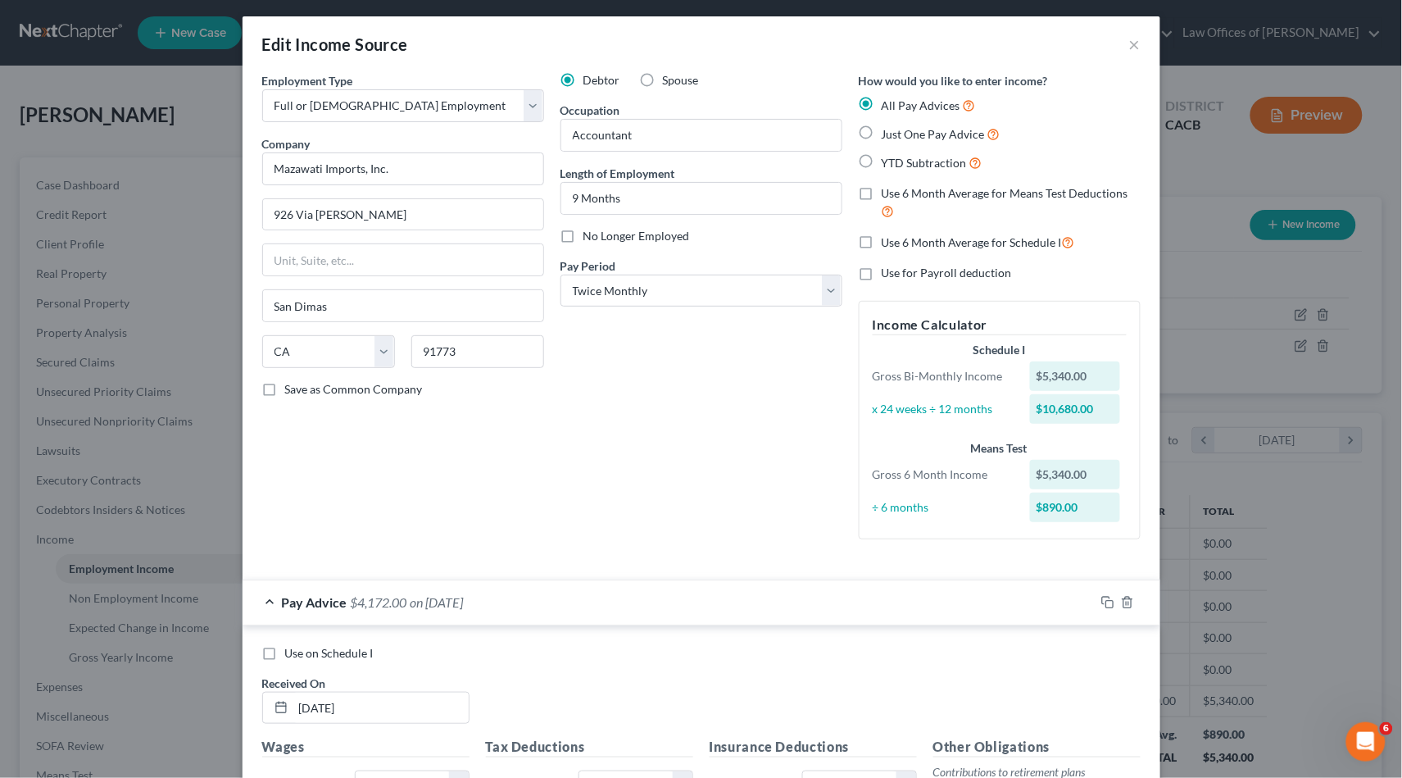
click at [313, 651] on div "Use on Schedule I Received On * [DATE]" at bounding box center [701, 691] width 895 height 93
click at [319, 647] on span "Use on Schedule I" at bounding box center [329, 653] width 89 height 14
click at [302, 647] on input "Use on Schedule I" at bounding box center [297, 650] width 11 height 11
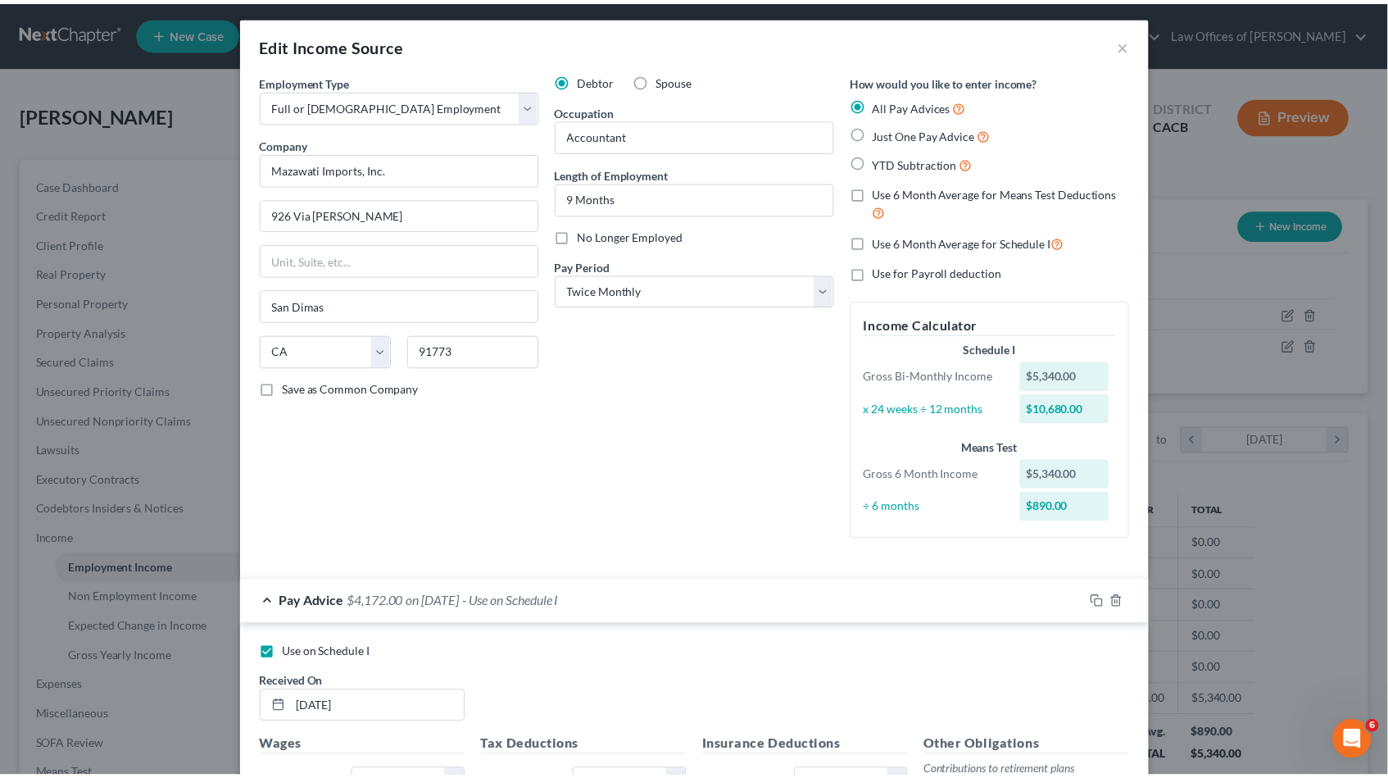
scroll to position [423, 0]
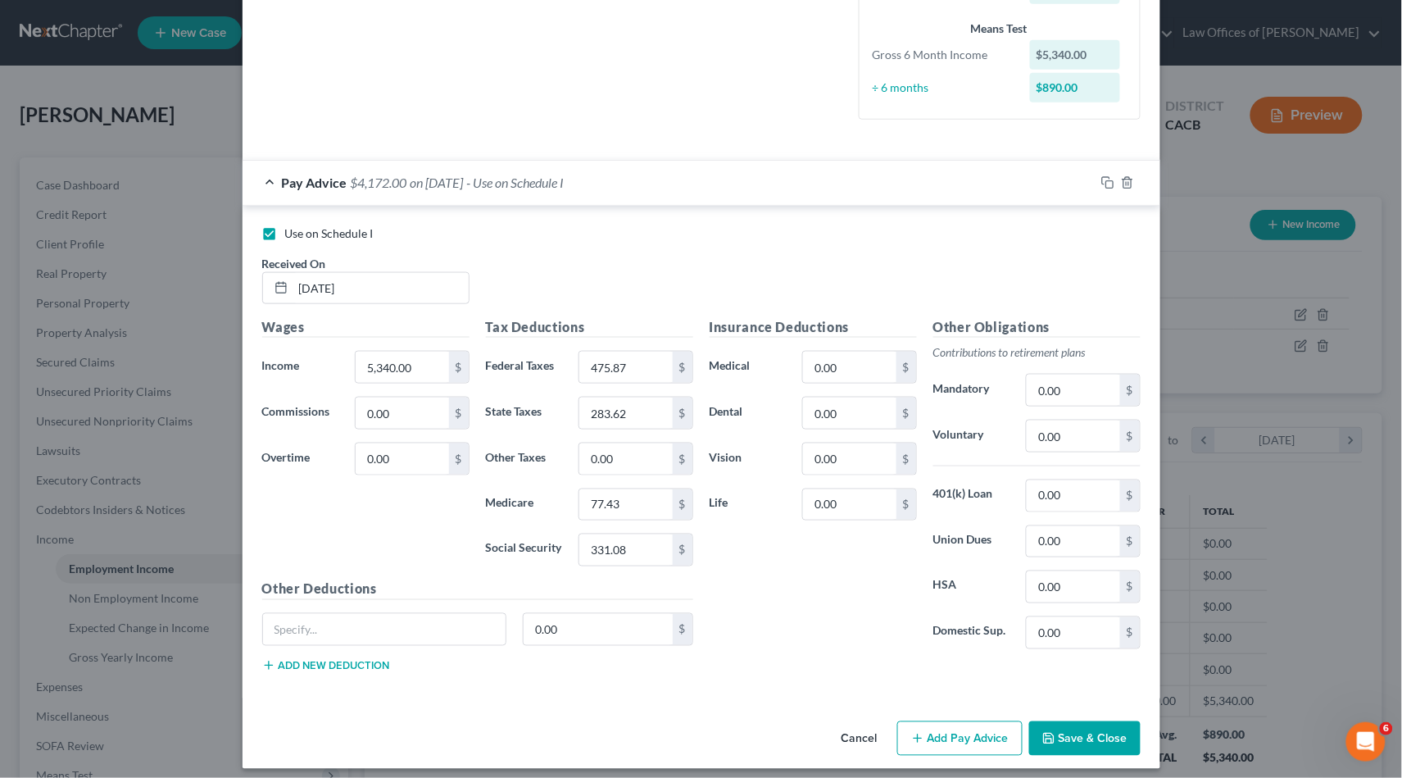
click at [1055, 750] on div "Cancel Add Pay Advice Save & Close" at bounding box center [702, 742] width 918 height 54
click at [1055, 736] on button "Save & Close" at bounding box center [1084, 738] width 111 height 34
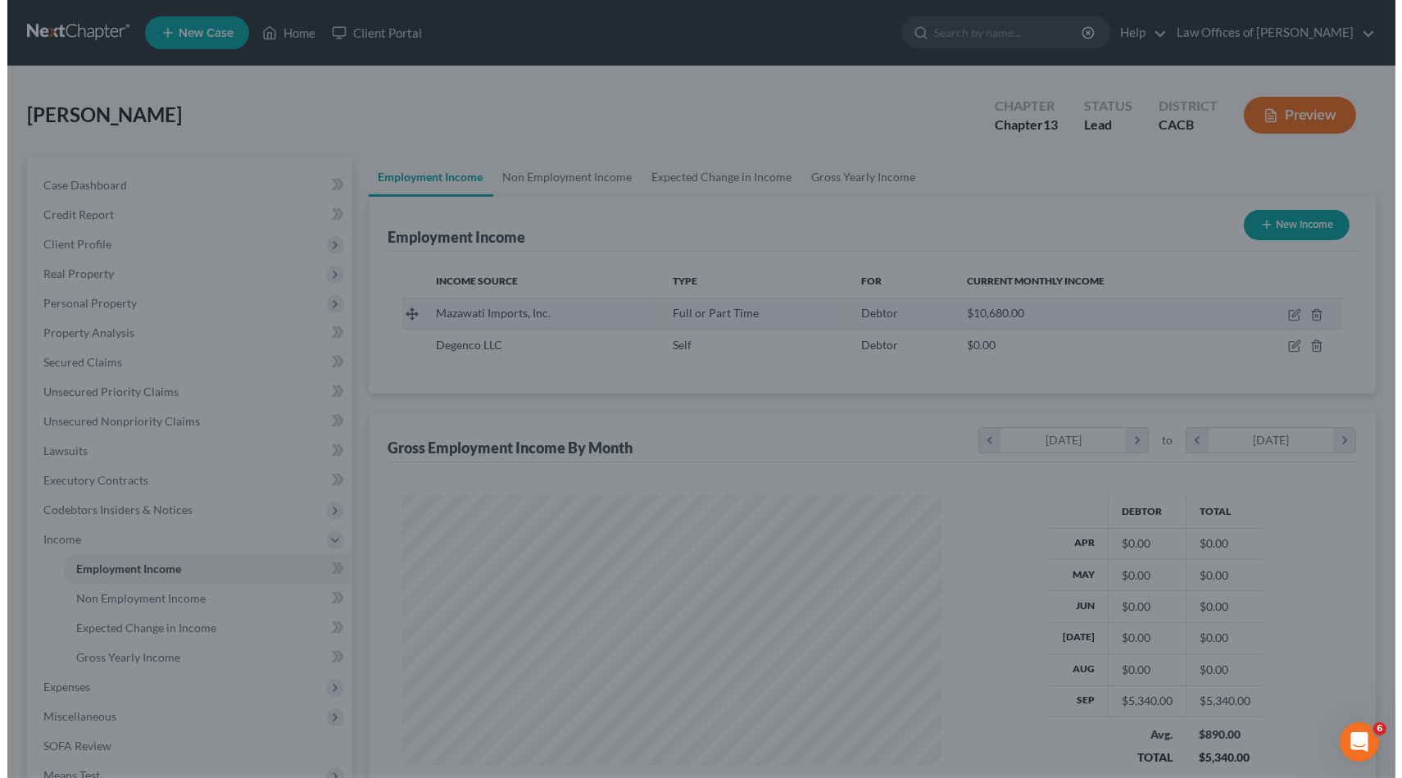
scroll to position [819192, 818910]
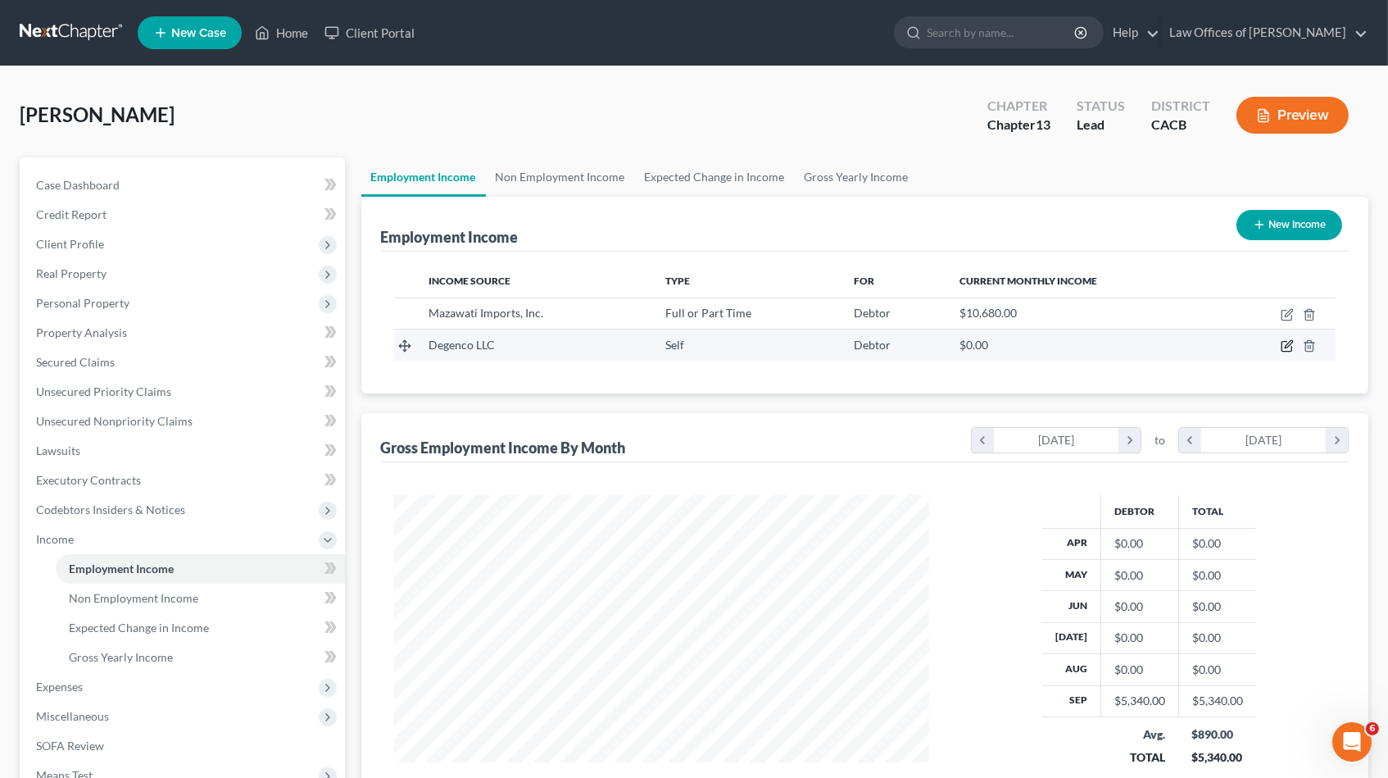
click at [1285, 347] on icon "button" at bounding box center [1287, 345] width 13 height 13
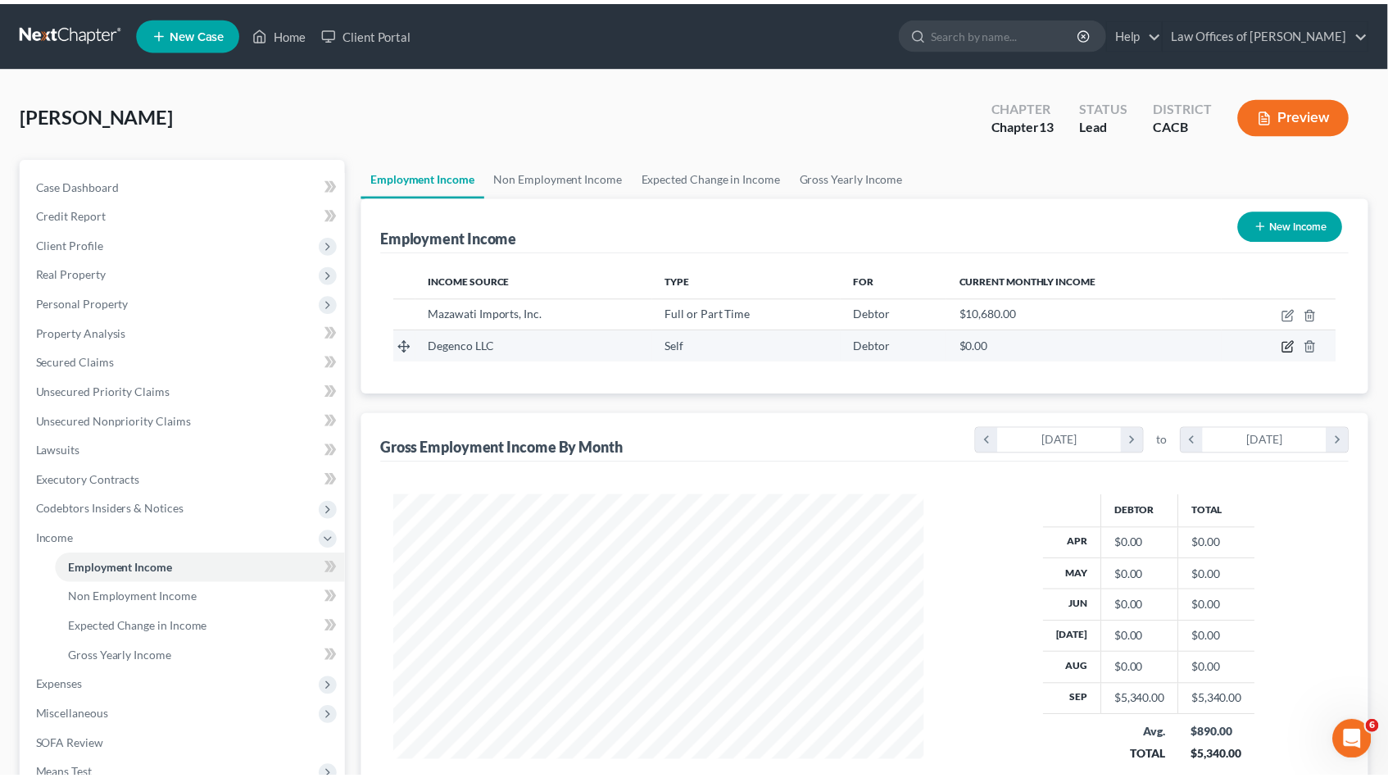
scroll to position [286, 575]
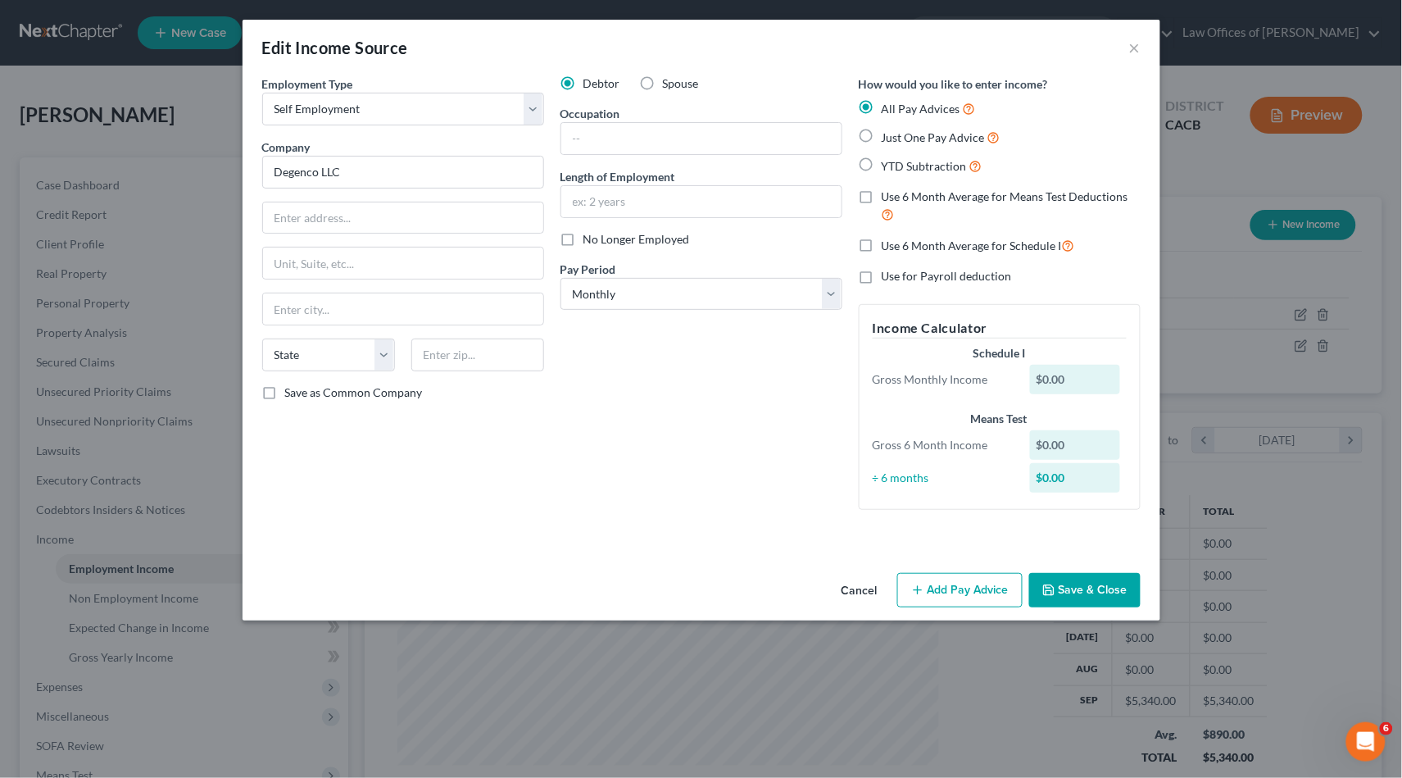
click at [1069, 591] on button "Save & Close" at bounding box center [1084, 590] width 111 height 34
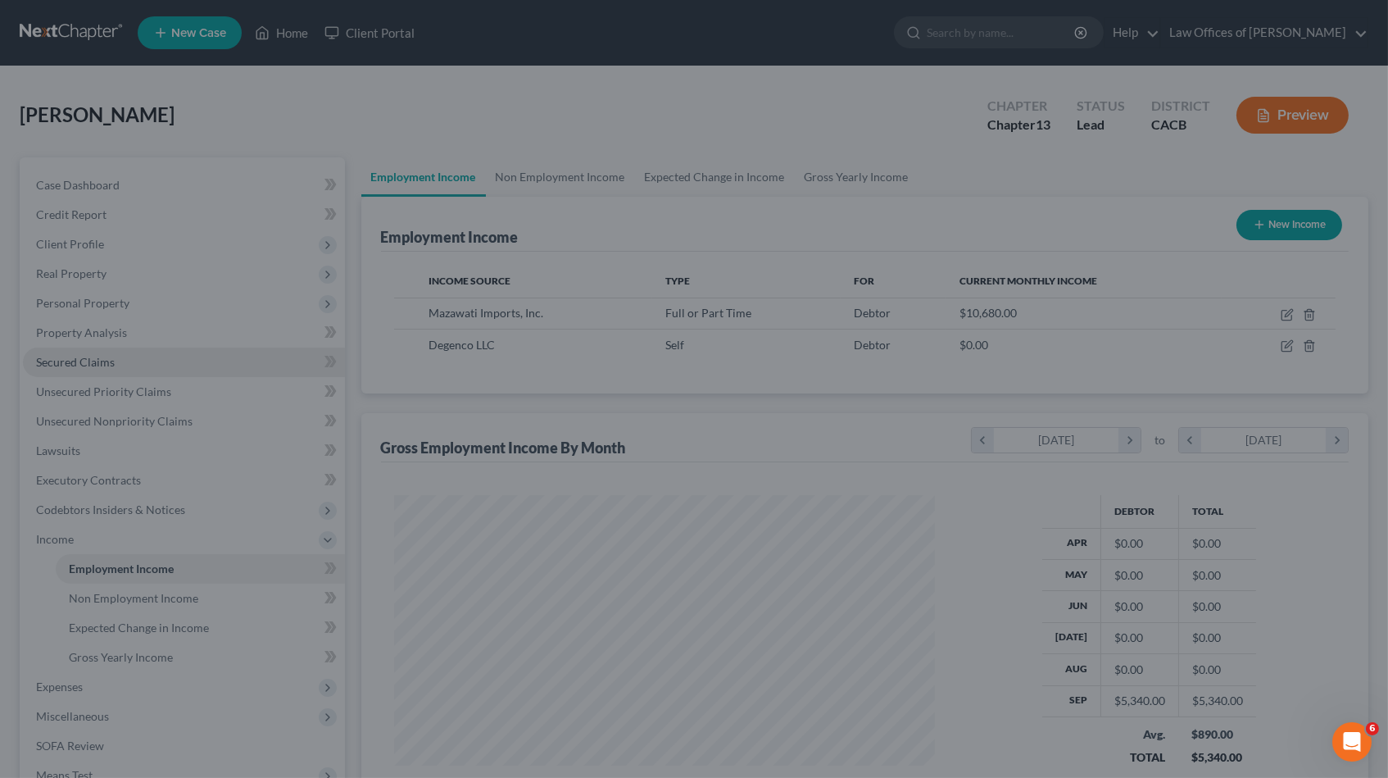
scroll to position [819192, 818910]
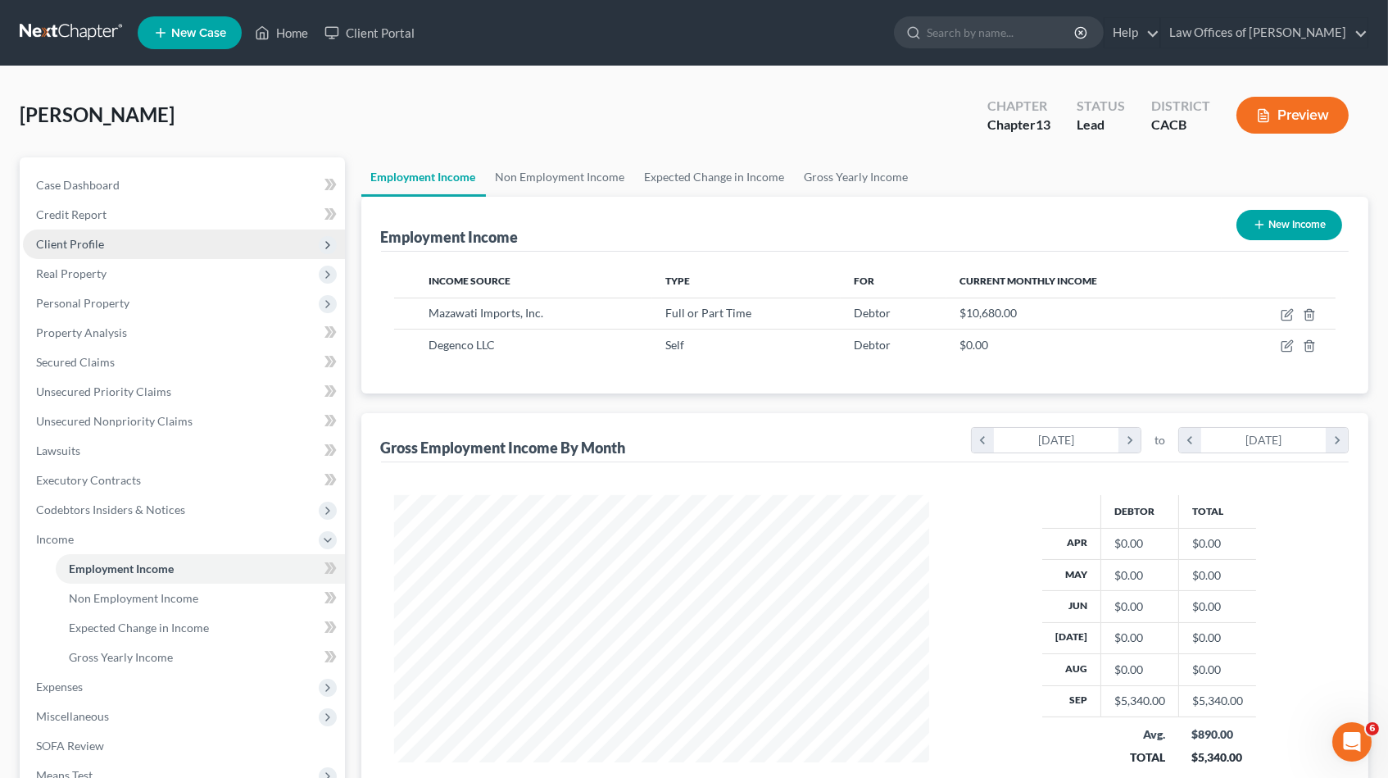
click at [74, 230] on span "Client Profile" at bounding box center [184, 244] width 322 height 30
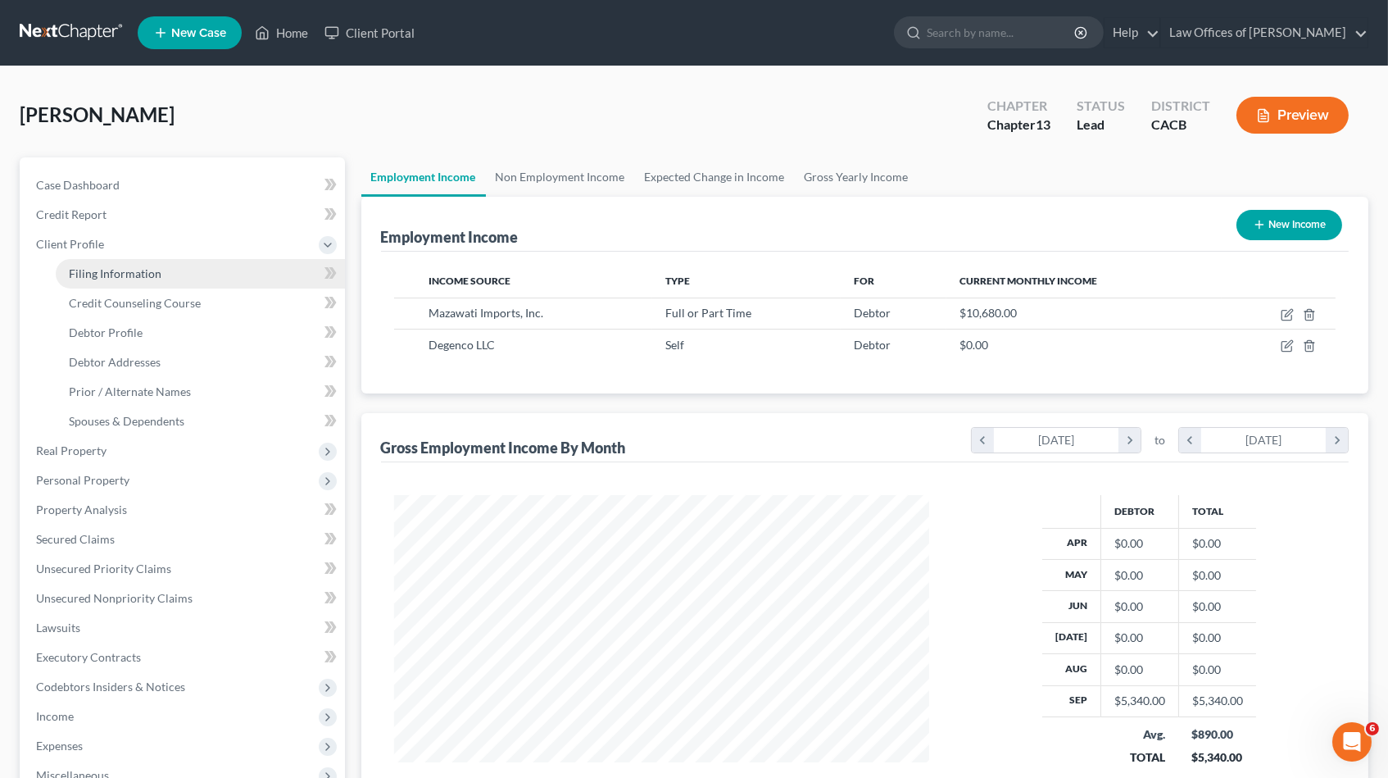
click at [116, 266] on span "Filing Information" at bounding box center [115, 273] width 93 height 14
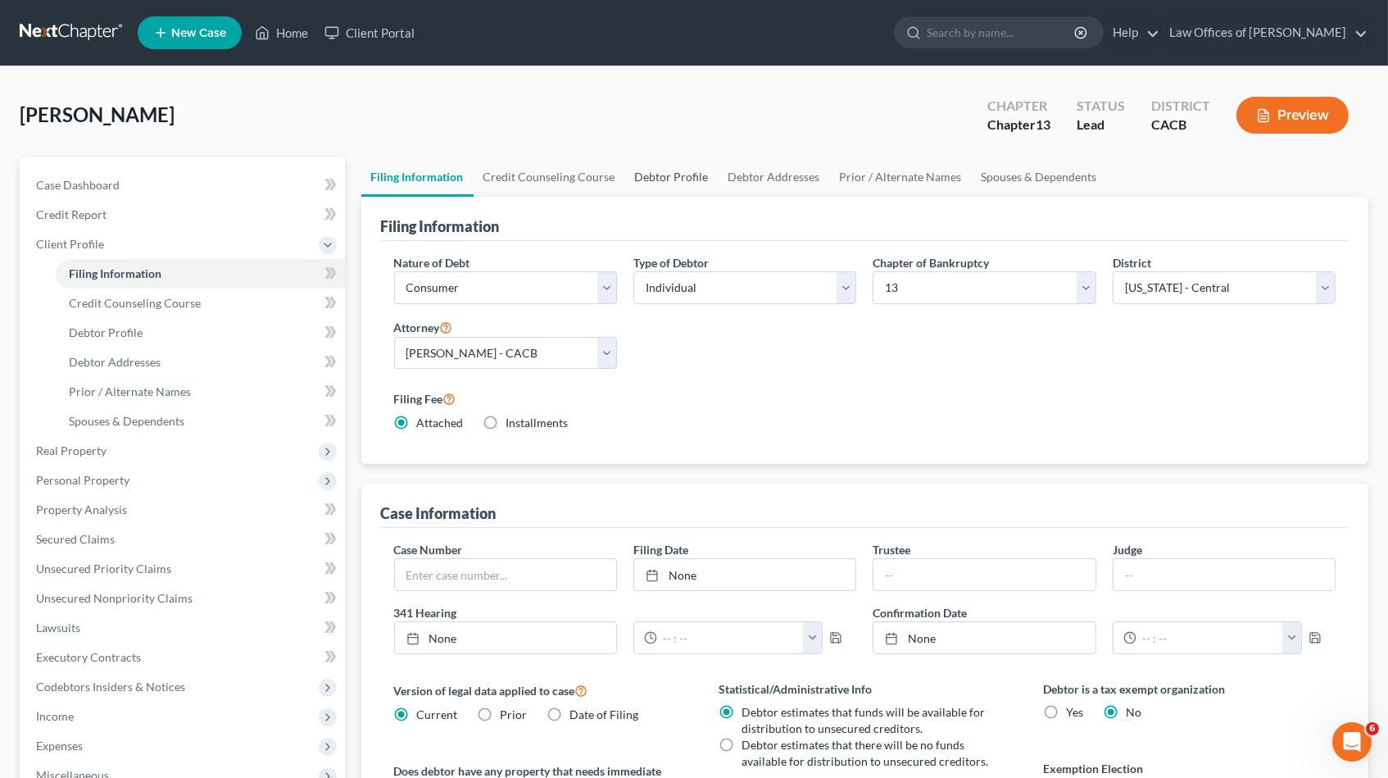
click at [678, 167] on link "Debtor Profile" at bounding box center [671, 176] width 93 height 39
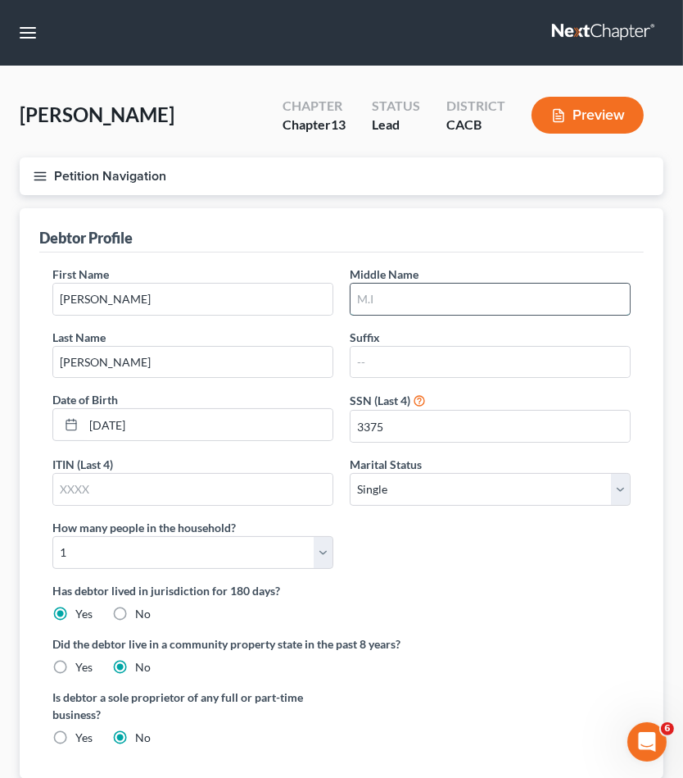
click at [415, 297] on input "text" at bounding box center [490, 299] width 279 height 31
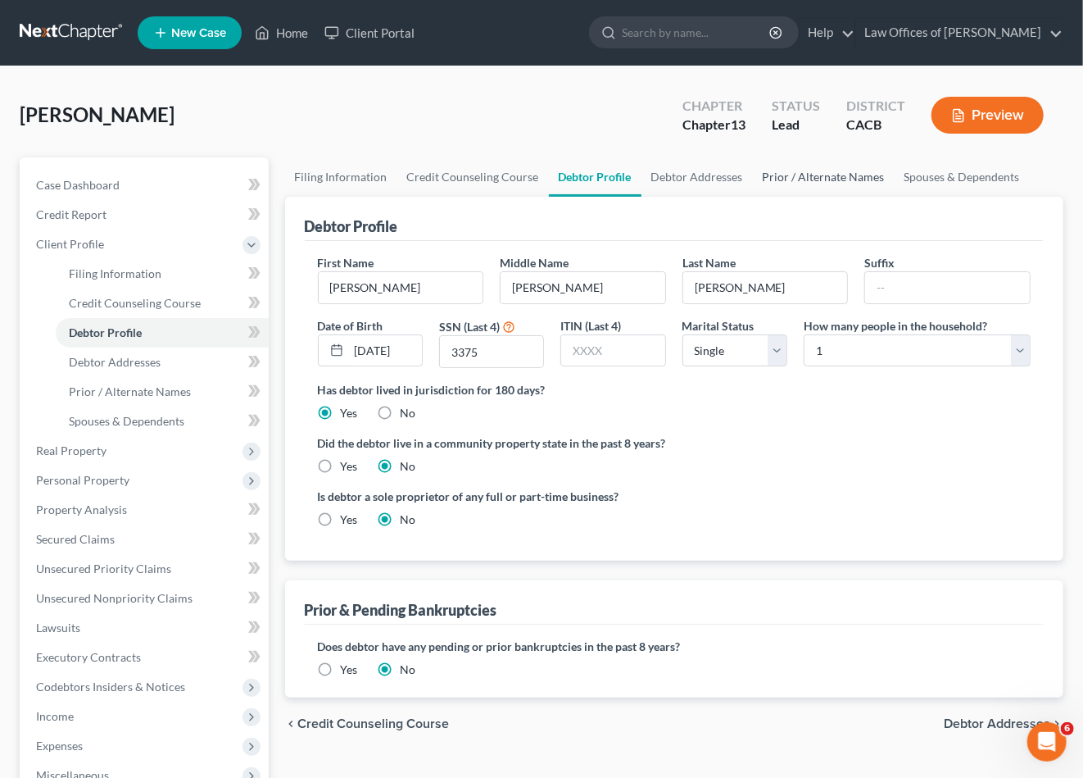
click at [833, 178] on link "Prior / Alternate Names" at bounding box center [824, 176] width 142 height 39
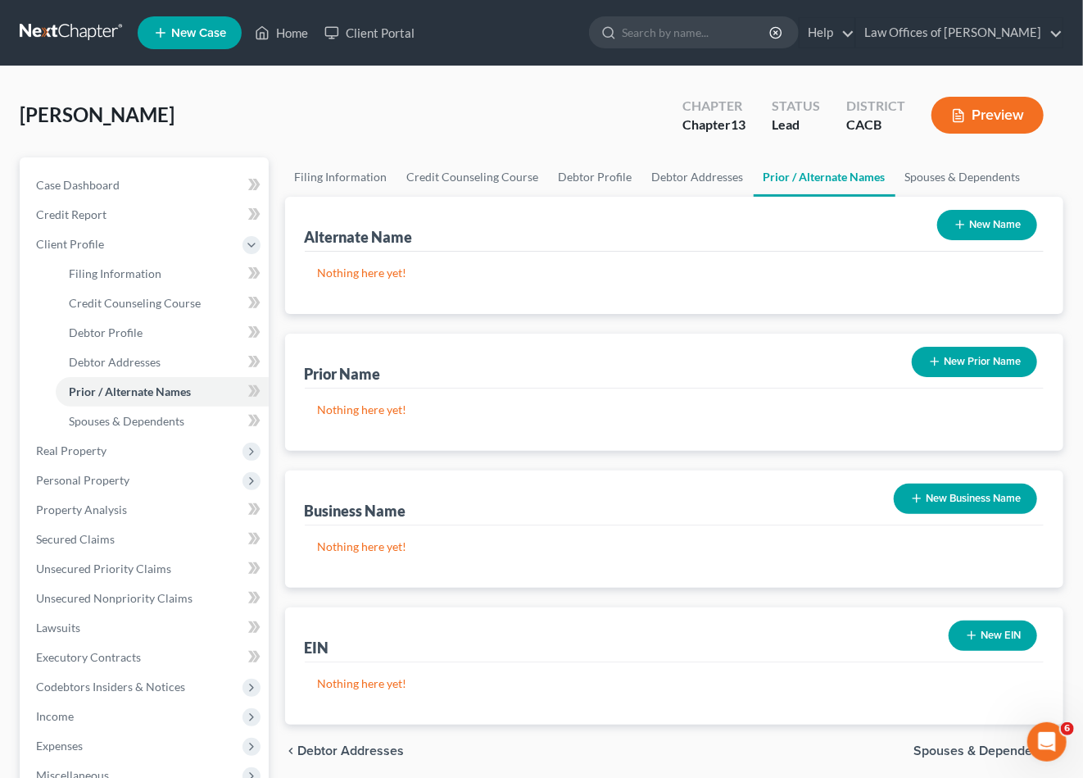
click at [999, 223] on button "New Name" at bounding box center [987, 225] width 100 height 30
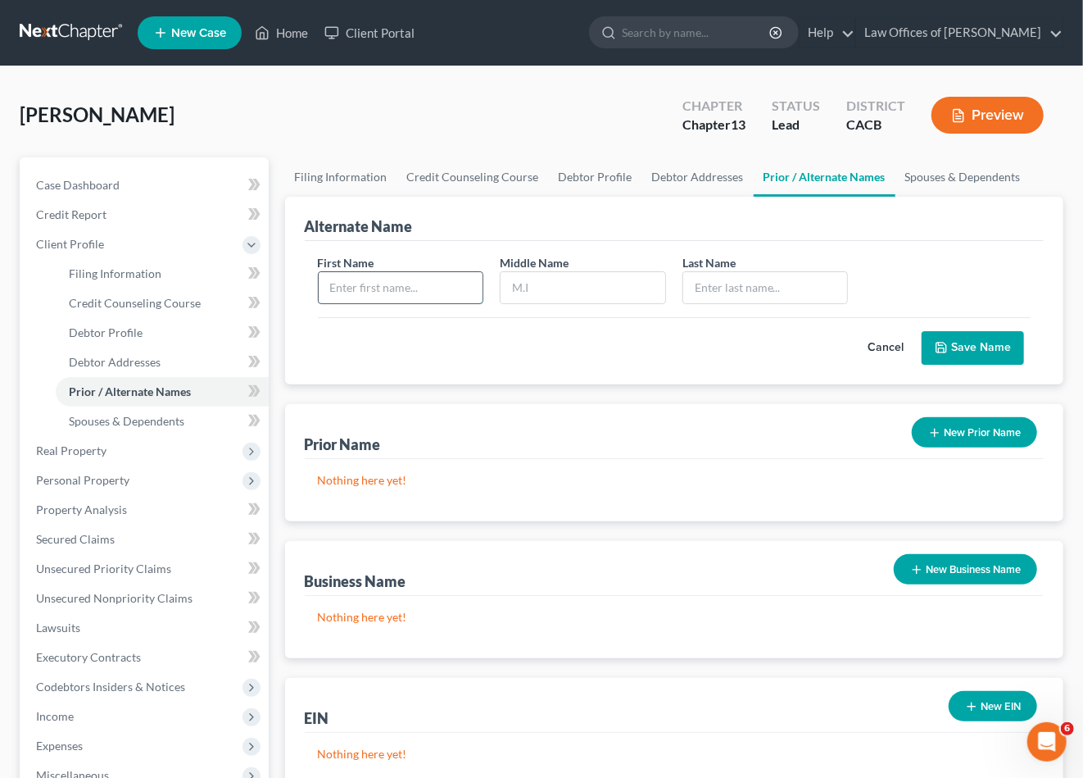
click at [413, 292] on input "text" at bounding box center [401, 287] width 165 height 31
click at [948, 358] on button "Save Name" at bounding box center [973, 348] width 102 height 34
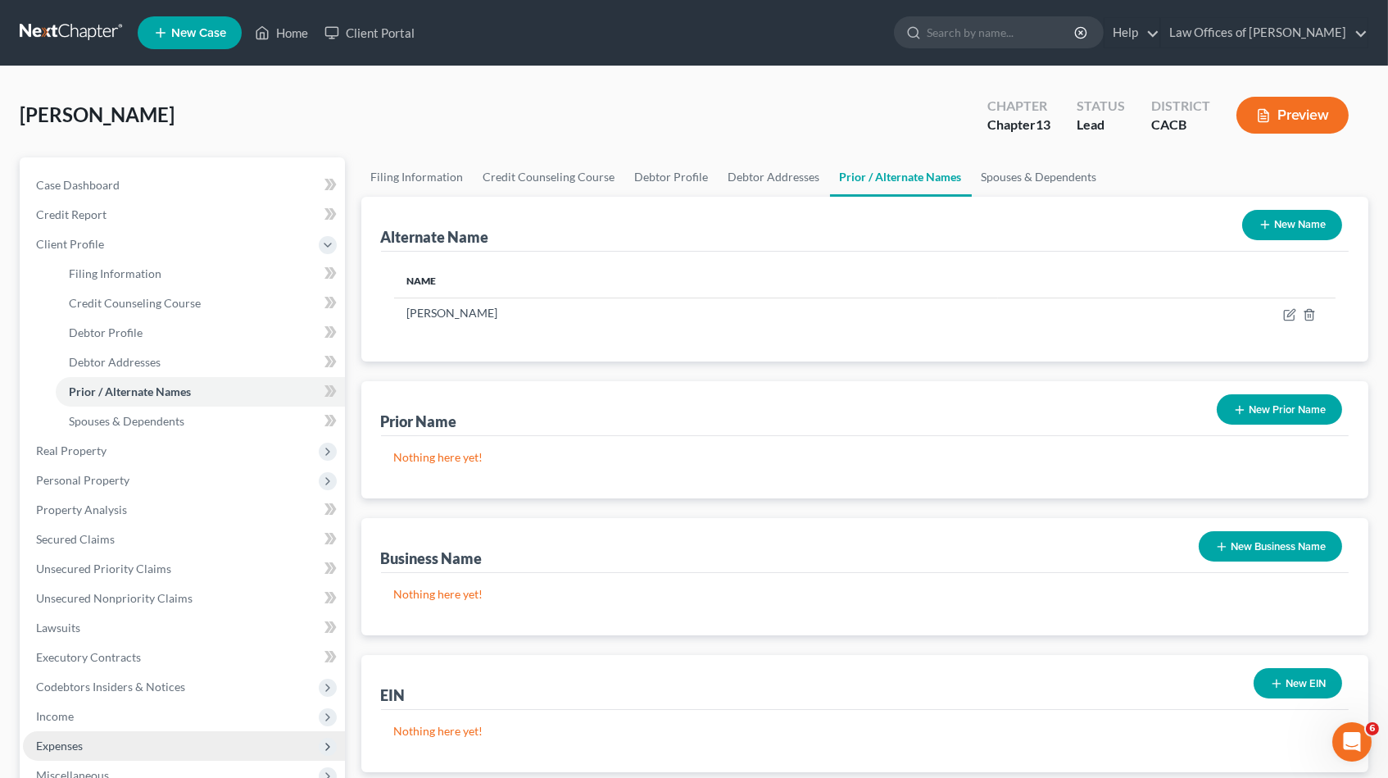
scroll to position [272, 0]
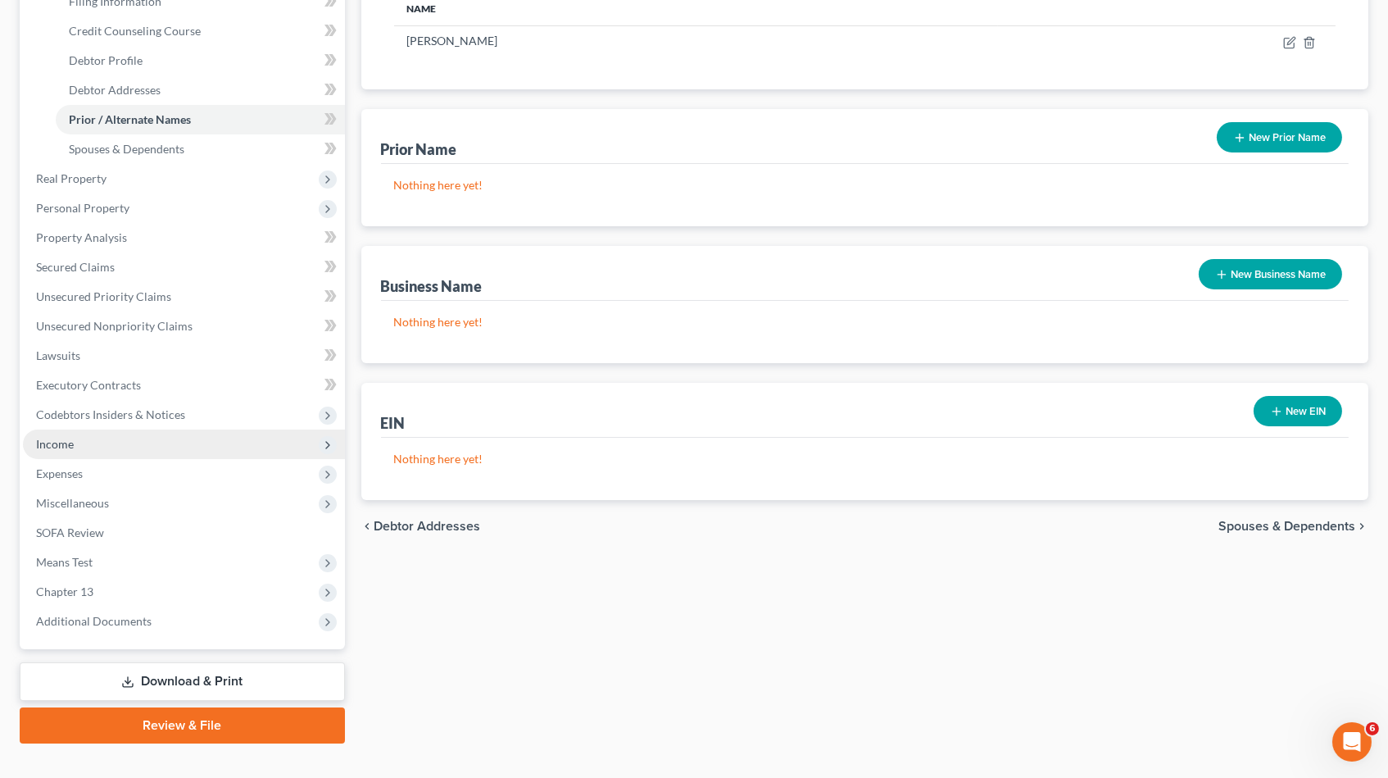
click at [85, 434] on span "Income" at bounding box center [184, 444] width 322 height 30
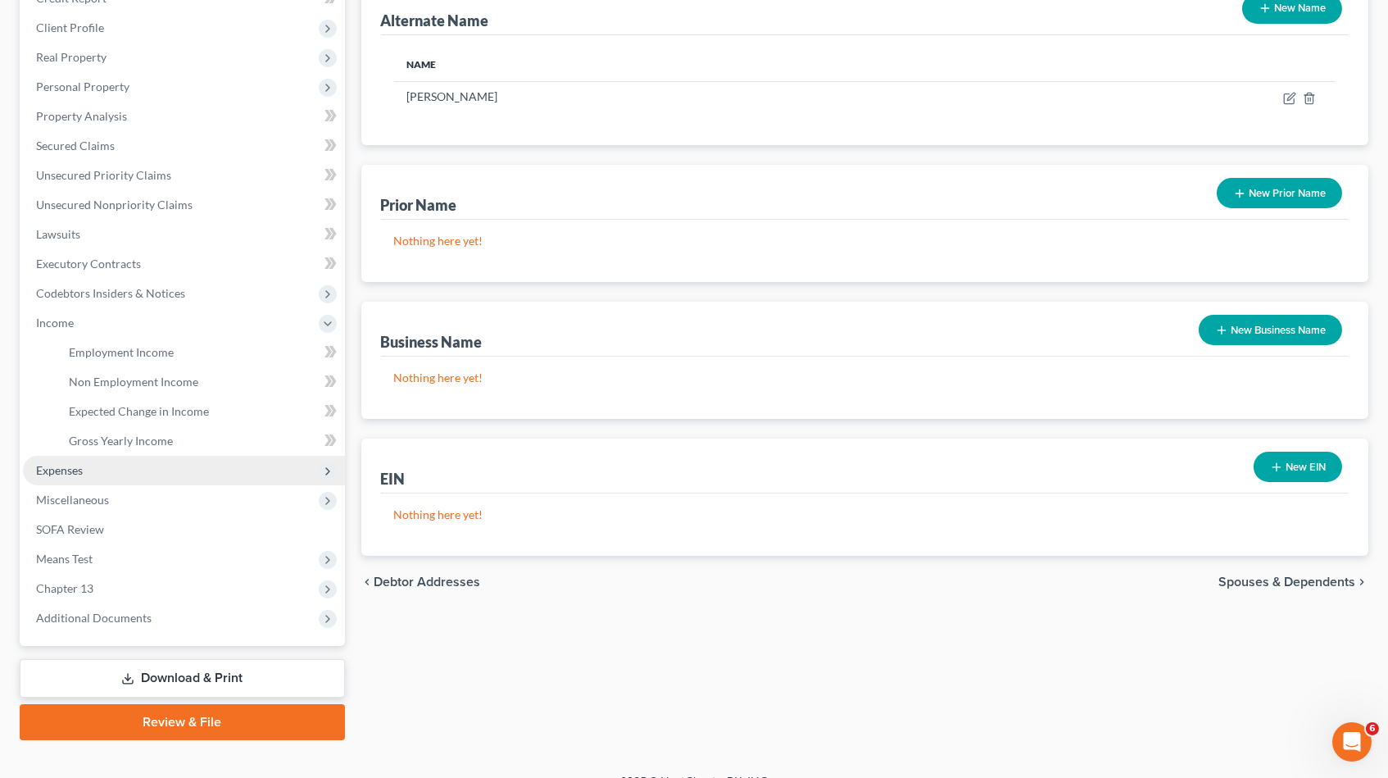
scroll to position [215, 0]
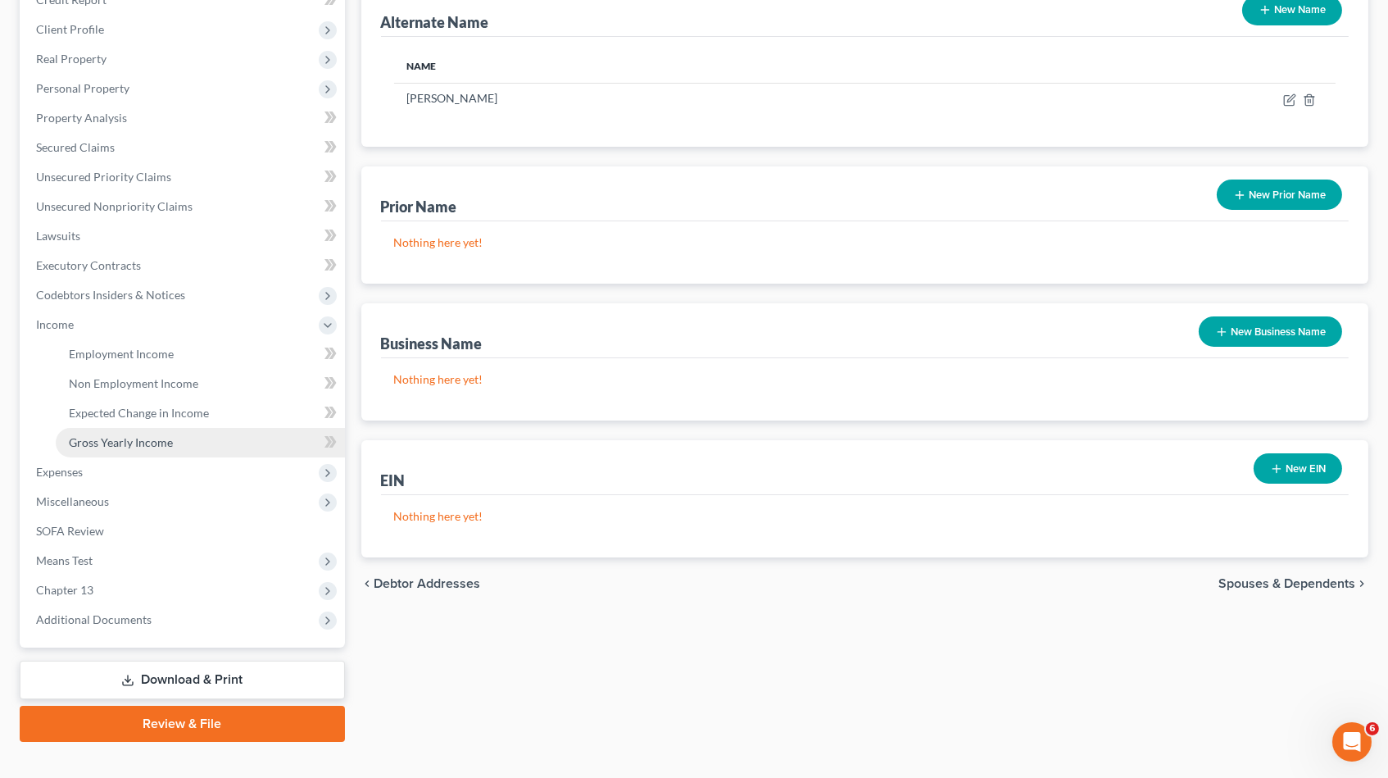
click at [126, 435] on span "Gross Yearly Income" at bounding box center [121, 442] width 104 height 14
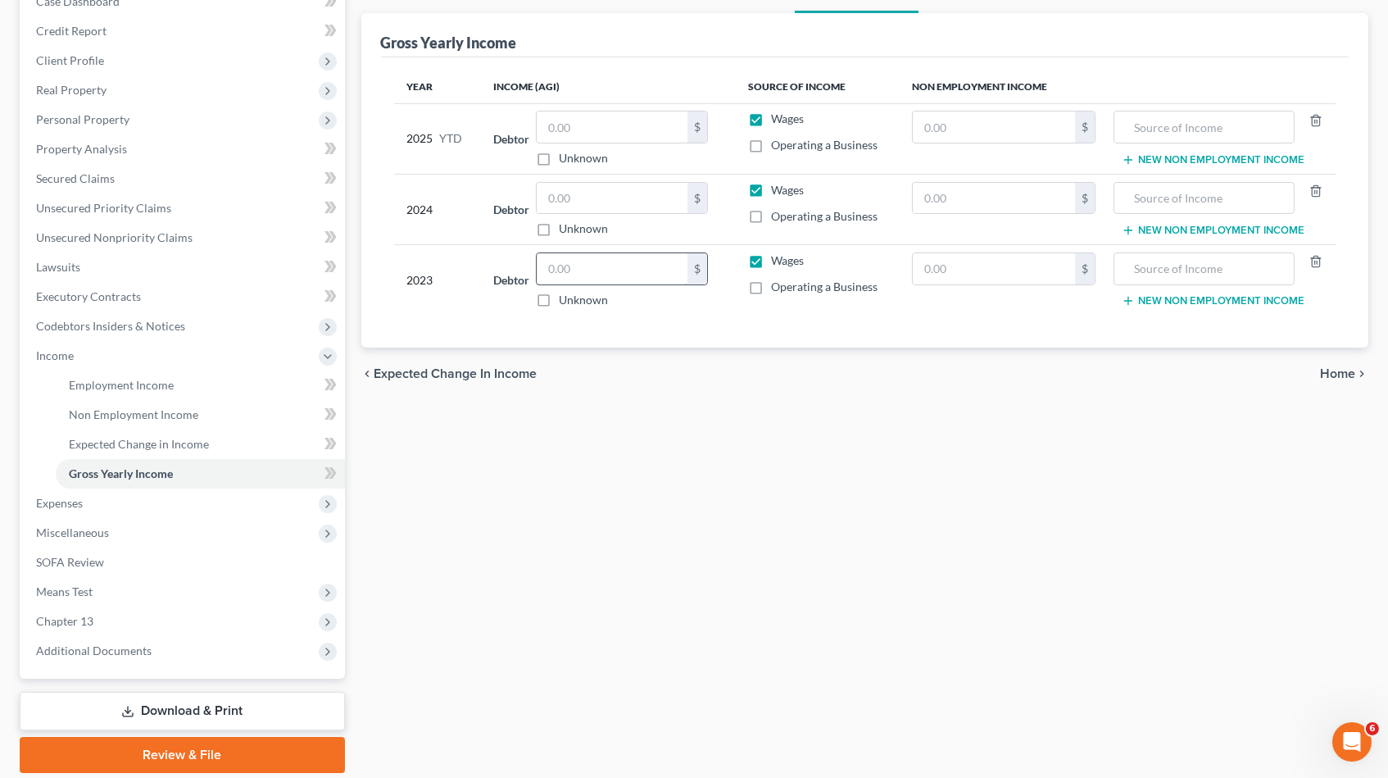
scroll to position [215, 0]
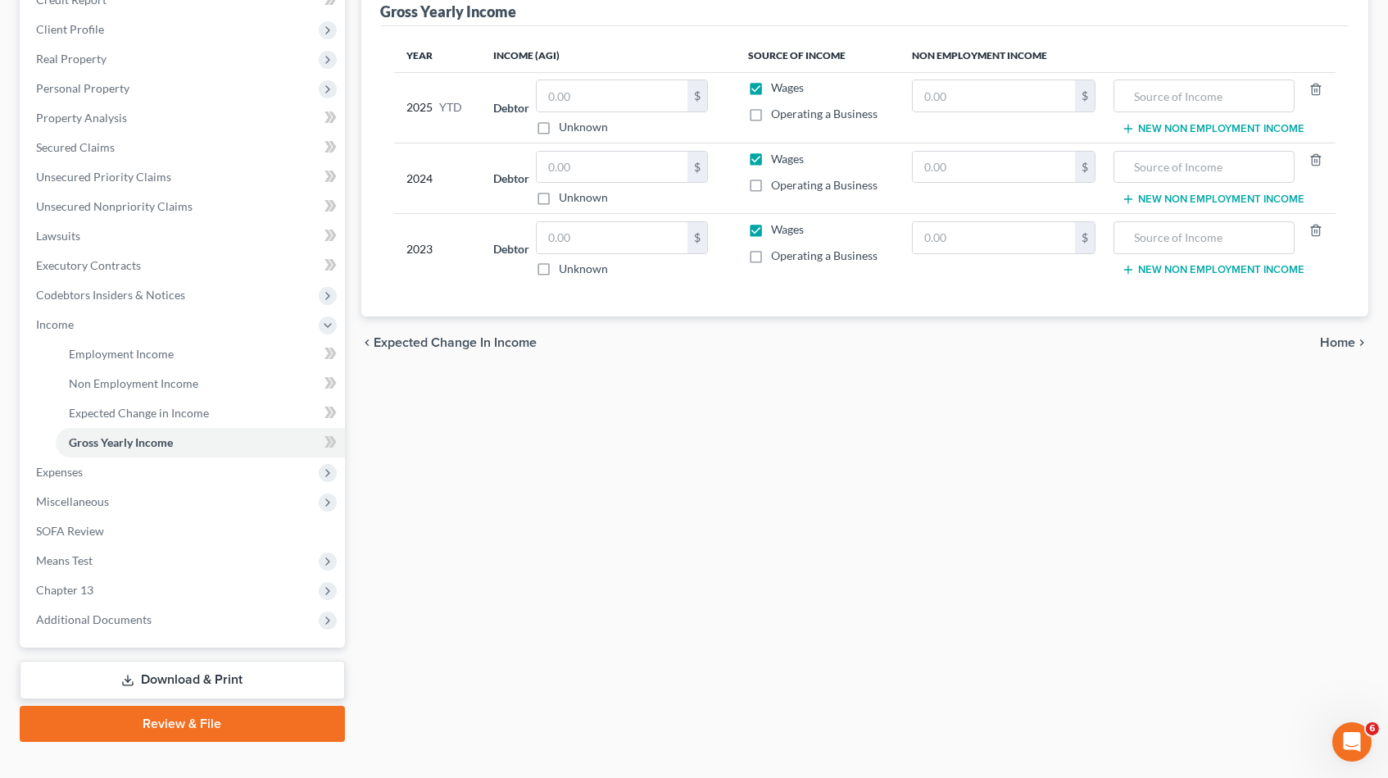
click at [771, 181] on label "Operating a Business" at bounding box center [824, 185] width 107 height 16
click at [778, 181] on input "Operating a Business" at bounding box center [783, 182] width 11 height 11
click at [771, 163] on label "Wages" at bounding box center [787, 159] width 33 height 16
click at [778, 161] on input "Wages" at bounding box center [783, 156] width 11 height 11
click at [594, 168] on input "text" at bounding box center [612, 167] width 151 height 31
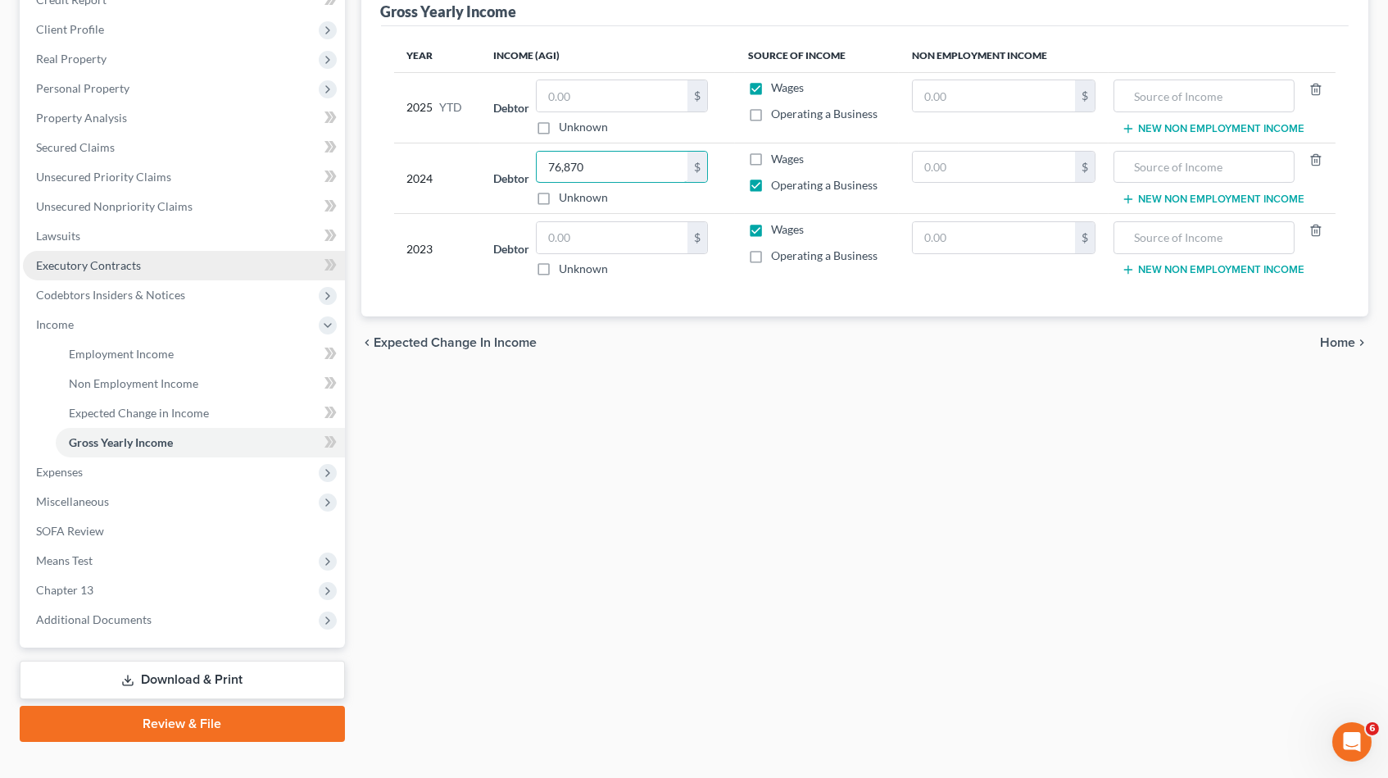
scroll to position [129, 0]
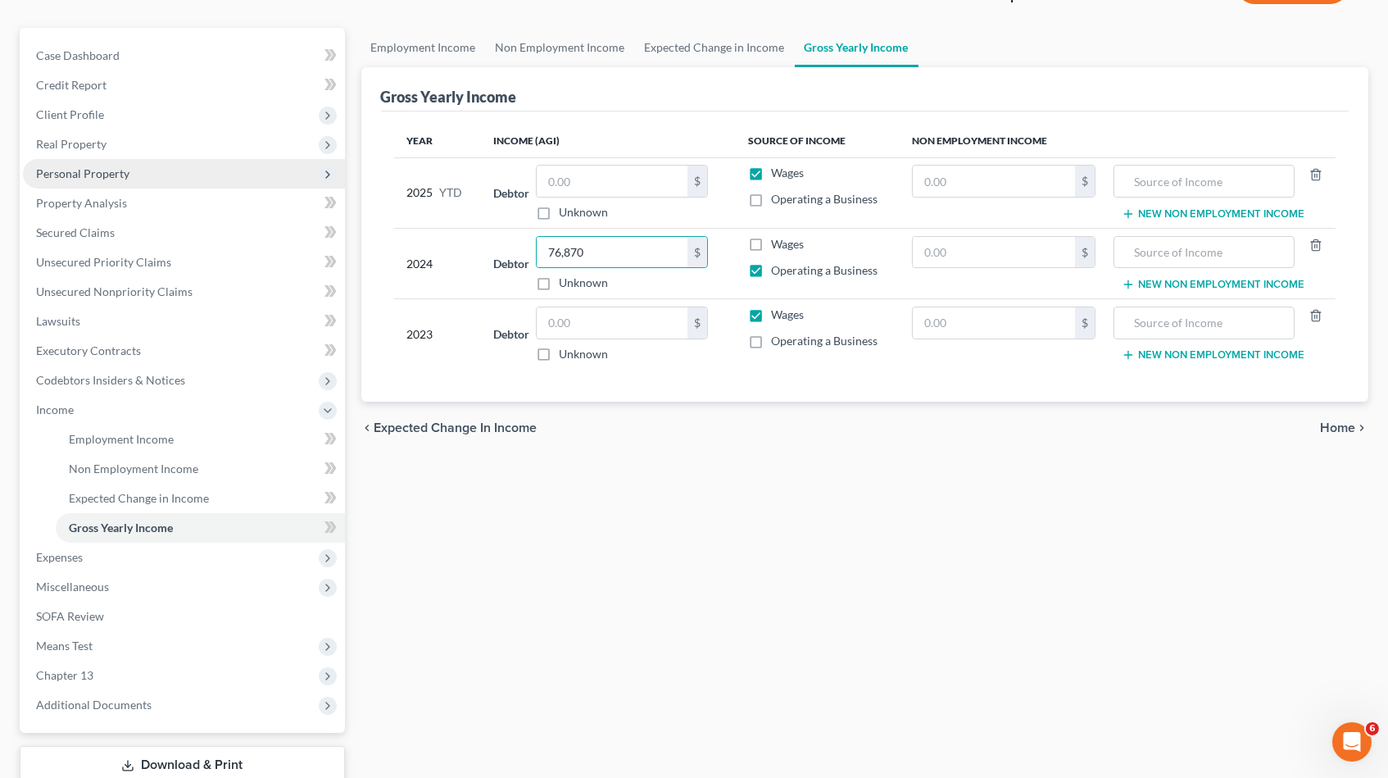
click at [66, 166] on span "Personal Property" at bounding box center [82, 173] width 93 height 14
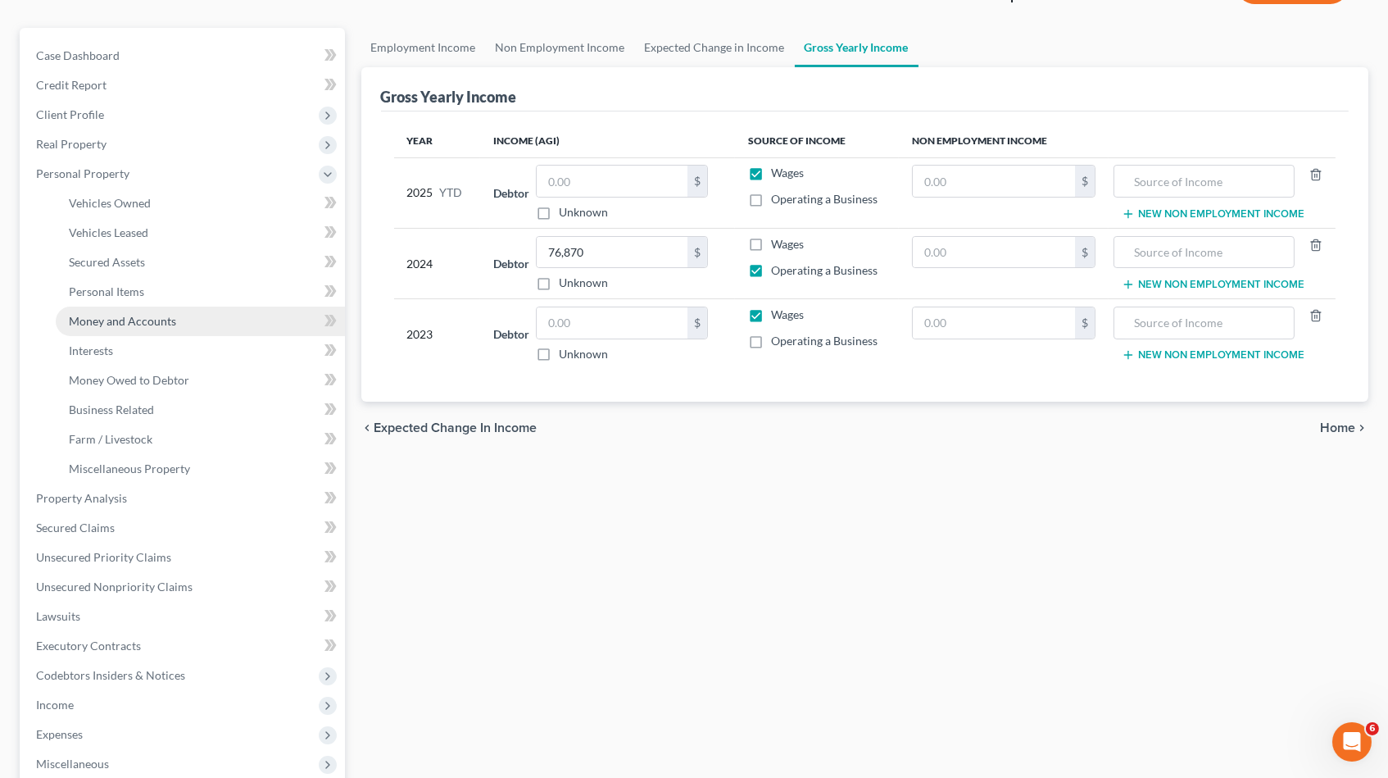
click at [94, 314] on span "Money and Accounts" at bounding box center [122, 321] width 107 height 14
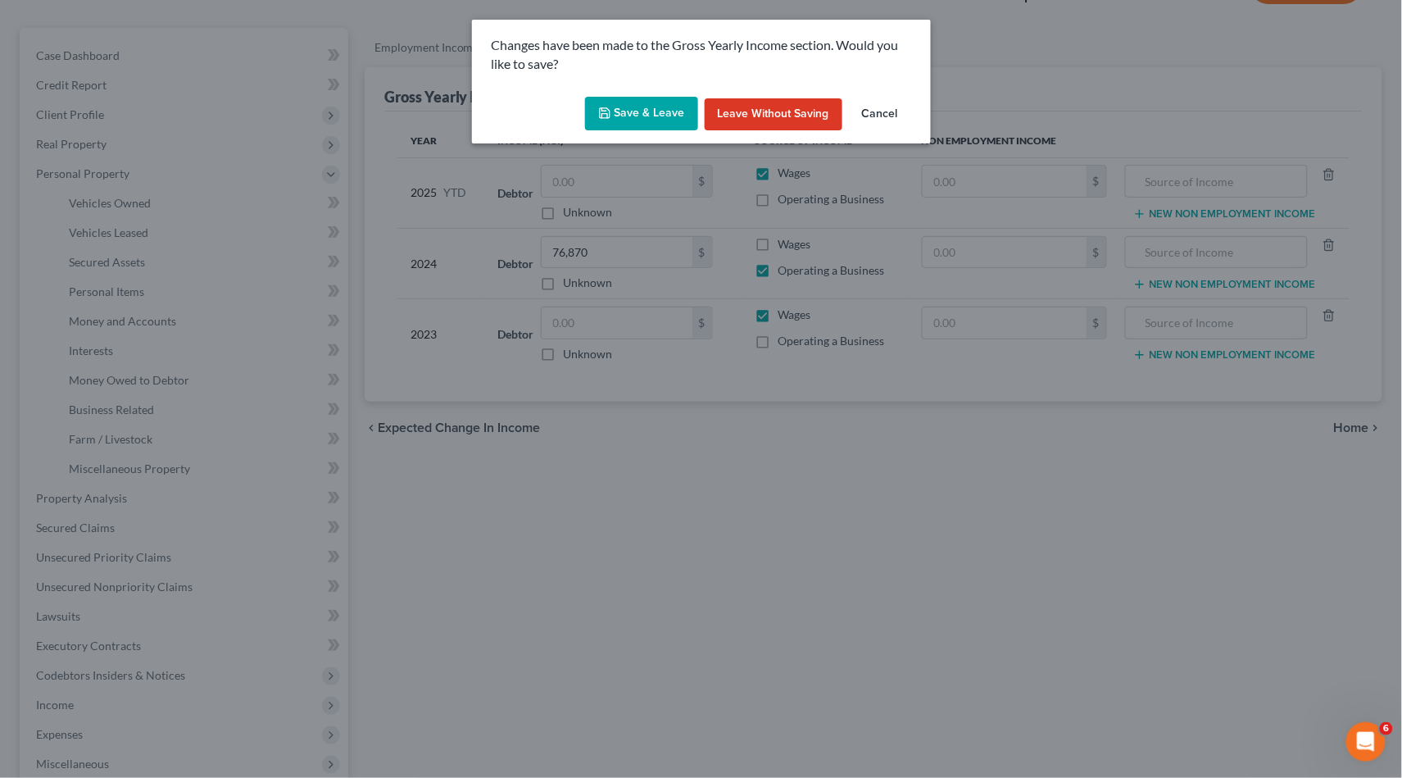
click at [613, 97] on button "Save & Leave" at bounding box center [641, 114] width 113 height 34
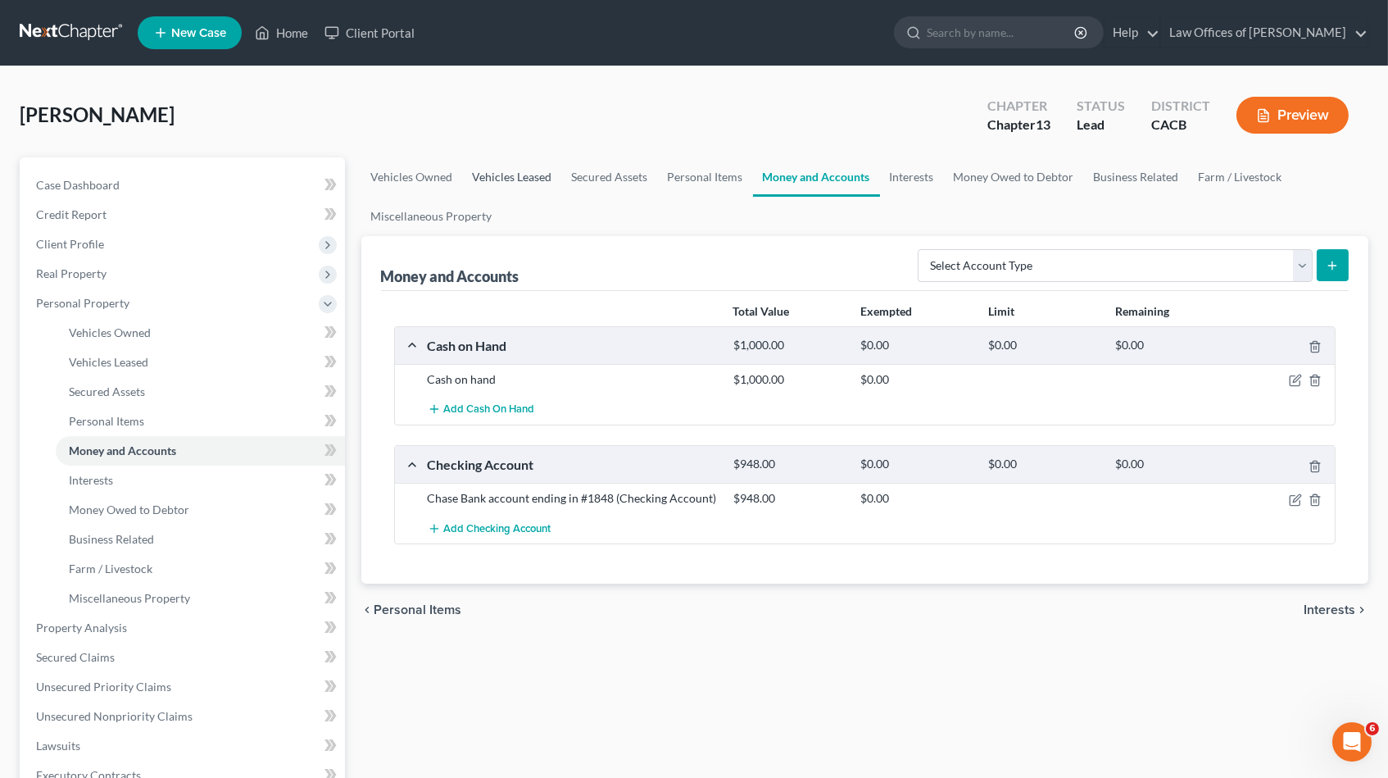
click at [497, 178] on link "Vehicles Leased" at bounding box center [512, 176] width 99 height 39
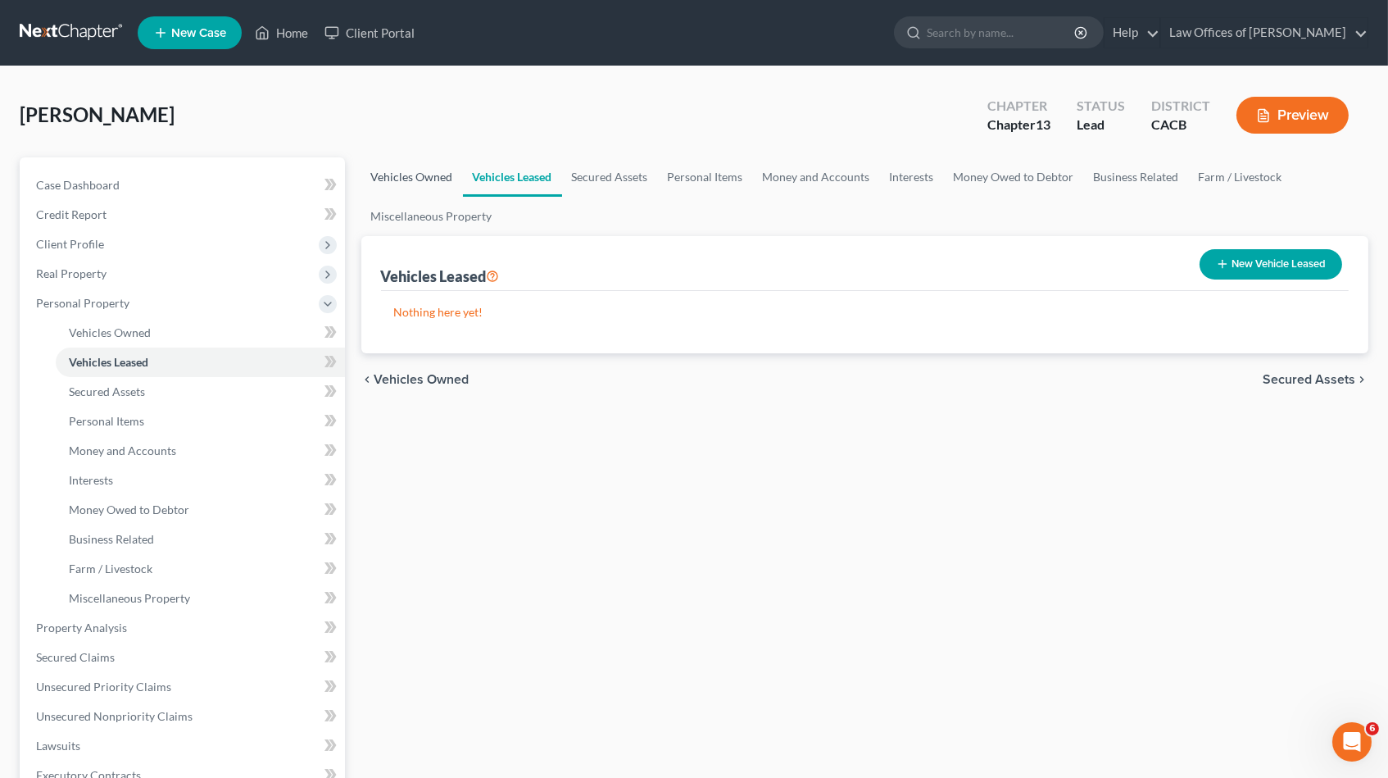
click at [412, 172] on link "Vehicles Owned" at bounding box center [412, 176] width 102 height 39
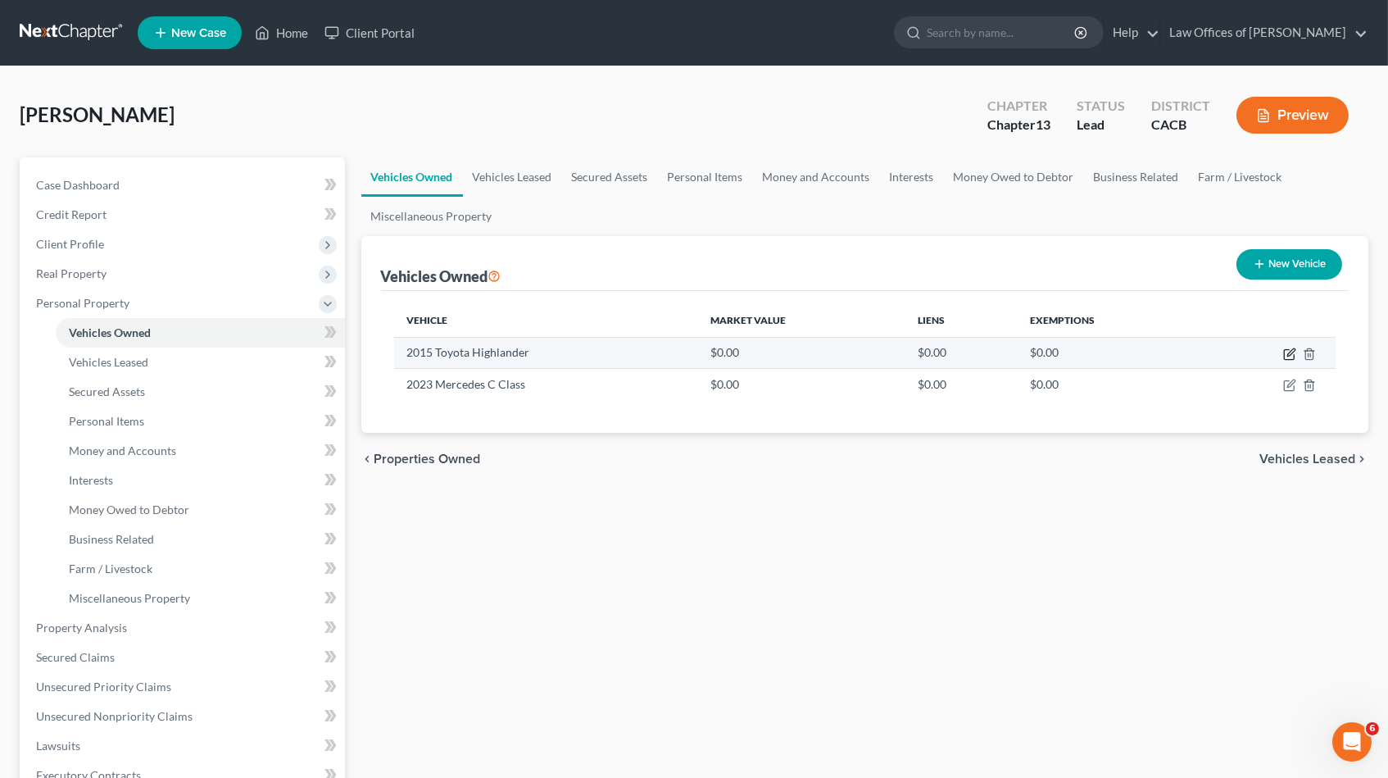
click at [1287, 348] on icon "button" at bounding box center [1289, 353] width 13 height 13
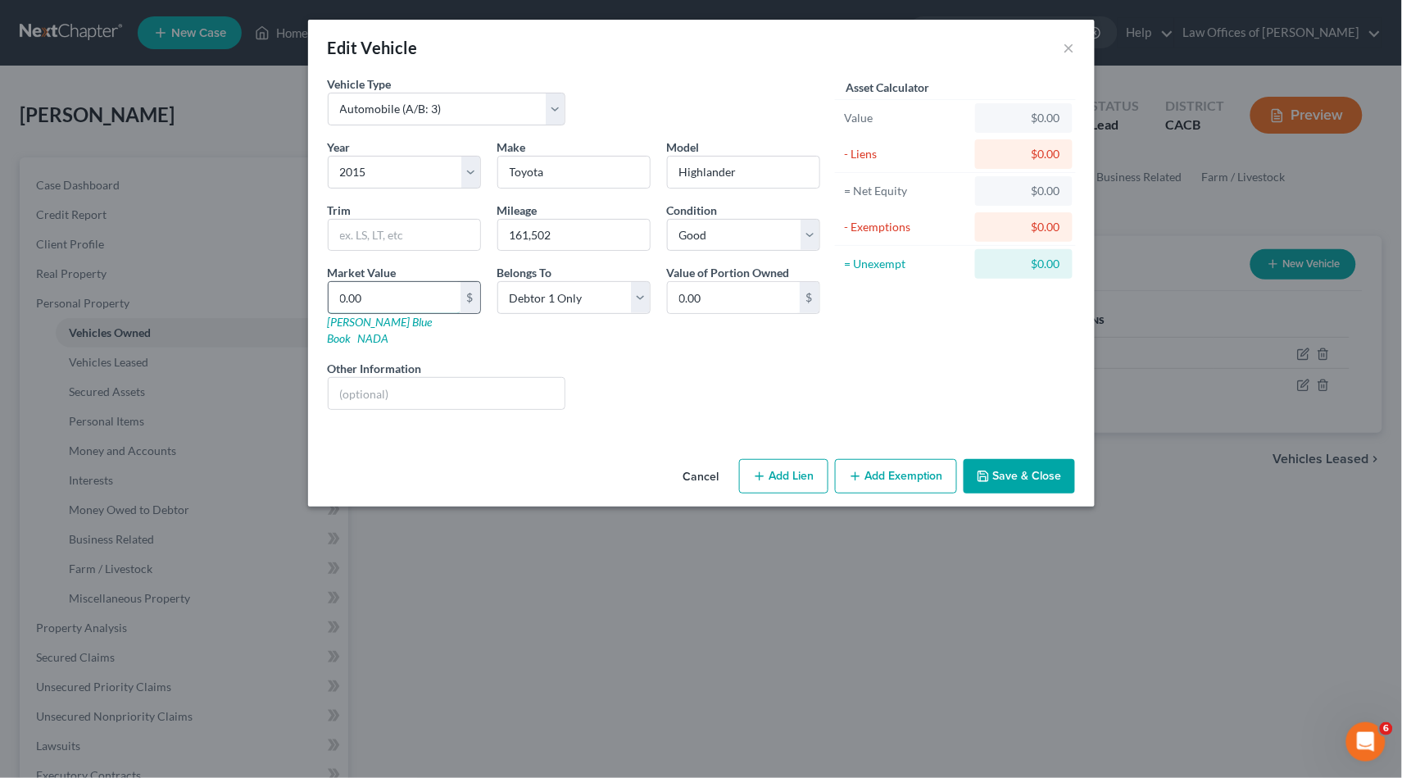
click at [422, 288] on input "0.00" at bounding box center [395, 297] width 132 height 31
drag, startPoint x: 1024, startPoint y: 443, endPoint x: 1038, endPoint y: 452, distance: 16.6
click at [1025, 459] on button "Save & Close" at bounding box center [1019, 476] width 111 height 34
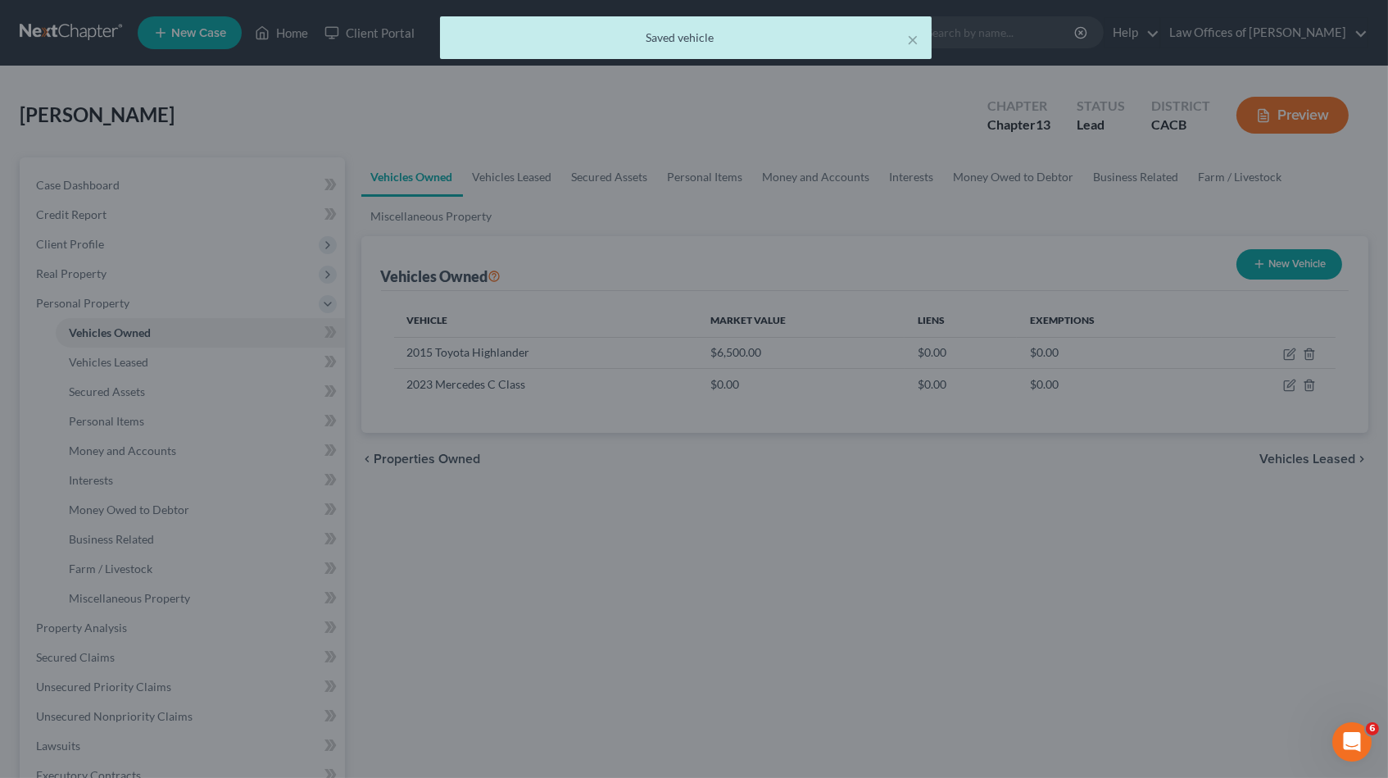
click at [1384, 214] on div "× Saved vehicle [PERSON_NAME] Upgraded Chapter Chapter 13 Status Lead District …" at bounding box center [694, 616] width 1388 height 1100
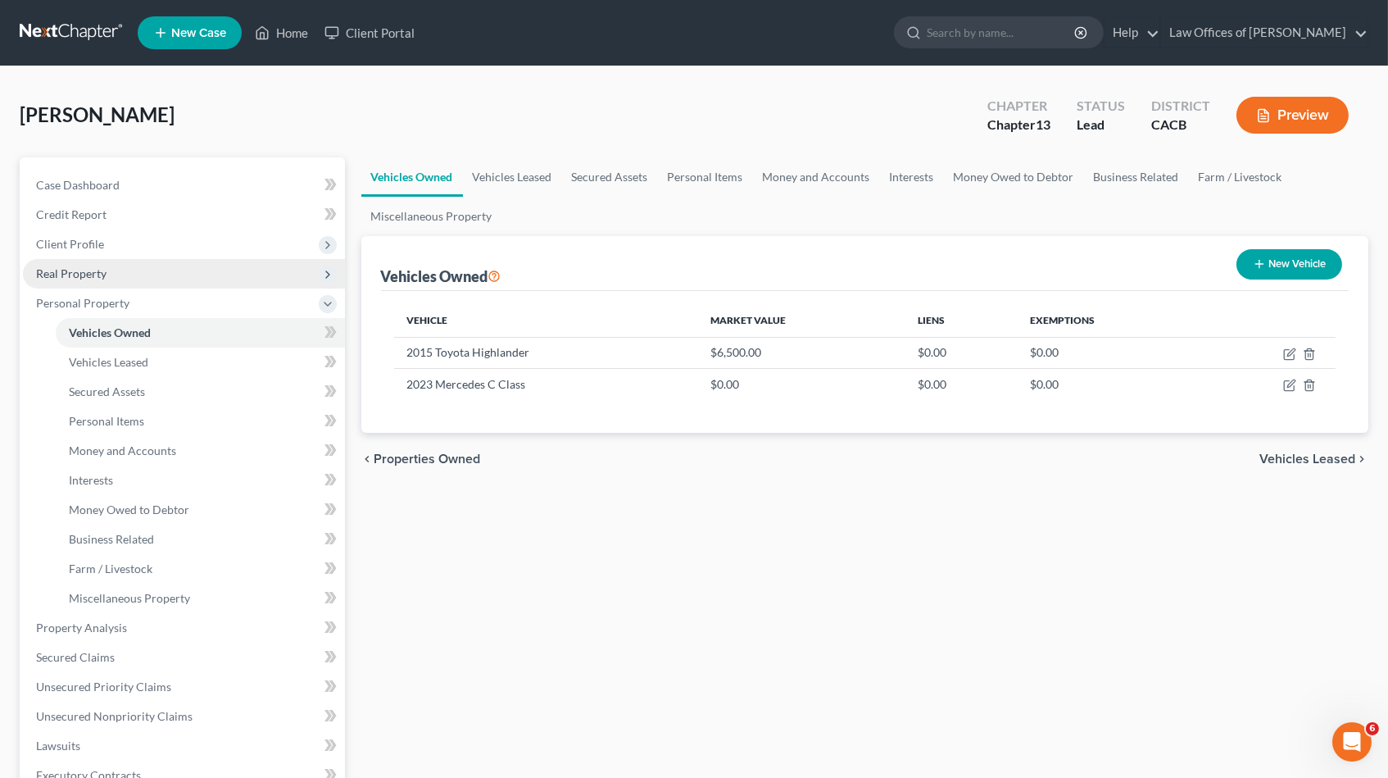
click at [121, 270] on span "Real Property" at bounding box center [184, 274] width 322 height 30
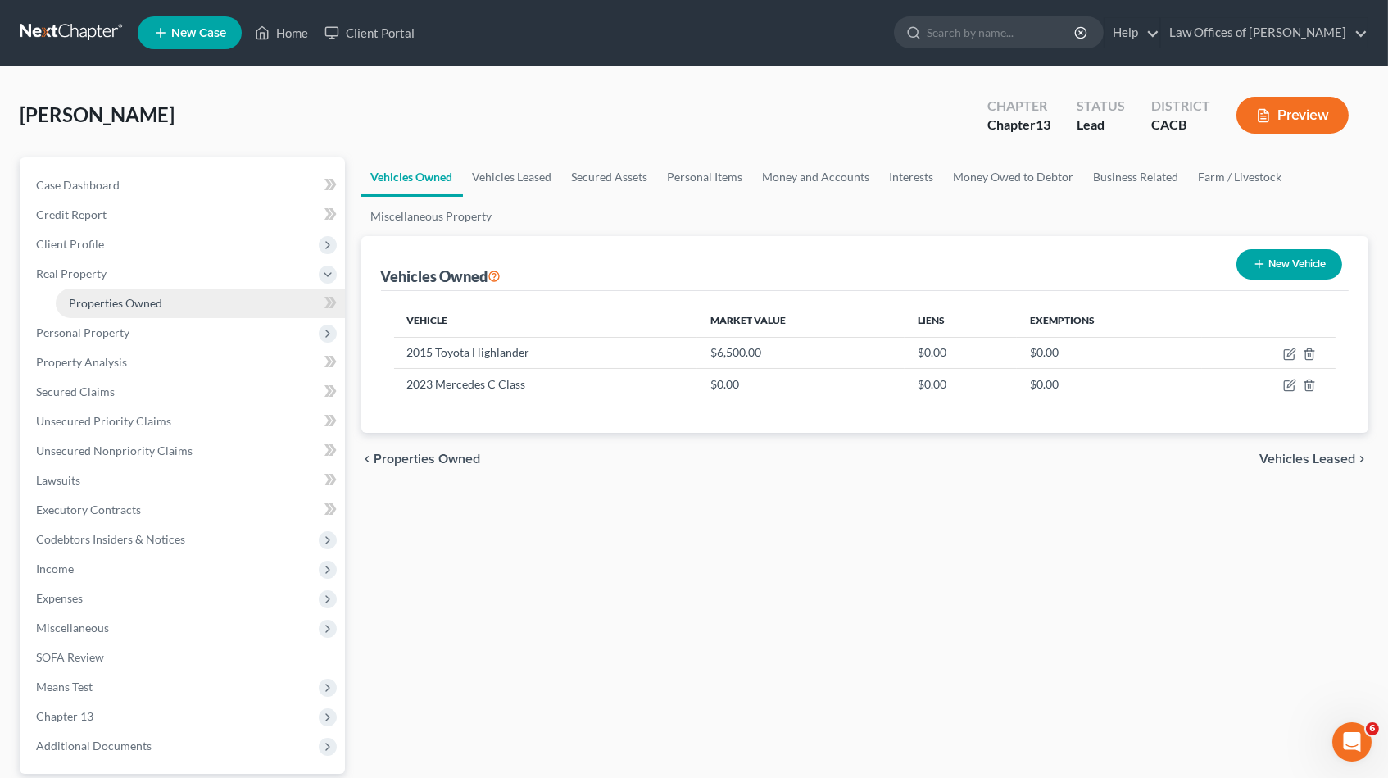
click at [138, 302] on span "Properties Owned" at bounding box center [115, 303] width 93 height 14
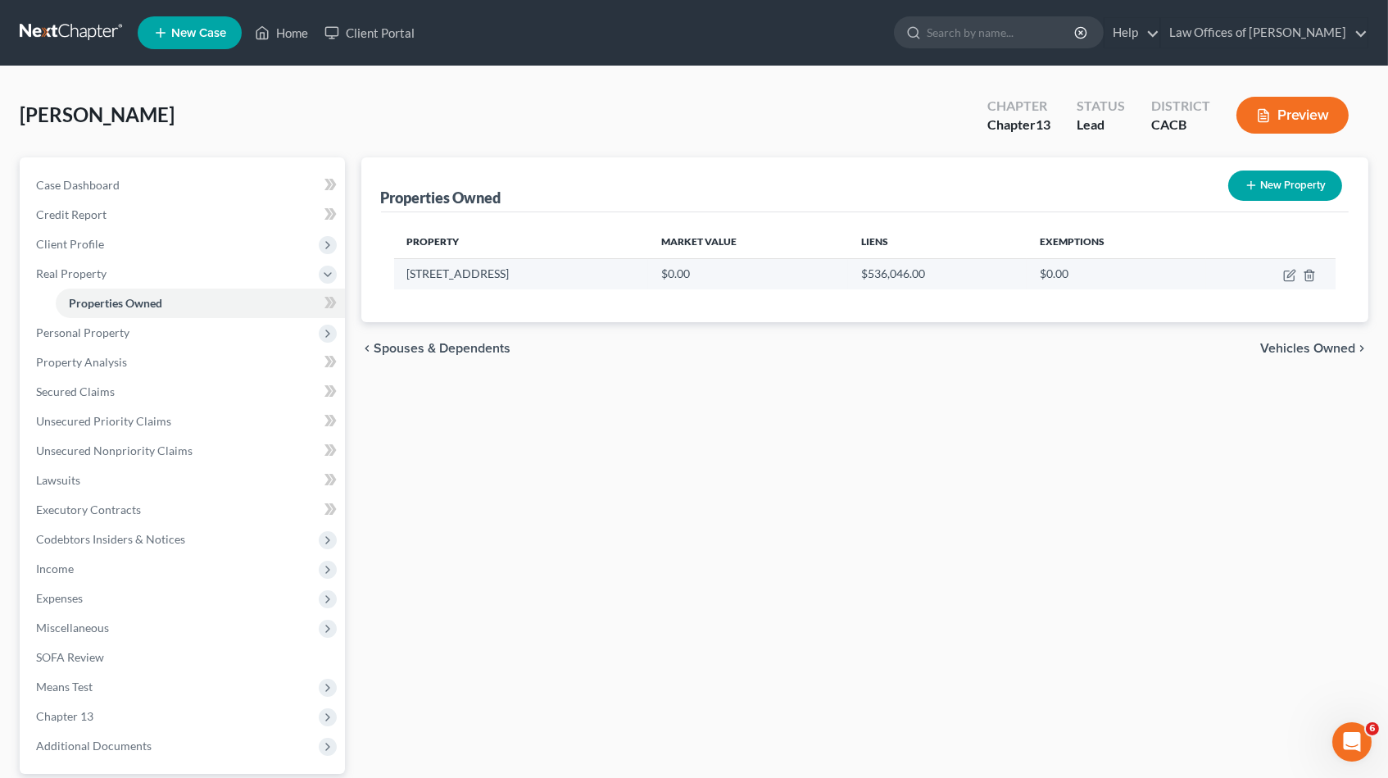
click at [1281, 278] on td at bounding box center [1270, 273] width 129 height 31
click at [1288, 277] on icon "button" at bounding box center [1289, 275] width 13 height 13
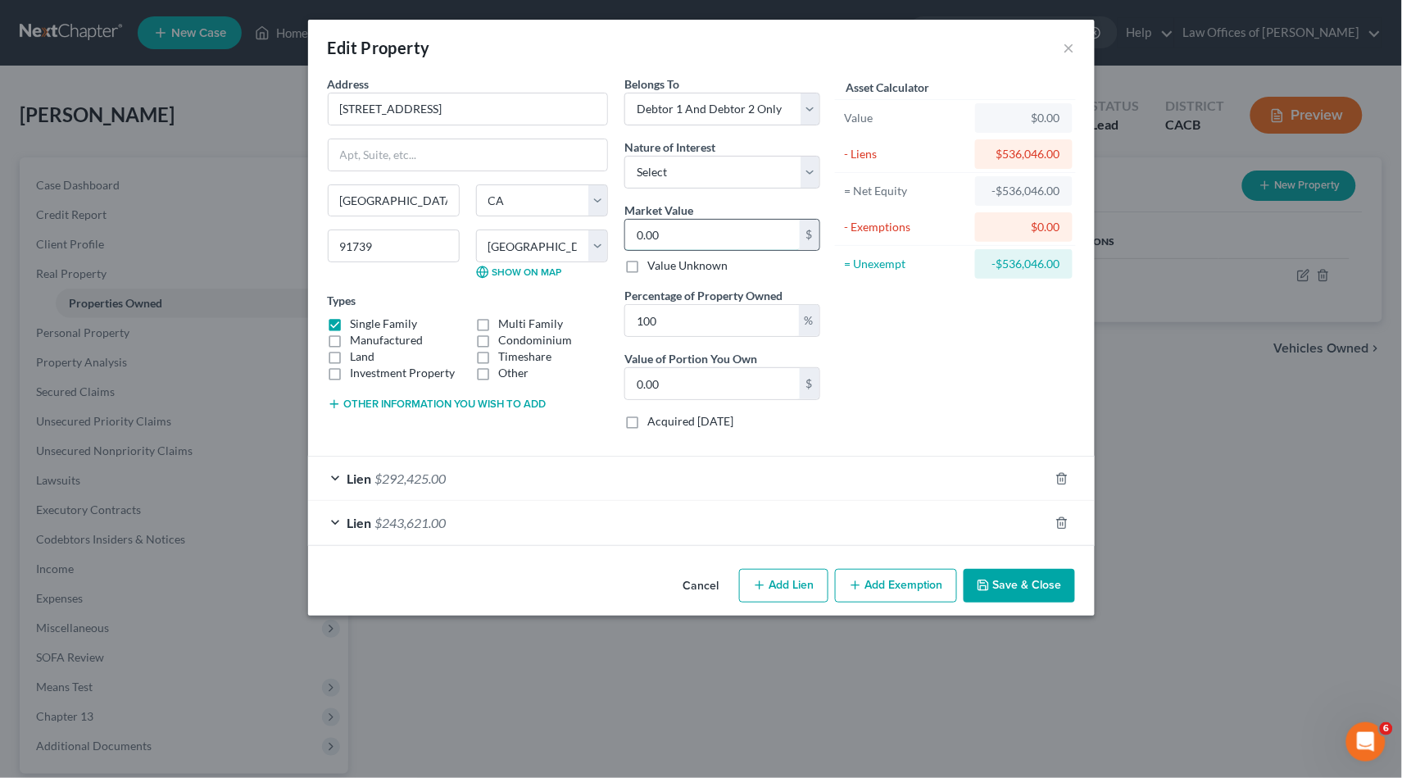
click at [702, 228] on input "0.00" at bounding box center [712, 235] width 175 height 31
click at [1006, 570] on button "Save & Close" at bounding box center [1019, 586] width 111 height 34
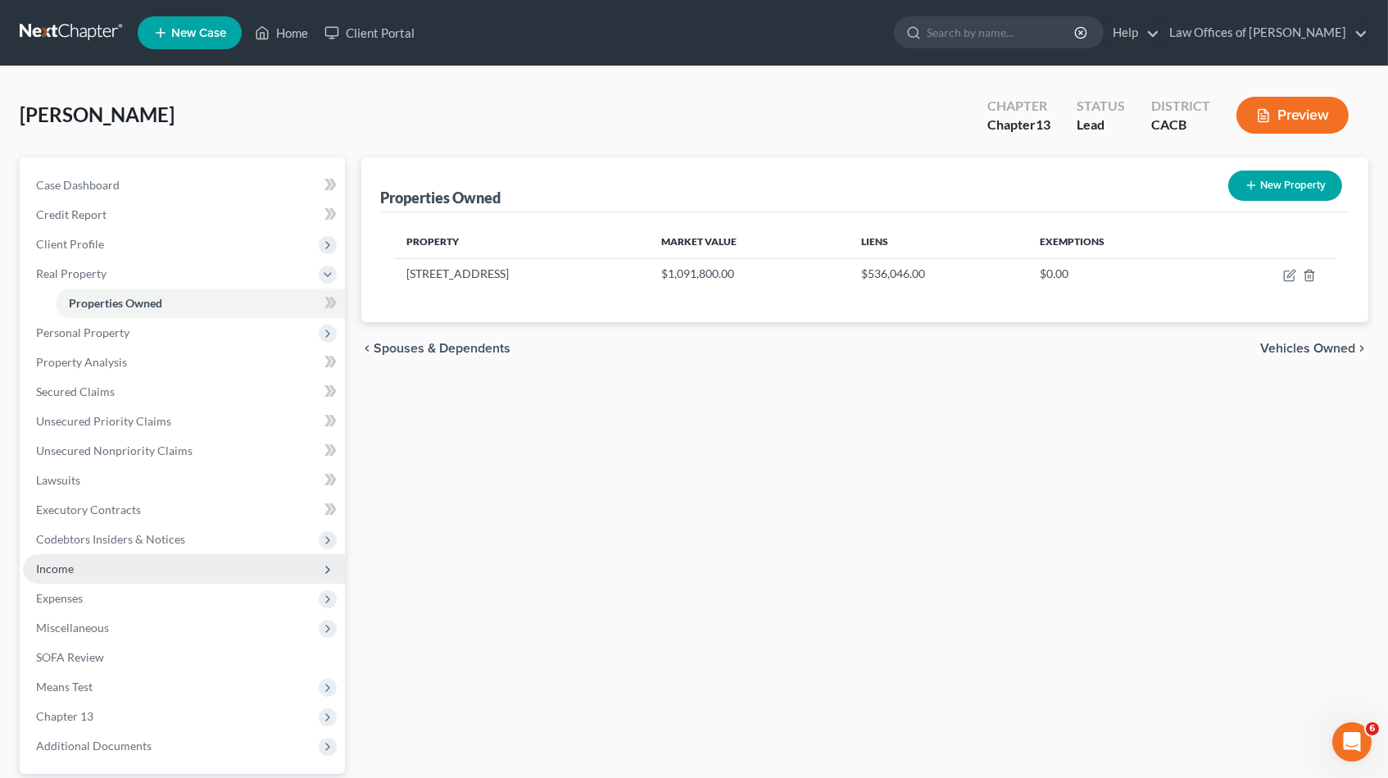
scroll to position [129, 0]
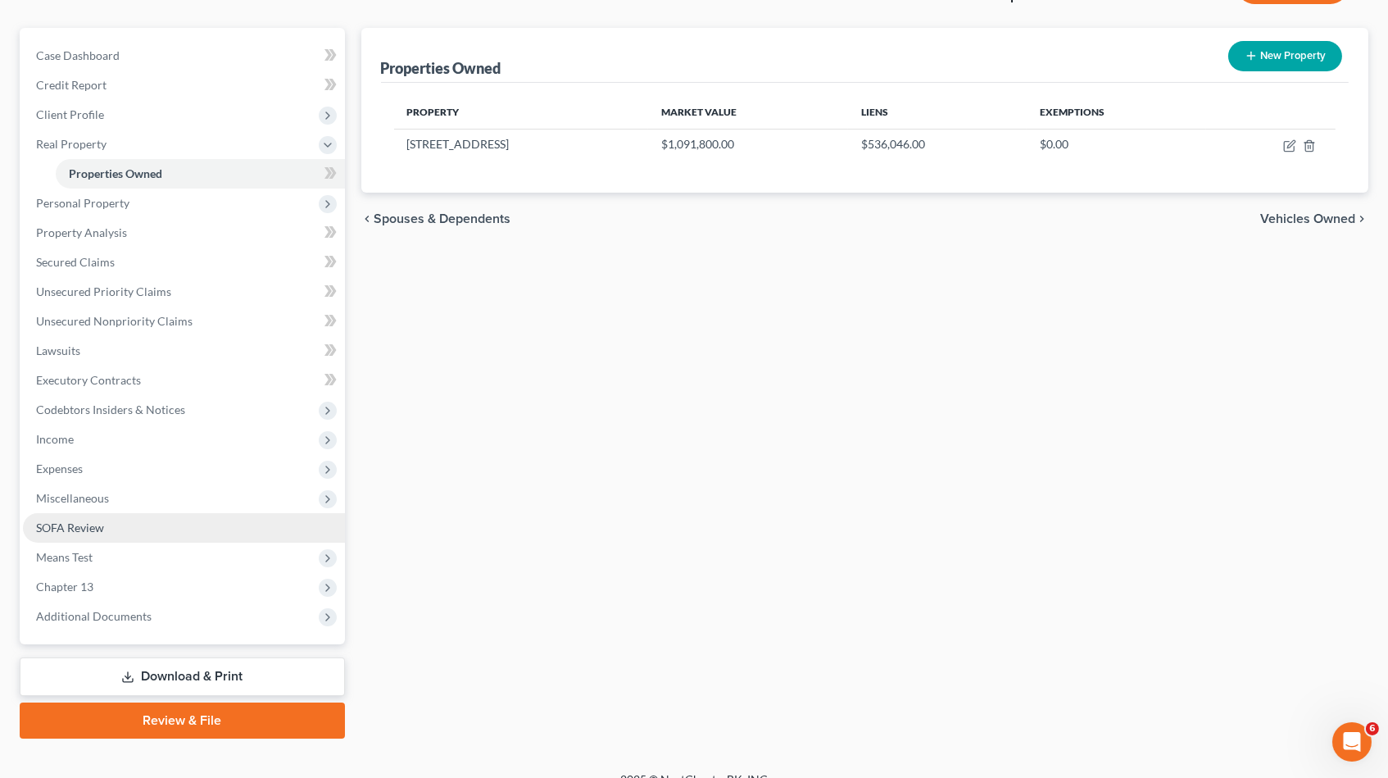
drag, startPoint x: 70, startPoint y: 509, endPoint x: 96, endPoint y: 517, distance: 27.5
click at [70, 520] on span "SOFA Review" at bounding box center [70, 527] width 68 height 14
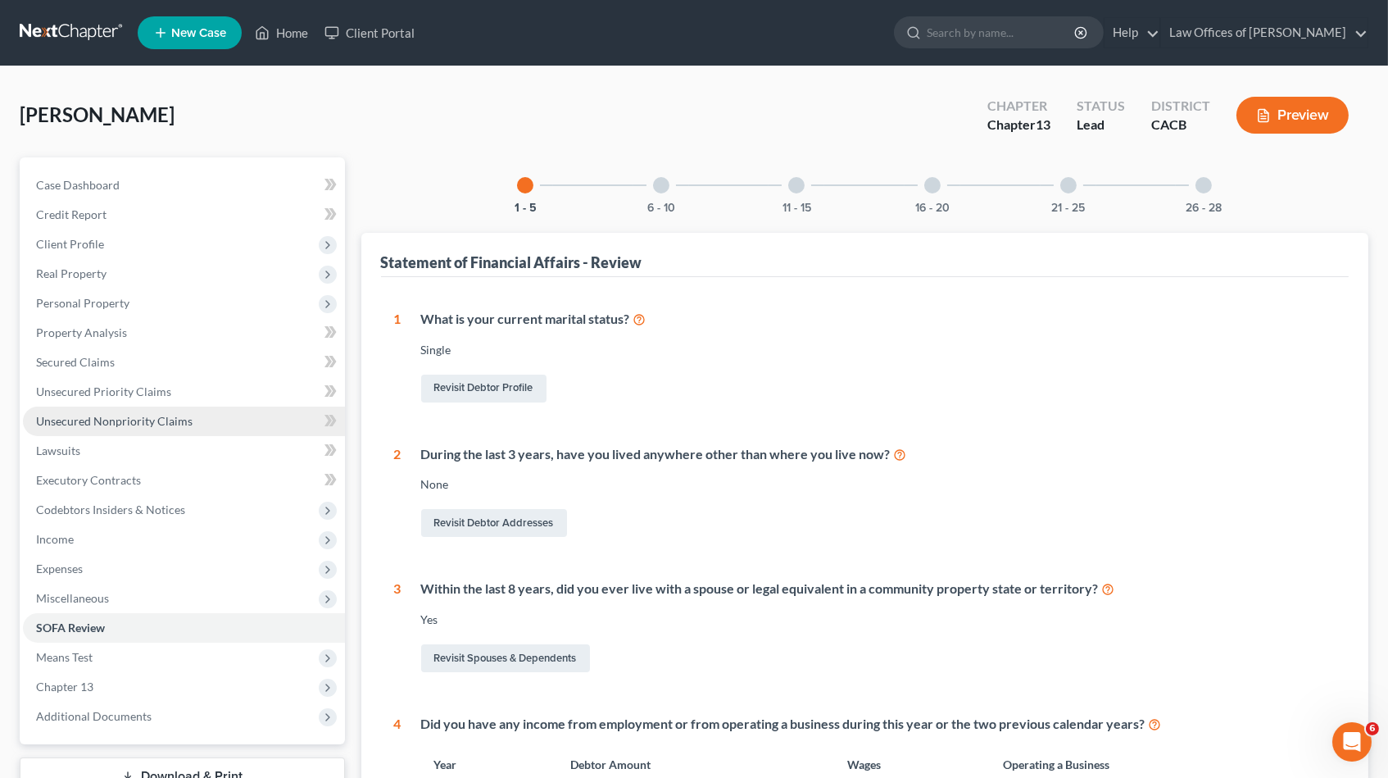
scroll to position [274, 0]
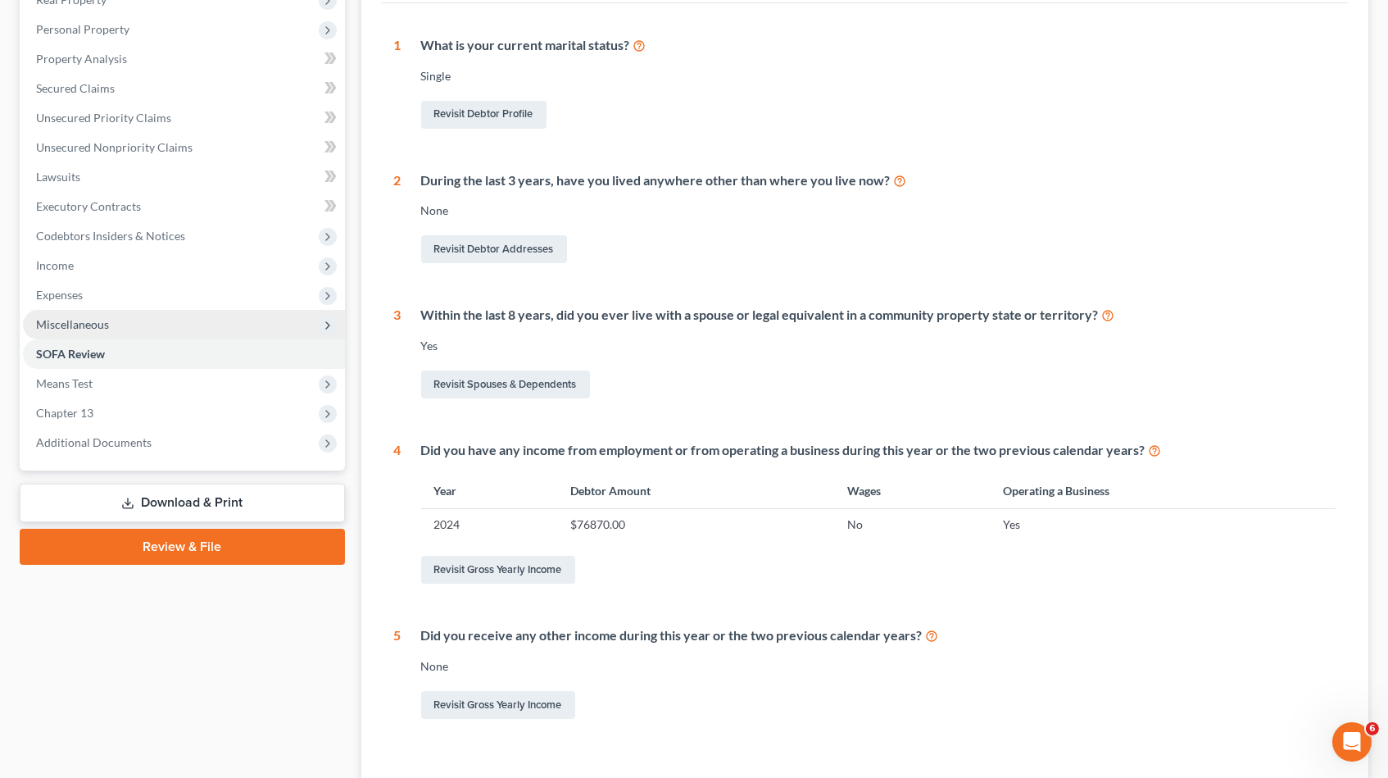
click at [89, 310] on span "Miscellaneous" at bounding box center [184, 325] width 322 height 30
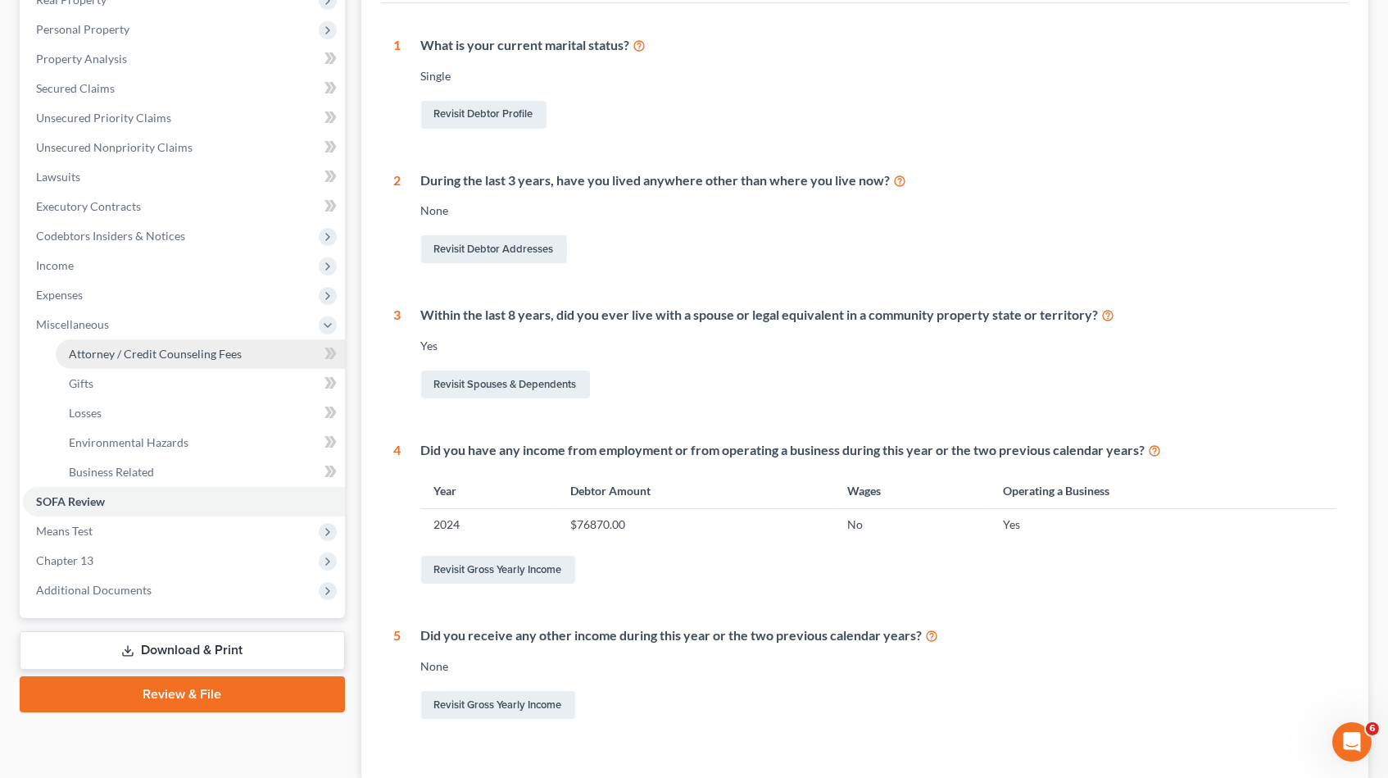
click at [201, 347] on span "Attorney / Credit Counseling Fees" at bounding box center [155, 354] width 173 height 14
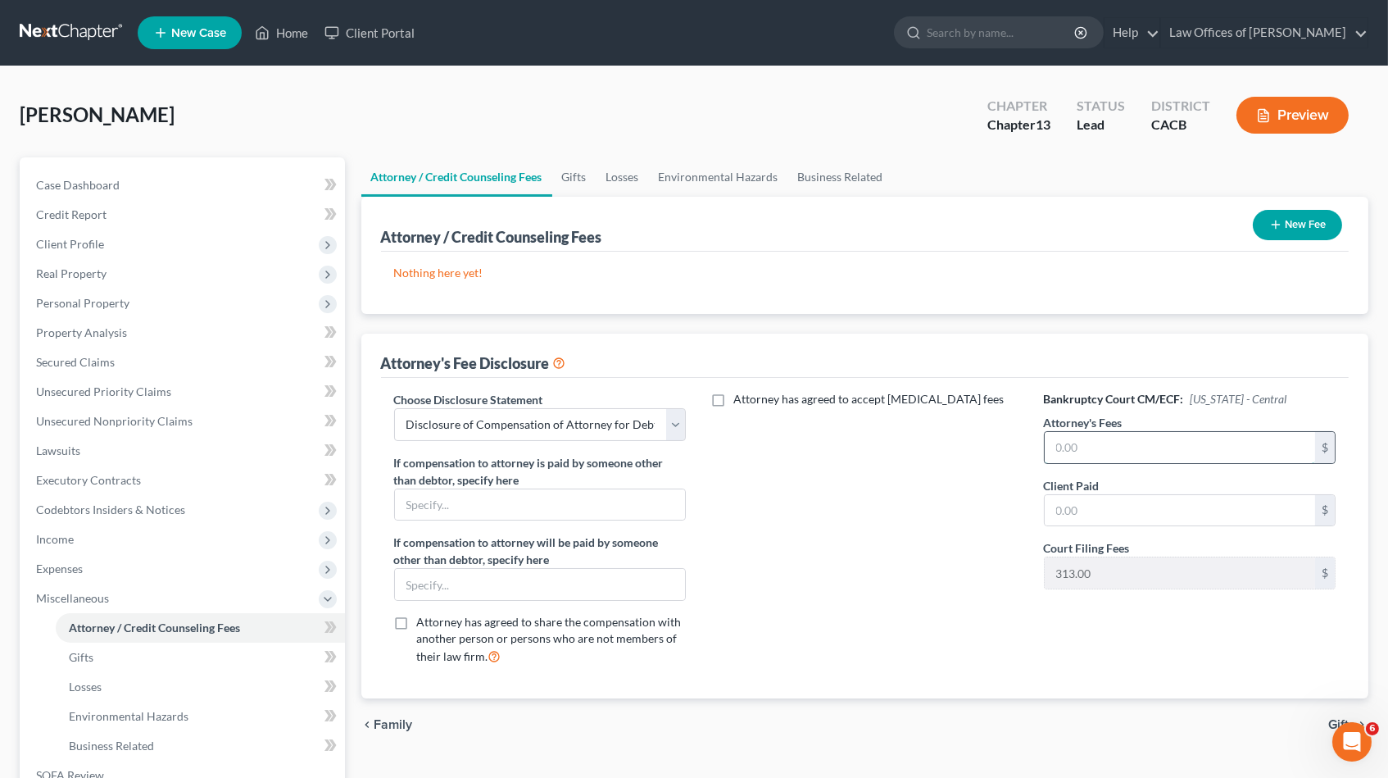
click at [1104, 444] on input "text" at bounding box center [1180, 447] width 271 height 31
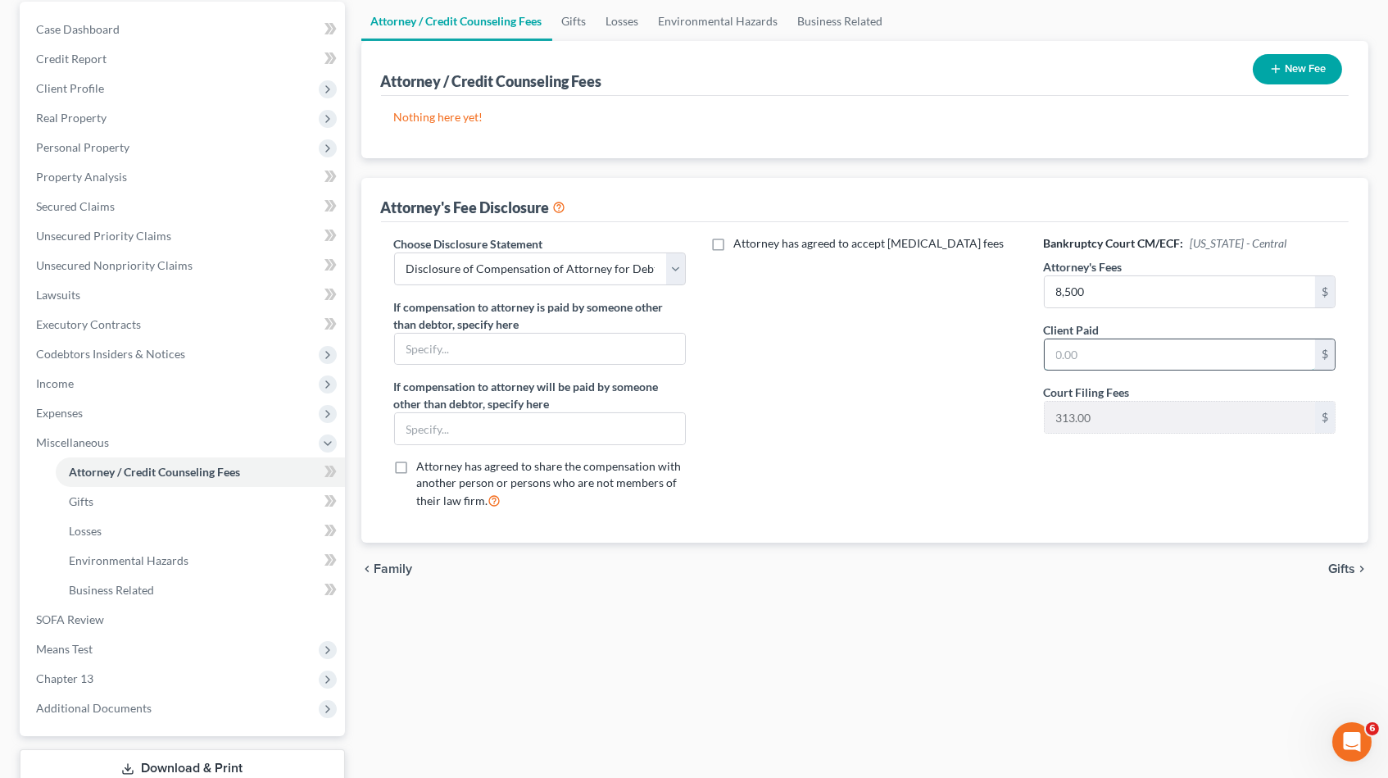
click at [1128, 342] on input "text" at bounding box center [1180, 354] width 271 height 31
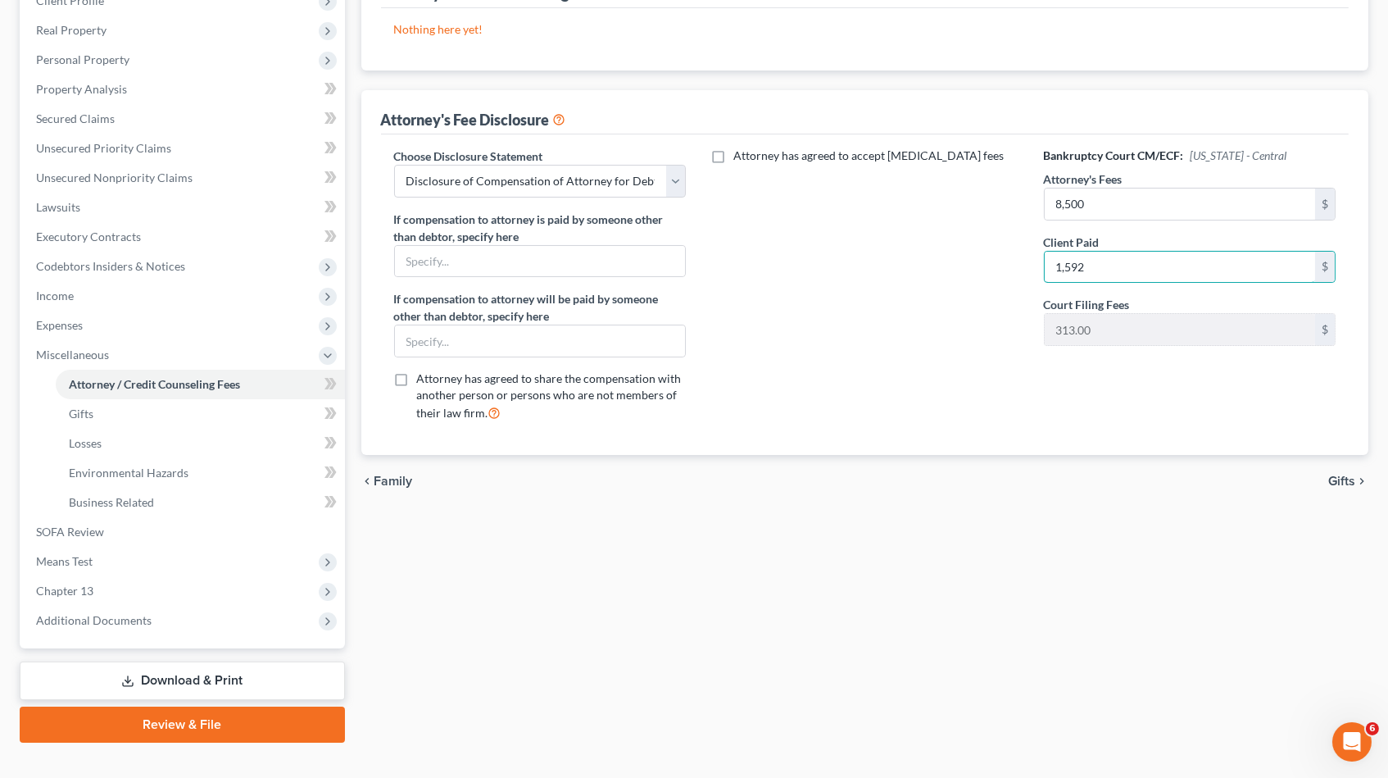
scroll to position [35, 0]
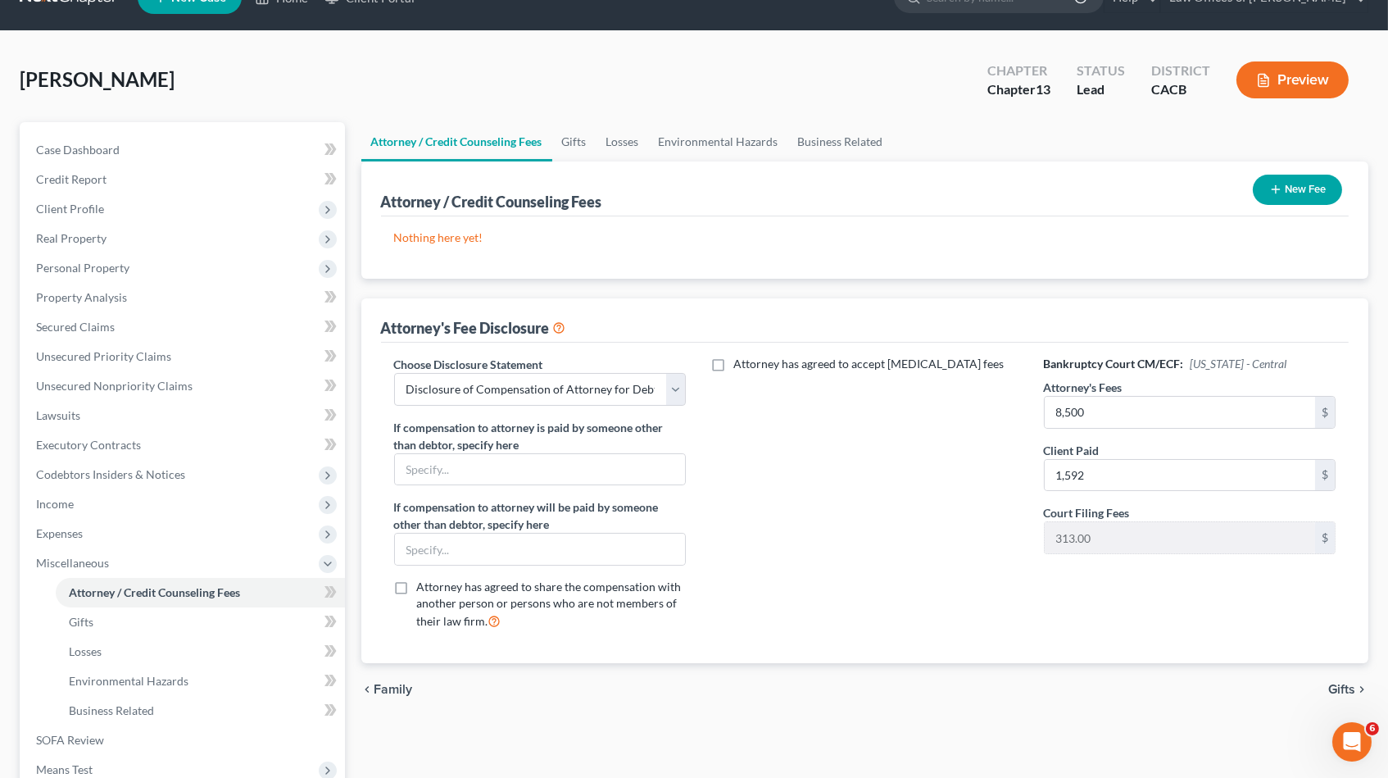
click at [1307, 182] on button "New Fee" at bounding box center [1297, 190] width 89 height 30
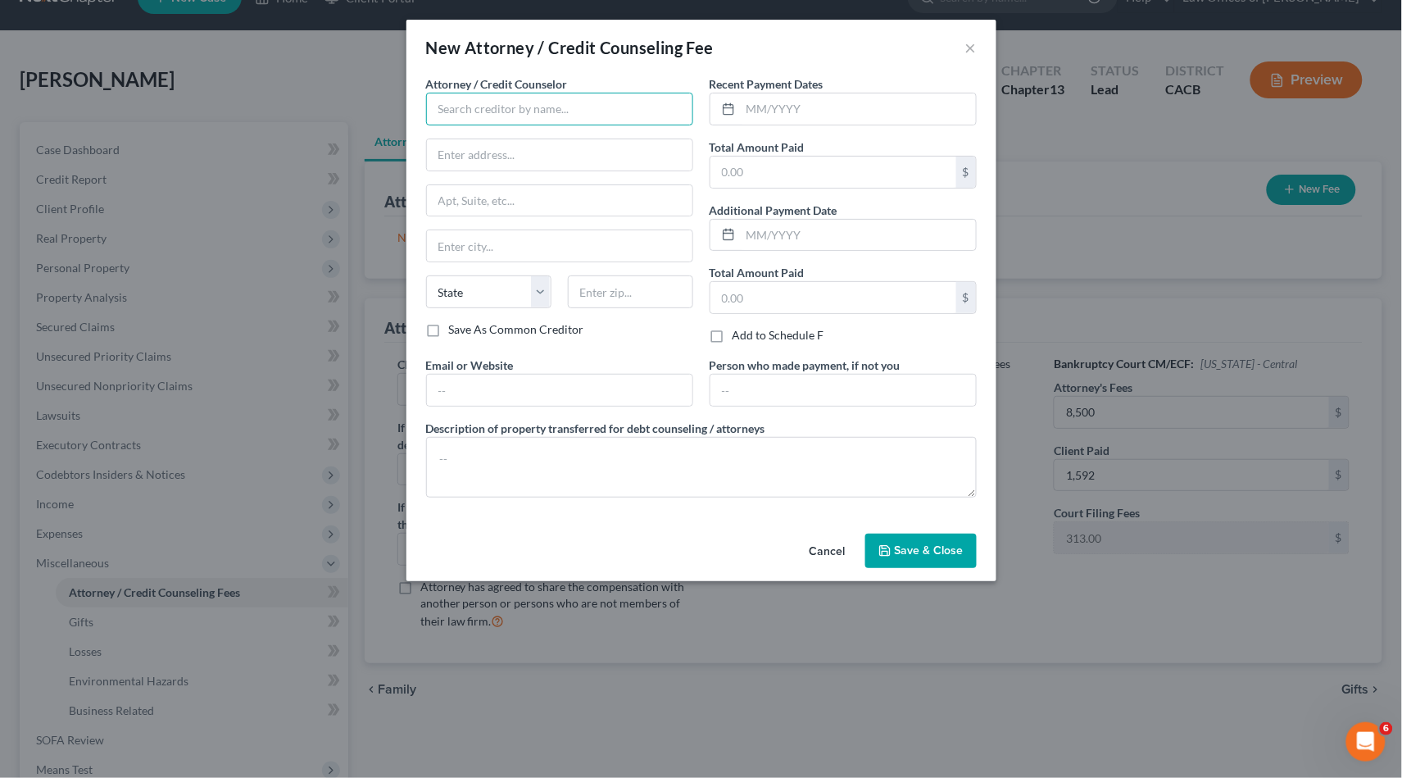
click at [524, 96] on input "text" at bounding box center [559, 109] width 267 height 33
click at [522, 138] on div "The Law Offices Of [PERSON_NAME]" at bounding box center [533, 137] width 189 height 16
click at [799, 170] on input "text" at bounding box center [833, 172] width 246 height 31
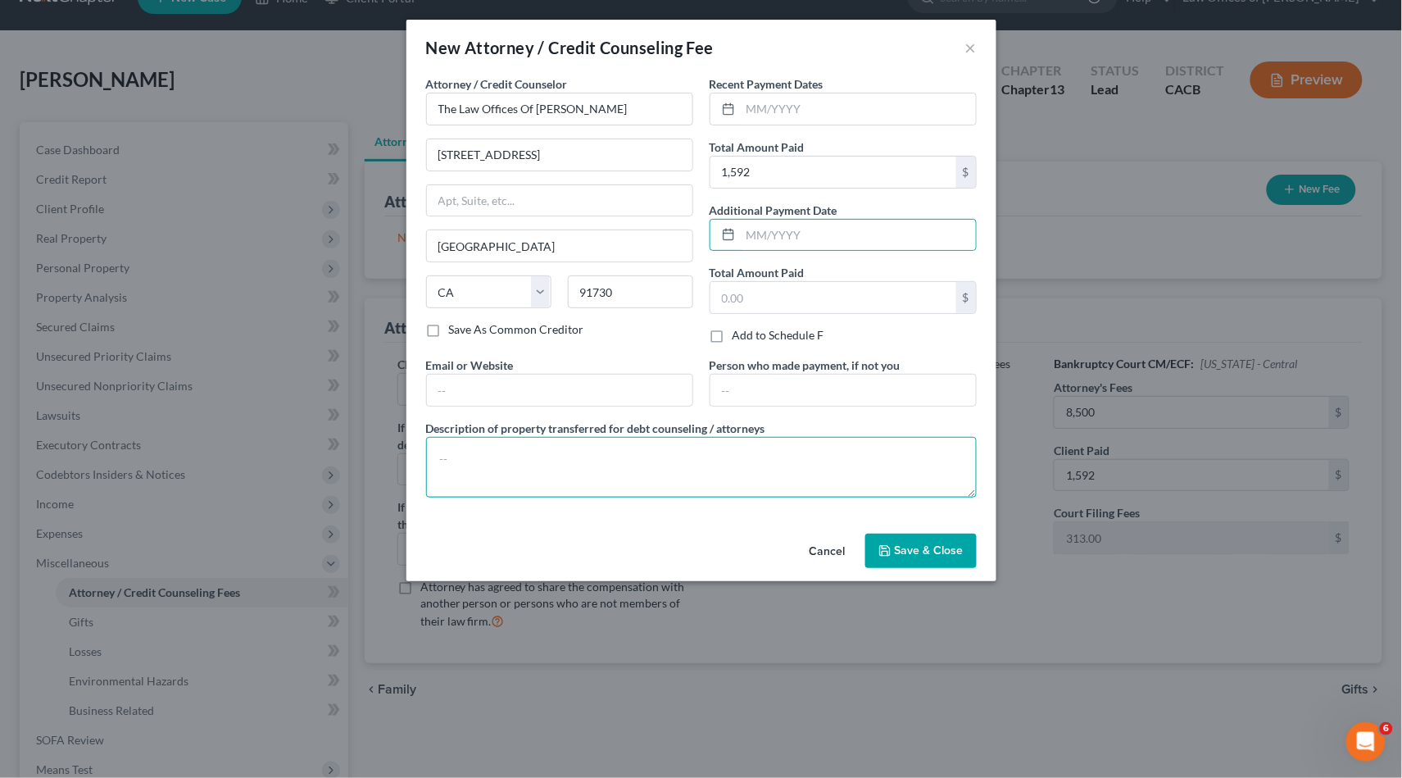
click at [701, 446] on textarea at bounding box center [701, 467] width 551 height 61
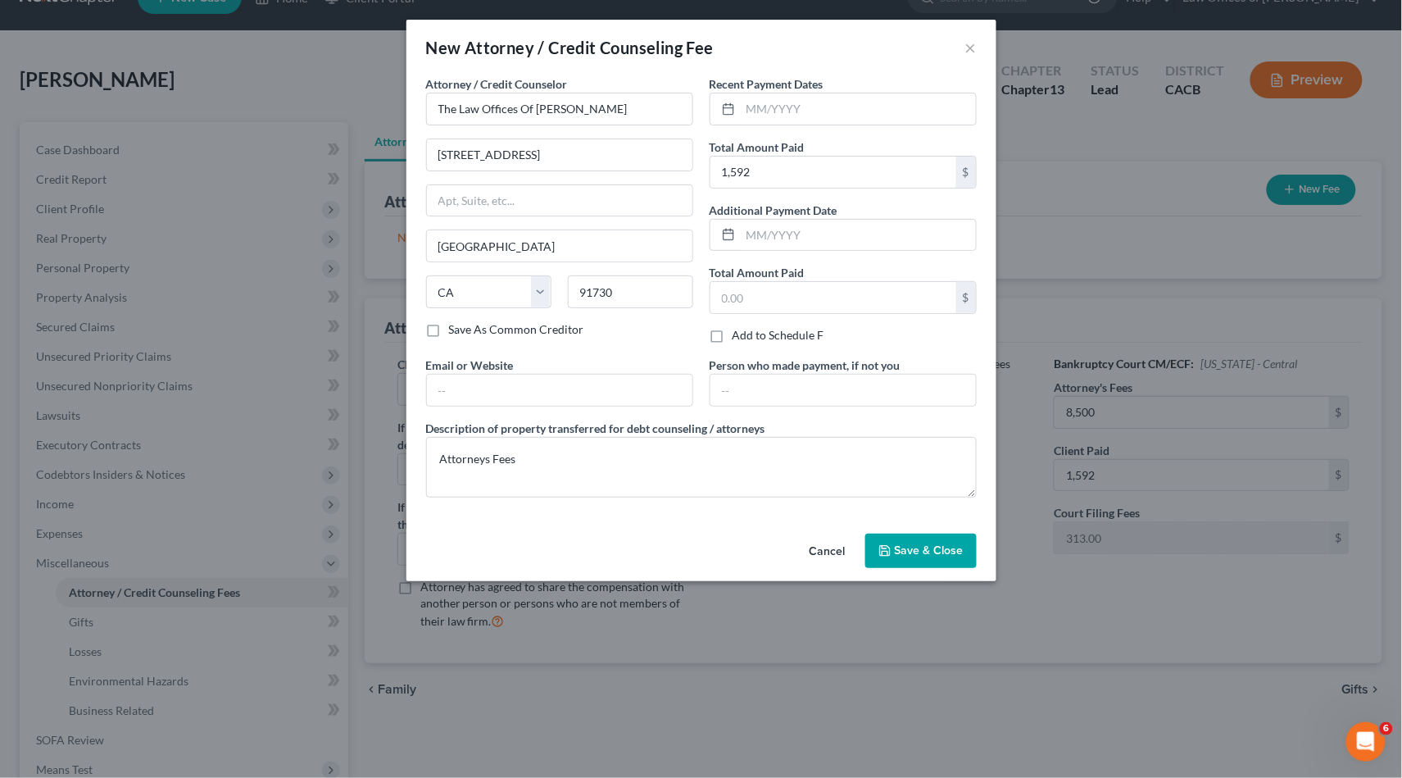
click at [897, 553] on button "Save & Close" at bounding box center [920, 550] width 111 height 34
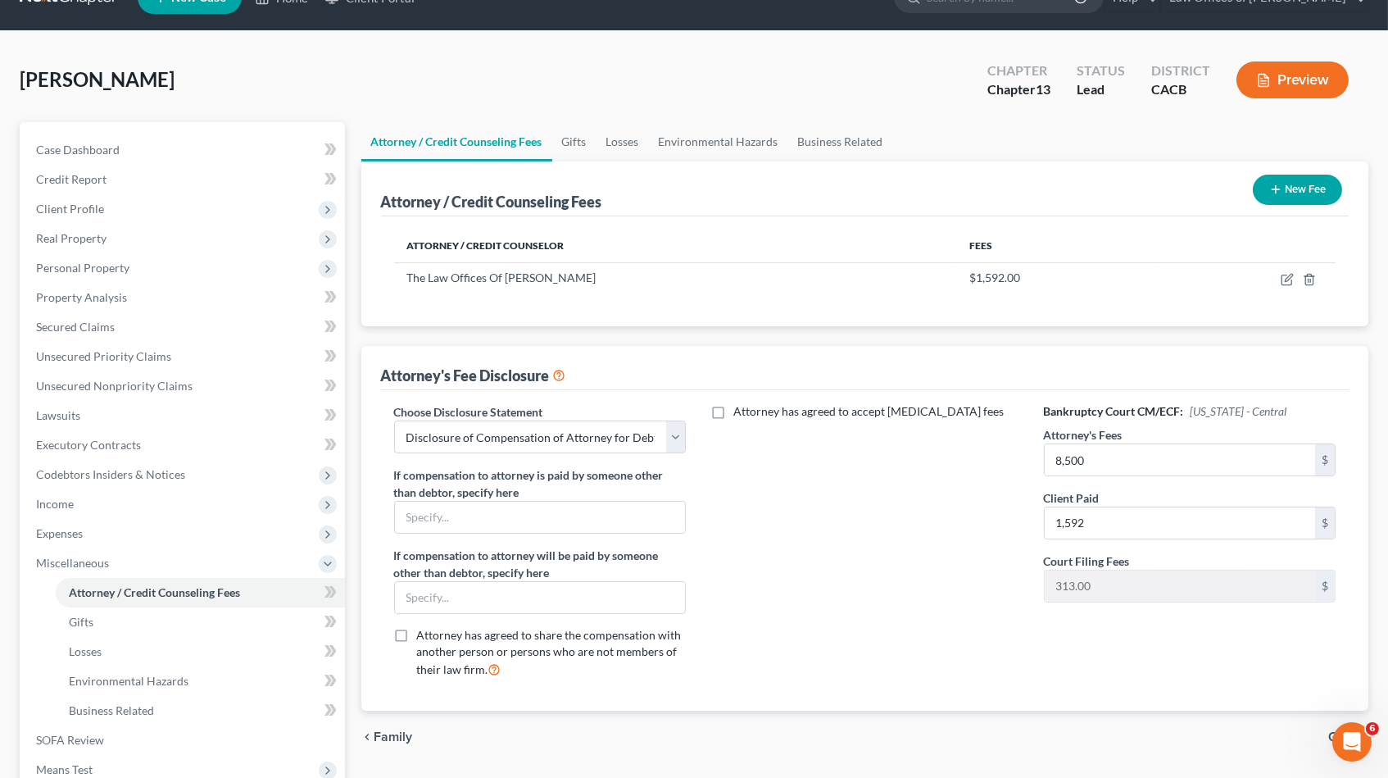
click at [1310, 188] on button "New Fee" at bounding box center [1297, 190] width 89 height 30
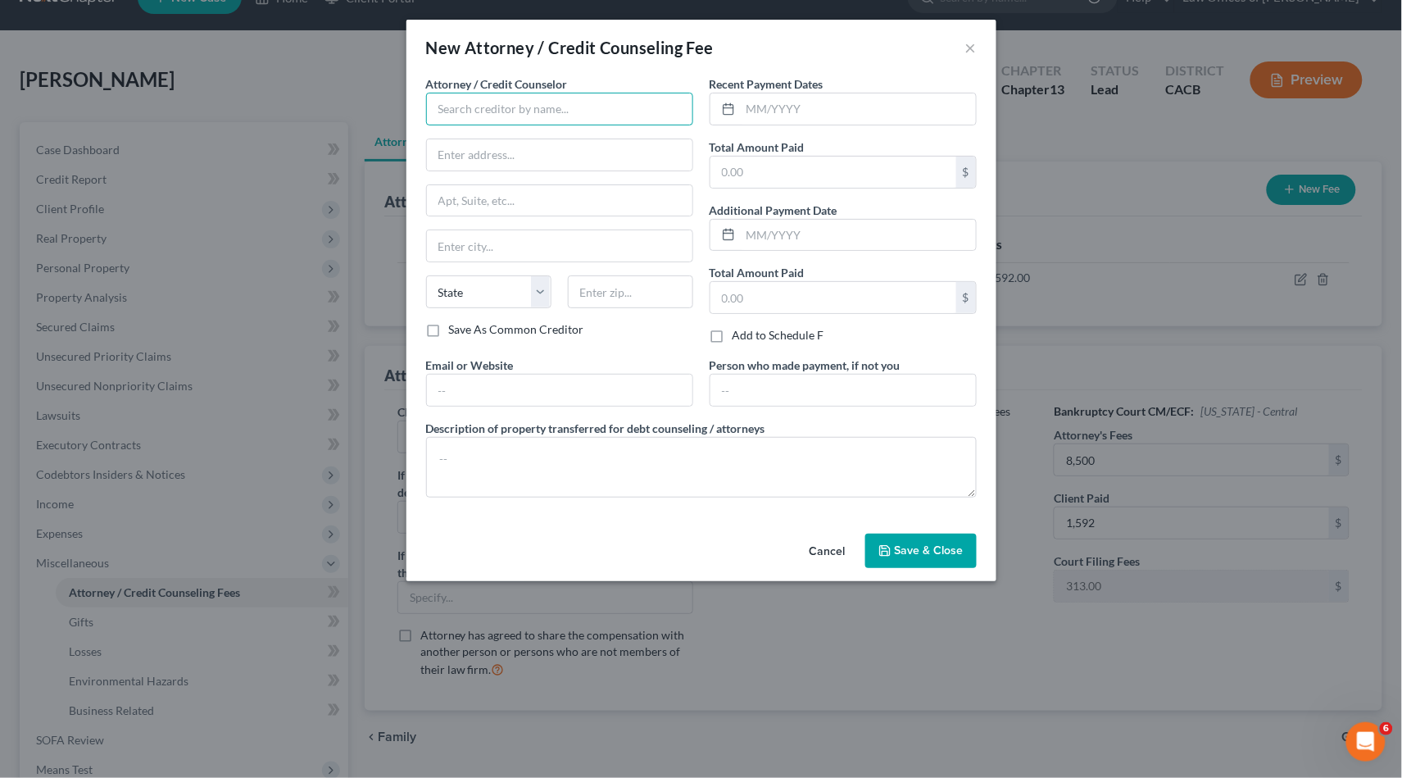
click at [554, 101] on input "text" at bounding box center [559, 109] width 267 height 33
click at [537, 145] on div "The Law Offices Of [PERSON_NAME]" at bounding box center [534, 137] width 216 height 25
click at [760, 138] on label "Total Amount Paid" at bounding box center [757, 146] width 95 height 17
click at [760, 162] on input "text" at bounding box center [833, 172] width 246 height 31
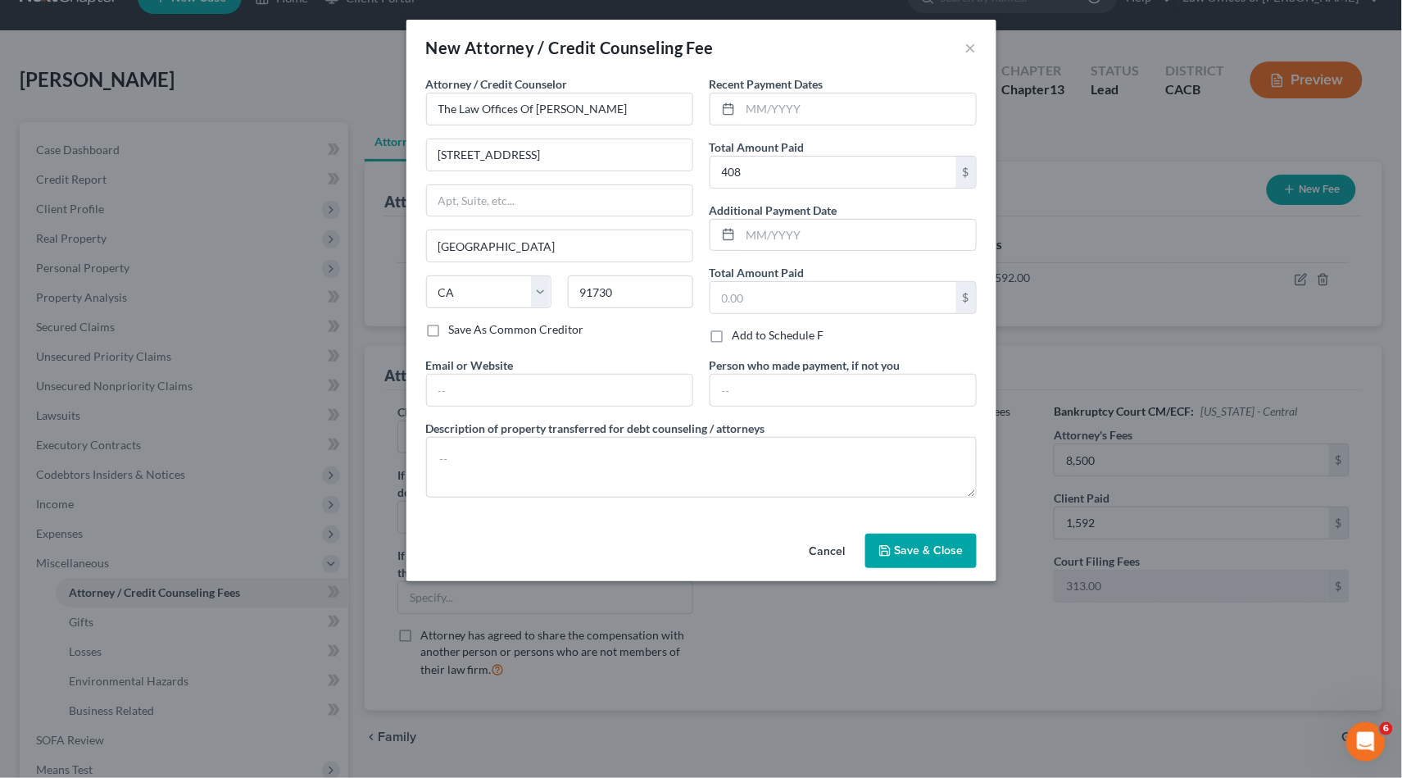
click at [935, 547] on span "Save & Close" at bounding box center [929, 550] width 69 height 14
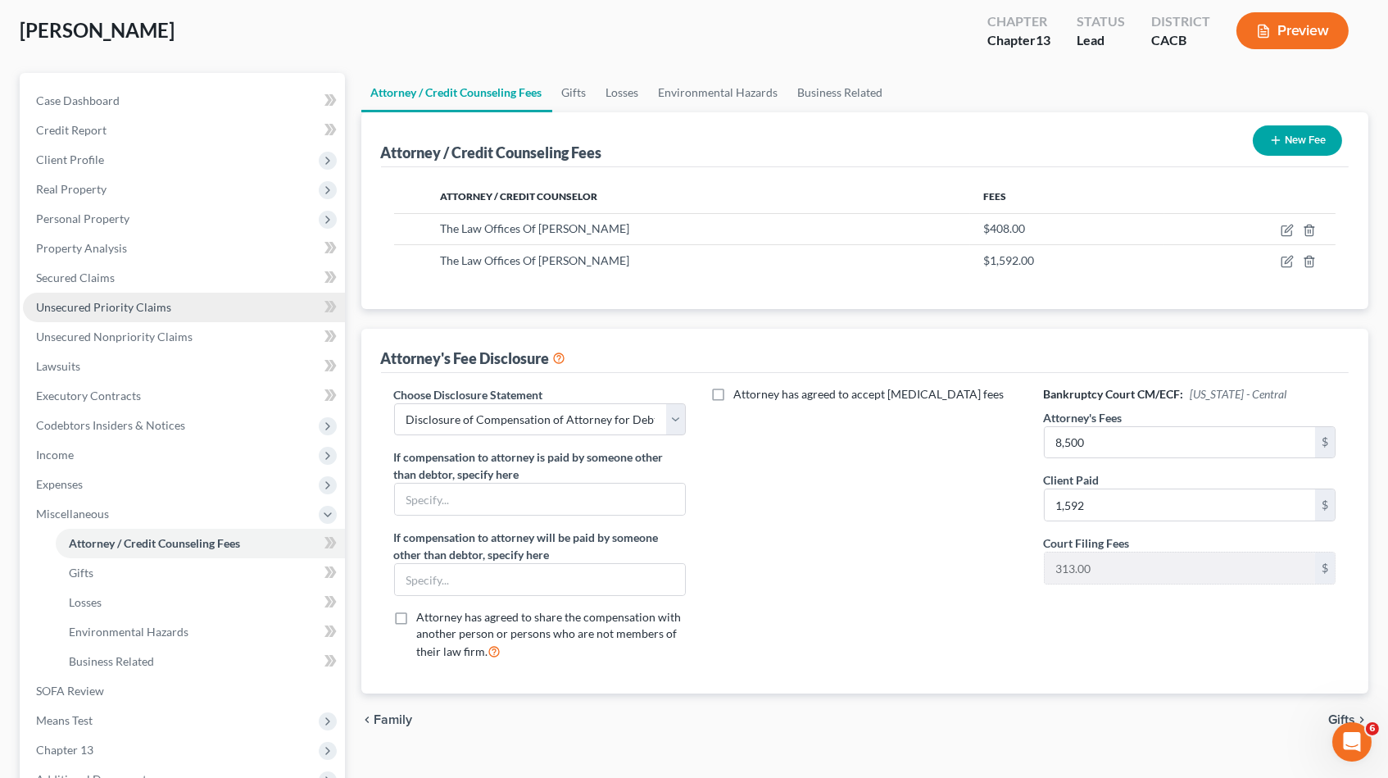
scroll to position [111, 0]
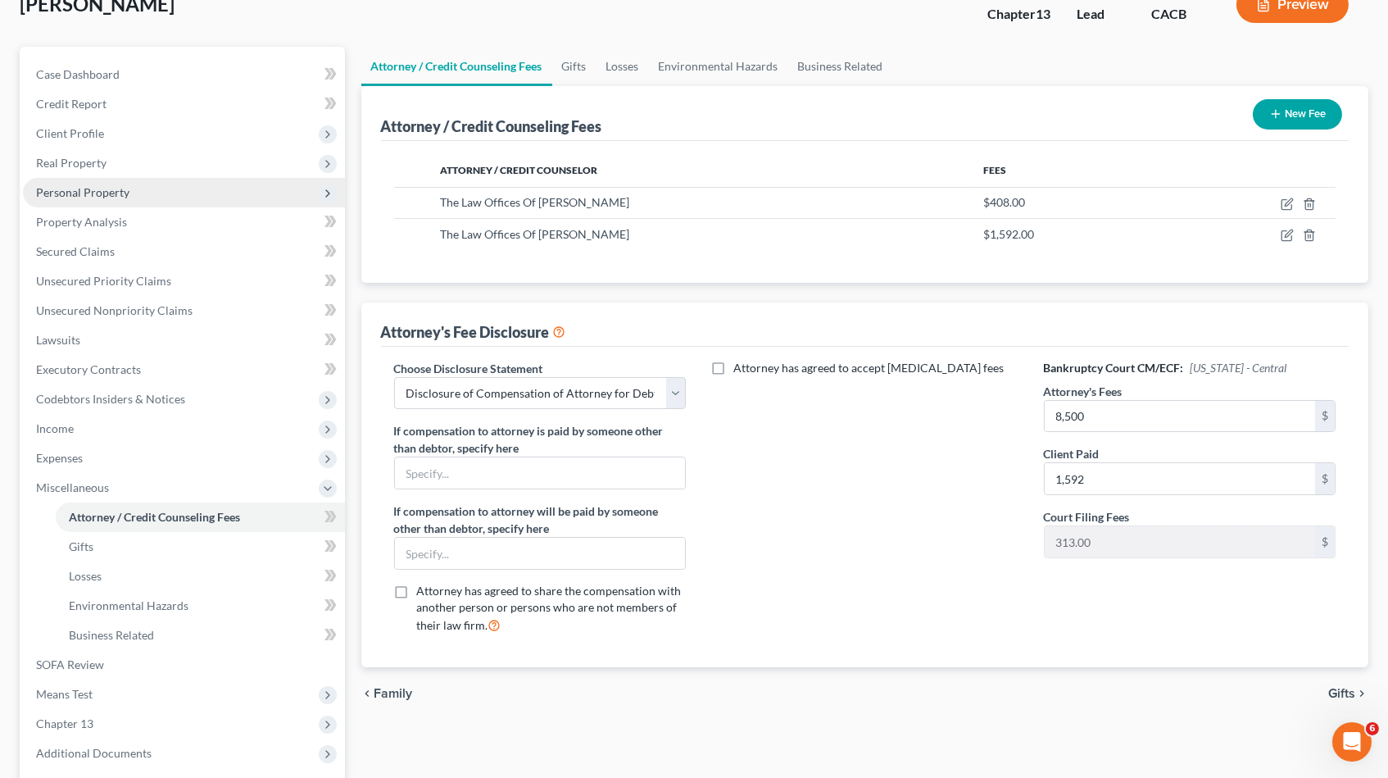
click at [107, 193] on span "Personal Property" at bounding box center [82, 192] width 93 height 14
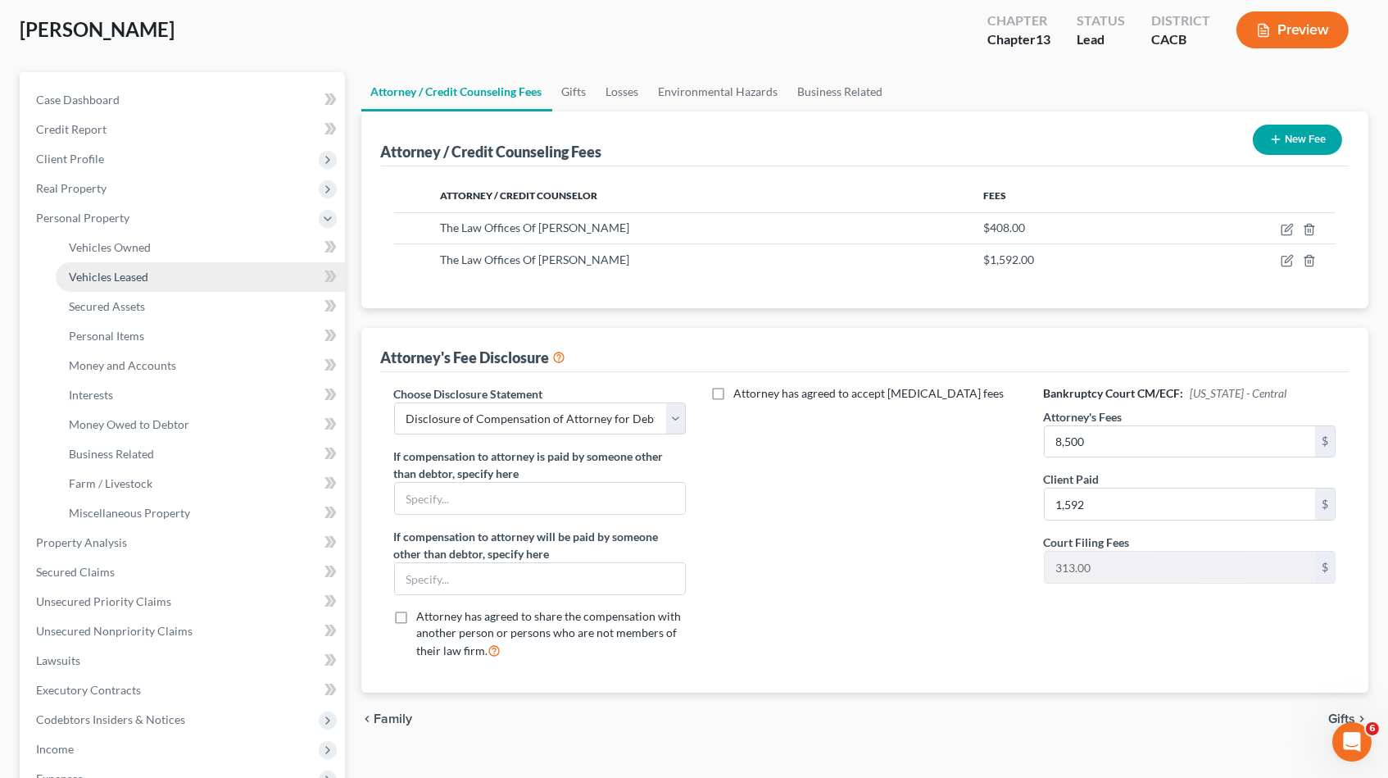
scroll to position [244, 0]
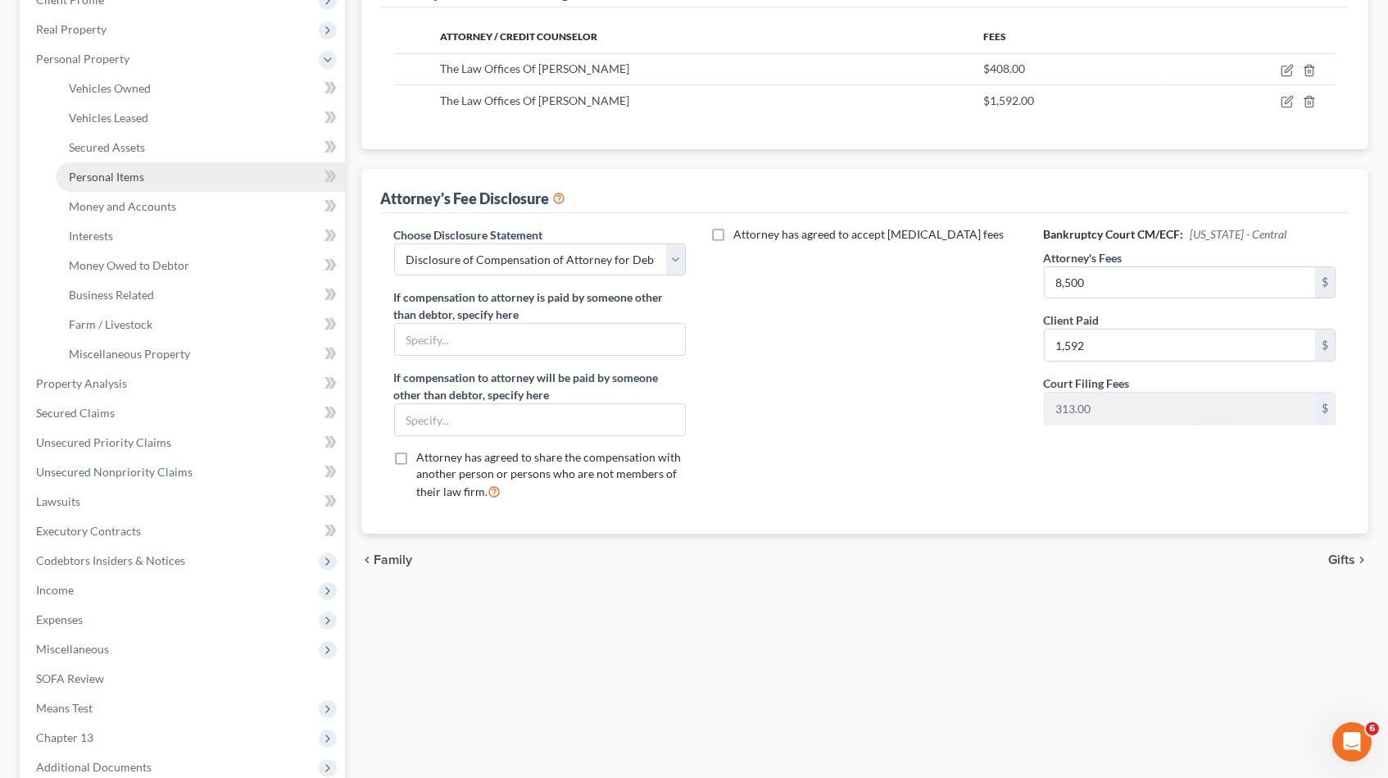
click at [123, 170] on span "Personal Items" at bounding box center [106, 177] width 75 height 14
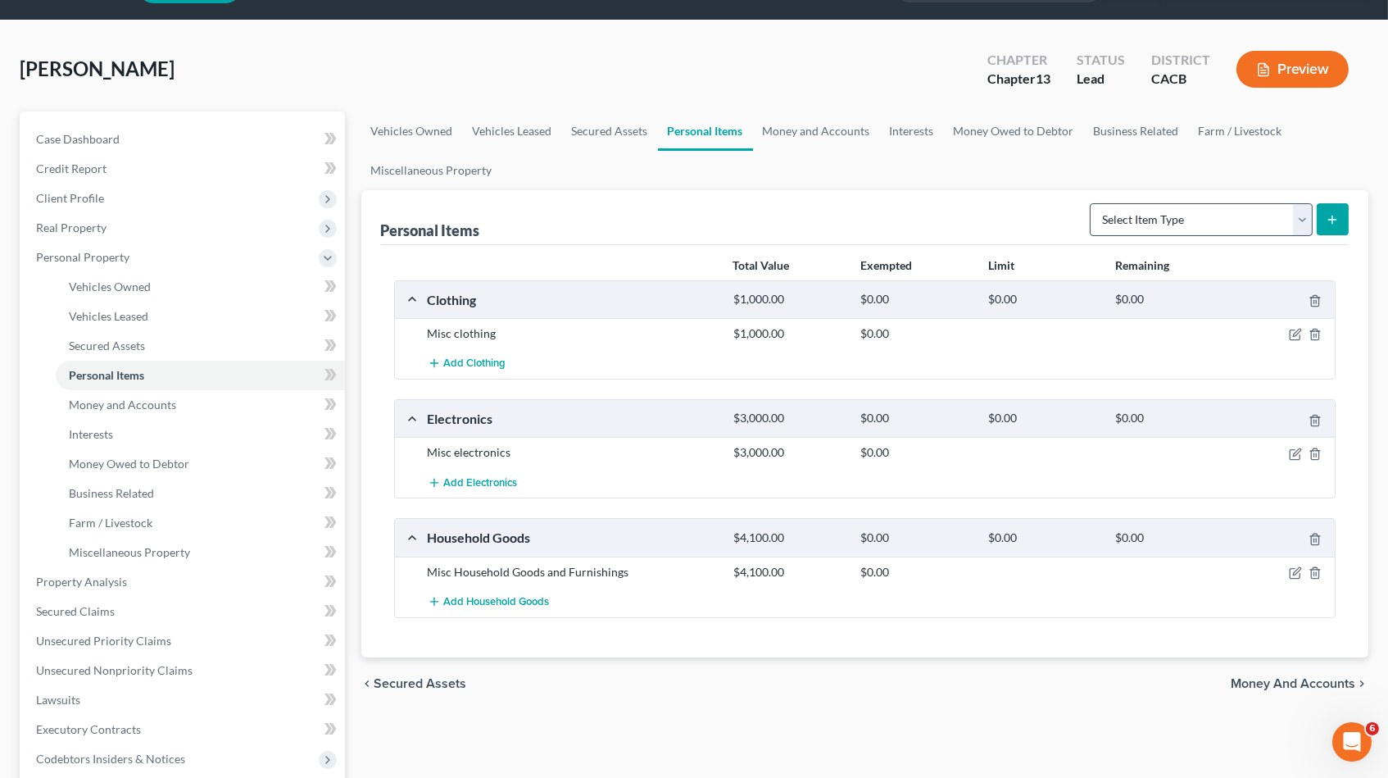
scroll to position [84, 0]
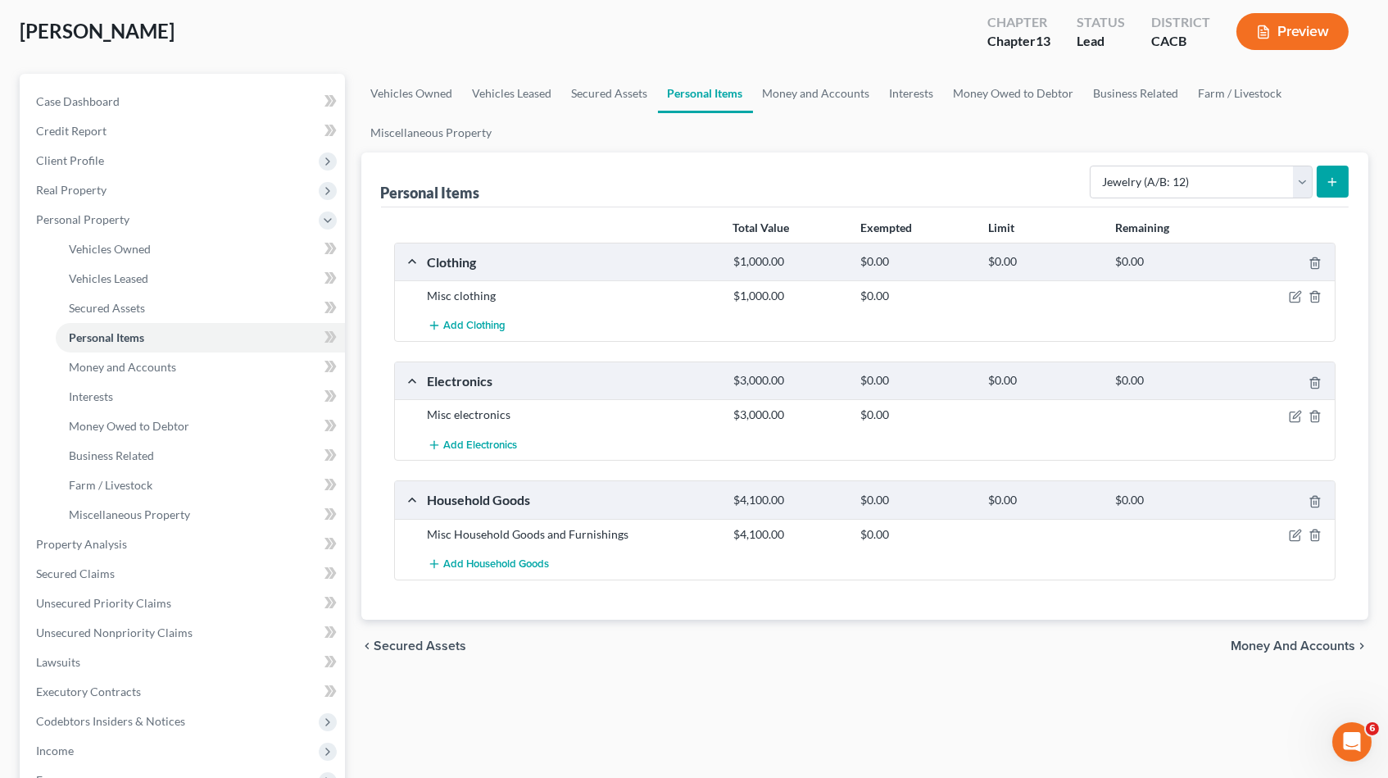
click at [1332, 187] on icon "submit" at bounding box center [1332, 181] width 13 height 13
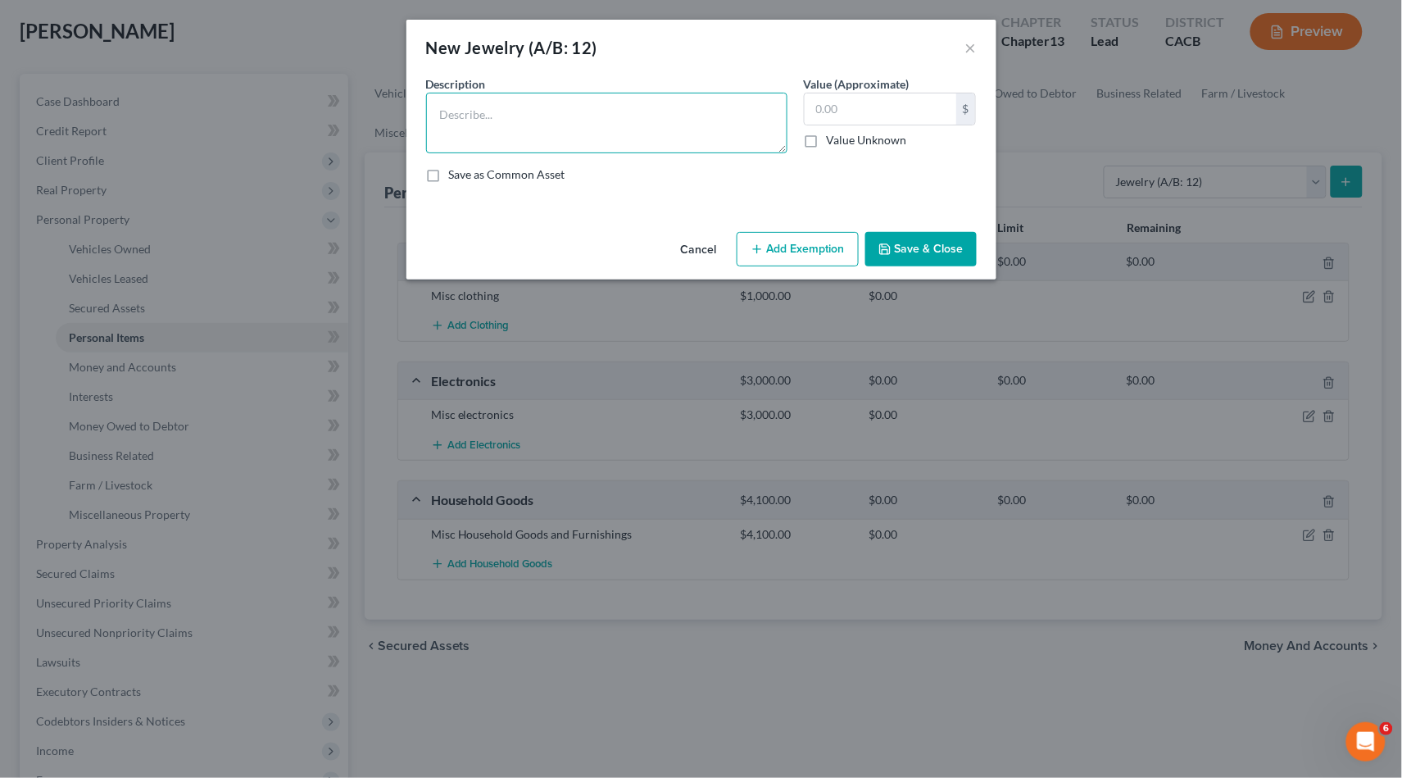
click at [647, 135] on textarea at bounding box center [606, 123] width 361 height 61
click at [924, 244] on button "Save & Close" at bounding box center [920, 249] width 111 height 34
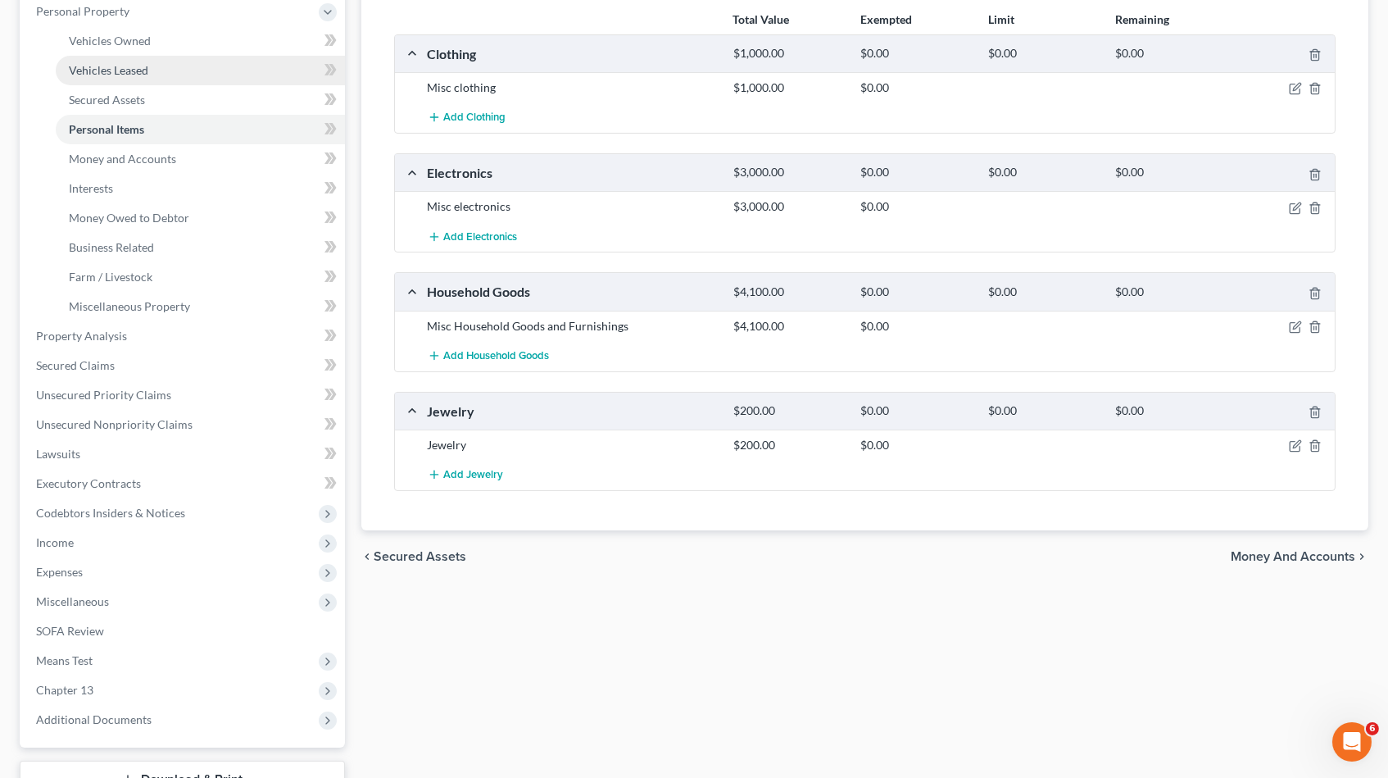
scroll to position [247, 0]
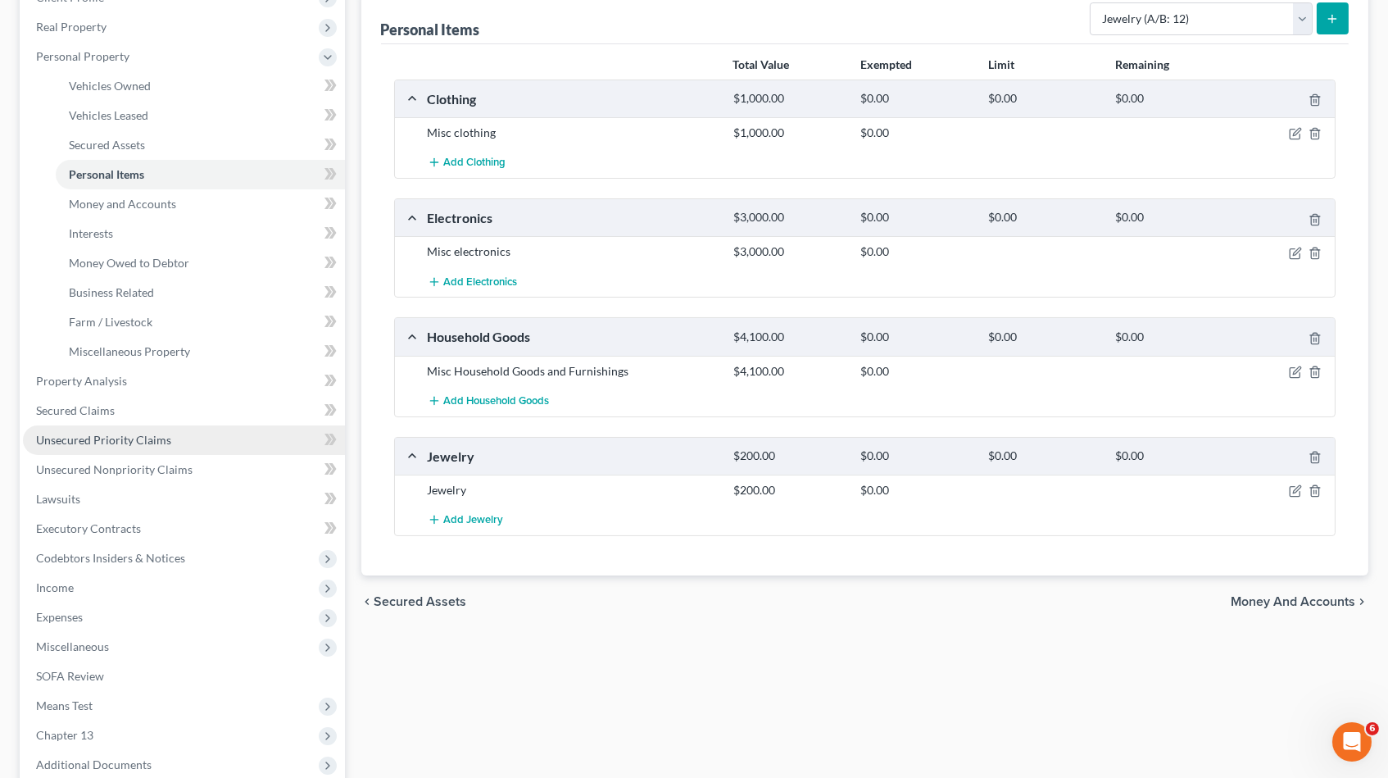
click at [118, 433] on span "Unsecured Priority Claims" at bounding box center [103, 440] width 135 height 14
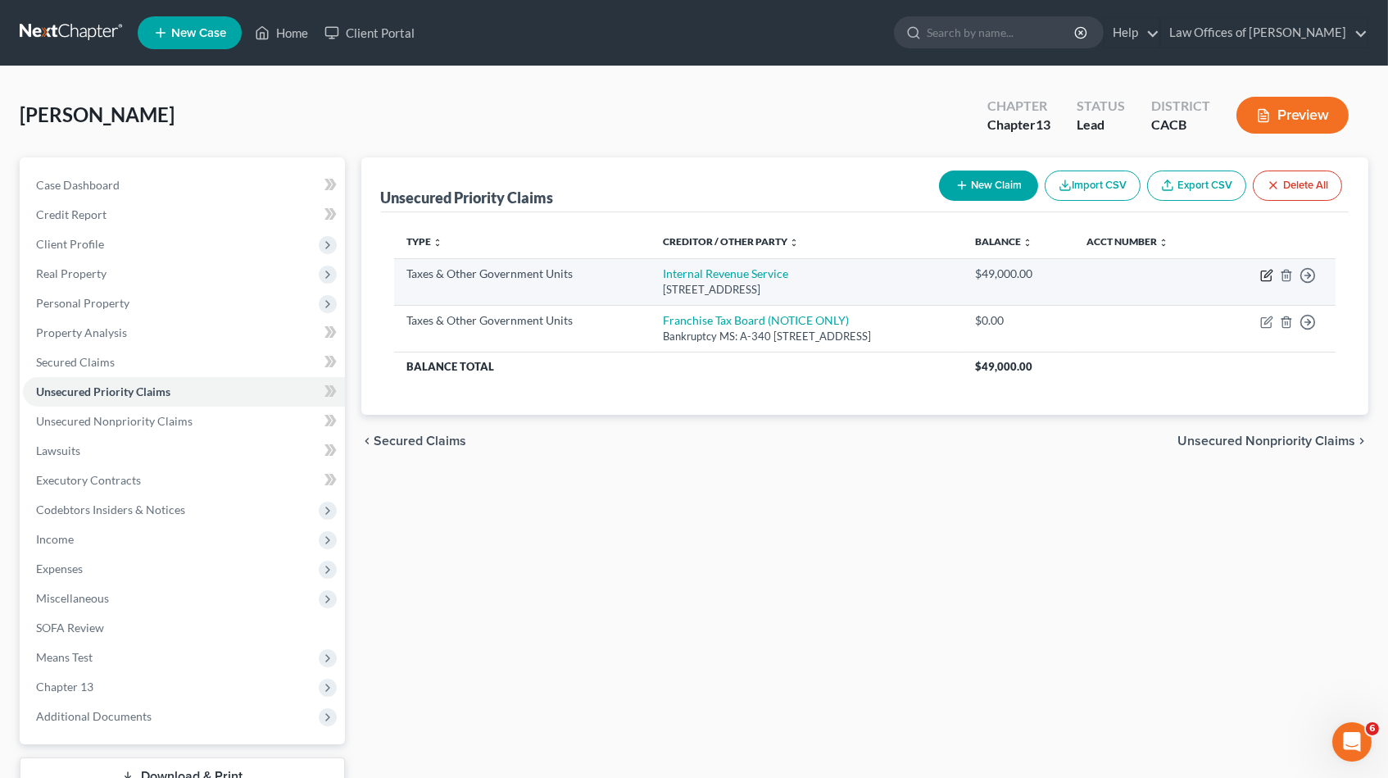
click at [1264, 278] on icon "button" at bounding box center [1266, 275] width 13 height 13
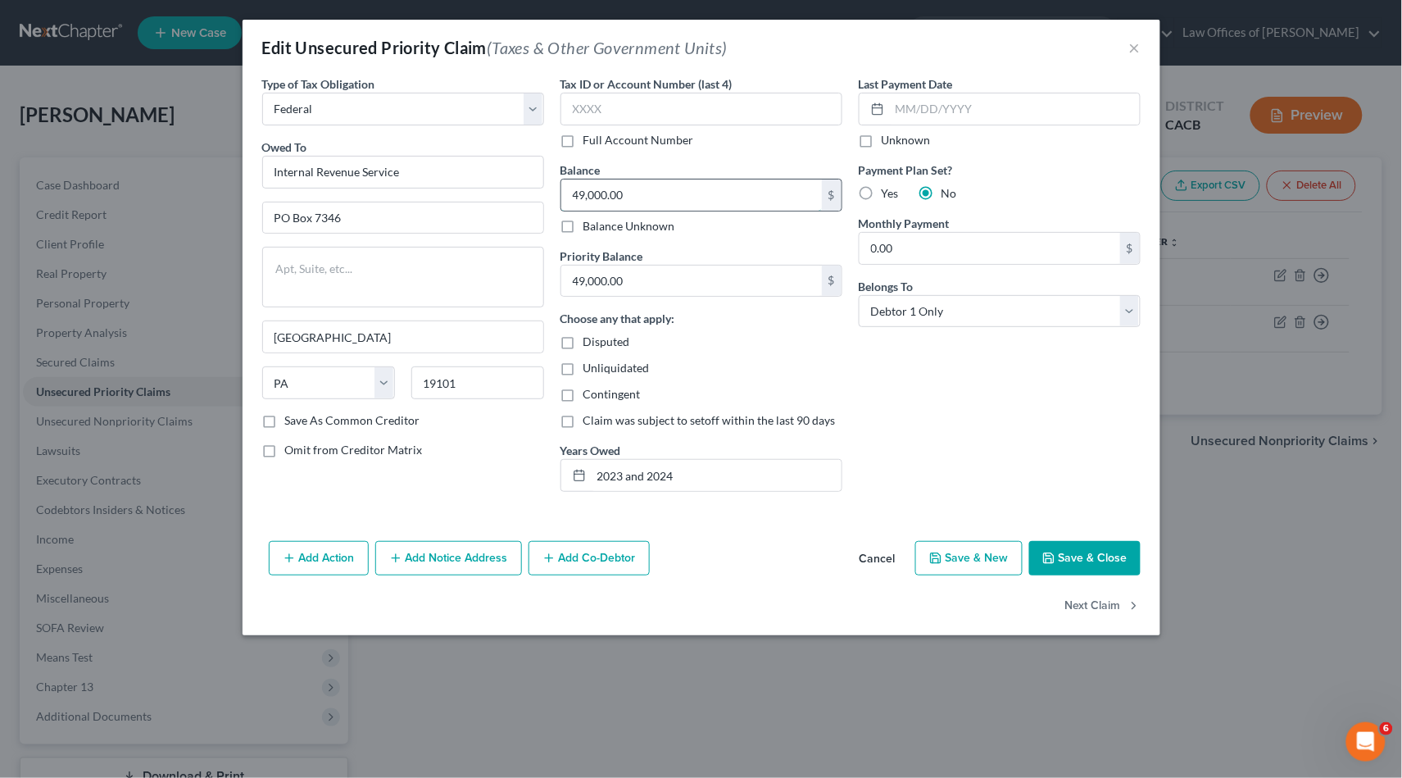
click at [684, 186] on input "49,000.00" at bounding box center [691, 194] width 261 height 31
click at [651, 310] on label "Choose any that apply:" at bounding box center [618, 318] width 115 height 17
click at [664, 284] on input "49,000.00" at bounding box center [691, 281] width 261 height 31
click at [1116, 563] on button "Save & Close" at bounding box center [1084, 558] width 111 height 34
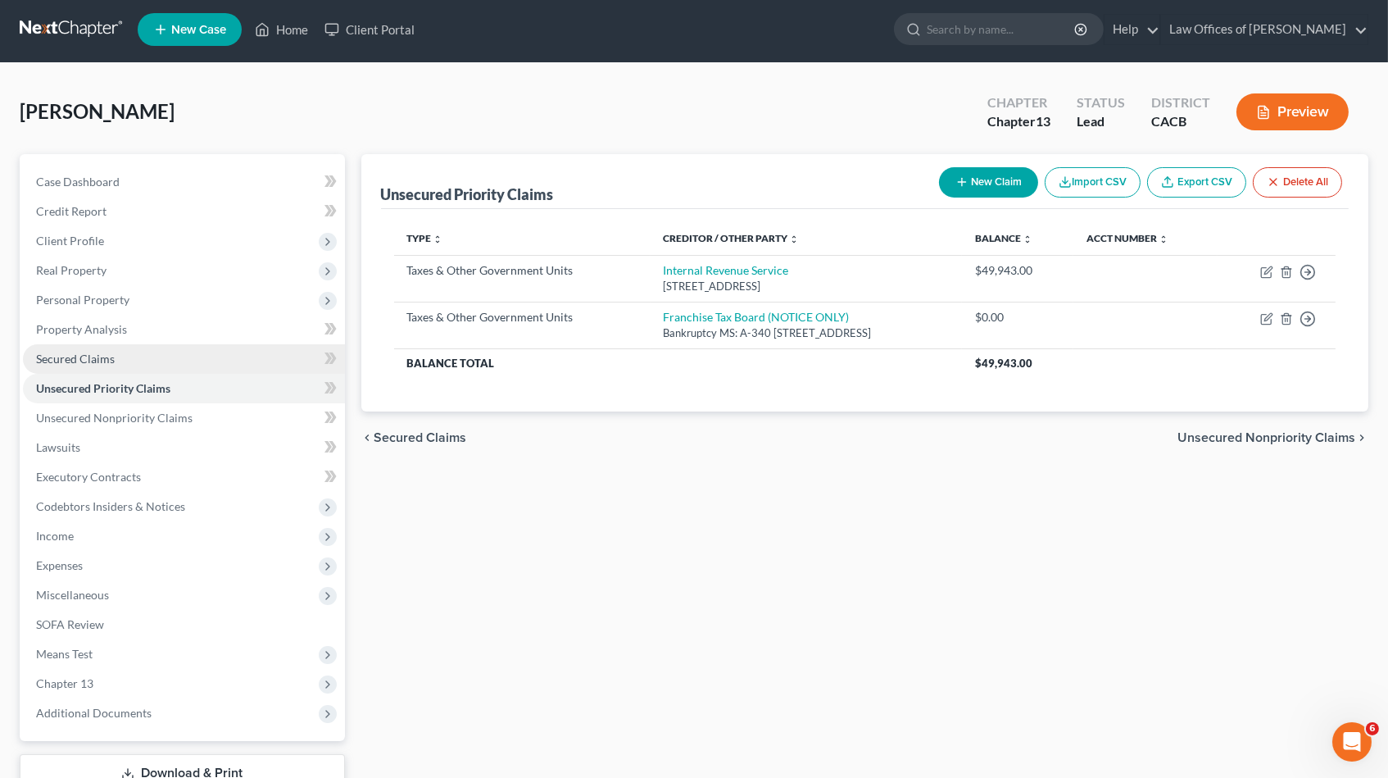
scroll to position [101, 0]
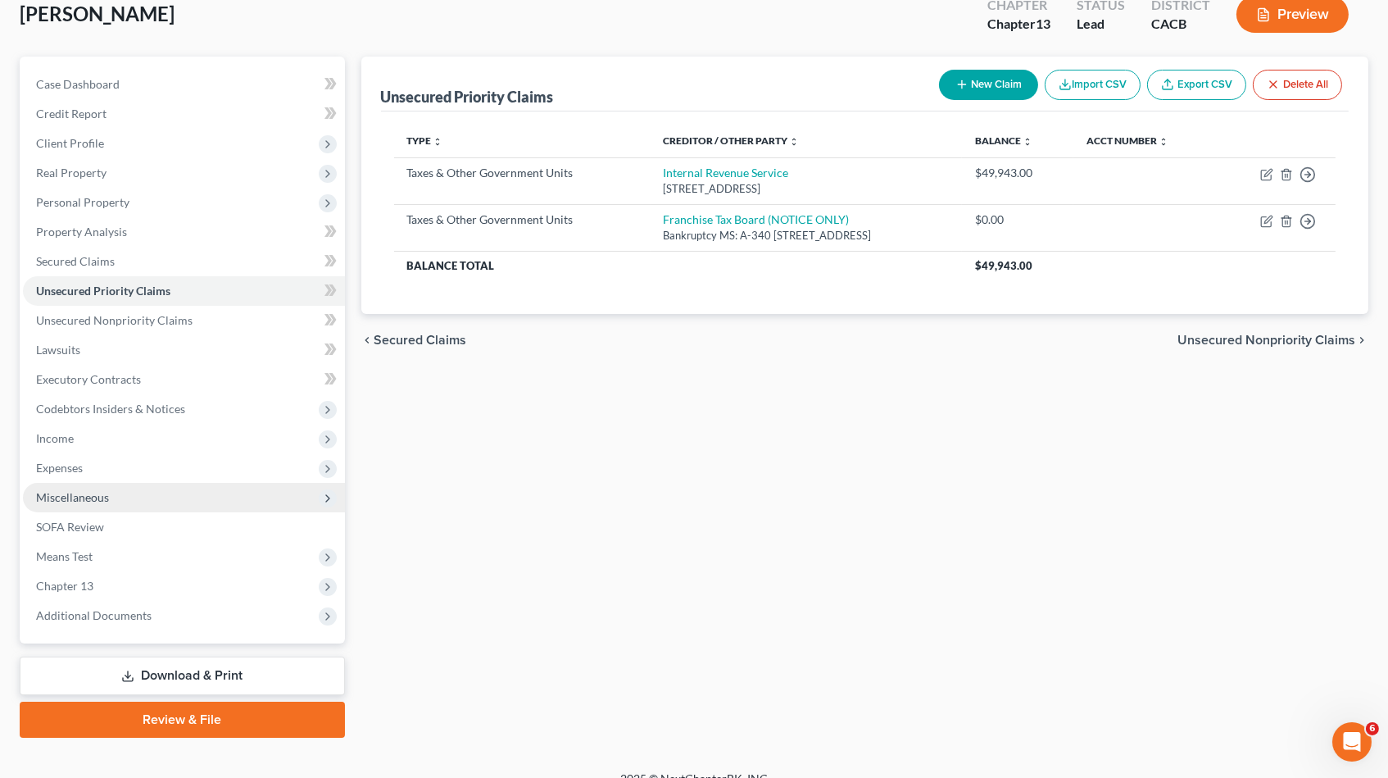
click at [90, 490] on span "Miscellaneous" at bounding box center [72, 497] width 73 height 14
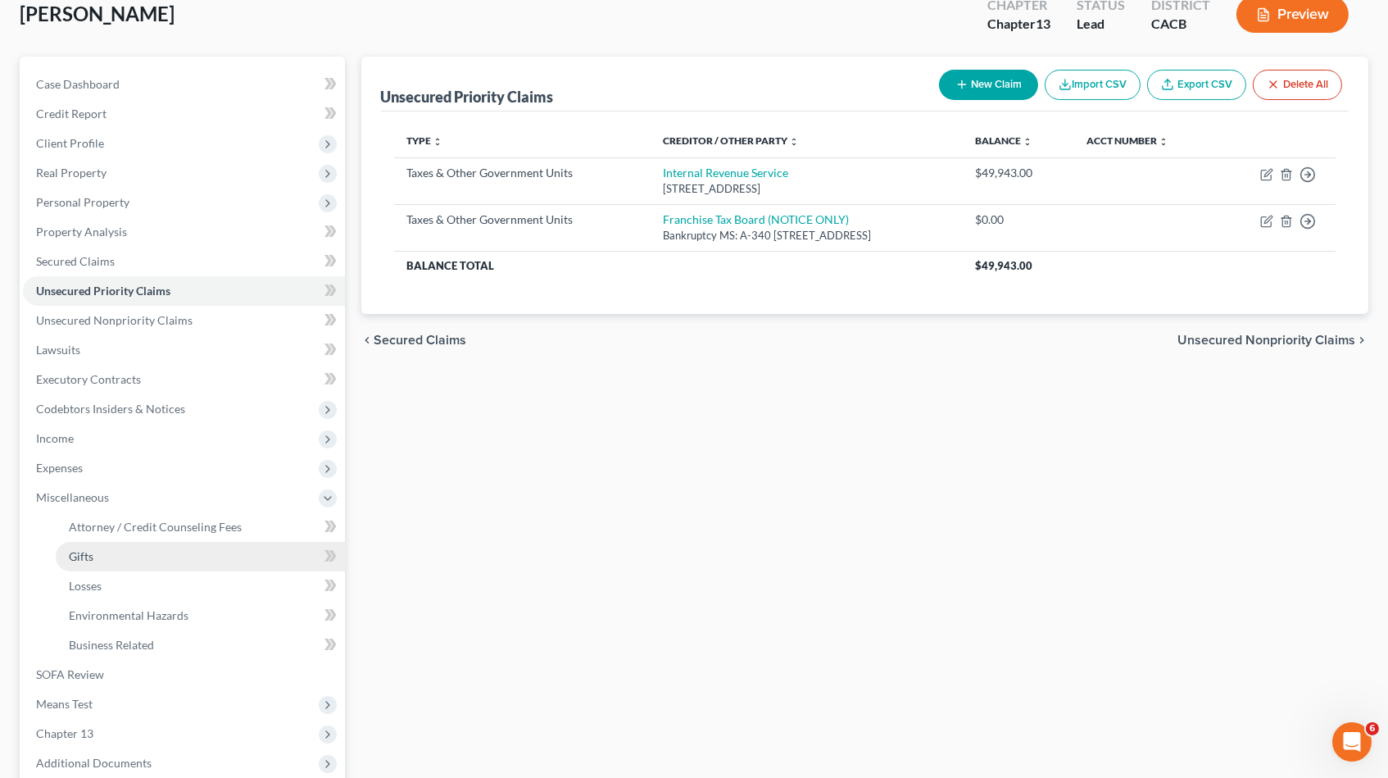
scroll to position [243, 0]
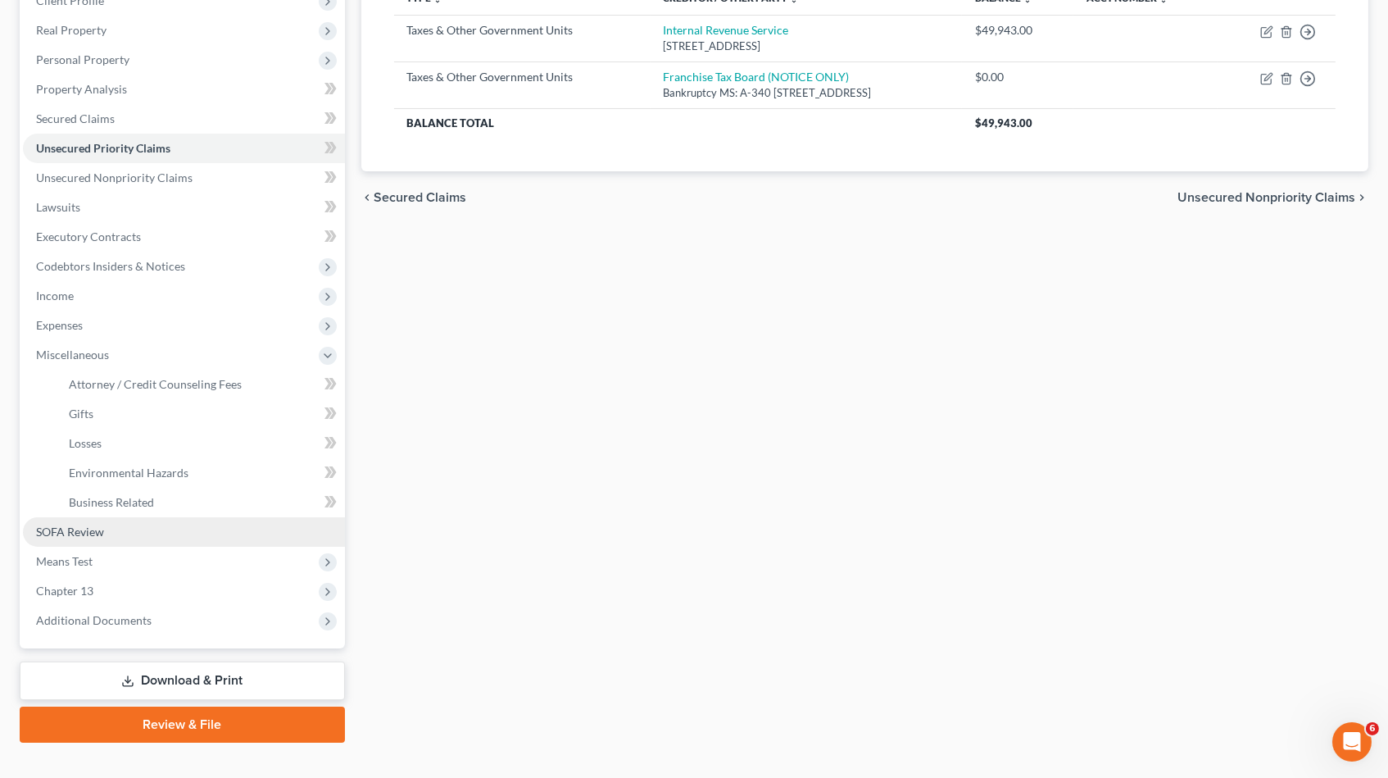
click at [83, 524] on span "SOFA Review" at bounding box center [70, 531] width 68 height 14
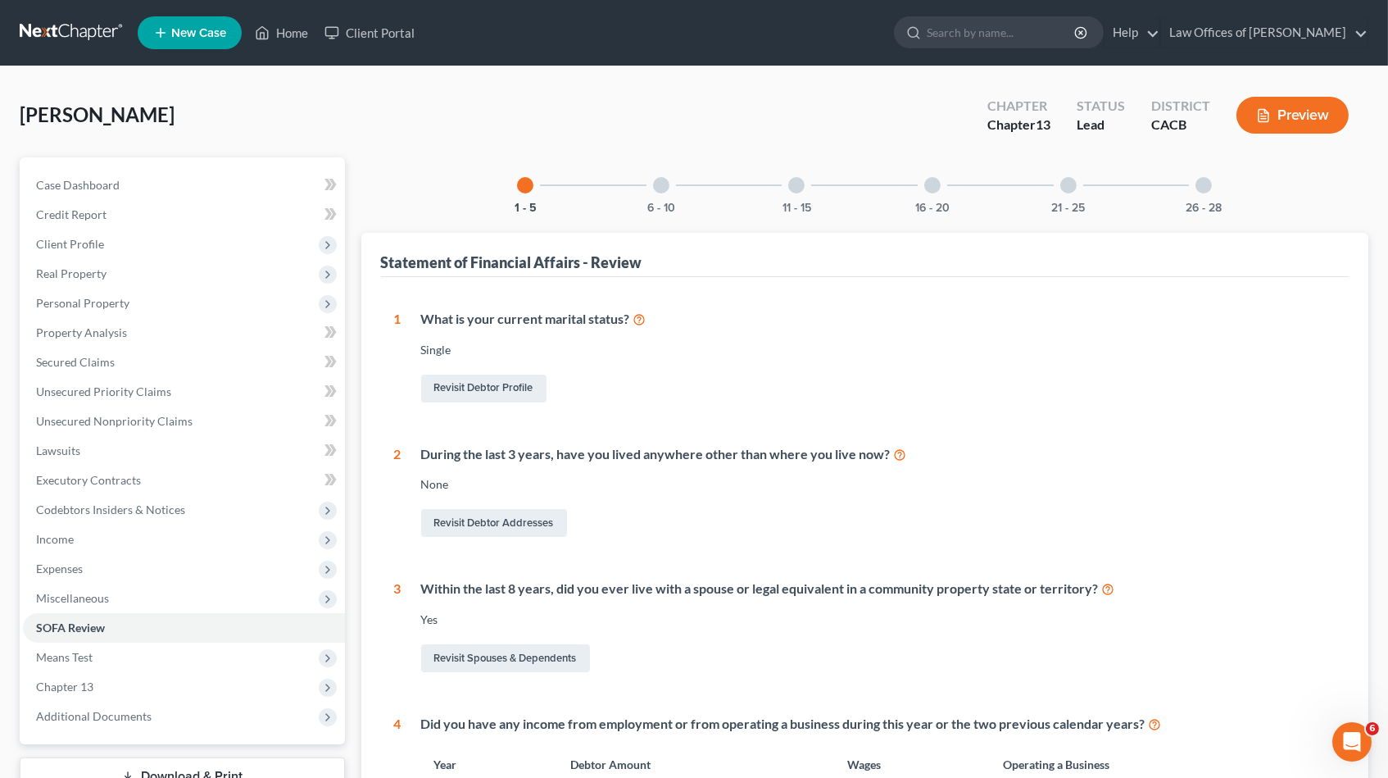
click at [658, 197] on div "6 - 10" at bounding box center [661, 185] width 56 height 56
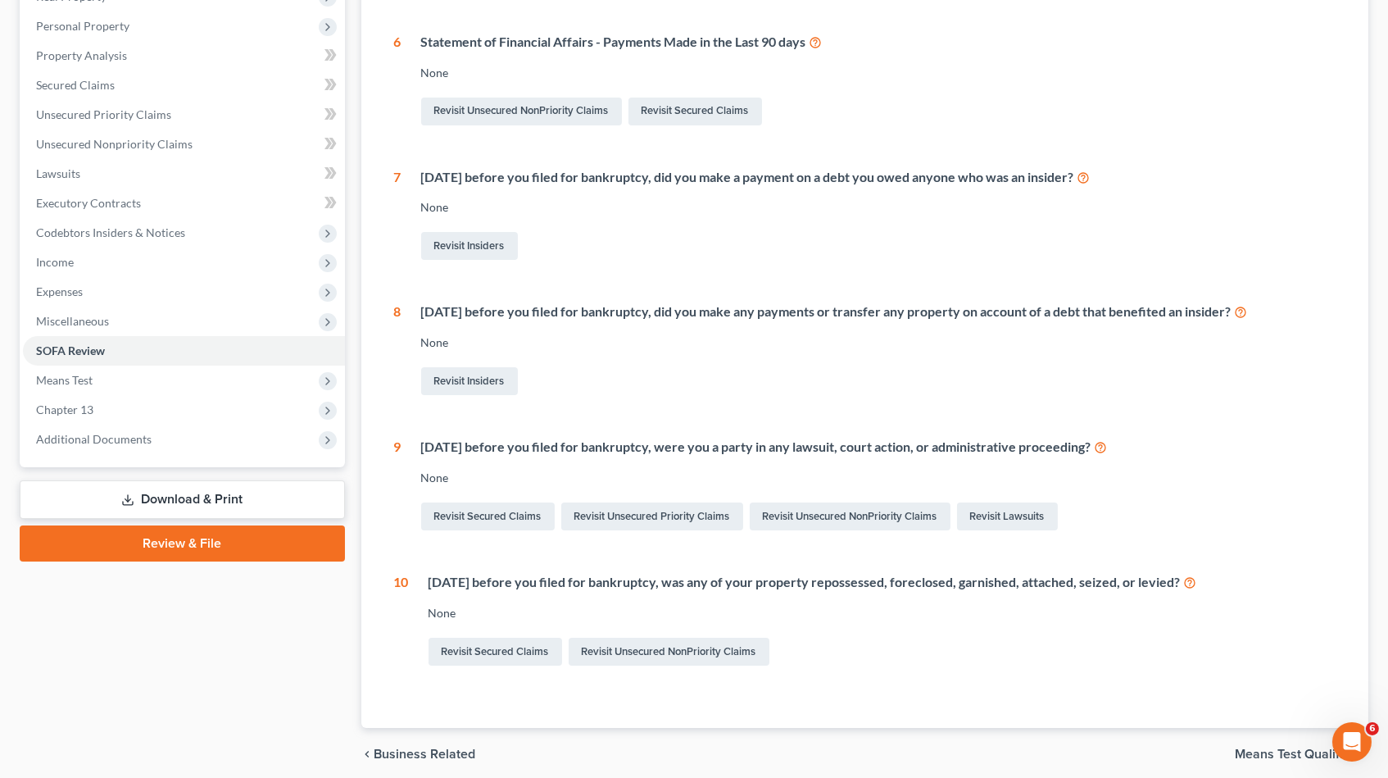
scroll to position [83, 0]
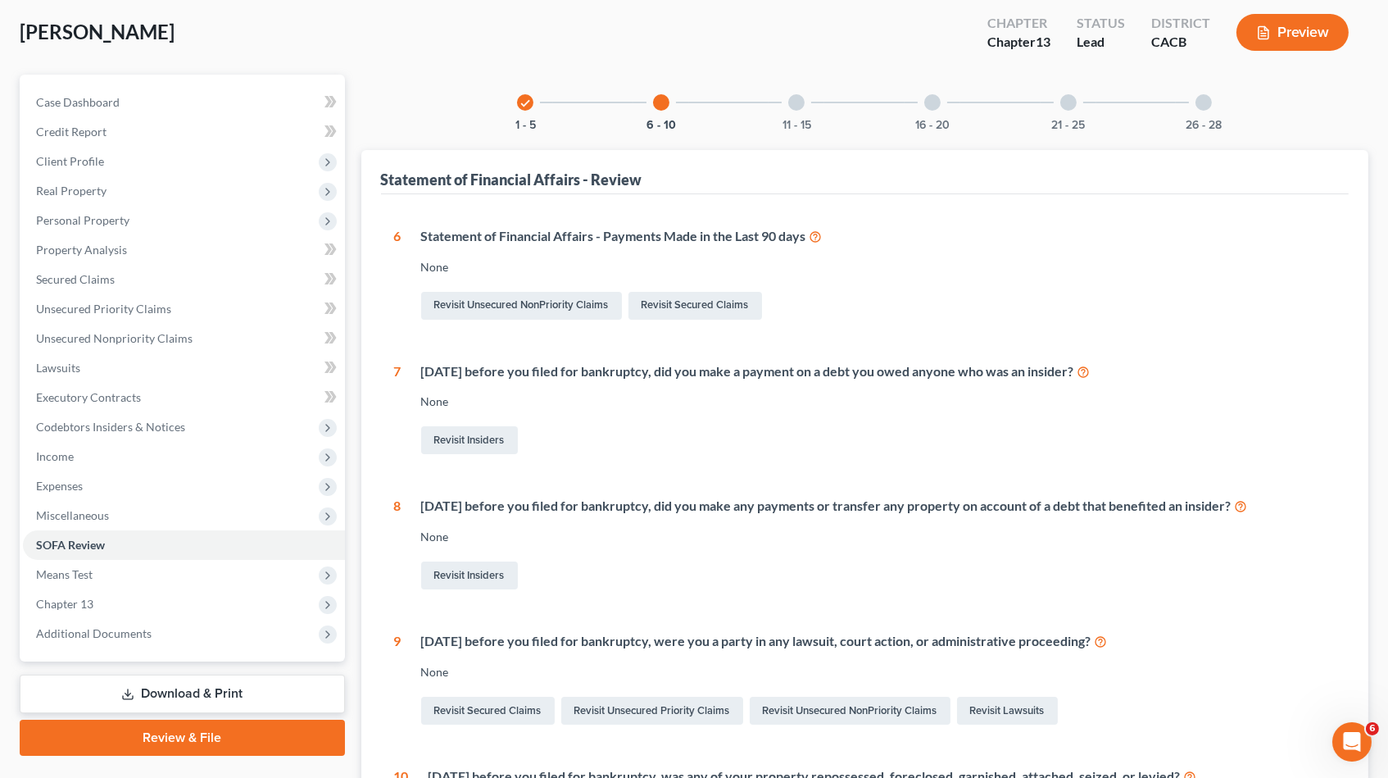
click at [790, 100] on div at bounding box center [796, 102] width 16 height 16
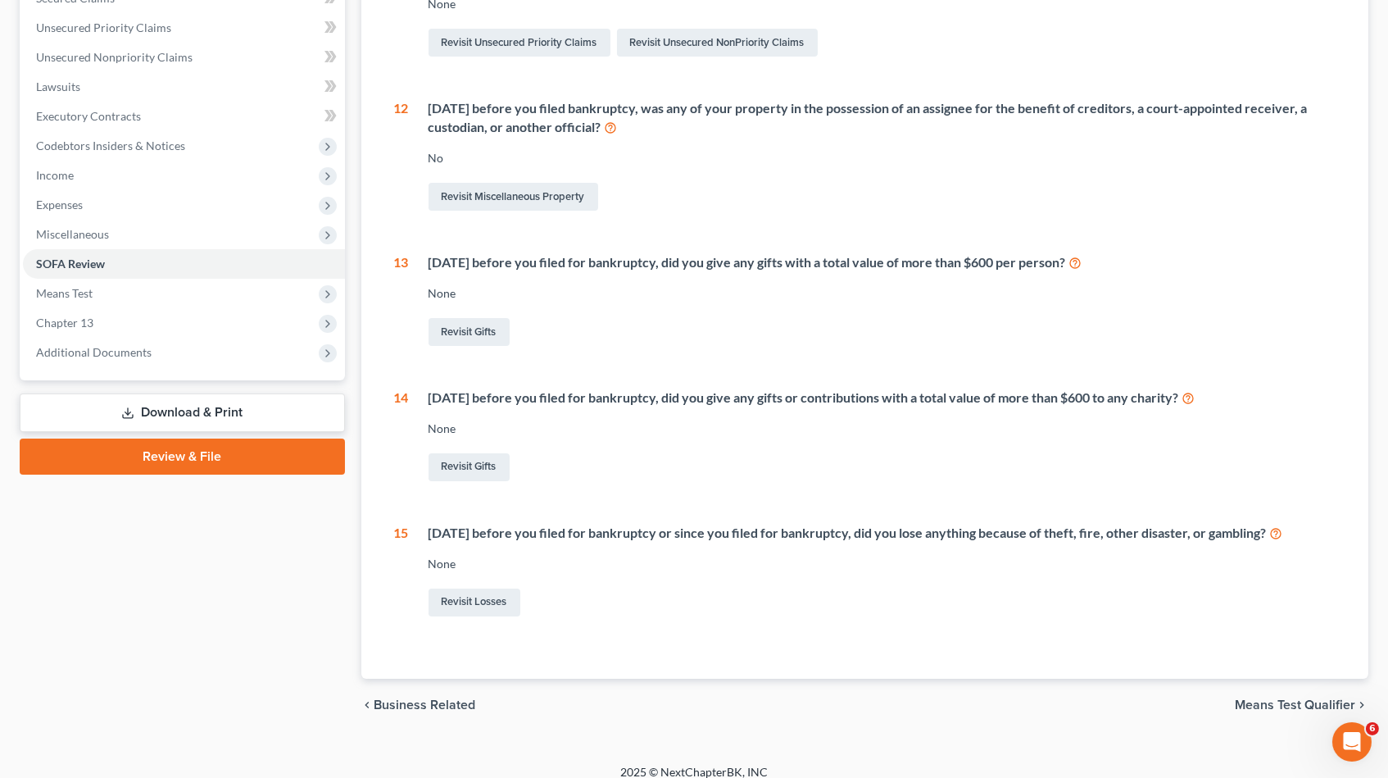
scroll to position [0, 0]
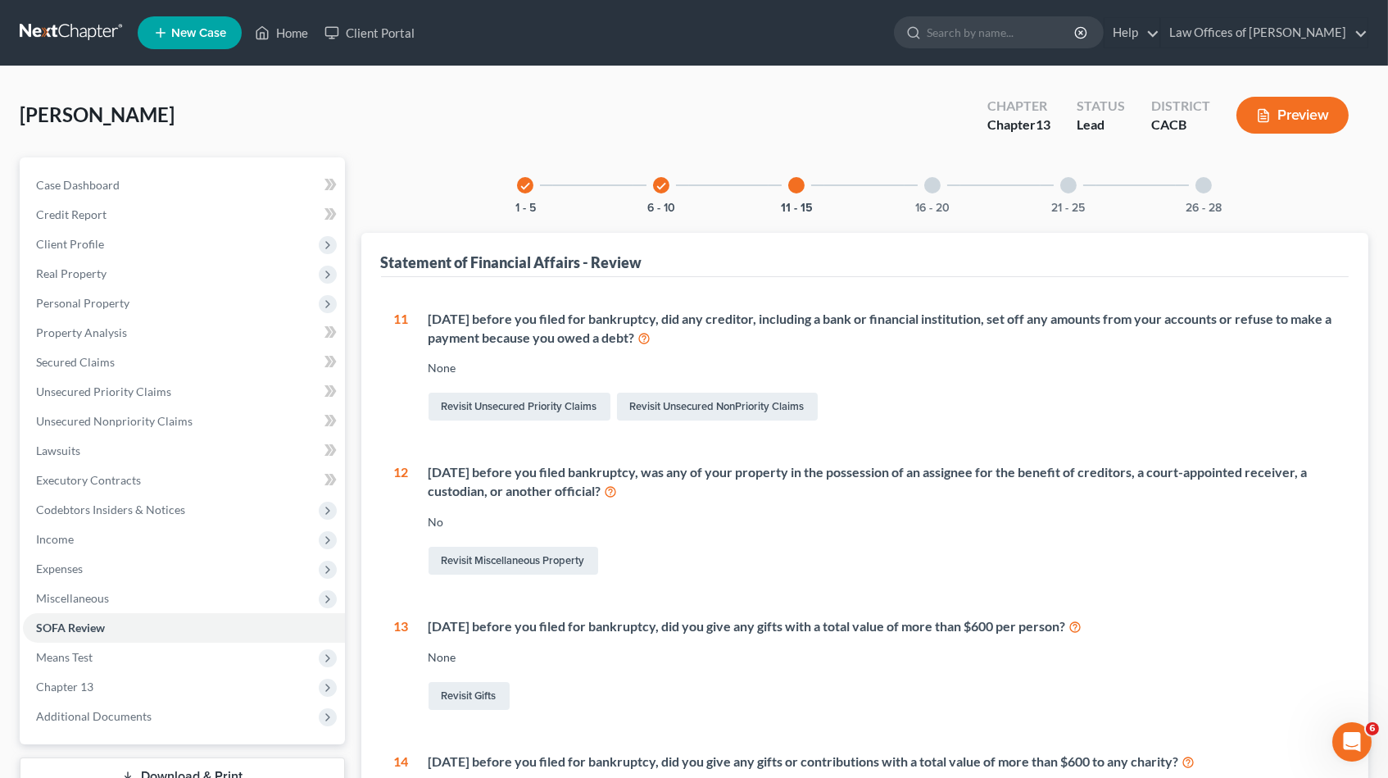
click at [932, 186] on div at bounding box center [932, 185] width 16 height 16
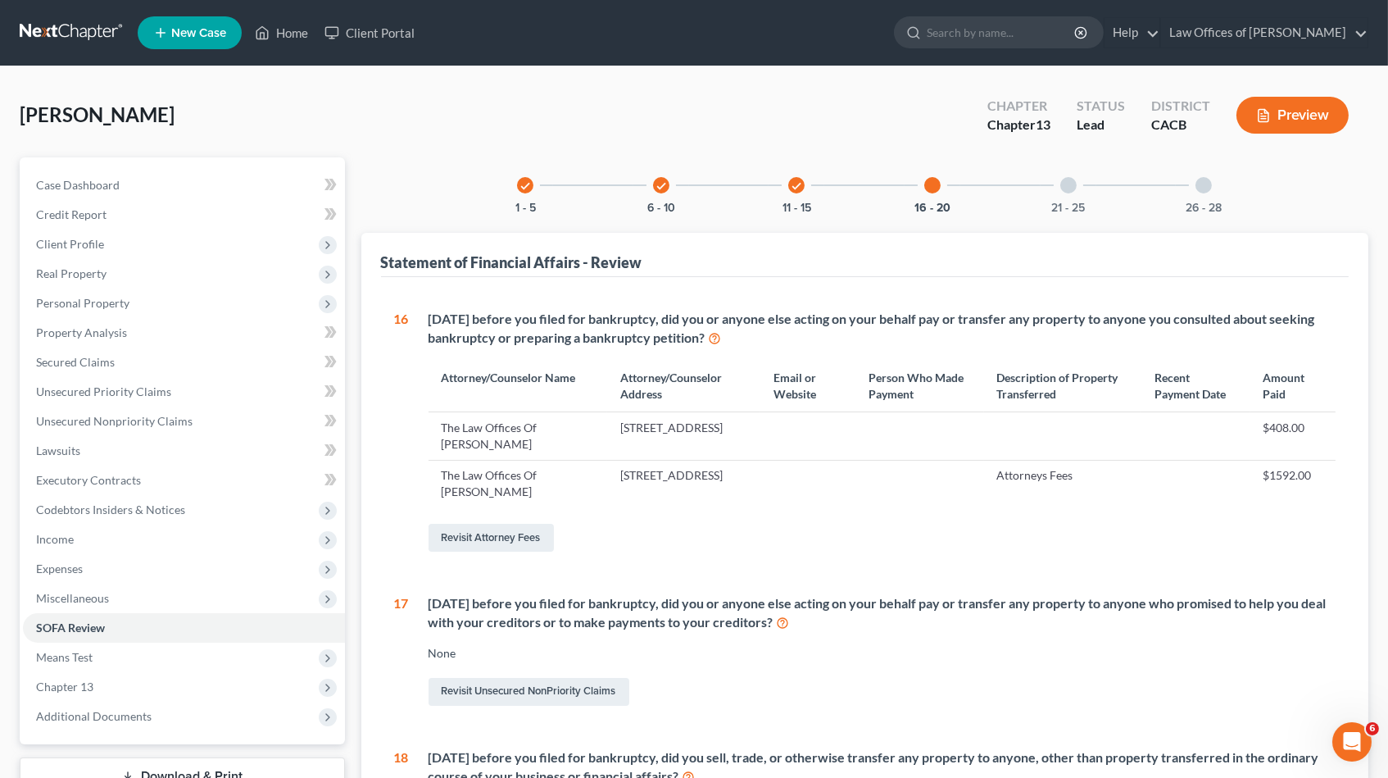
click at [1060, 195] on div "21 - 25" at bounding box center [1069, 185] width 56 height 56
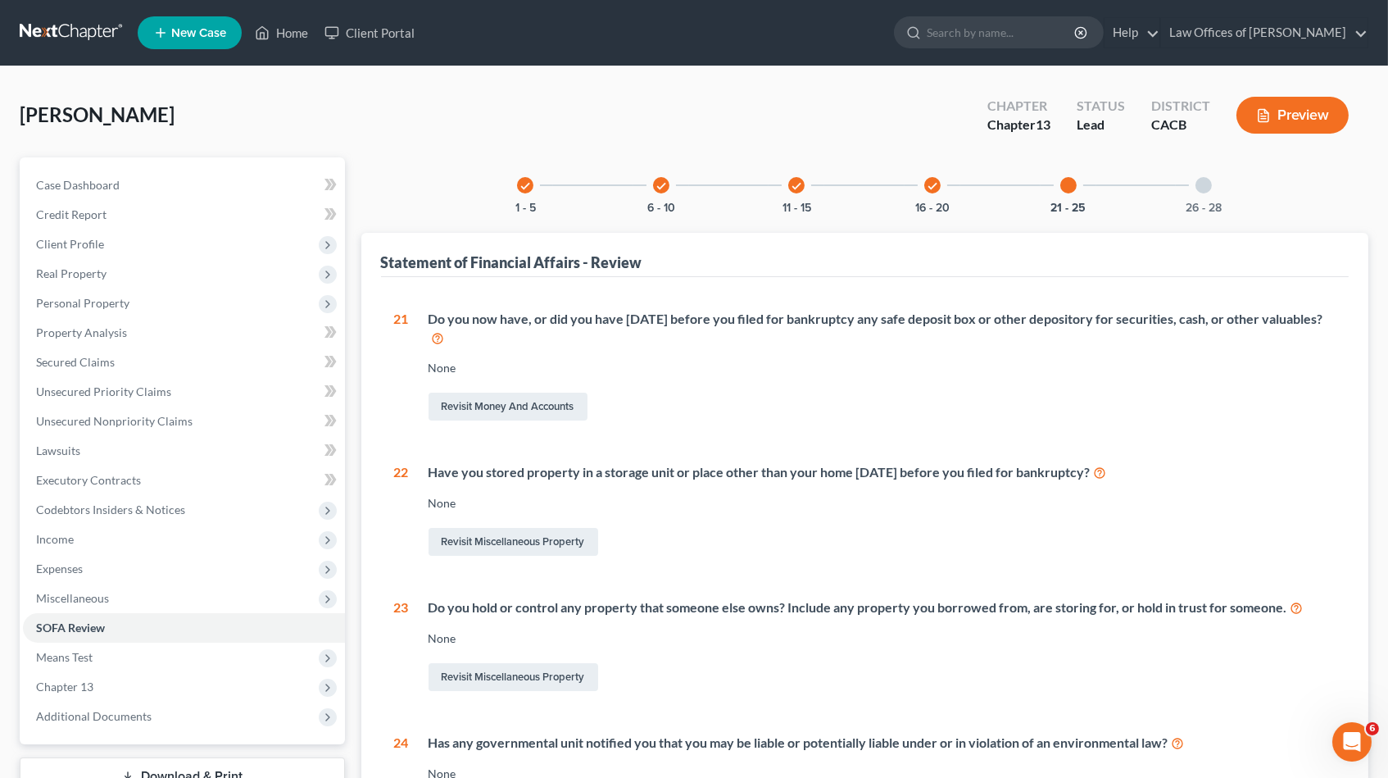
scroll to position [298, 0]
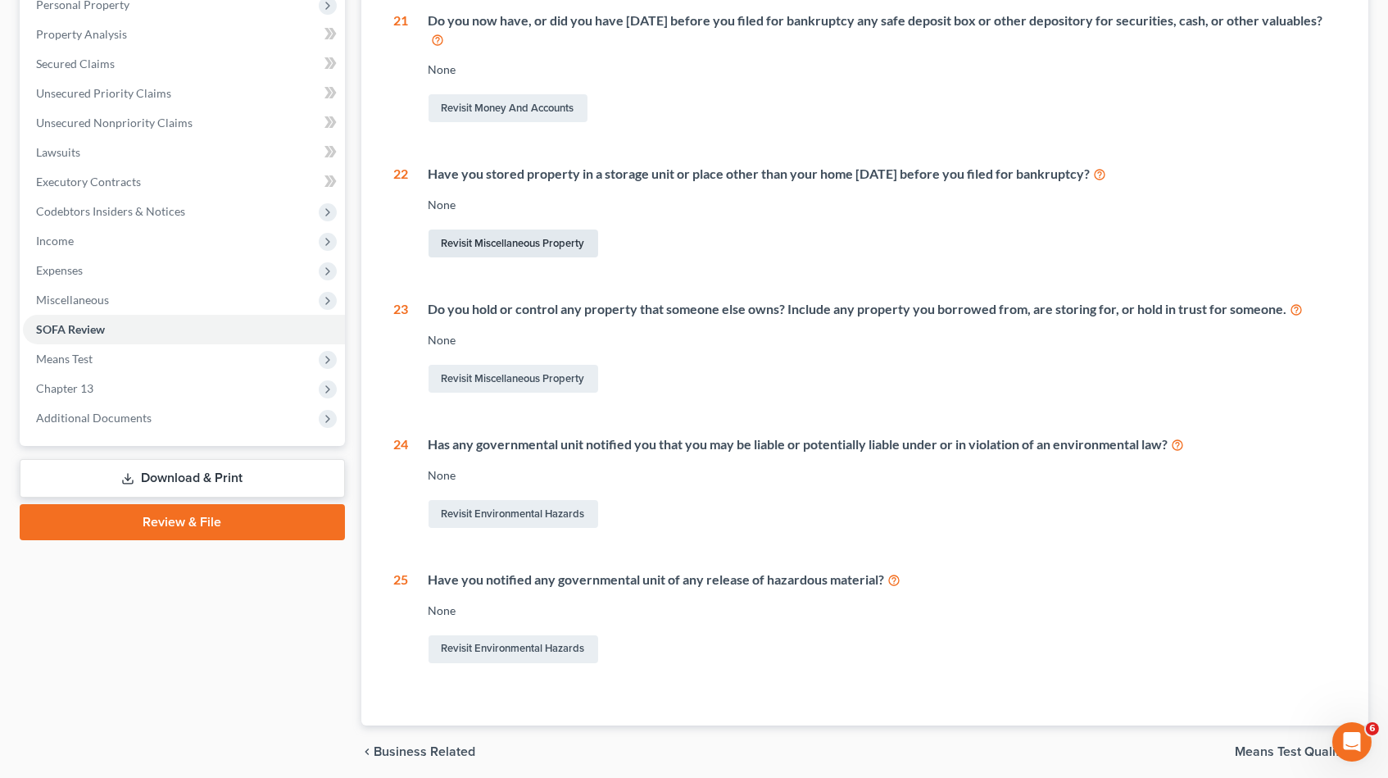
click at [570, 236] on link "Revisit Miscellaneous Property" at bounding box center [514, 243] width 170 height 28
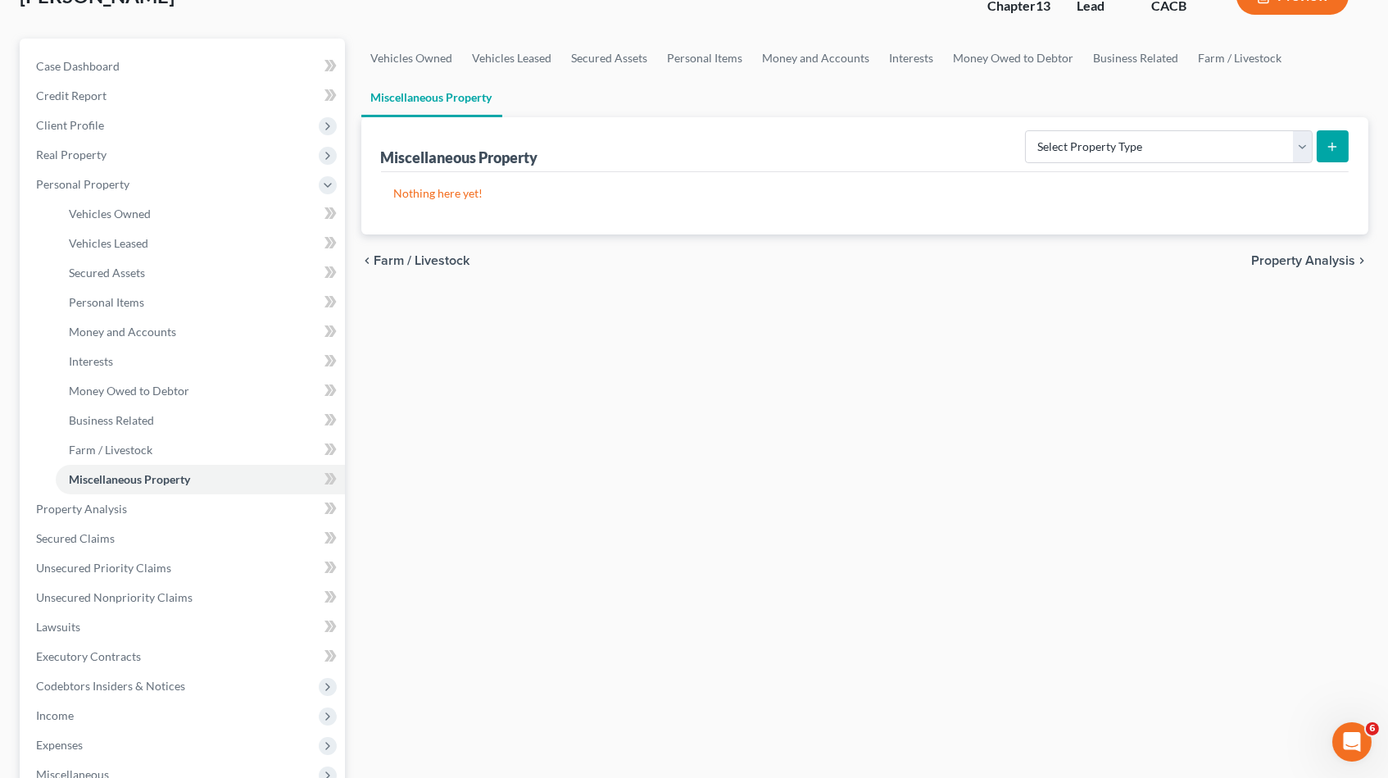
scroll to position [123, 0]
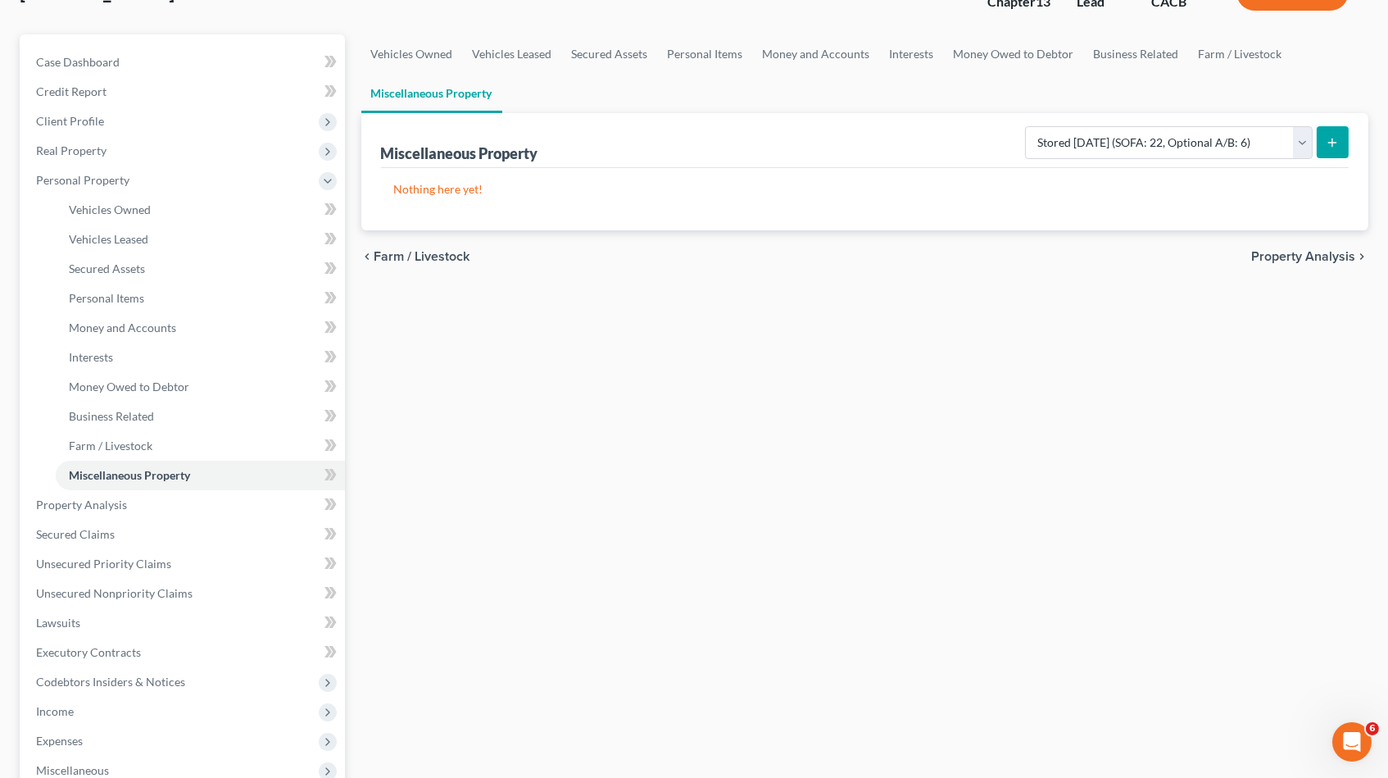
click at [1330, 130] on button "submit" at bounding box center [1333, 142] width 32 height 32
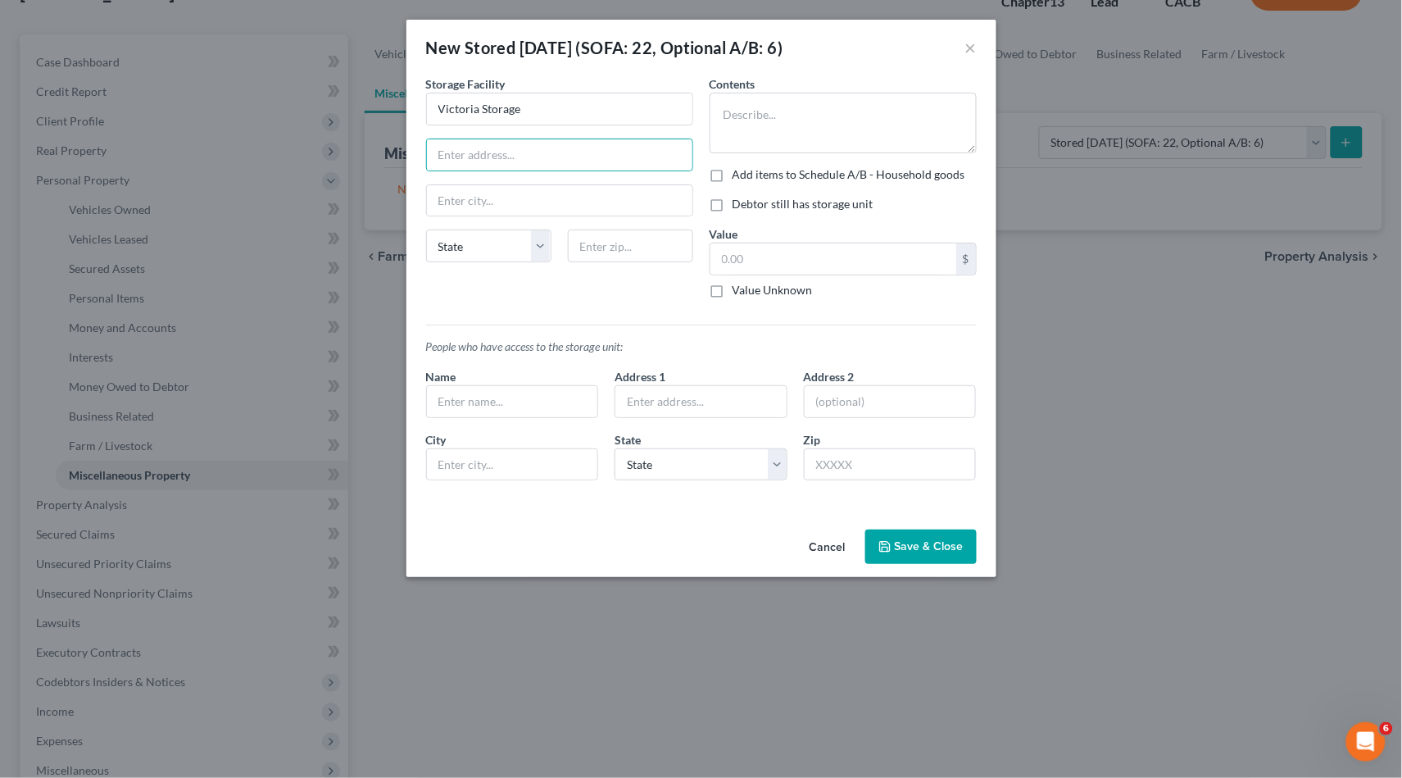
click at [929, 538] on button "Save & Close" at bounding box center [920, 546] width 111 height 34
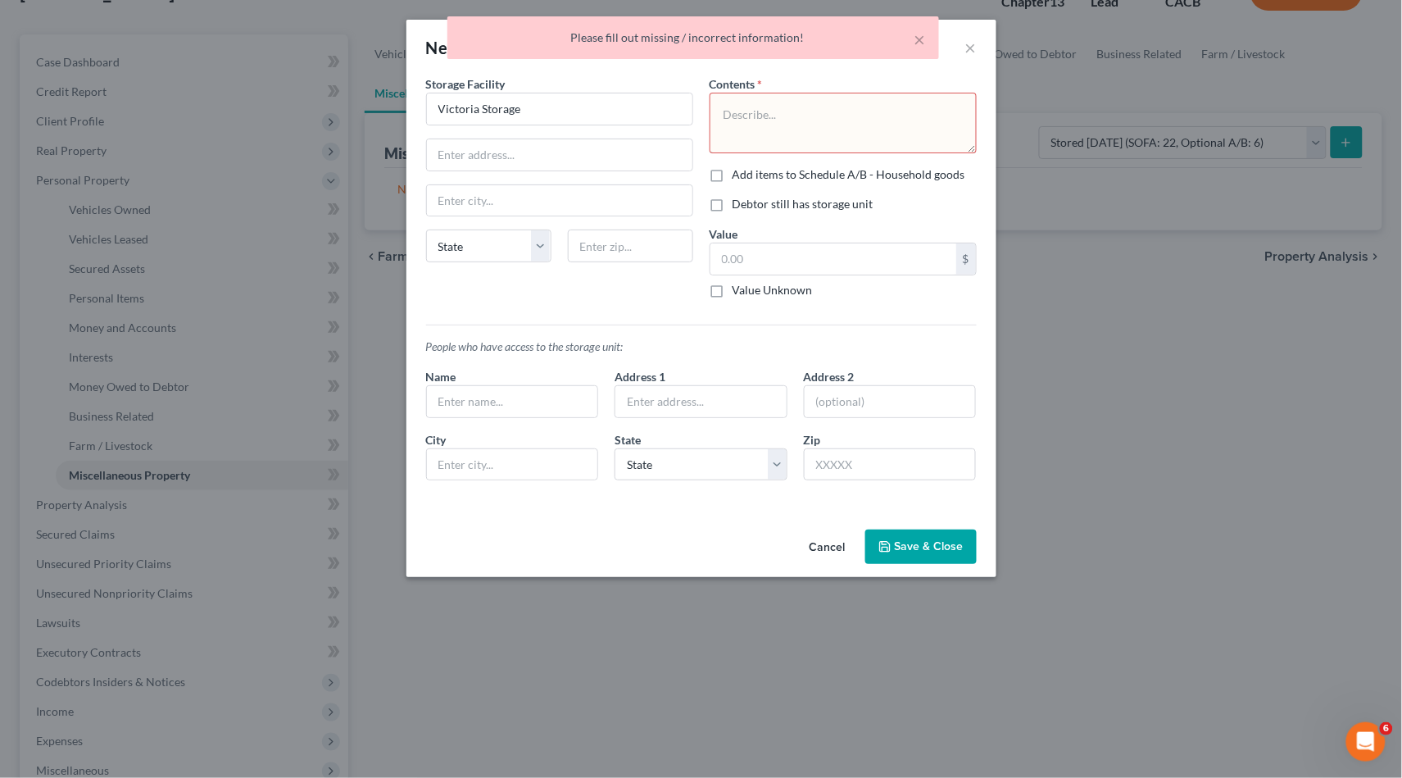
click at [794, 100] on textarea at bounding box center [843, 123] width 267 height 61
click at [897, 534] on button "Save & Close" at bounding box center [920, 546] width 111 height 34
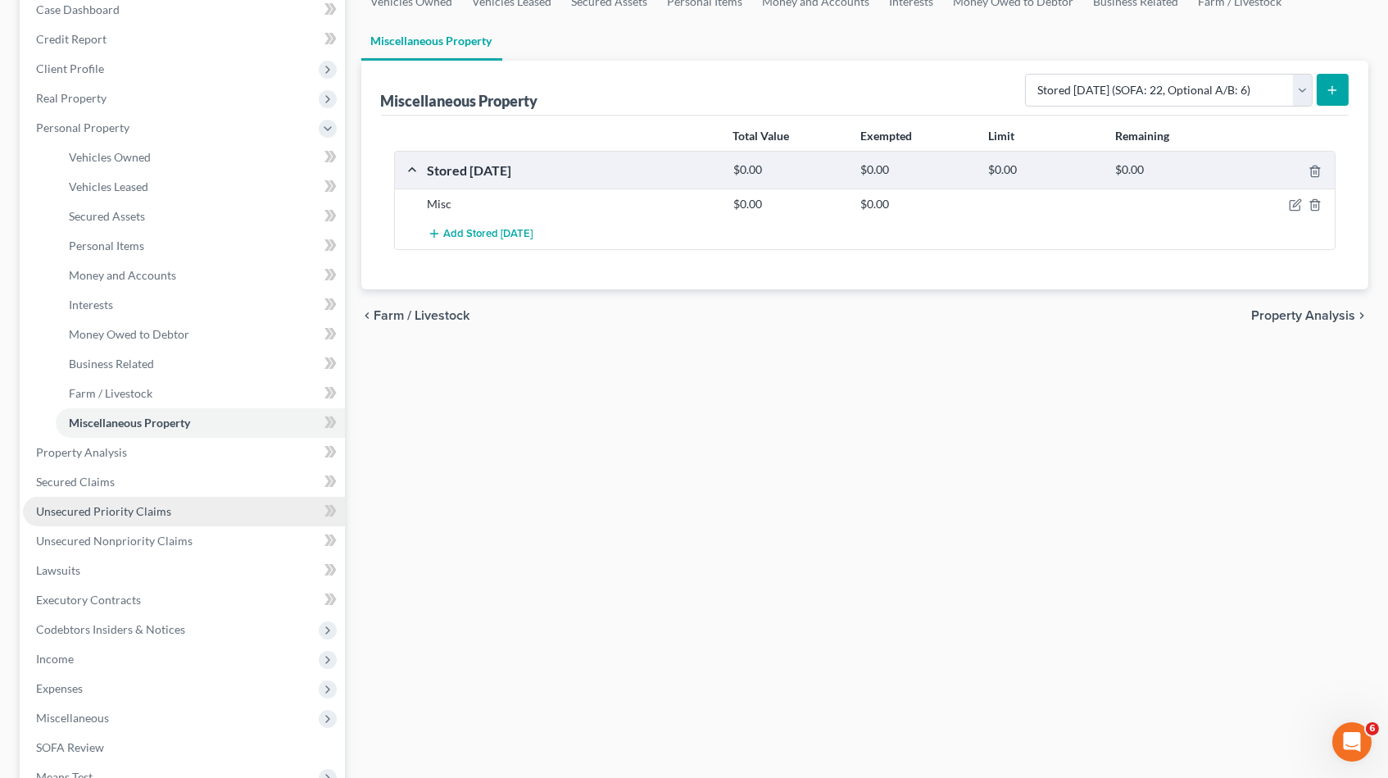
scroll to position [199, 0]
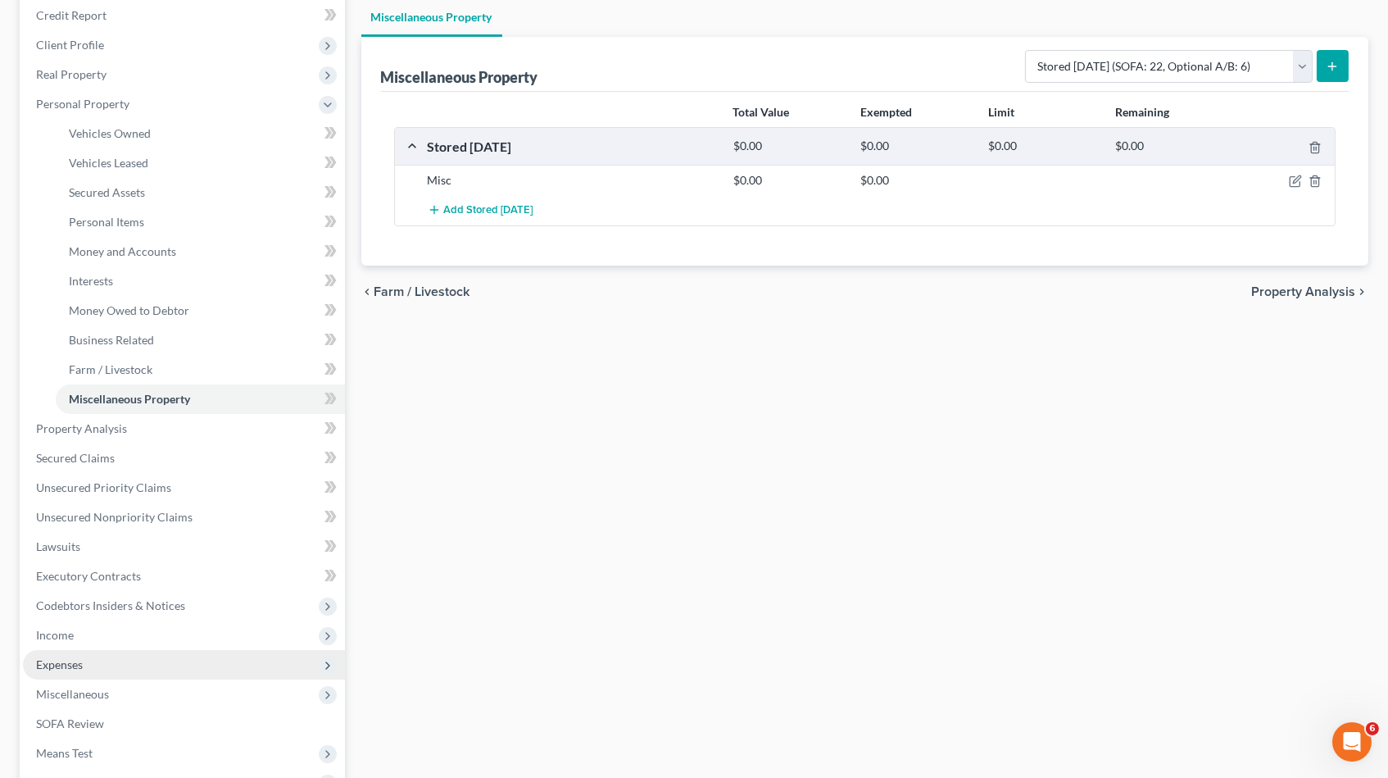
click at [72, 650] on span "Expenses" at bounding box center [184, 665] width 322 height 30
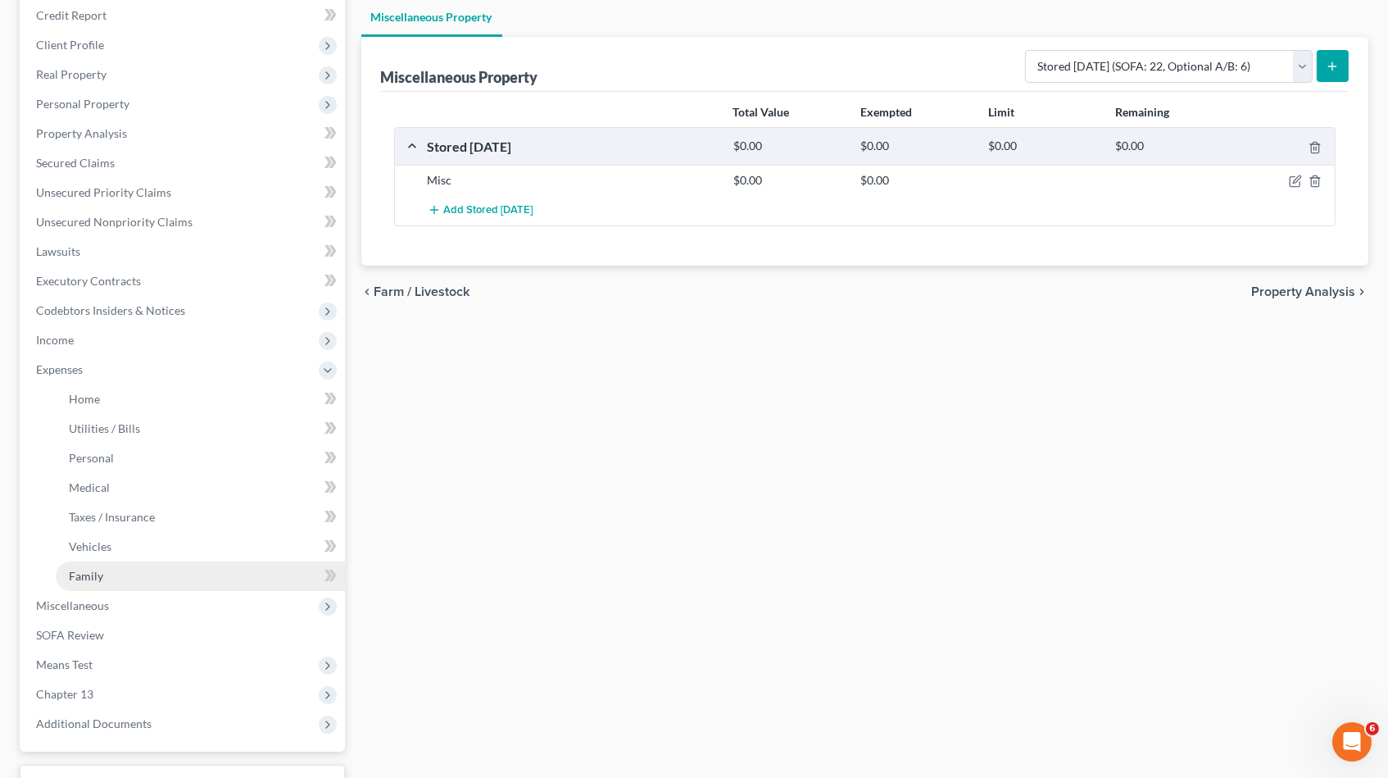
click at [132, 561] on link "Family" at bounding box center [200, 576] width 289 height 30
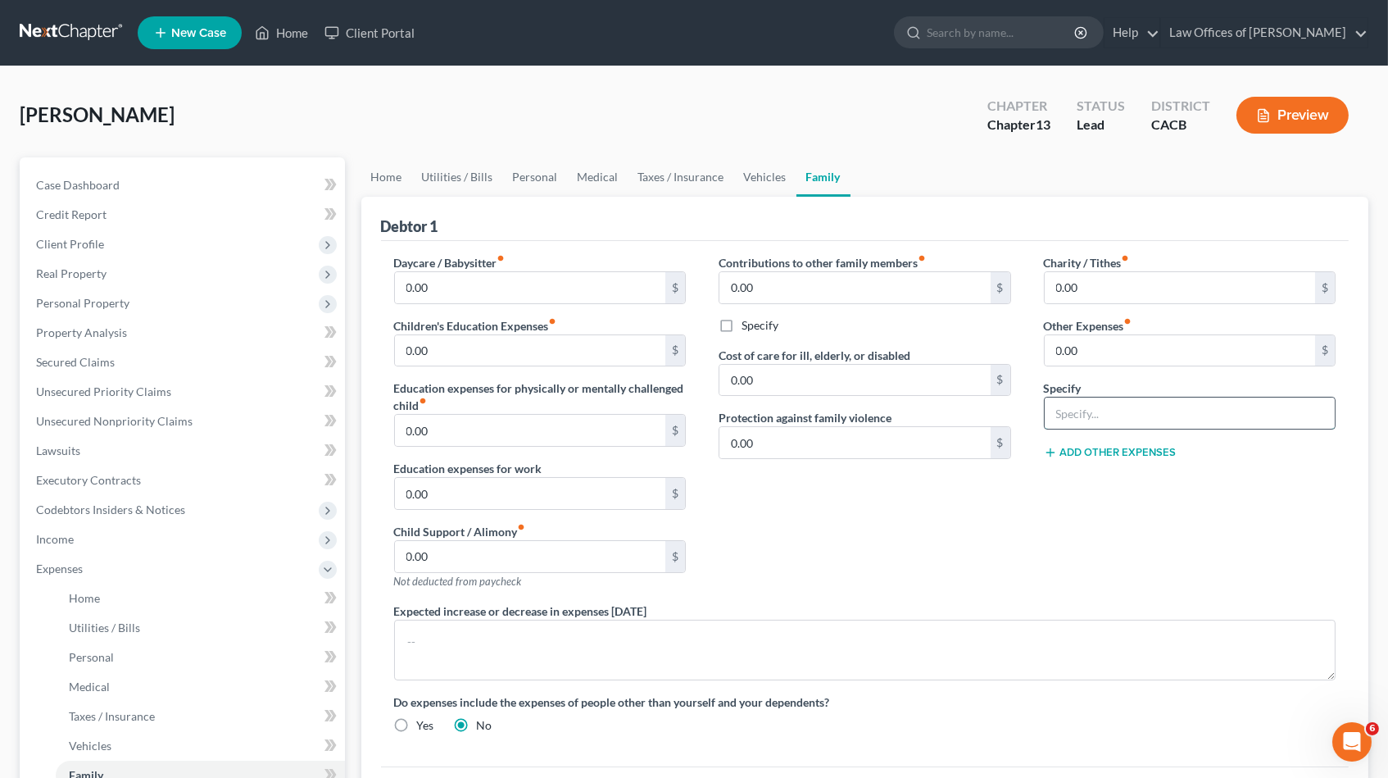
click at [1075, 416] on input "text" at bounding box center [1190, 412] width 291 height 31
click at [1096, 365] on div "Charity / Tithes fiber_manual_record 0.00 $ Other Expenses fiber_manual_record …" at bounding box center [1190, 428] width 325 height 348
click at [1093, 362] on input "0.00" at bounding box center [1180, 350] width 271 height 31
click at [1090, 345] on input "0.00" at bounding box center [1180, 350] width 271 height 31
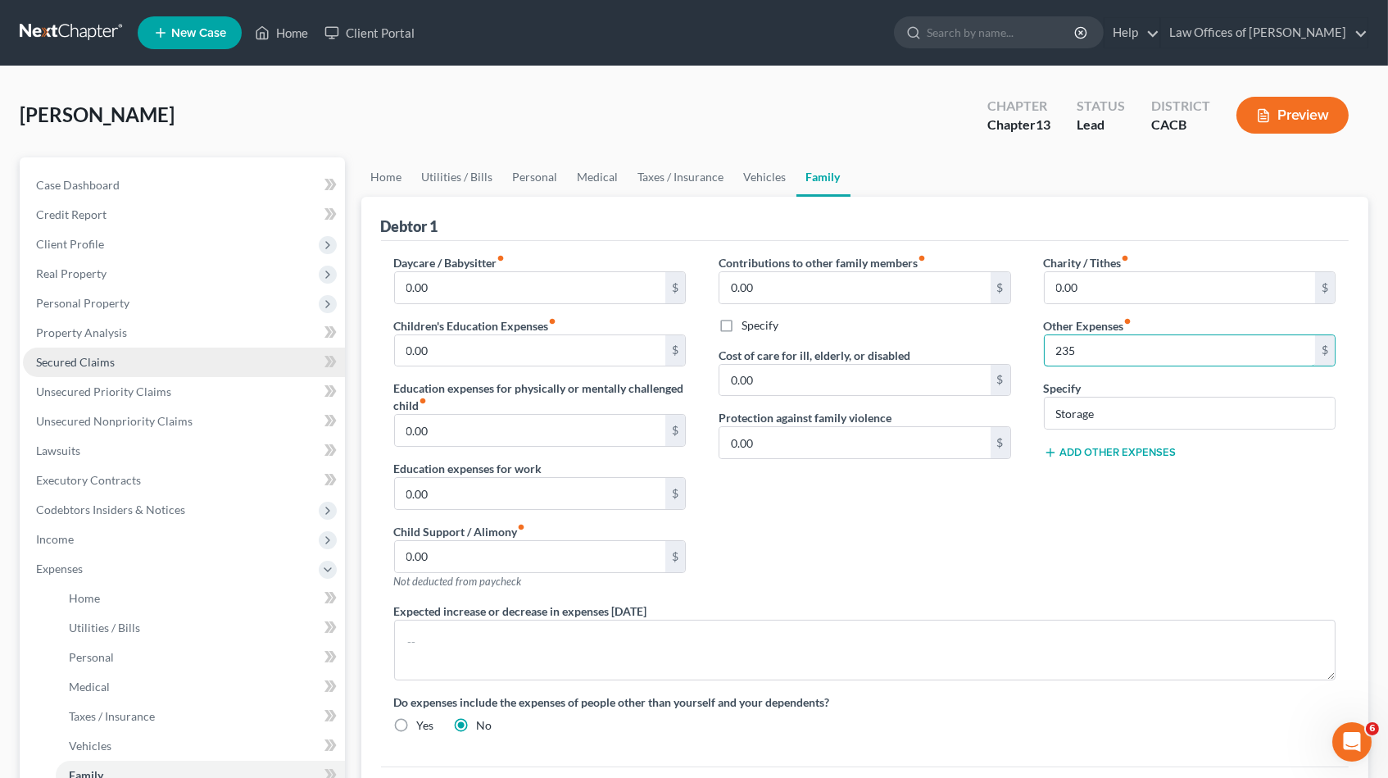
scroll to position [3, 0]
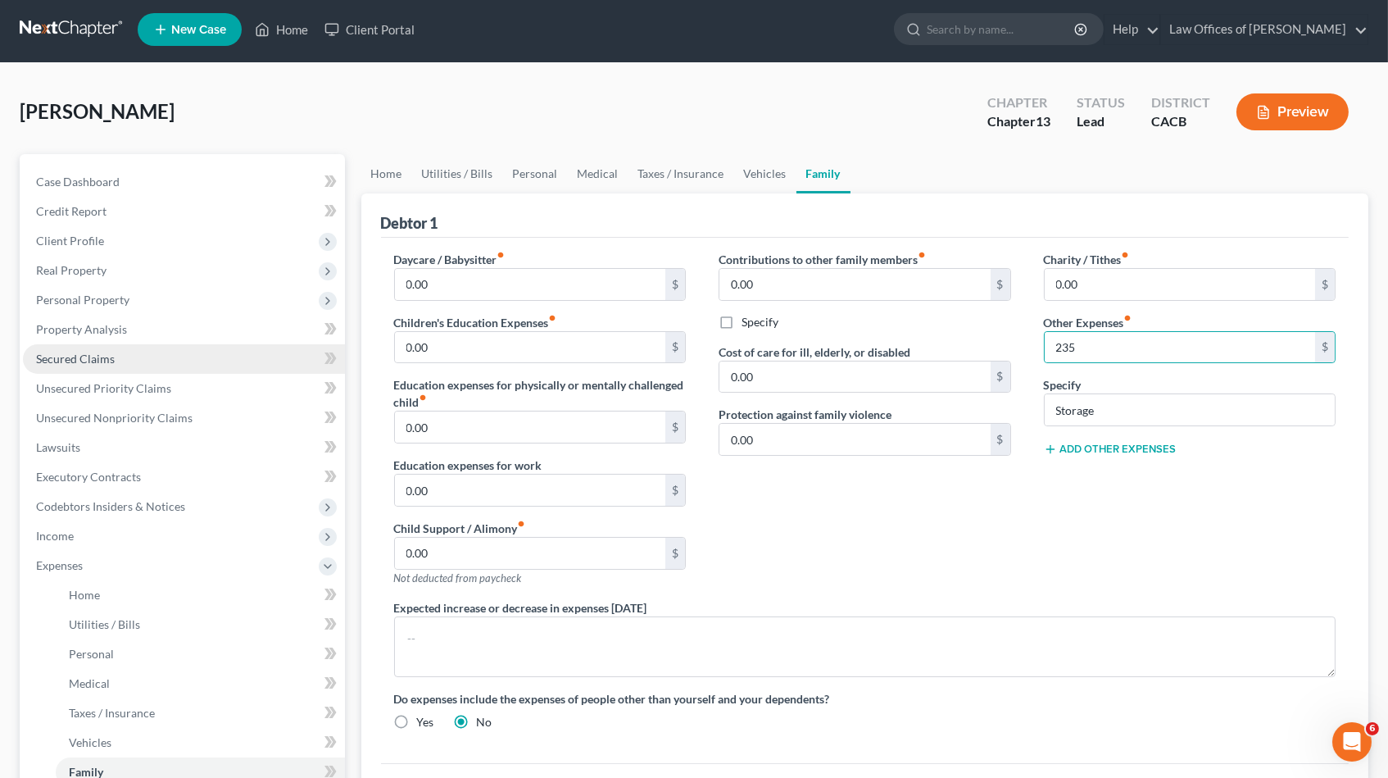
click at [127, 356] on link "Secured Claims" at bounding box center [184, 359] width 322 height 30
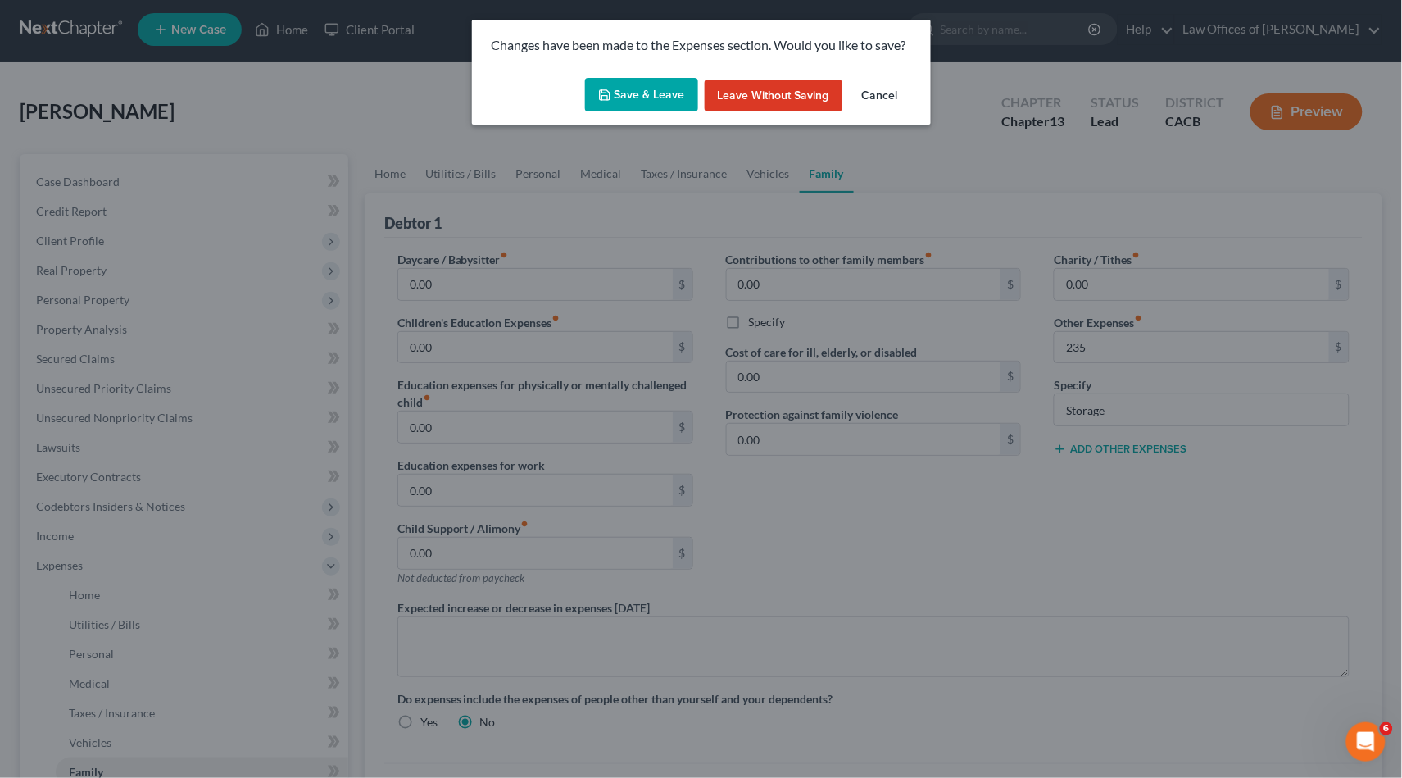
click at [638, 107] on button "Save & Leave" at bounding box center [641, 95] width 113 height 34
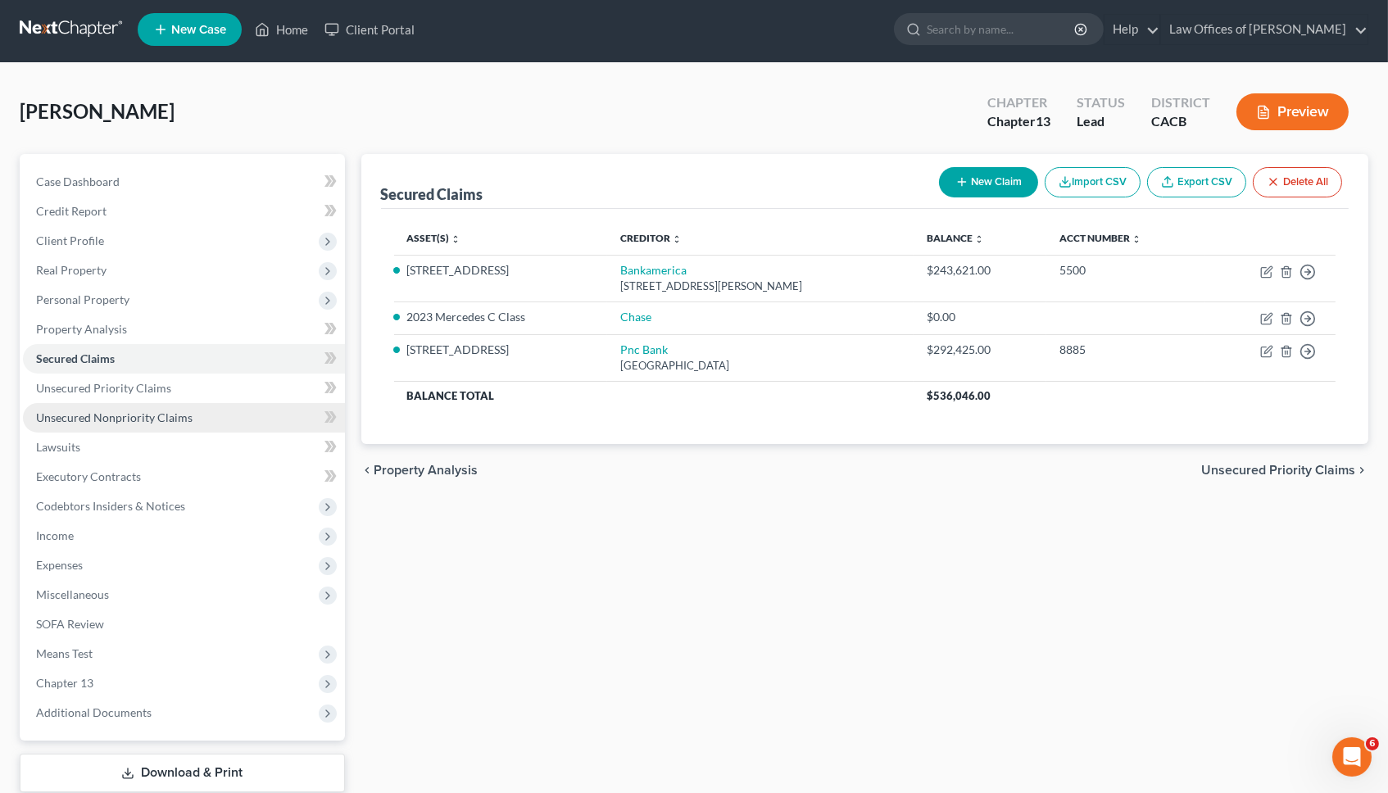
scroll to position [85, 0]
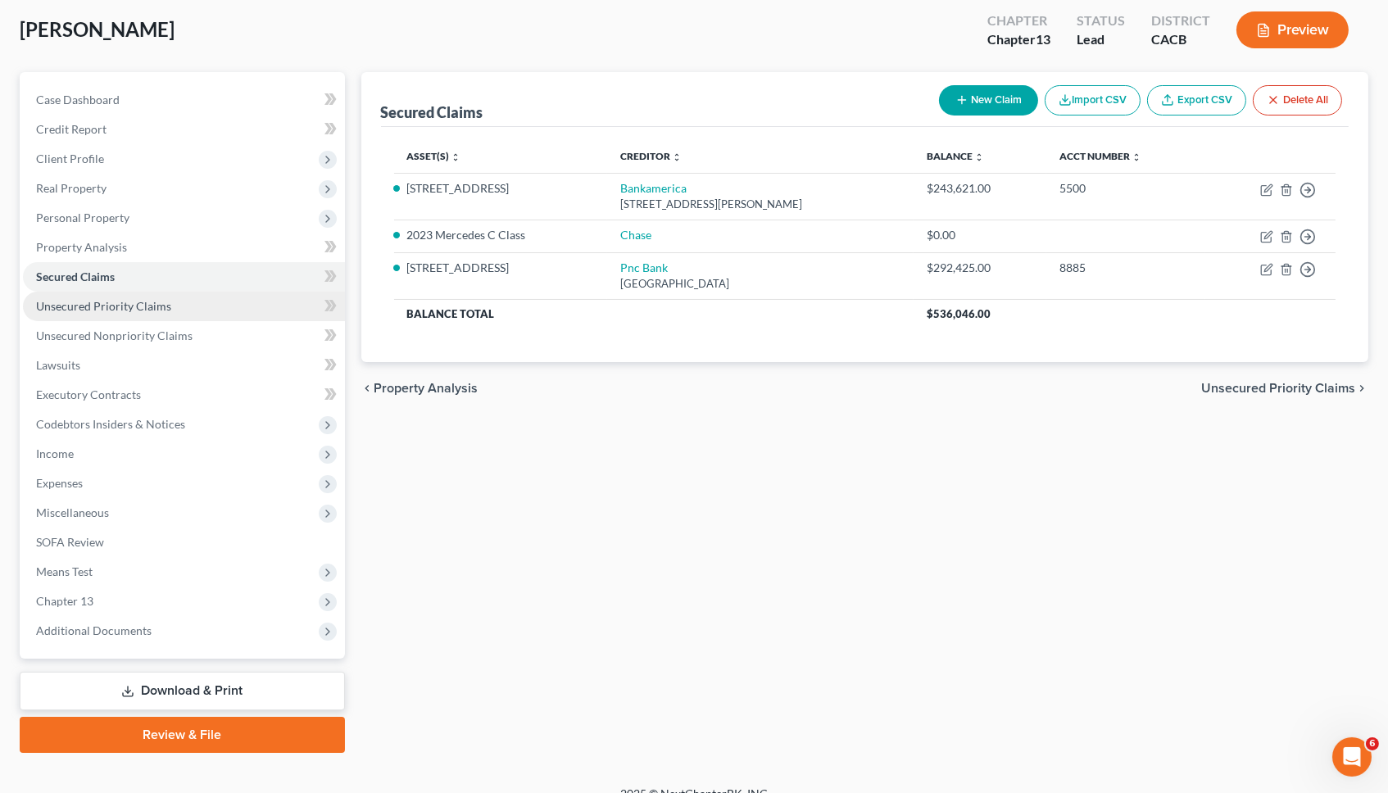
click at [93, 299] on span "Unsecured Priority Claims" at bounding box center [103, 306] width 135 height 14
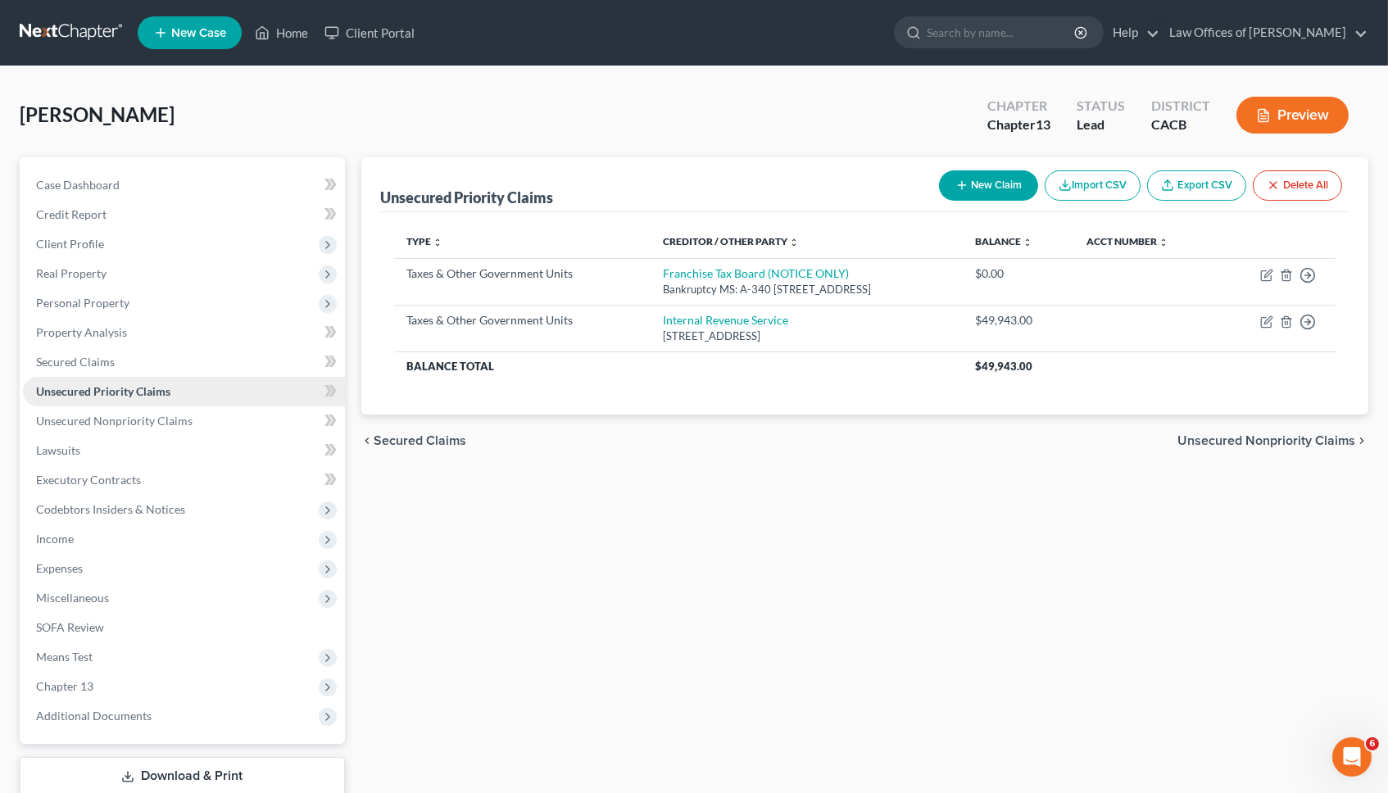
scroll to position [85, 0]
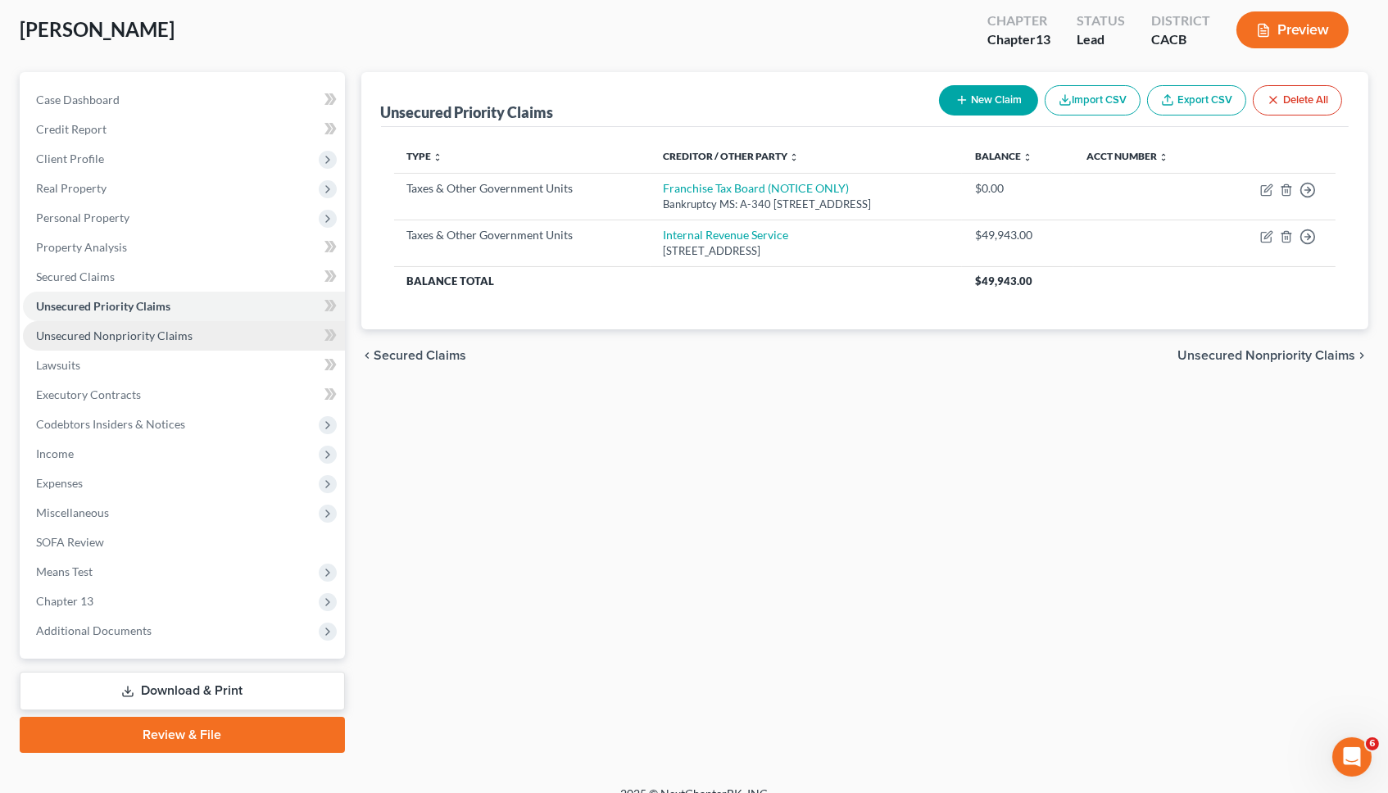
click at [93, 329] on span "Unsecured Nonpriority Claims" at bounding box center [114, 336] width 157 height 14
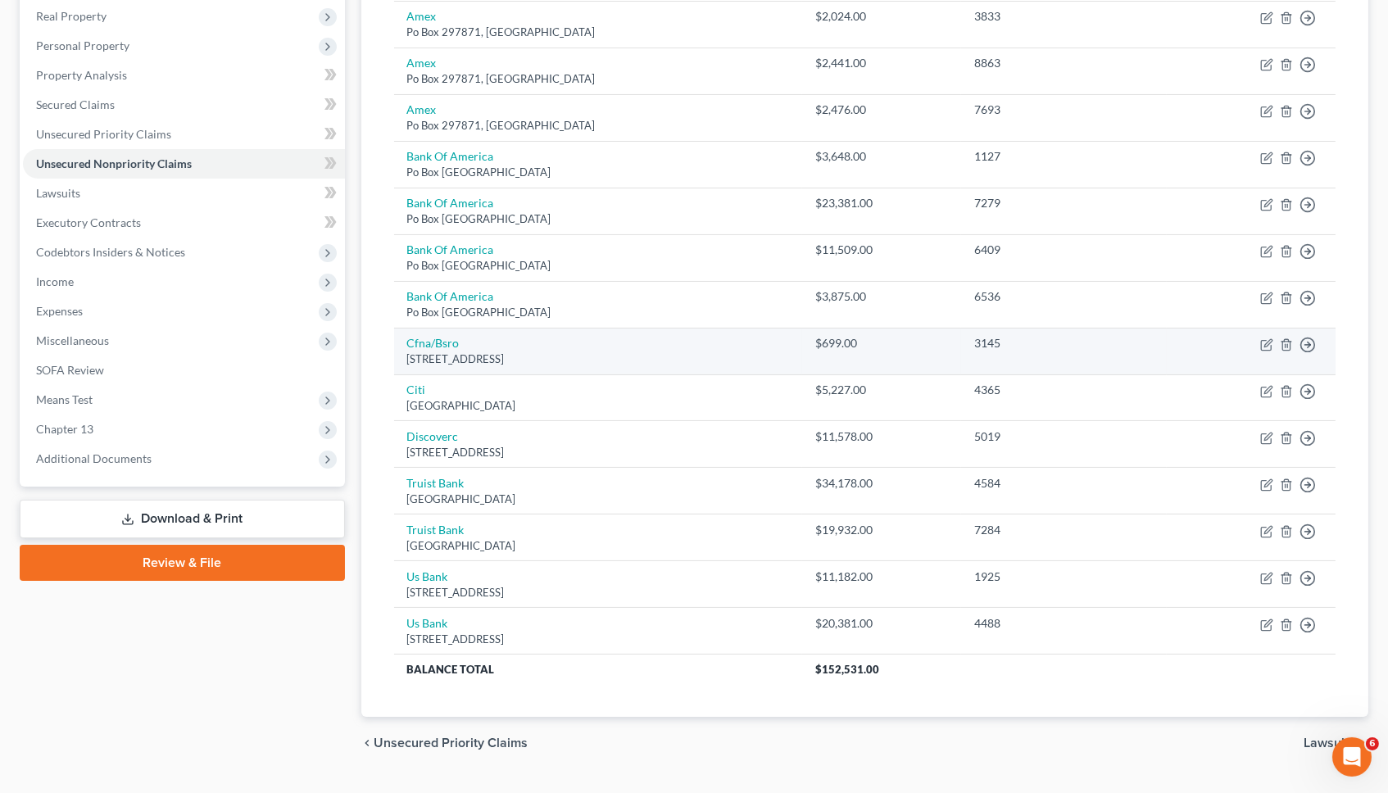
scroll to position [271, 0]
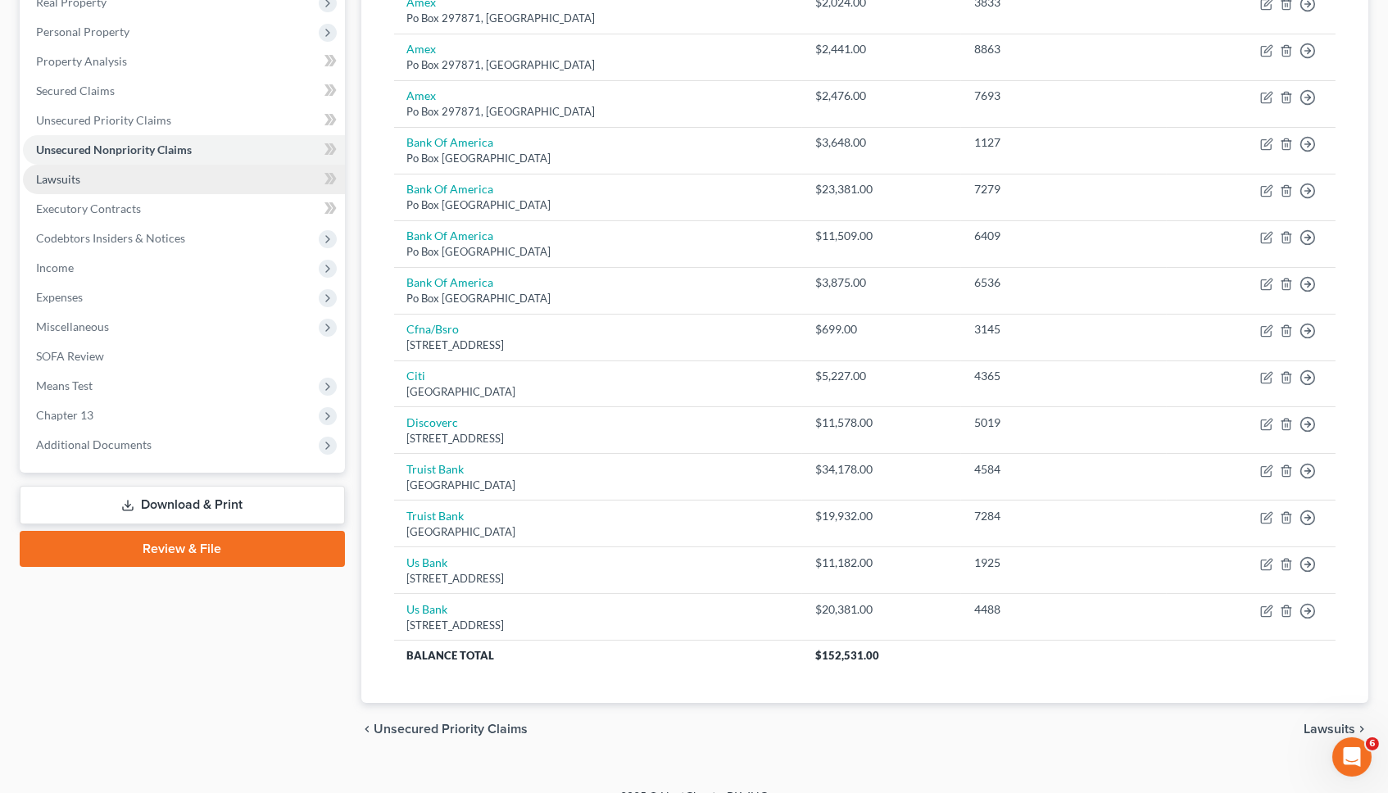
click at [67, 181] on link "Lawsuits" at bounding box center [184, 180] width 322 height 30
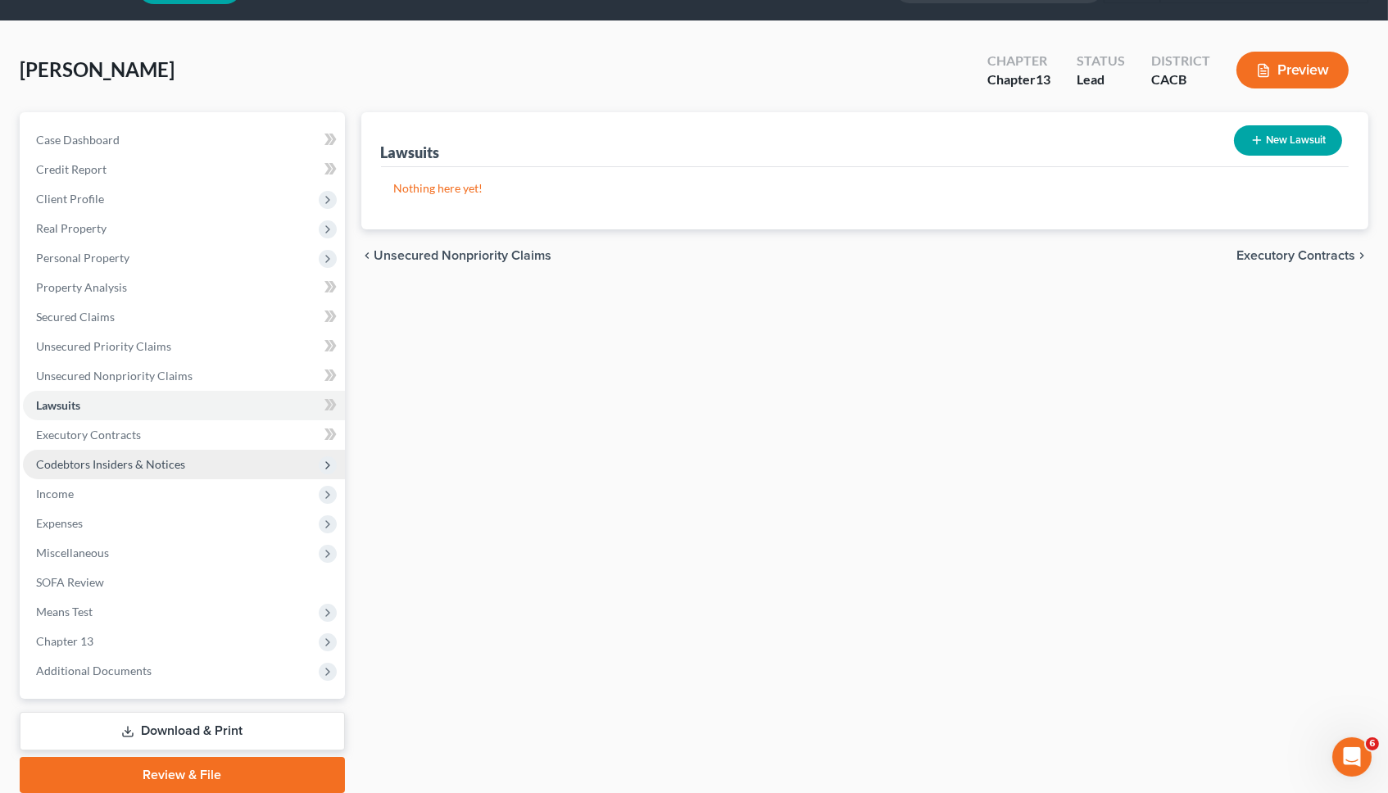
scroll to position [85, 0]
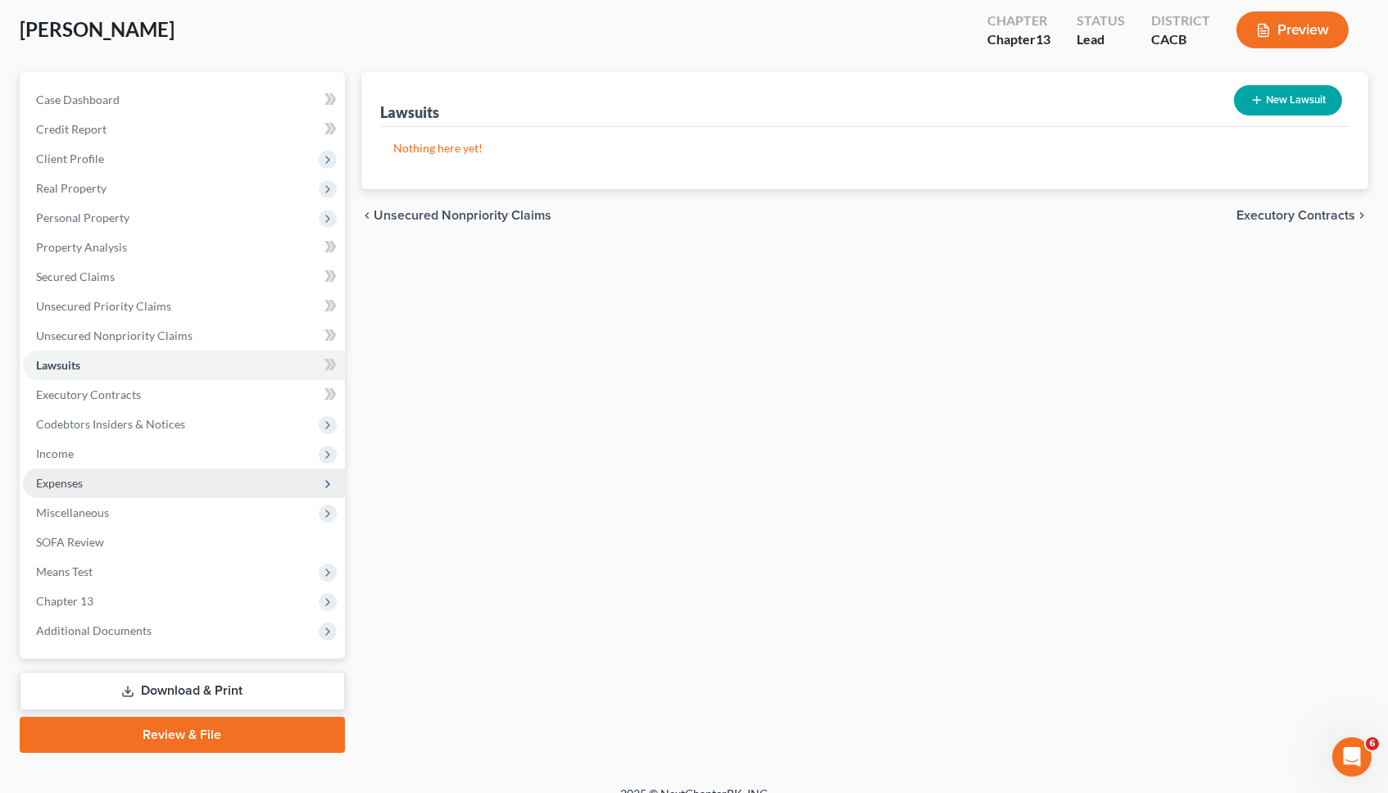
click at [89, 478] on span "Expenses" at bounding box center [184, 484] width 322 height 30
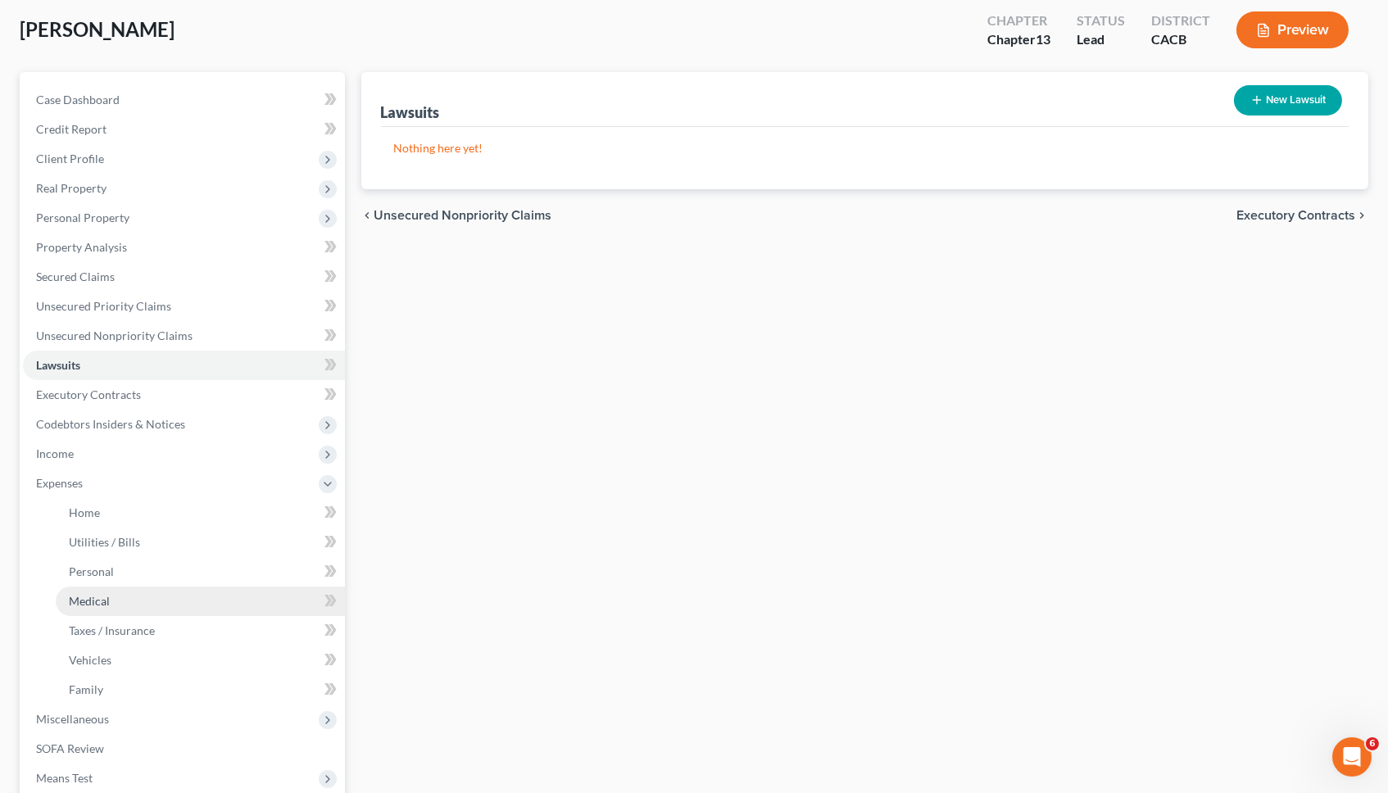
click at [106, 592] on link "Medical" at bounding box center [200, 602] width 289 height 30
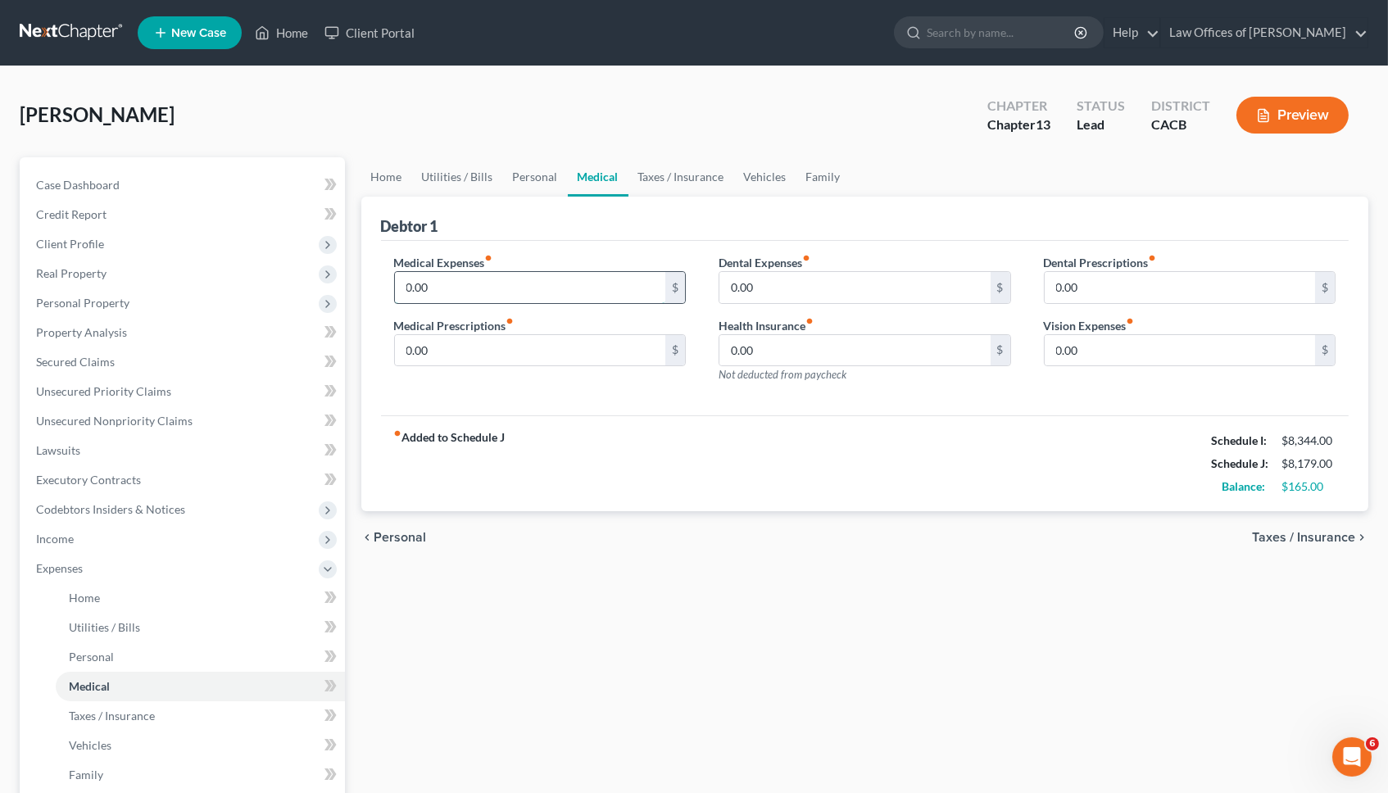
click at [528, 282] on input "0.00" at bounding box center [530, 287] width 271 height 31
click at [248, 524] on span "Income" at bounding box center [184, 539] width 322 height 30
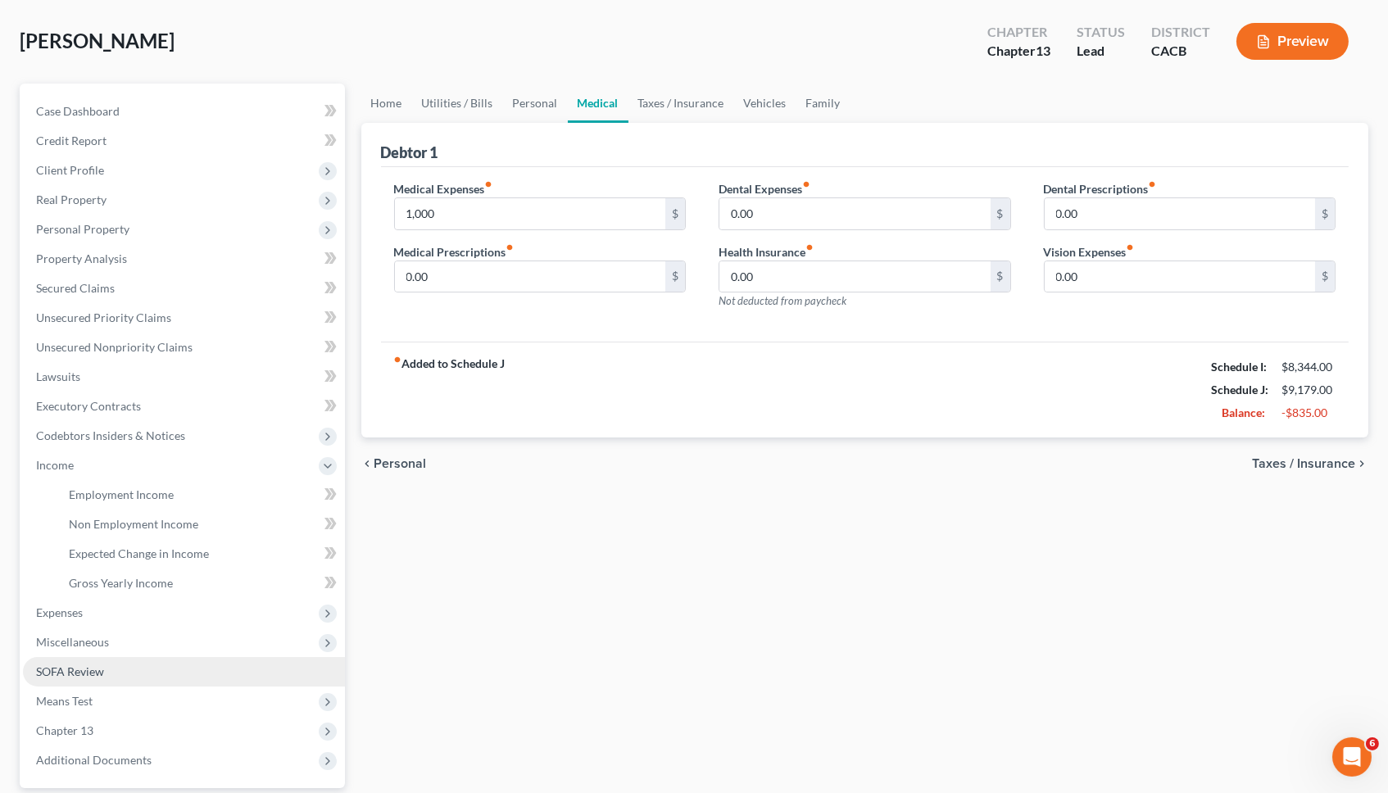
scroll to position [105, 0]
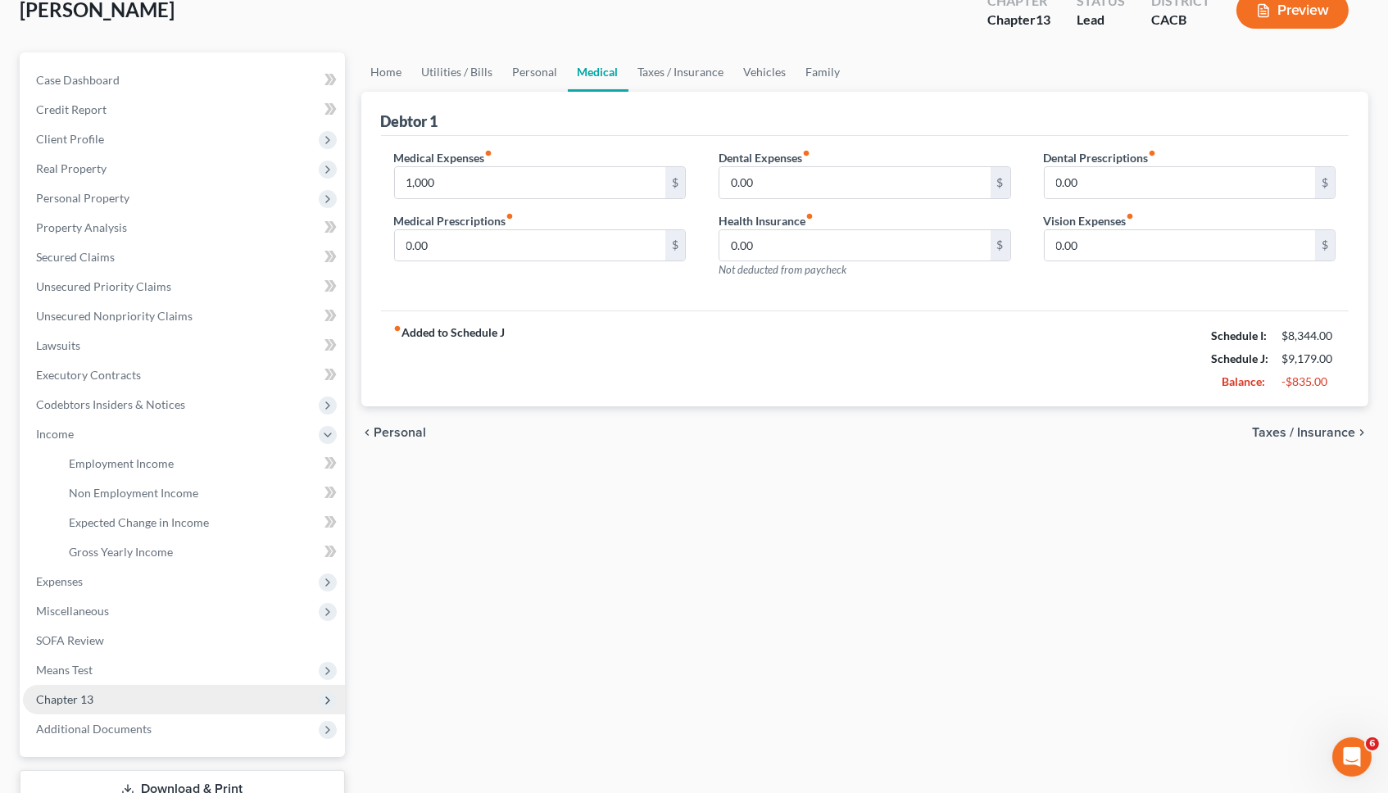
click at [107, 685] on span "Chapter 13" at bounding box center [184, 700] width 322 height 30
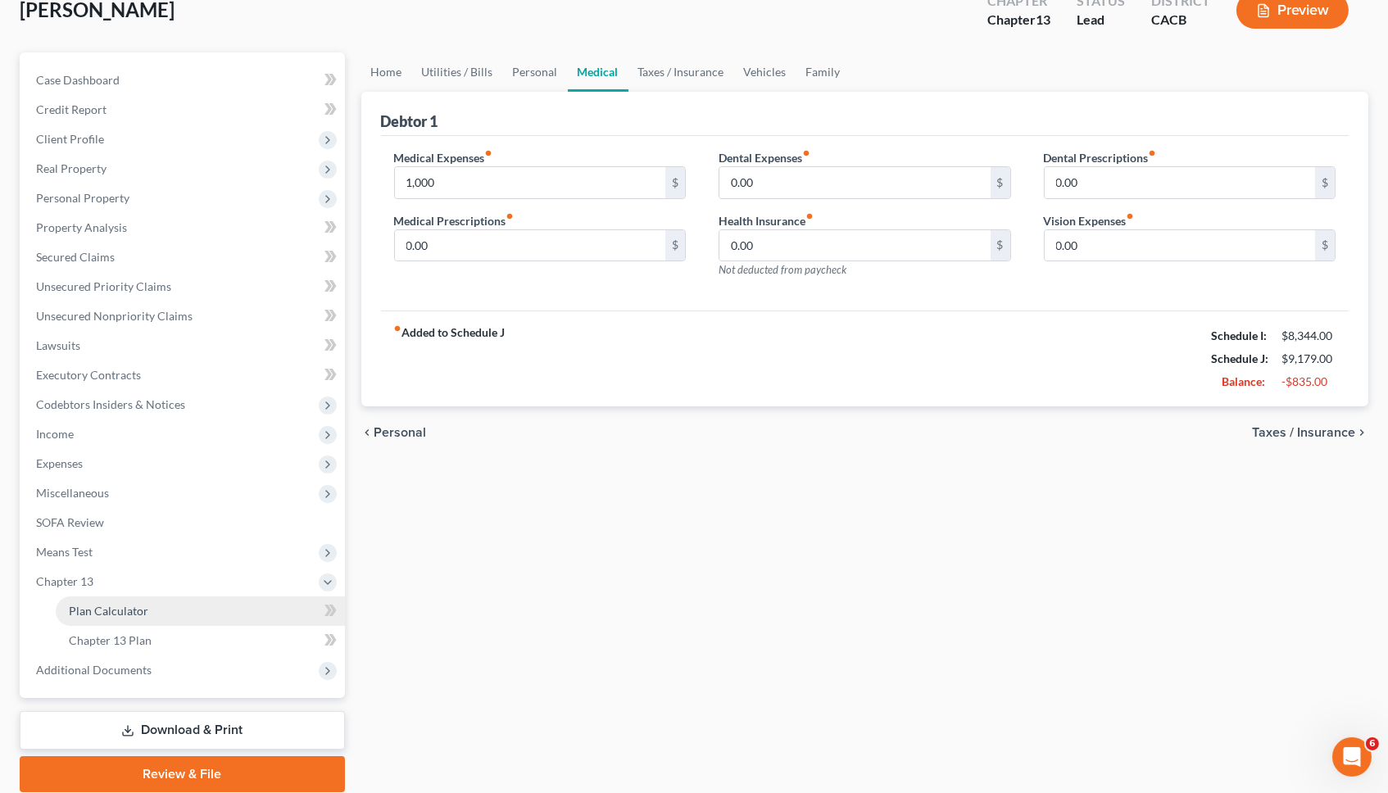
click at [99, 604] on span "Plan Calculator" at bounding box center [108, 611] width 79 height 14
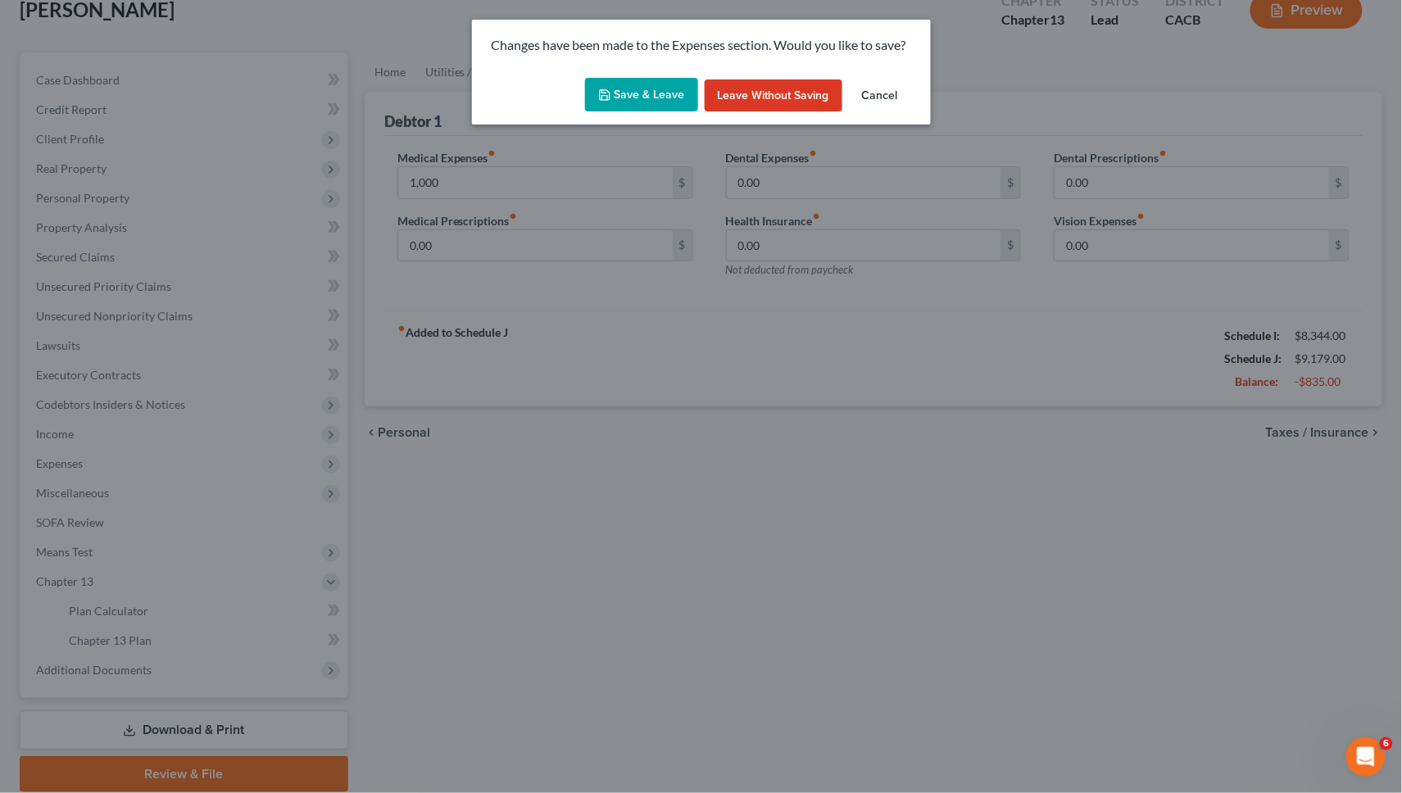
click at [654, 106] on button "Save & Leave" at bounding box center [641, 95] width 113 height 34
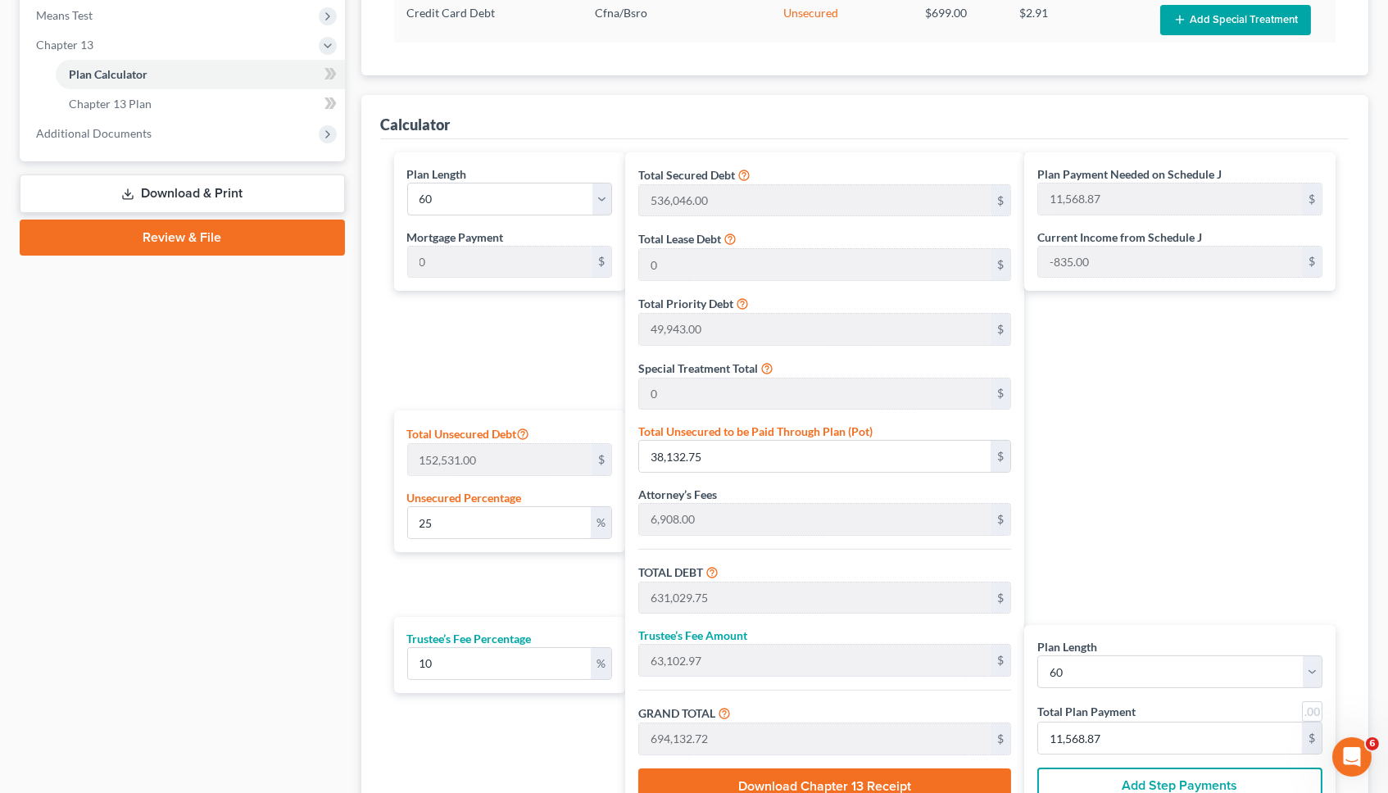
scroll to position [795, 0]
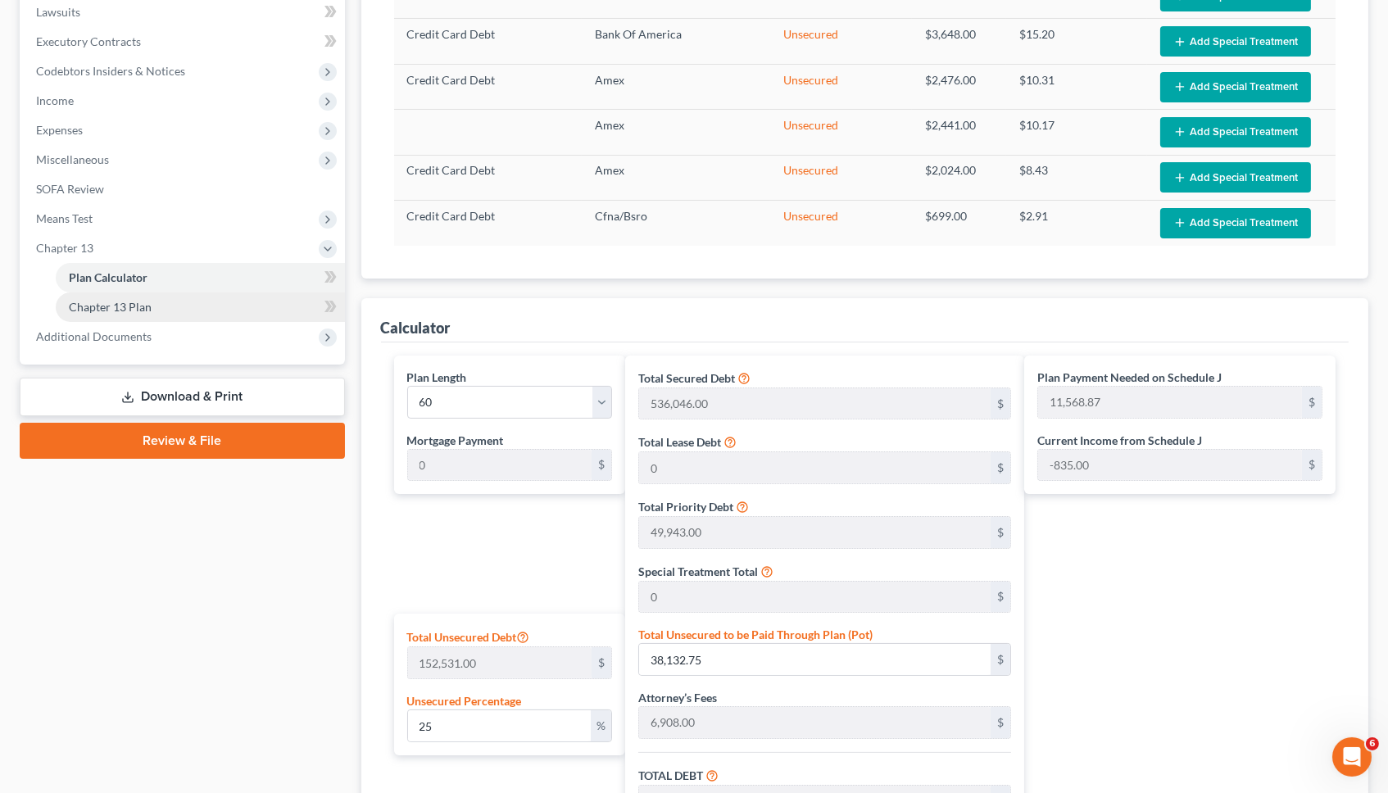
click at [138, 300] on span "Chapter 13 Plan" at bounding box center [110, 307] width 83 height 14
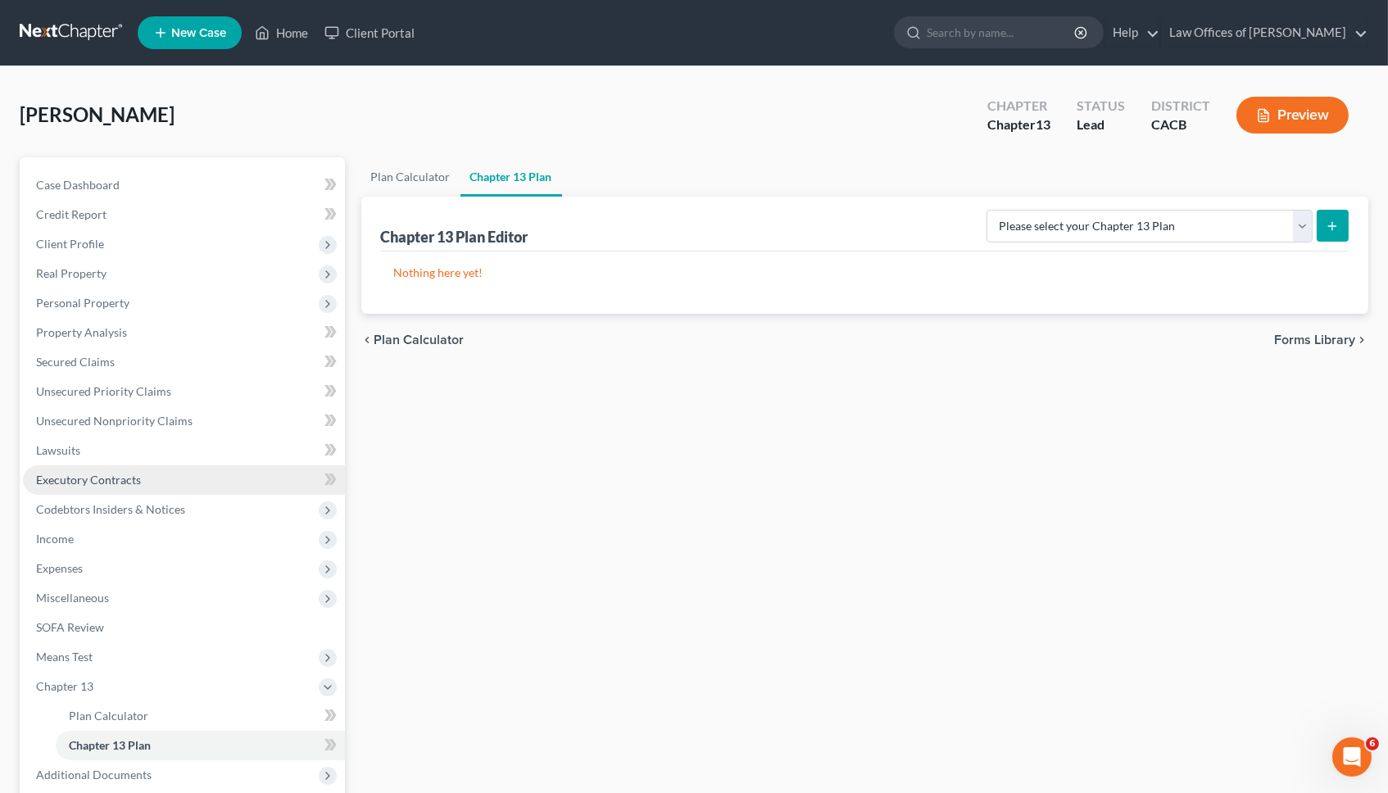
scroll to position [3, 0]
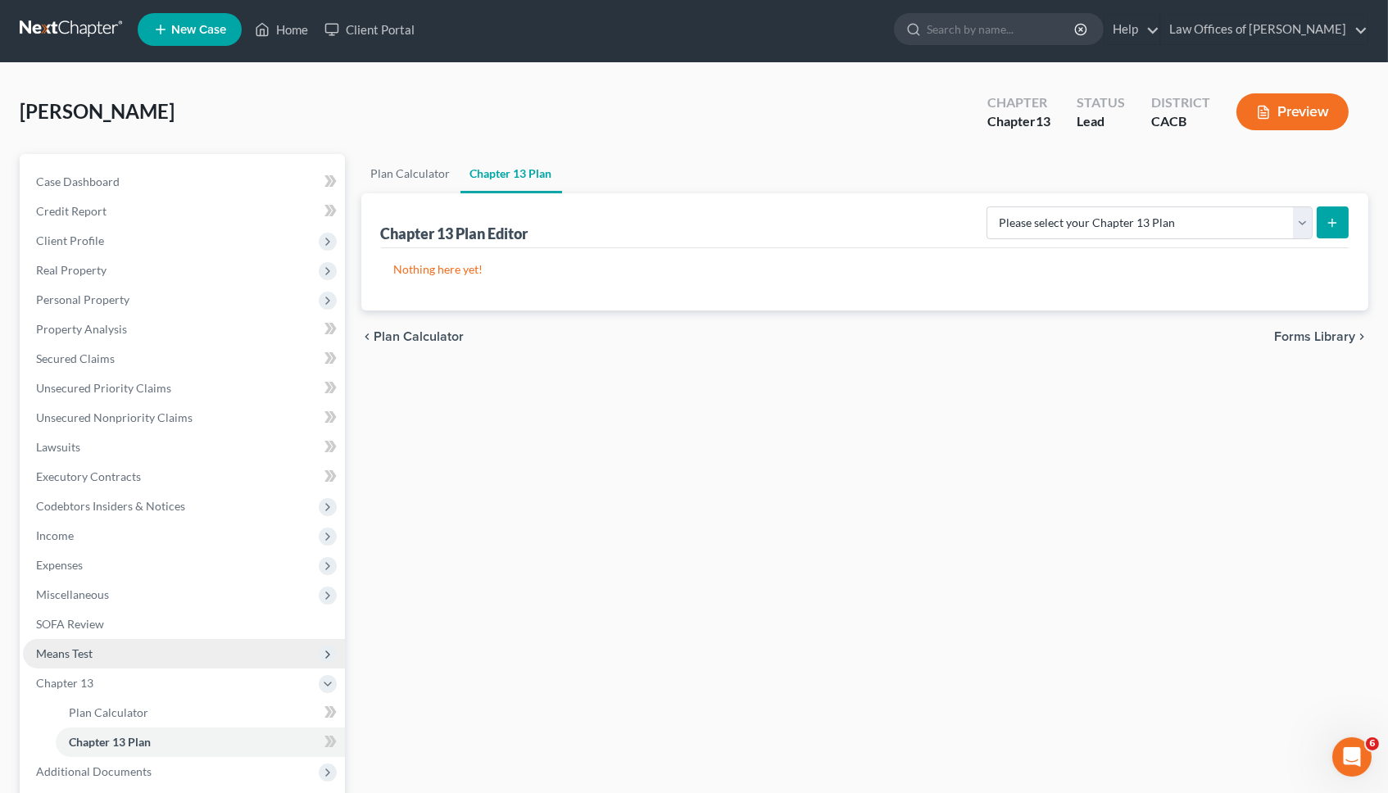
click at [90, 647] on span "Means Test" at bounding box center [64, 654] width 57 height 14
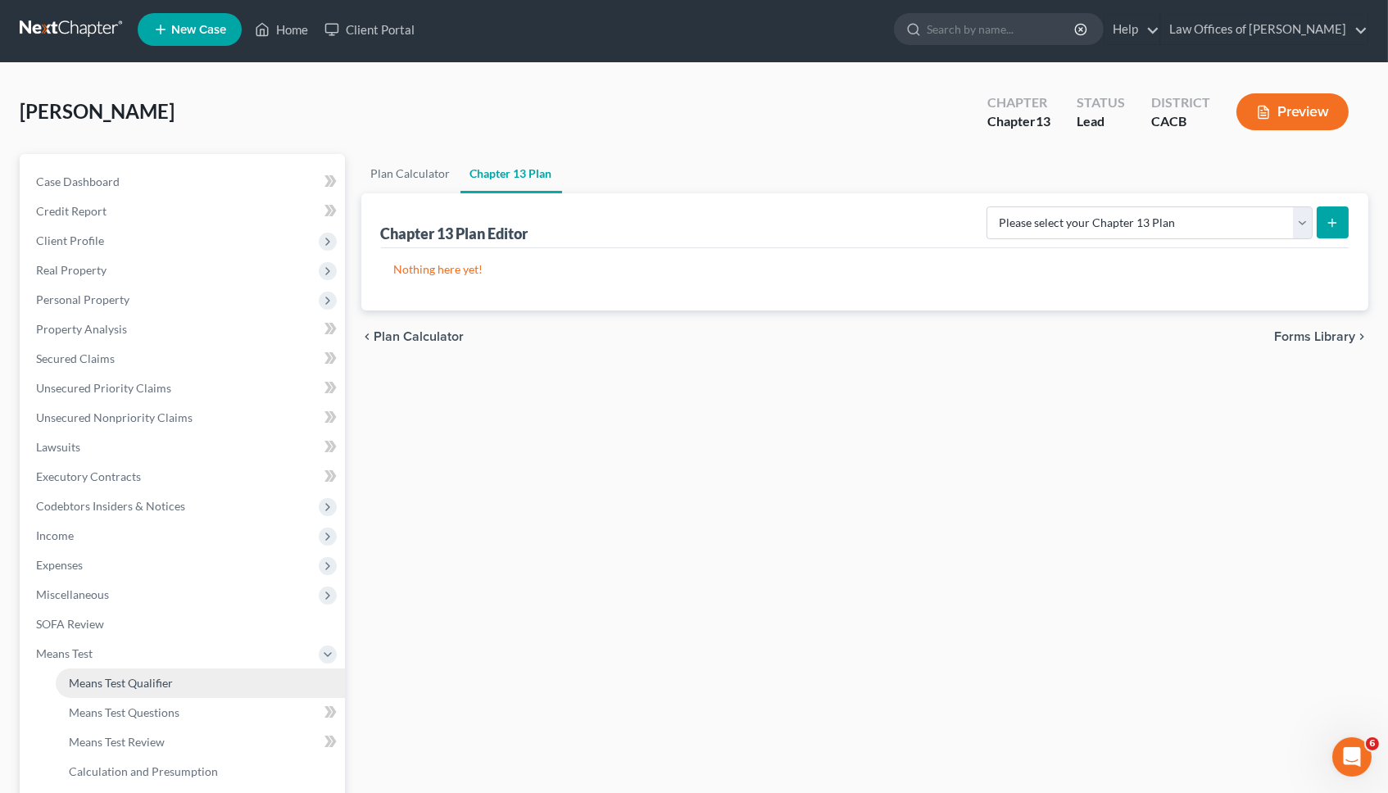
click at [104, 676] on span "Means Test Qualifier" at bounding box center [121, 683] width 104 height 14
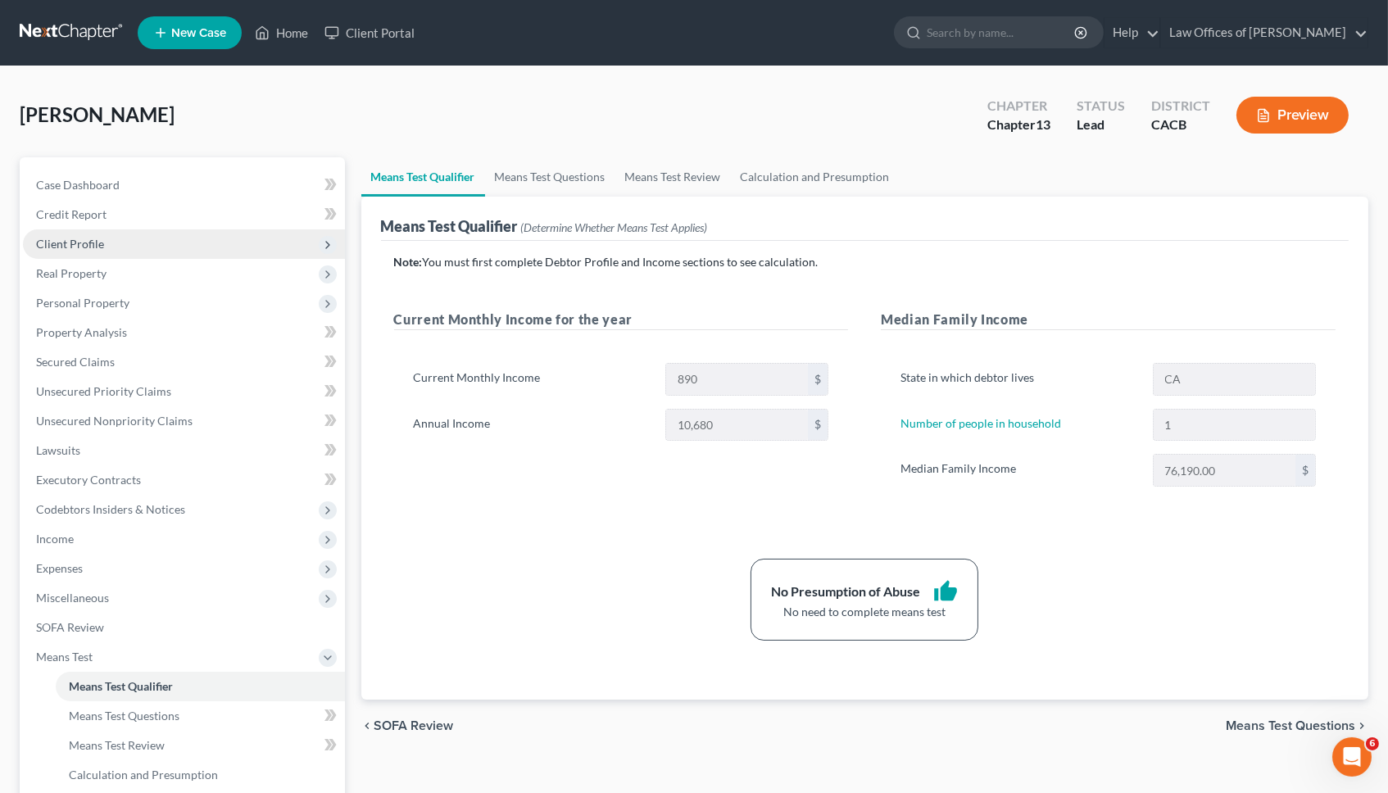
click at [70, 243] on span "Client Profile" at bounding box center [70, 244] width 68 height 14
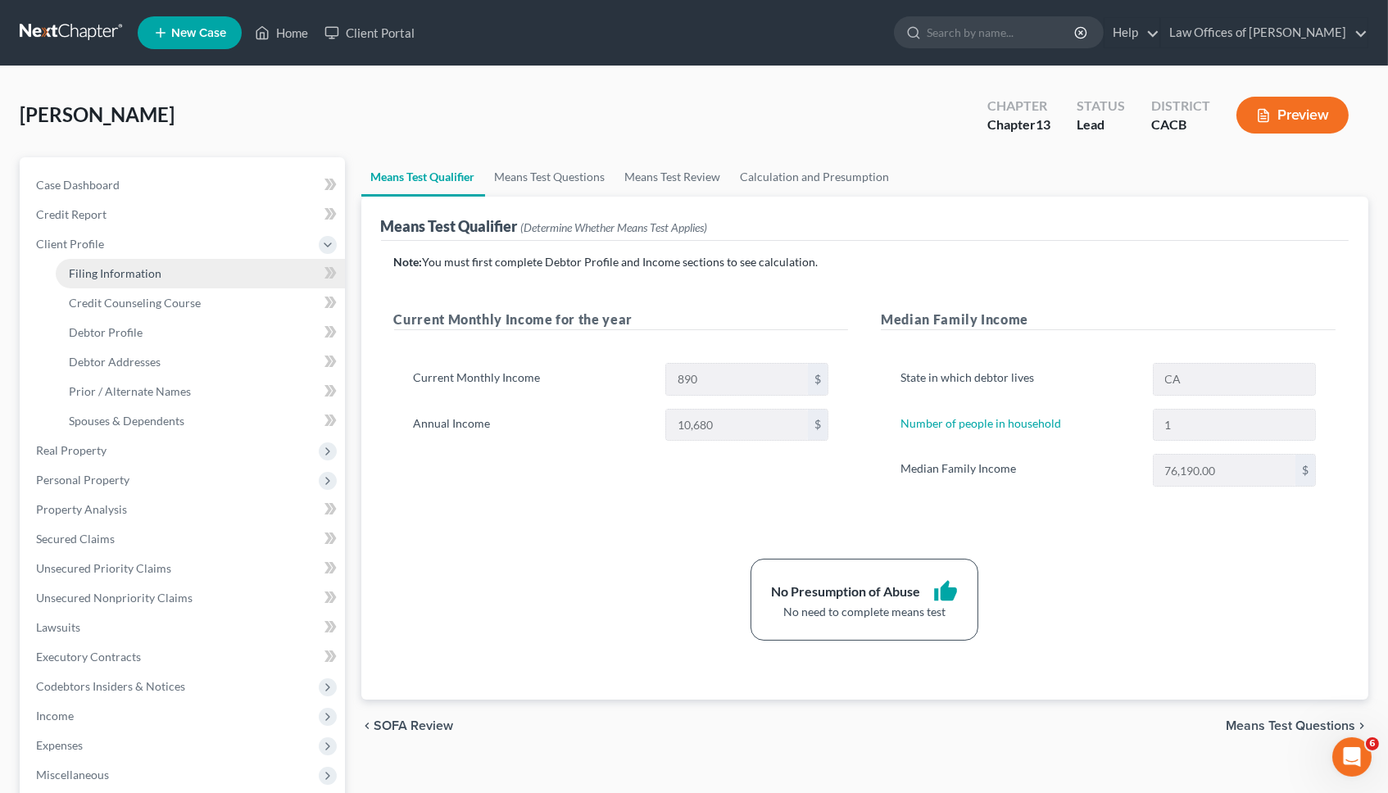
click at [143, 277] on link "Filing Information" at bounding box center [200, 274] width 289 height 30
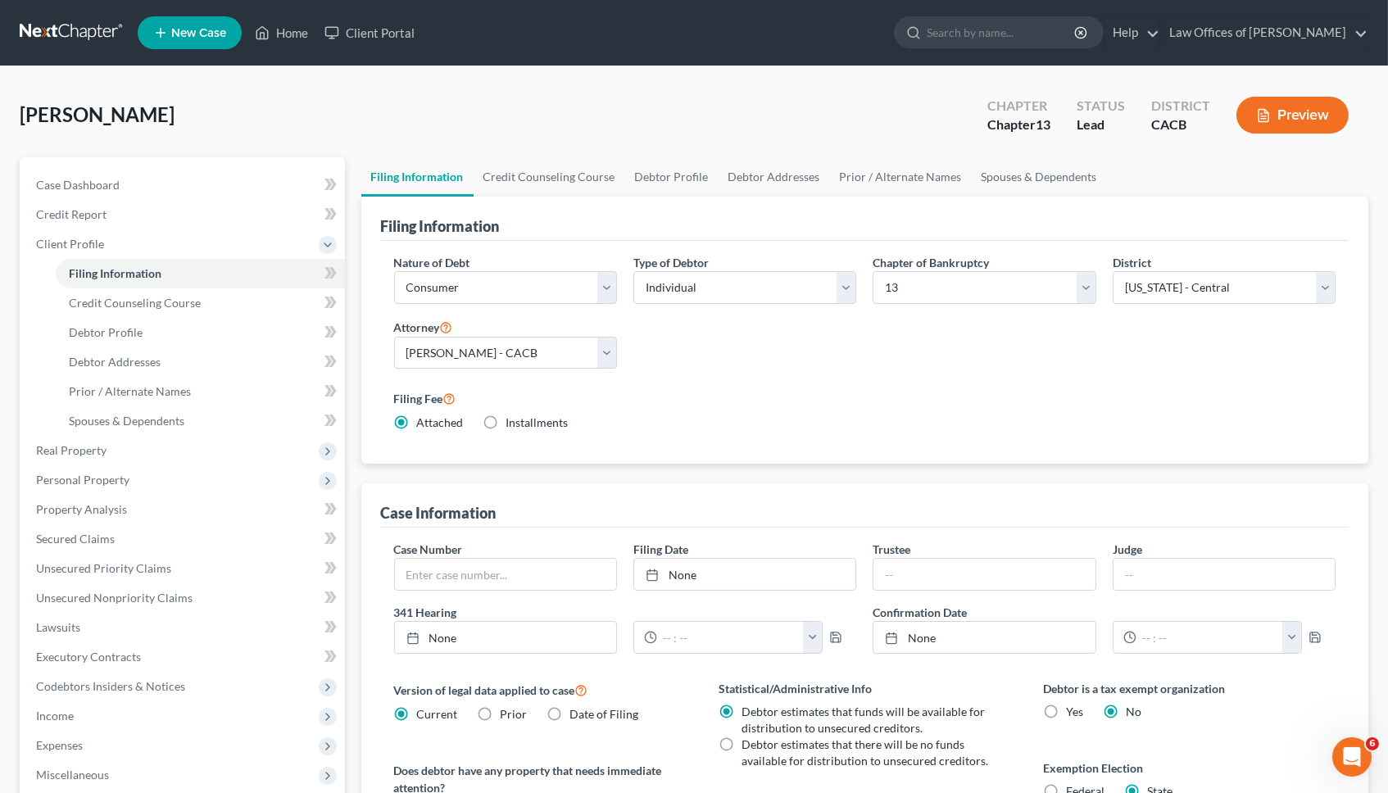
scroll to position [36, 0]
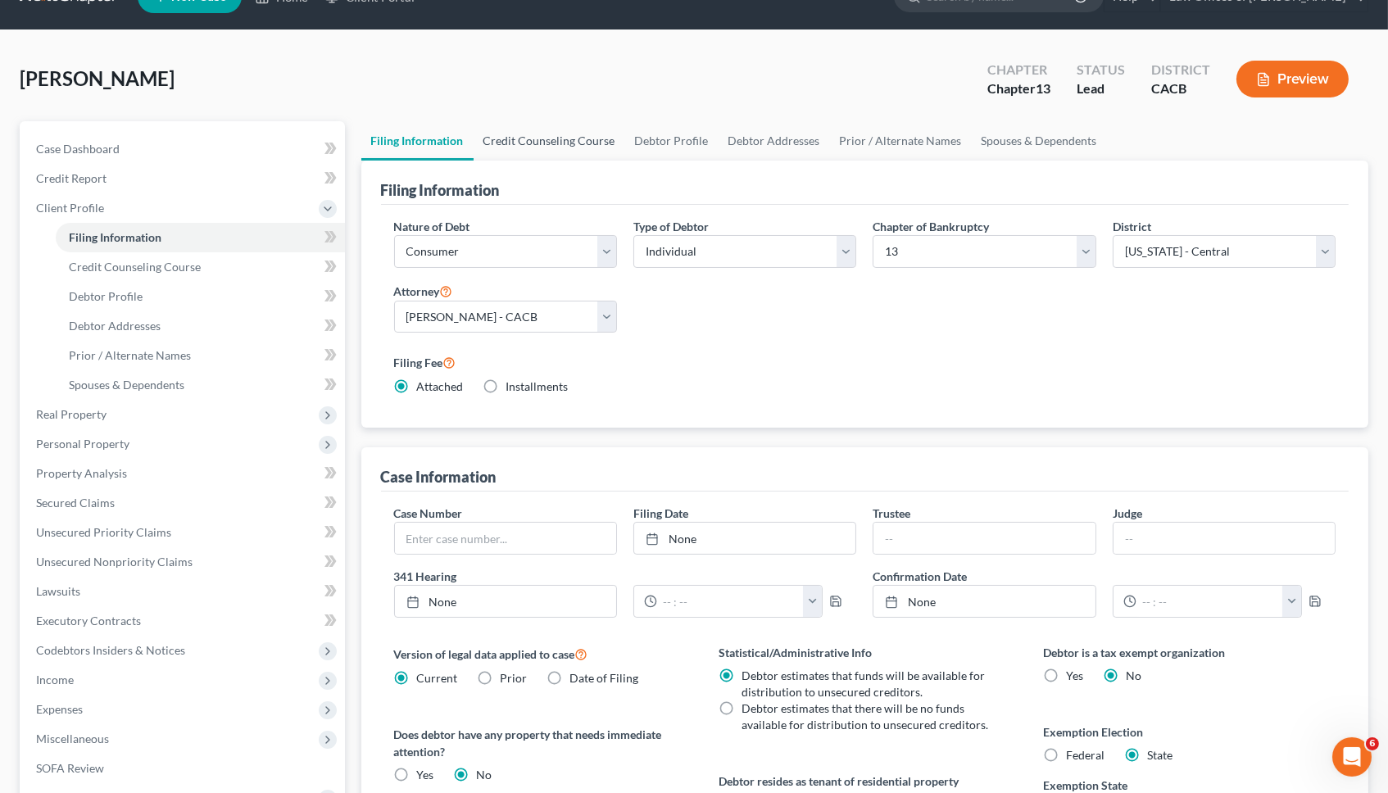
click at [577, 141] on link "Credit Counseling Course" at bounding box center [550, 140] width 152 height 39
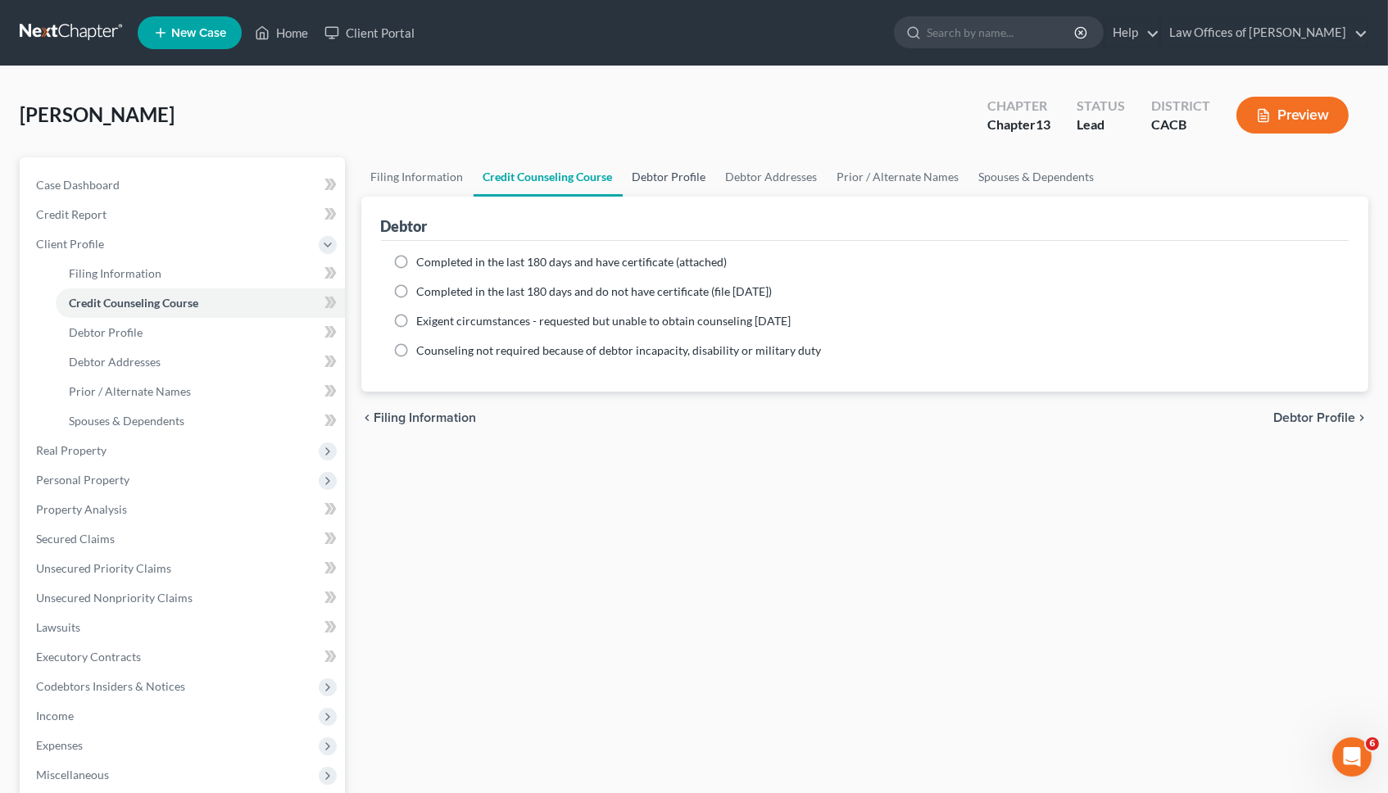
click at [679, 157] on link "Debtor Profile" at bounding box center [669, 176] width 93 height 39
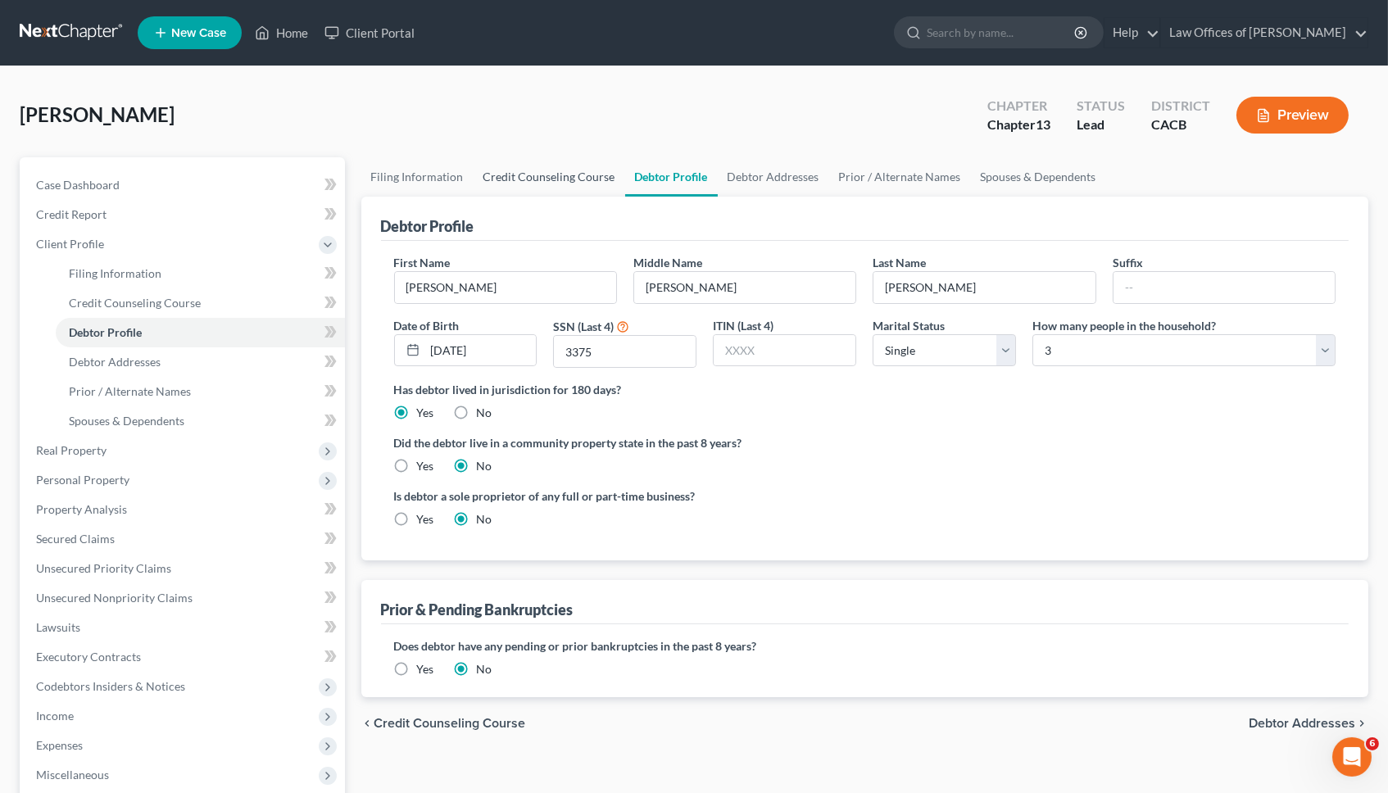
click at [538, 178] on link "Credit Counseling Course" at bounding box center [550, 176] width 152 height 39
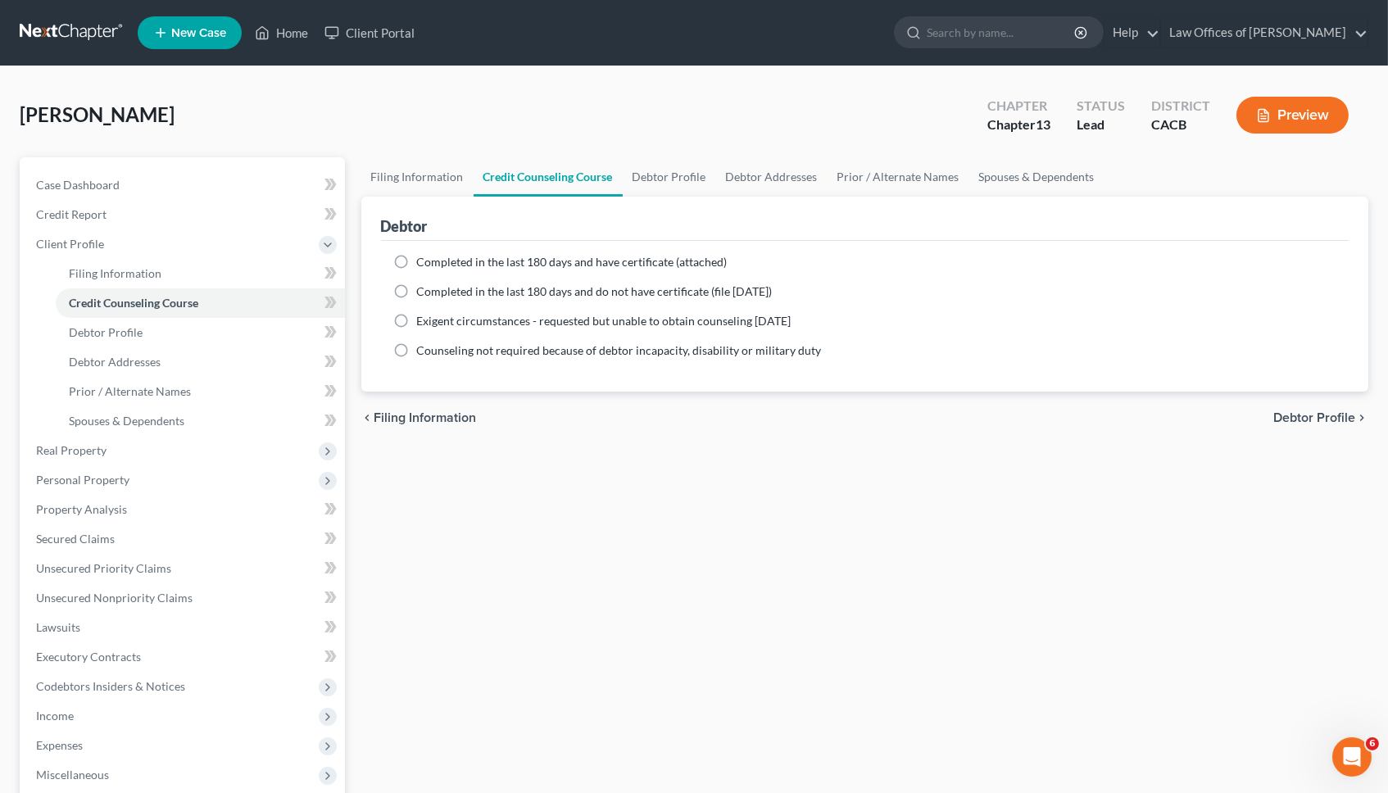
click at [494, 288] on span "Completed in the last 180 days and do not have certificate (file [DATE])" at bounding box center [595, 291] width 356 height 14
click at [434, 288] on input "Completed in the last 180 days and do not have certificate (file [DATE])" at bounding box center [429, 289] width 11 height 11
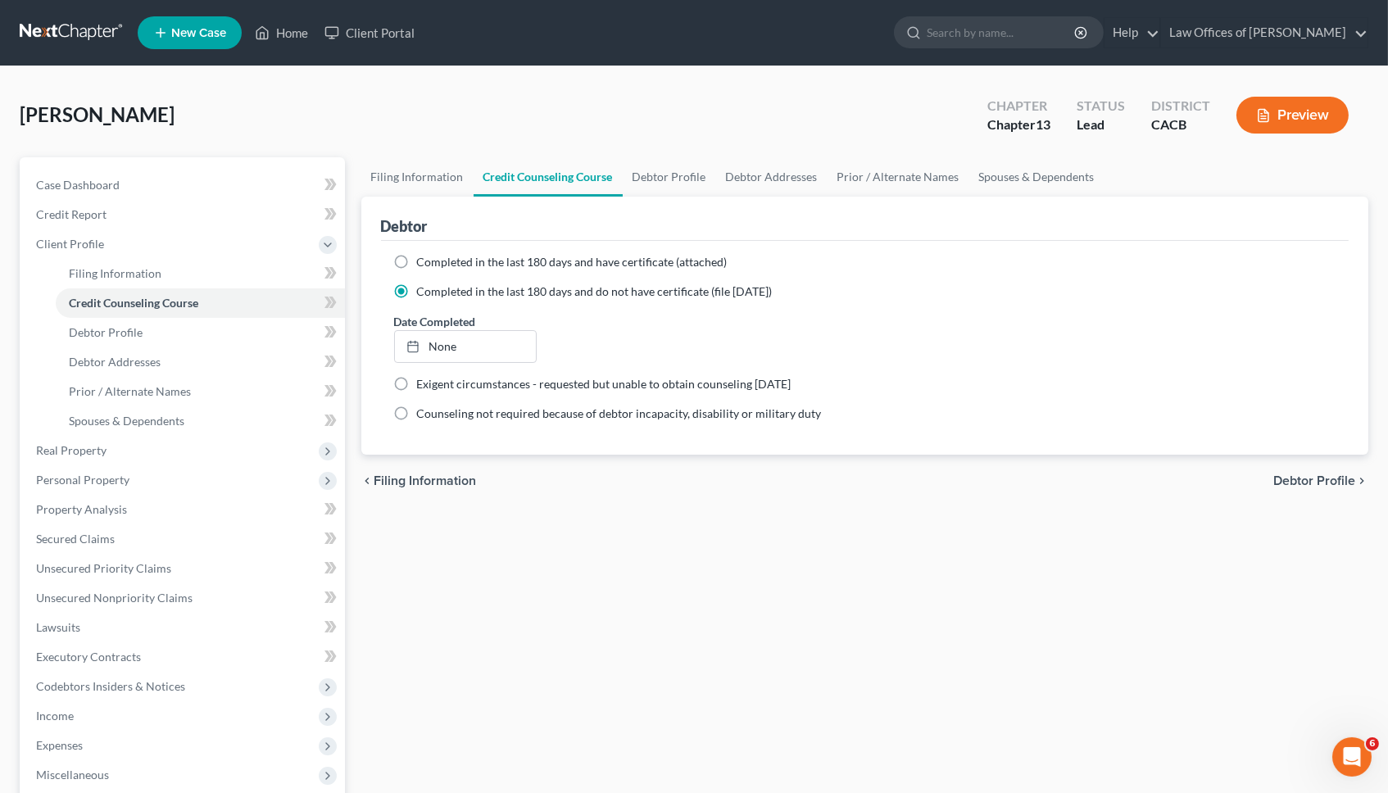
click at [494, 288] on span "Completed in the last 180 days and do not have certificate (file [DATE])" at bounding box center [595, 291] width 356 height 14
click at [434, 288] on input "Completed in the last 180 days and do not have certificate (file [DATE])" at bounding box center [429, 289] width 11 height 11
click at [489, 265] on span "Completed in the last 180 days and have certificate (attached)" at bounding box center [572, 262] width 311 height 14
click at [434, 265] on input "Completed in the last 180 days and have certificate (attached)" at bounding box center [429, 259] width 11 height 11
click at [687, 177] on link "Debtor Profile" at bounding box center [669, 176] width 93 height 39
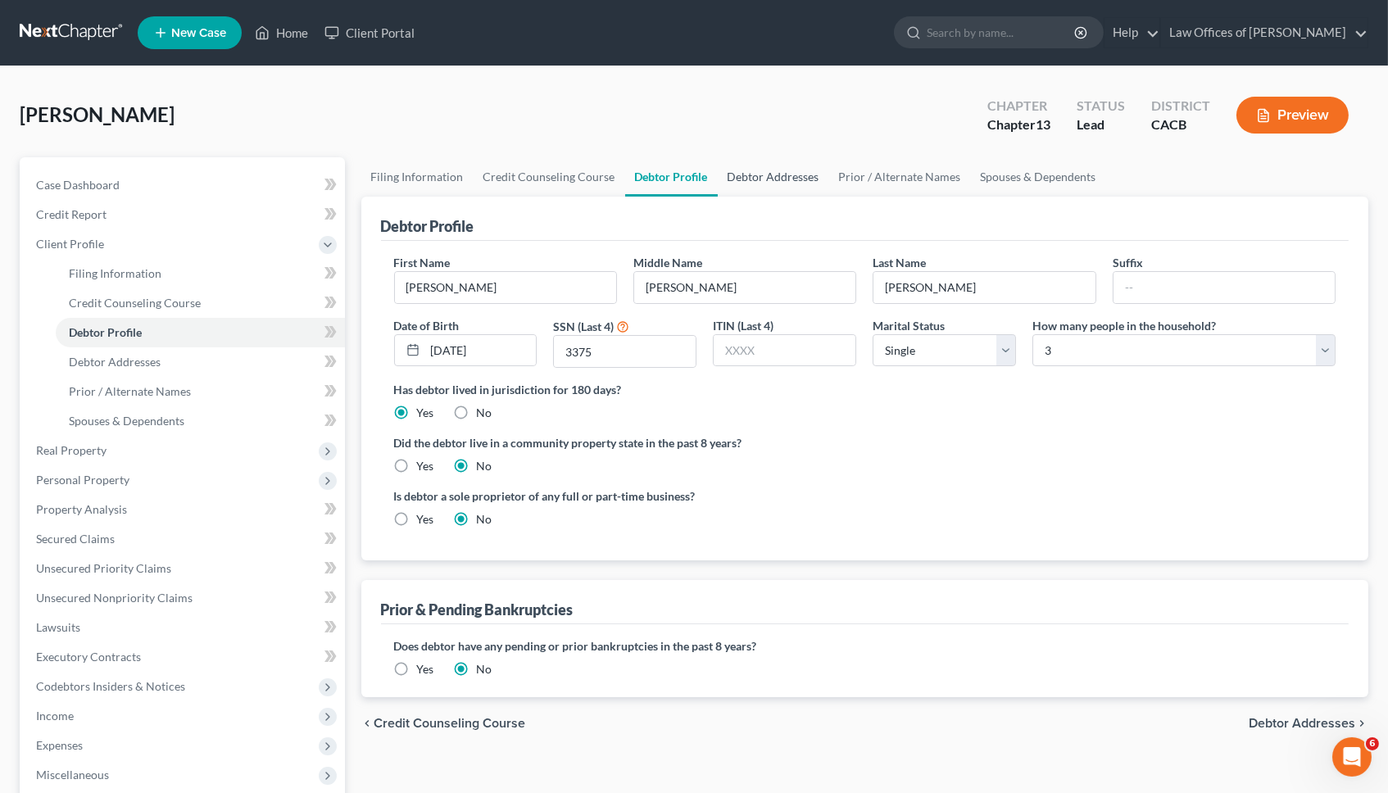
click at [750, 178] on link "Debtor Addresses" at bounding box center [773, 176] width 111 height 39
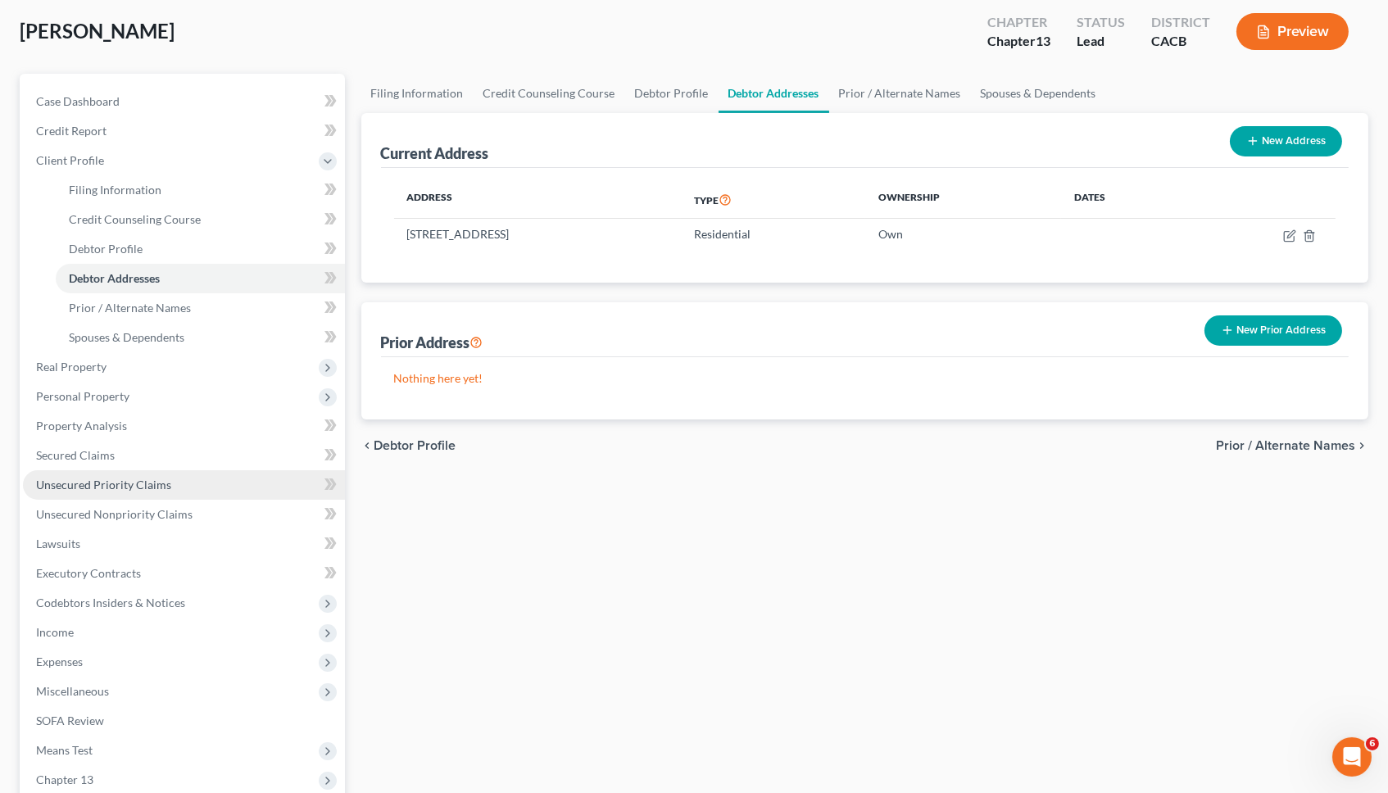
scroll to position [257, 0]
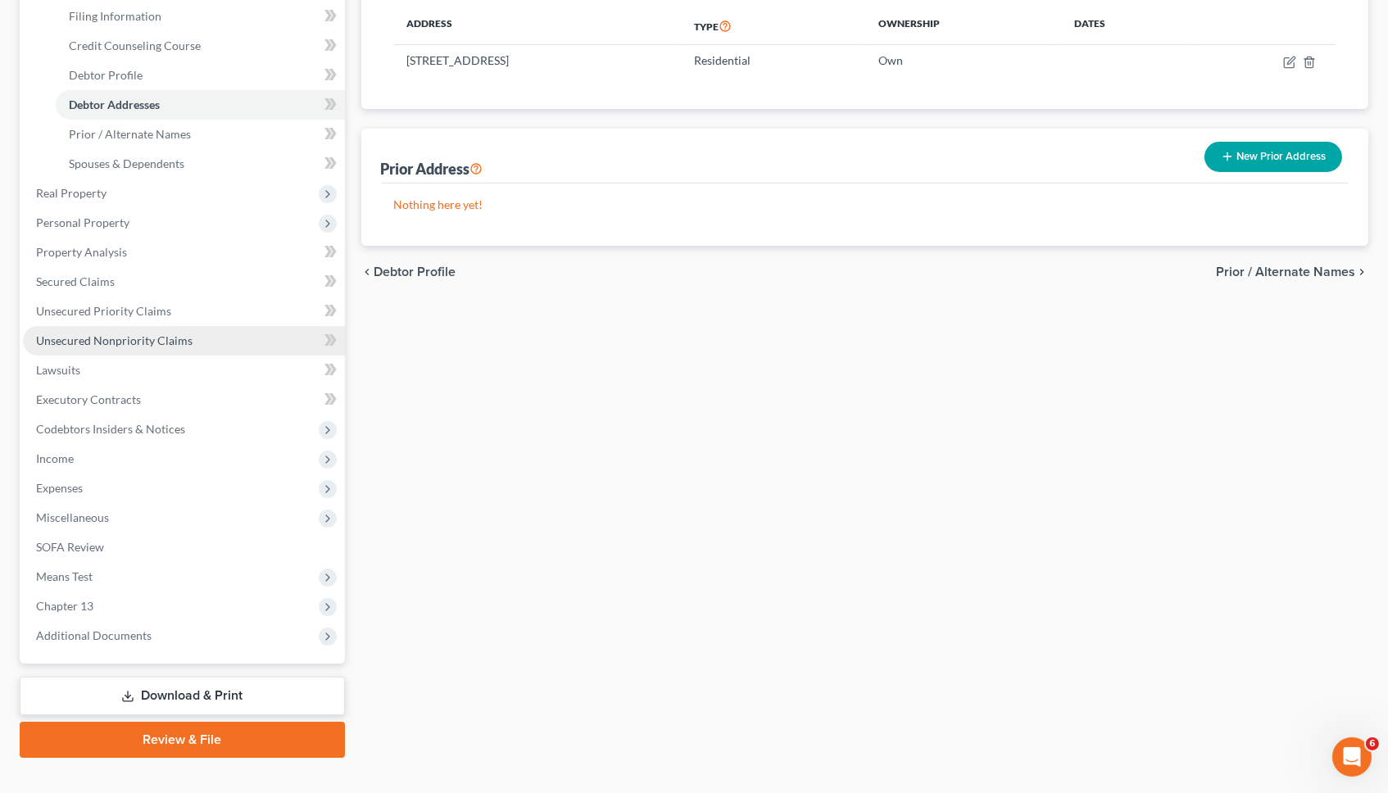
click at [95, 334] on span "Unsecured Nonpriority Claims" at bounding box center [114, 341] width 157 height 14
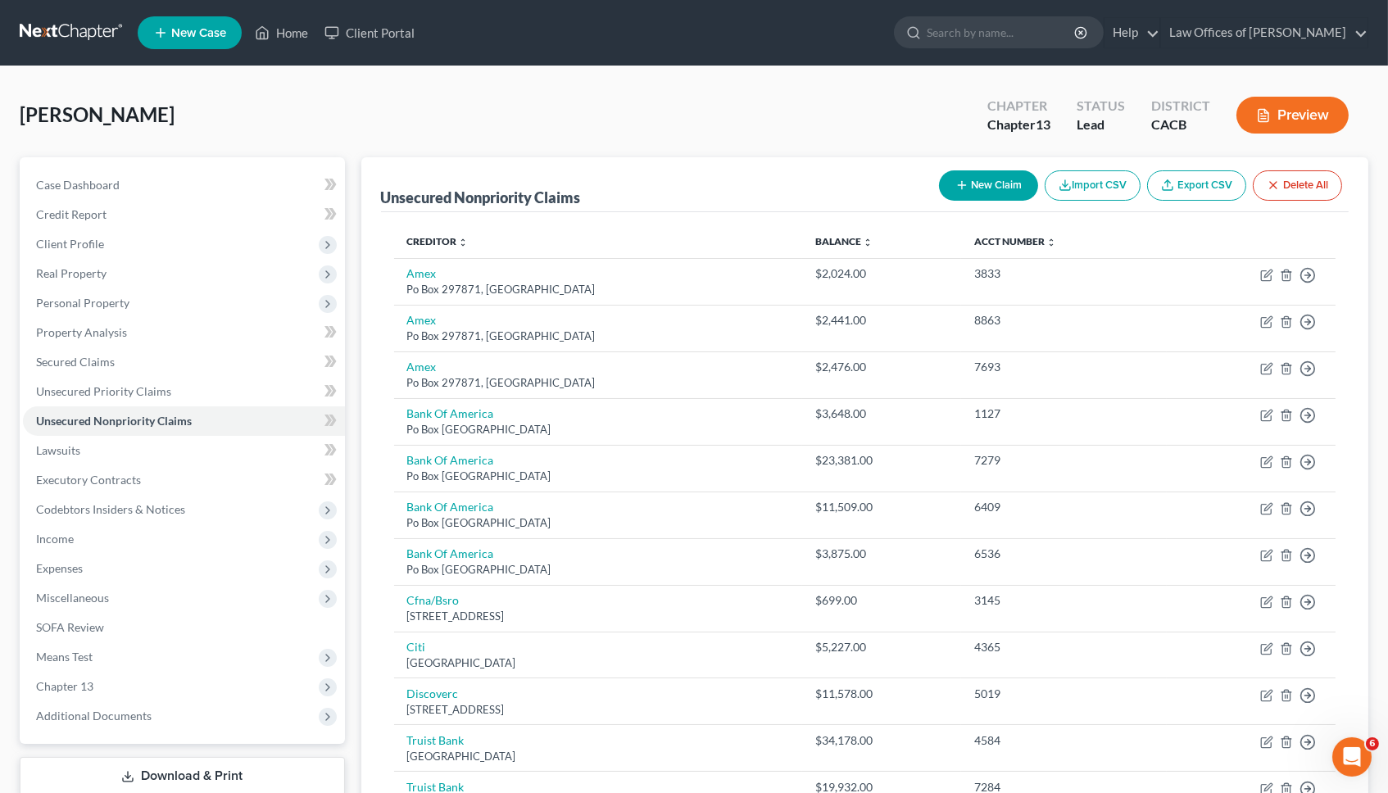
click at [964, 192] on button "New Claim" at bounding box center [988, 185] width 99 height 30
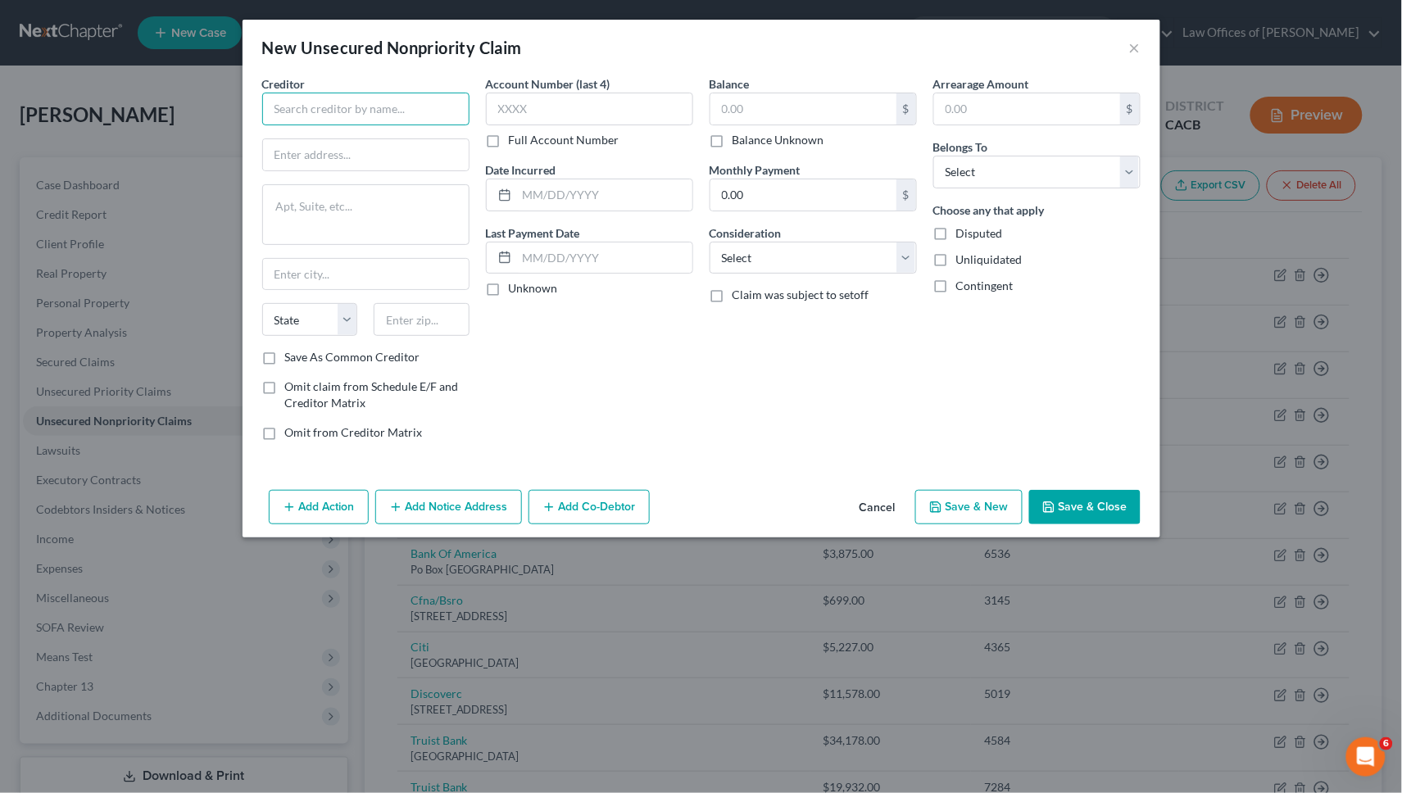
click at [392, 118] on input "text" at bounding box center [365, 109] width 207 height 33
click at [396, 146] on div "[STREET_ADDRESS][US_STATE]" at bounding box center [360, 153] width 171 height 14
click at [801, 111] on input "text" at bounding box center [803, 108] width 186 height 31
click at [1093, 502] on button "Save & Close" at bounding box center [1084, 507] width 111 height 34
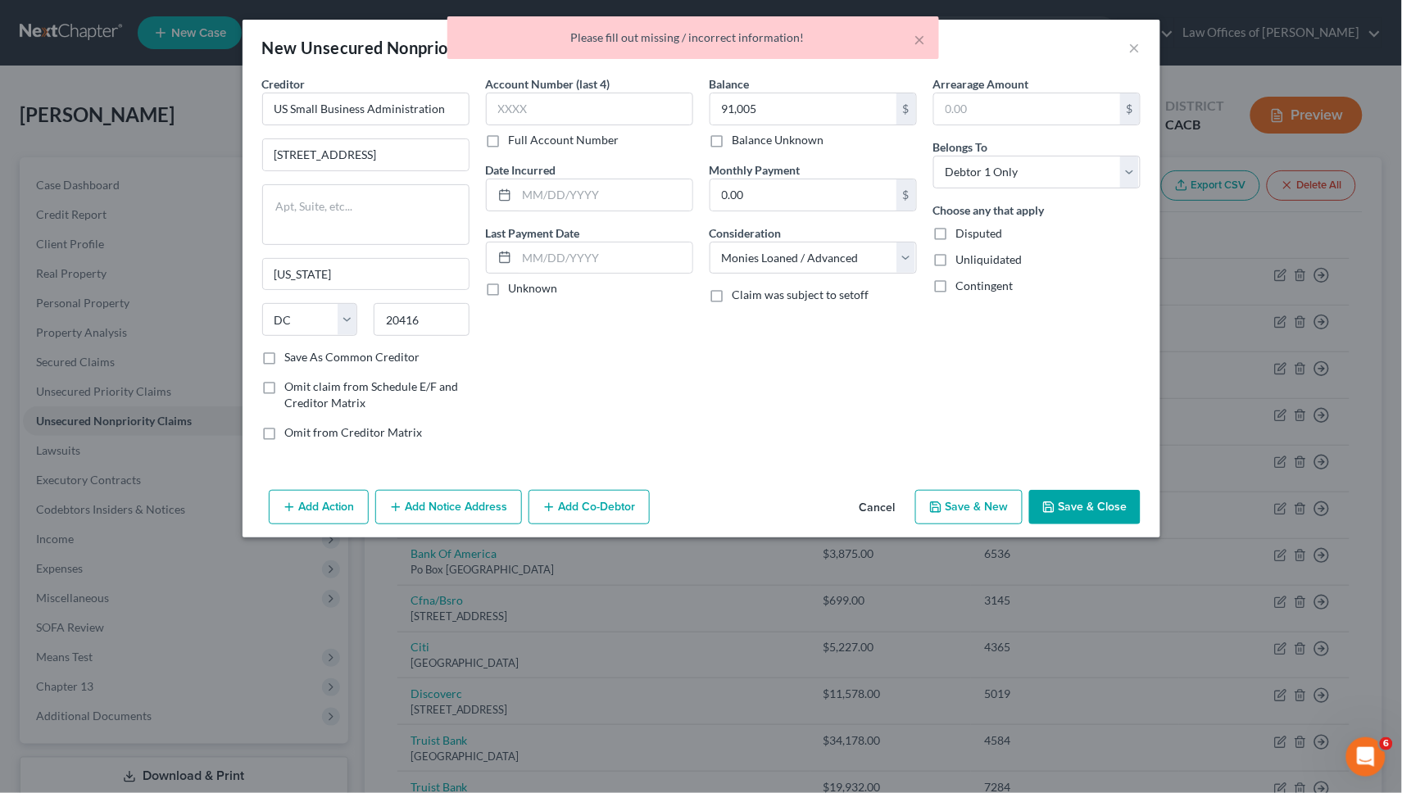
click at [1059, 504] on button "Save & Close" at bounding box center [1084, 507] width 111 height 34
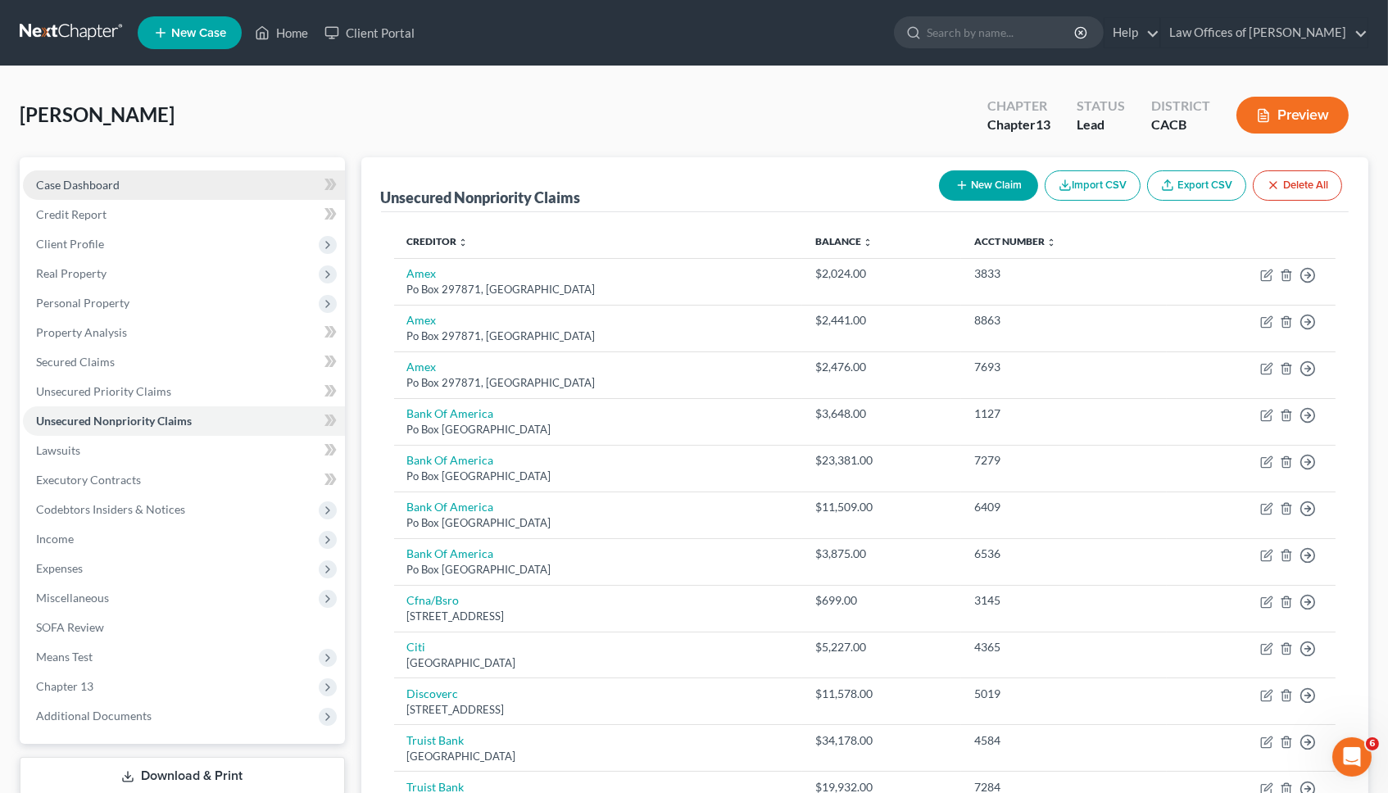
click at [120, 177] on link "Case Dashboard" at bounding box center [184, 185] width 322 height 30
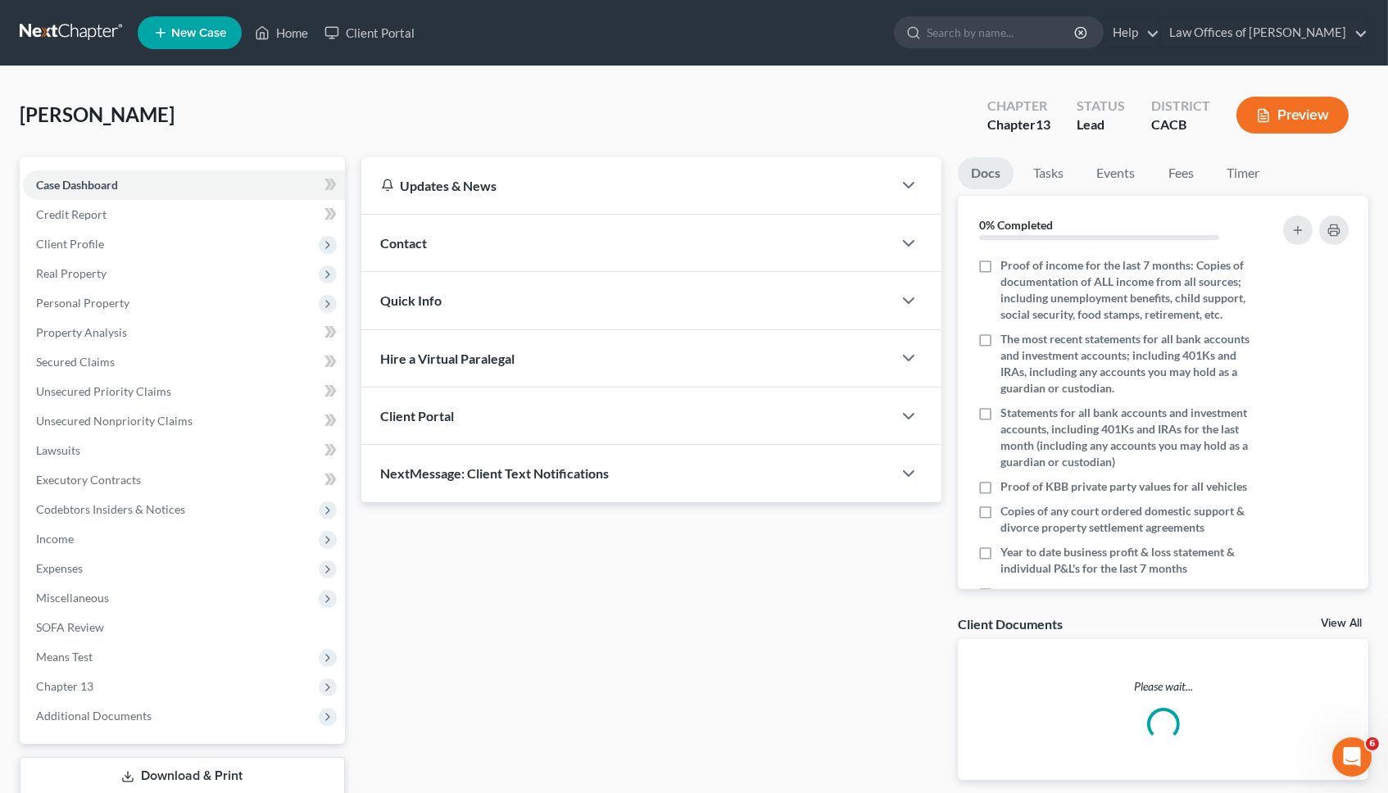
scroll to position [69, 0]
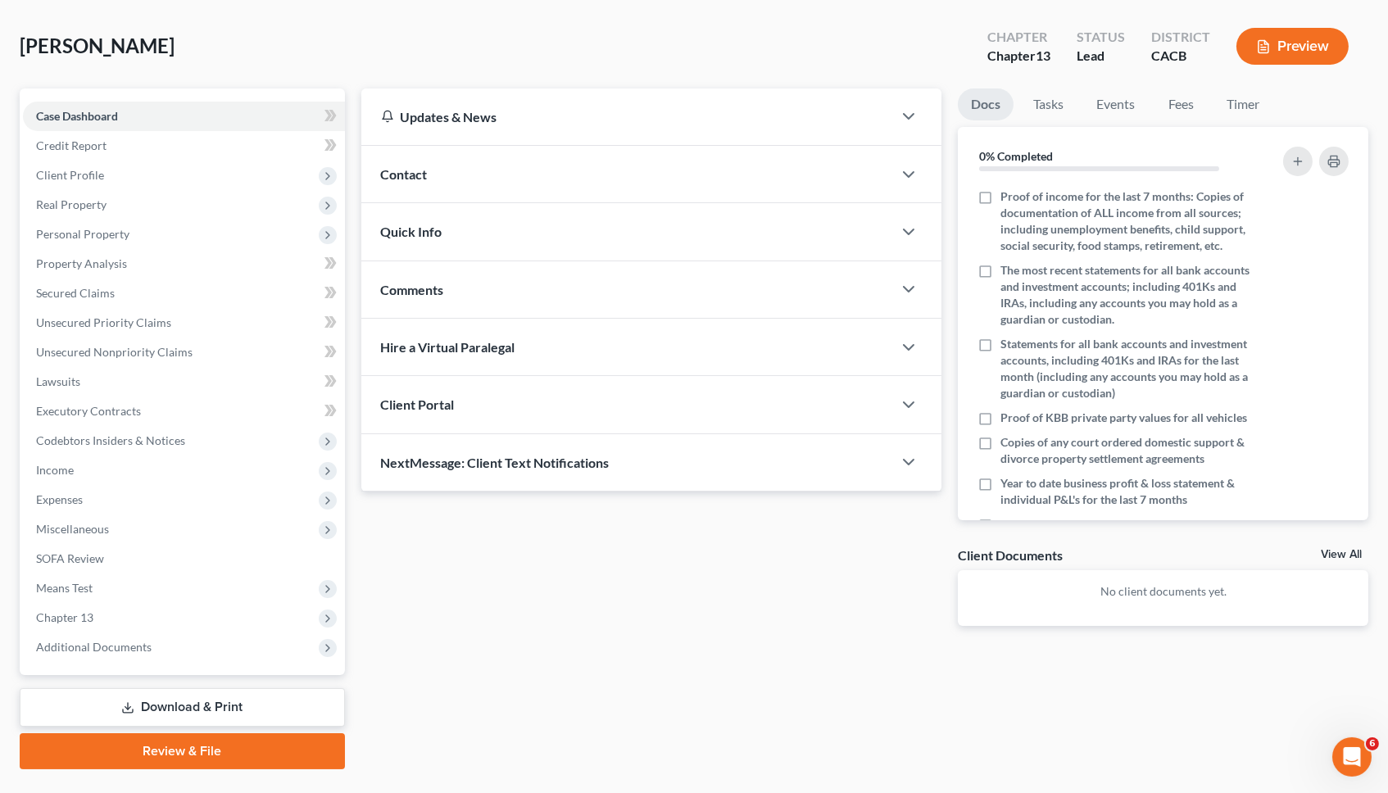
click at [421, 291] on span "Comments" at bounding box center [412, 290] width 63 height 16
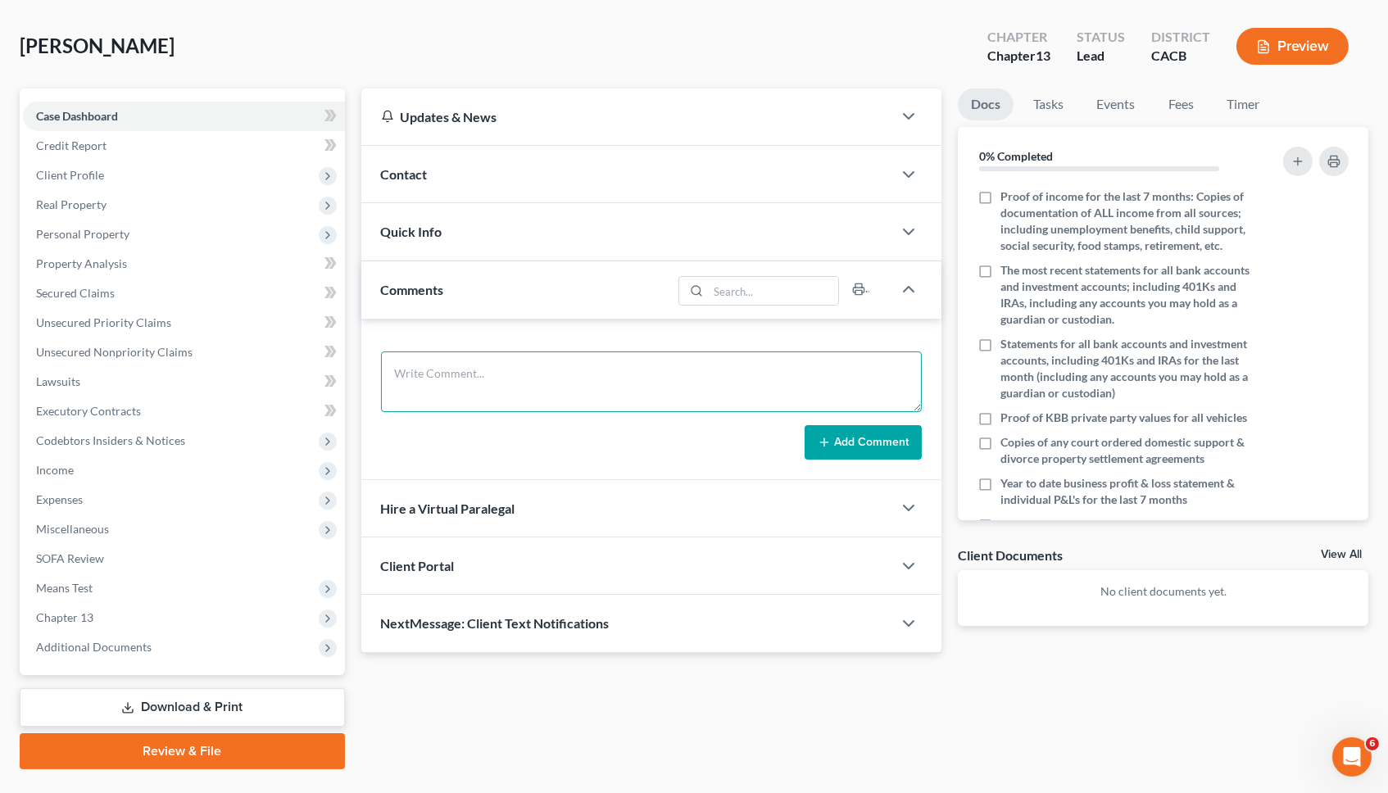
click at [499, 381] on textarea at bounding box center [652, 382] width 542 height 61
paste textarea "- What is the EIN for your business? Do you use your home address for this? - F…"
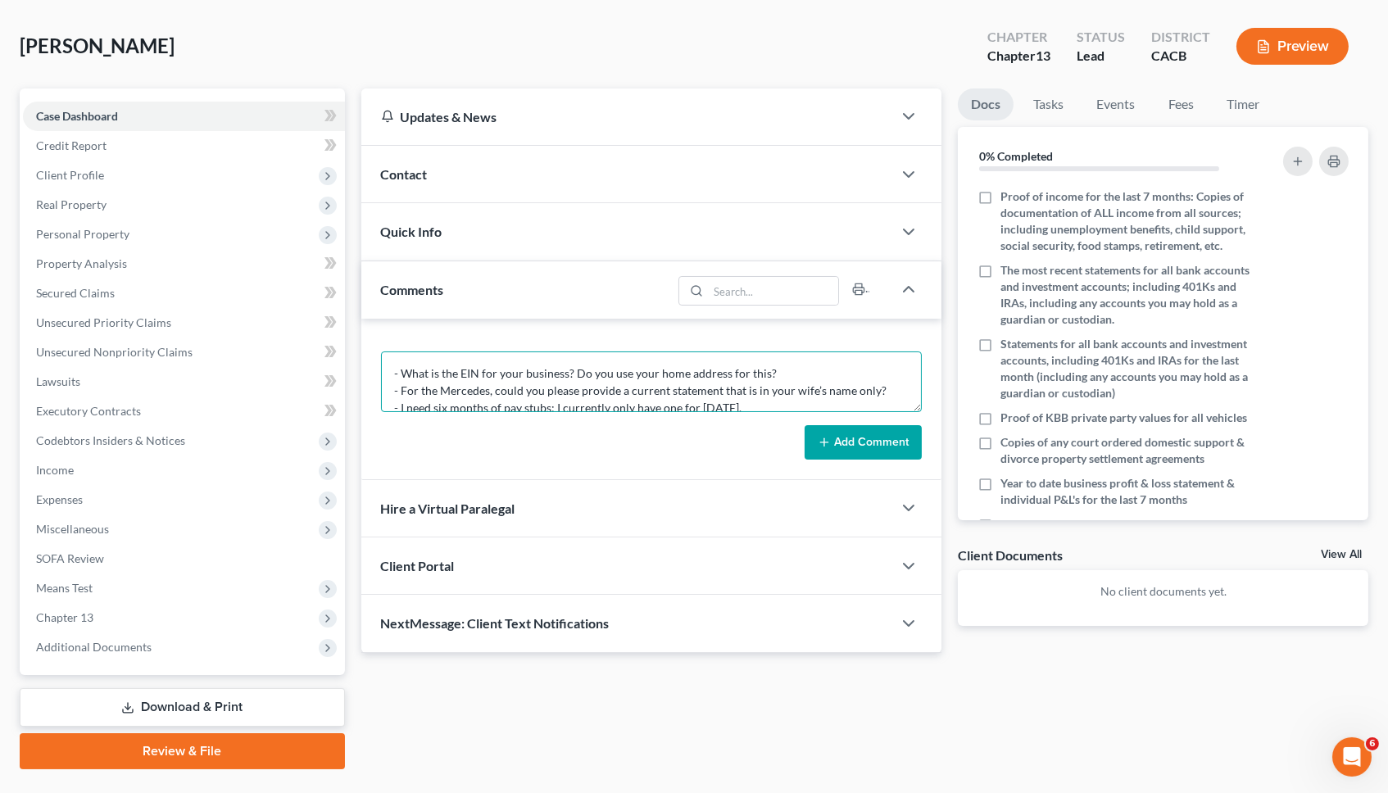
scroll to position [113, 0]
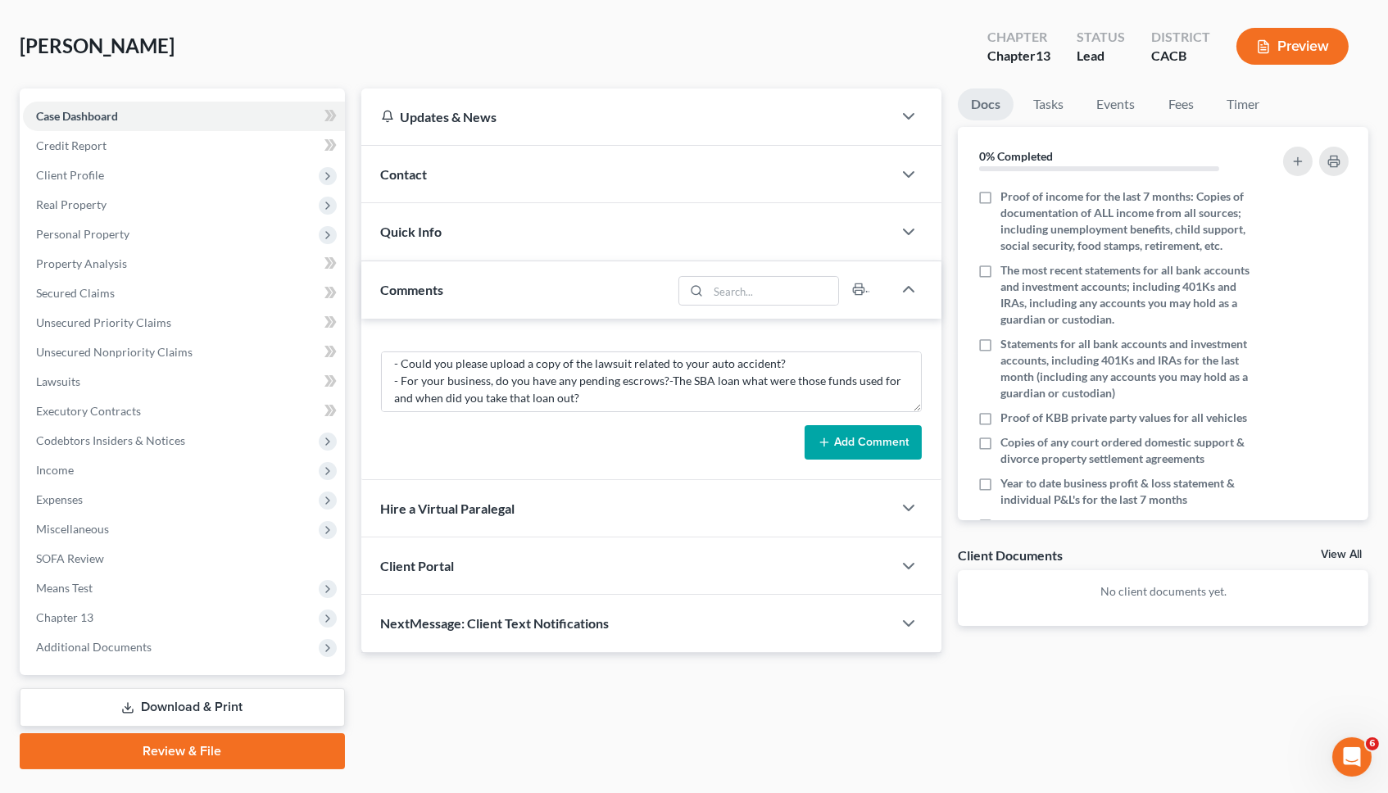
click at [845, 441] on button "Add Comment" at bounding box center [863, 442] width 117 height 34
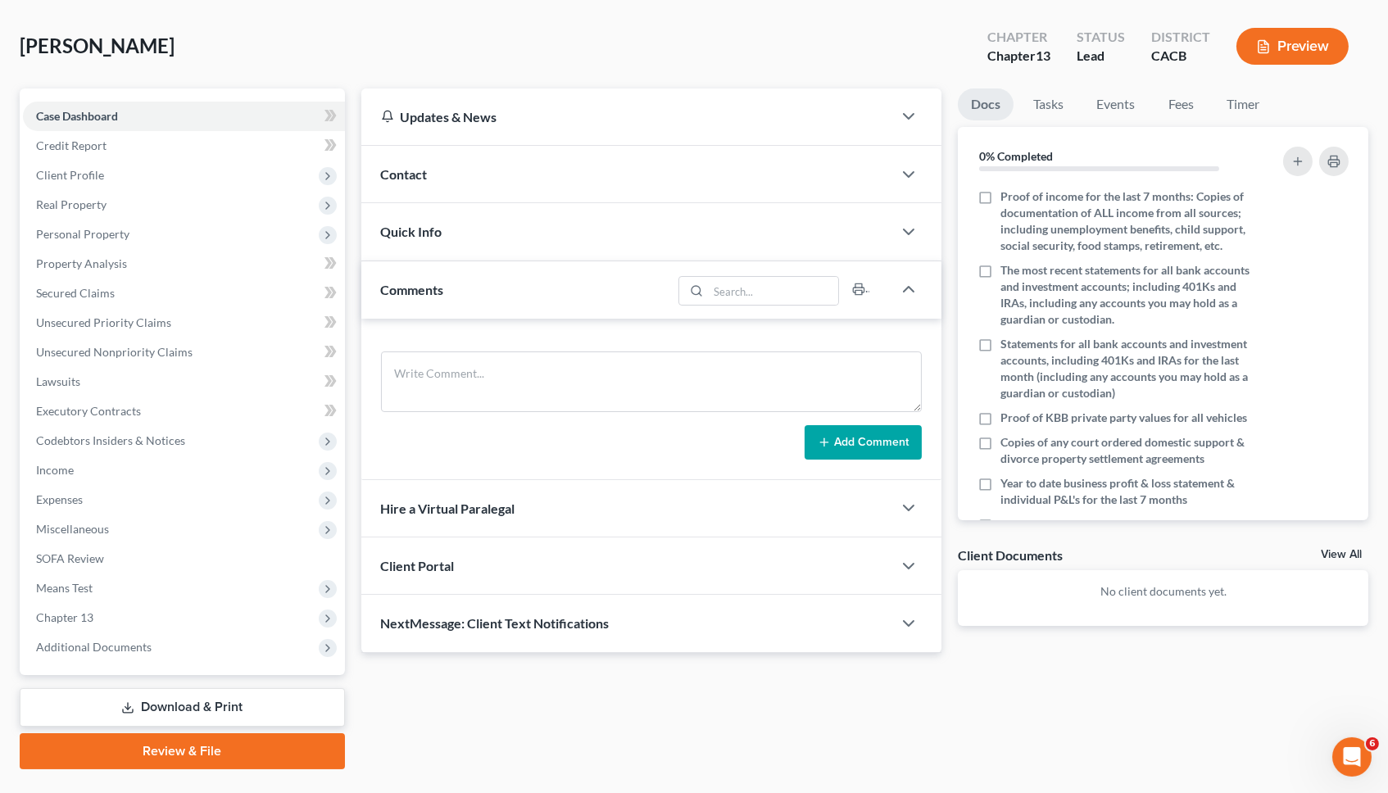
scroll to position [0, 0]
